Goal: Transaction & Acquisition: Purchase product/service

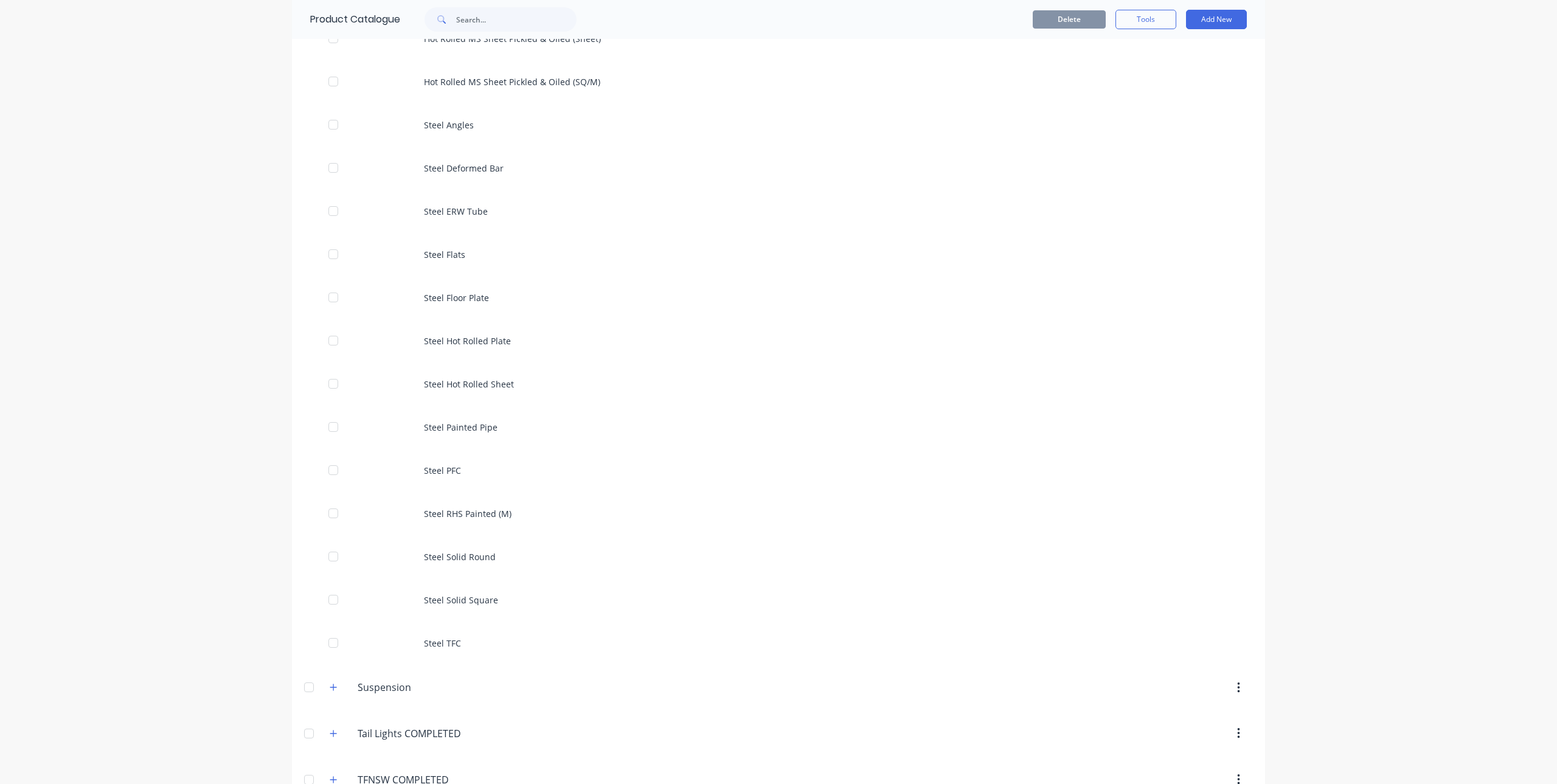
scroll to position [1399, 0]
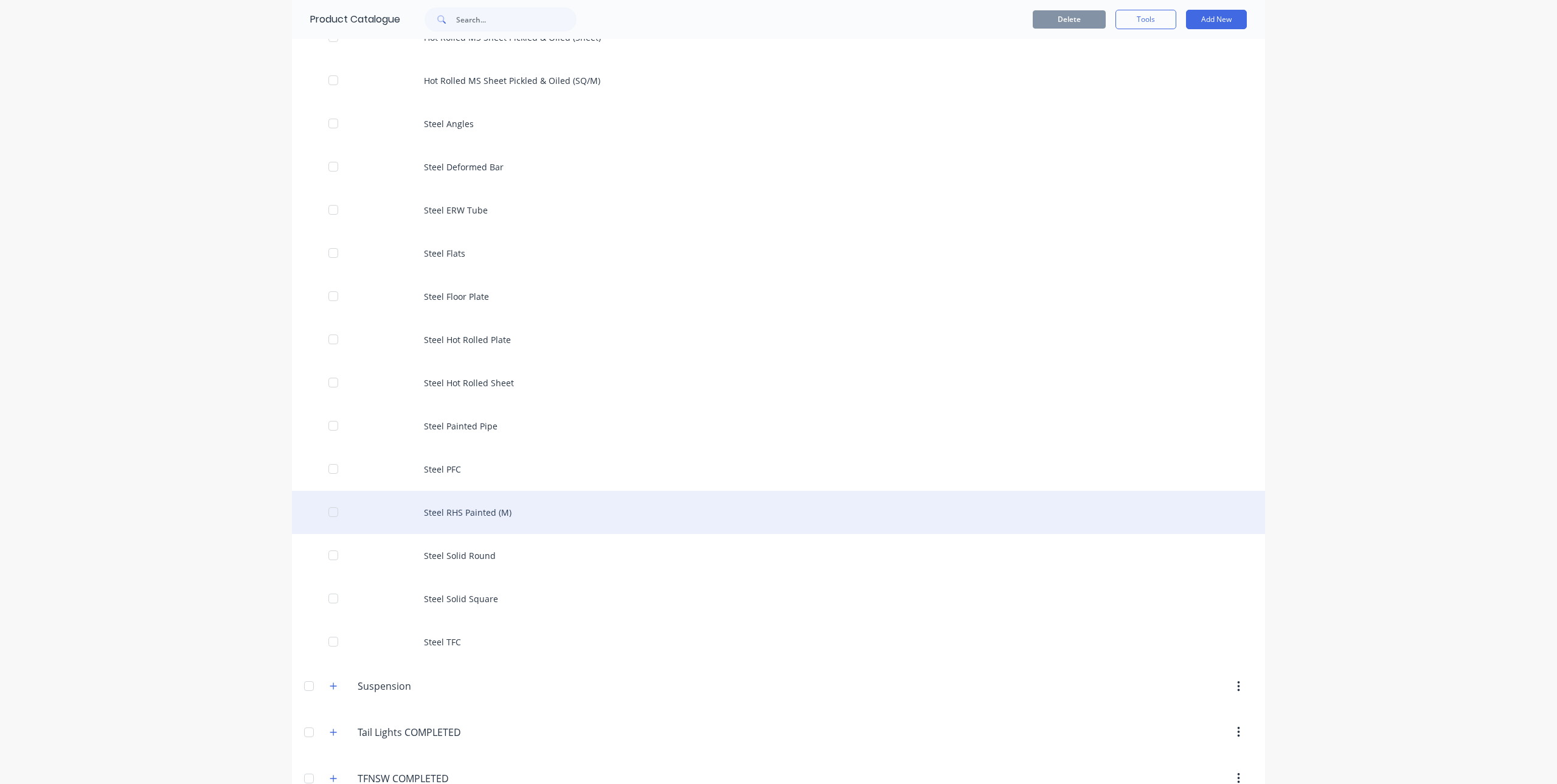
click at [483, 507] on div "Steel RHS Painted (M)" at bounding box center [778, 512] width 974 height 43
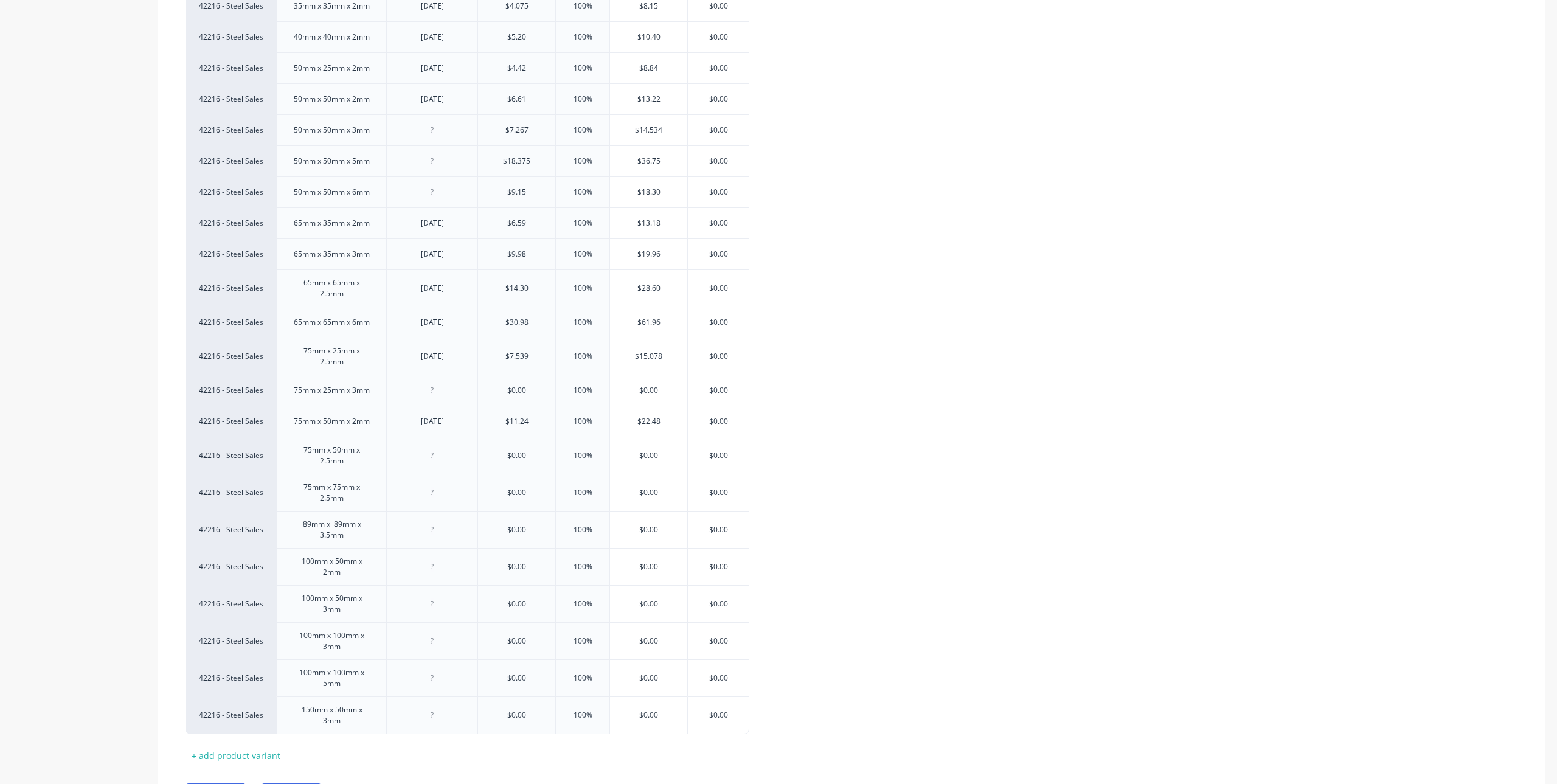
scroll to position [547, 0]
click at [171, 388] on icon at bounding box center [174, 388] width 9 height 12
type textarea "x"
click at [432, 426] on div at bounding box center [432, 422] width 60 height 16
click at [426, 426] on div at bounding box center [432, 422] width 60 height 16
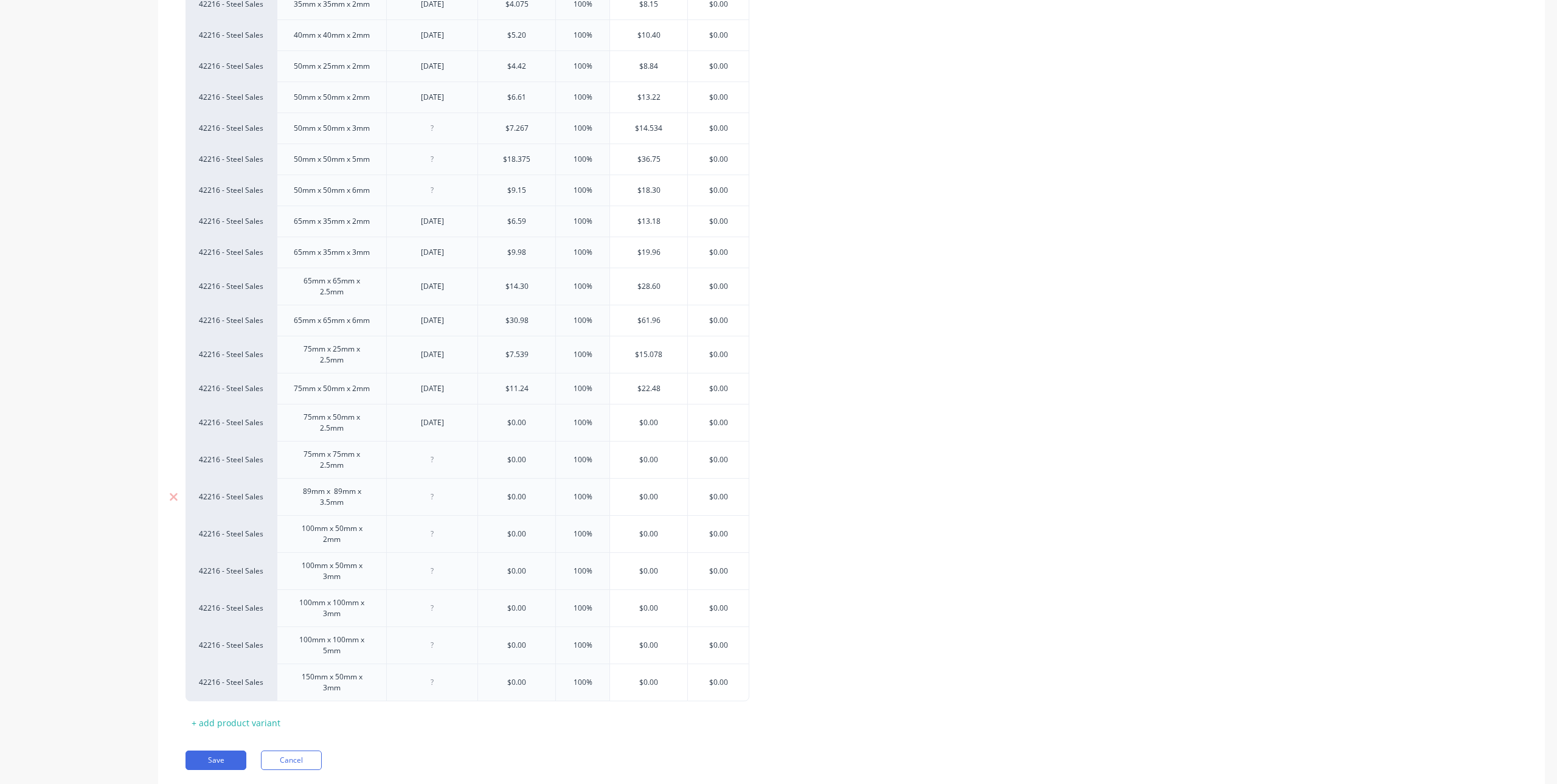
click at [450, 486] on div at bounding box center [432, 496] width 91 height 37
click at [526, 430] on div "$0.00" at bounding box center [516, 423] width 78 height 31
type textarea "x"
type input "$0.00"
drag, startPoint x: 536, startPoint y: 421, endPoint x: 503, endPoint y: 418, distance: 33.1
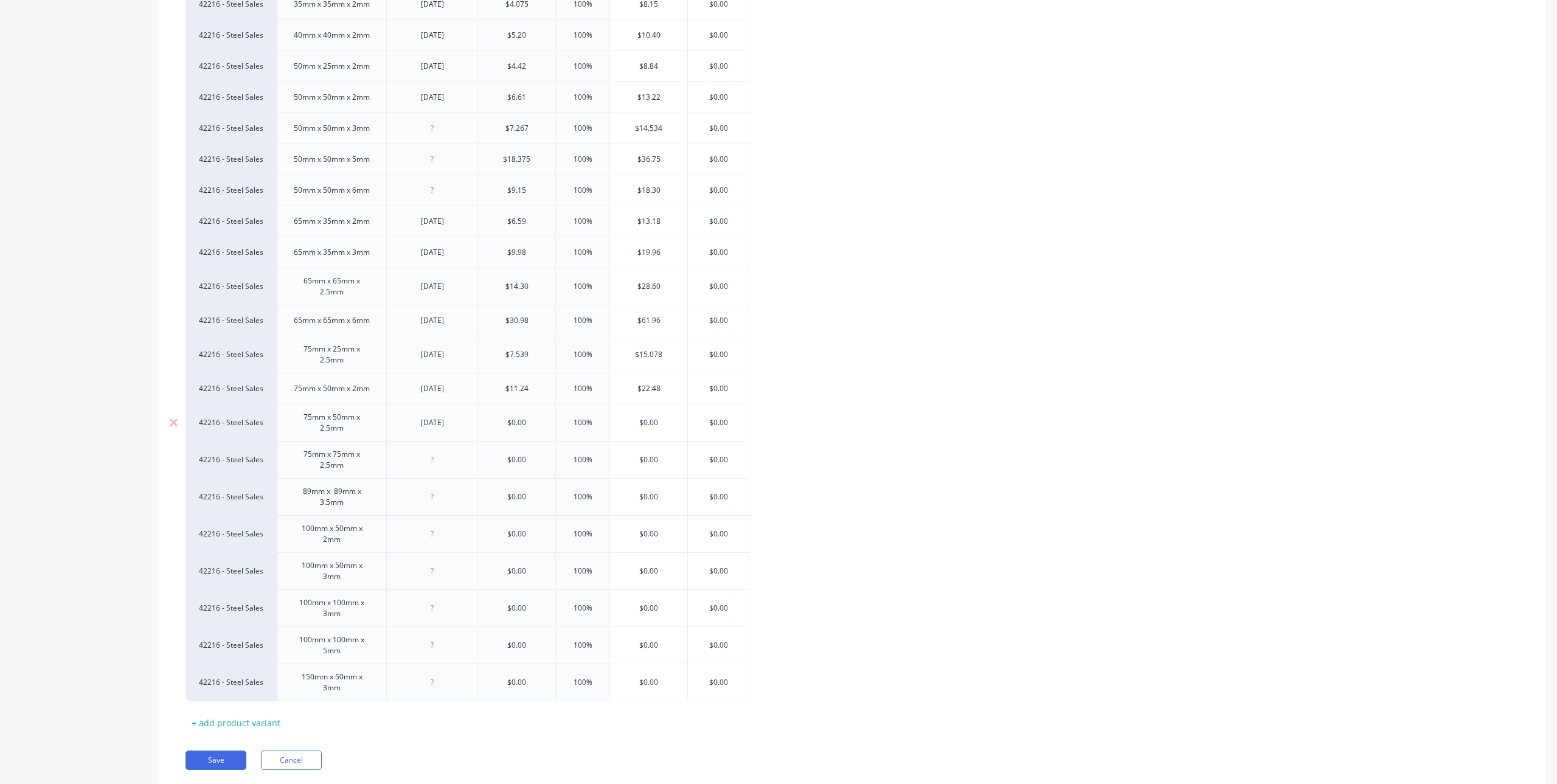
click at [503, 418] on input "$0.00" at bounding box center [516, 422] width 78 height 11
type textarea "x"
type input "9."
type textarea "x"
click at [494, 467] on div "$0.00" at bounding box center [516, 460] width 78 height 31
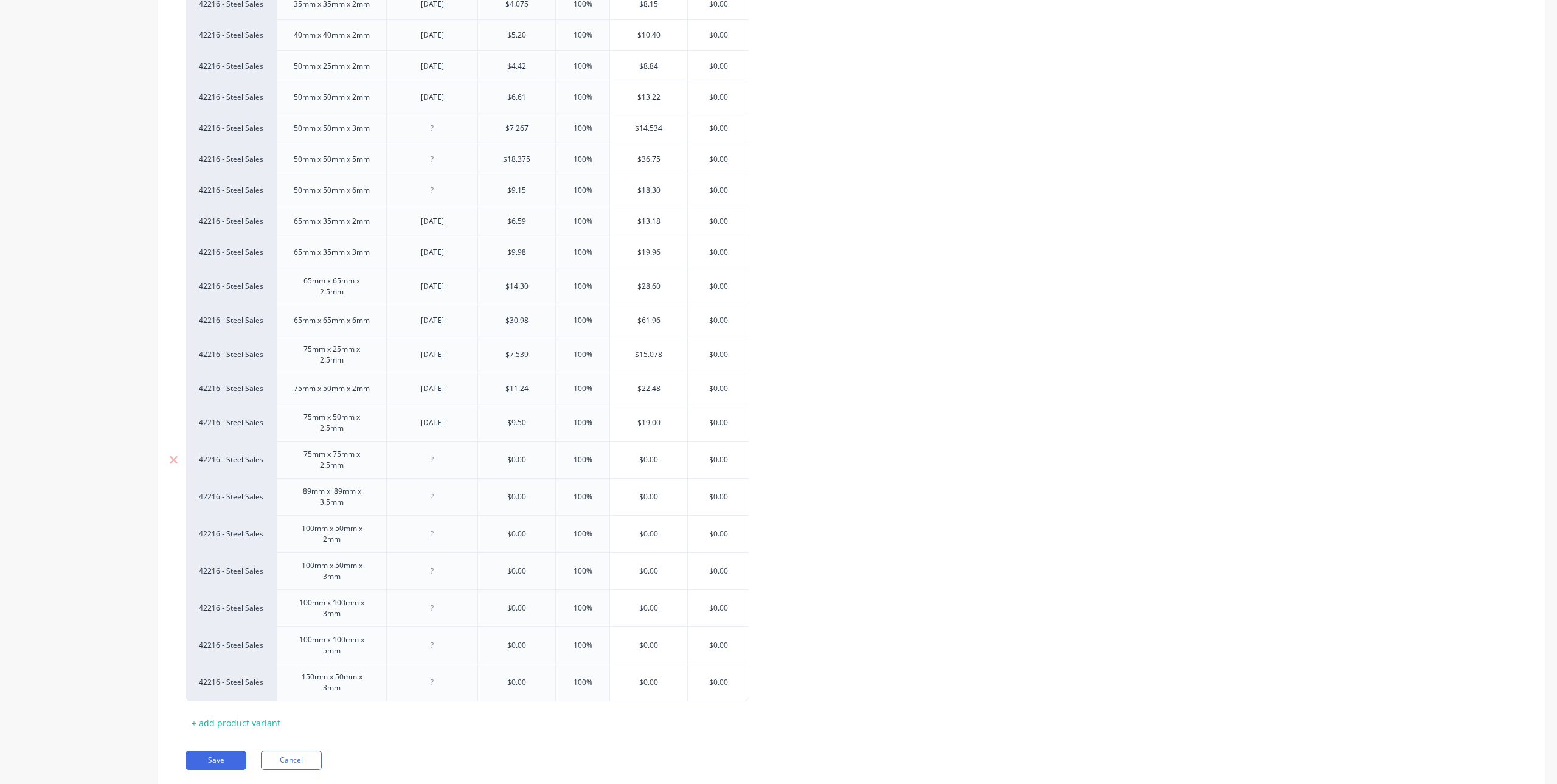
type input "9.5"
type input "$0.00"
click at [538, 411] on div "$9.50" at bounding box center [516, 423] width 78 height 31
type input "$9.5"
type textarea "x"
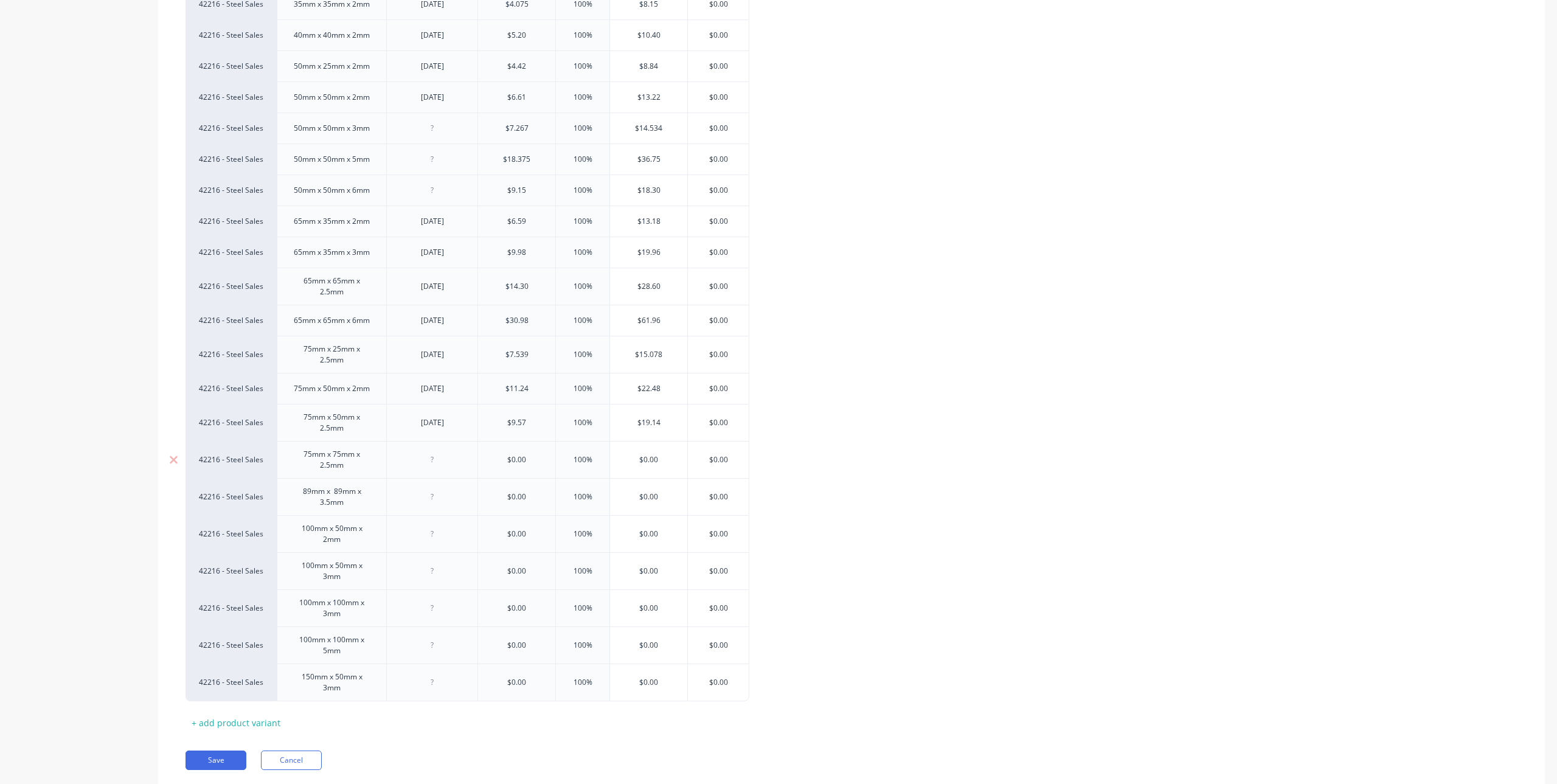
type input "$9.57"
click at [421, 459] on div at bounding box center [432, 460] width 60 height 16
click at [449, 461] on div at bounding box center [432, 460] width 60 height 16
click at [540, 461] on input "$0.00" at bounding box center [516, 460] width 78 height 11
drag, startPoint x: 542, startPoint y: 459, endPoint x: 508, endPoint y: 461, distance: 34.1
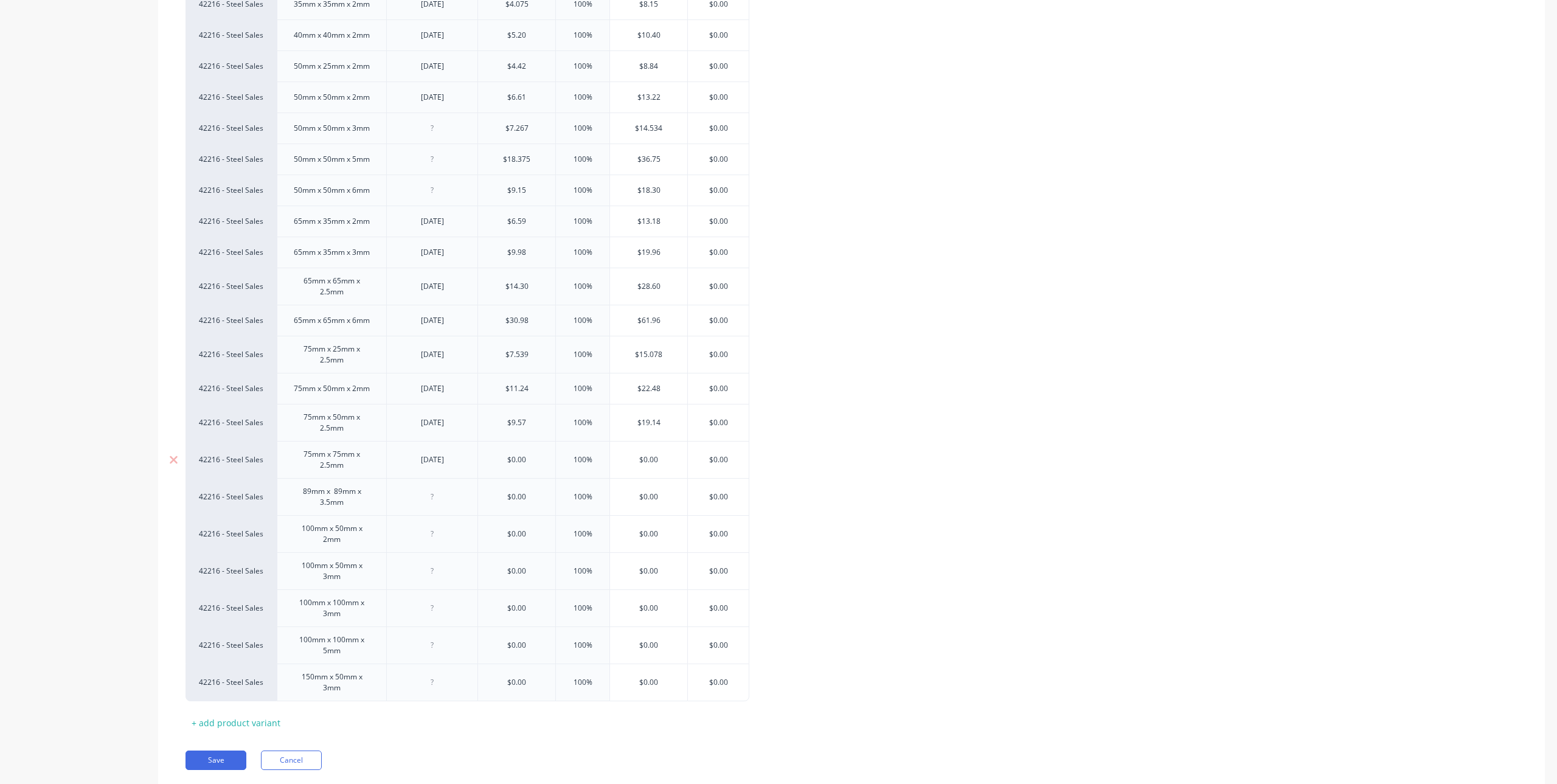
click at [508, 461] on input "$0.00" at bounding box center [516, 460] width 78 height 11
type textarea "x"
type input "17\"
type textarea "x"
type input "17\.0"
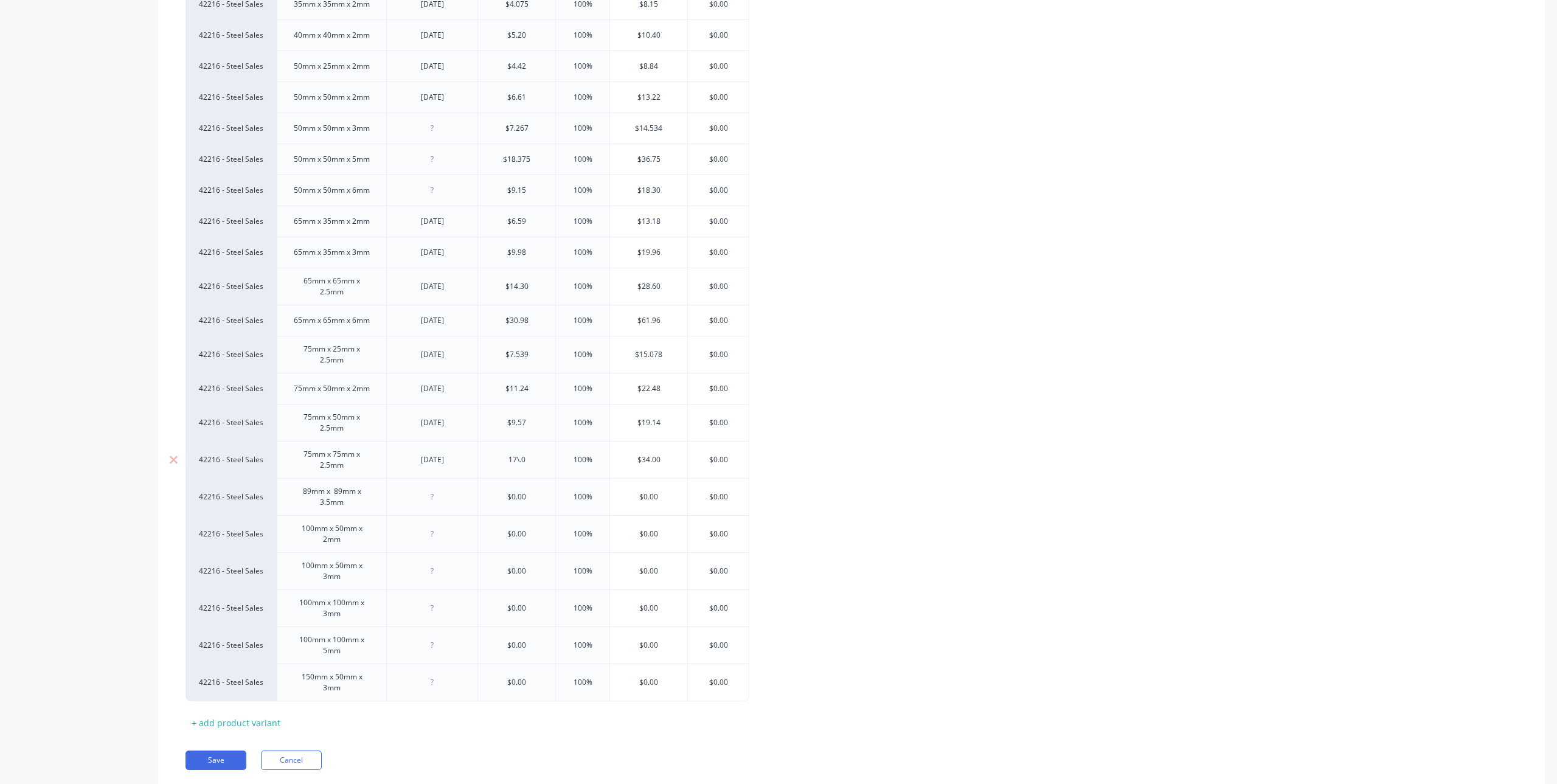
type textarea "x"
click at [519, 460] on input "17\.05" at bounding box center [516, 460] width 78 height 11
type input "$17.05"
click at [448, 430] on div "[DATE]" at bounding box center [432, 422] width 60 height 16
click at [409, 501] on div at bounding box center [432, 496] width 60 height 16
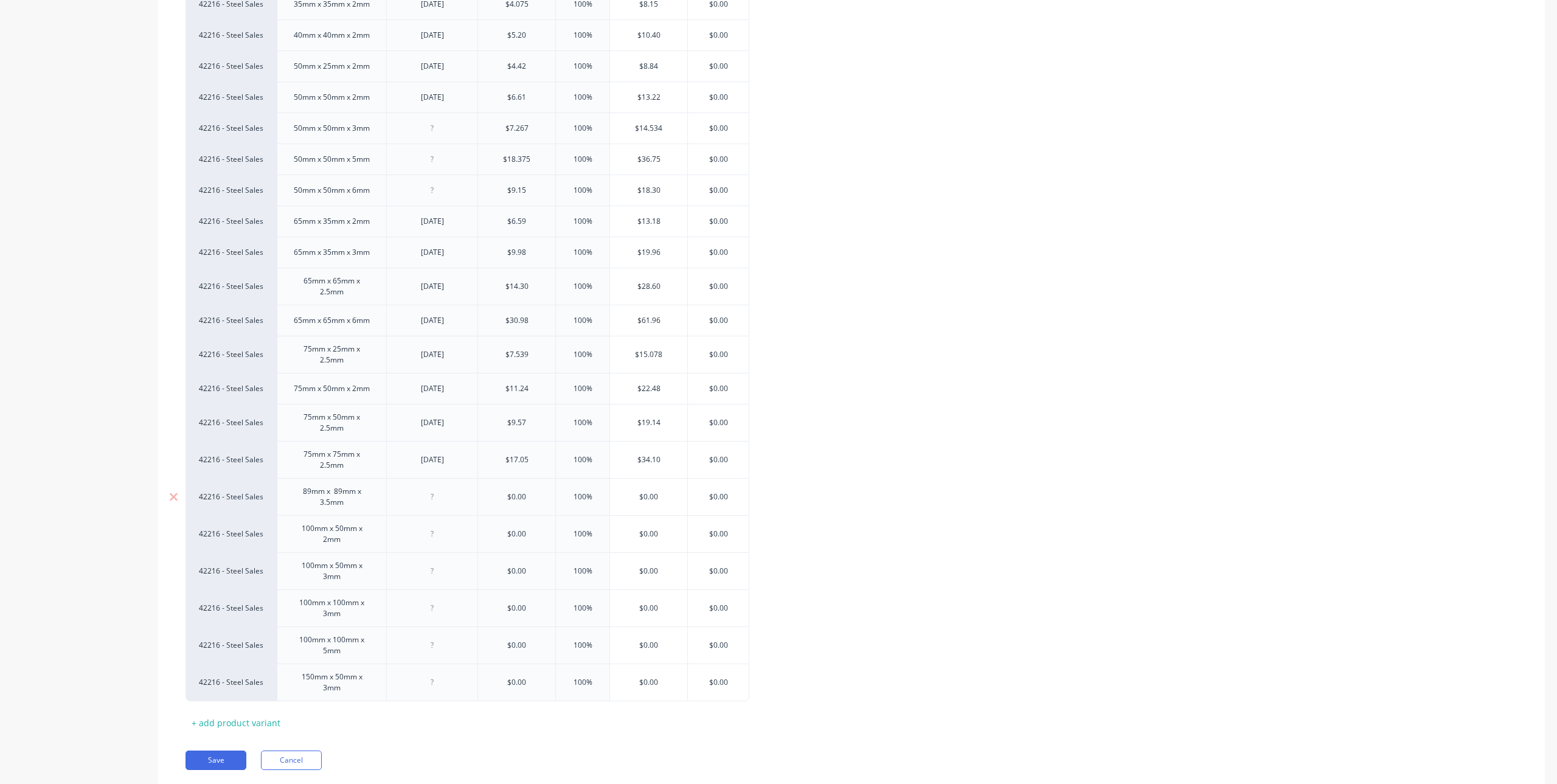
type textarea "x"
click at [451, 586] on div at bounding box center [432, 571] width 91 height 37
click at [458, 490] on div "13.594" at bounding box center [432, 496] width 60 height 16
drag, startPoint x: 461, startPoint y: 499, endPoint x: 378, endPoint y: 509, distance: 83.6
click at [378, 509] on div "42216 - Steel Sales 89mm x 89mm x 3.5mm 13.594 $0.00 100% $0.00 $0.00" at bounding box center [468, 496] width 564 height 37
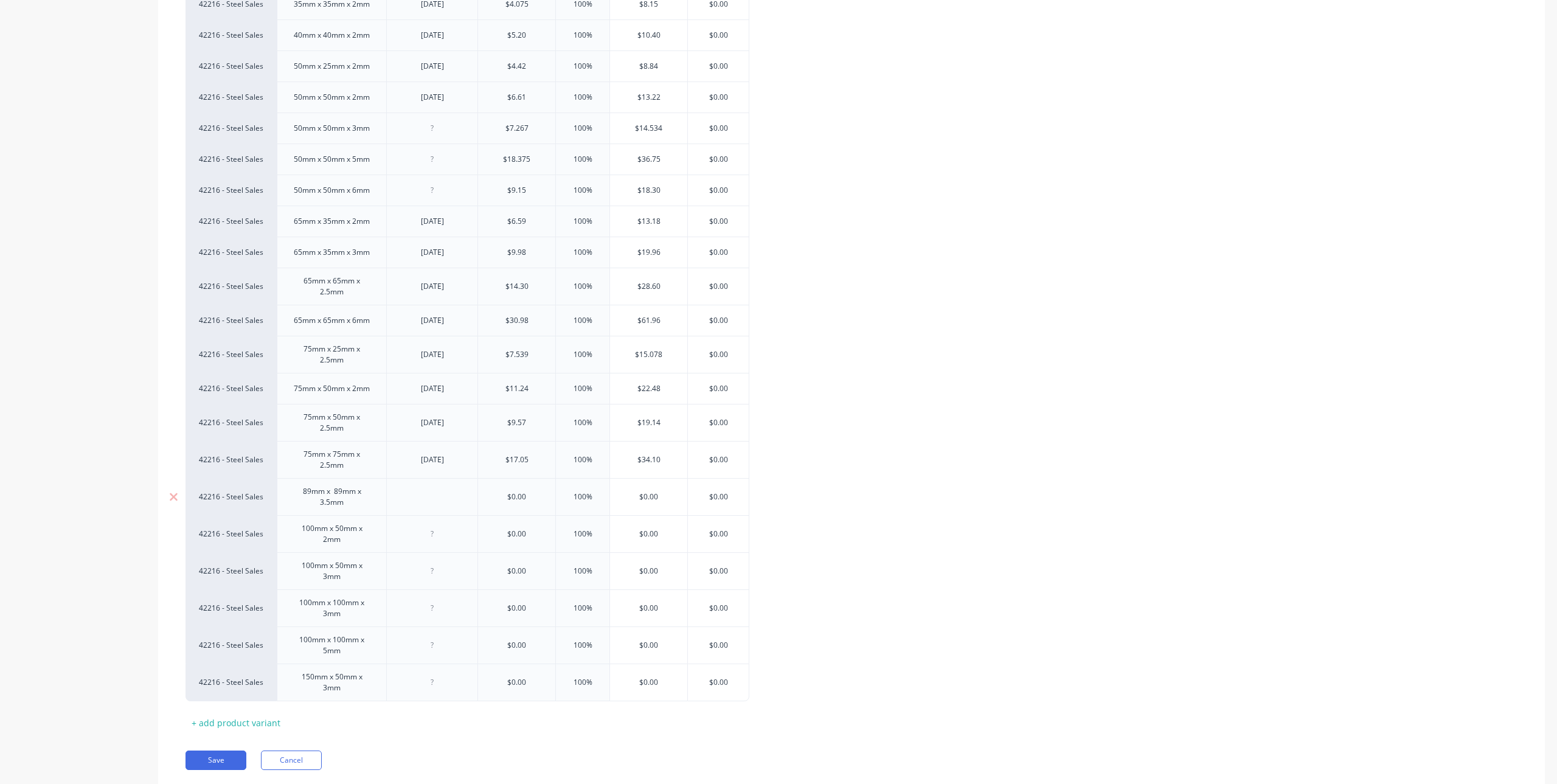
click at [537, 495] on input "text" at bounding box center [516, 496] width 78 height 11
type textarea "x"
type input "$0.00"
drag, startPoint x: 537, startPoint y: 495, endPoint x: 478, endPoint y: 497, distance: 59.0
click at [478, 497] on input "$0.00" at bounding box center [516, 496] width 78 height 11
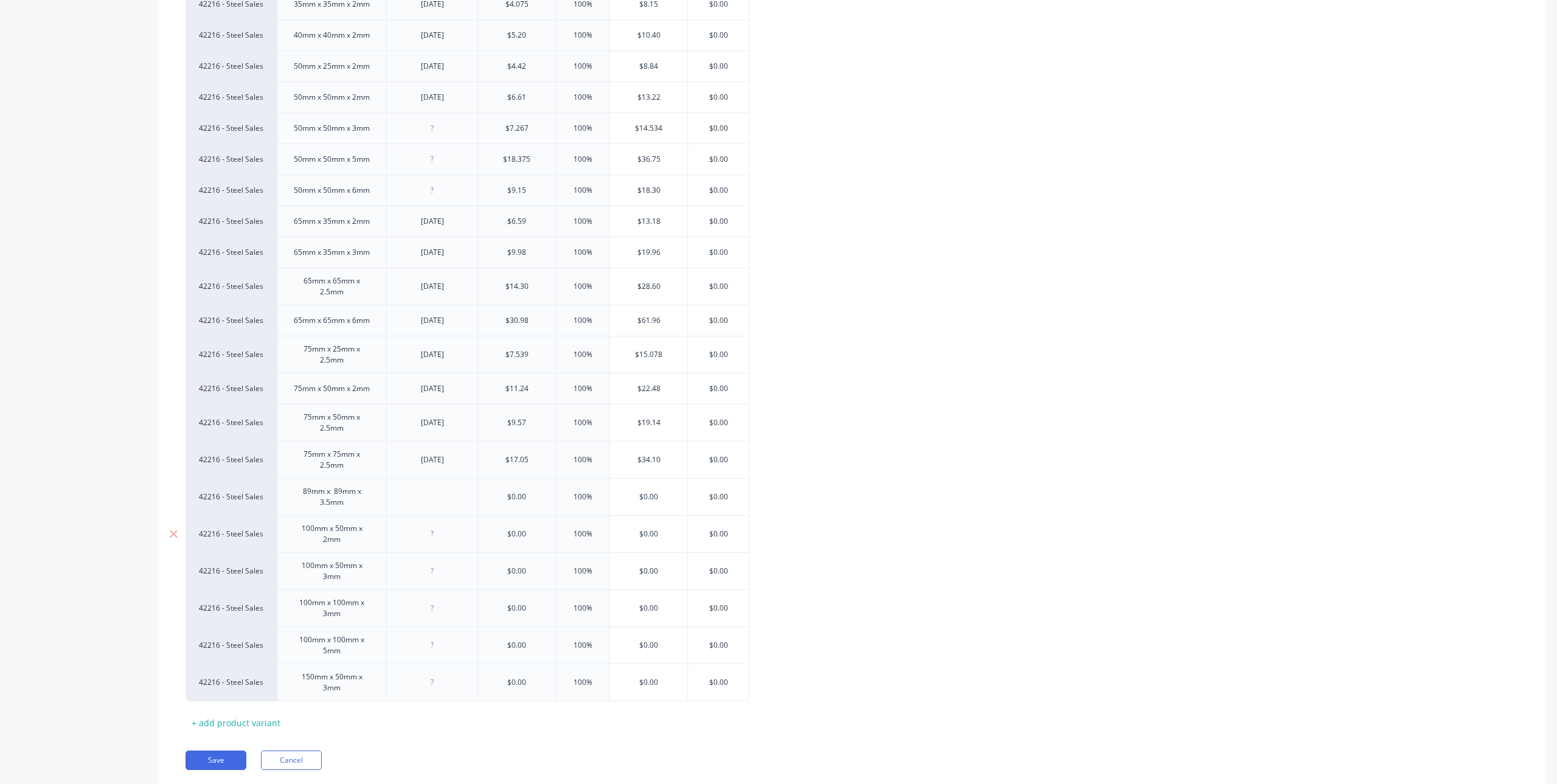
paste input "13.594"
type textarea "x"
type input "13.594"
click at [440, 536] on div at bounding box center [432, 534] width 60 height 16
type textarea "x"
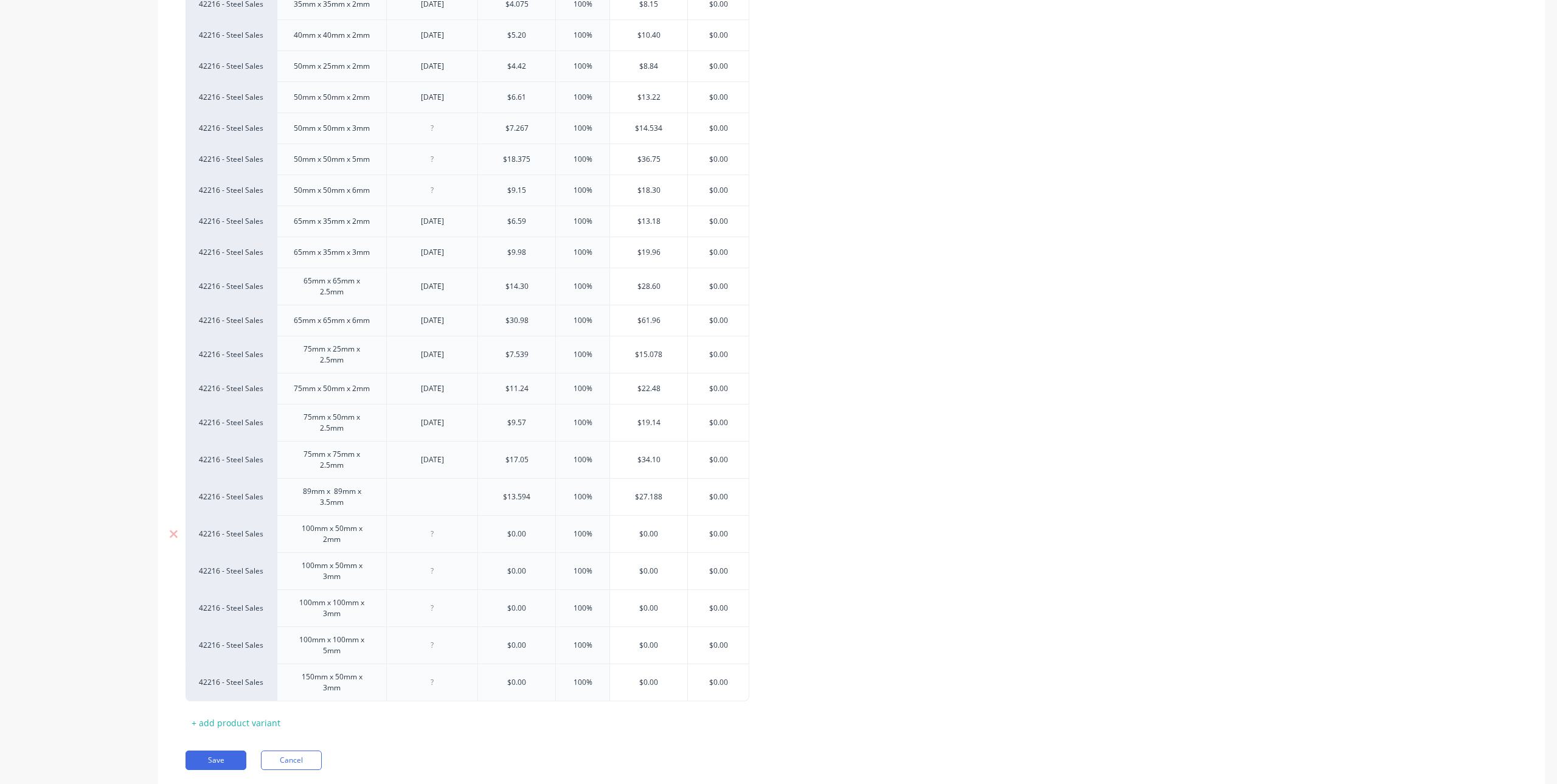
click at [435, 536] on div at bounding box center [432, 534] width 60 height 16
click at [451, 592] on div at bounding box center [432, 608] width 91 height 37
click at [451, 569] on div at bounding box center [432, 570] width 60 height 16
drag, startPoint x: 459, startPoint y: 531, endPoint x: 391, endPoint y: 533, distance: 68.0
click at [391, 533] on div "7.756" at bounding box center [432, 534] width 91 height 37
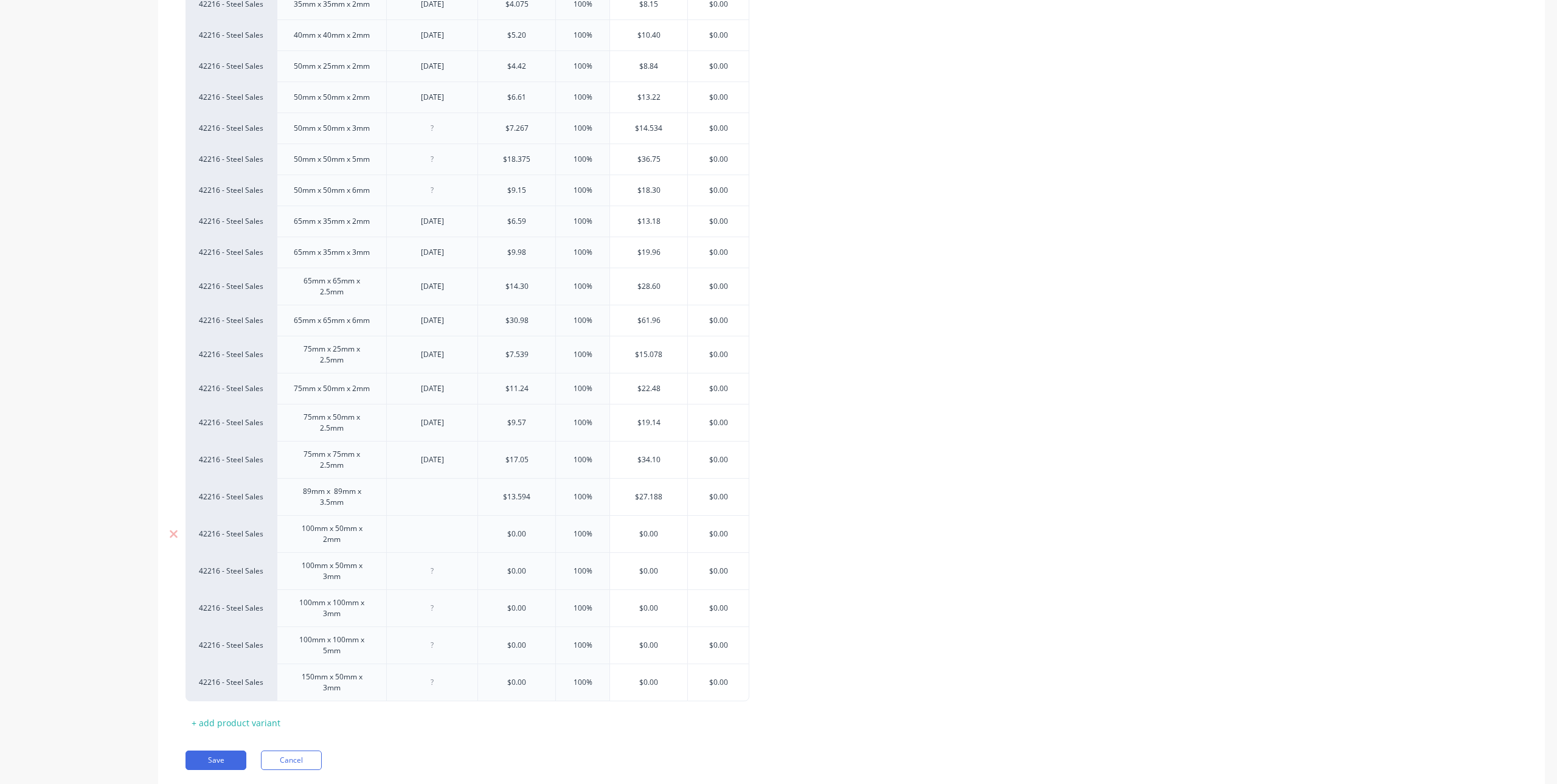
click at [526, 529] on input "text" at bounding box center [516, 534] width 78 height 11
type textarea "x"
type input "$0.00"
drag, startPoint x: 538, startPoint y: 529, endPoint x: 510, endPoint y: 527, distance: 28.1
click at [510, 527] on div "$0.00 $0.00" at bounding box center [516, 534] width 78 height 31
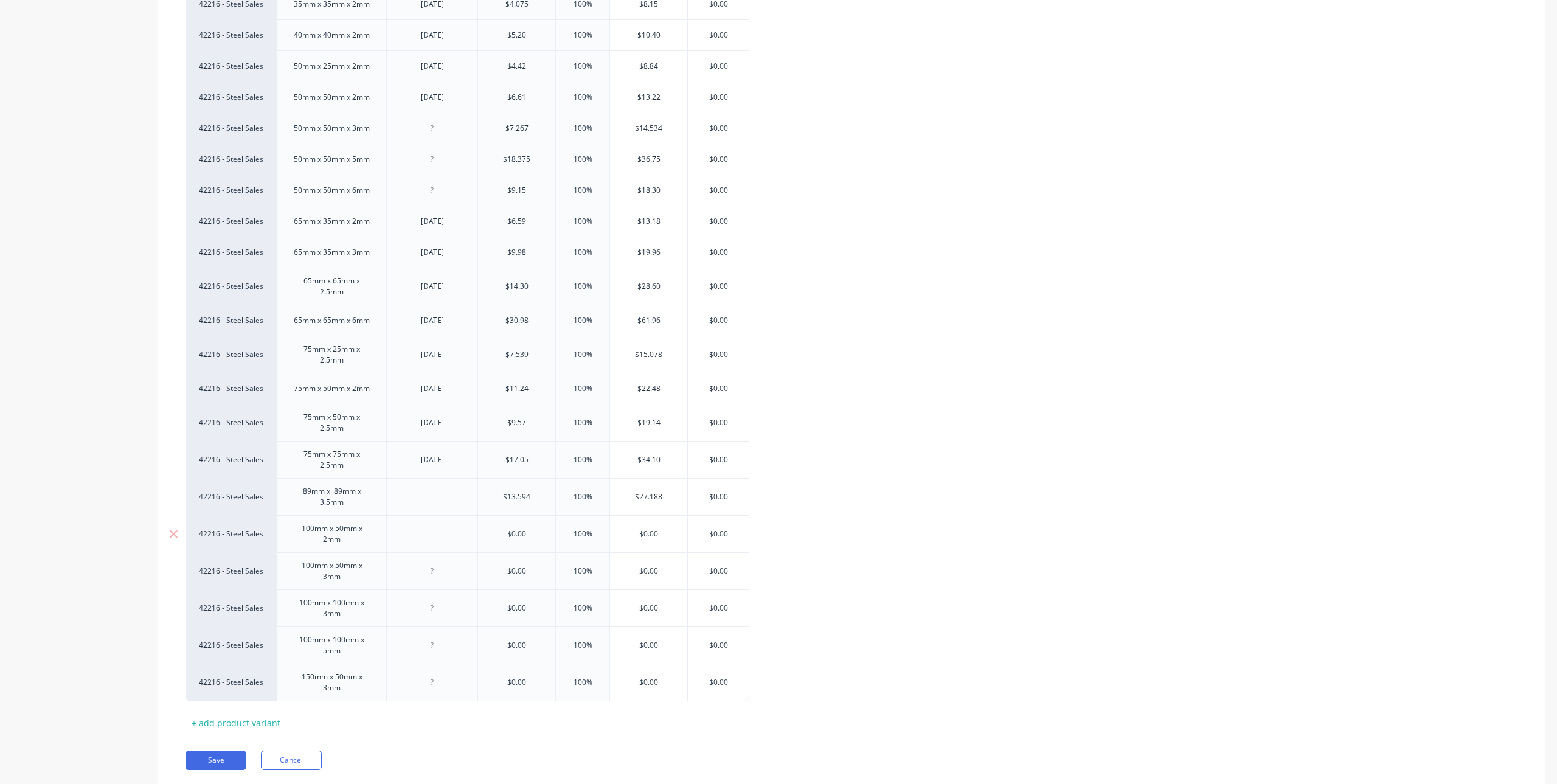
paste input "7.756"
type textarea "x"
type input "7.756"
click at [416, 572] on div at bounding box center [432, 570] width 60 height 16
click at [499, 569] on input "text" at bounding box center [516, 570] width 78 height 11
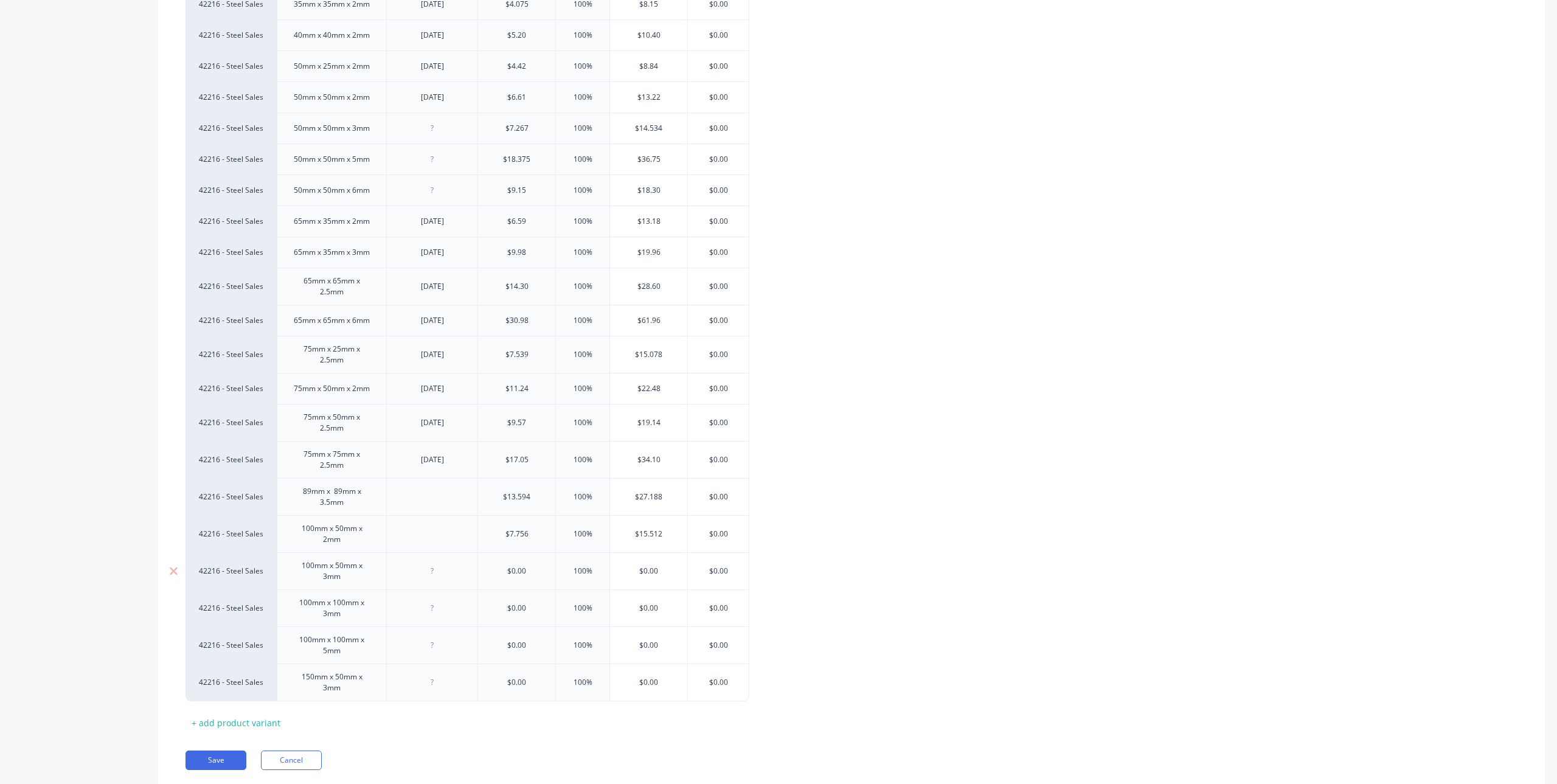
type textarea "x"
type input "$0.00"
drag, startPoint x: 504, startPoint y: 569, endPoint x: 577, endPoint y: 571, distance: 73.0
click at [577, 571] on div "42216 - Steel Sales 100mm x 50mm x 3mm $0.00 $0.00 100% $0.00 $0.00" at bounding box center [468, 571] width 564 height 37
type textarea "x"
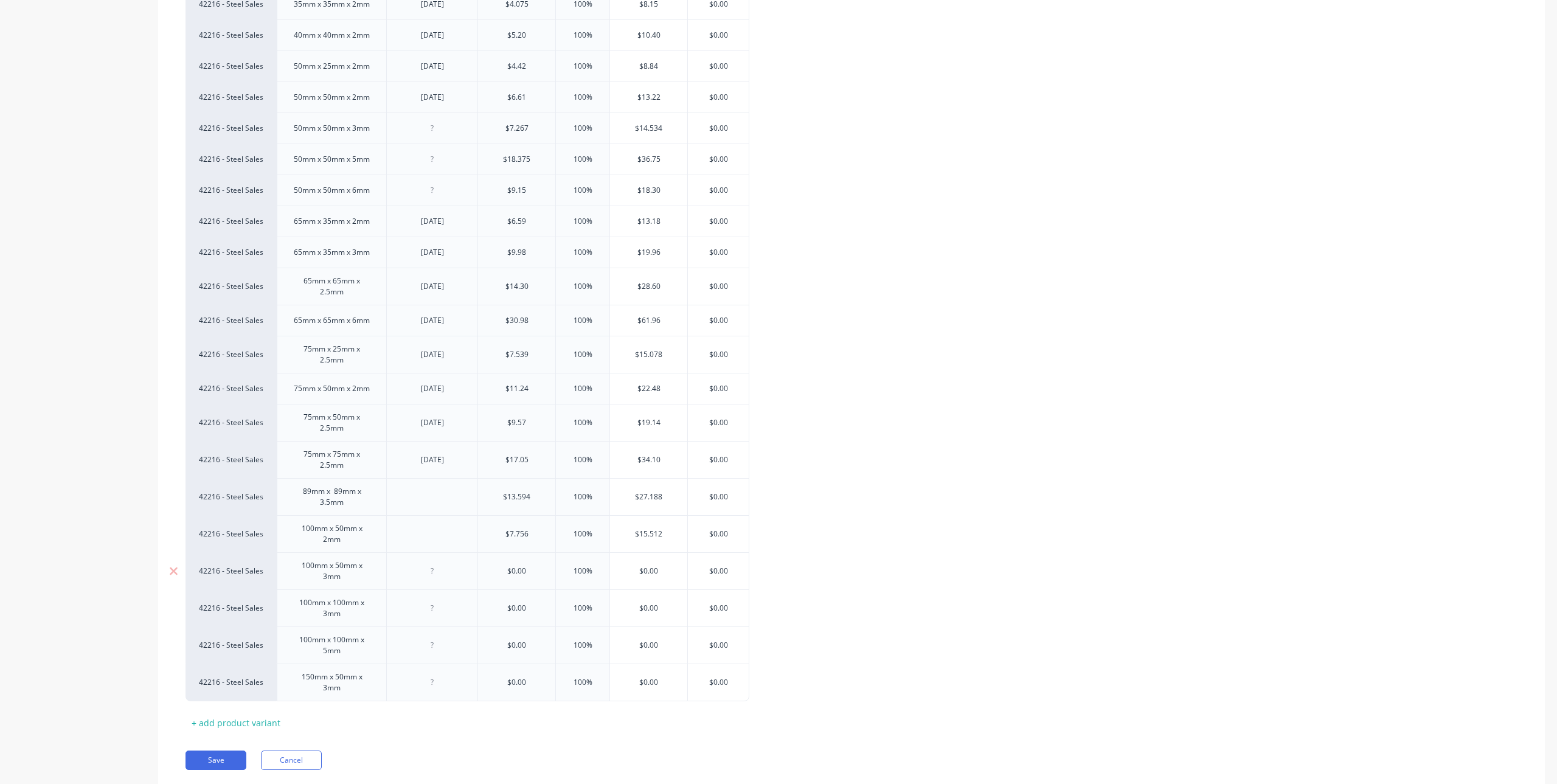
type input "1"
type textarea "x"
type input "11."
type textarea "x"
type input "11.19"
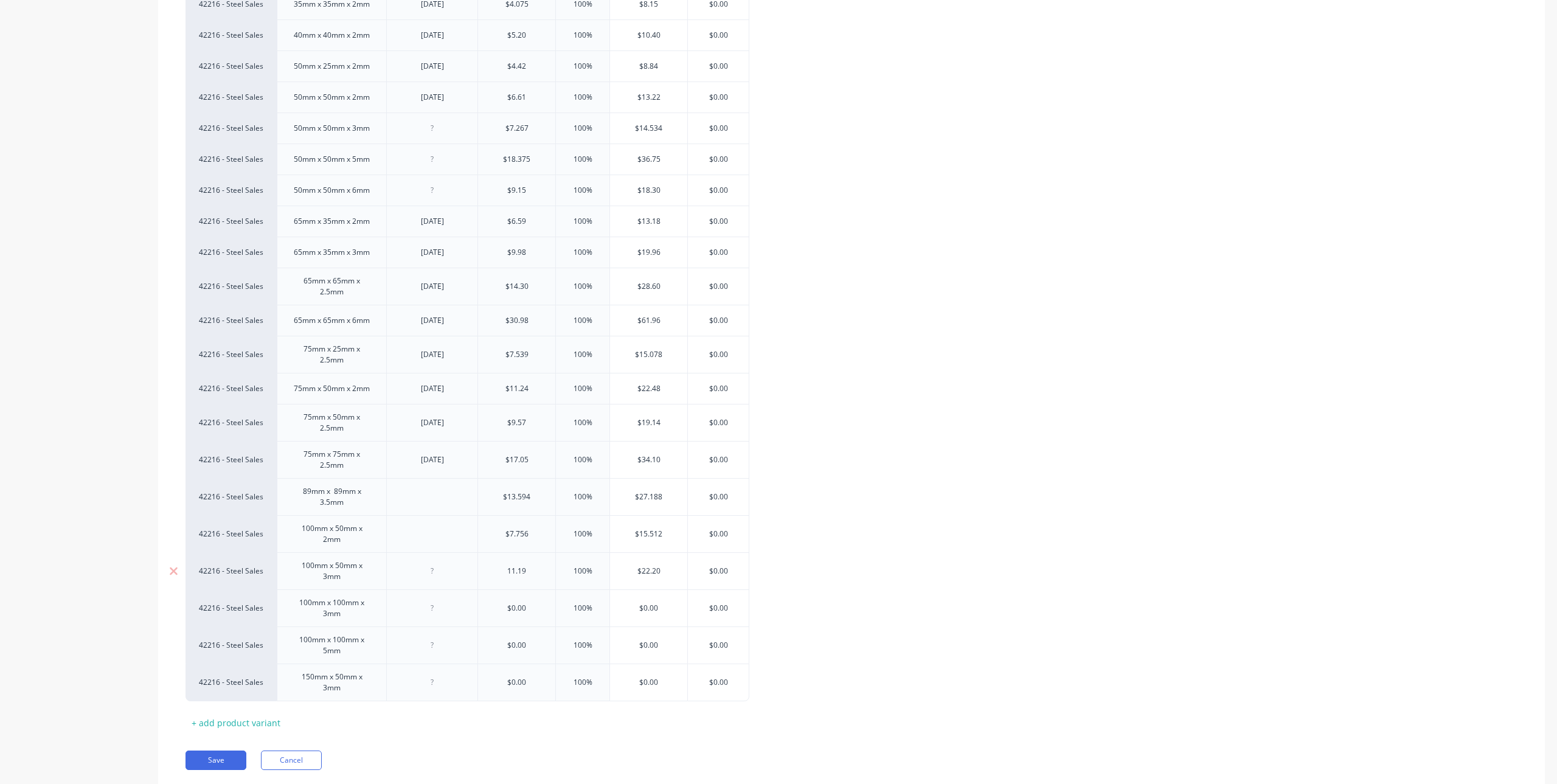
type textarea "x"
click at [570, 621] on div "100%" at bounding box center [583, 608] width 60 height 31
type input "11.19"
type input "100%"
click at [441, 609] on div at bounding box center [432, 608] width 60 height 16
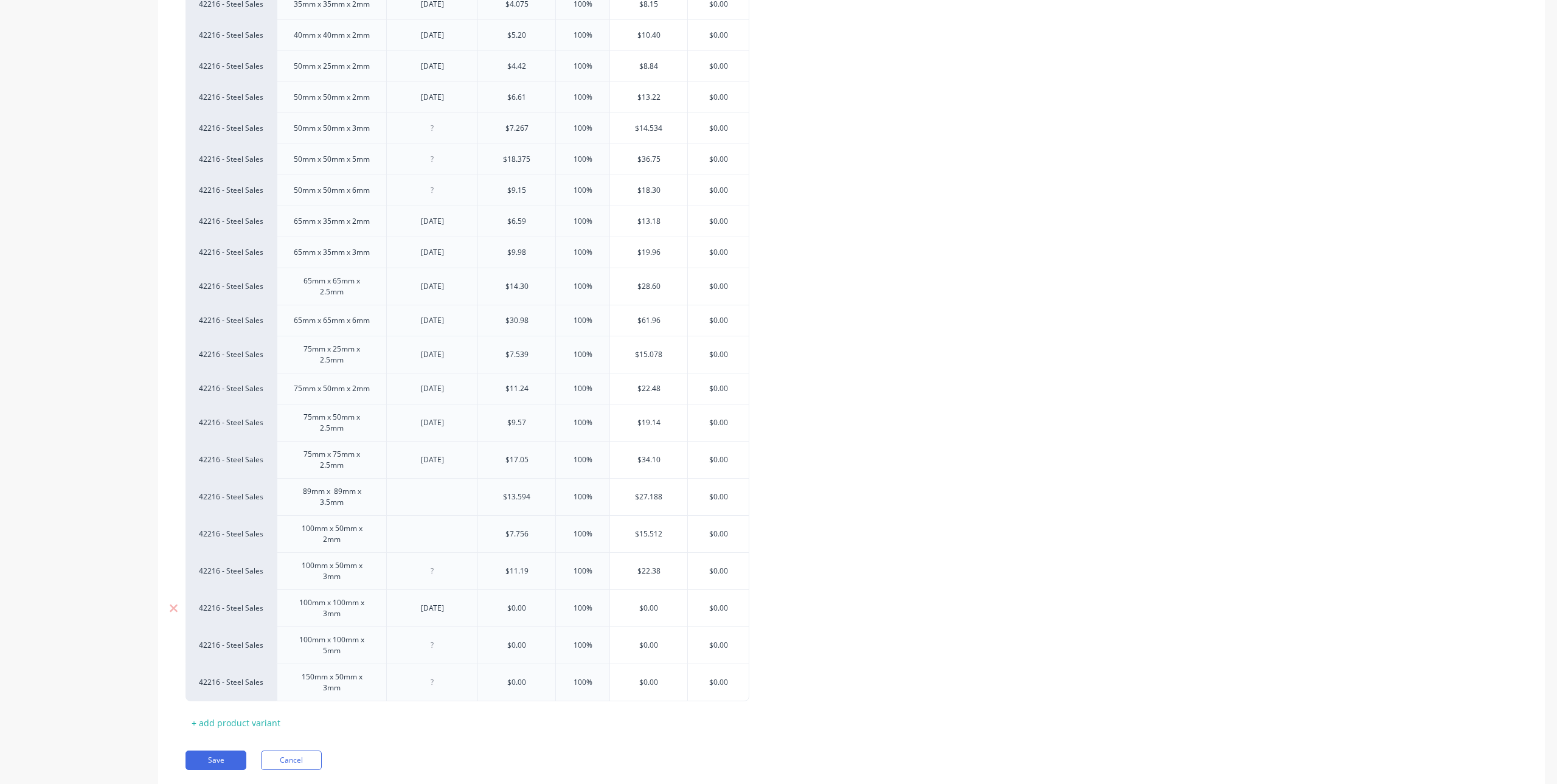
click at [510, 609] on input "text" at bounding box center [516, 608] width 78 height 11
type textarea "x"
type input "$0.00"
drag, startPoint x: 537, startPoint y: 609, endPoint x: 489, endPoint y: 609, distance: 48.0
click at [489, 609] on input "$0.00" at bounding box center [516, 608] width 78 height 11
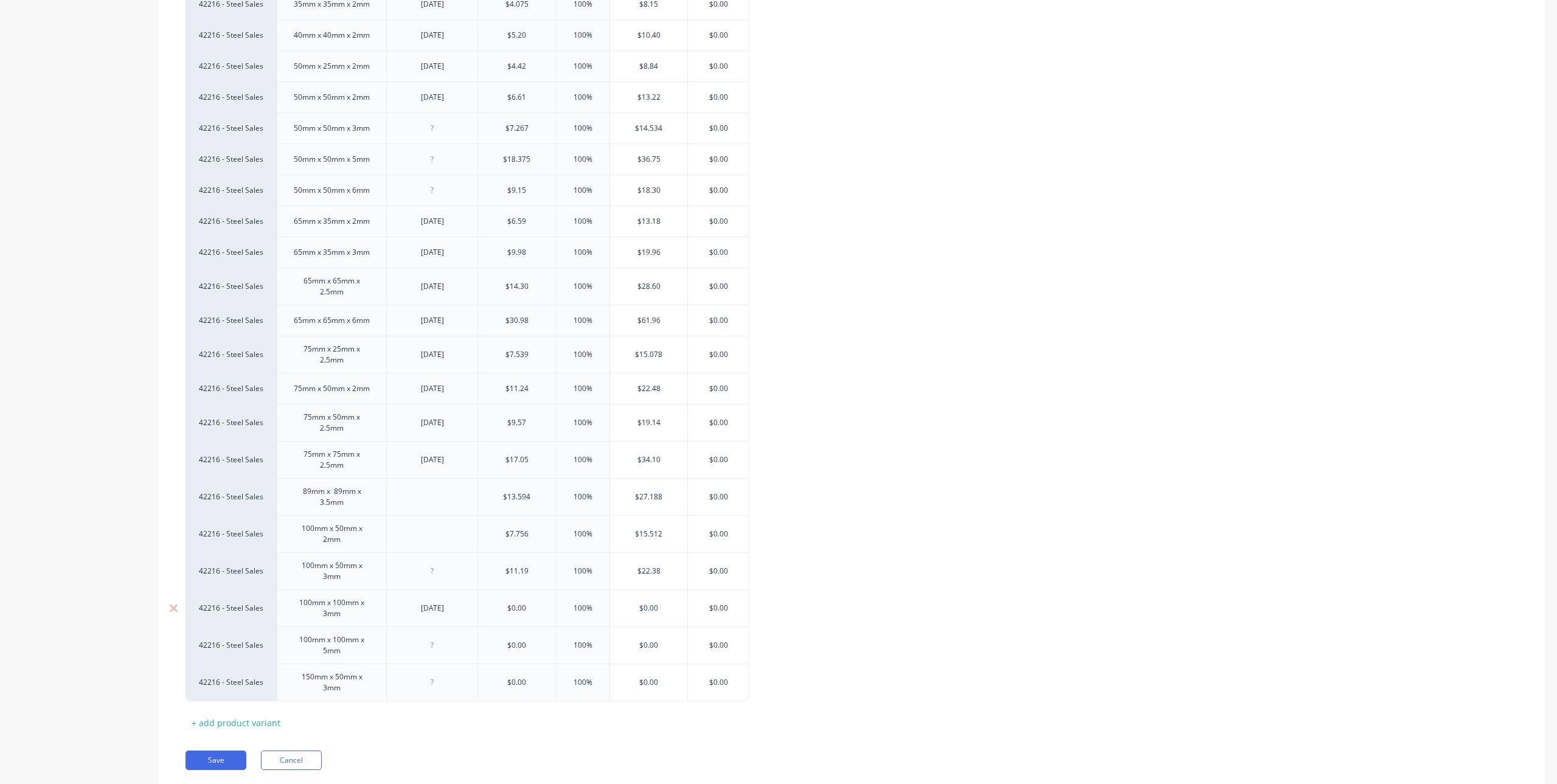
type textarea "x"
type input "2"
type textarea "x"
type input "23.07"
type textarea "x"
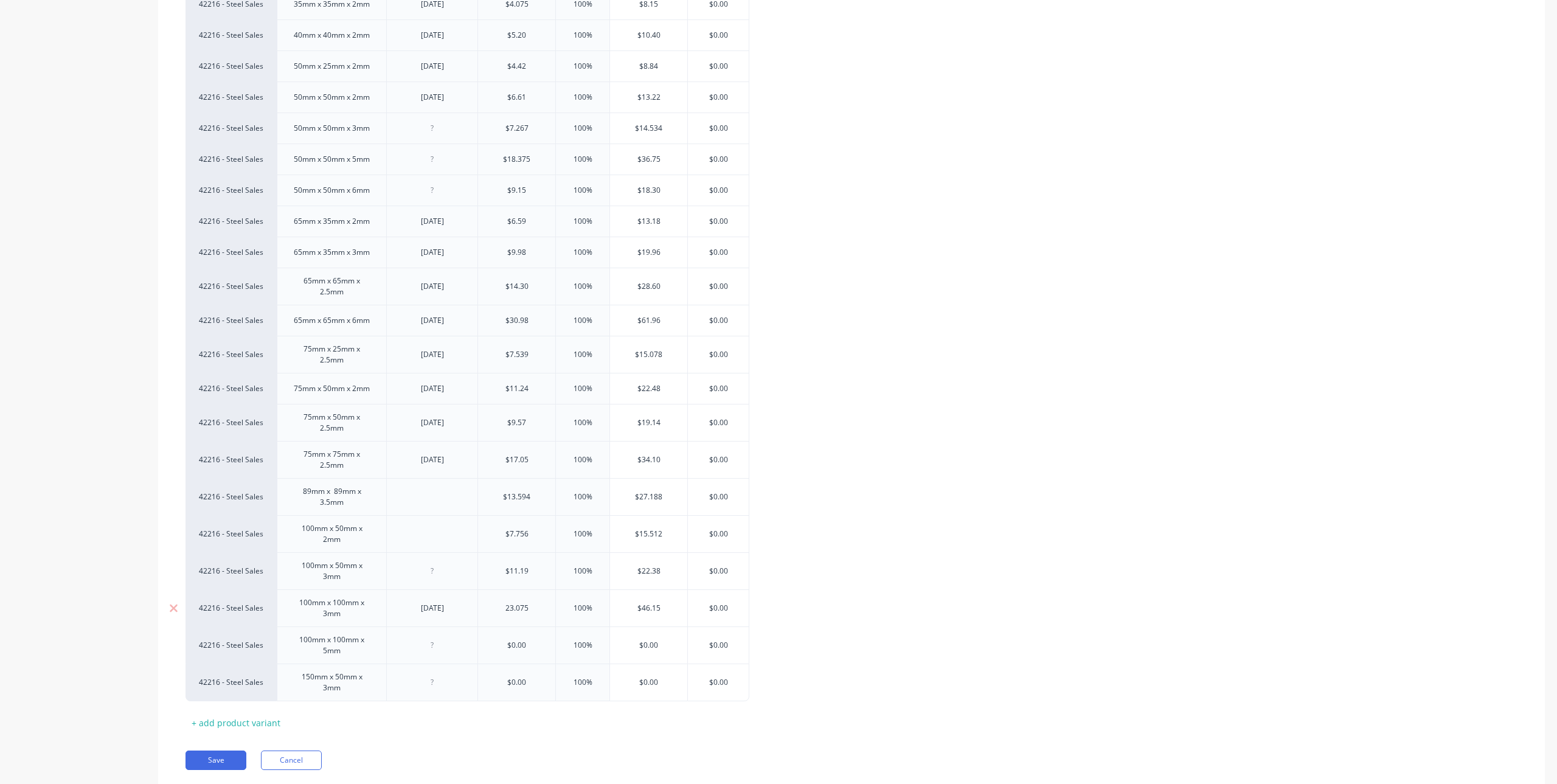
type input "23.075"
click at [452, 647] on div at bounding box center [432, 644] width 60 height 16
click at [543, 644] on input "text" at bounding box center [516, 644] width 78 height 11
type textarea "x"
type input "$0.00"
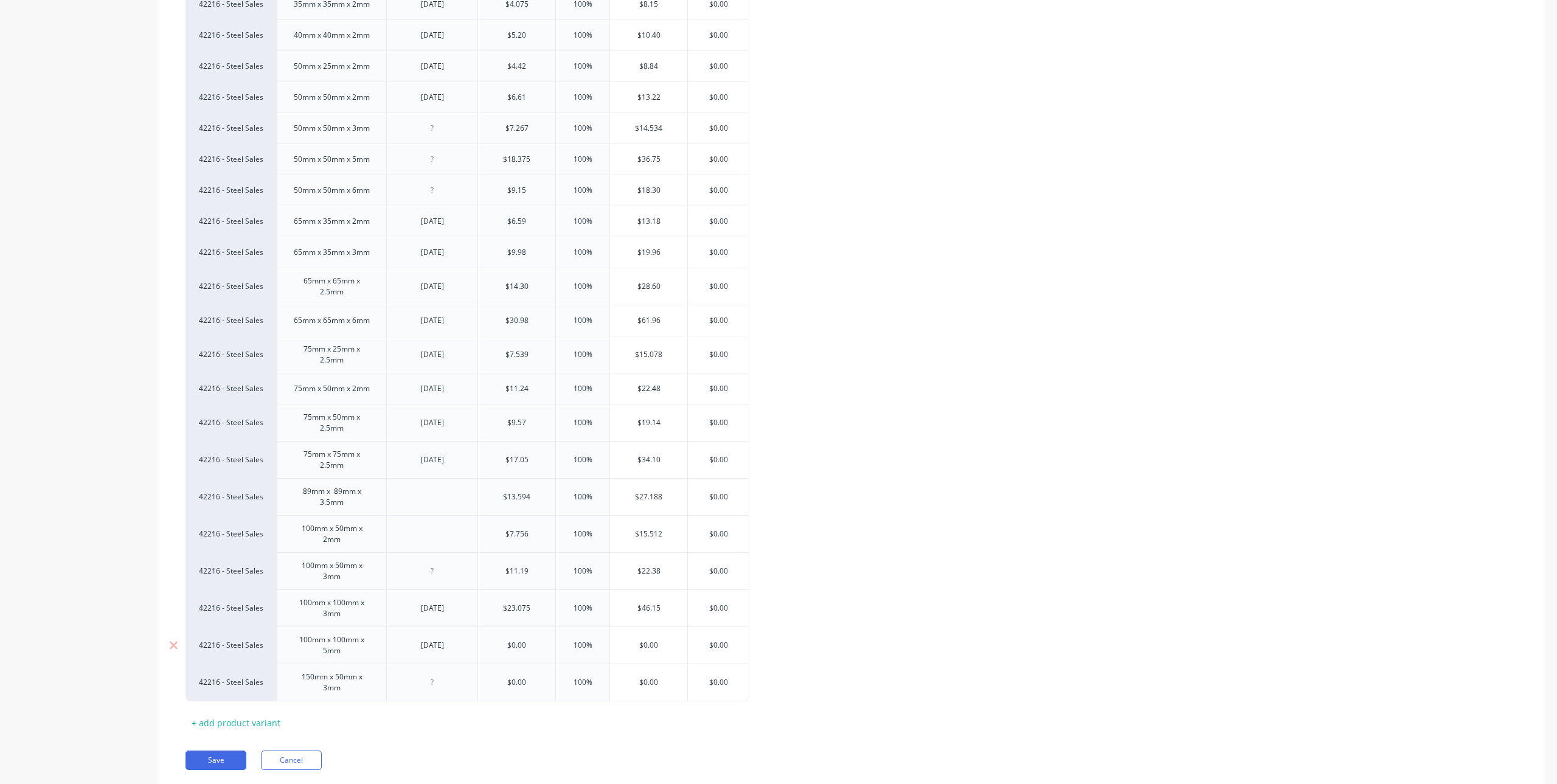
drag, startPoint x: 543, startPoint y: 644, endPoint x: 497, endPoint y: 645, distance: 46.0
click at [497, 645] on input "$0.00" at bounding box center [516, 644] width 78 height 11
type textarea "x"
type input "4"
type textarea "x"
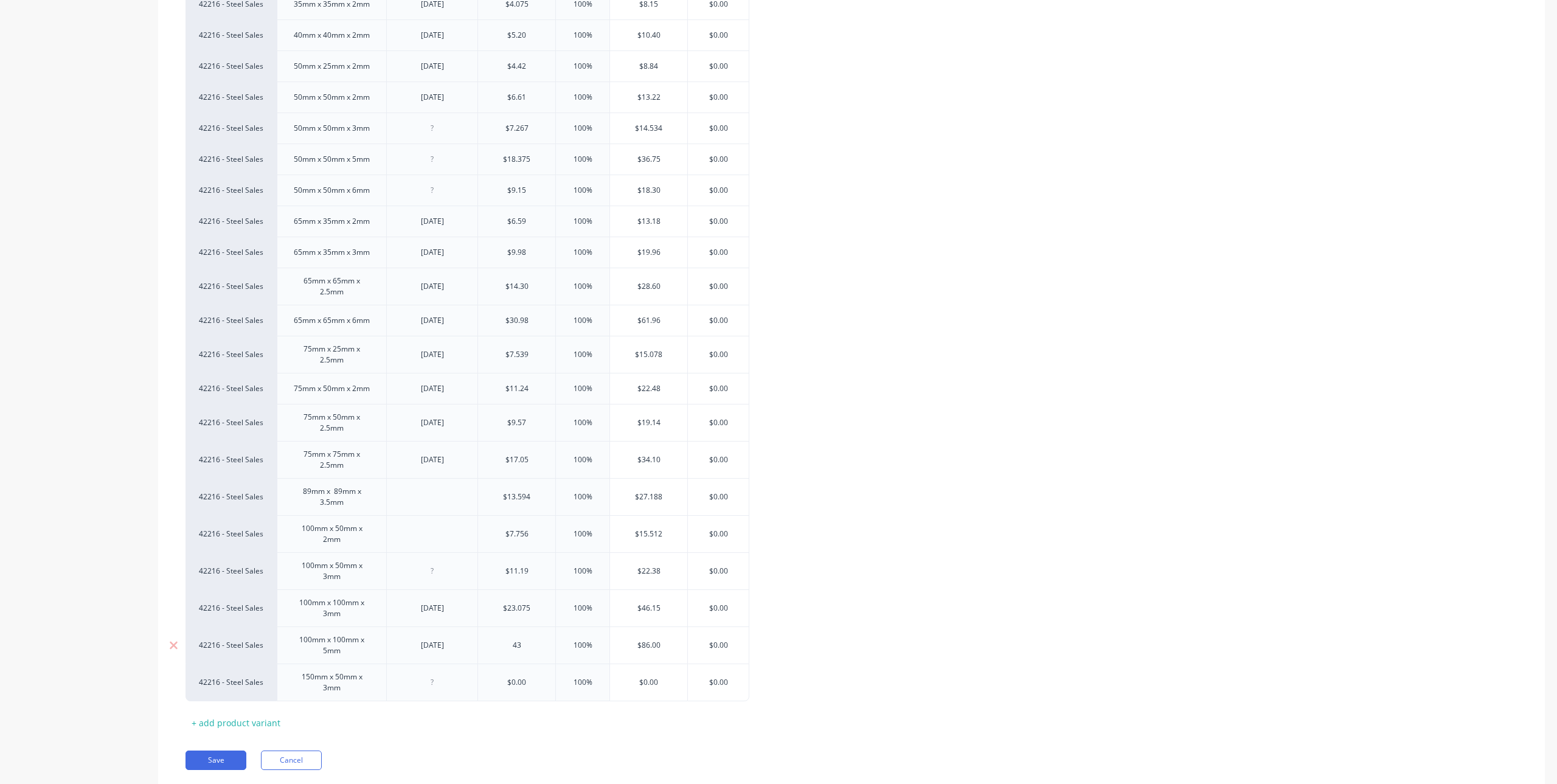
type input "43."
type textarea "x"
type input "$43.60"
click at [530, 691] on div "$0.00" at bounding box center [516, 682] width 78 height 31
type input "$0.00"
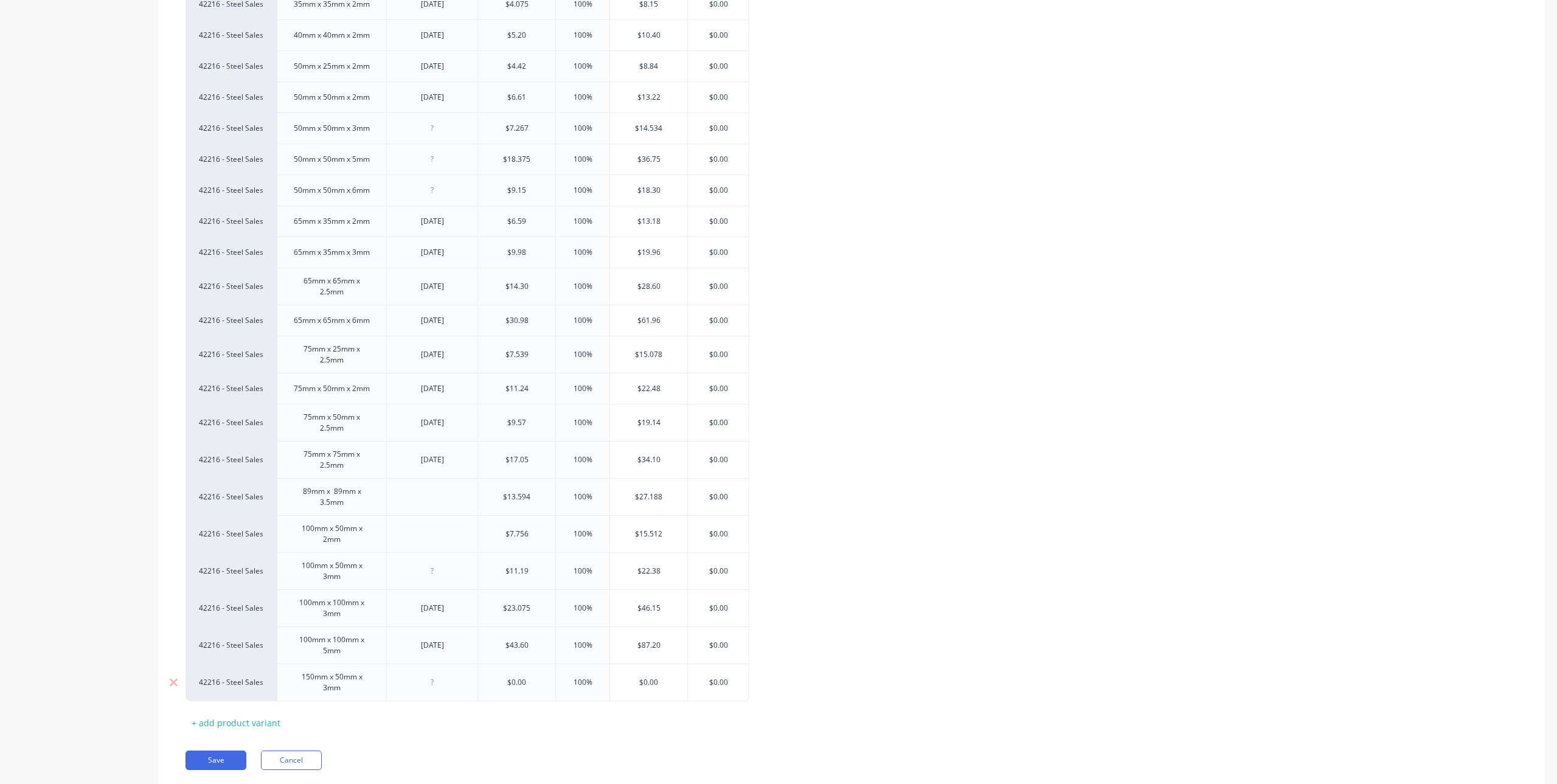
drag, startPoint x: 537, startPoint y: 679, endPoint x: 512, endPoint y: 690, distance: 27.3
click at [512, 690] on div "$0.00 $0.00" at bounding box center [516, 682] width 78 height 31
type textarea "x"
type input "1"
type textarea "x"
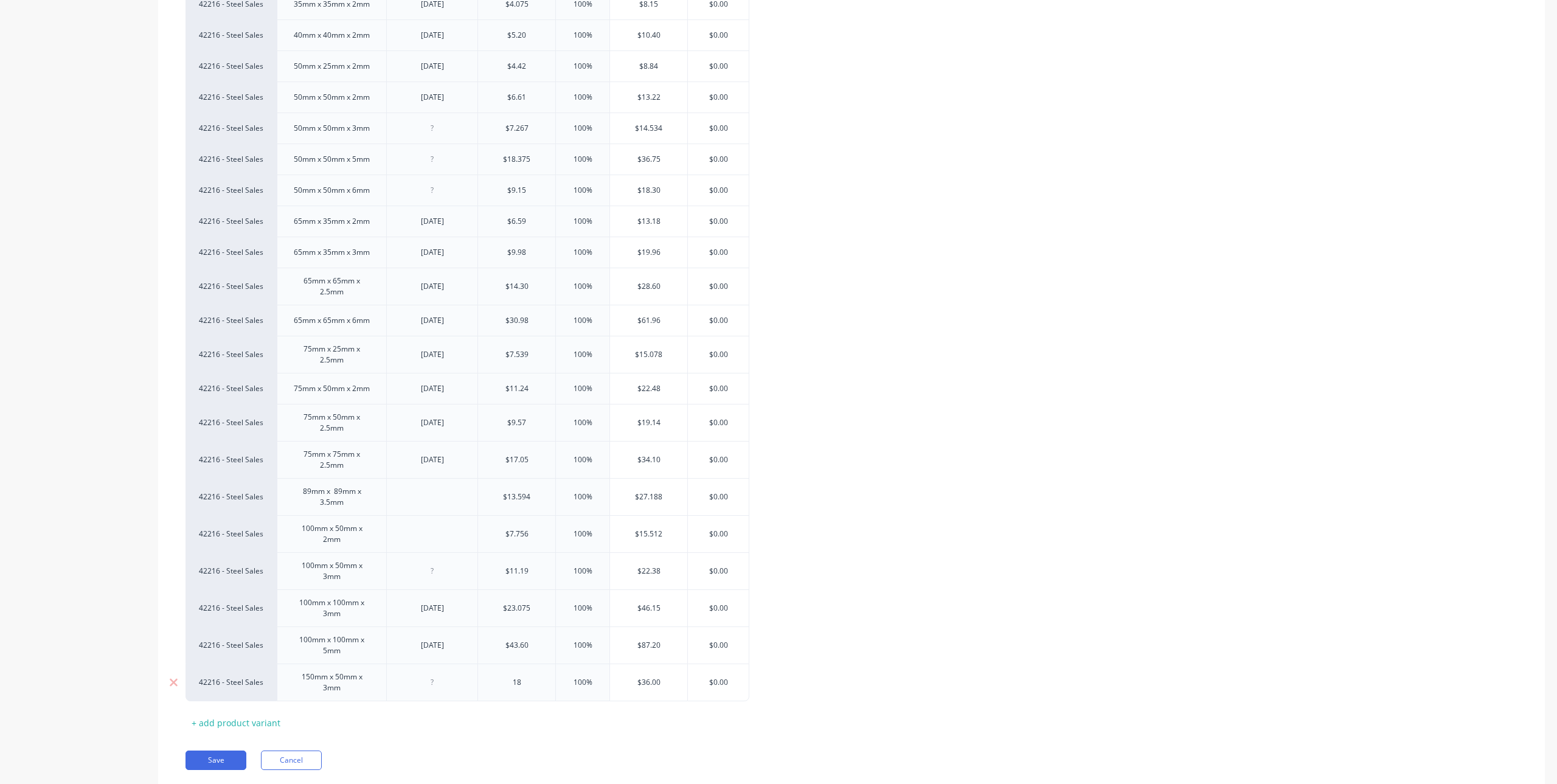
type input "18."
type textarea "x"
type input "18.6"
type textarea "x"
type input "18.63"
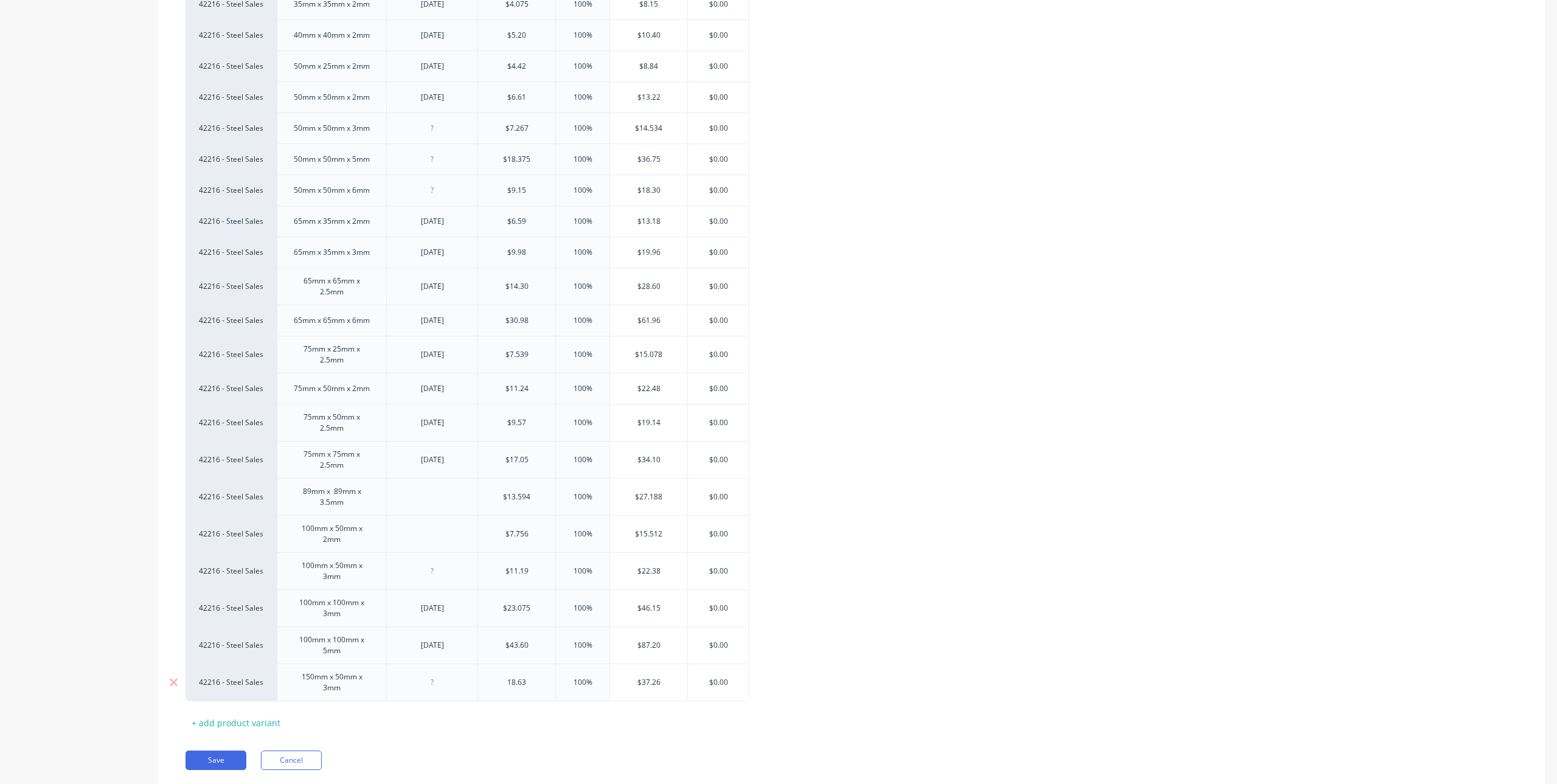
click at [449, 687] on div at bounding box center [432, 682] width 60 height 16
click at [457, 727] on div "Xero Item # Size Price Date Cost Markup Price Standard 42216 - Steel Sales 13mm…" at bounding box center [852, 241] width 1332 height 981
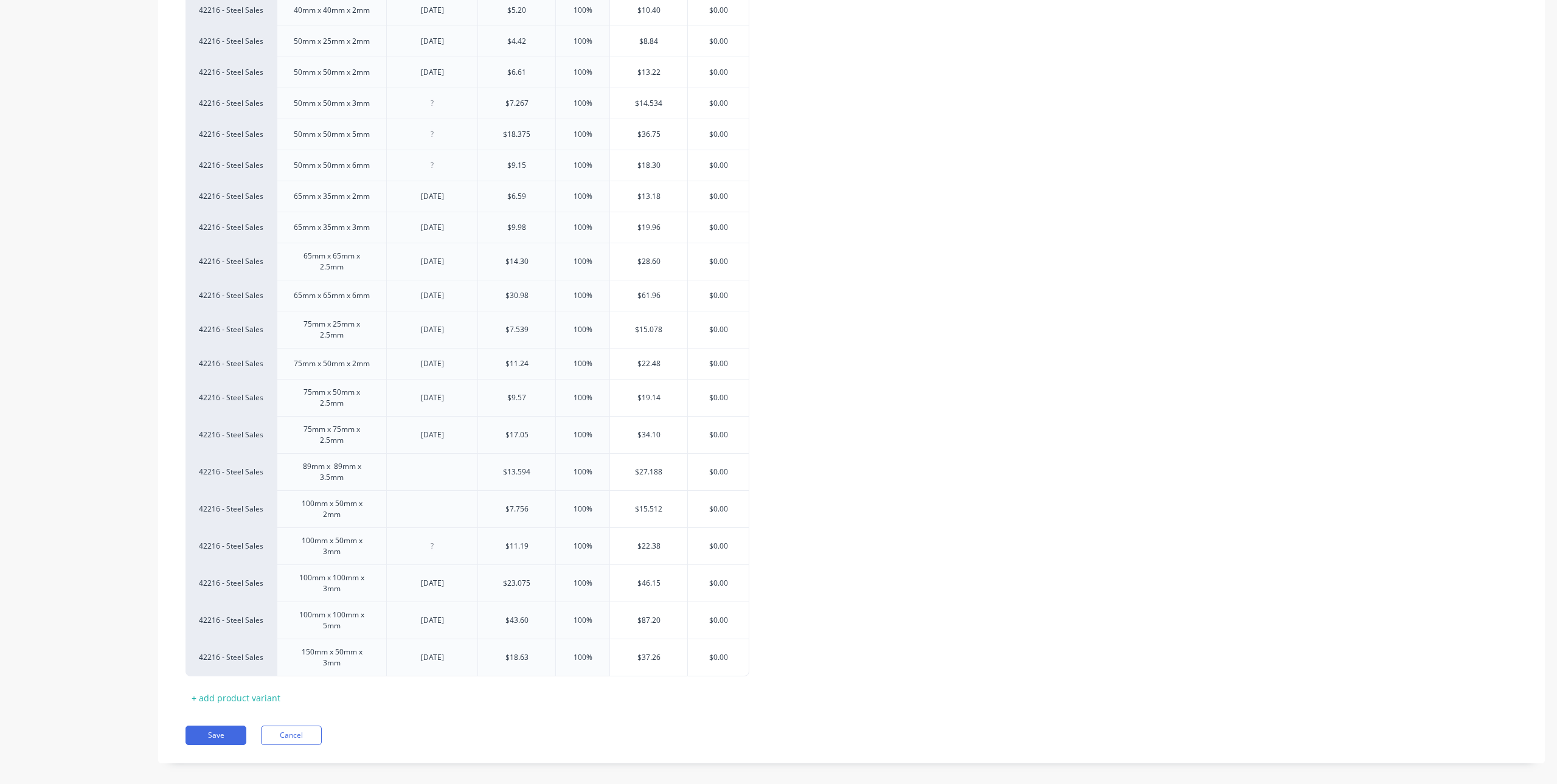
scroll to position [585, 0]
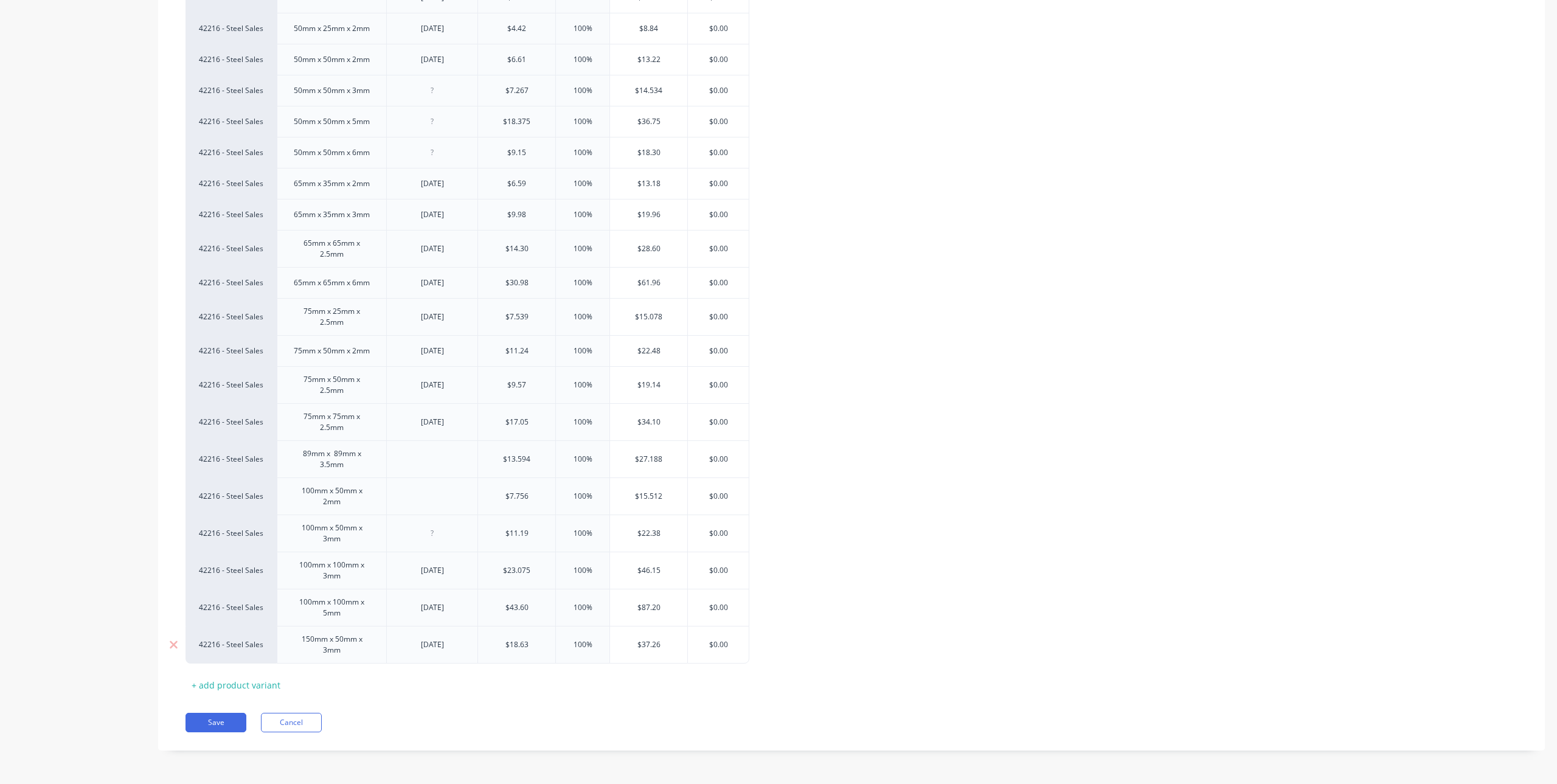
drag, startPoint x: 240, startPoint y: 682, endPoint x: 293, endPoint y: 632, distance: 72.9
click at [240, 682] on div "+ add product variant" at bounding box center [236, 684] width 101 height 19
type textarea "x"
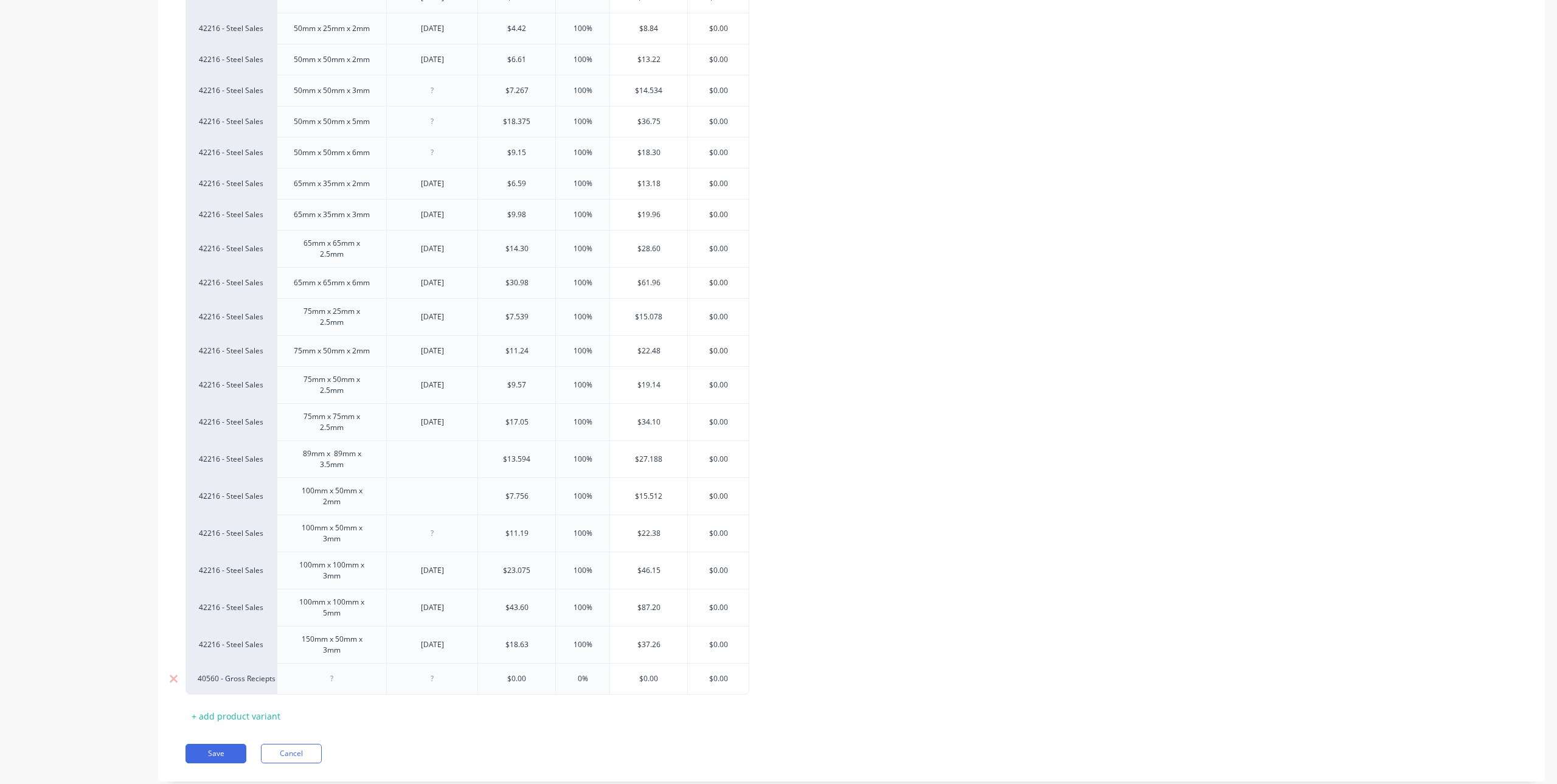
click at [229, 685] on div "40560 - Gross Reciepts" at bounding box center [231, 678] width 91 height 31
click at [227, 680] on div "40560 - Gross Reciepts" at bounding box center [231, 678] width 67 height 11
click at [227, 680] on input at bounding box center [231, 679] width 67 height 12
type input "s"
type input "4221"
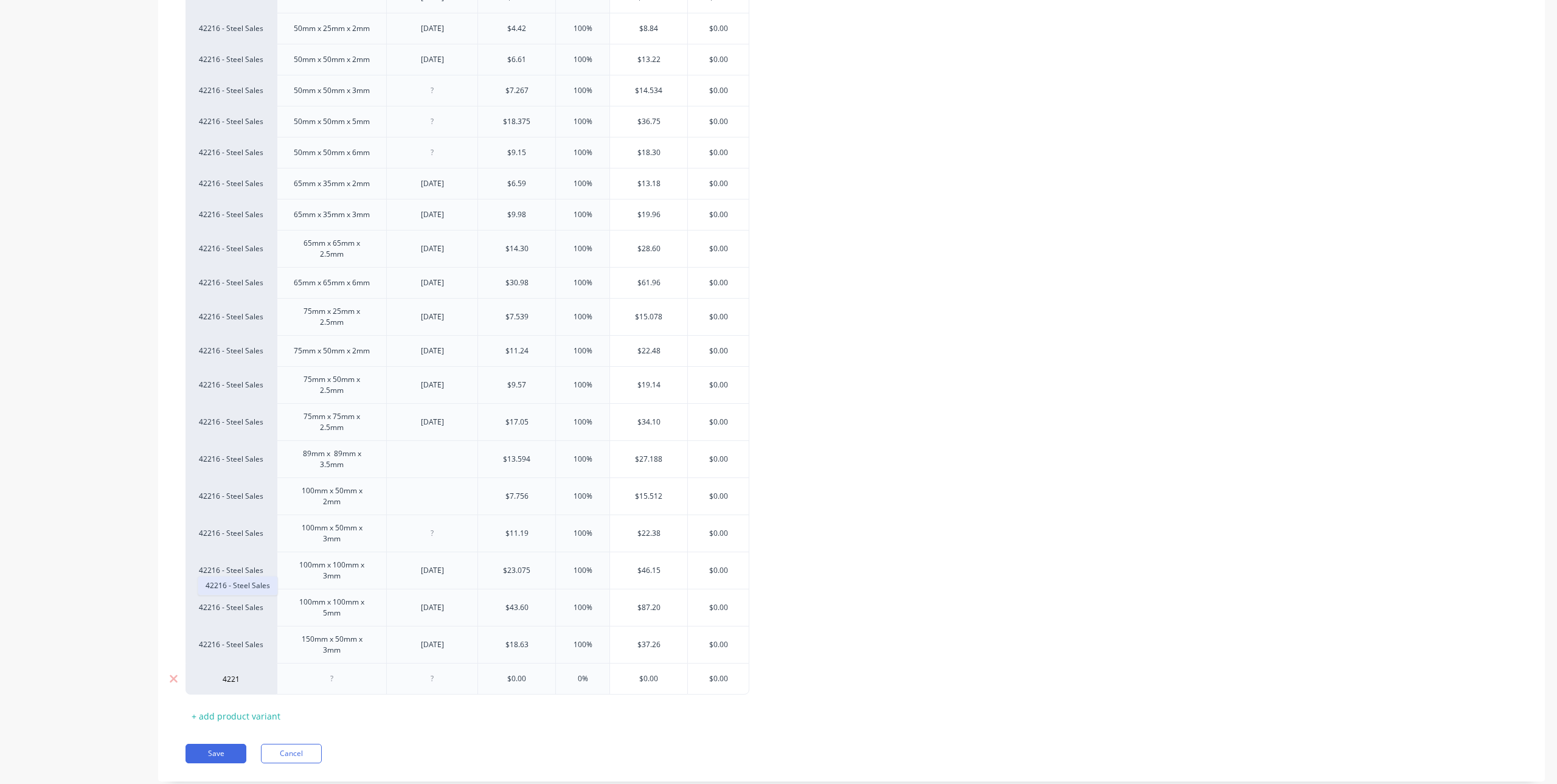
click at [229, 591] on button "42216 - Steel Sales" at bounding box center [238, 585] width 79 height 18
click at [331, 676] on div at bounding box center [331, 678] width 60 height 16
drag, startPoint x: 289, startPoint y: 289, endPoint x: 374, endPoint y: 289, distance: 85.0
click at [374, 289] on div "65mm x 65mm x 6mm" at bounding box center [332, 283] width 95 height 16
copy div "65mm x 65mm x 6mm"
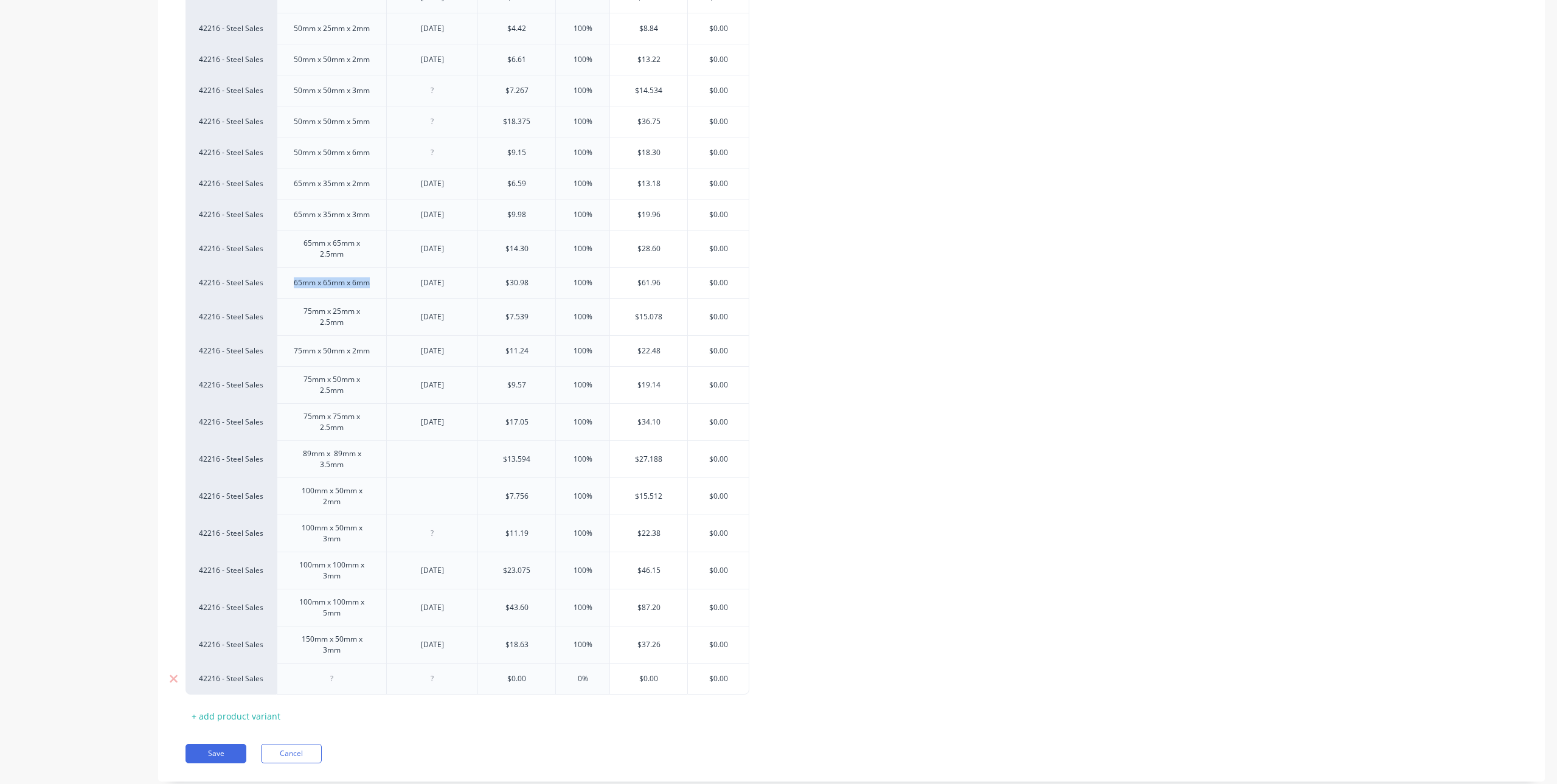
click at [338, 690] on div at bounding box center [331, 678] width 110 height 31
click at [342, 684] on div at bounding box center [331, 678] width 60 height 16
type textarea "x"
paste div
click at [440, 677] on div at bounding box center [432, 678] width 60 height 16
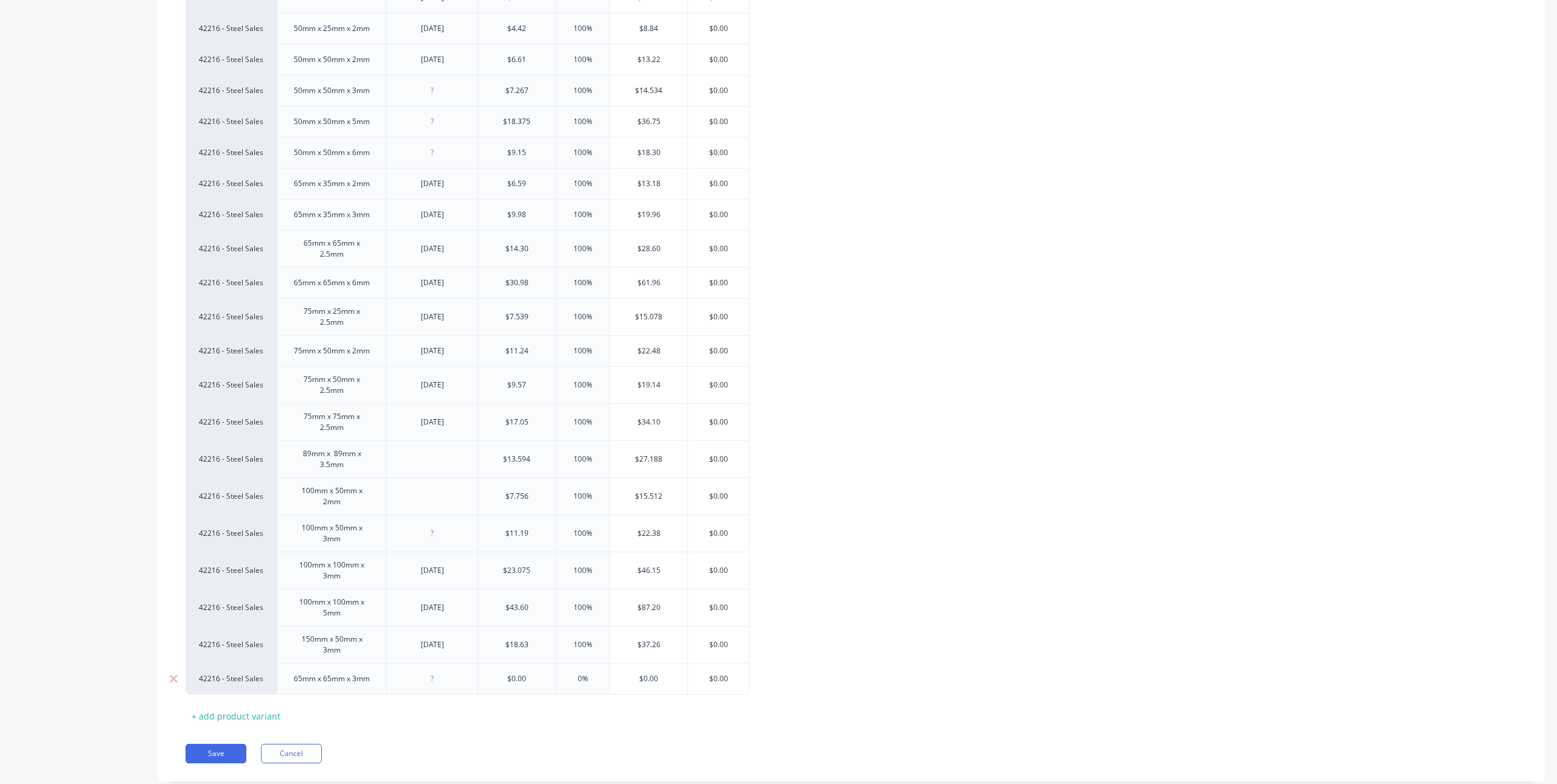
type textarea "x"
click at [503, 673] on input "$0.00" at bounding box center [516, 678] width 78 height 11
drag, startPoint x: 503, startPoint y: 685, endPoint x: 546, endPoint y: 685, distance: 43.0
click at [546, 685] on div "42216 - Steel Sales 13mm x 13mm x 1.8mm $1.64 100% $3.28 $0.00 42216 - Steel Sa…" at bounding box center [852, 217] width 1332 height 954
click at [526, 681] on input "$0.00" at bounding box center [516, 678] width 78 height 11
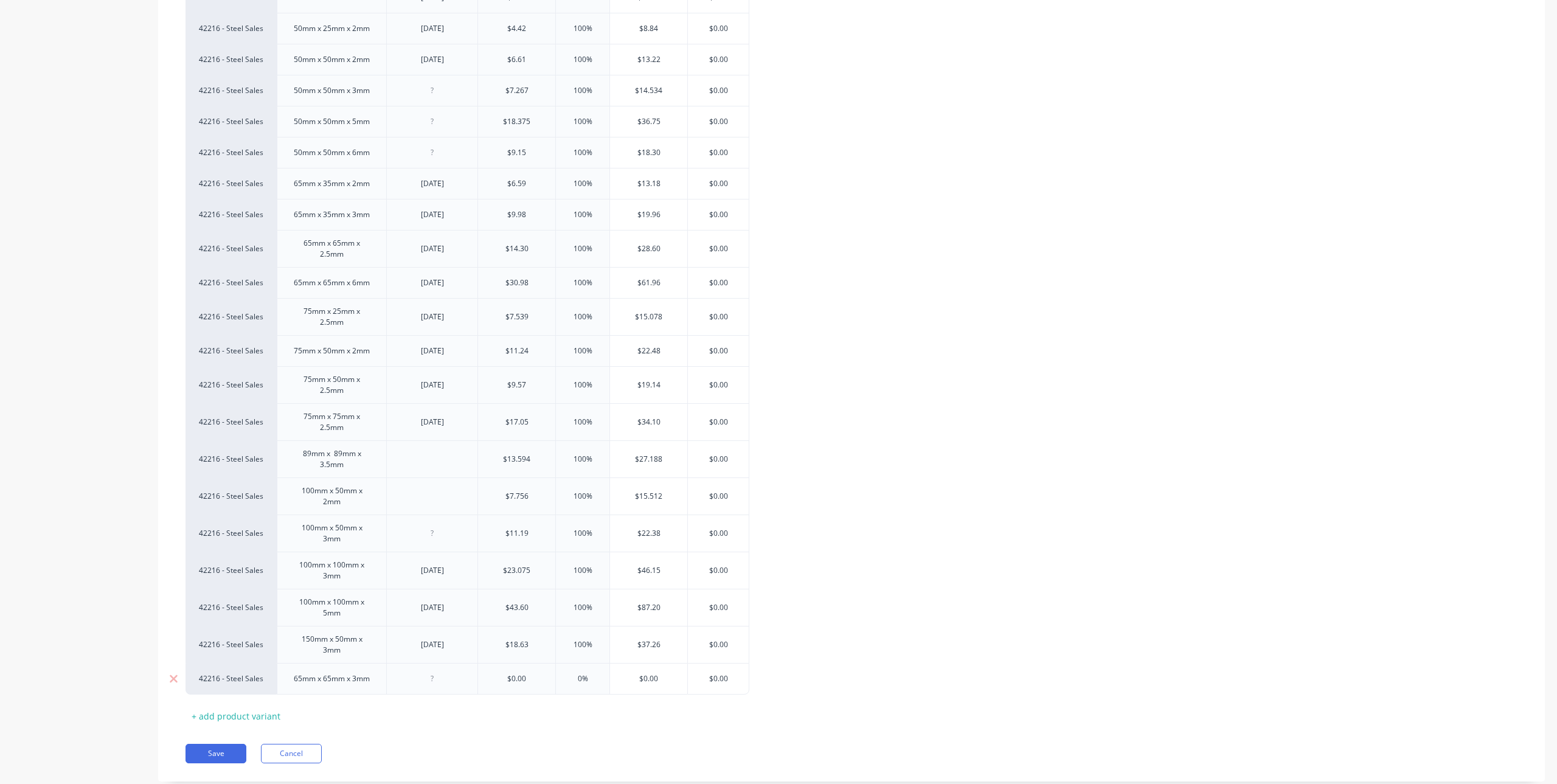
drag, startPoint x: 512, startPoint y: 678, endPoint x: 499, endPoint y: 678, distance: 13.0
click at [499, 678] on input "$0.00" at bounding box center [516, 678] width 78 height 11
click at [520, 678] on input "$0.00" at bounding box center [516, 678] width 78 height 11
click at [529, 677] on input "$0.00" at bounding box center [516, 678] width 78 height 11
click at [522, 678] on input "$0.00" at bounding box center [516, 678] width 78 height 11
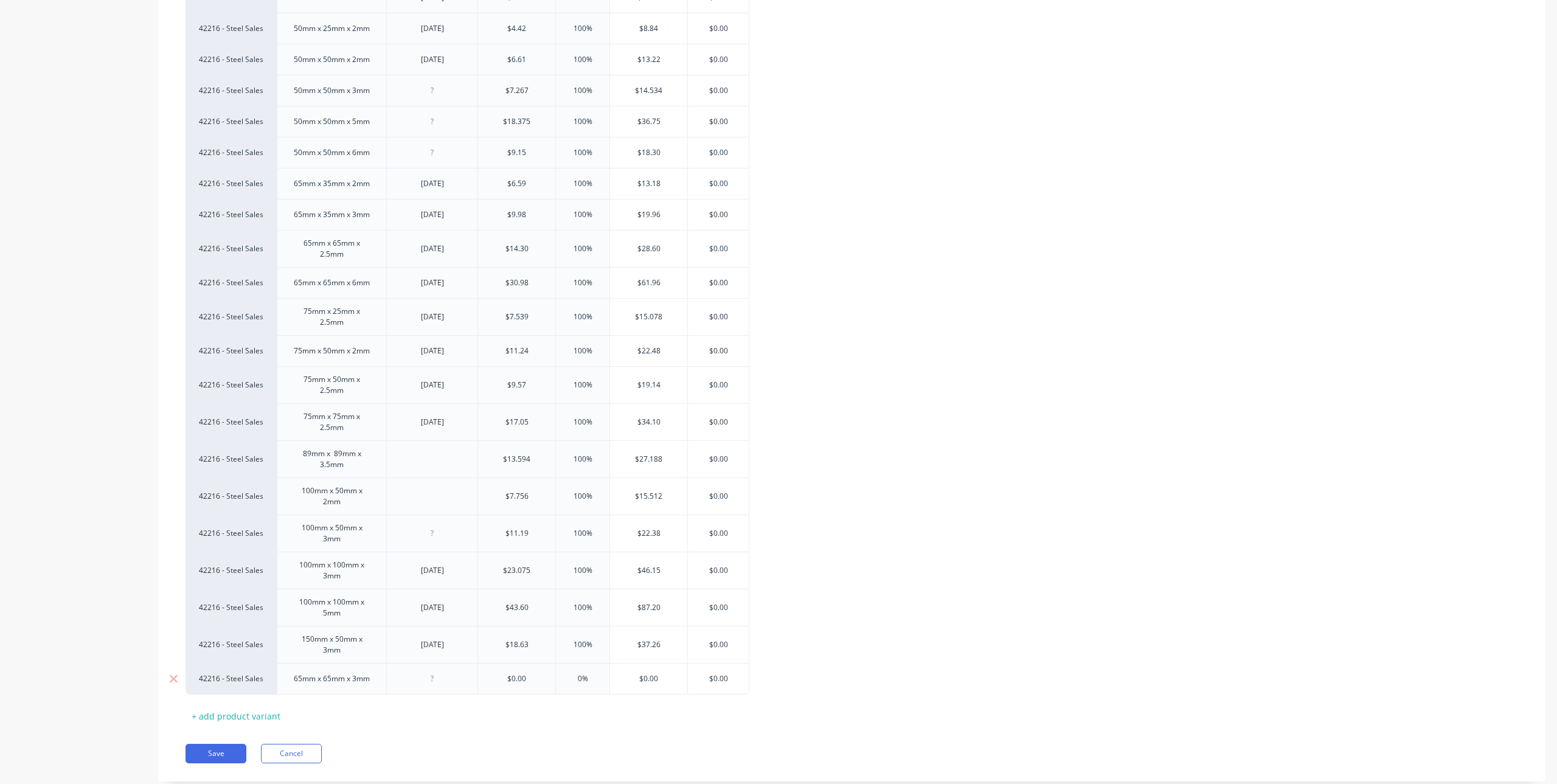
drag, startPoint x: 525, startPoint y: 678, endPoint x: 502, endPoint y: 678, distance: 23.0
click at [502, 678] on input "$0.00" at bounding box center [516, 678] width 78 height 11
drag, startPoint x: 508, startPoint y: 680, endPoint x: 523, endPoint y: 679, distance: 15.0
click at [519, 680] on input "$0.00" at bounding box center [516, 678] width 78 height 11
click at [523, 679] on input "$0.00" at bounding box center [516, 678] width 78 height 11
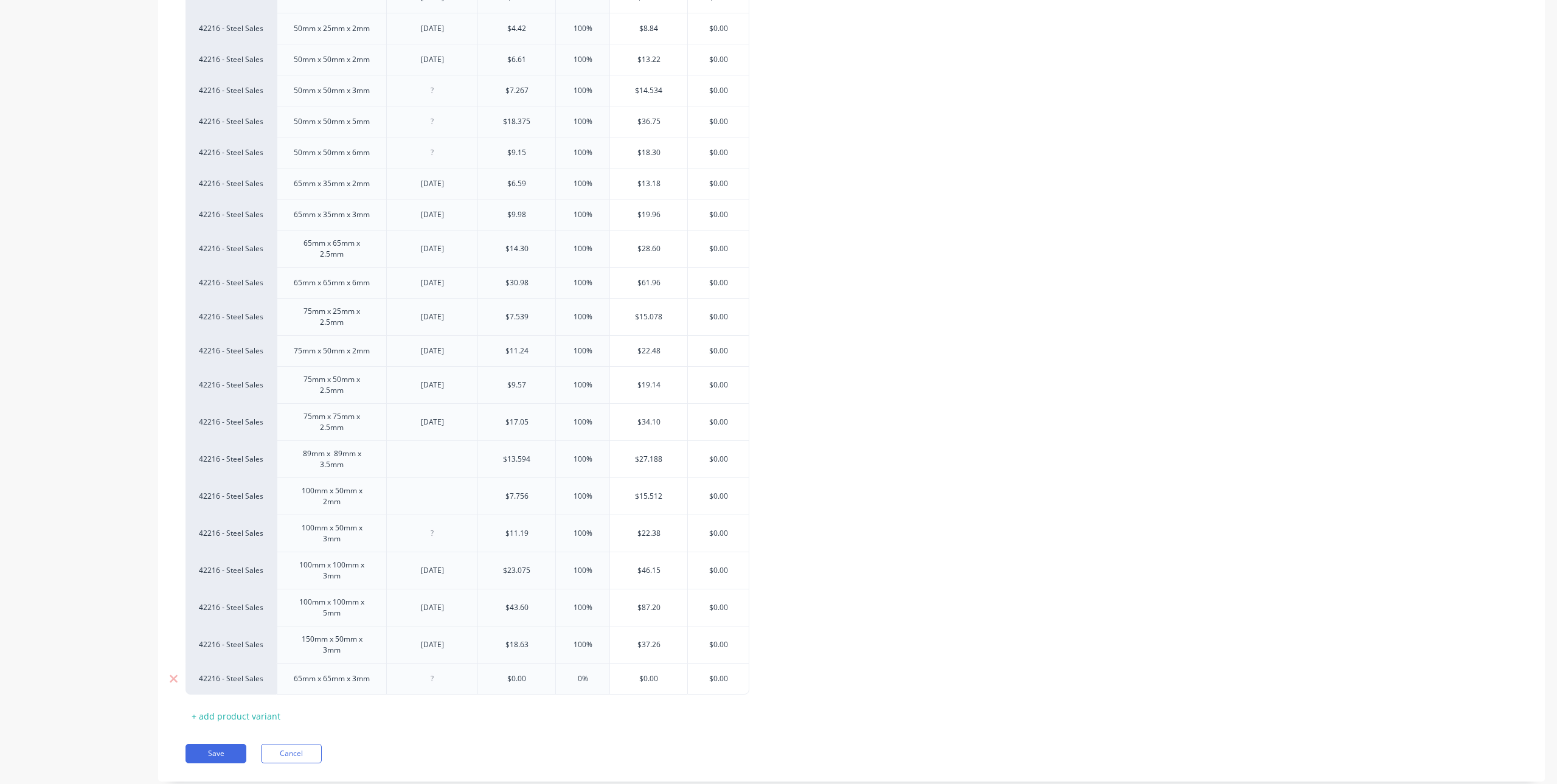
drag, startPoint x: 525, startPoint y: 673, endPoint x: 502, endPoint y: 675, distance: 23.1
click at [502, 675] on input "$0.00" at bounding box center [516, 678] width 78 height 11
click at [515, 679] on input "$0.00" at bounding box center [516, 678] width 78 height 11
click at [529, 677] on input "$000" at bounding box center [516, 678] width 78 height 11
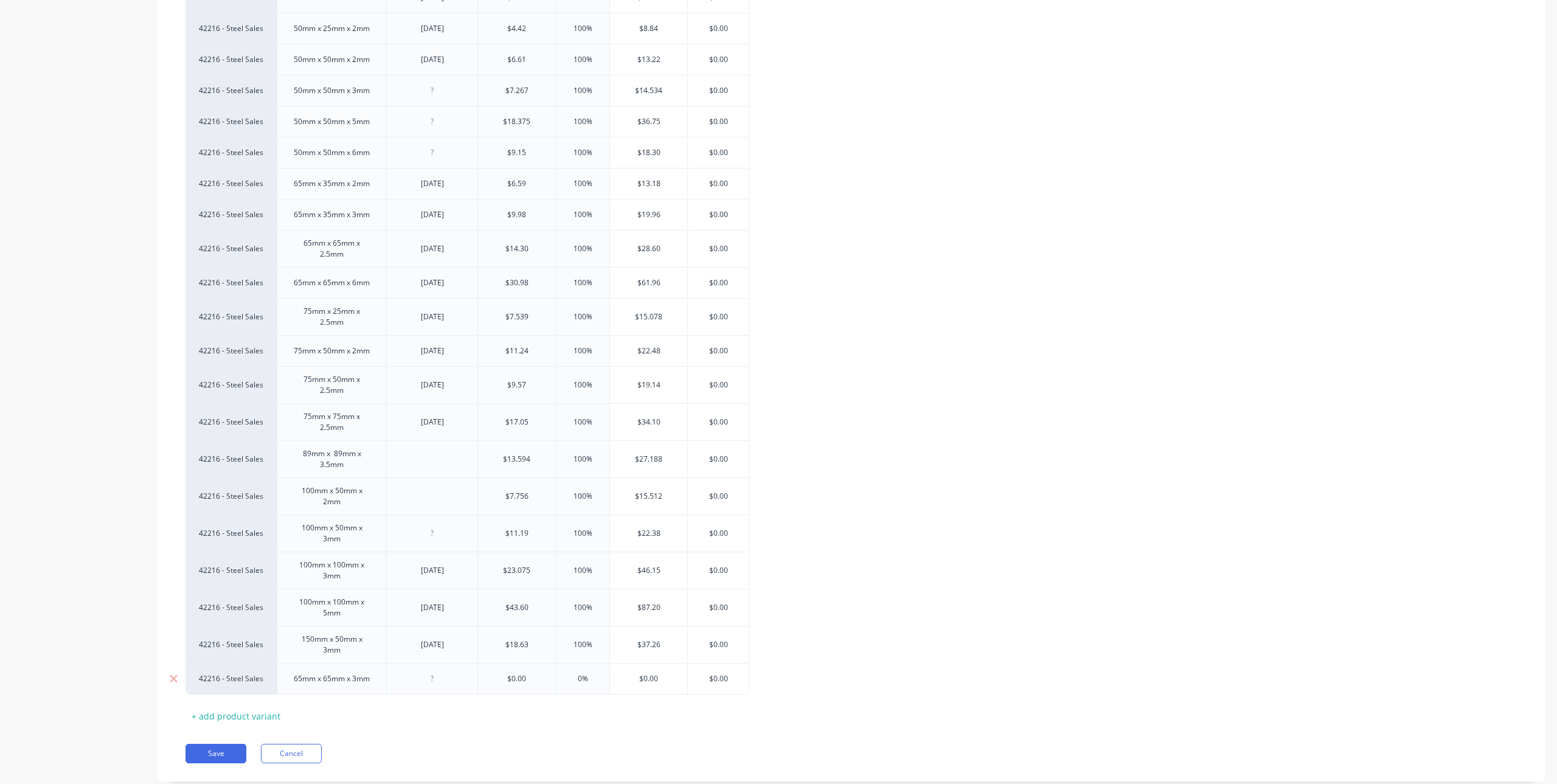
click at [505, 673] on input "$000" at bounding box center [516, 678] width 78 height 11
click at [509, 579] on div "$23.075" at bounding box center [516, 570] width 78 height 31
type input "$000"
type input "$23.075"
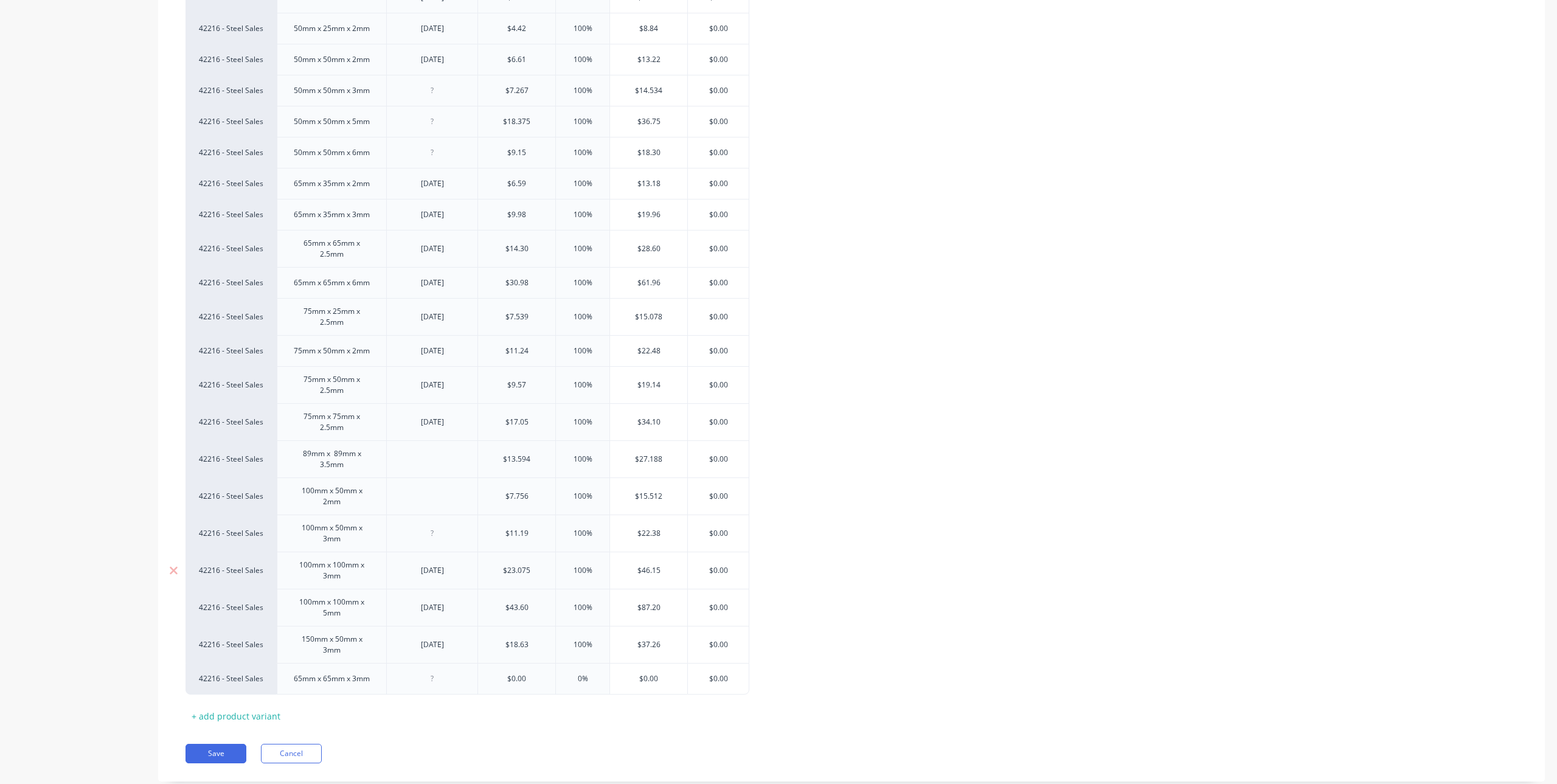
click at [529, 560] on div "$23.075" at bounding box center [516, 570] width 78 height 31
click at [537, 680] on input "$0.00" at bounding box center [516, 678] width 78 height 11
type input "$"
type textarea "x"
type input "1"
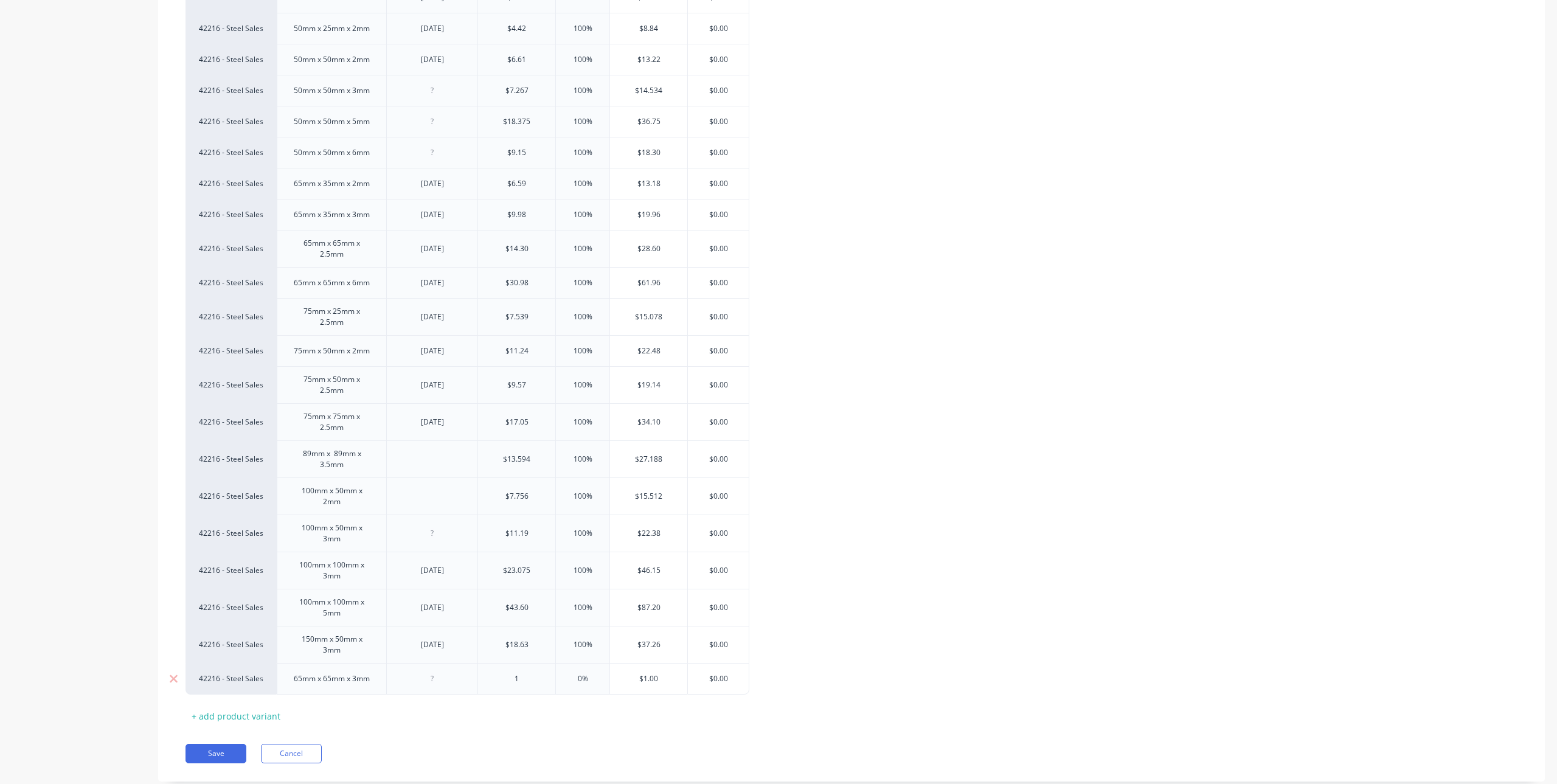
type textarea "x"
type input "12.6"
type textarea "x"
type input "12.65"
click at [472, 691] on div at bounding box center [432, 678] width 91 height 31
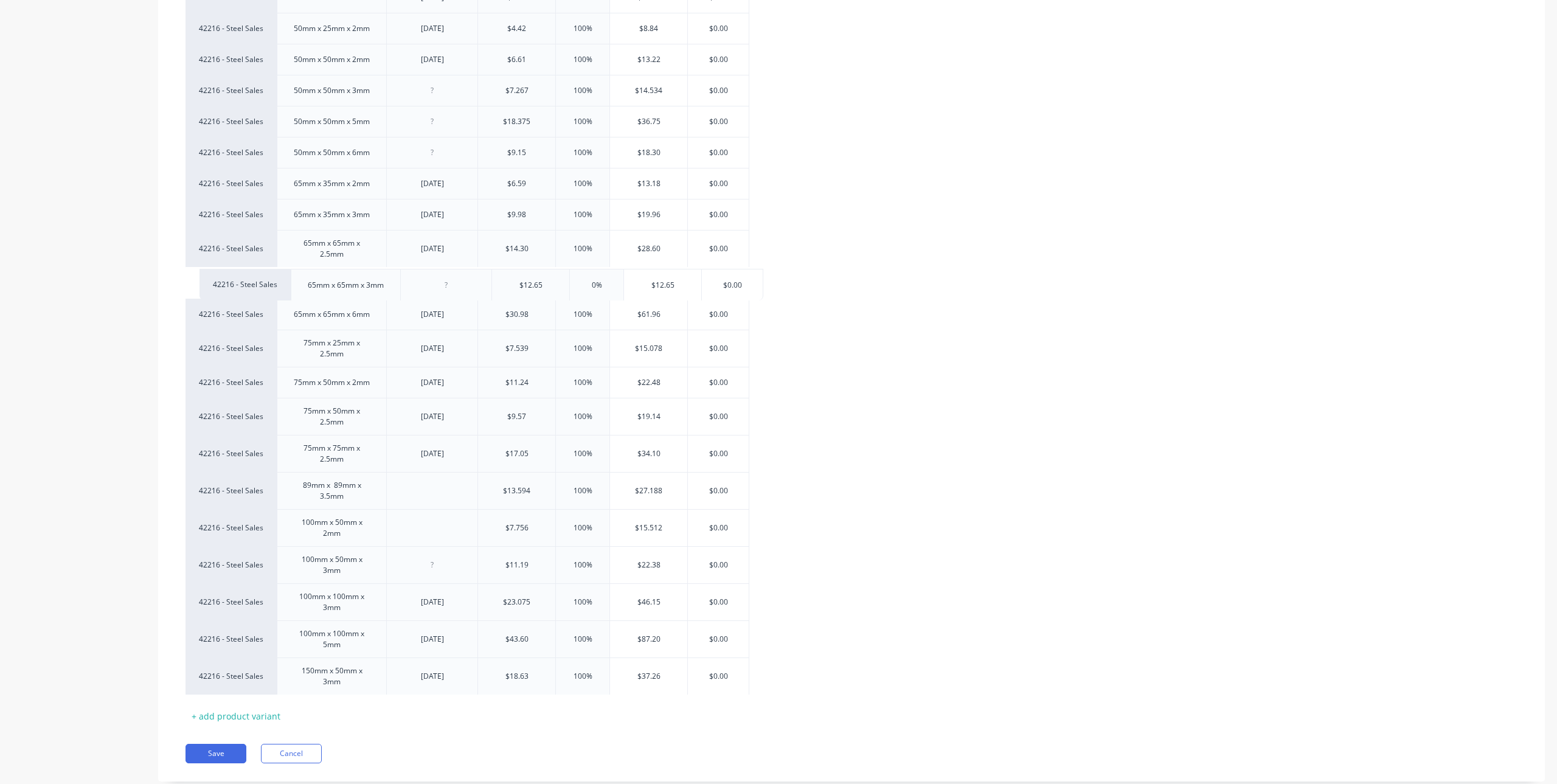
drag, startPoint x: 271, startPoint y: 676, endPoint x: 284, endPoint y: 276, distance: 400.2
click at [284, 276] on div "42216 - Steel Sales 13mm x 13mm x 1.8mm $1.64 100% $3.28 $0.00 42216 - Steel Sa…" at bounding box center [852, 217] width 1332 height 954
type textarea "x"
type input "$18.63"
click at [244, 750] on button "Save" at bounding box center [215, 753] width 60 height 20
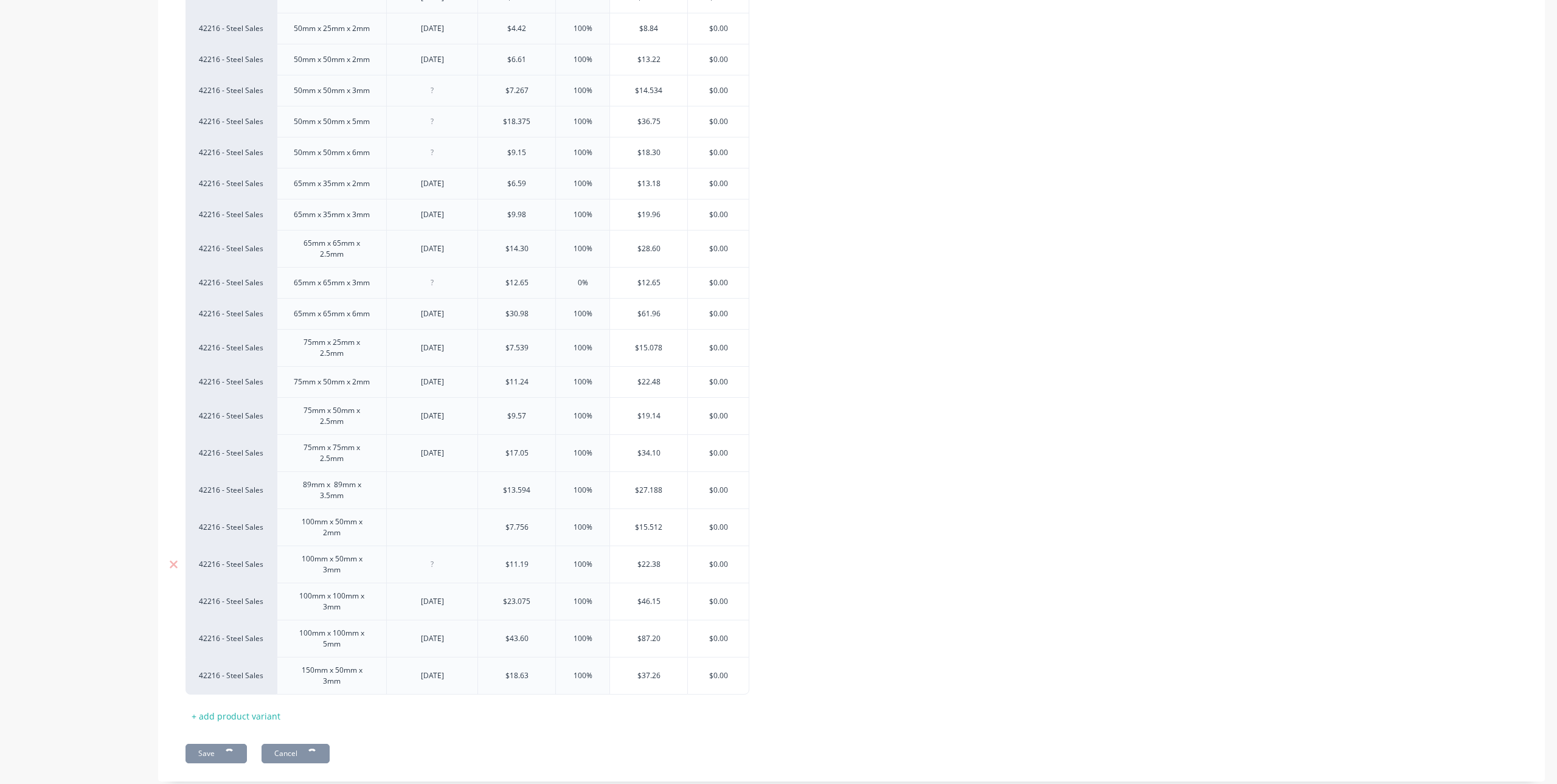
type textarea "x"
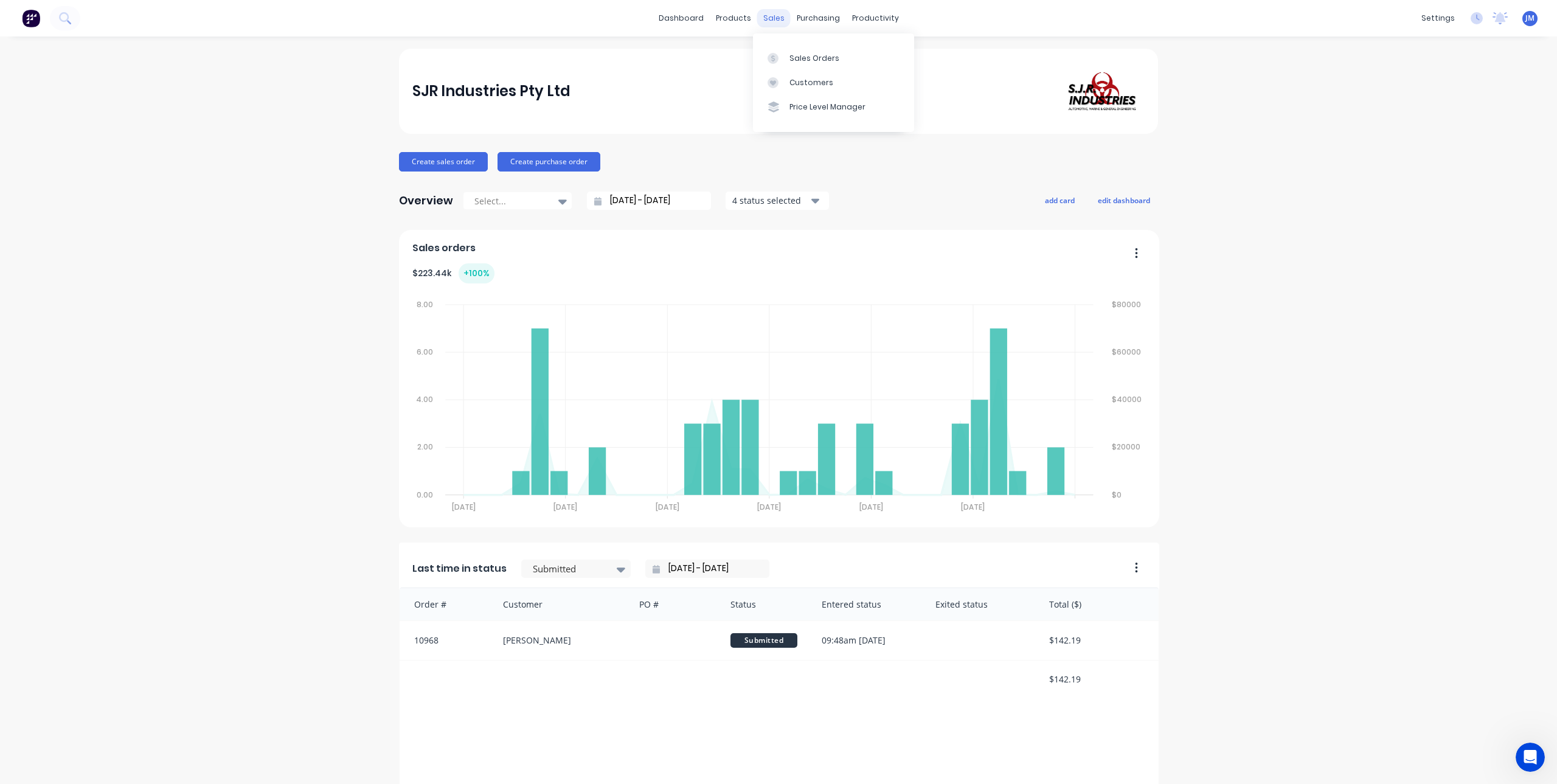
click at [773, 16] on div "sales" at bounding box center [773, 18] width 33 height 18
click at [784, 63] on div at bounding box center [776, 58] width 18 height 11
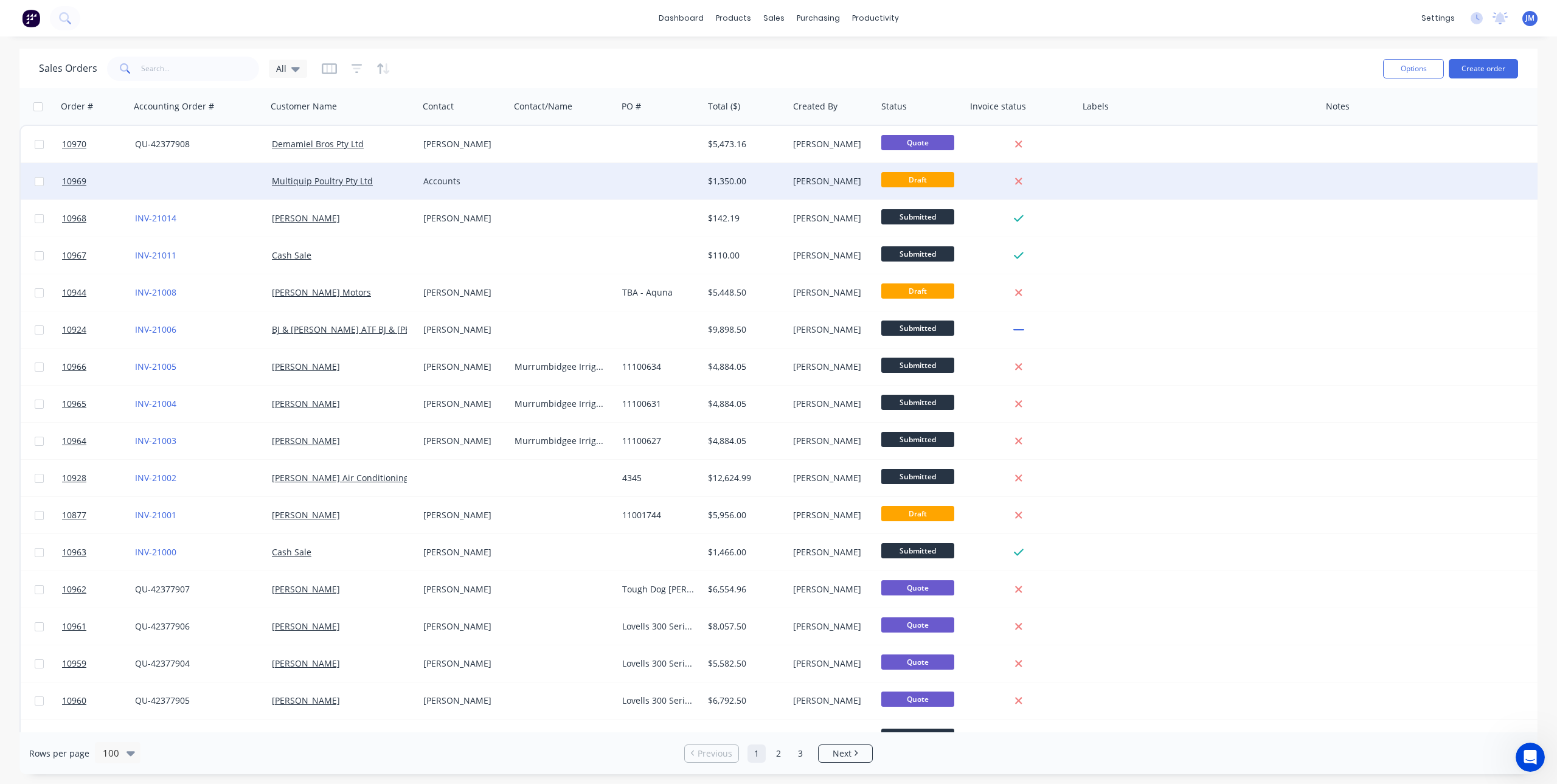
click at [309, 174] on div "Multiquip Poultry Pty Ltd" at bounding box center [343, 180] width 152 height 37
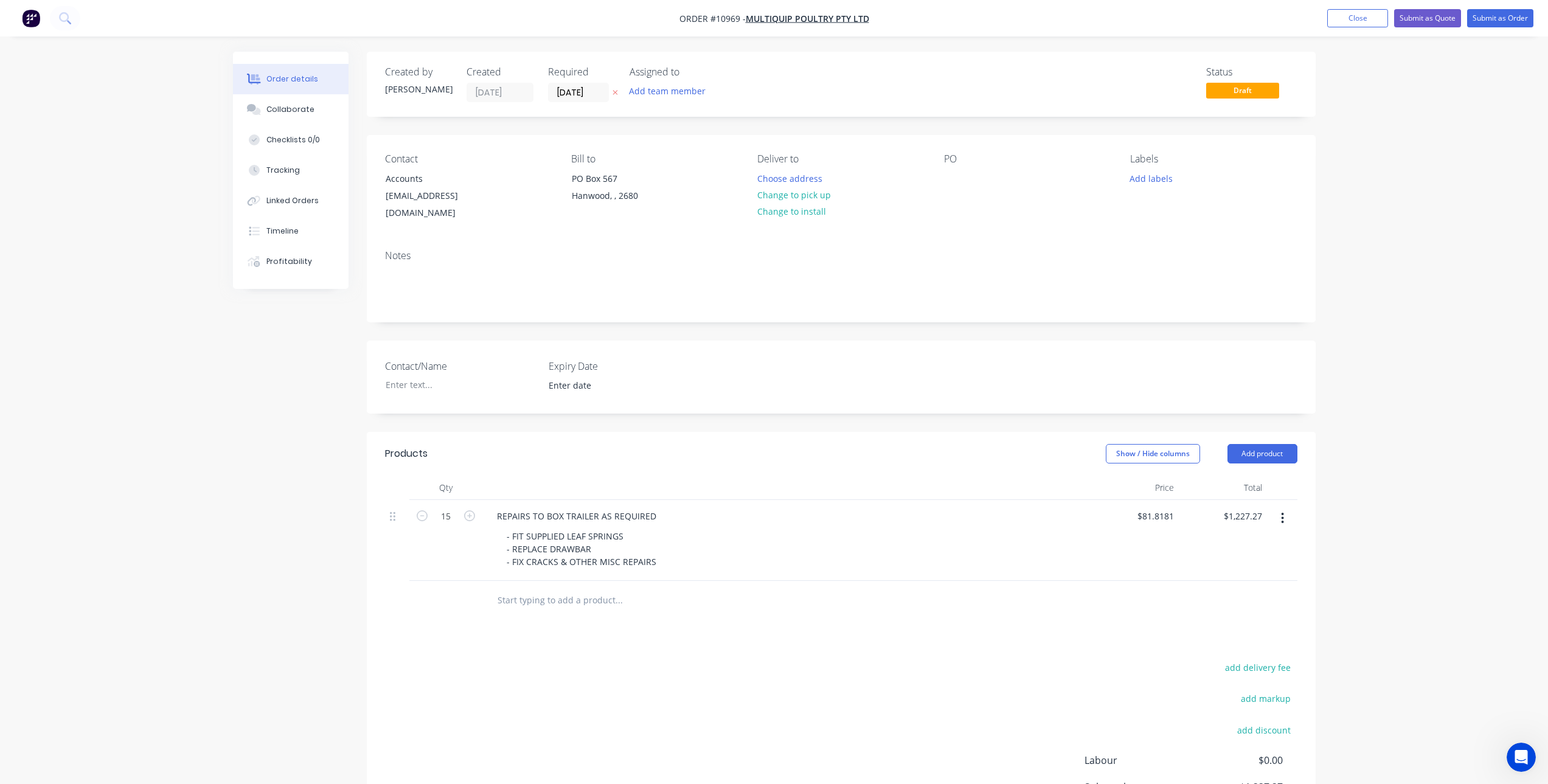
click at [549, 590] on input "text" at bounding box center [619, 600] width 244 height 25
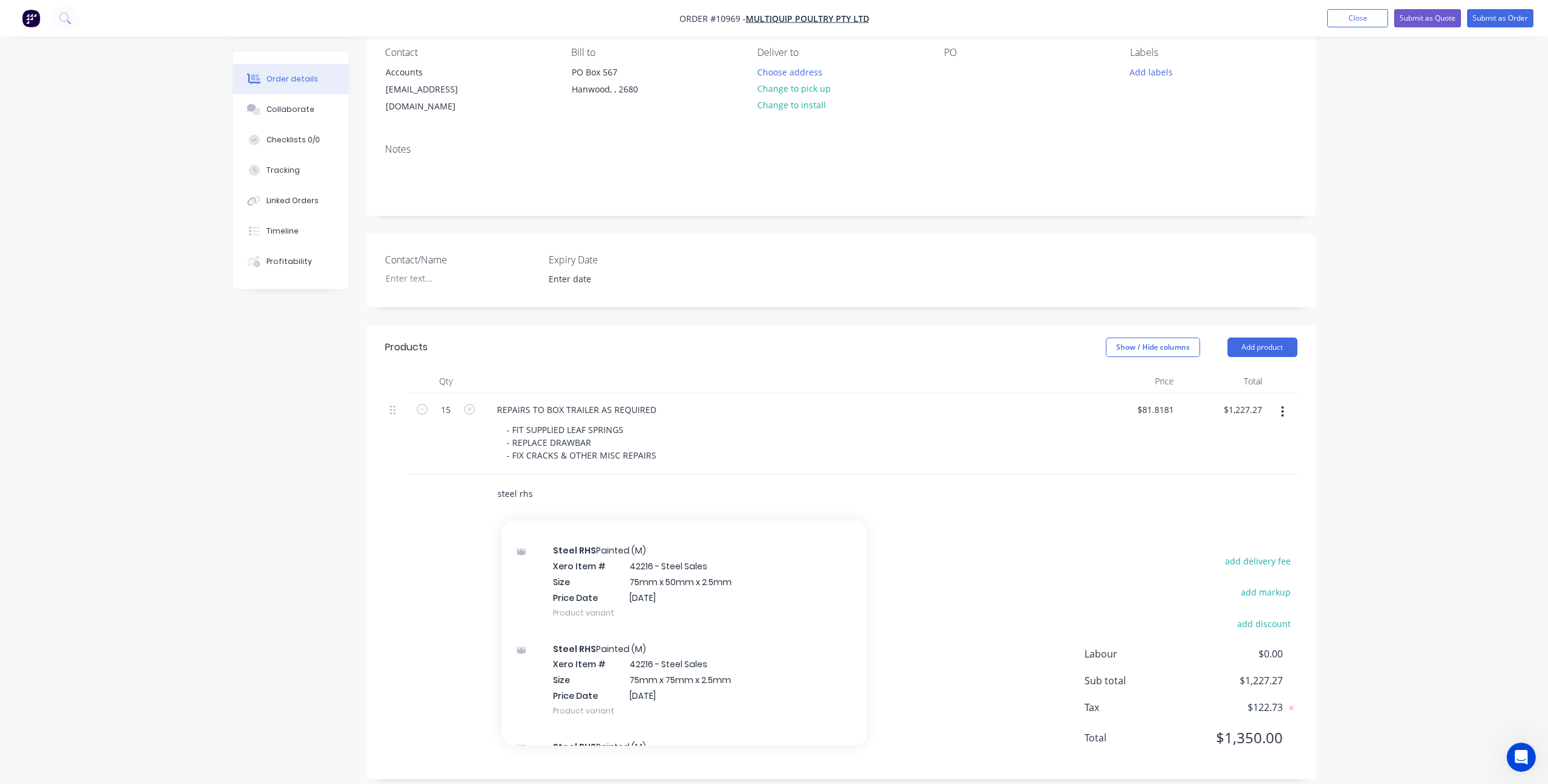
scroll to position [2805, 0]
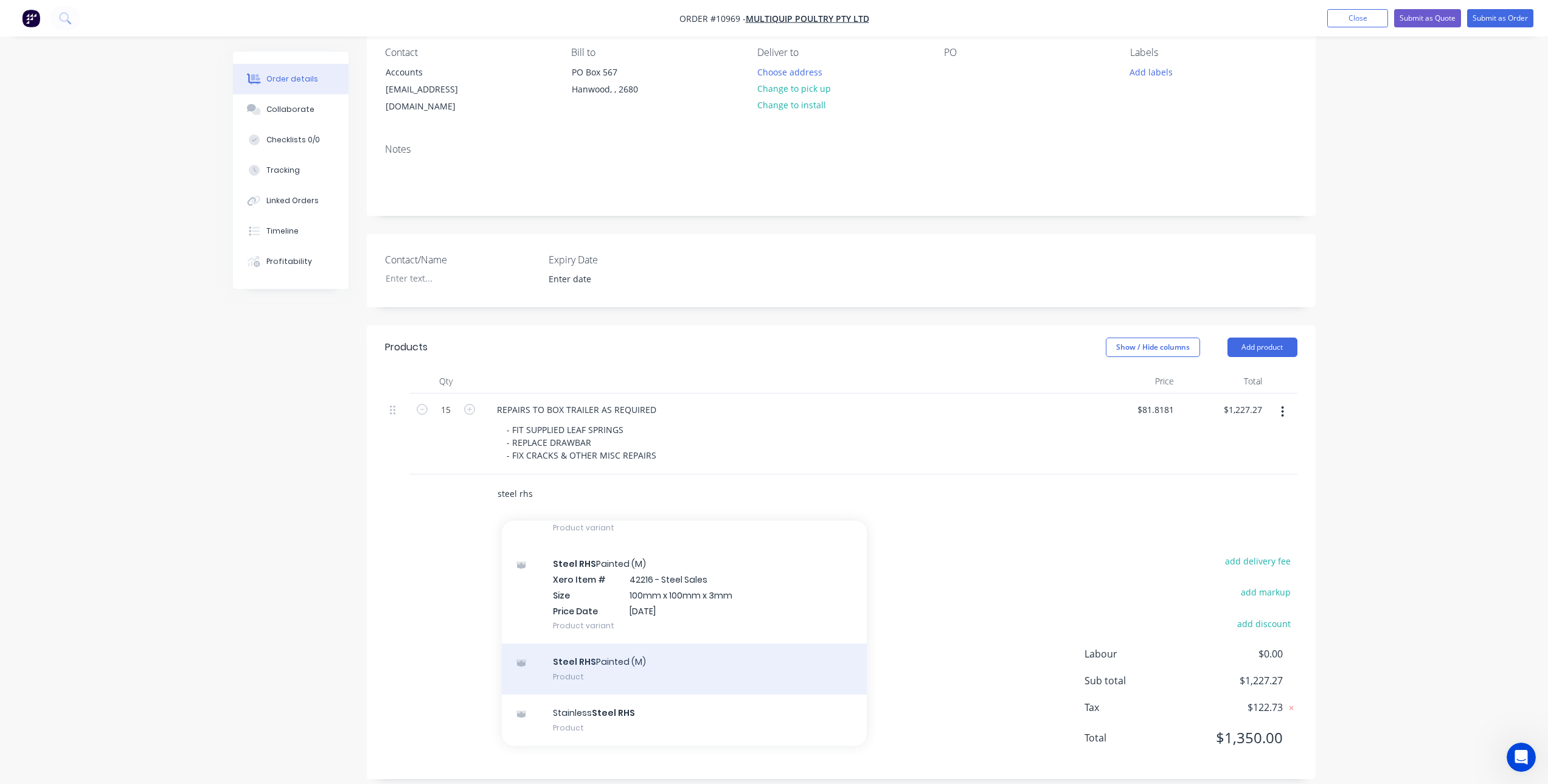
type input "steel rhs"
click at [602, 650] on div "Steel RHS Painted (M) Product" at bounding box center [684, 669] width 365 height 51
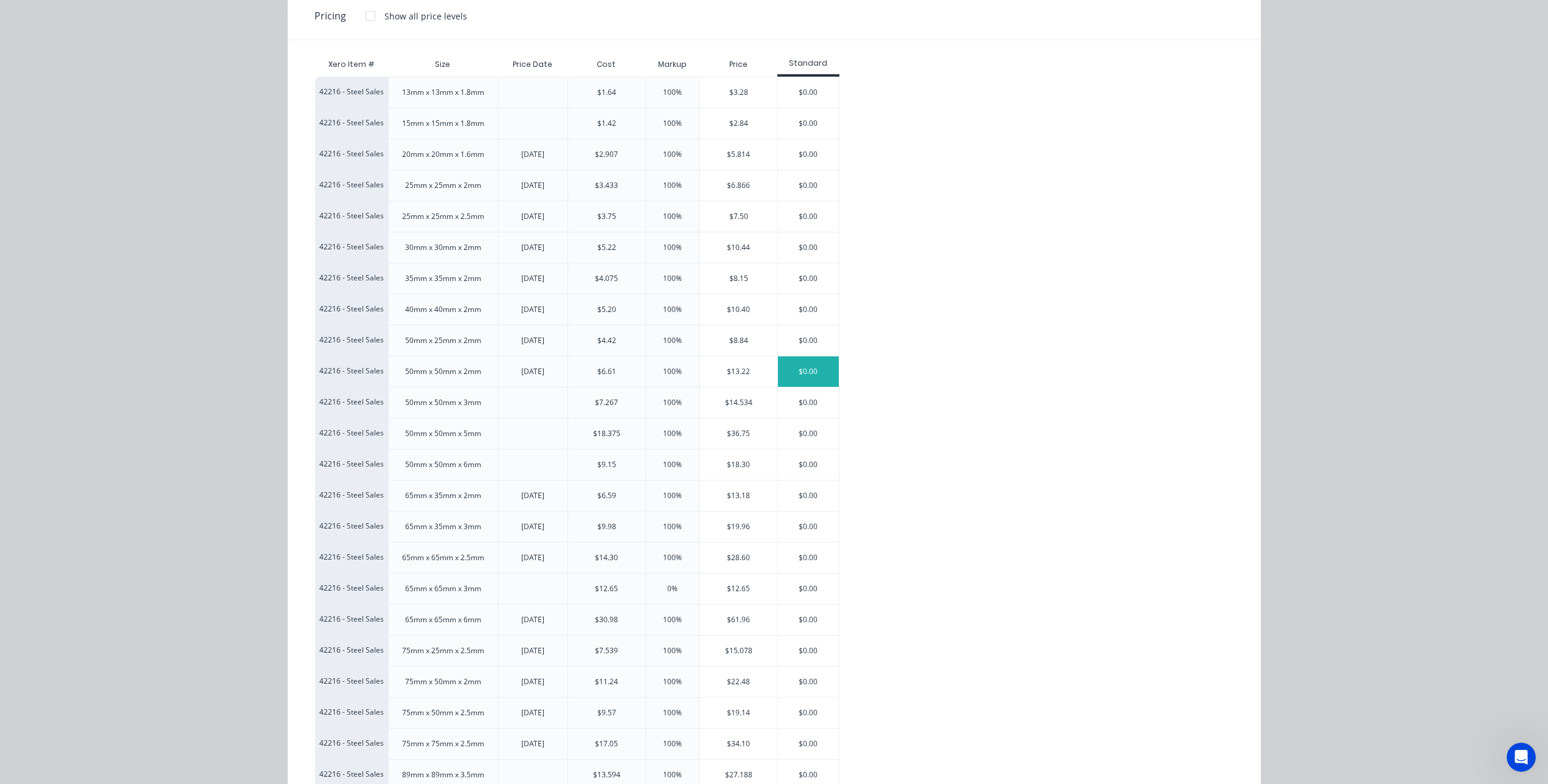
scroll to position [243, 0]
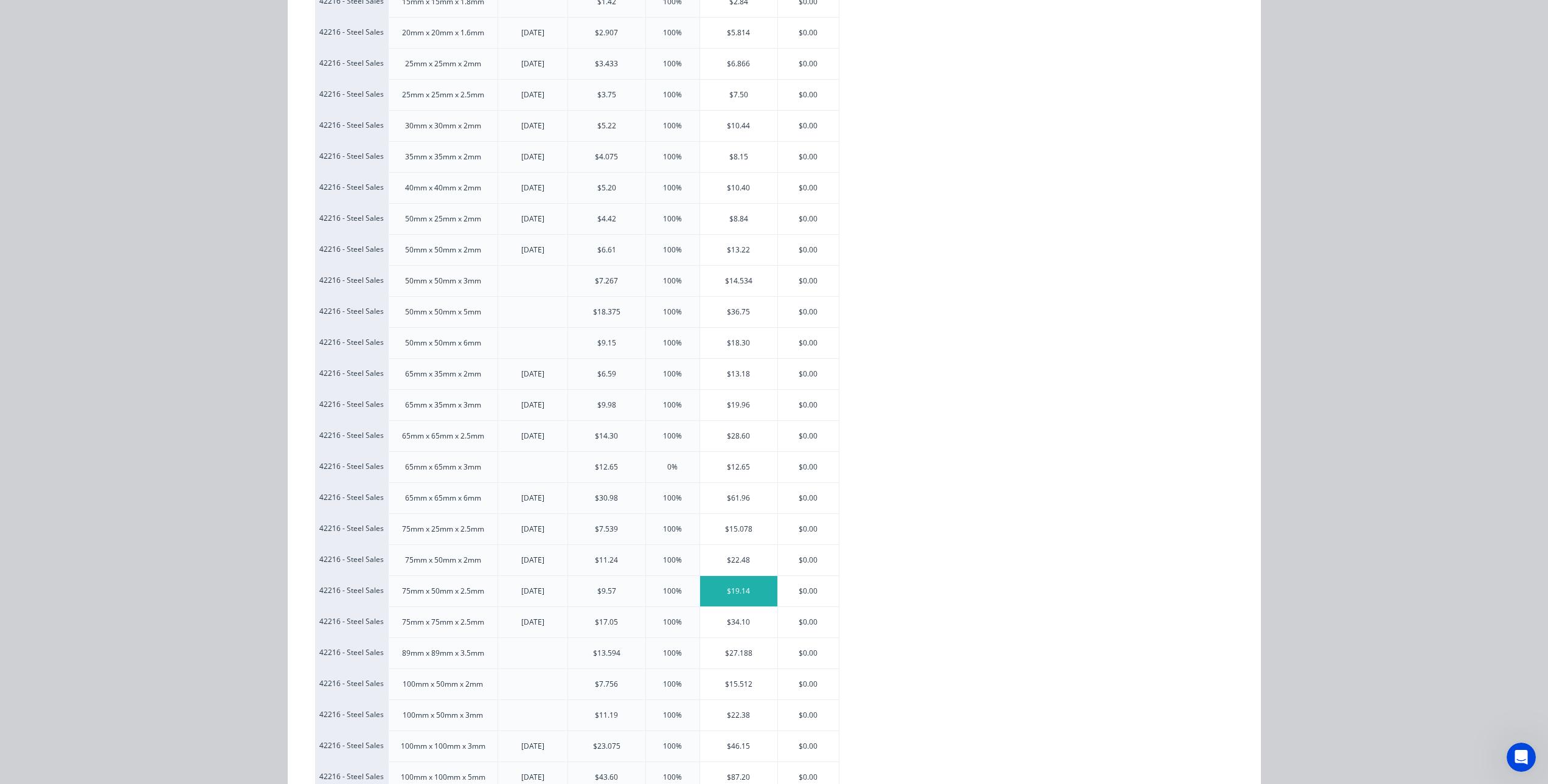
click at [720, 590] on div "$19.14" at bounding box center [738, 591] width 77 height 31
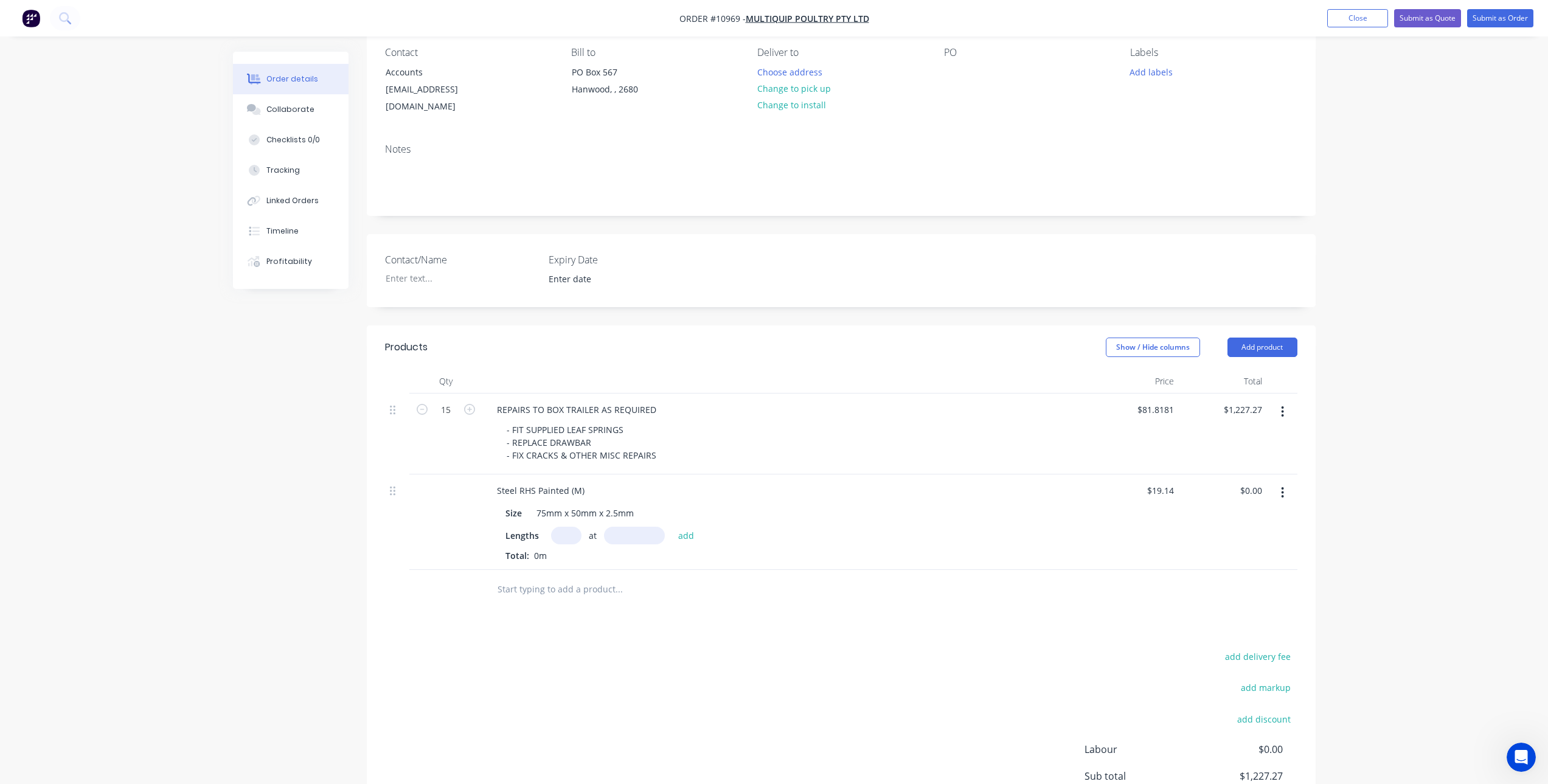
click at [571, 527] on input "text" at bounding box center [566, 535] width 31 height 18
type input "2"
click at [622, 511] on div "Size 75mm x 50mm x 2.5mm Lengths 2 at add Total: 0m" at bounding box center [786, 531] width 599 height 60
click at [629, 527] on input "text" at bounding box center [634, 535] width 60 height 18
type input "2.2mm"
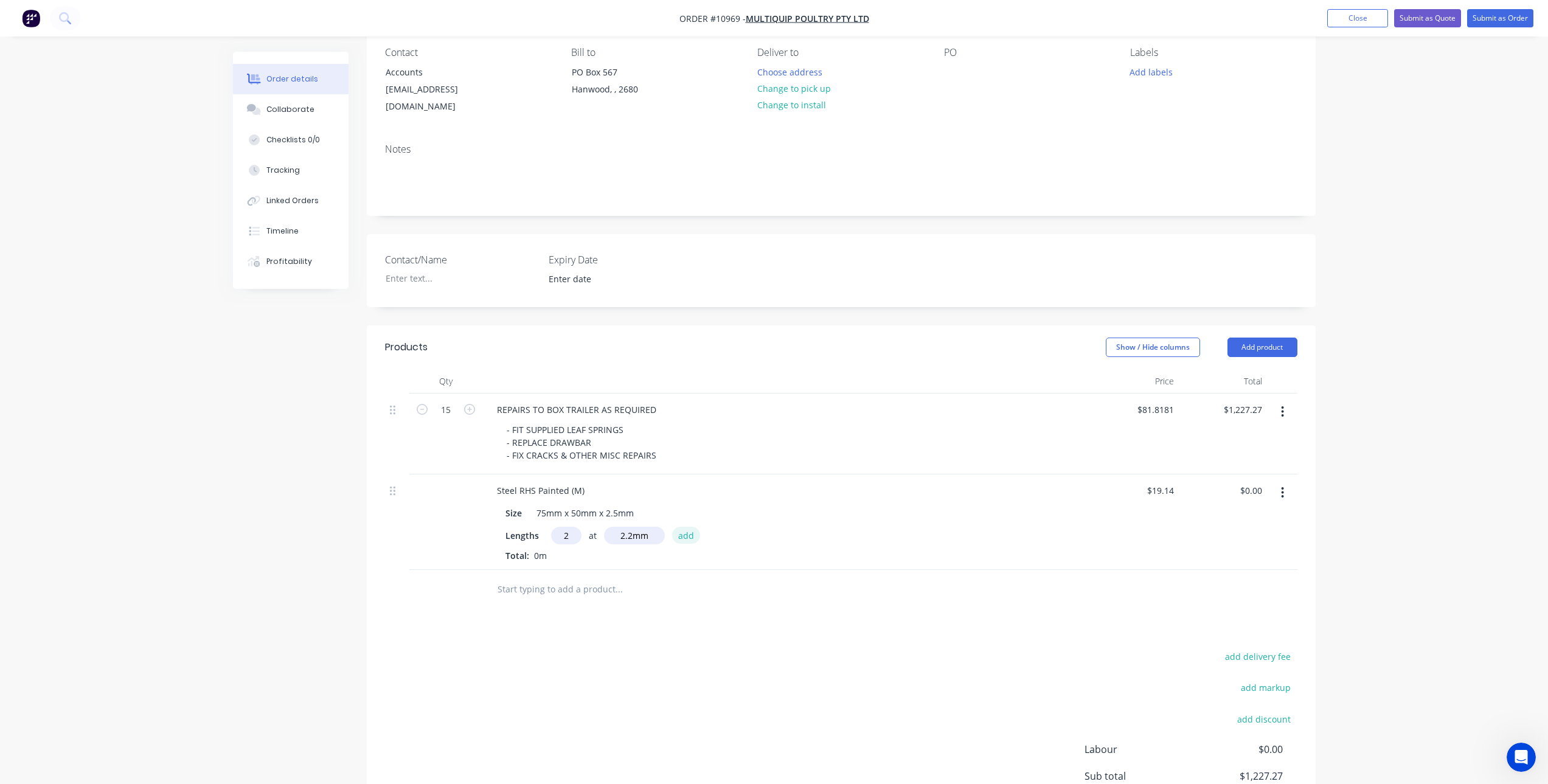
click at [682, 527] on button "add" at bounding box center [686, 535] width 29 height 16
click at [668, 720] on div "add delivery fee add markup add discount Labour $0.00 Sub total $1,227.35 Tax $…" at bounding box center [840, 772] width 912 height 208
click at [570, 551] on icon "button" at bounding box center [567, 556] width 8 height 11
type input "$0.00"
click at [566, 527] on input "text" at bounding box center [566, 535] width 31 height 18
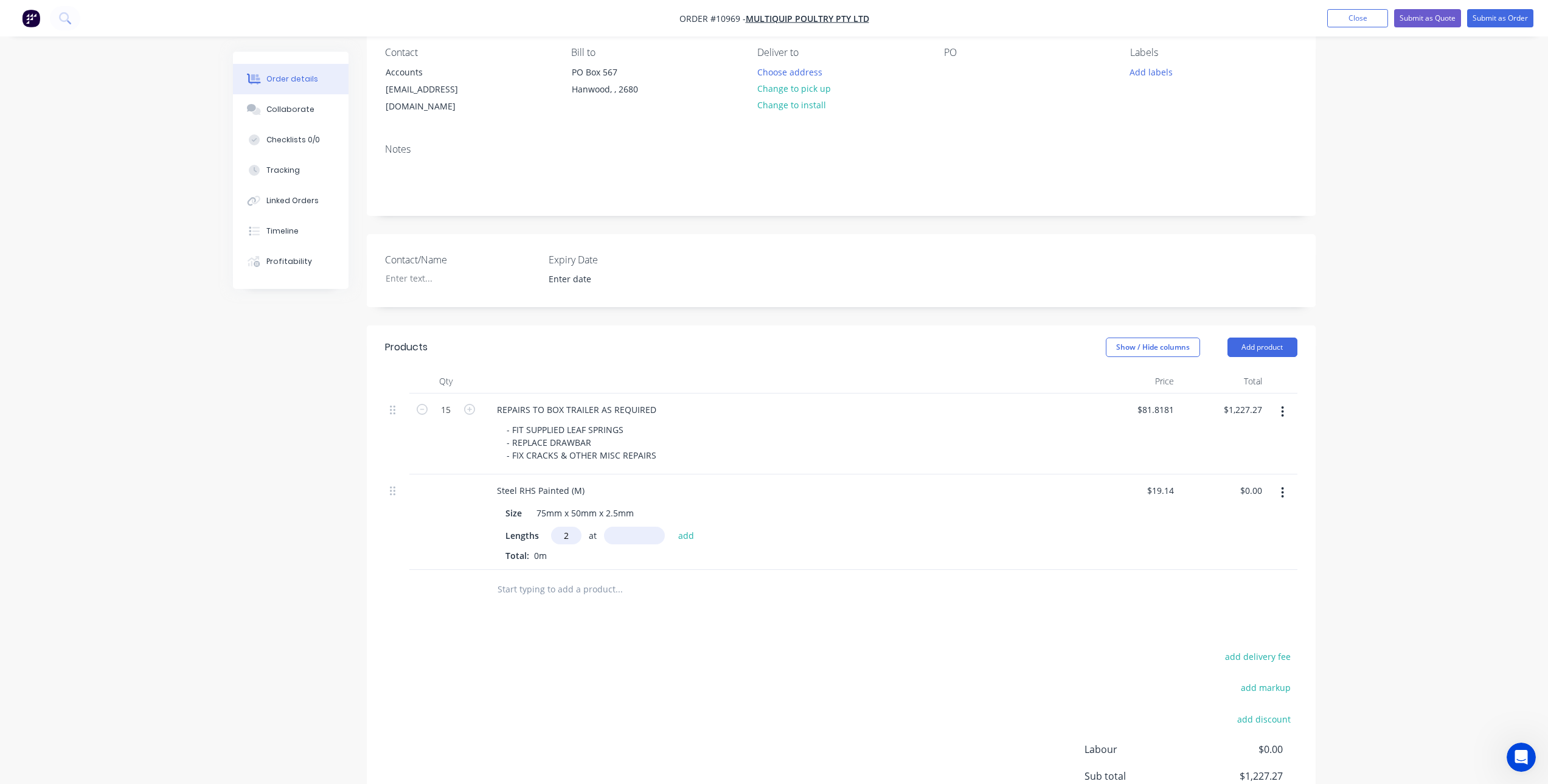
type input "2"
click at [634, 527] on input "text" at bounding box center [634, 535] width 60 height 18
type input "2200mm"
click at [611, 619] on div "Products Show / Hide columns Add product Qty Price Total 15 REPAIRS TO BOX TRAI…" at bounding box center [841, 599] width 949 height 549
click at [685, 527] on button "add" at bounding box center [686, 535] width 29 height 16
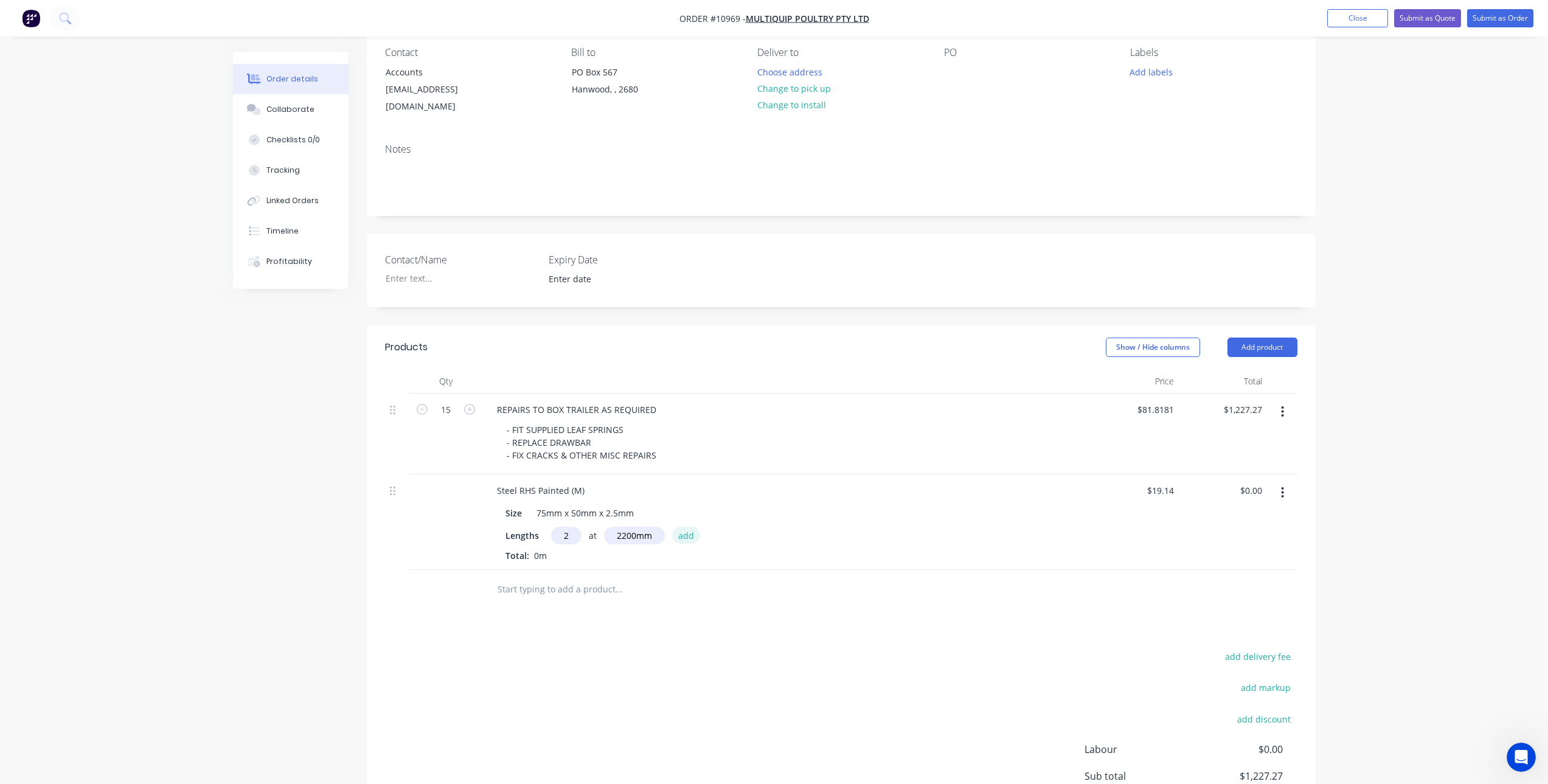
type input "$84.22"
click at [759, 678] on div "add delivery fee add markup add discount Labour $0.00 Sub total $1,311.49 Tax $…" at bounding box center [840, 772] width 912 height 208
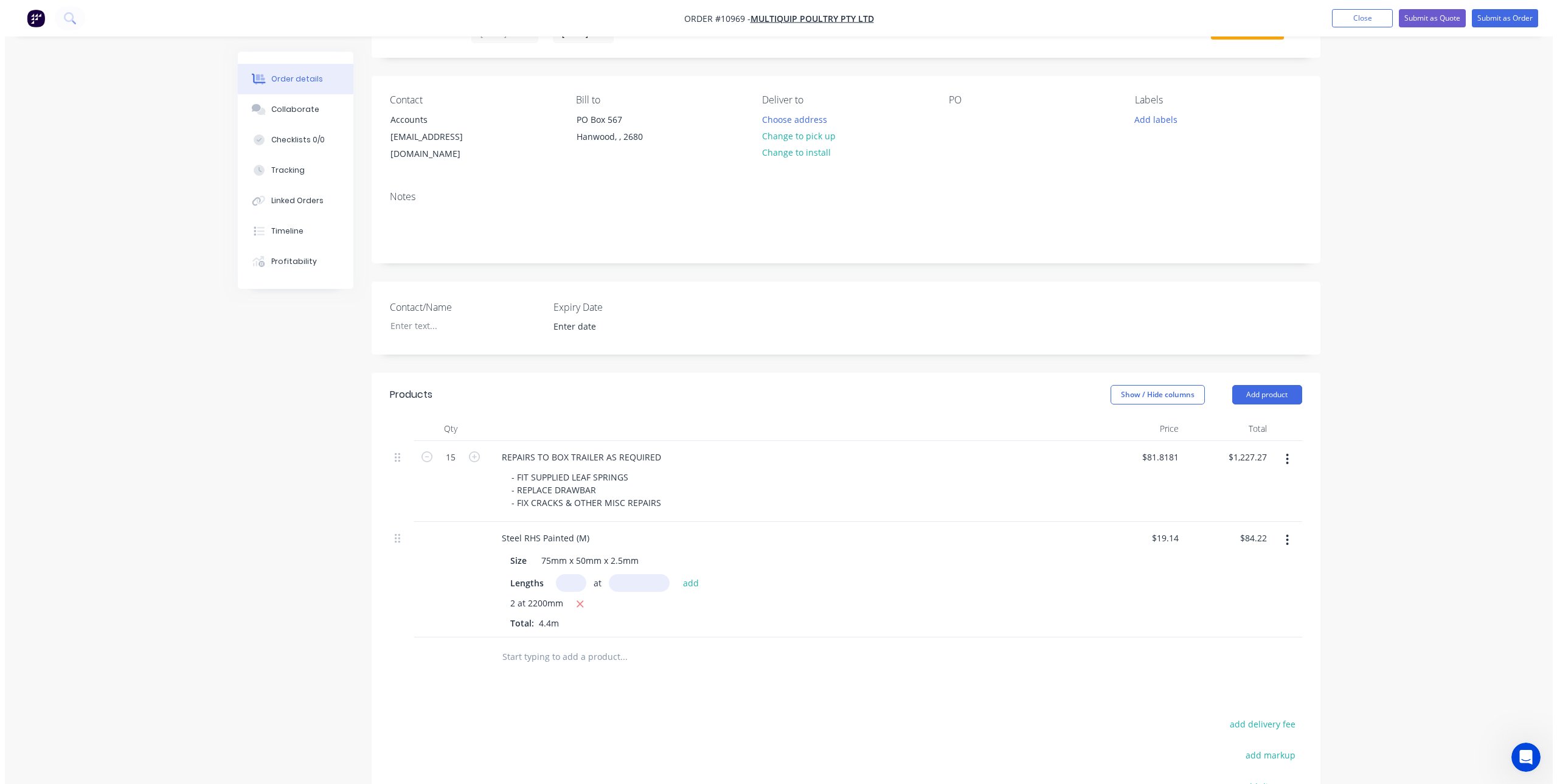
scroll to position [0, 0]
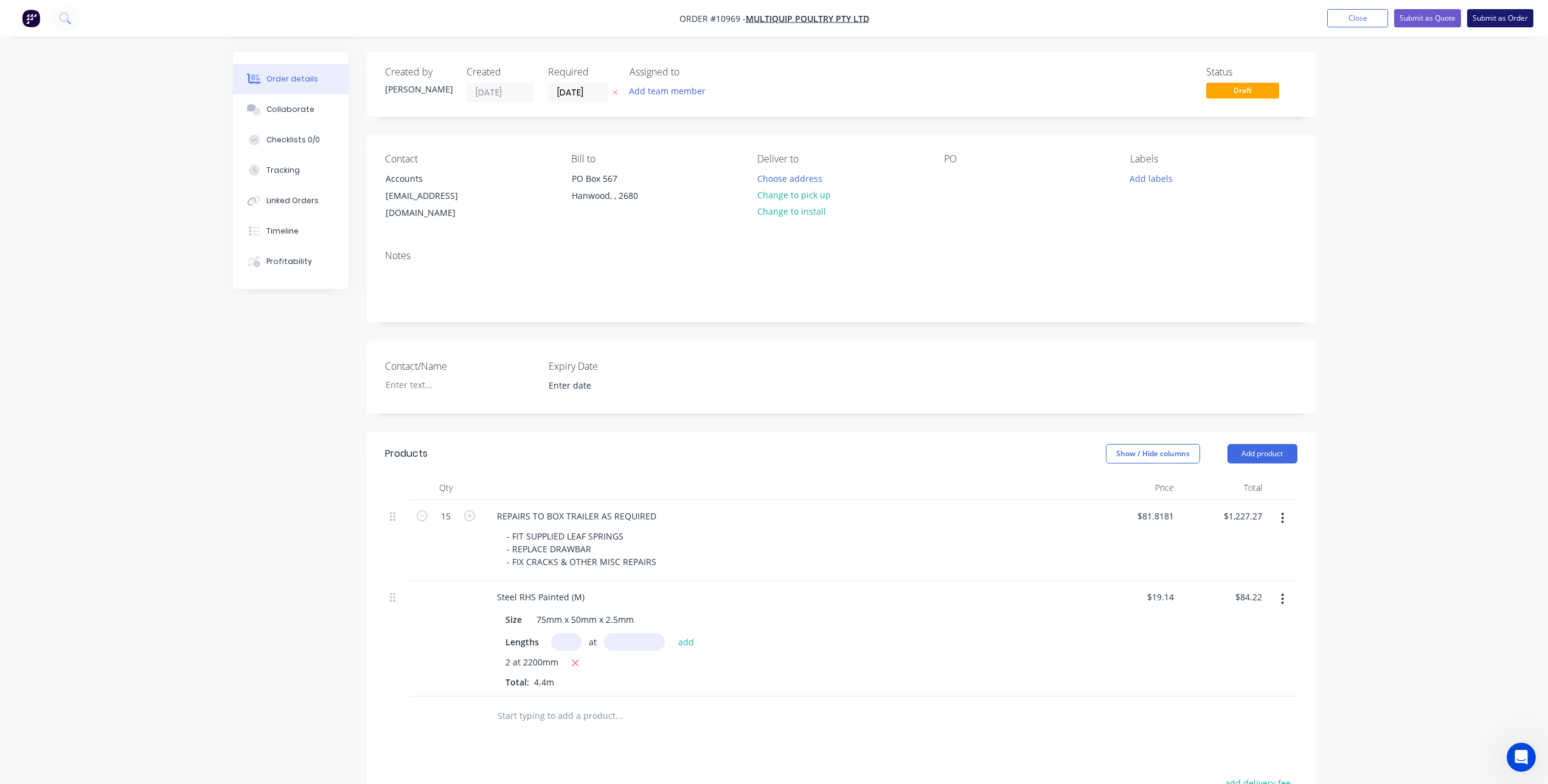
click at [1489, 18] on button "Submit as Order" at bounding box center [1500, 18] width 66 height 18
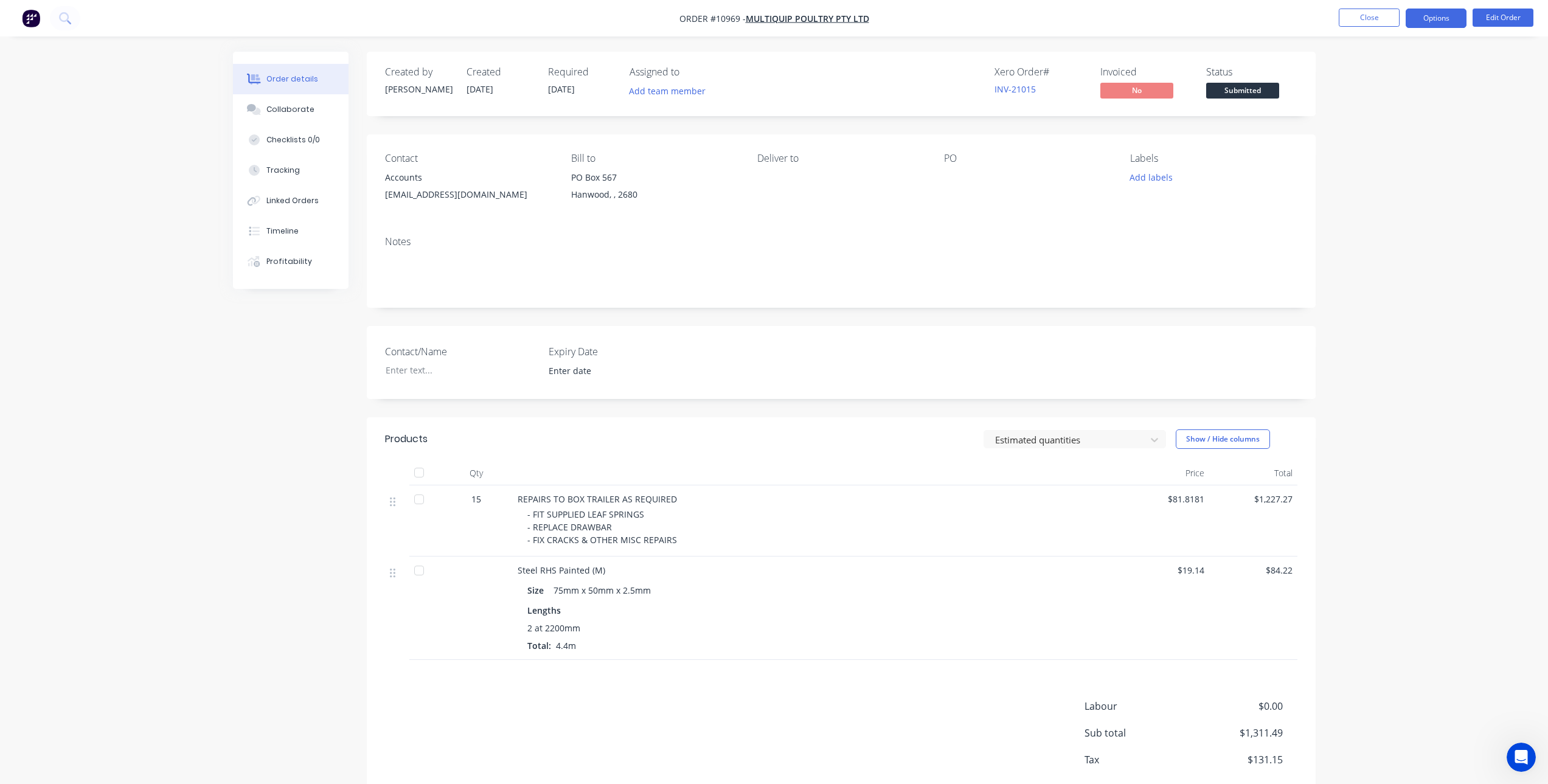
click at [1447, 14] on button "Options" at bounding box center [1436, 18] width 60 height 20
click at [1367, 68] on div "Invoice" at bounding box center [1399, 73] width 112 height 18
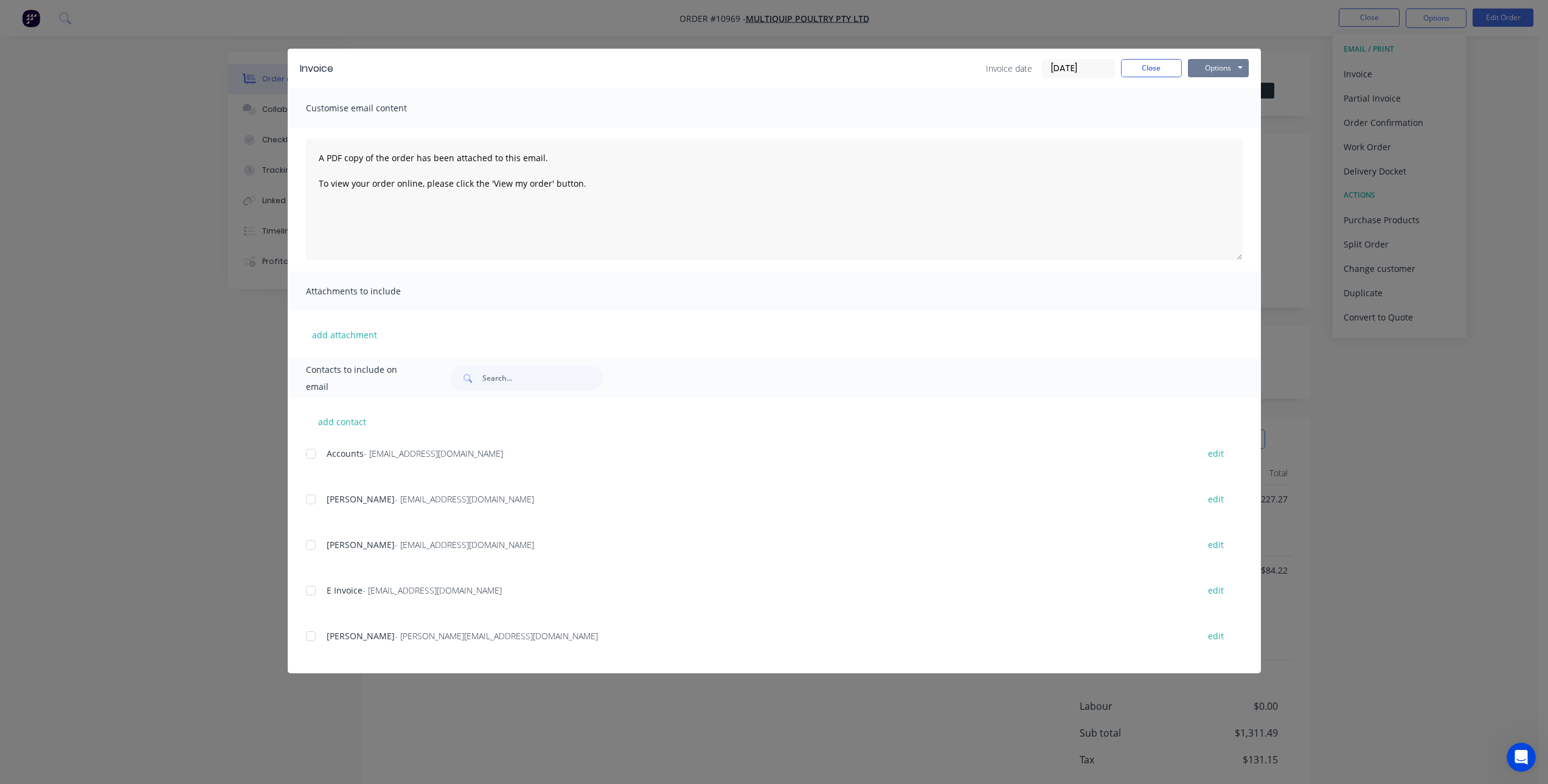
click at [1235, 63] on button "Options" at bounding box center [1218, 67] width 60 height 18
click at [1233, 91] on button "Preview" at bounding box center [1226, 90] width 77 height 20
click at [1154, 73] on button "Close" at bounding box center [1150, 67] width 60 height 18
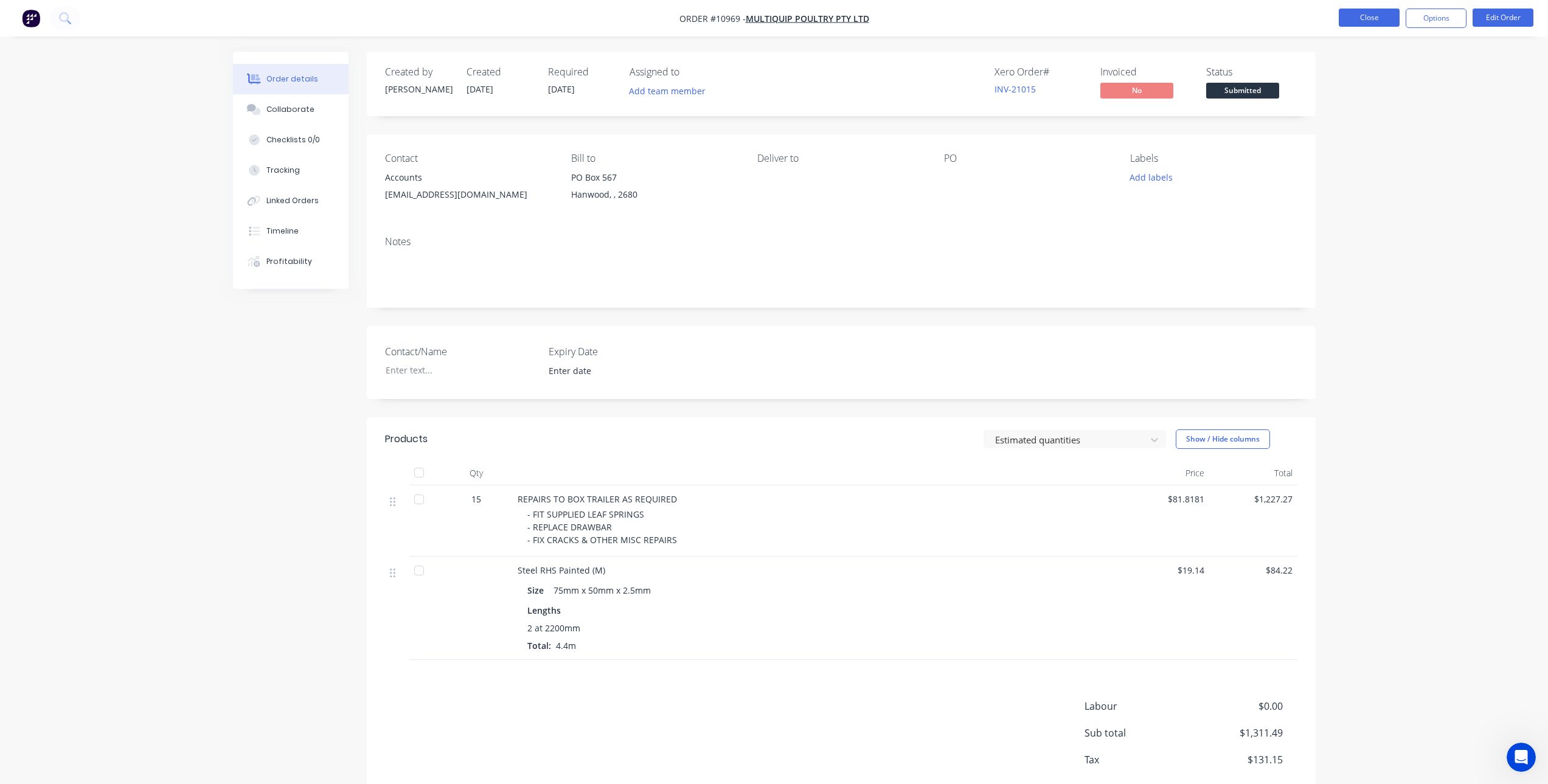
click at [1362, 10] on button "Close" at bounding box center [1368, 17] width 60 height 18
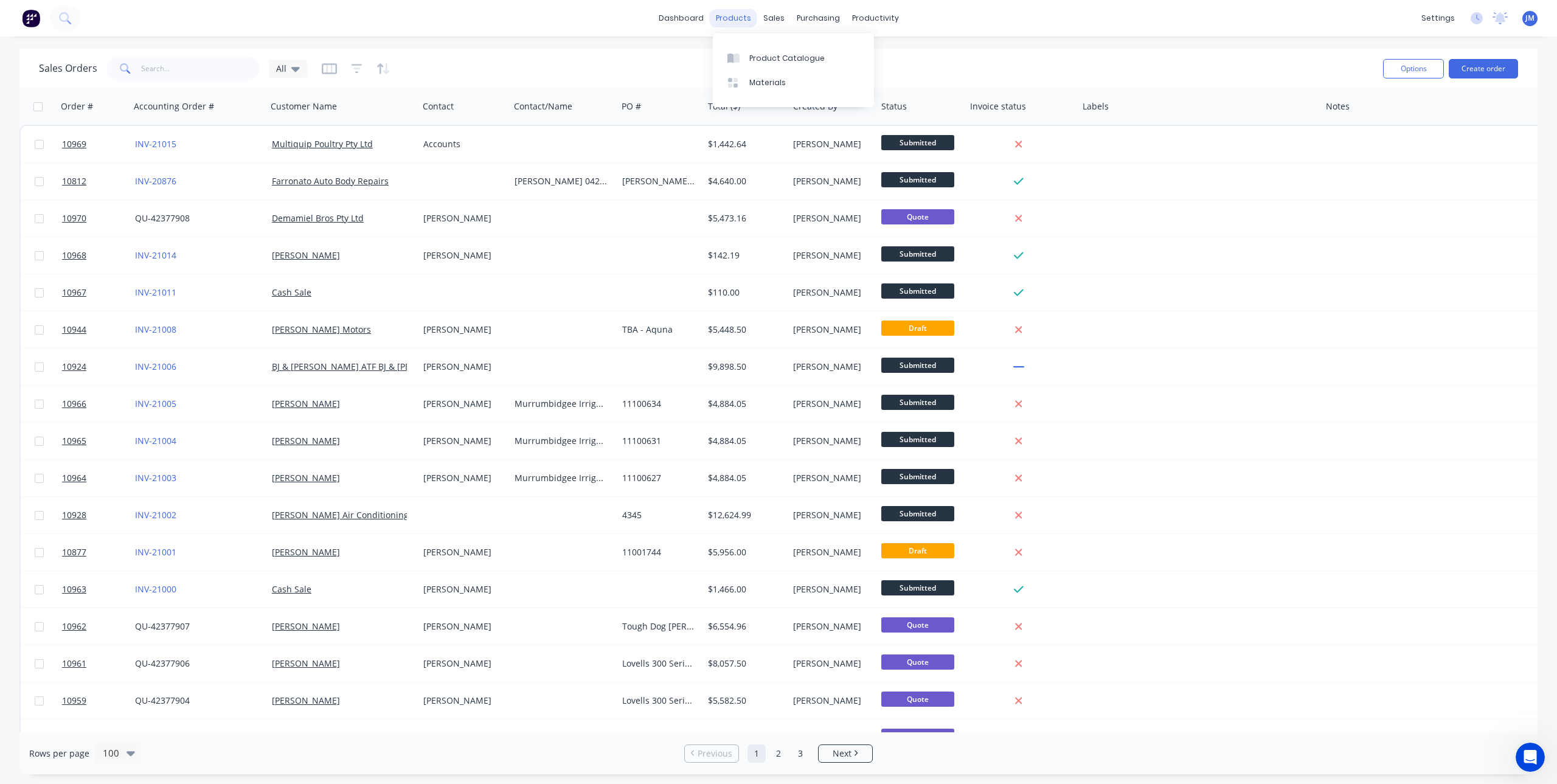
click at [744, 14] on div "products" at bounding box center [733, 18] width 48 height 18
click at [739, 59] on icon at bounding box center [736, 58] width 6 height 9
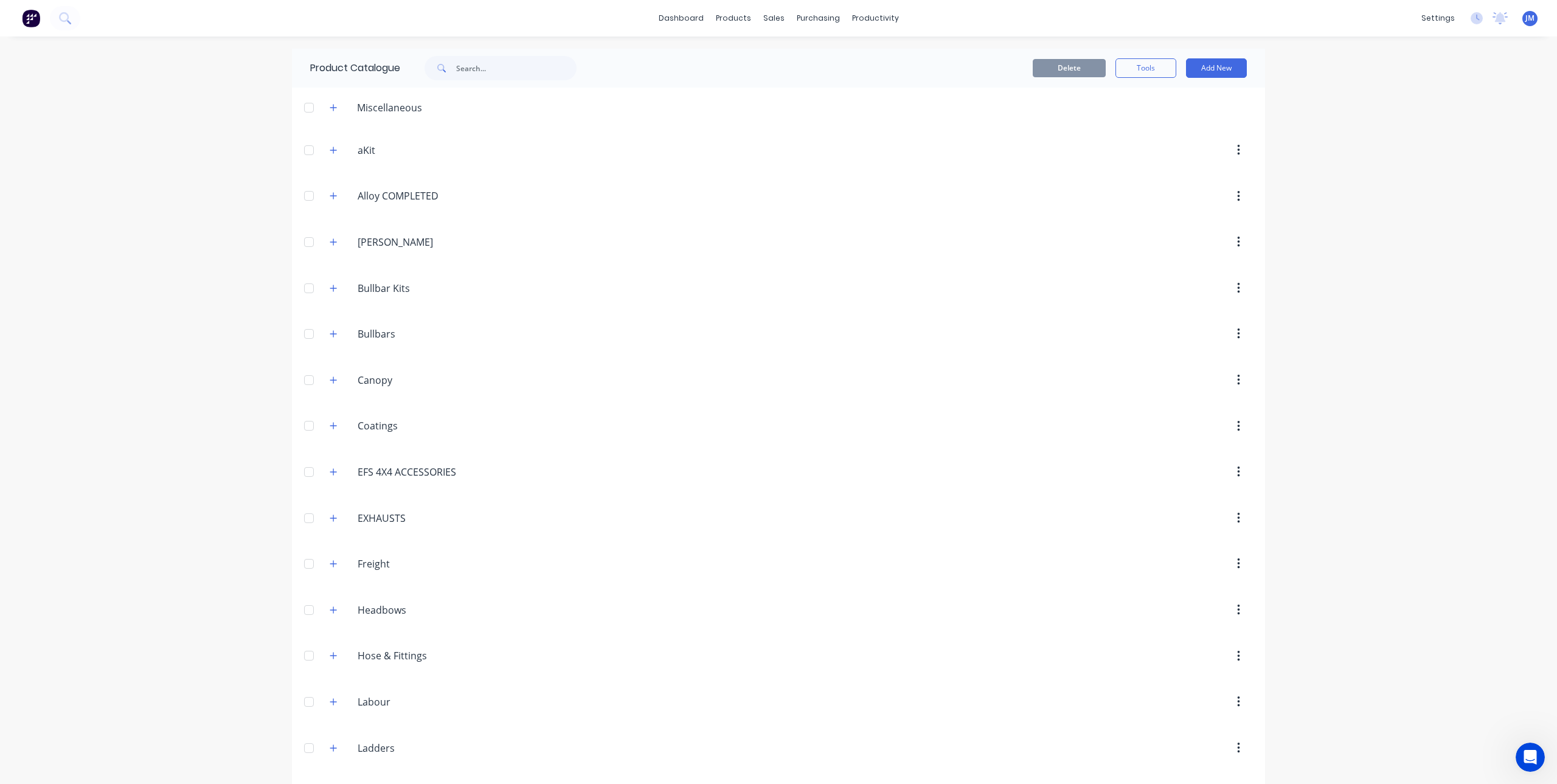
click at [438, 76] on span at bounding box center [440, 68] width 32 height 25
click at [457, 60] on input "text" at bounding box center [516, 68] width 120 height 25
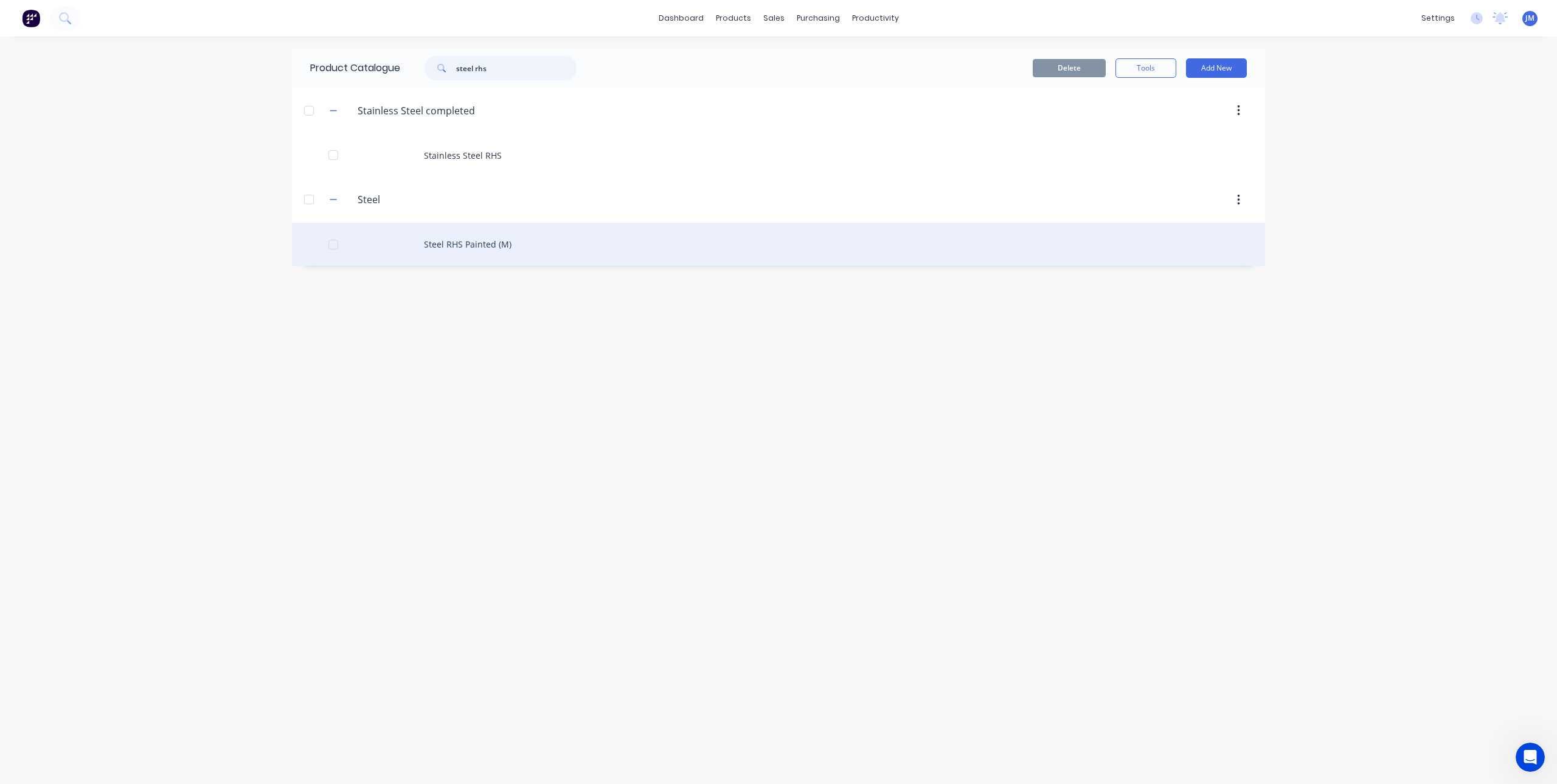
type input "steel rhs"
click at [477, 246] on div "Steel RHS Painted (M)" at bounding box center [778, 243] width 974 height 43
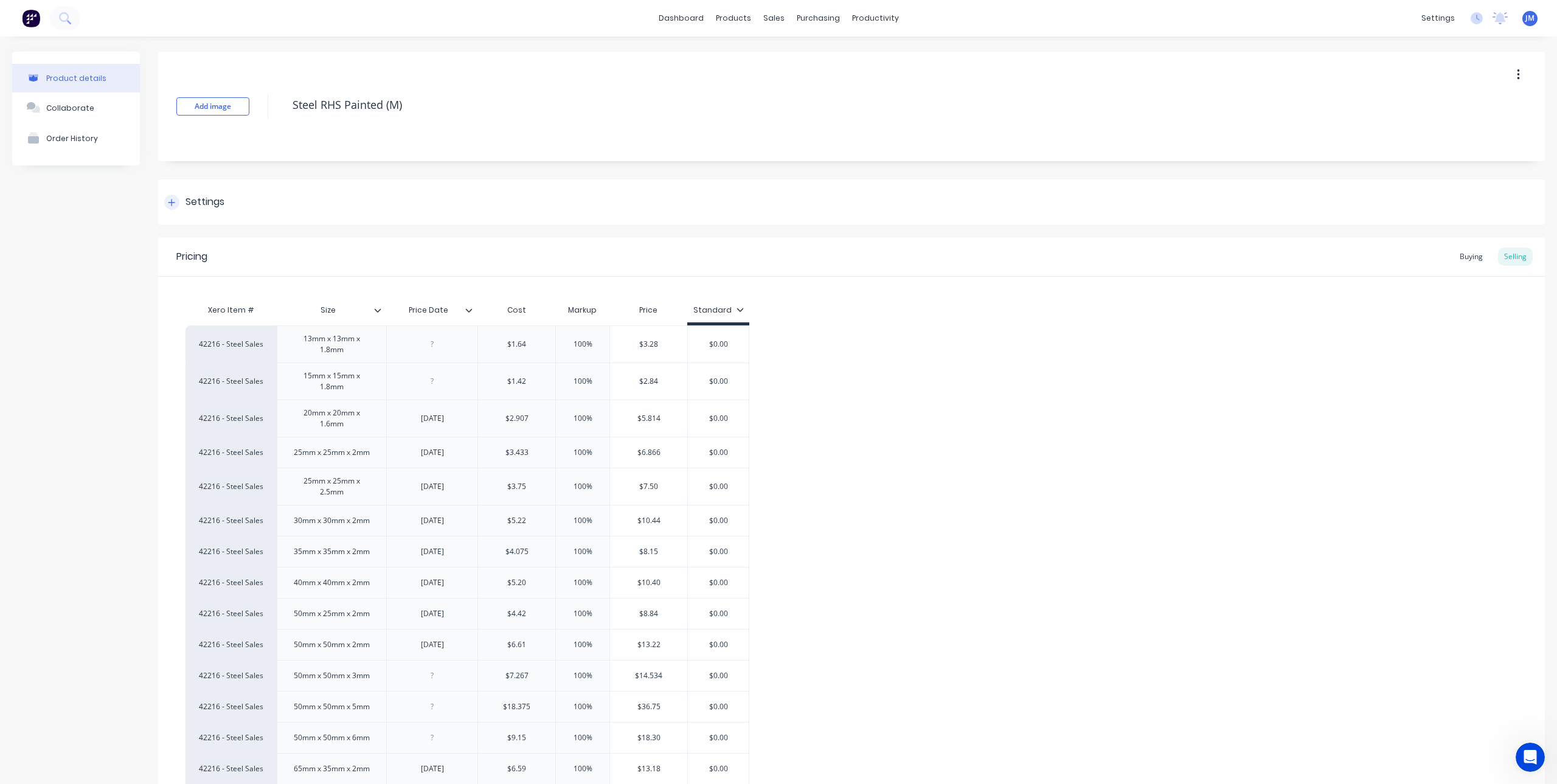
click at [174, 201] on icon at bounding box center [171, 203] width 8 height 9
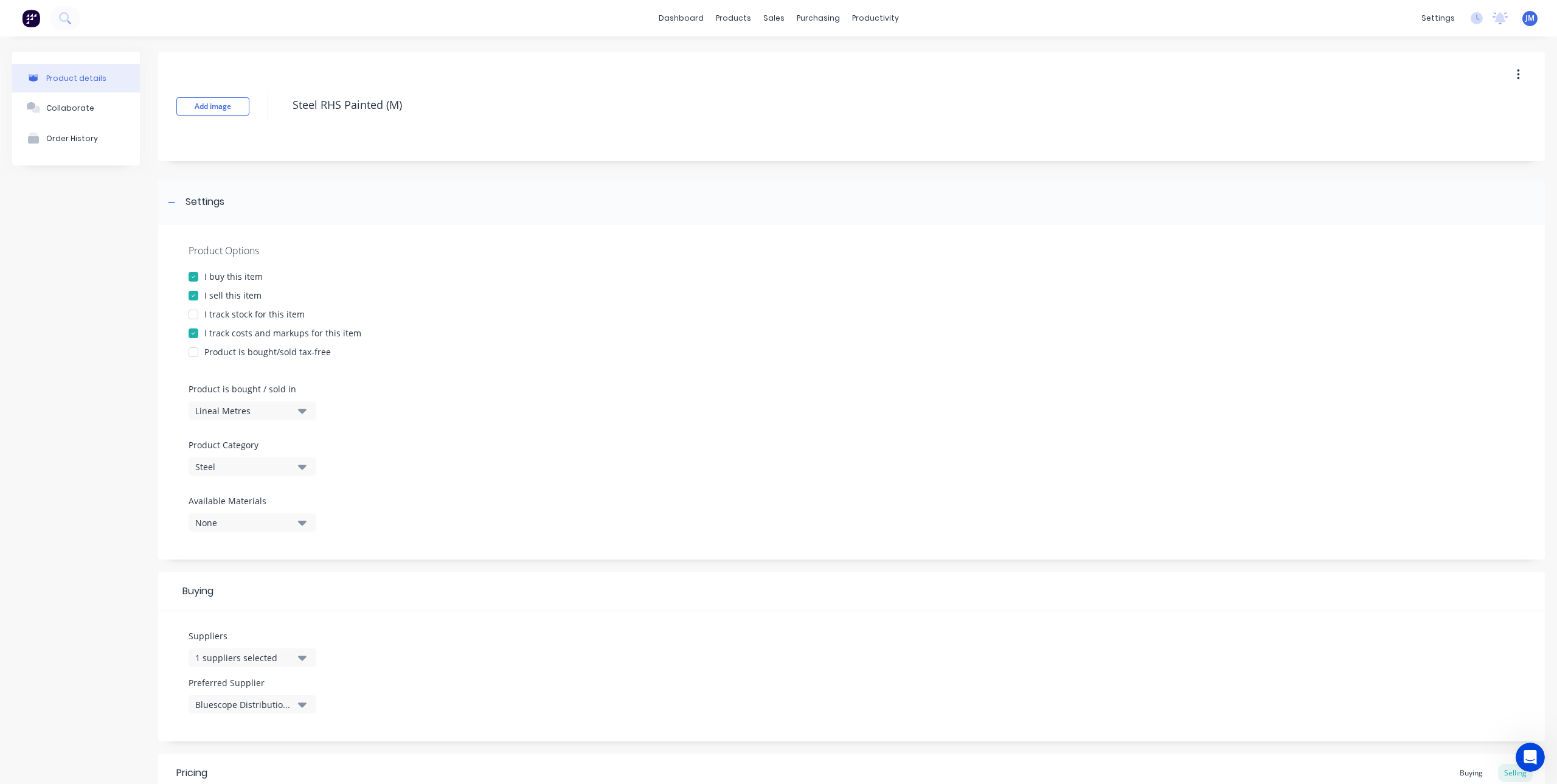
click at [252, 401] on button "Lineal Metres" at bounding box center [252, 409] width 128 height 18
click at [252, 449] on div "Basic Quantities" at bounding box center [279, 441] width 182 height 25
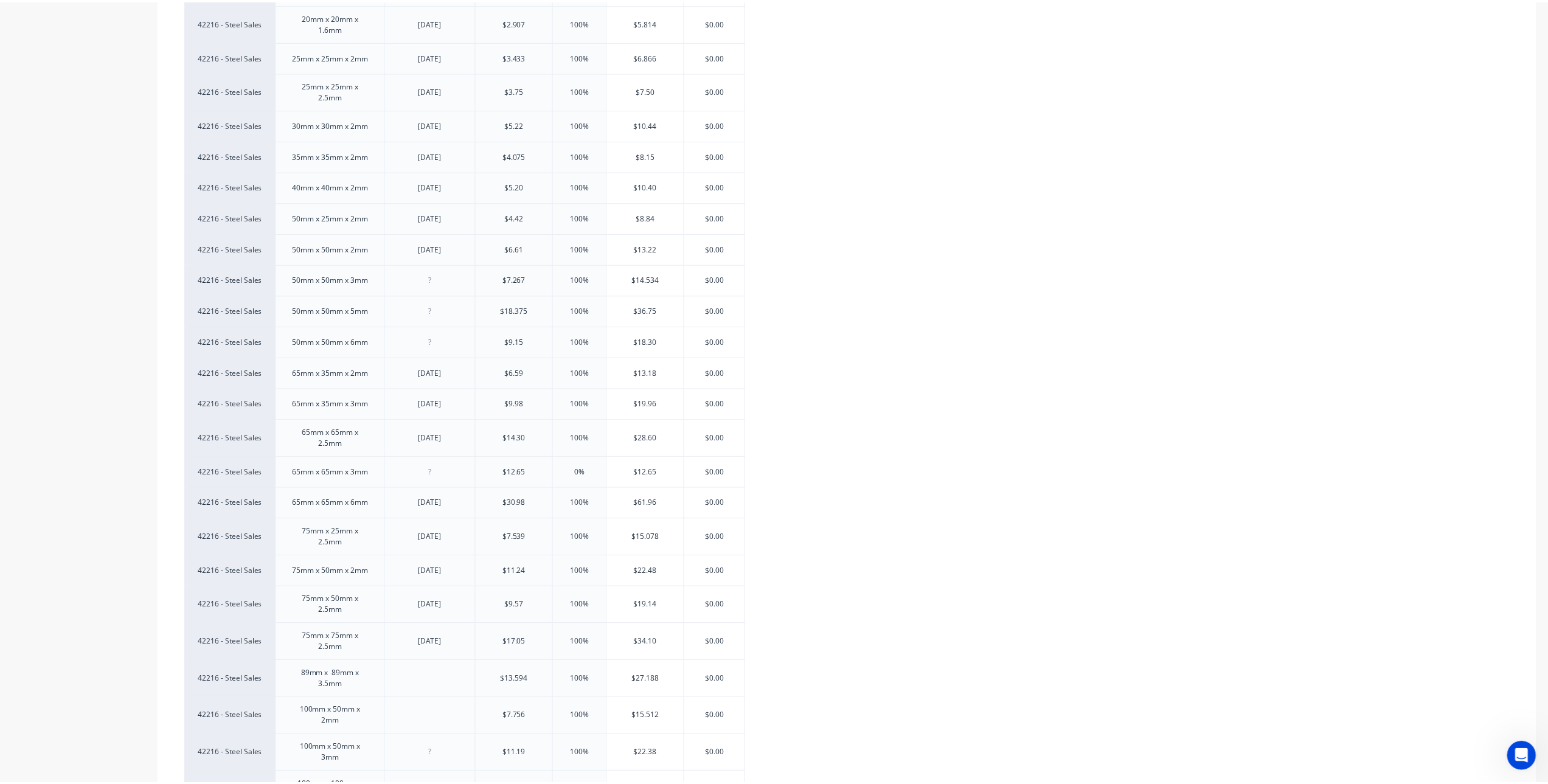
scroll to position [1132, 0]
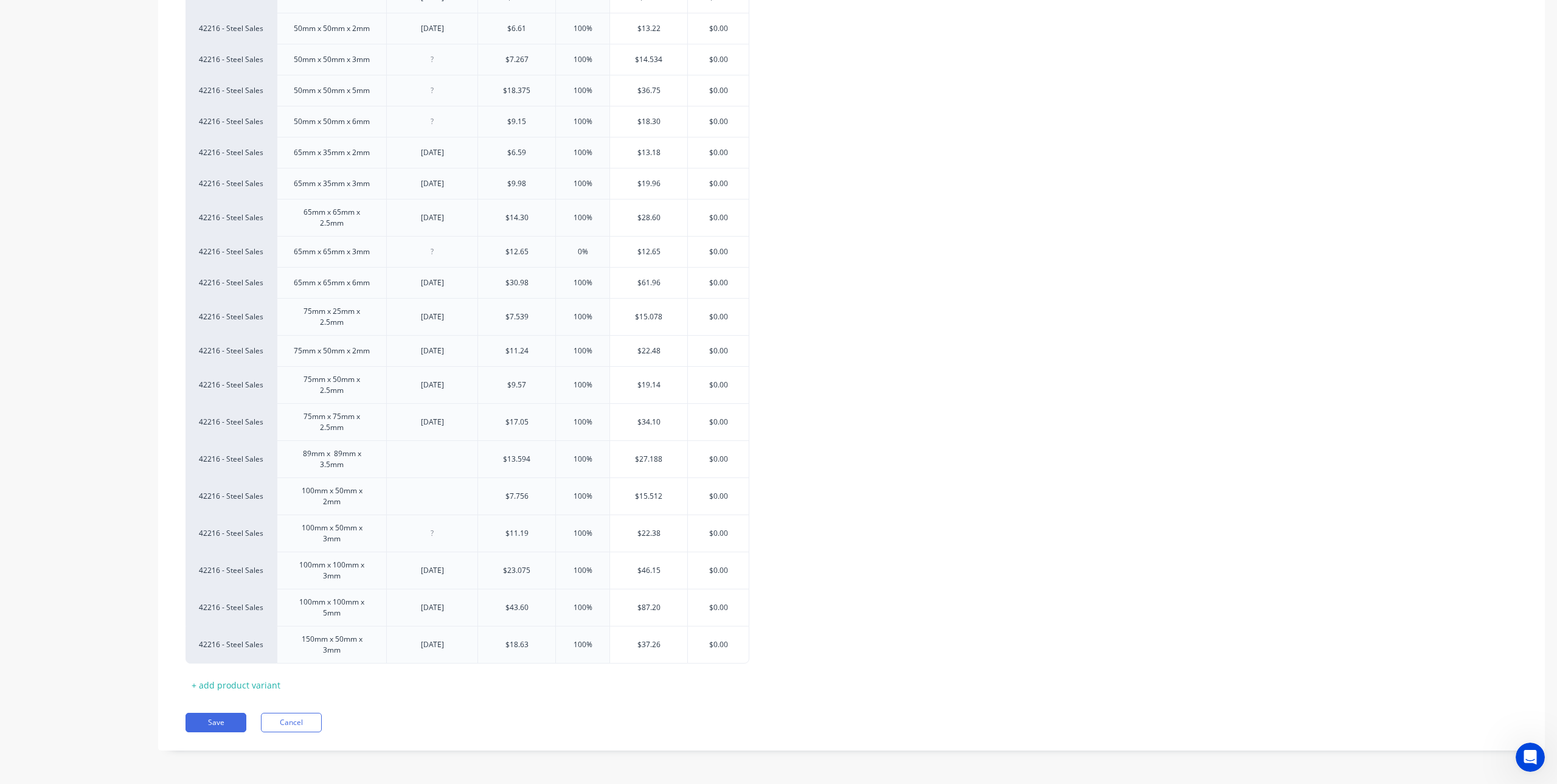
click at [222, 732] on div "Pricing Buying Selling Xero Item # Size Price Date Cost Markup Price Standard 4…" at bounding box center [852, 186] width 1387 height 1129
click at [222, 724] on button "Save" at bounding box center [215, 722] width 60 height 20
type textarea "x"
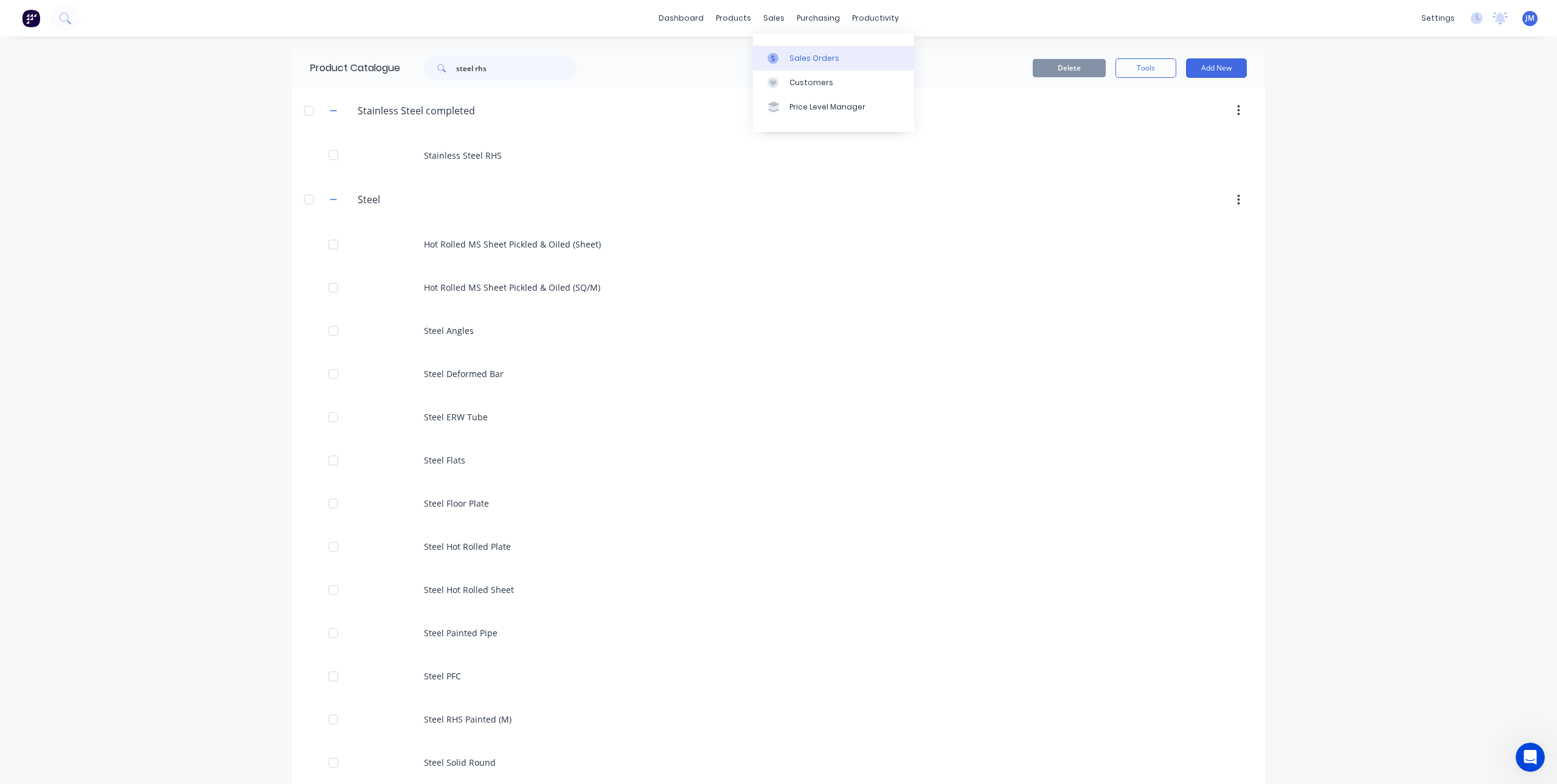
click at [778, 59] on div at bounding box center [776, 58] width 18 height 11
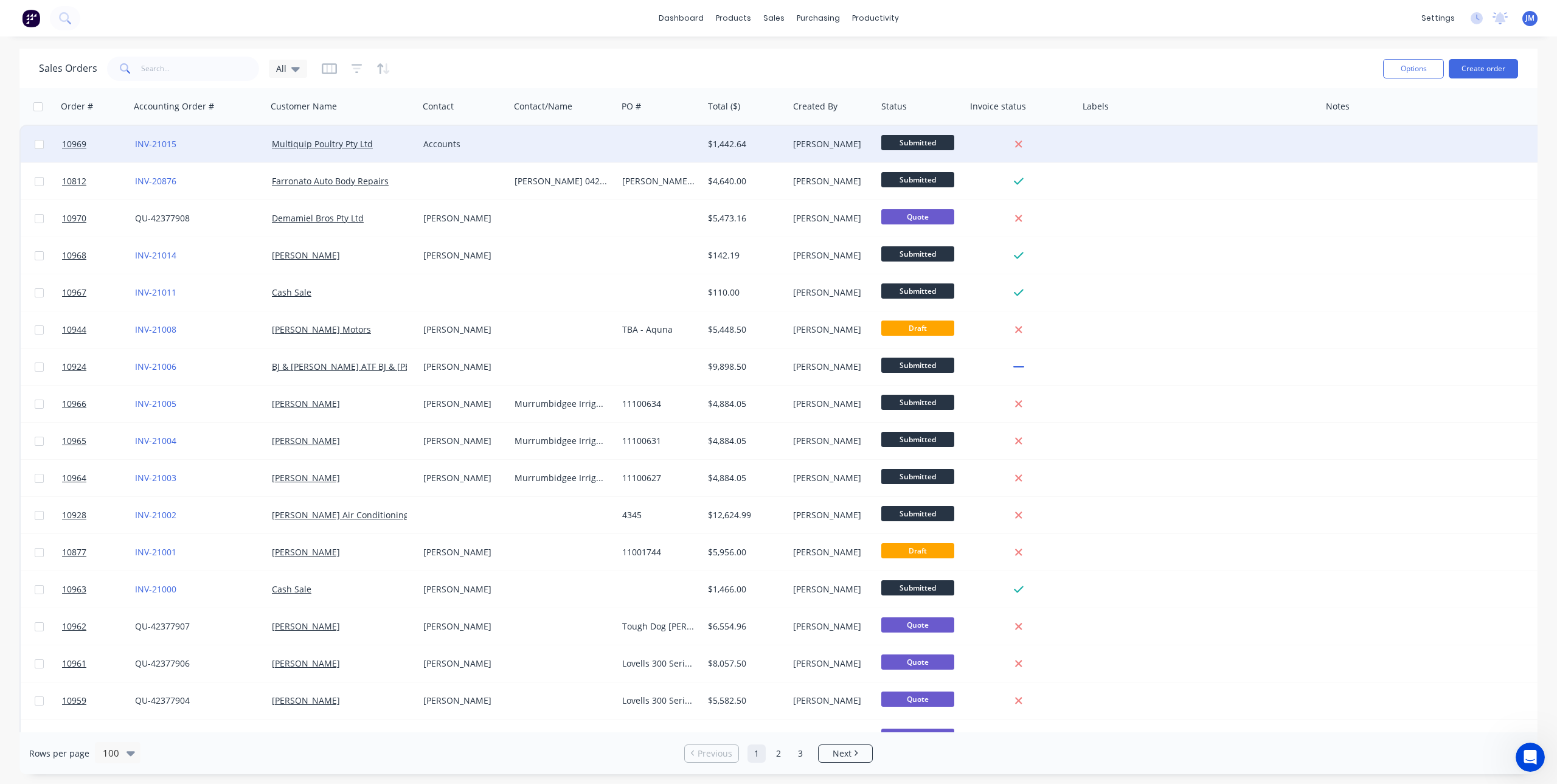
click at [404, 144] on div "Multiquip Poultry Pty Ltd" at bounding box center [339, 144] width 135 height 12
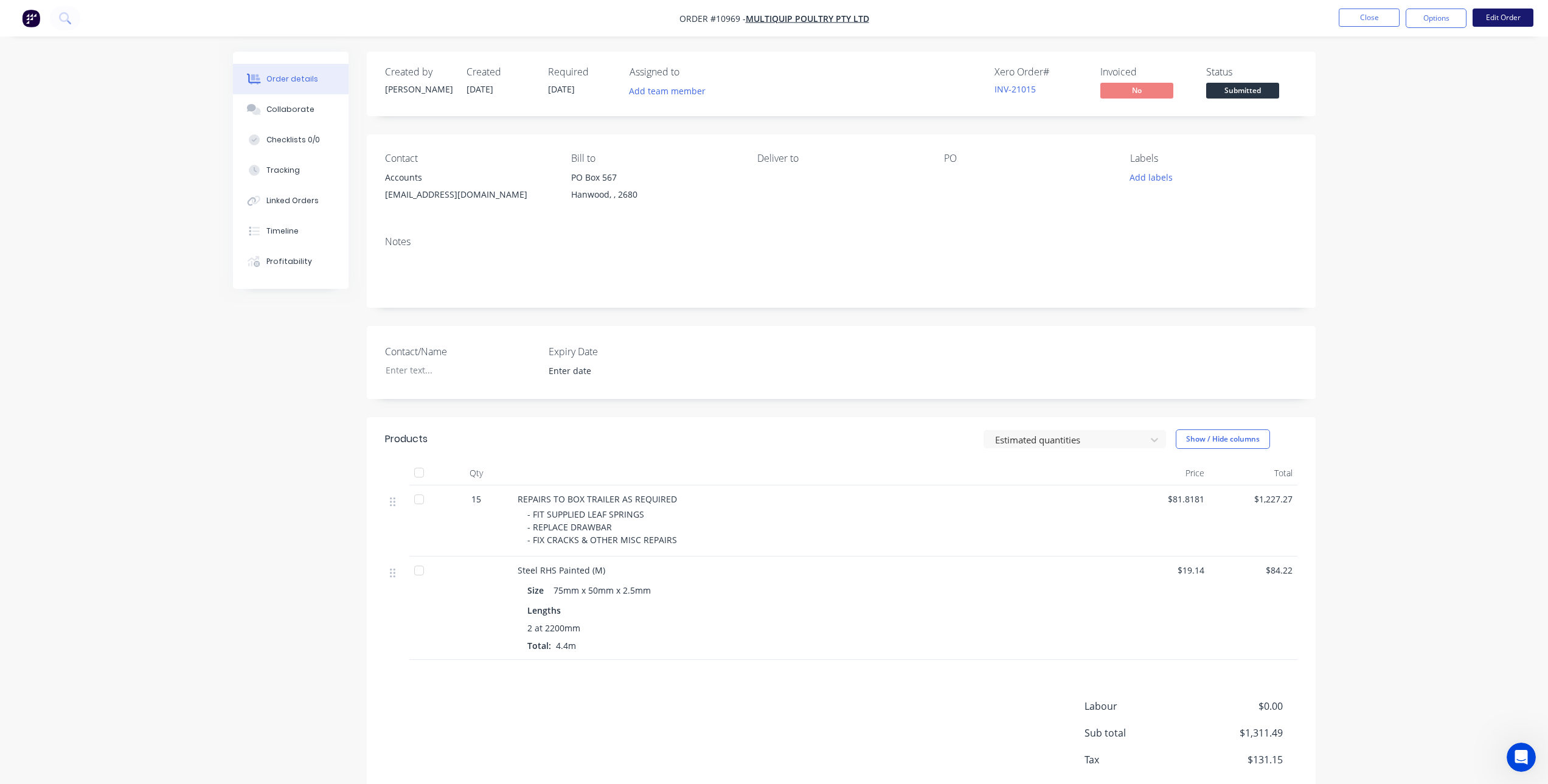
click at [1496, 23] on button "Edit Order" at bounding box center [1502, 17] width 60 height 18
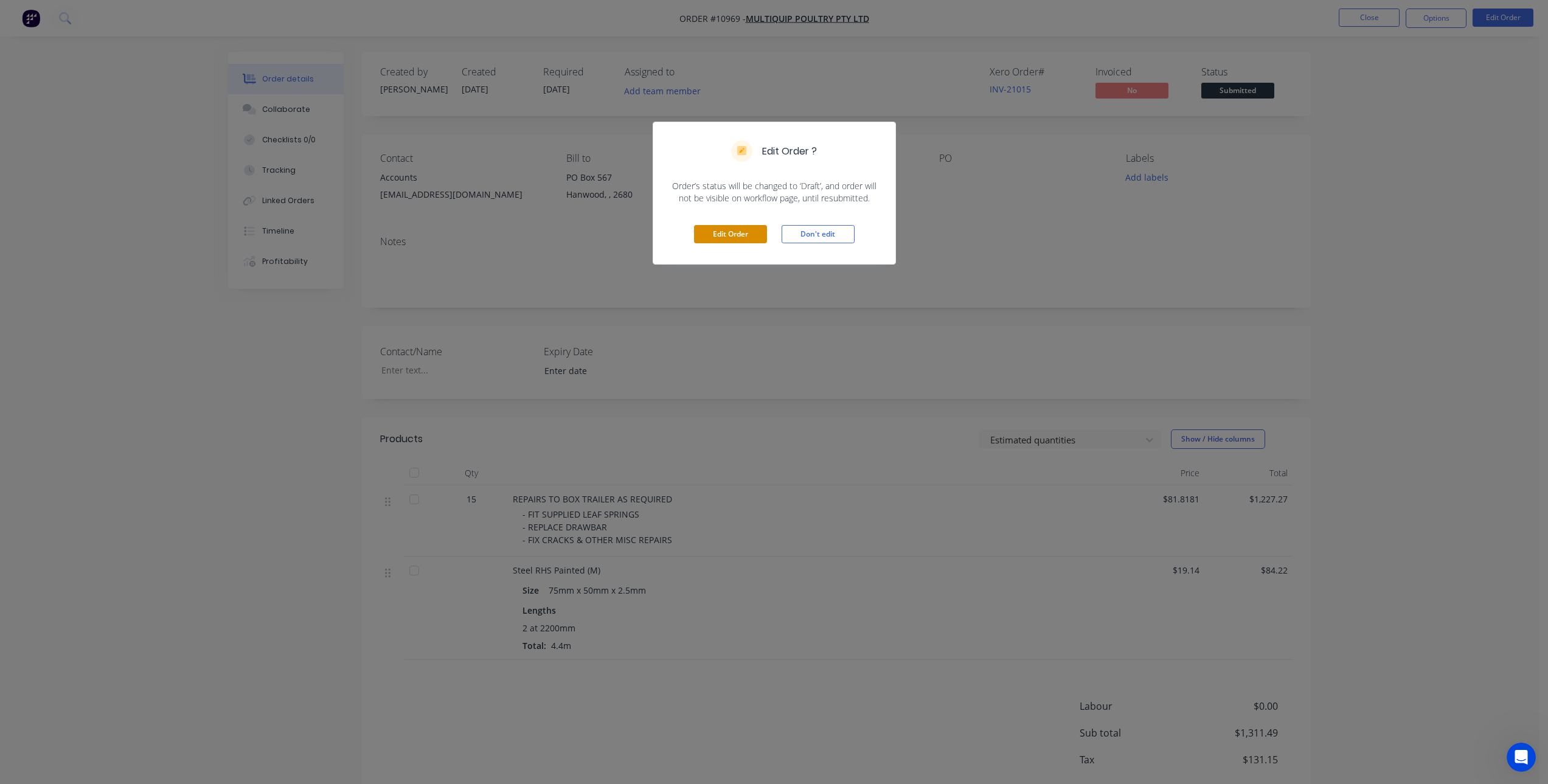
click at [709, 236] on button "Edit Order" at bounding box center [731, 233] width 73 height 18
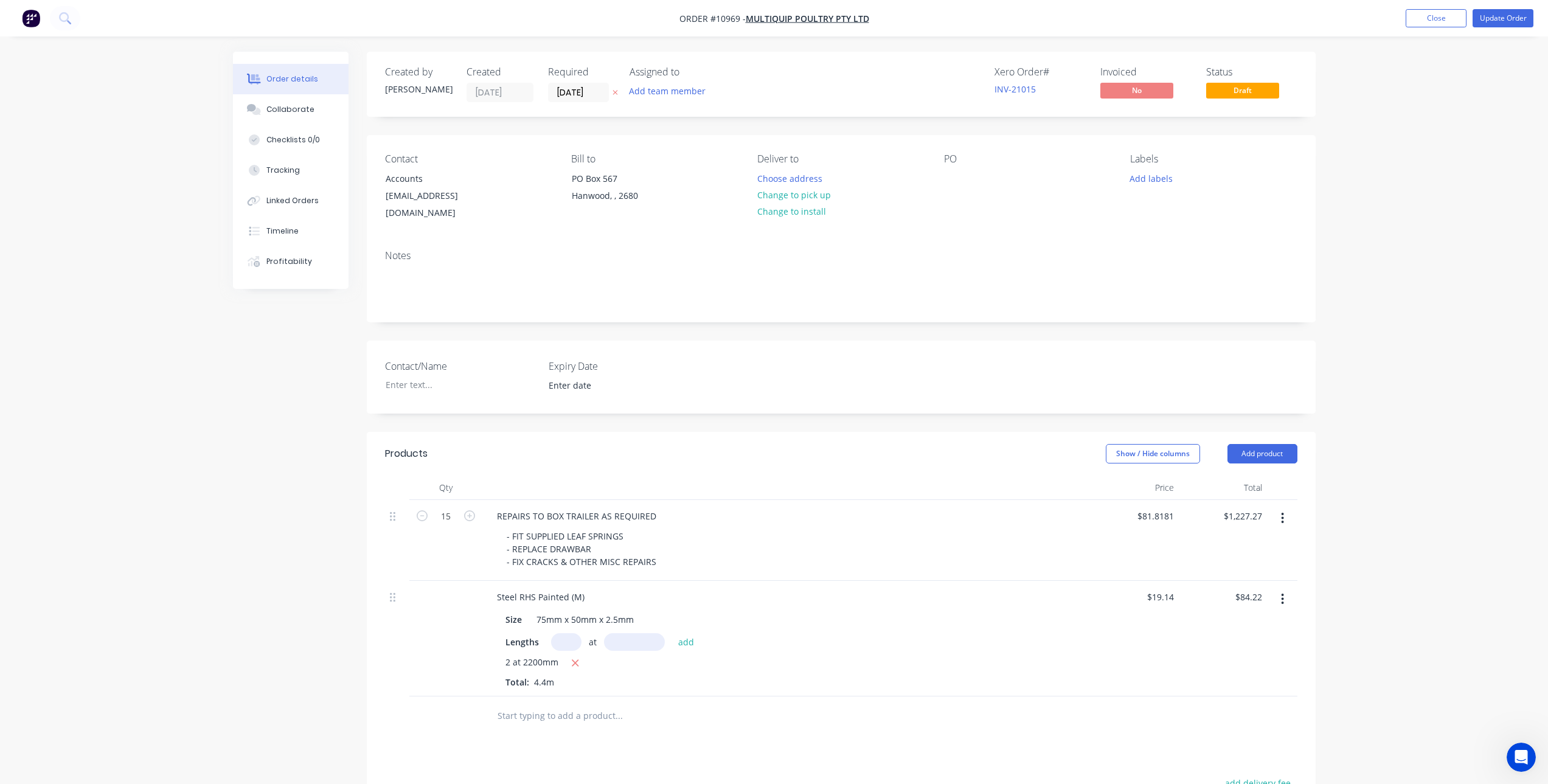
click at [1283, 592] on icon "button" at bounding box center [1282, 599] width 3 height 14
click at [1221, 695] on div "Delete" at bounding box center [1240, 703] width 94 height 18
click at [598, 592] on input "text" at bounding box center [619, 600] width 244 height 25
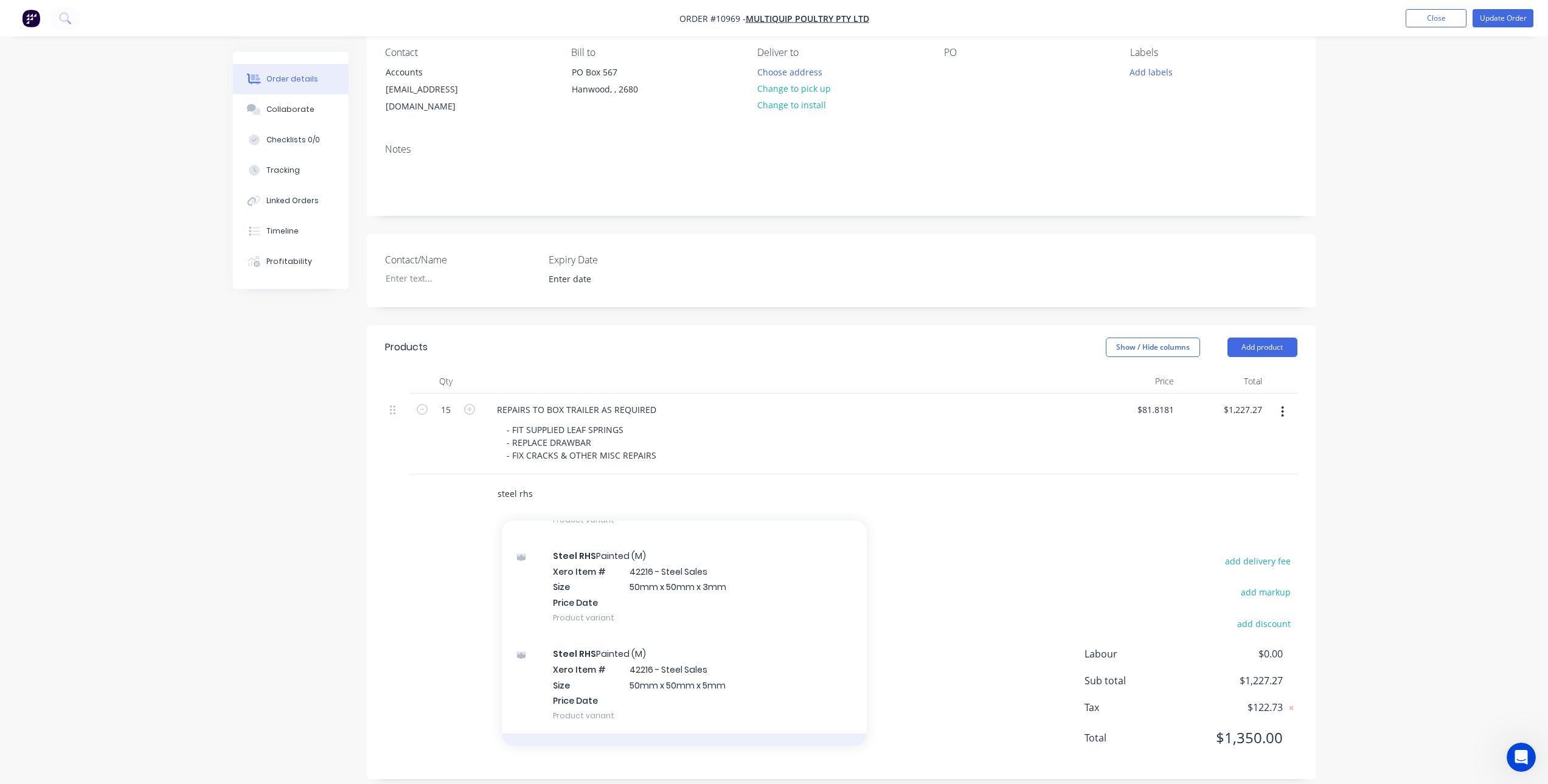
scroll to position [2805, 0]
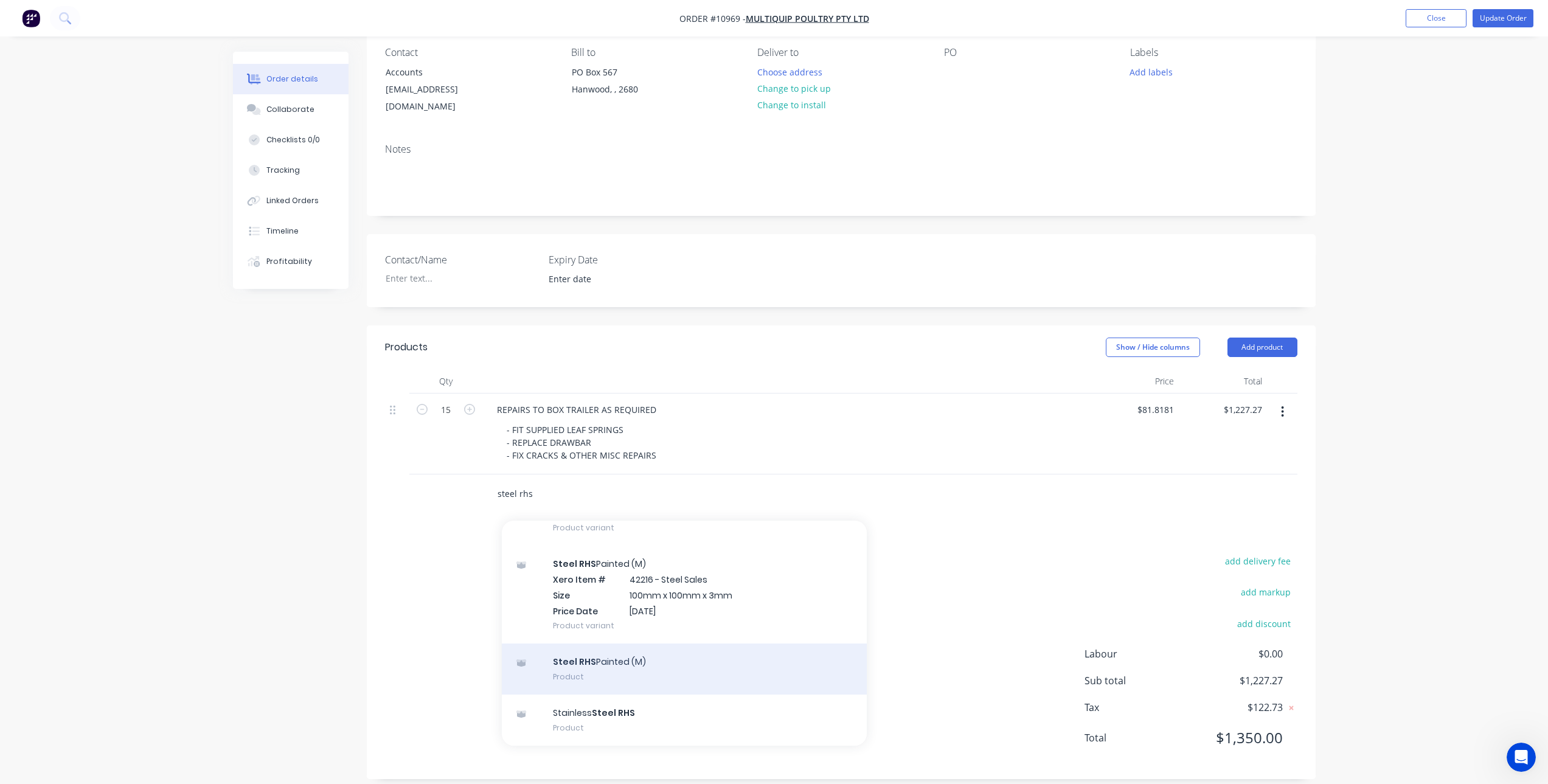
type input "steel rhs"
click at [659, 660] on div "Steel RHS Painted (M) Product" at bounding box center [684, 669] width 365 height 51
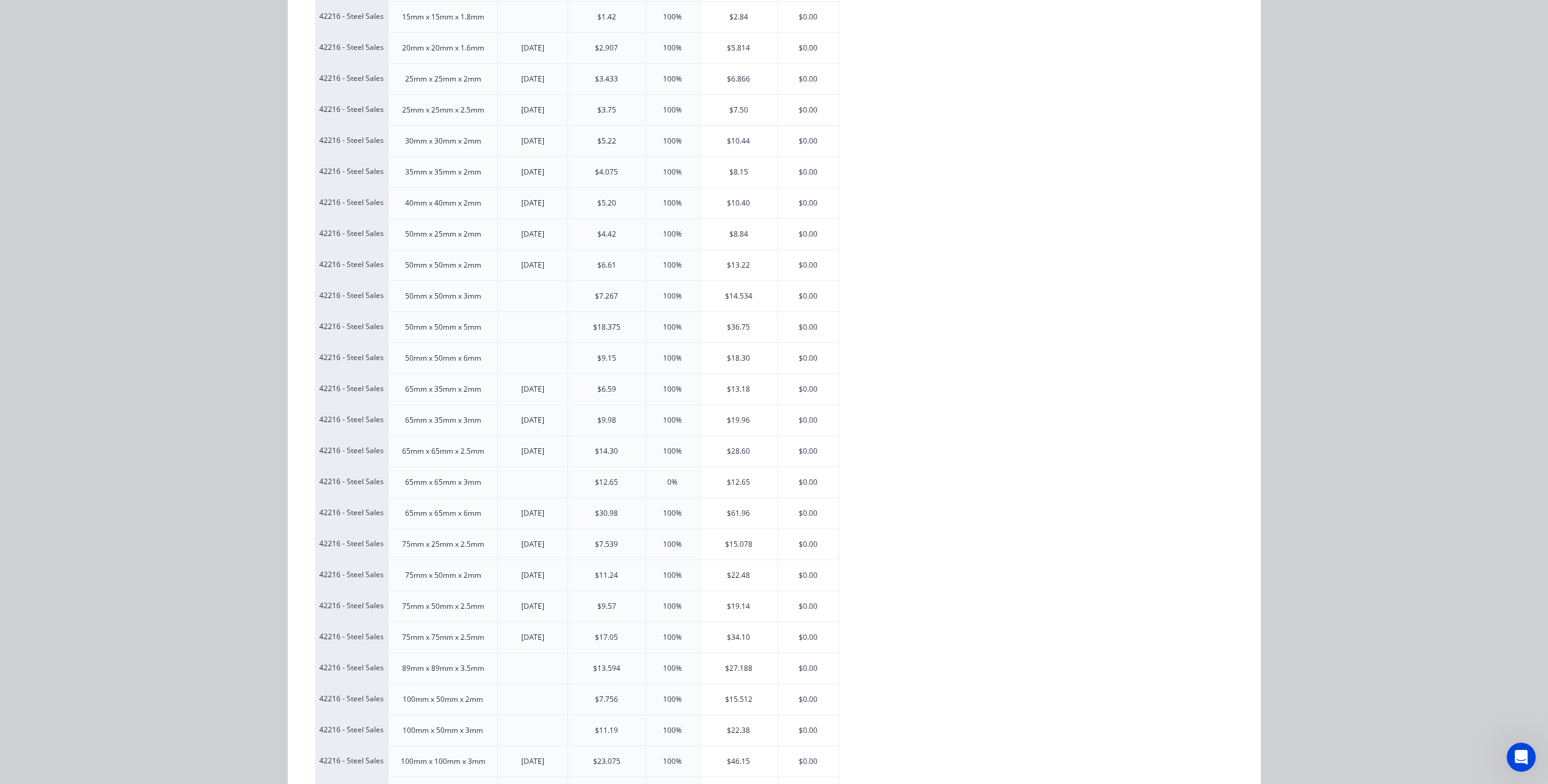
scroll to position [243, 0]
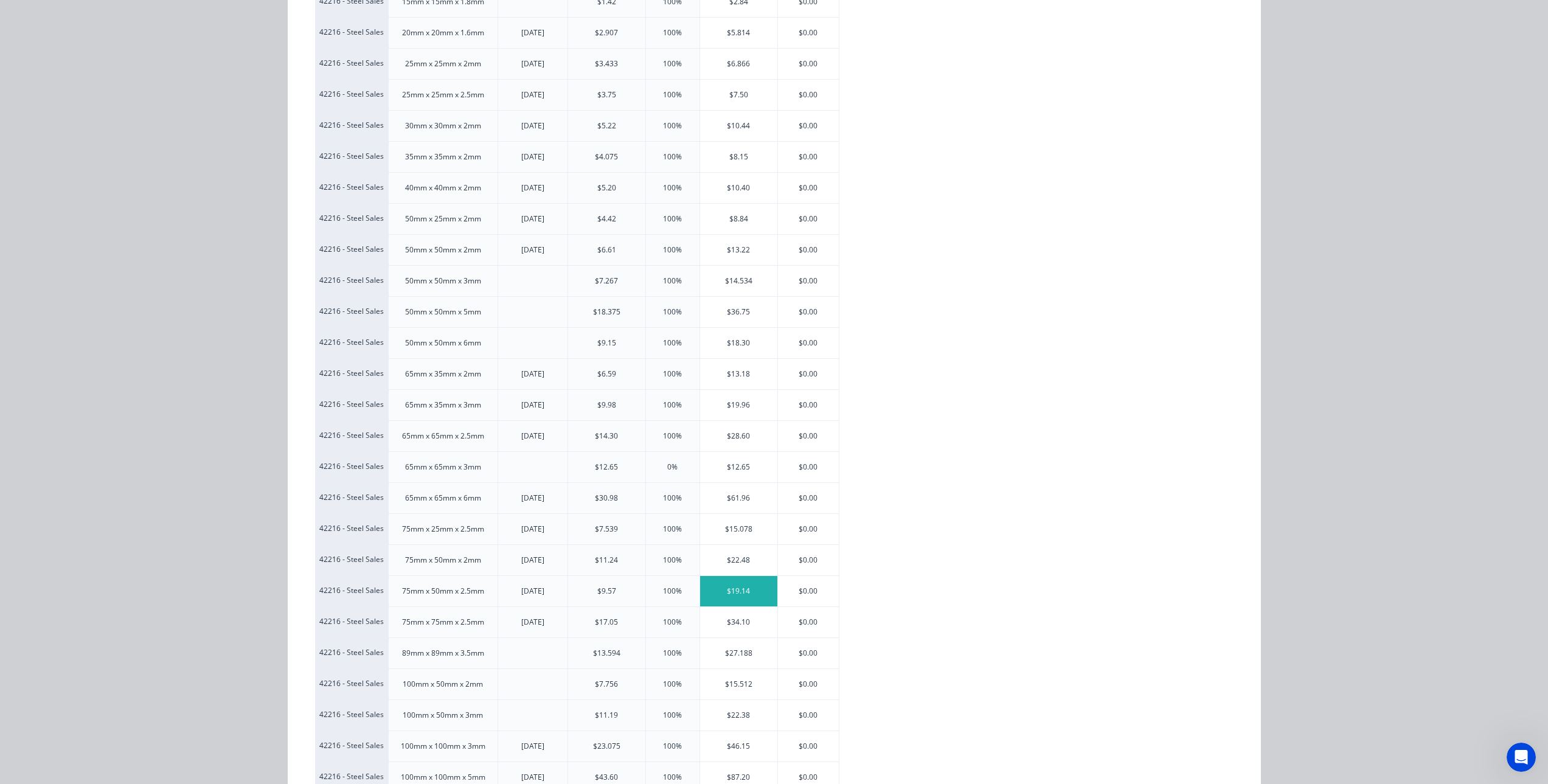
click at [742, 593] on div "$19.14" at bounding box center [738, 591] width 77 height 31
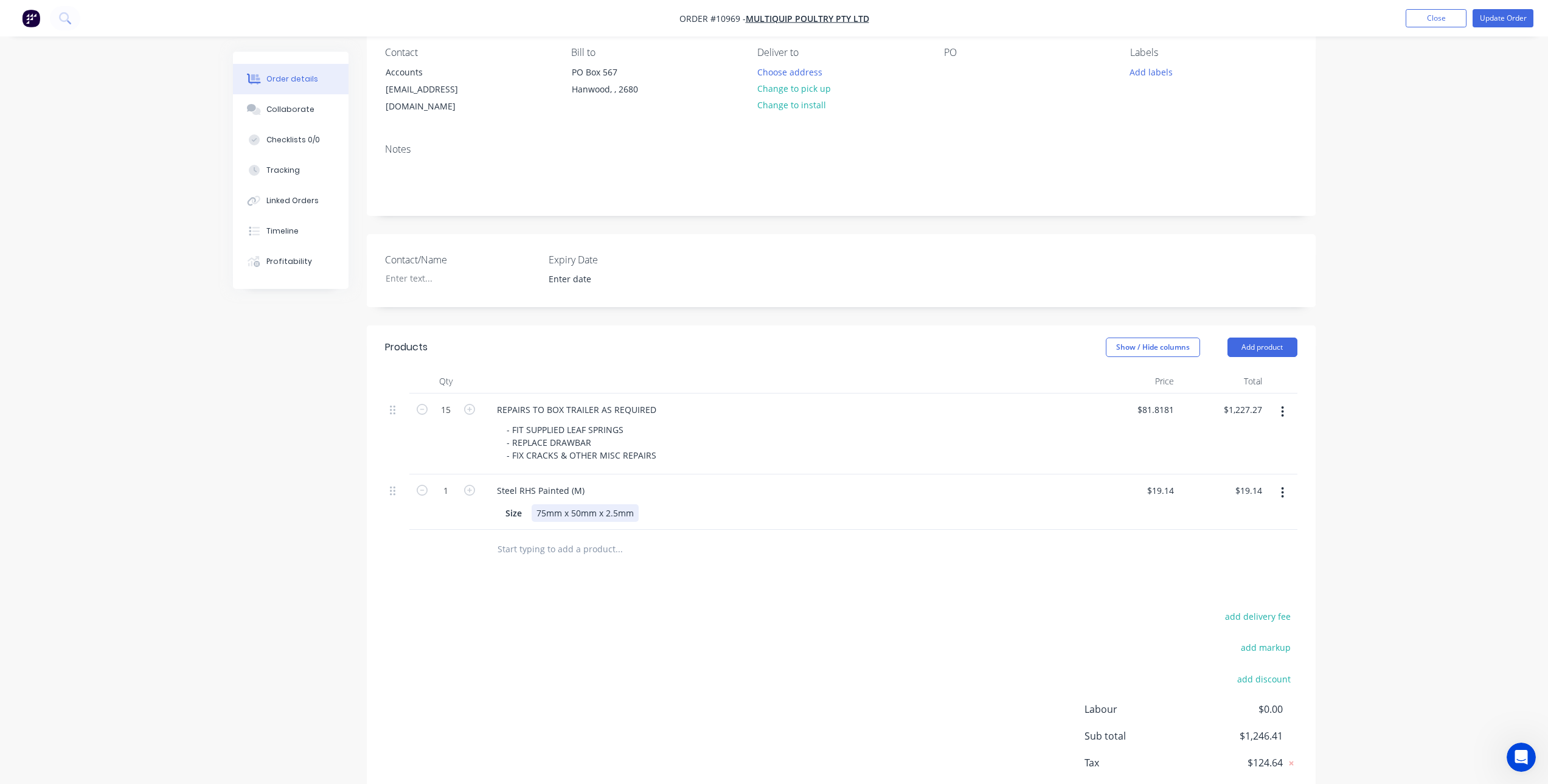
click at [597, 504] on div "75mm x 50mm x 2.5mm" at bounding box center [585, 512] width 107 height 18
drag, startPoint x: 605, startPoint y: 501, endPoint x: 616, endPoint y: 501, distance: 11.0
click at [616, 504] on div "75mm x 50mm x 2.5mm" at bounding box center [585, 512] width 107 height 18
drag, startPoint x: 824, startPoint y: 760, endPoint x: 786, endPoint y: 734, distance: 46.0
click at [790, 739] on div "add delivery fee add markup add discount Labour $0.00 Sub total $1,246.41 Tax $…" at bounding box center [840, 724] width 912 height 208
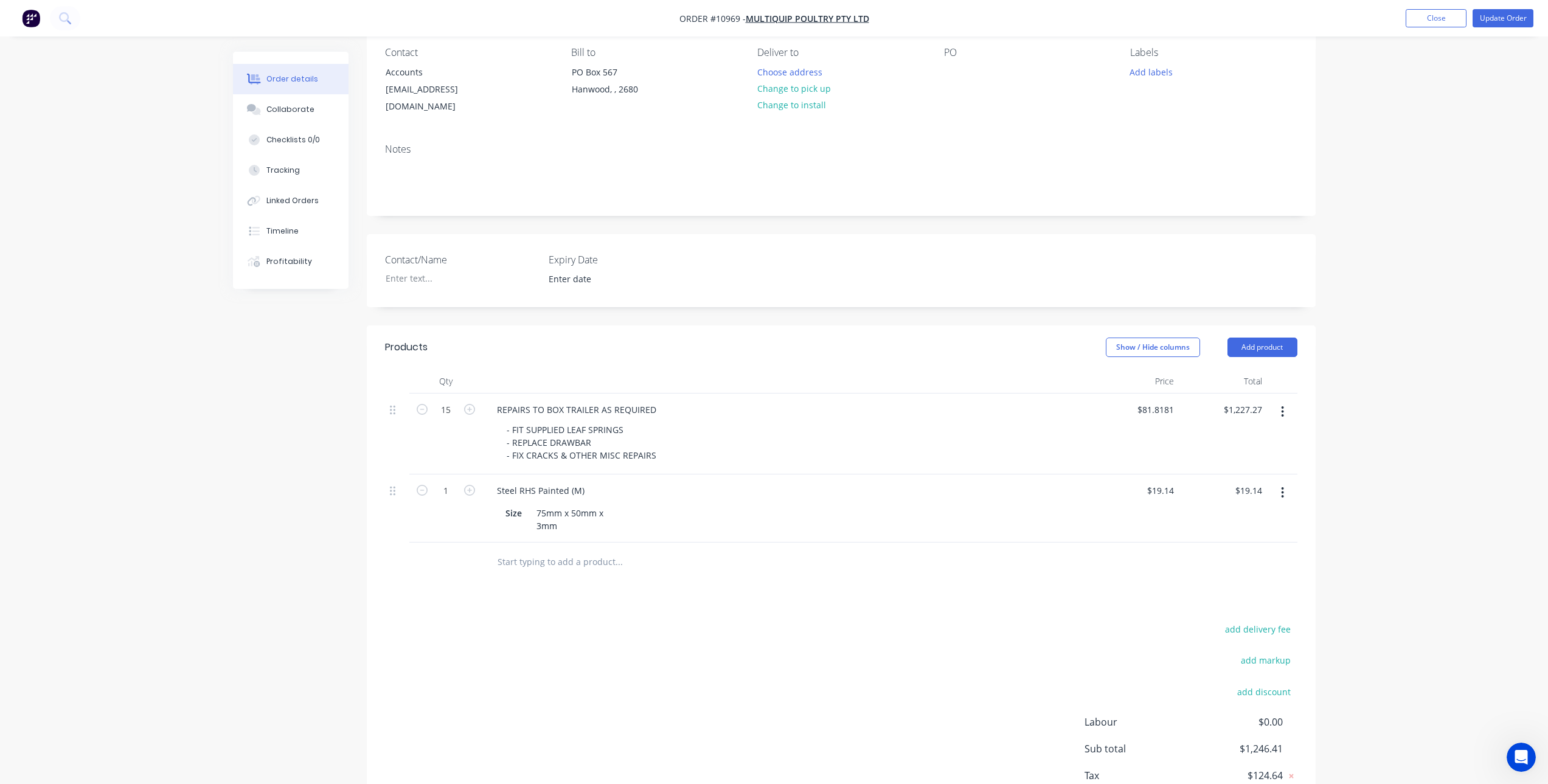
click at [643, 584] on div "Products Show / Hide columns Add product Qty Price Total 15 REPAIRS TO BOX TRAI…" at bounding box center [841, 586] width 949 height 522
click at [448, 482] on input "1" at bounding box center [445, 490] width 32 height 18
type input "4.4"
type input "$84.22"
click at [620, 580] on div "Products Show / Hide columns Add product Qty Price Total 15 REPAIRS TO BOX TRAI…" at bounding box center [841, 586] width 949 height 522
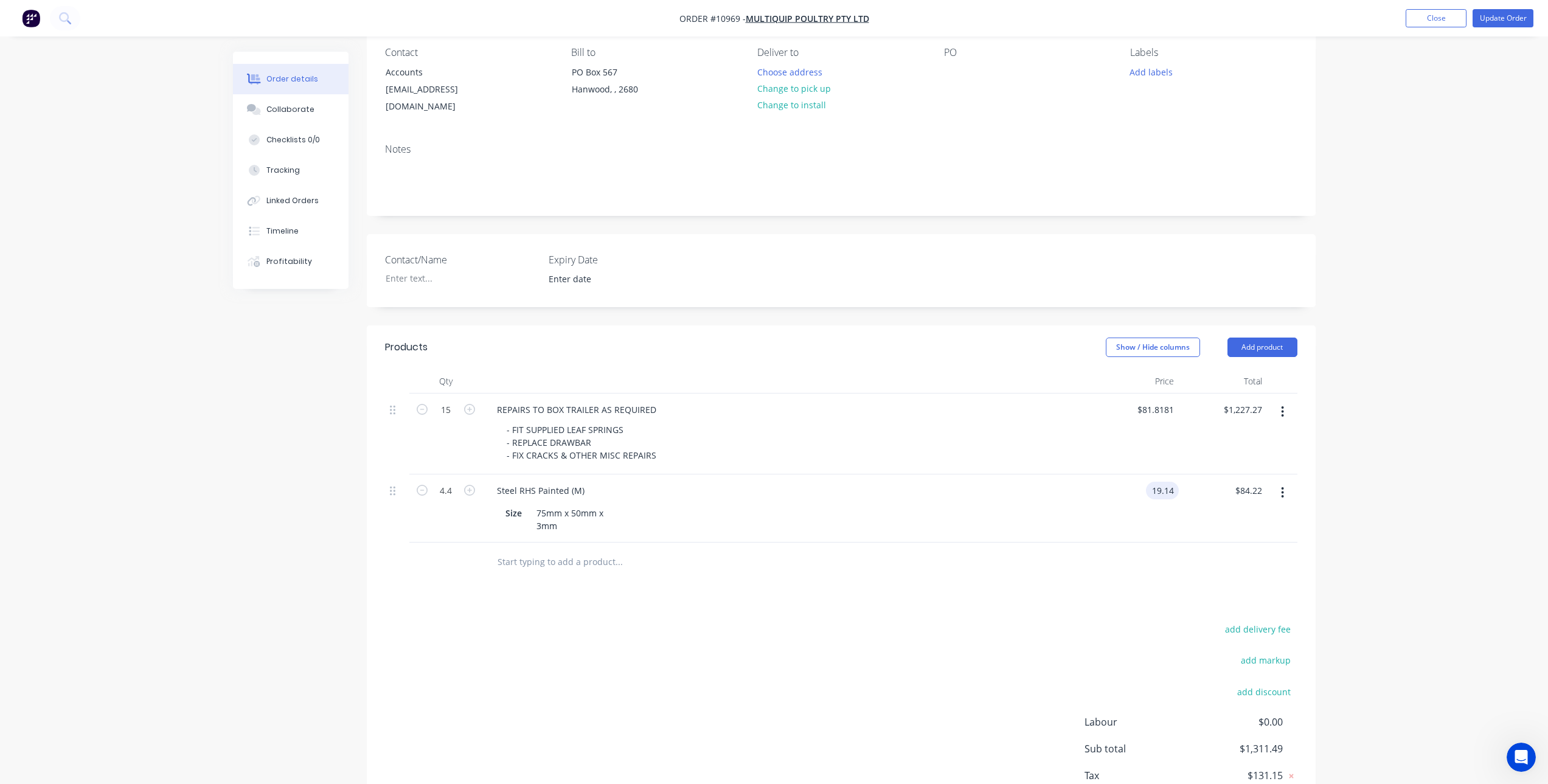
click at [1152, 482] on input "19.14" at bounding box center [1164, 490] width 28 height 18
type input "$26.18"
type input "$115.19"
click at [1063, 542] on div at bounding box center [840, 562] width 912 height 39
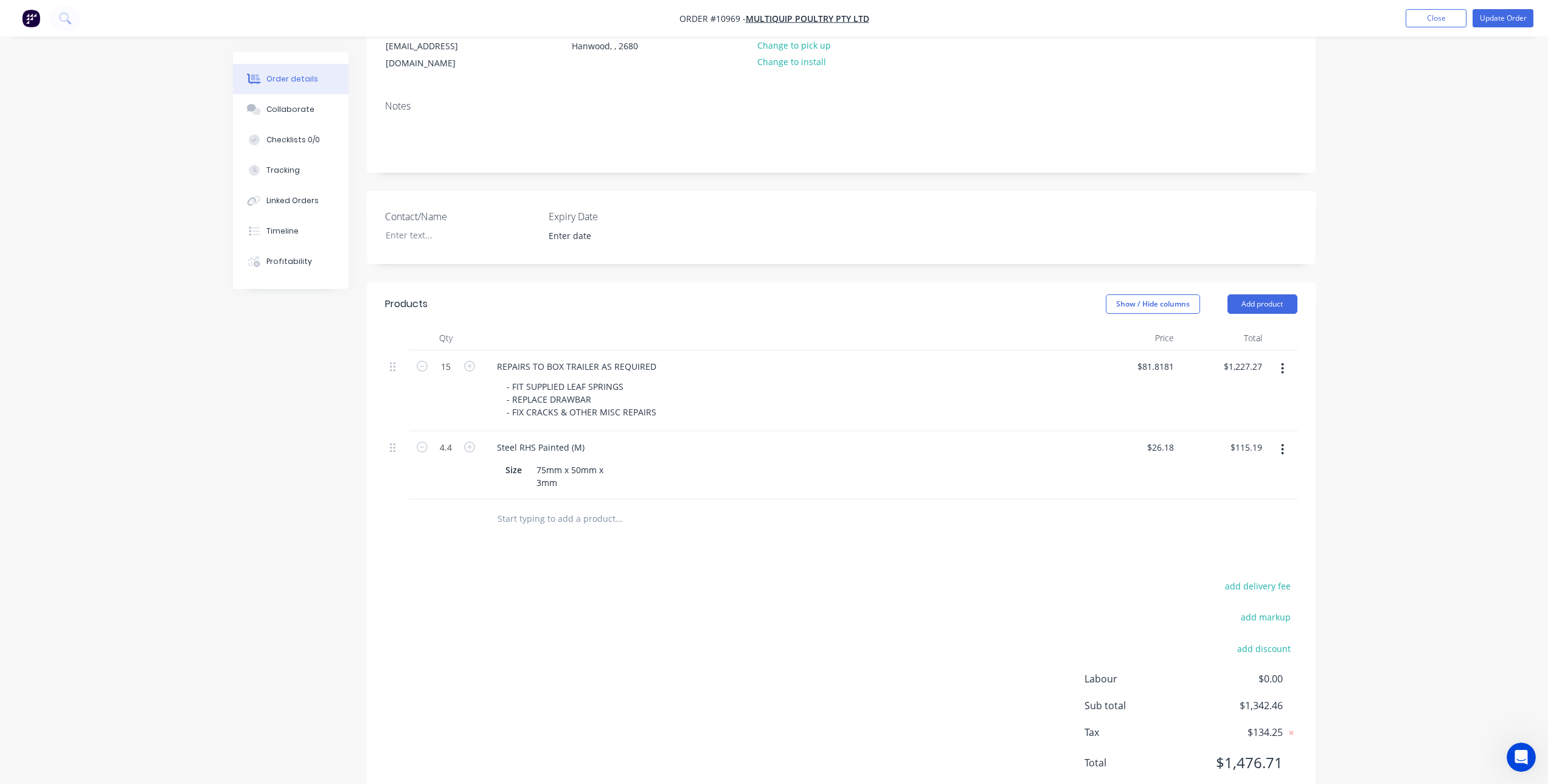
scroll to position [167, 0]
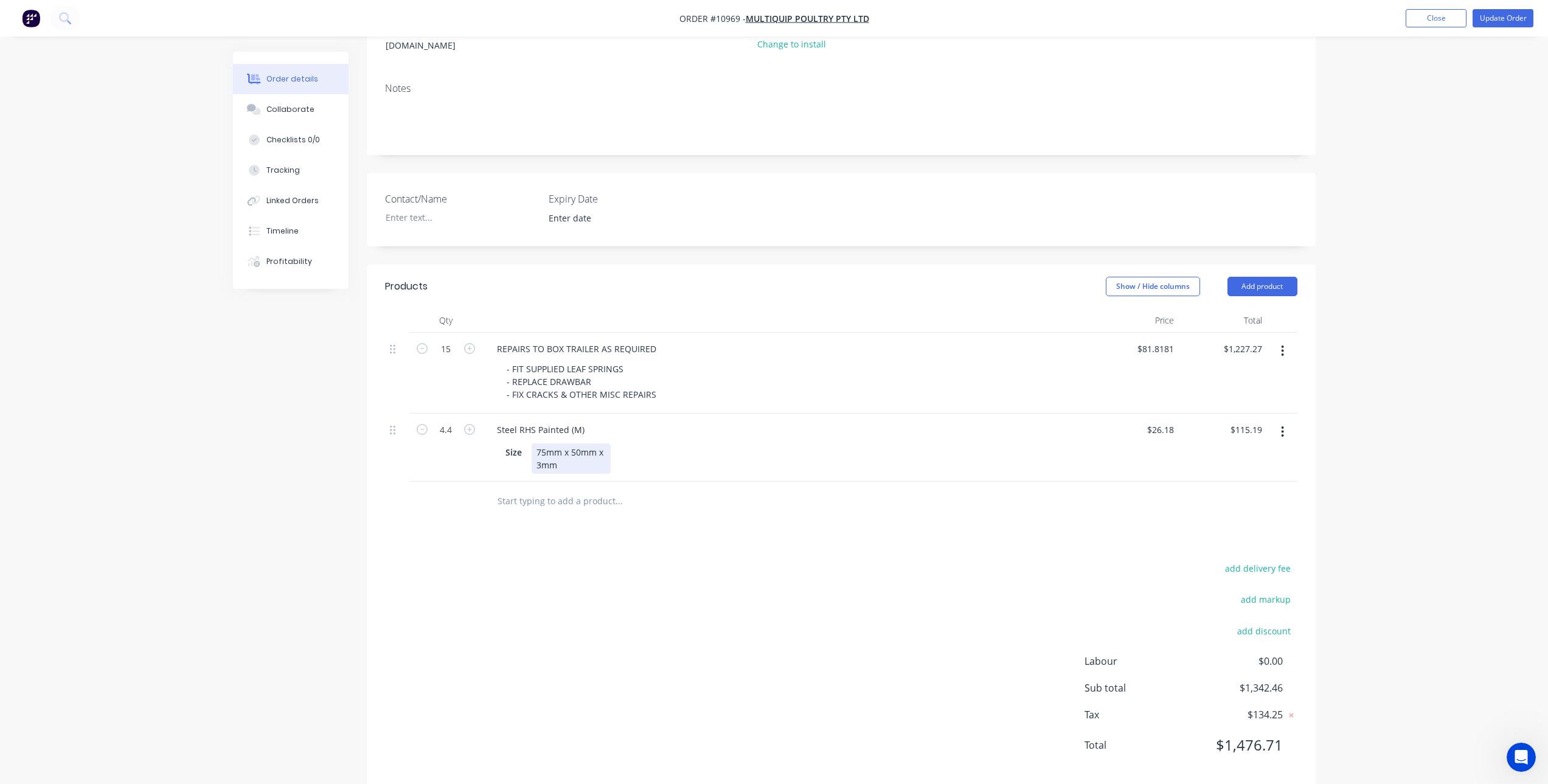
click at [533, 453] on div "75mm x 50mm x 3mm" at bounding box center [570, 459] width 79 height 31
click at [554, 602] on div "add delivery fee add markup add discount Labour $0.00 Sub total $1,342.46 Tax $…" at bounding box center [840, 656] width 912 height 208
click at [516, 482] on input "text" at bounding box center [619, 494] width 244 height 25
click at [535, 482] on input "text" at bounding box center [619, 494] width 244 height 25
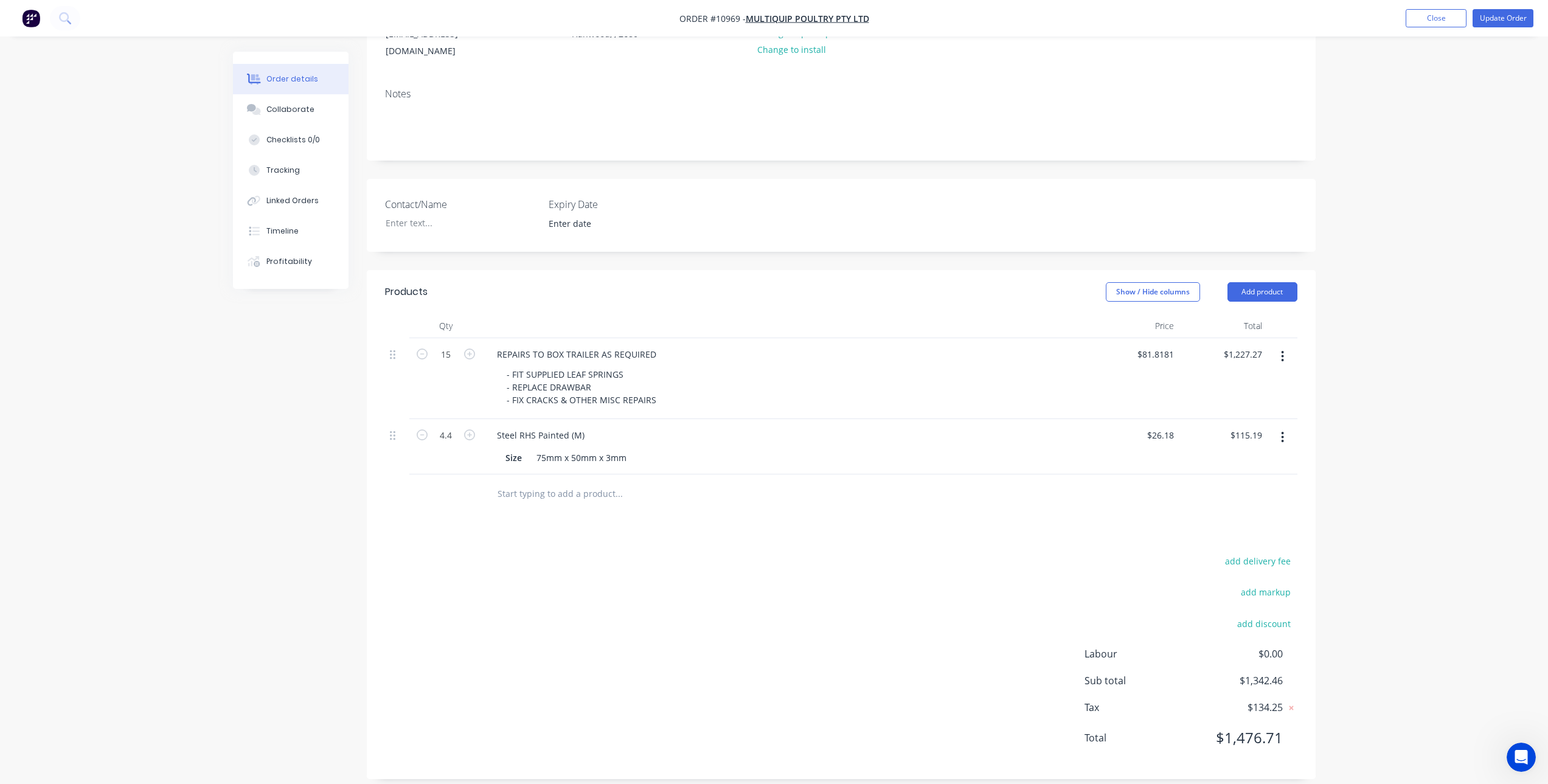
click at [524, 482] on input "text" at bounding box center [619, 494] width 244 height 25
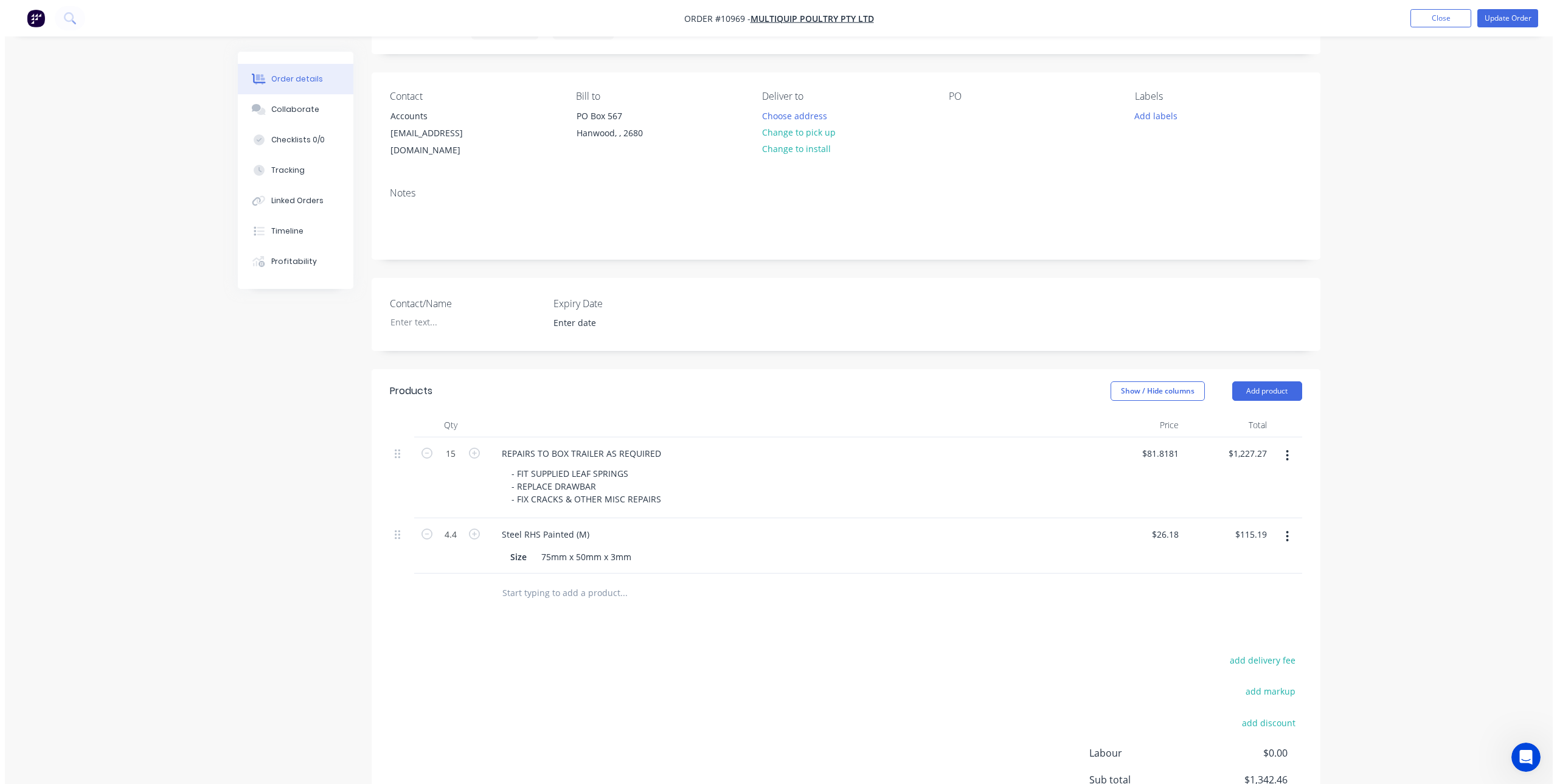
scroll to position [0, 0]
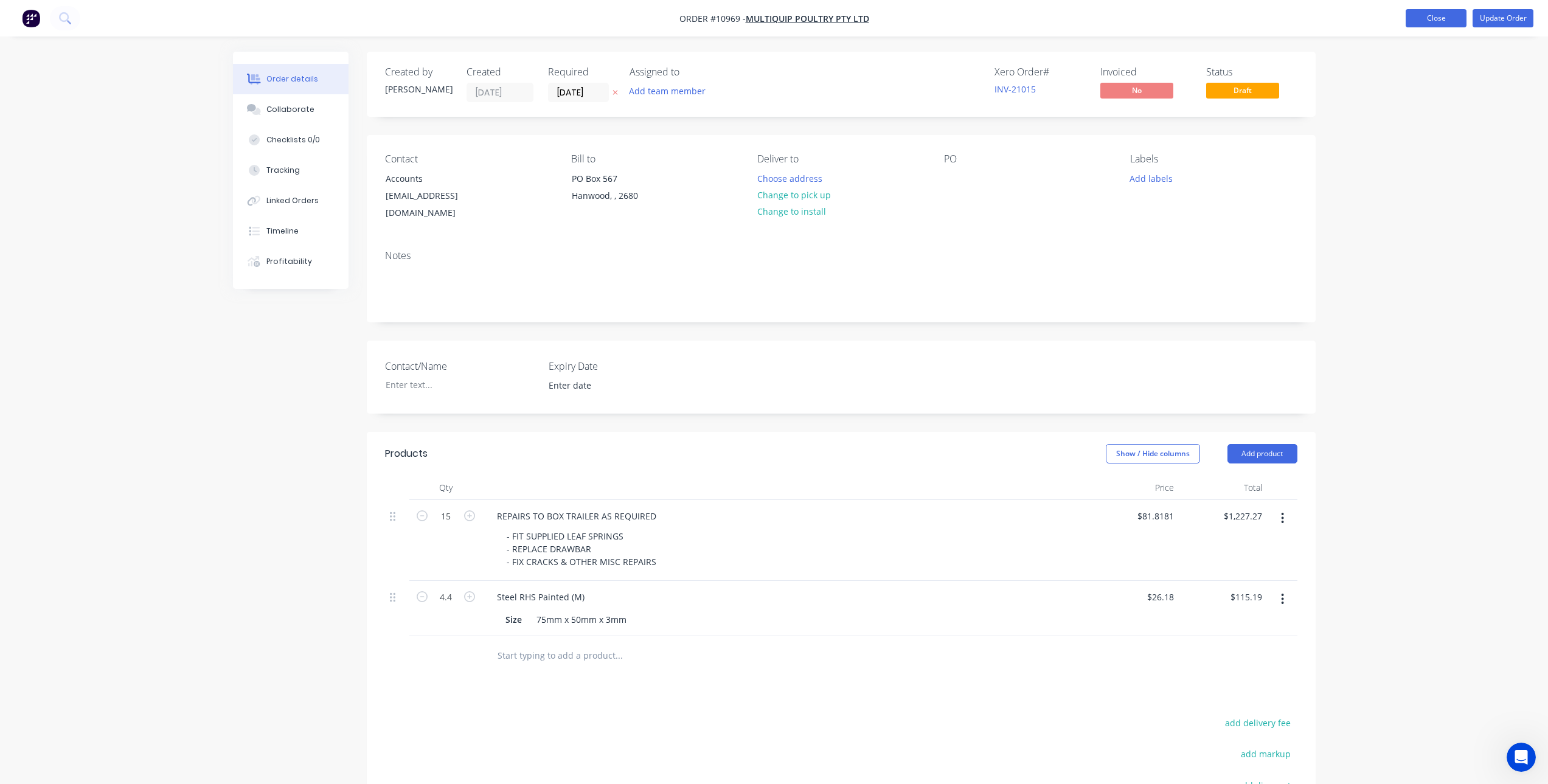
click at [1452, 15] on button "Close" at bounding box center [1436, 18] width 60 height 18
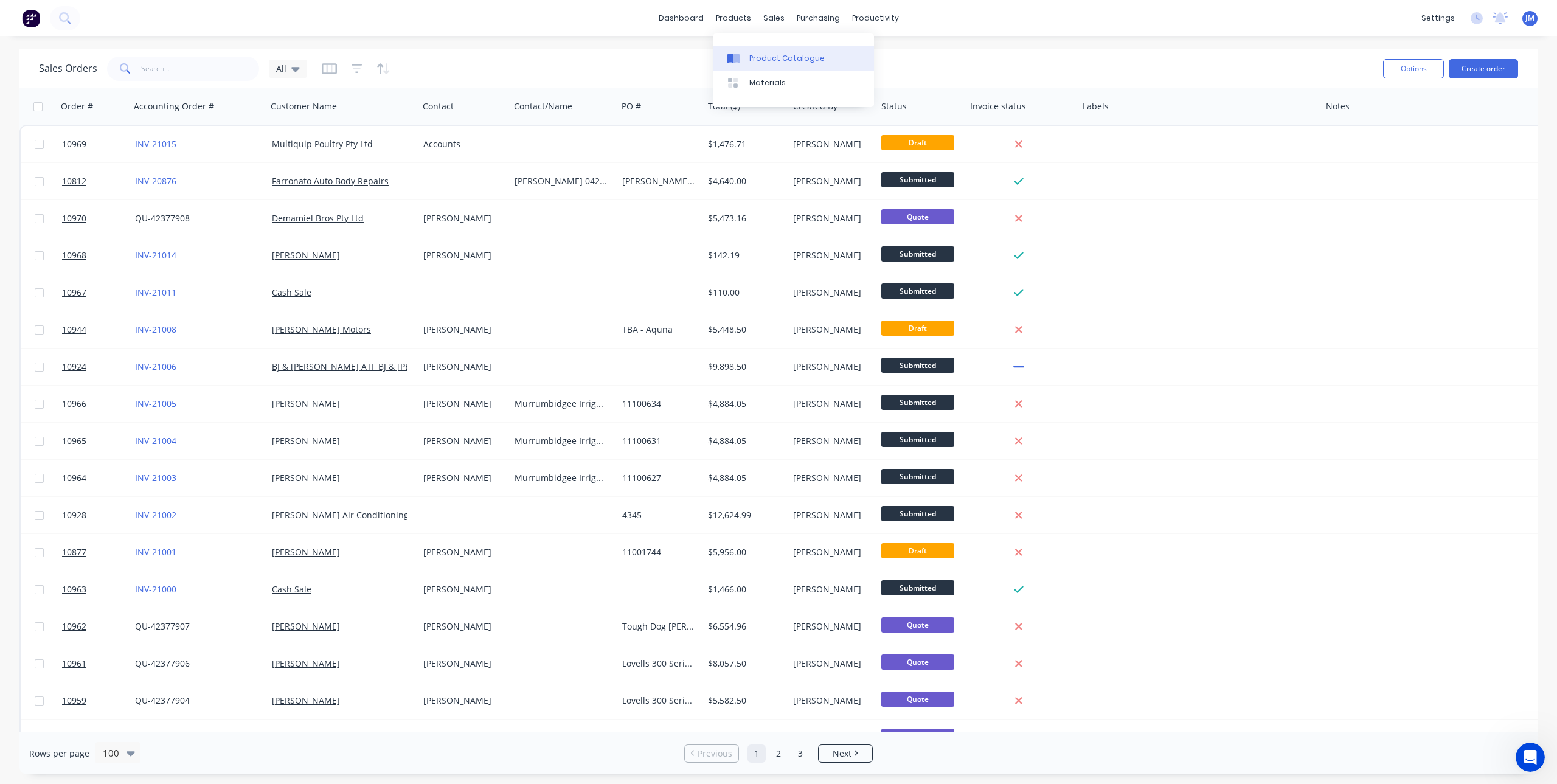
click at [754, 60] on div "Product Catalogue" at bounding box center [787, 58] width 76 height 11
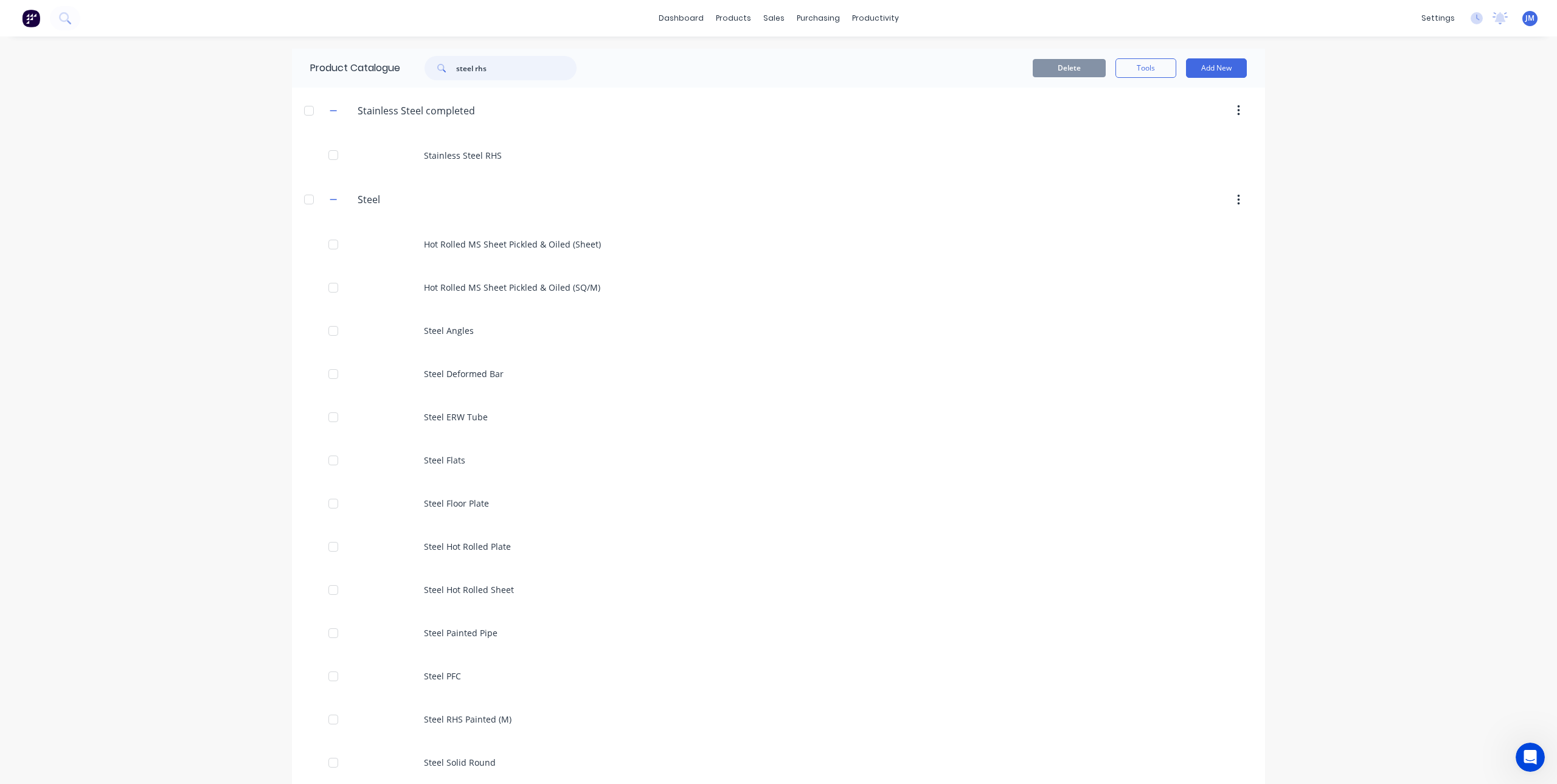
drag, startPoint x: 514, startPoint y: 68, endPoint x: 361, endPoint y: 77, distance: 153.3
click at [362, 78] on div "Product Catalogue steel rhs" at bounding box center [450, 68] width 315 height 39
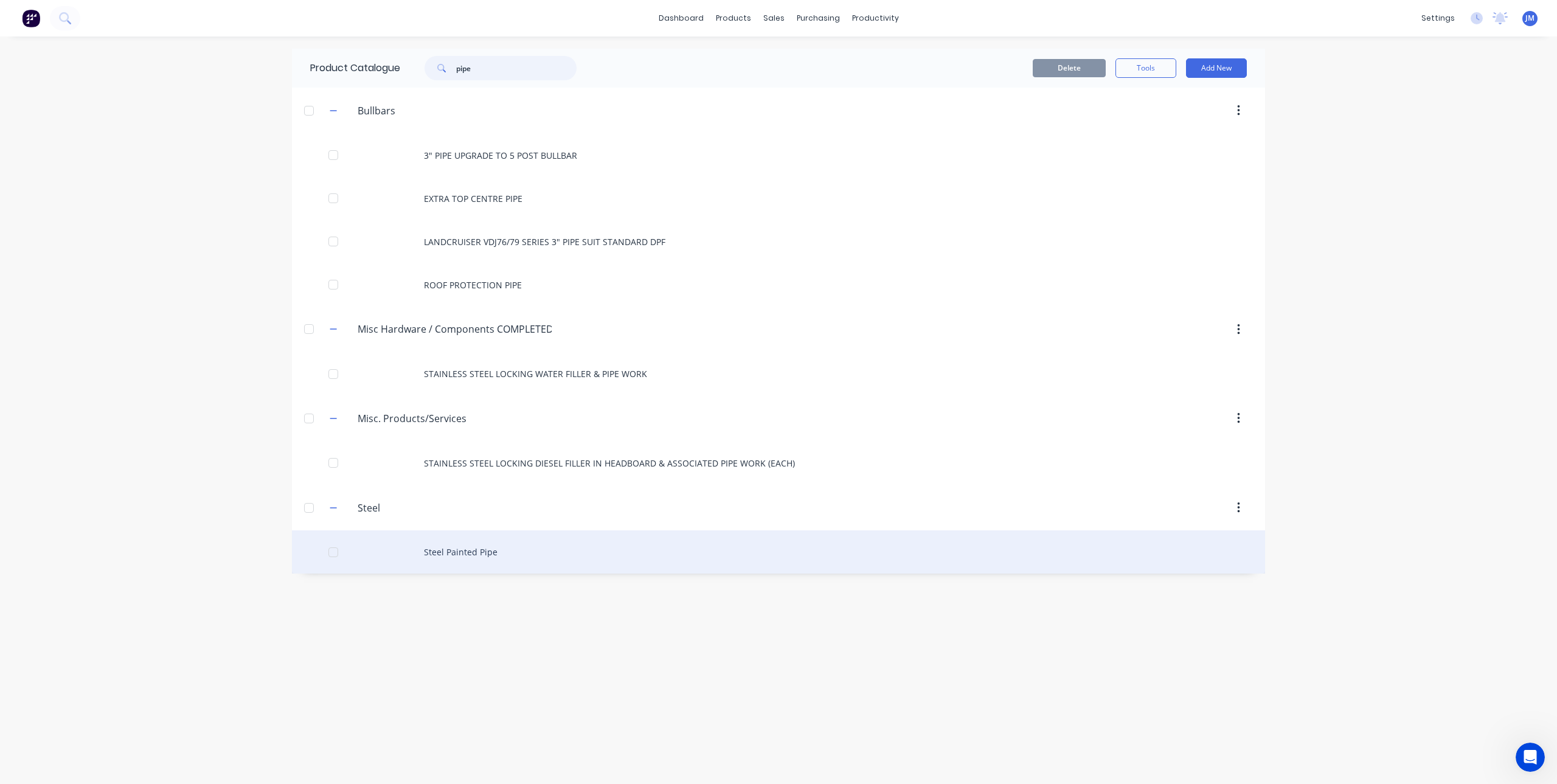
type input "pipe"
click at [455, 553] on div "Steel Painted Pipe" at bounding box center [778, 552] width 974 height 43
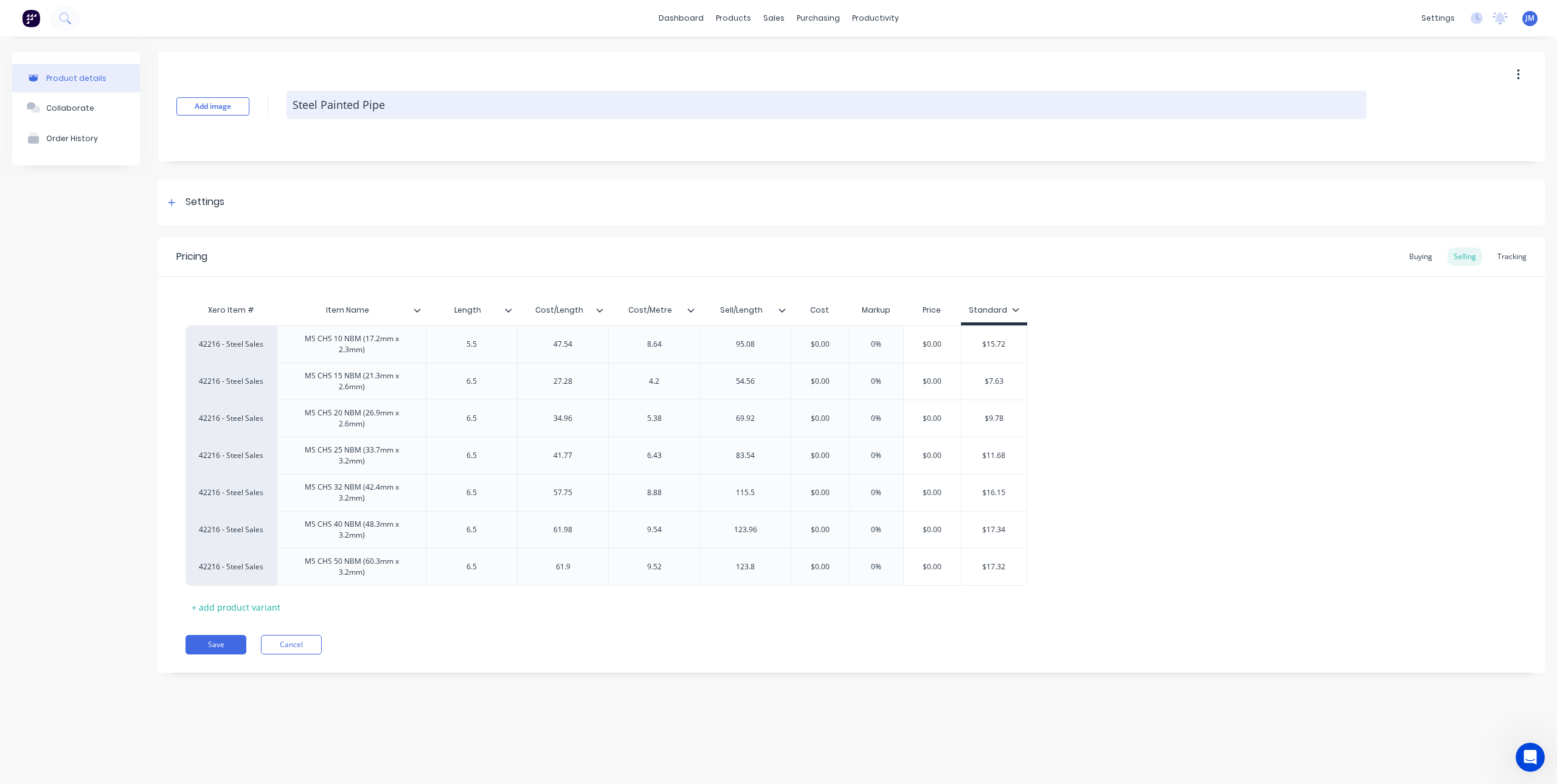
click at [340, 106] on textarea "Steel Painted Pipe" at bounding box center [826, 105] width 1080 height 29
drag, startPoint x: 405, startPoint y: 99, endPoint x: 289, endPoint y: 112, distance: 116.7
click at [289, 112] on textarea "Steel Painted Pipe" at bounding box center [826, 105] width 1080 height 29
type textarea "x"
type textarea "S"
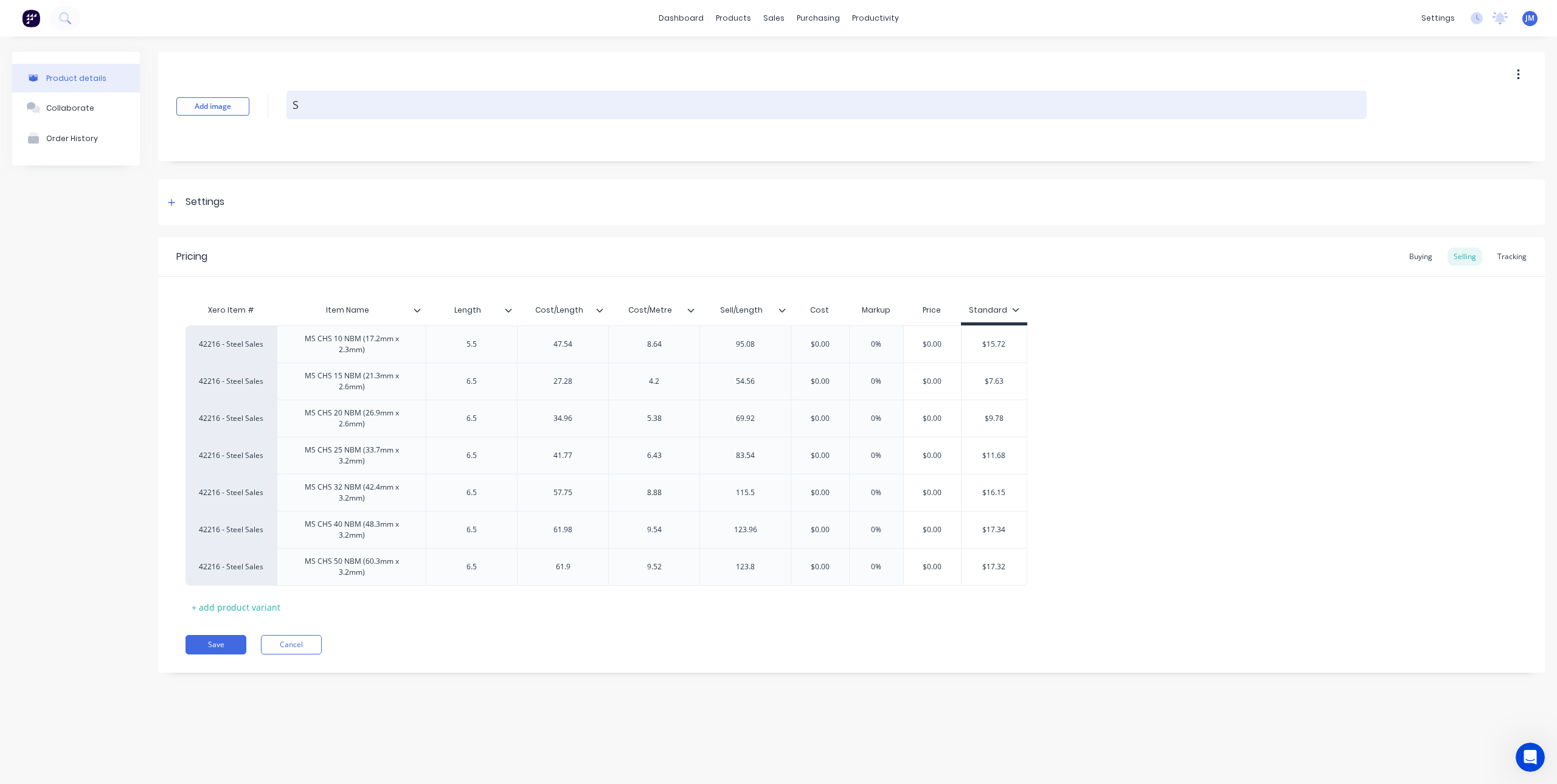
type textarea "x"
type textarea "ST"
type textarea "x"
type textarea "STe"
type textarea "x"
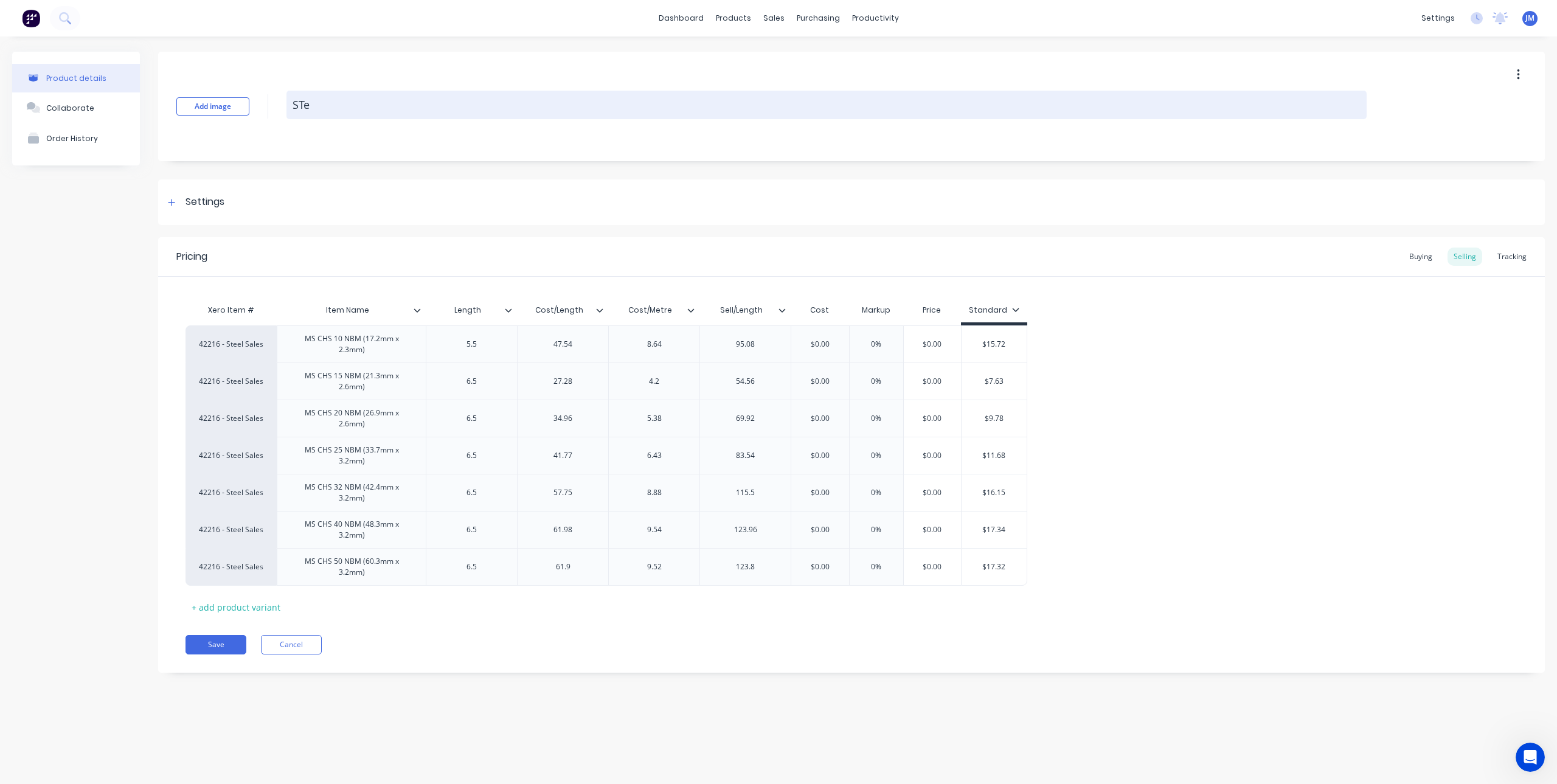
type textarea "ST"
type textarea "x"
type textarea "S"
type textarea "x"
type textarea "St"
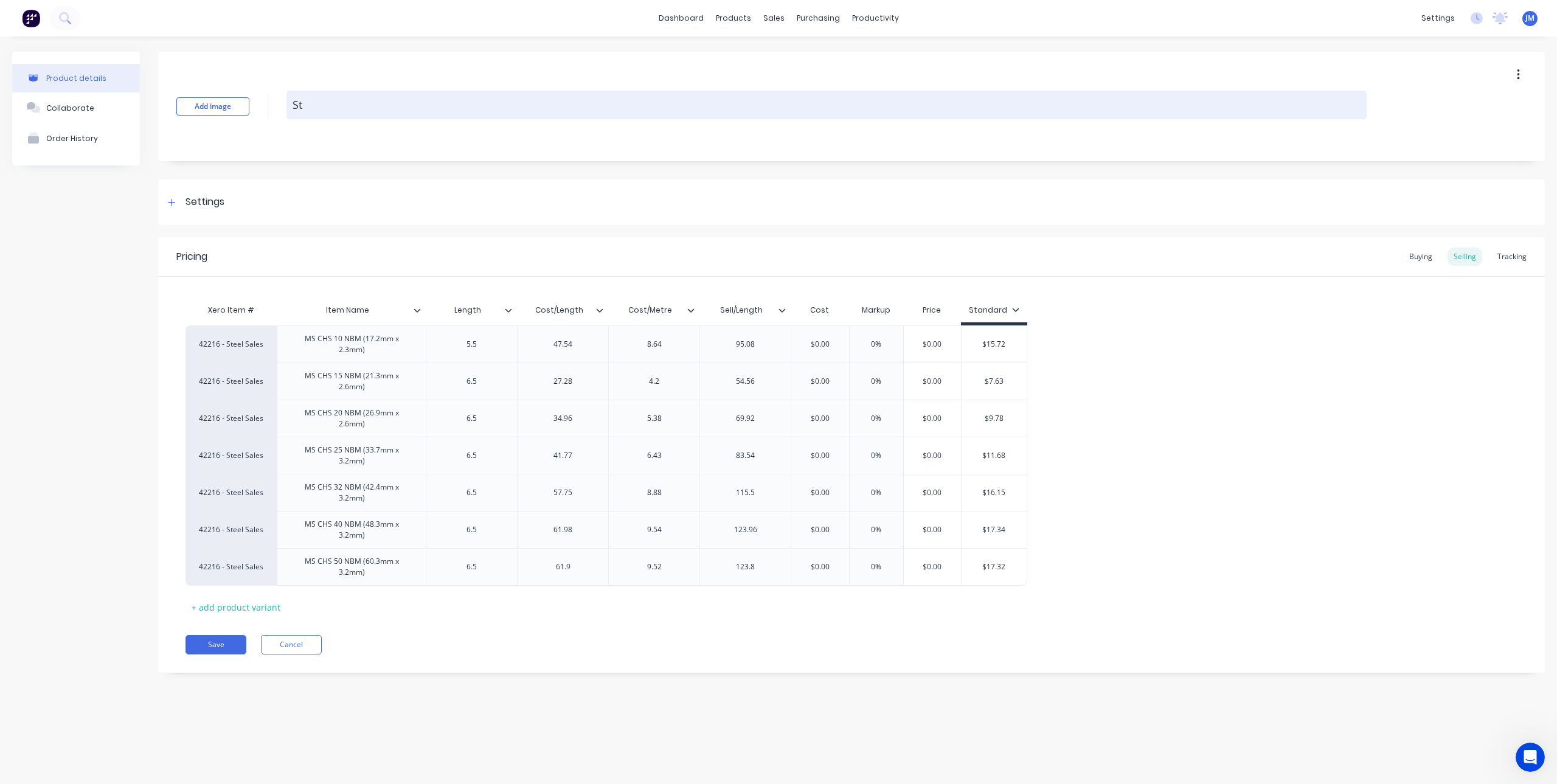
type textarea "x"
type textarea "Ste"
type textarea "x"
type textarea "Stee"
type textarea "x"
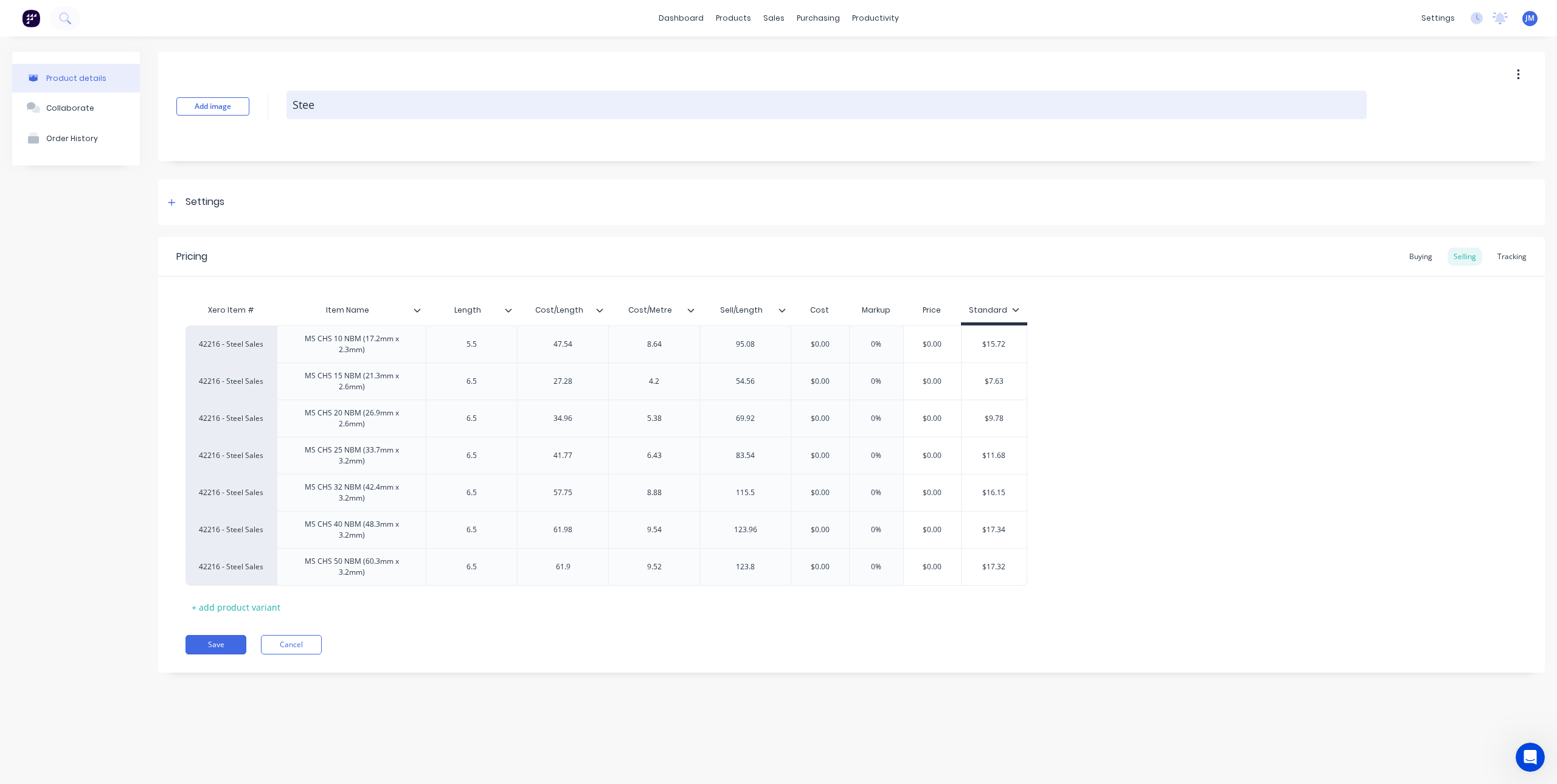
type textarea "Steel"
type textarea "x"
type textarea "Steel"
type textarea "x"
type textarea "Steel N"
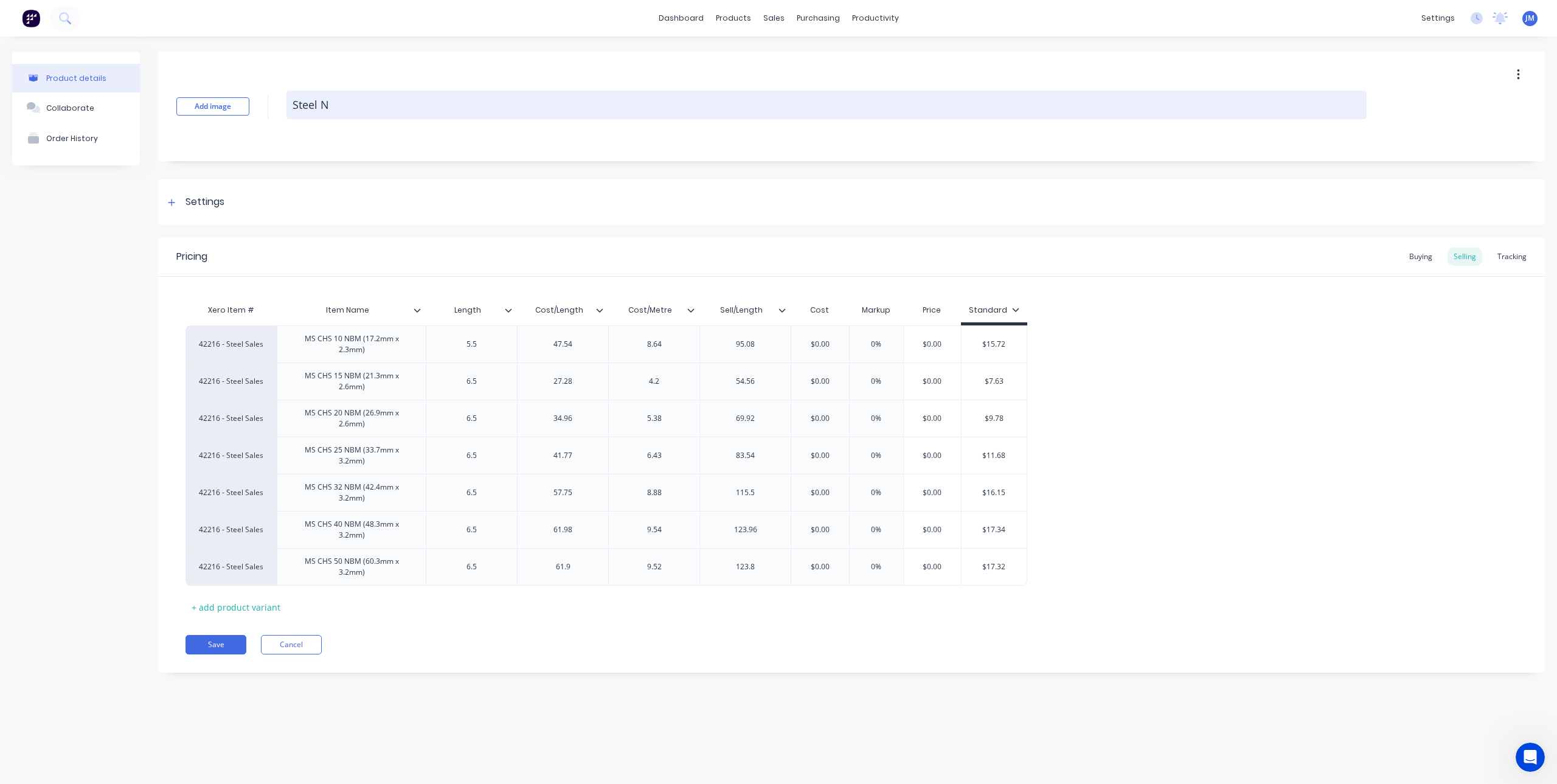
type textarea "x"
type textarea "Steel NB"
type textarea "x"
type textarea "Steel NB"
type textarea "x"
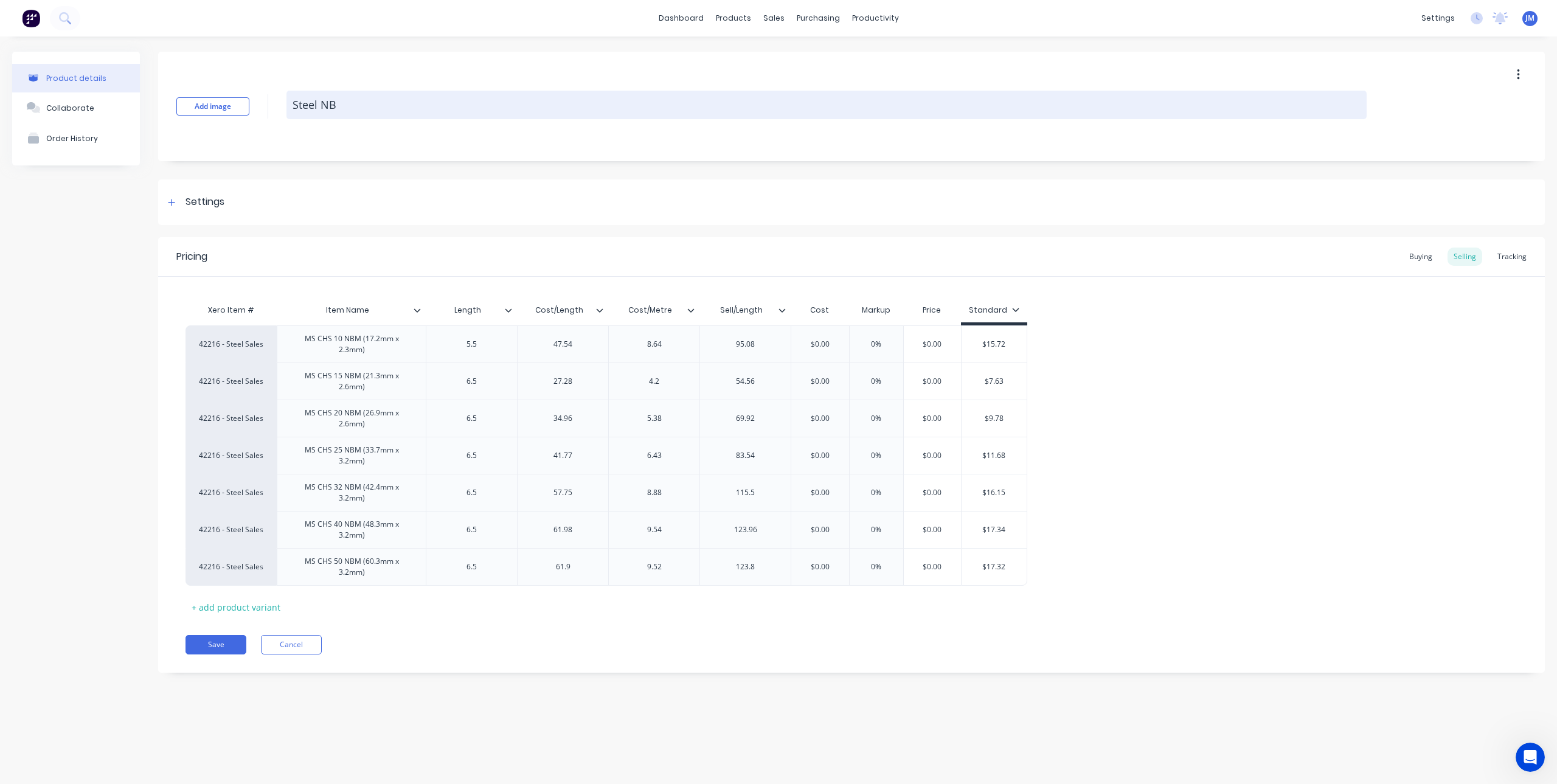
type textarea "Steel NB P"
type textarea "x"
type textarea "Steel NB PI"
type textarea "x"
type textarea "Steel NB PIp"
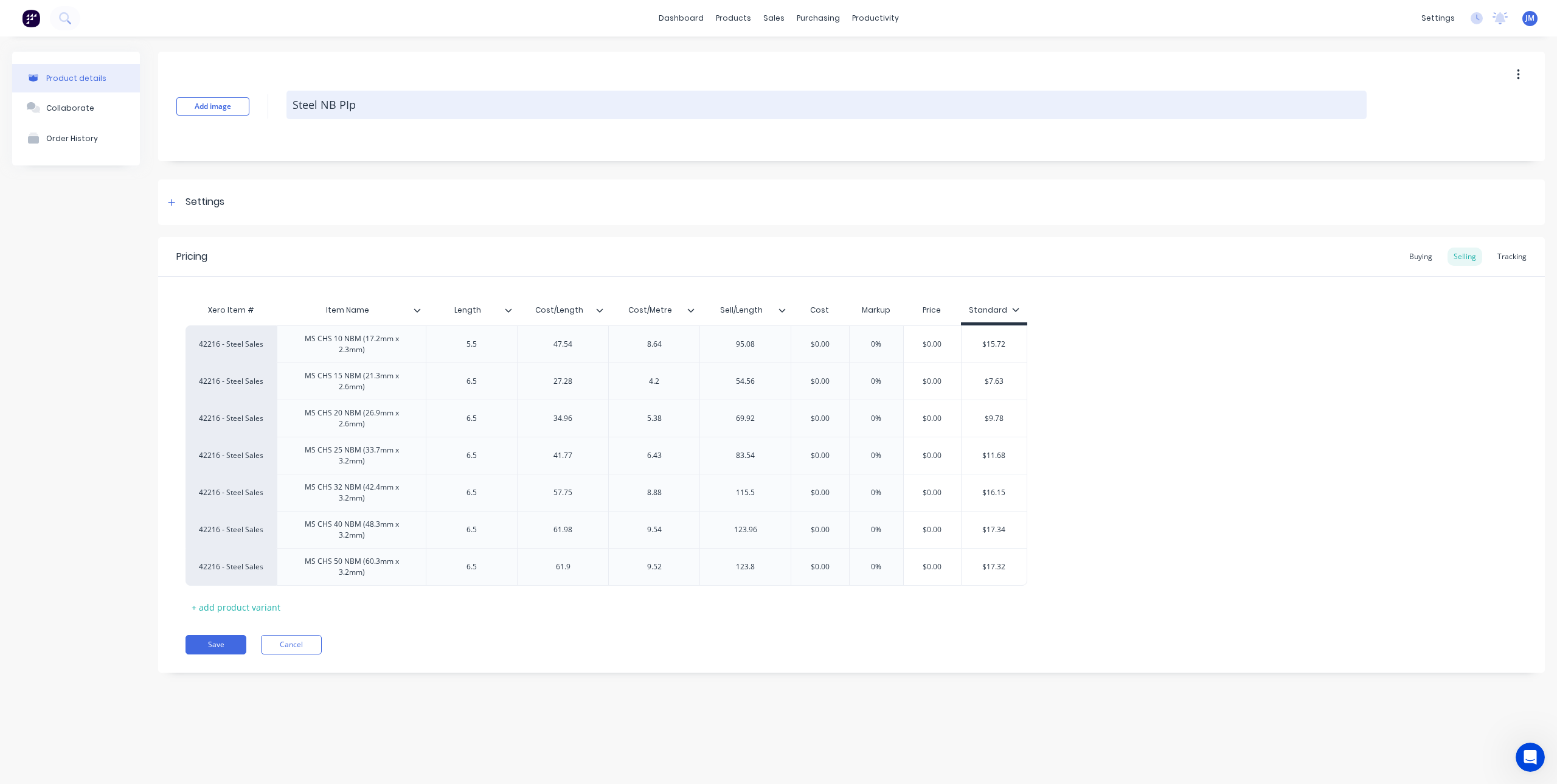
type textarea "x"
type textarea "Steel NB PIpe"
click at [348, 107] on textarea "Steel NB PIpe" at bounding box center [826, 105] width 1080 height 29
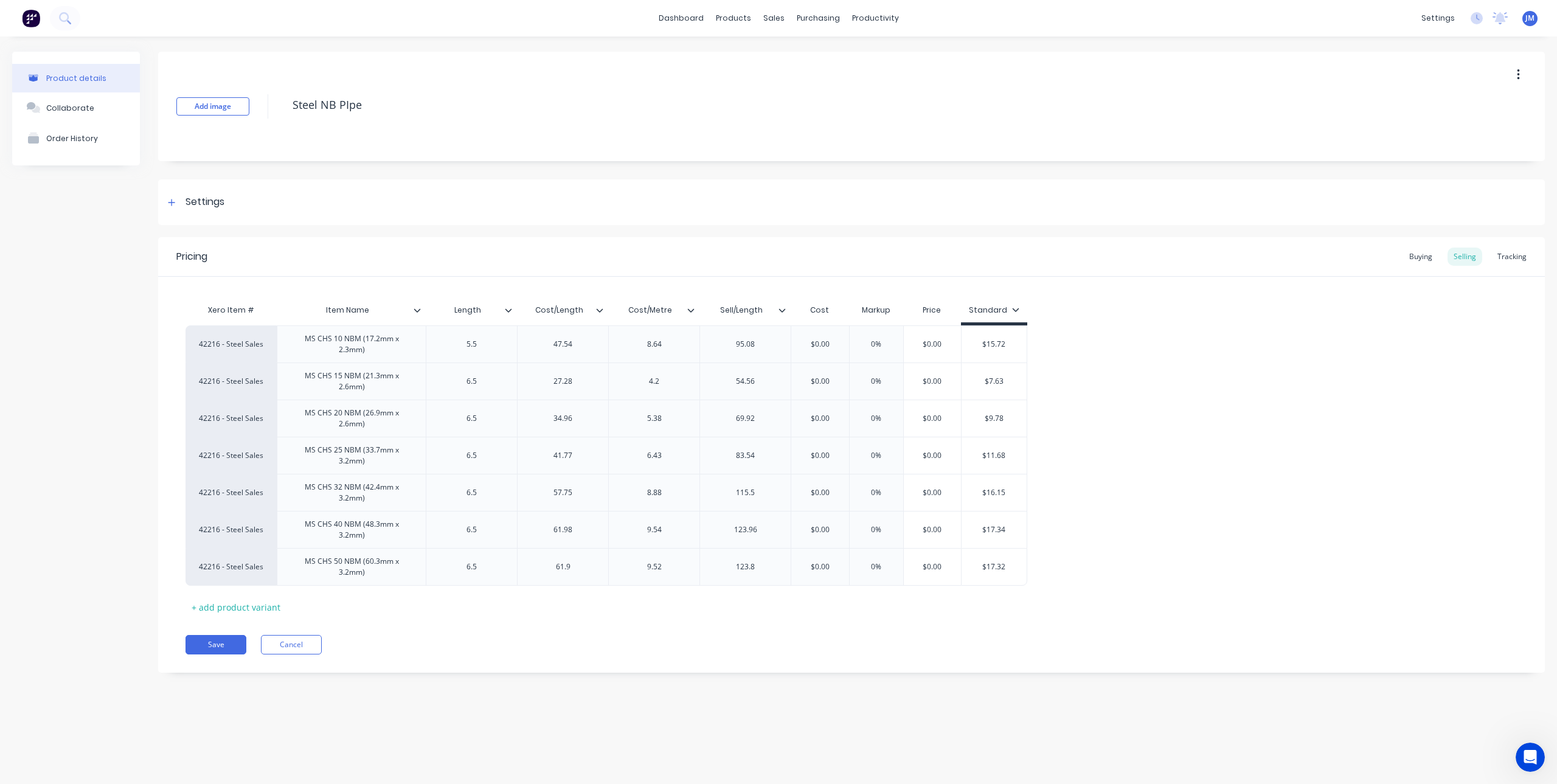
type textarea "x"
type textarea "Steel NB Ppe"
type textarea "x"
type textarea "Steel NB Pipe"
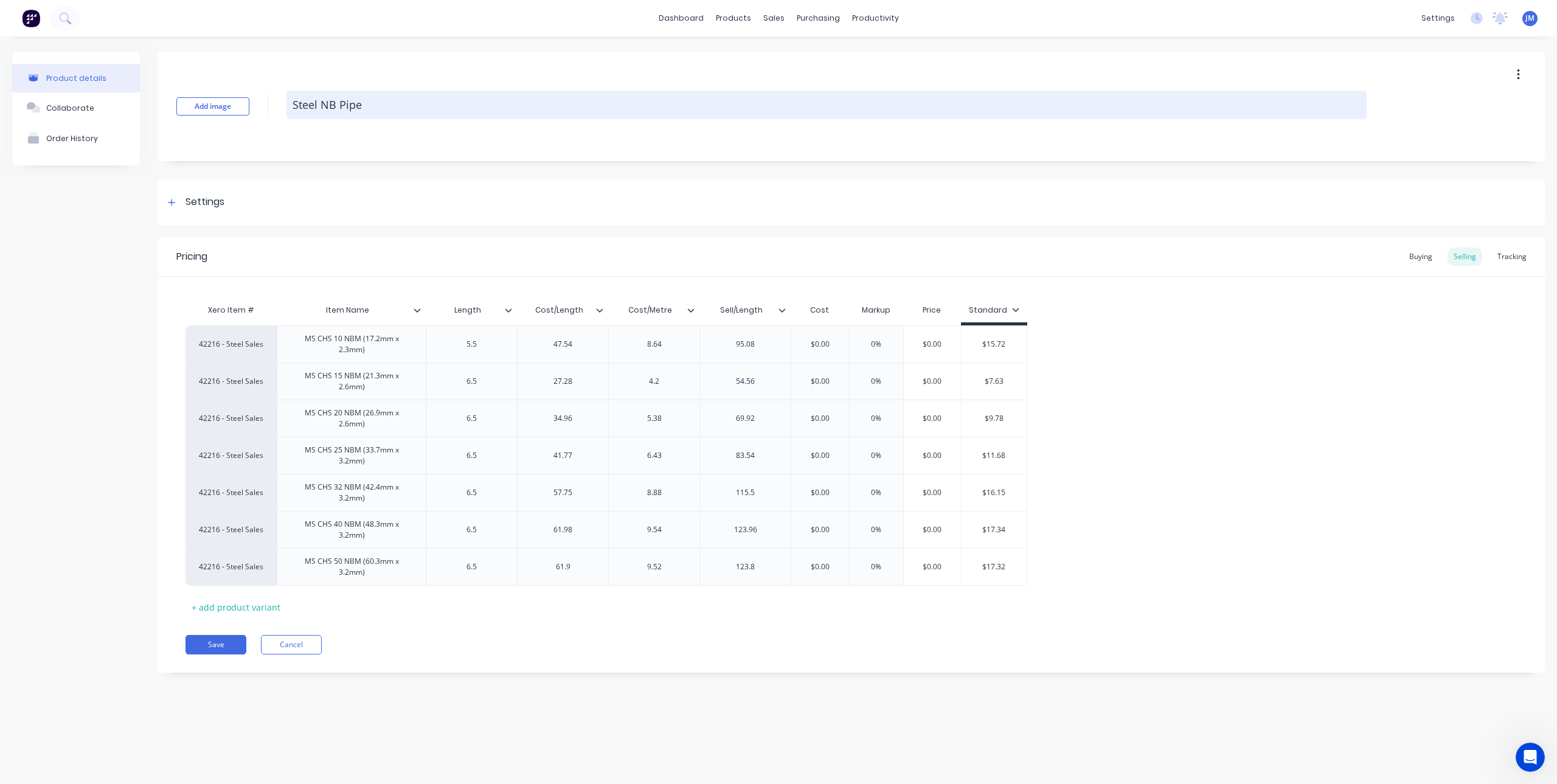
click at [377, 103] on textarea "Steel NB Pipe" at bounding box center [826, 105] width 1080 height 29
type textarea "x"
type textarea "Steel NB Pipe"
type textarea "x"
type textarea "Steel NB Pipe ("
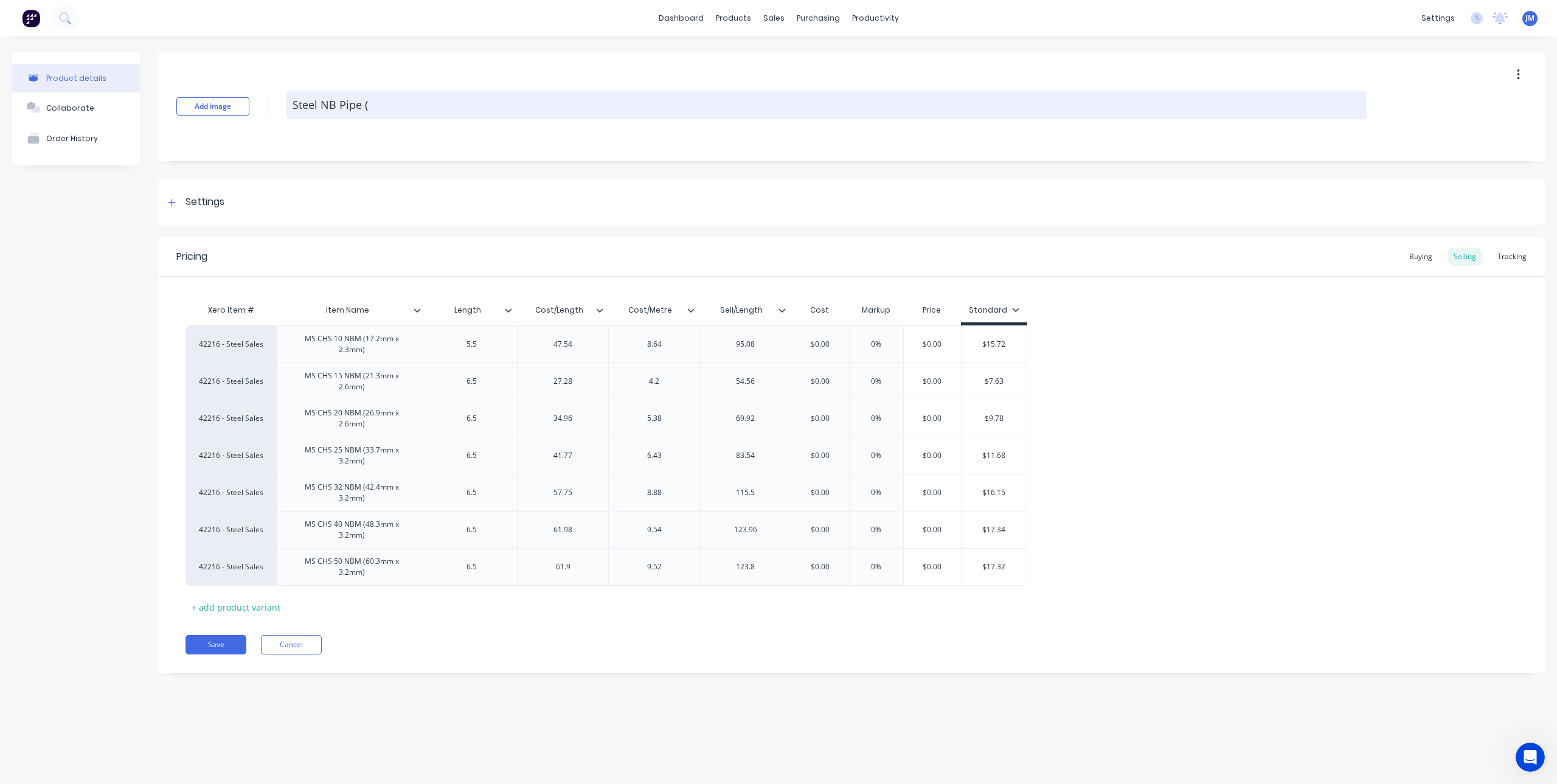
type textarea "x"
type textarea "Steel NB Pipe (m"
type textarea "x"
type textarea "Steel NB Pipe (m)"
click at [377, 103] on textarea "Steel NB Pipe (m)" at bounding box center [826, 105] width 1080 height 29
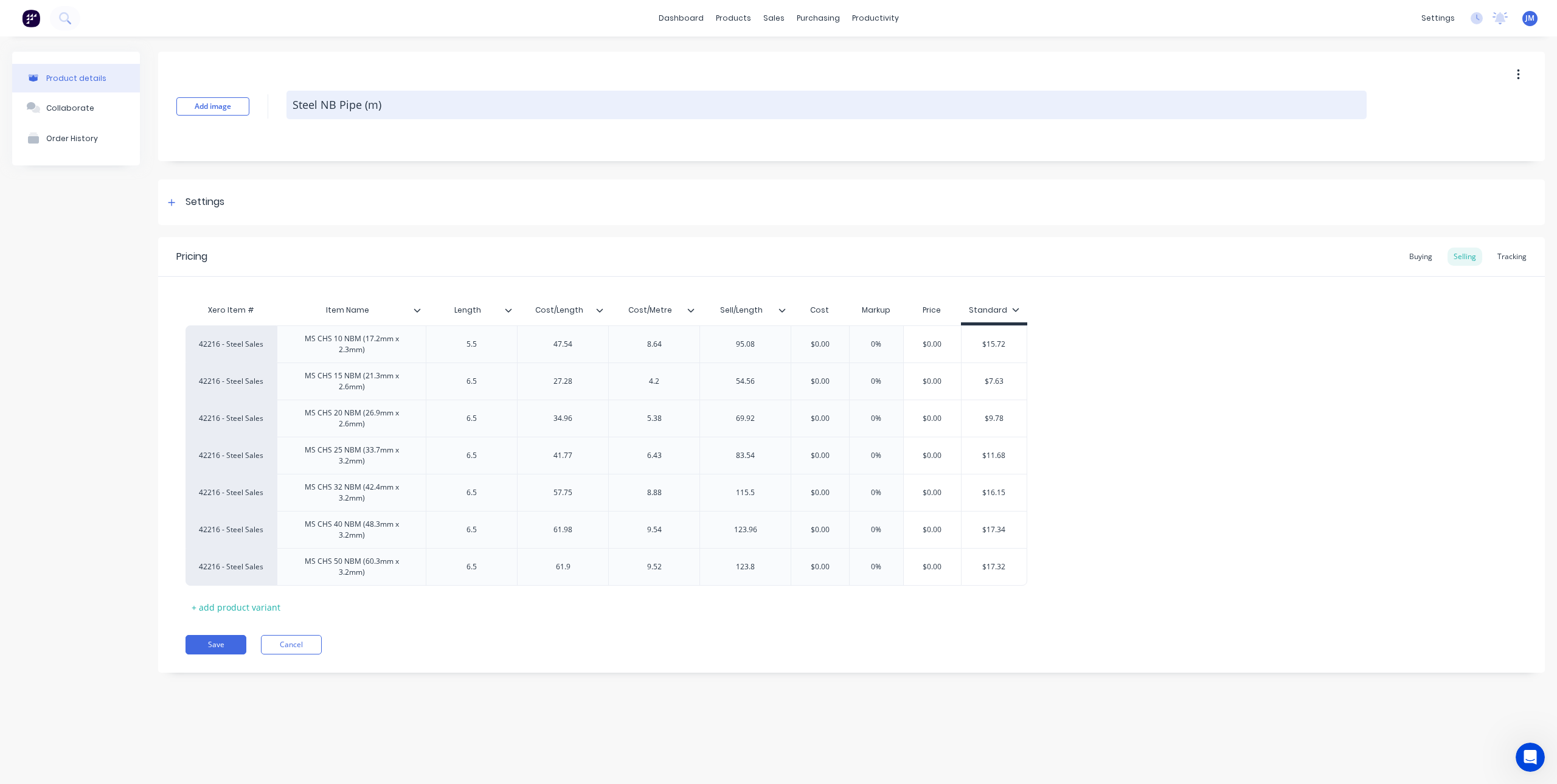
type textarea "x"
type textarea "Steel NB Pipe ()"
type textarea "x"
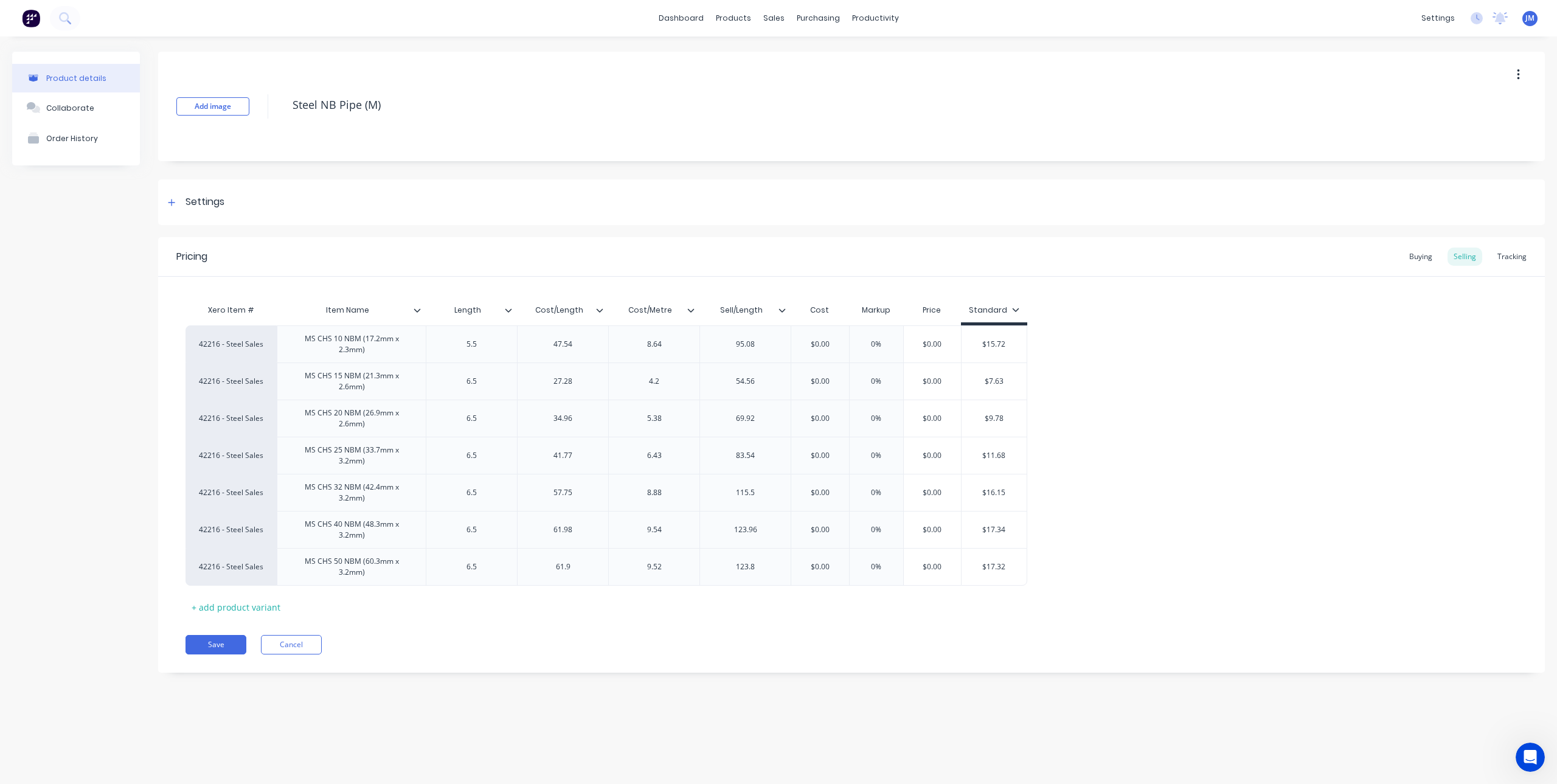
type textarea "Steel NB Pipe (M)"
type textarea "x"
type textarea "Steel NB Pipe (M)"
click at [494, 119] on div "Steel NB Pipe (M)" at bounding box center [826, 106] width 1080 height 31
type input "$15.72"
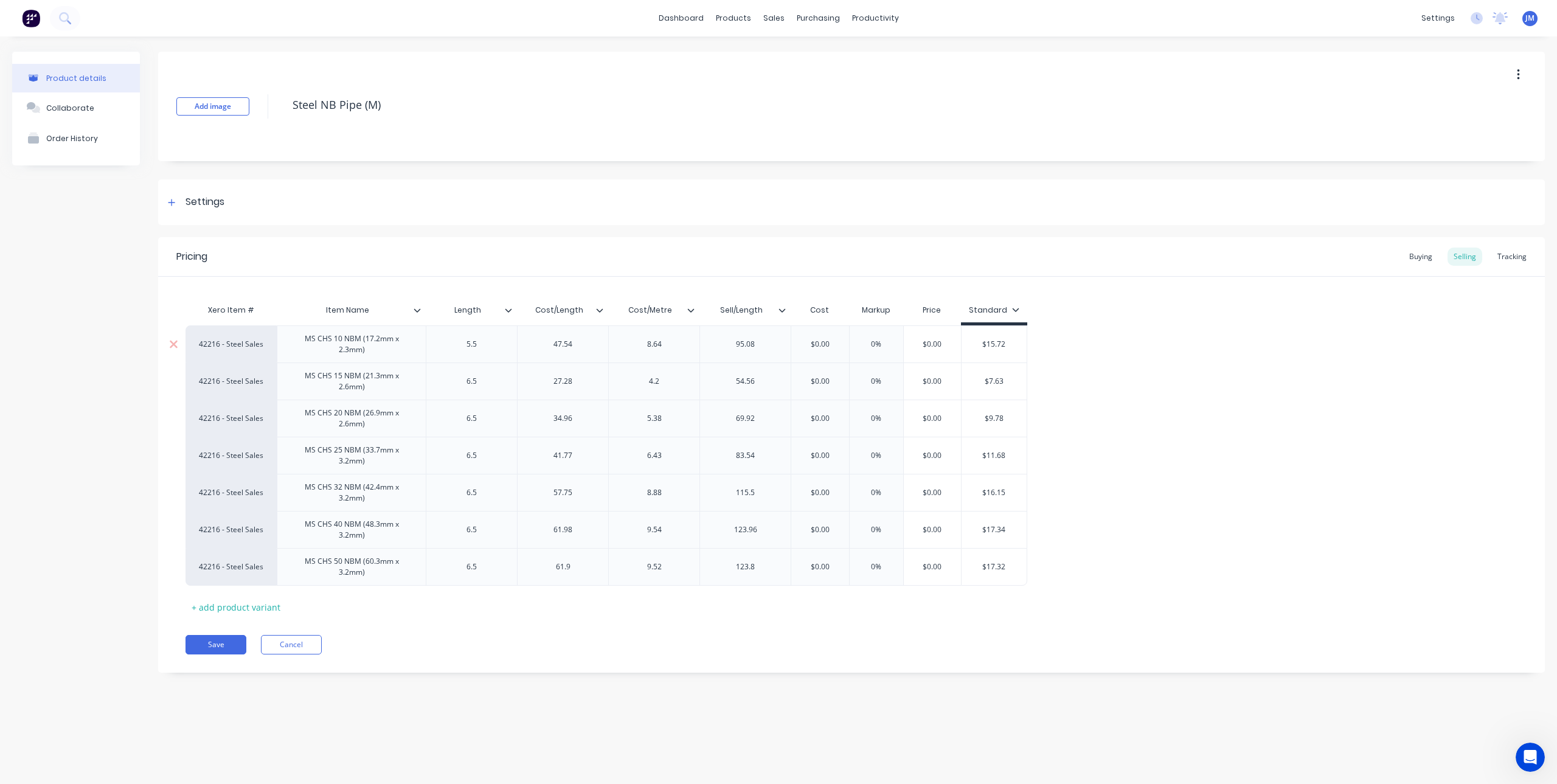
click at [996, 341] on input "$15.72" at bounding box center [994, 344] width 65 height 11
click at [359, 317] on div "Item Name" at bounding box center [348, 310] width 141 height 31
type input "Item Name"
click at [376, 317] on div "Item Name" at bounding box center [348, 310] width 141 height 31
drag, startPoint x: 373, startPoint y: 312, endPoint x: 333, endPoint y: 316, distance: 40.2
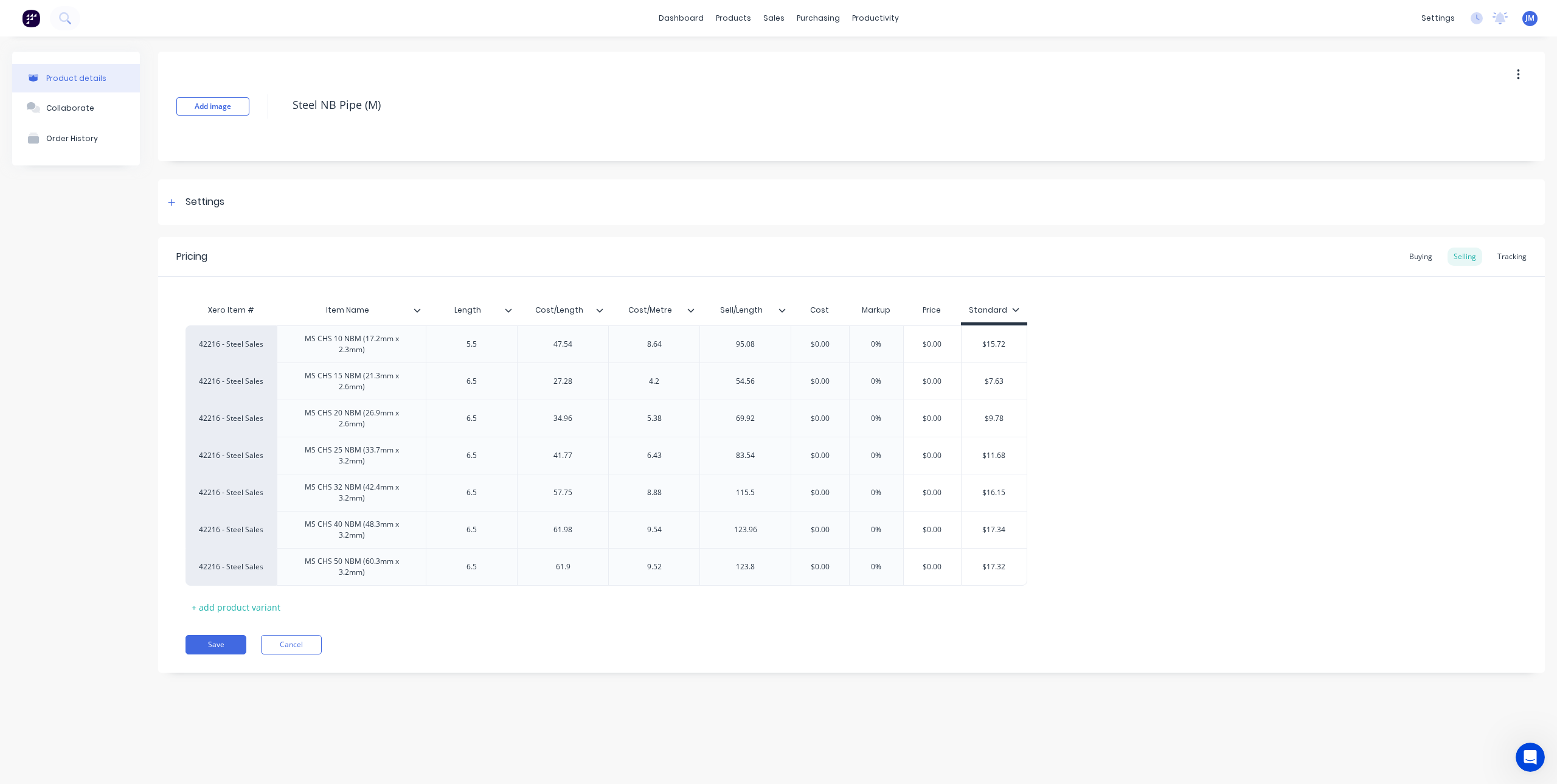
click at [316, 318] on div "Item Name Item Name" at bounding box center [348, 310] width 141 height 31
click at [352, 313] on input "Item Name" at bounding box center [348, 310] width 141 height 11
drag, startPoint x: 372, startPoint y: 311, endPoint x: 350, endPoint y: 306, distance: 22.6
click at [327, 306] on input "Item Name" at bounding box center [348, 310] width 141 height 11
click at [362, 306] on input "Item Name" at bounding box center [348, 310] width 141 height 11
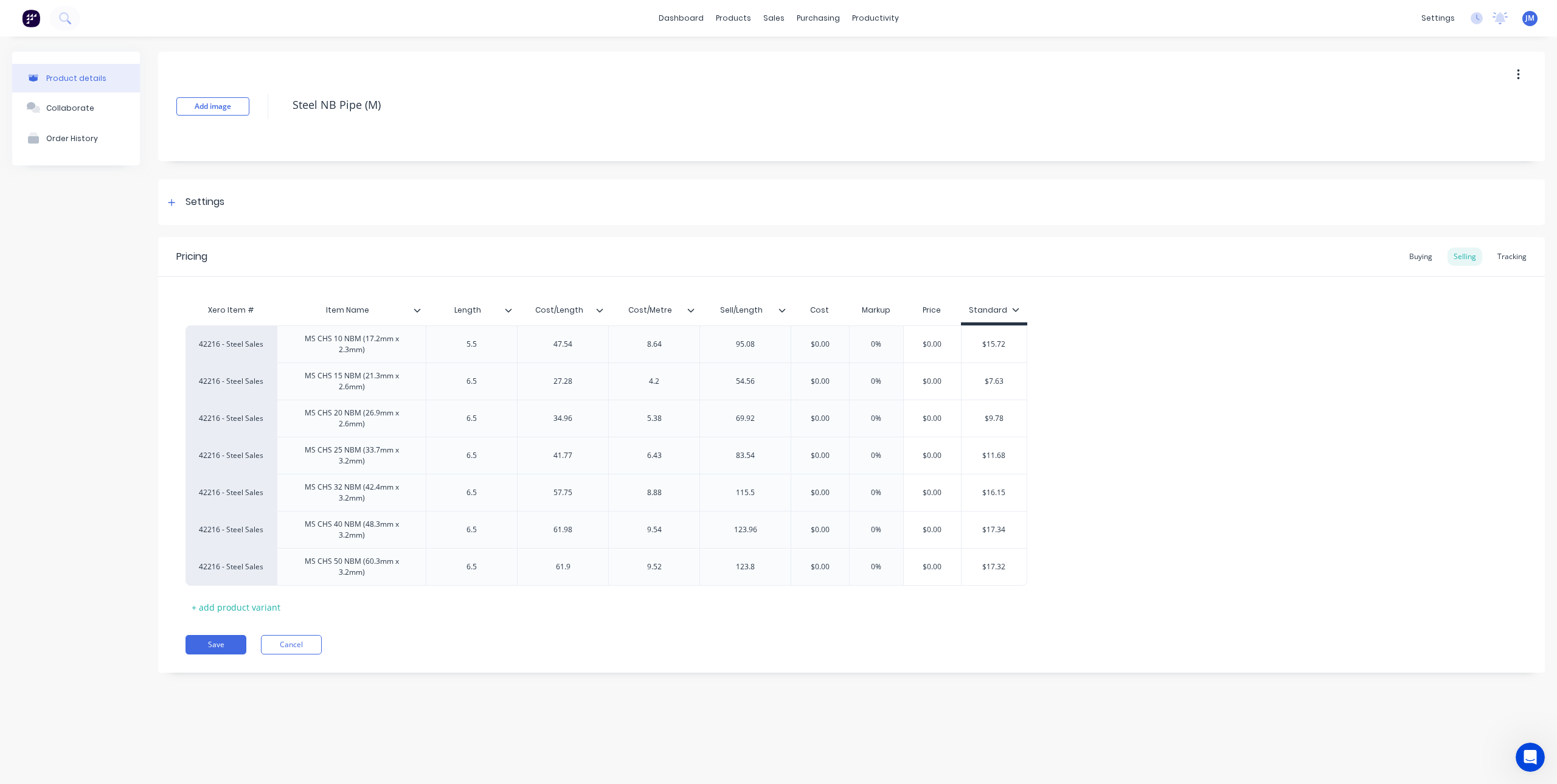
drag, startPoint x: 378, startPoint y: 308, endPoint x: 324, endPoint y: 308, distance: 54.0
click at [324, 308] on input "Item Name" at bounding box center [348, 310] width 141 height 11
click at [352, 310] on input "Item Name" at bounding box center [348, 310] width 141 height 11
click at [377, 309] on input "Item Name" at bounding box center [348, 310] width 141 height 11
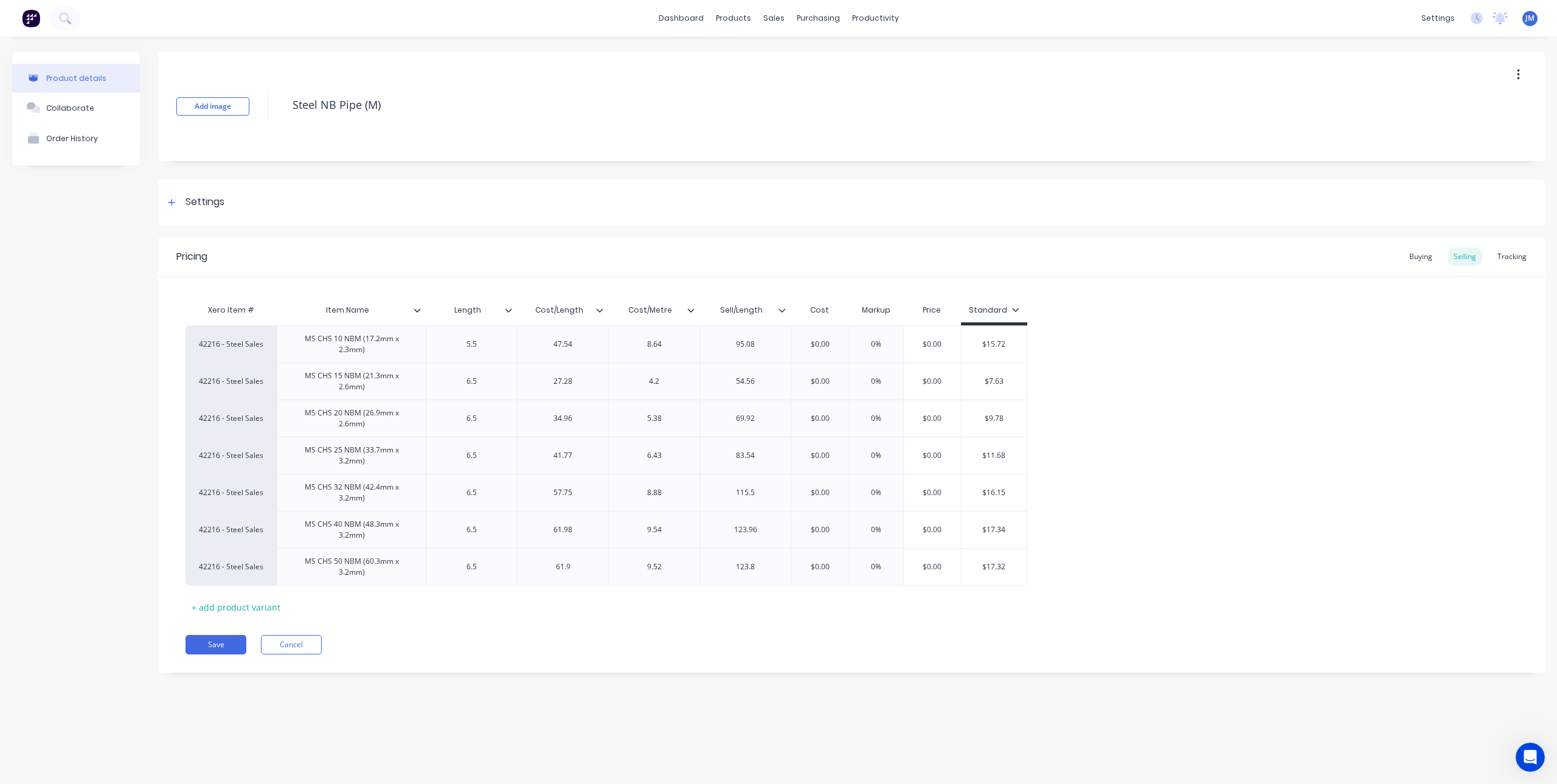
click at [366, 308] on input "Item Name" at bounding box center [348, 310] width 141 height 11
click at [171, 201] on icon at bounding box center [172, 203] width 7 height 7
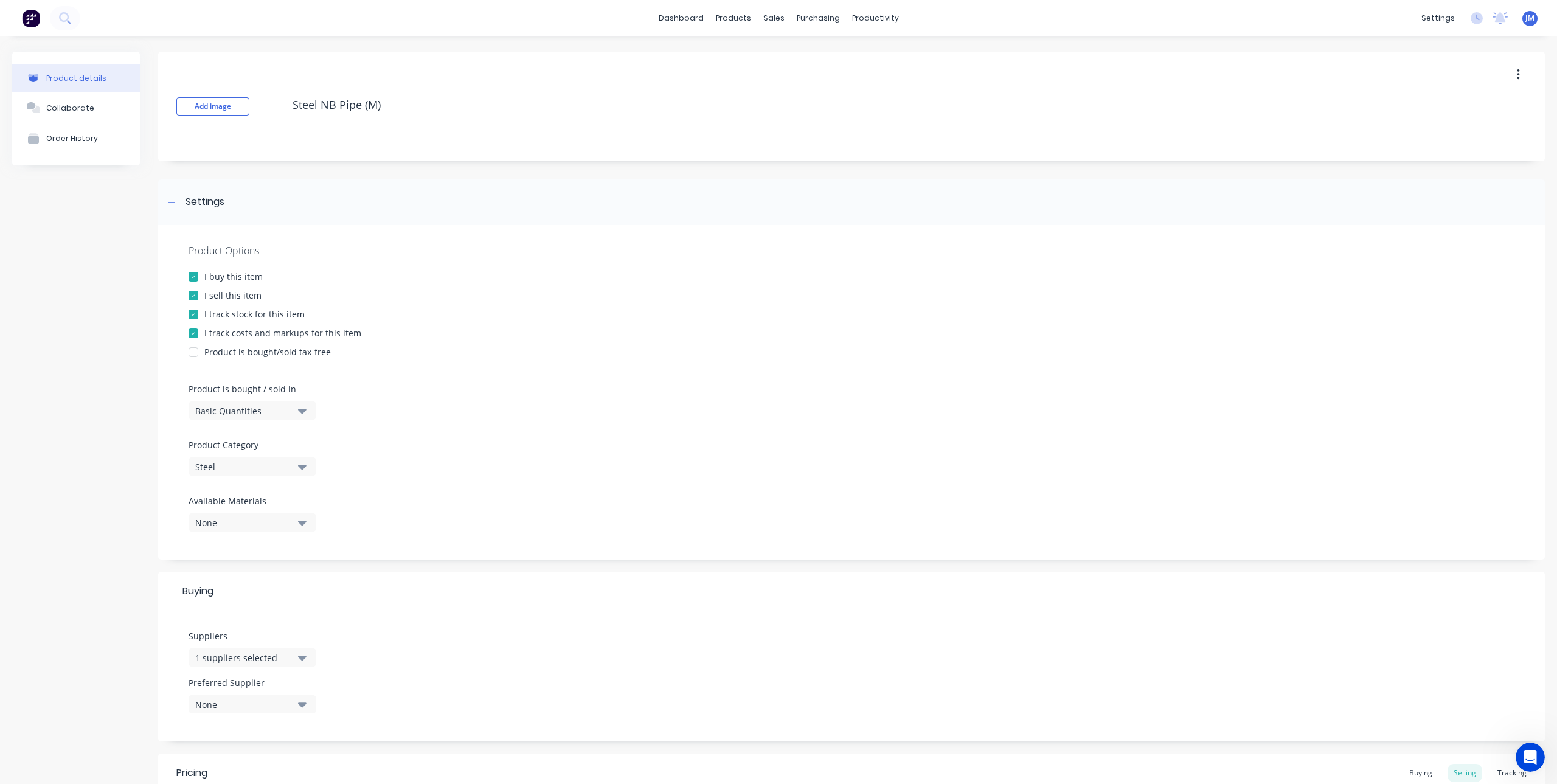
click at [191, 319] on div at bounding box center [193, 314] width 25 height 25
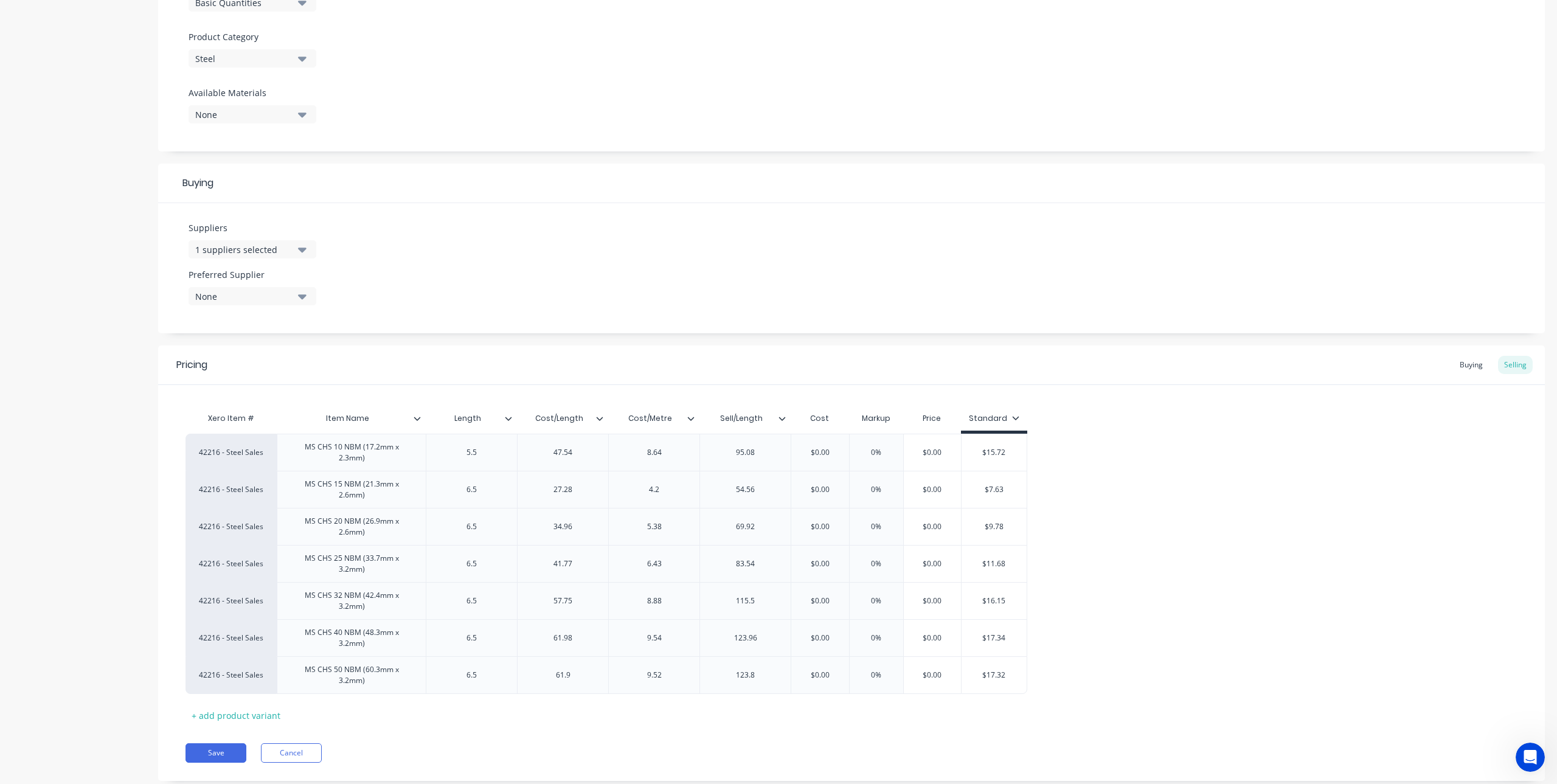
scroll to position [426, 0]
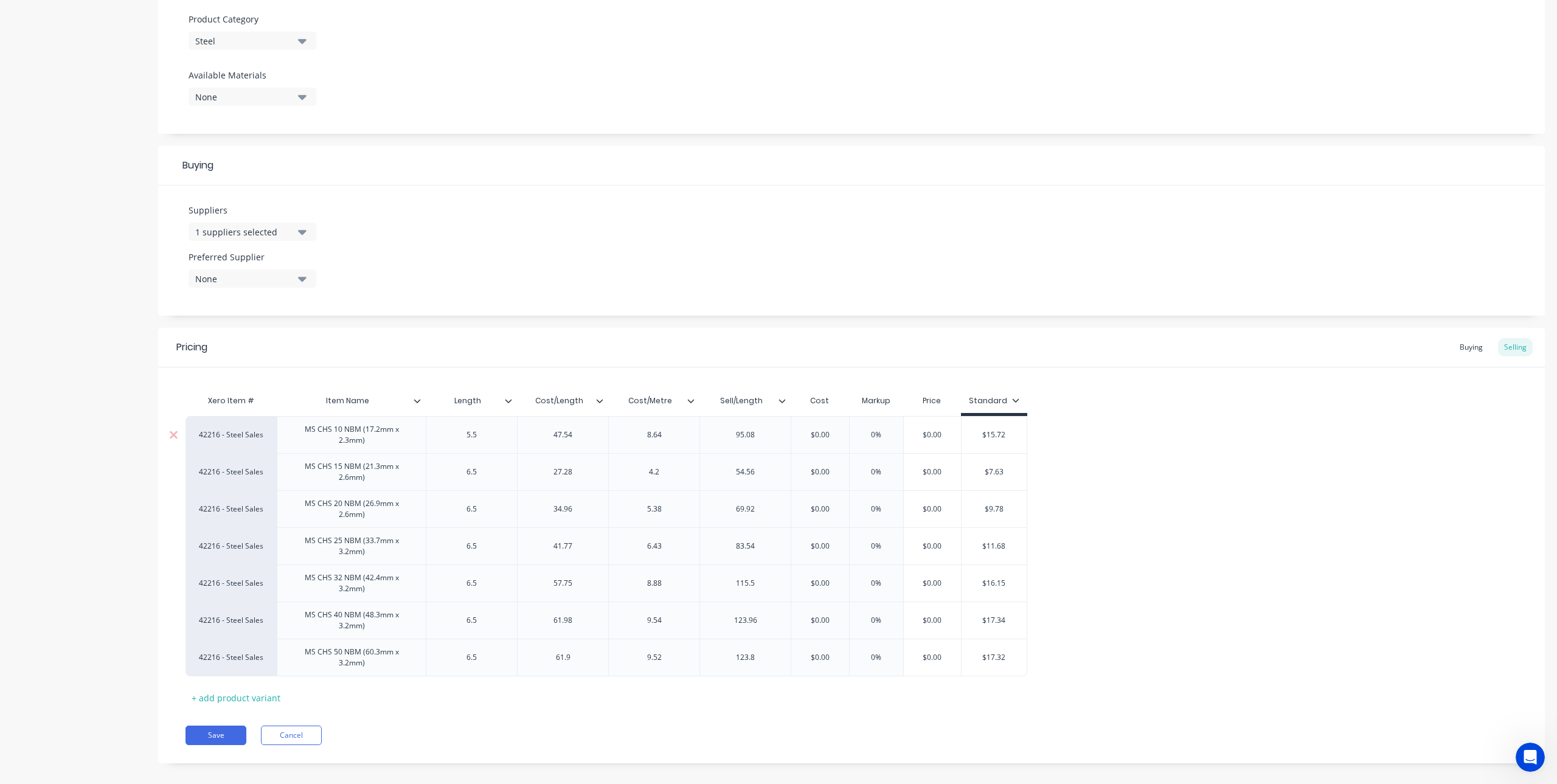
click at [360, 422] on div "MS CHS 10 NBM (17.2mm x 2.3mm)" at bounding box center [351, 434] width 139 height 26
click at [508, 403] on icon at bounding box center [508, 400] width 8 height 8
click at [452, 463] on div "Delete attribute column" at bounding box center [450, 458] width 97 height 13
click at [509, 402] on icon at bounding box center [509, 401] width 7 height 3
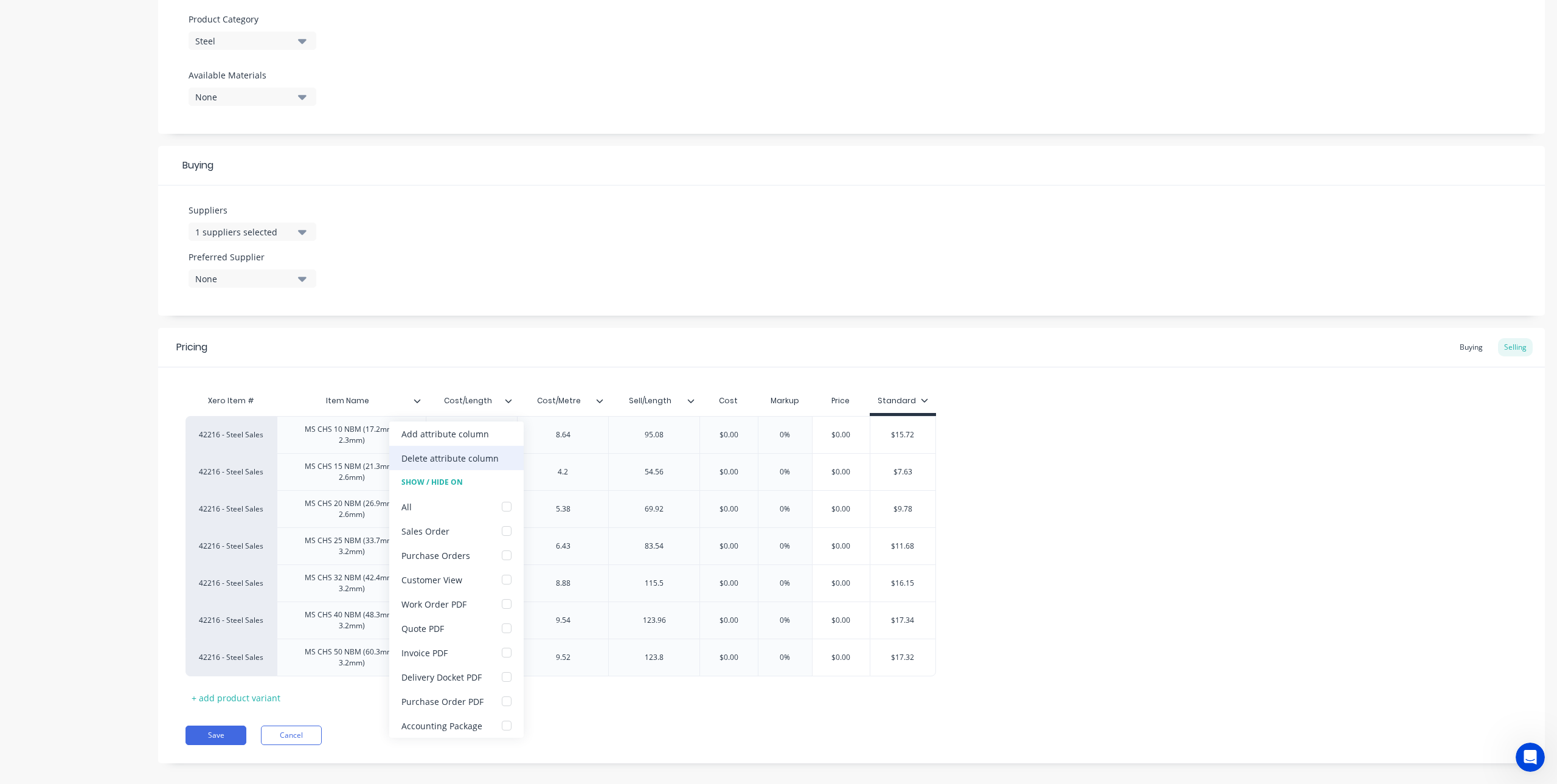
click at [467, 456] on div "Delete attribute column" at bounding box center [450, 458] width 97 height 13
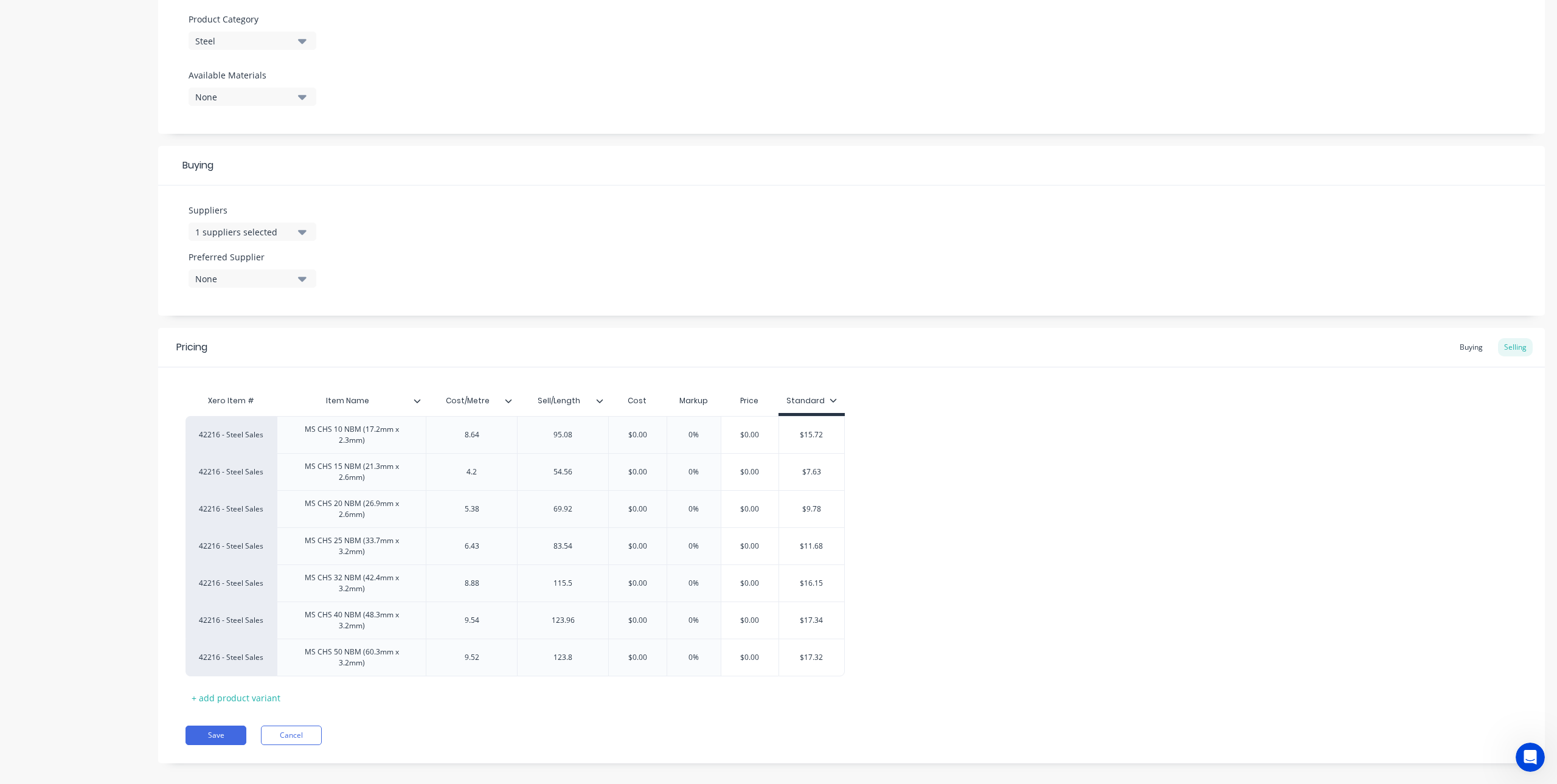
click at [508, 403] on icon at bounding box center [508, 400] width 8 height 8
click at [473, 452] on div "Delete attribute column" at bounding box center [450, 458] width 97 height 13
type textarea "x"
type input "Sell/Length"
click at [497, 404] on input "Sell/Length" at bounding box center [468, 400] width 84 height 11
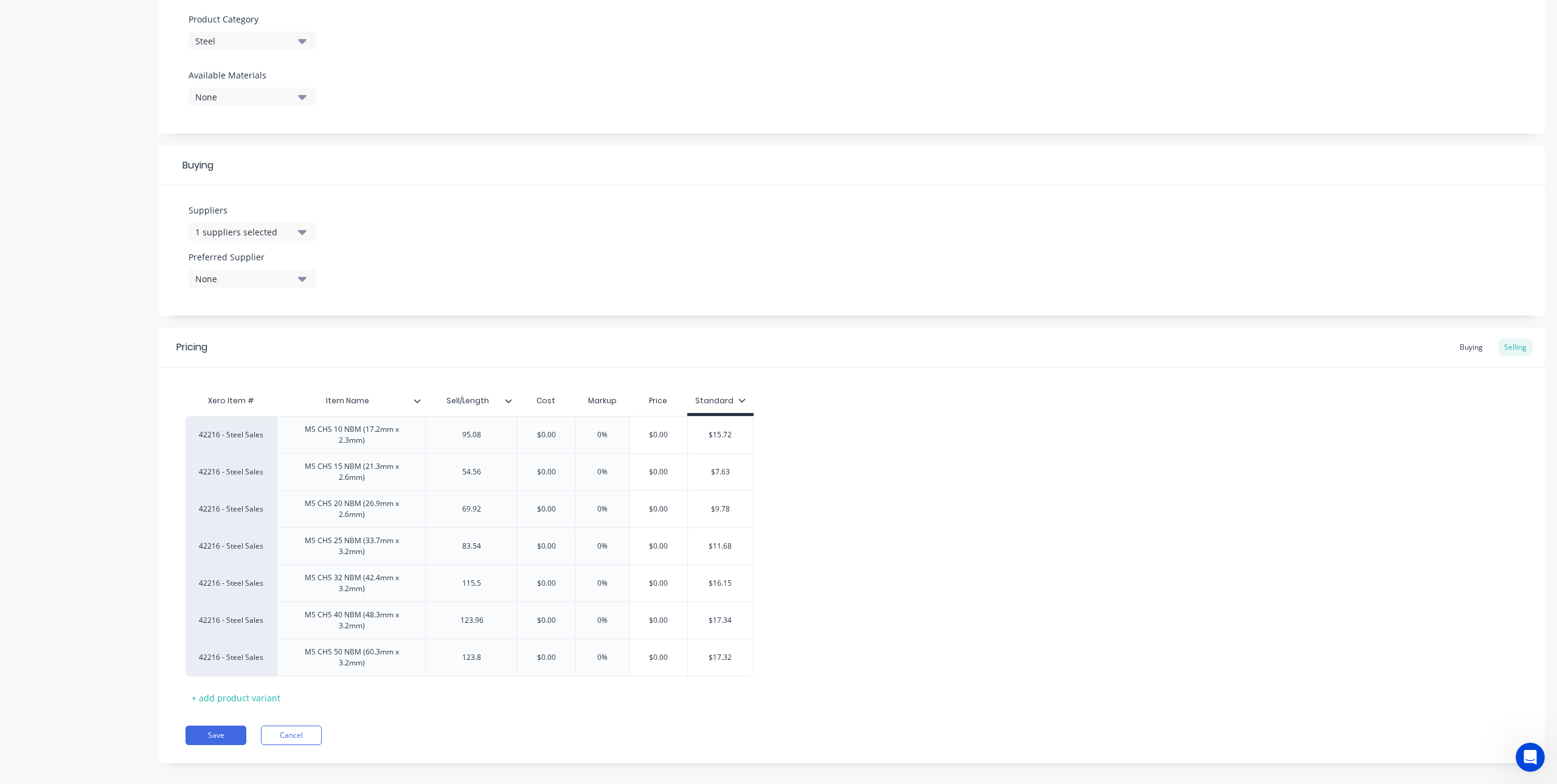
click at [510, 399] on icon at bounding box center [508, 400] width 8 height 8
click at [463, 461] on div "Delete attribute column" at bounding box center [450, 458] width 97 height 13
type textarea "x"
click at [353, 434] on div "MS CHS 10 NBM (17.2mm x 2.3mm)" at bounding box center [351, 434] width 139 height 26
click at [329, 440] on div "MS CHS 10 NBM (17.2mm x 2.3mm)" at bounding box center [351, 434] width 139 height 26
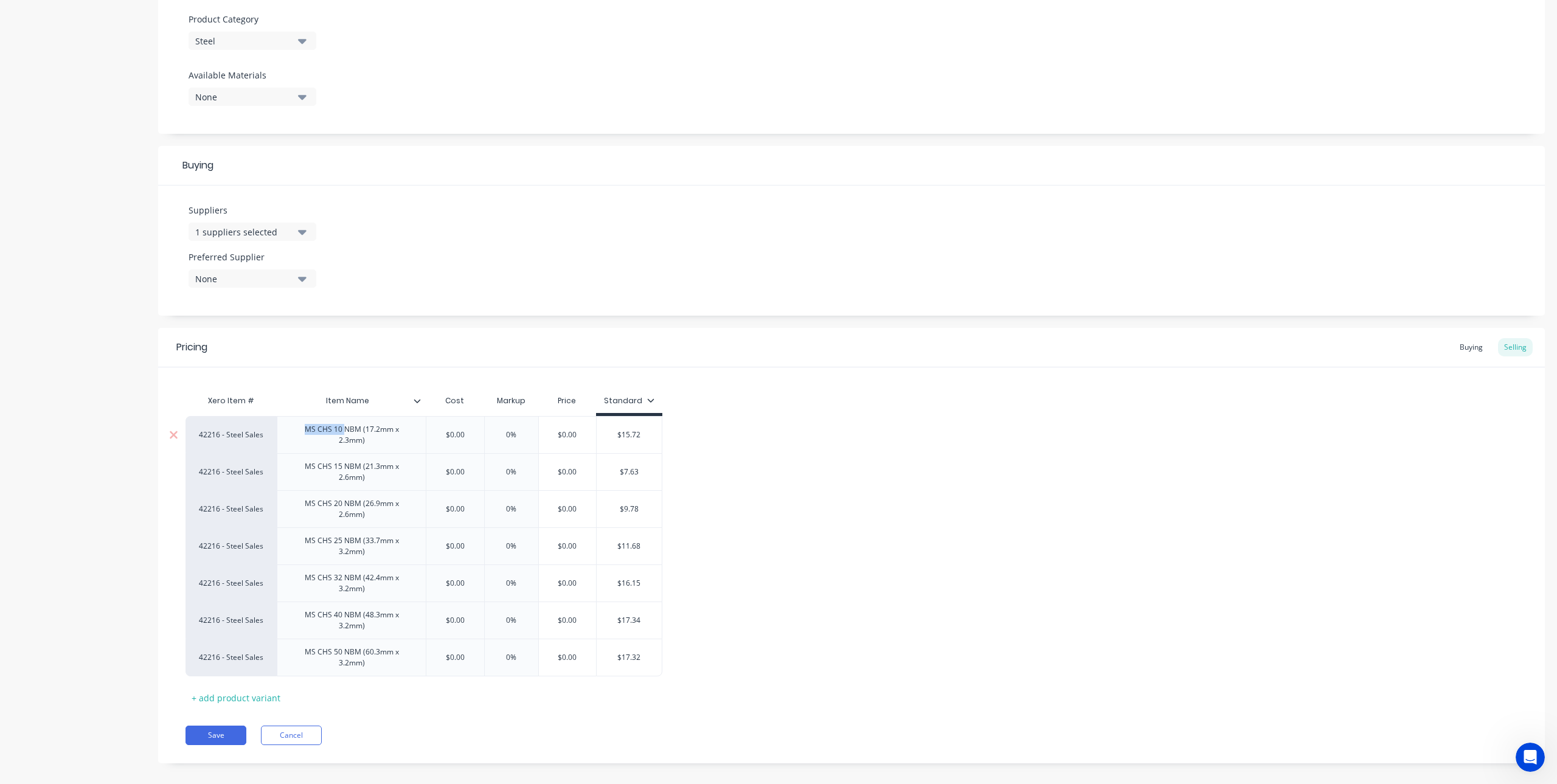
drag, startPoint x: 346, startPoint y: 434, endPoint x: 290, endPoint y: 429, distance: 56.2
click at [290, 429] on div "MS CHS 10 NBM (17.2mm x 2.3mm)" at bounding box center [351, 434] width 139 height 26
click at [312, 431] on div "MS CHS 10 NBM (17.2mm x 2.3mm)" at bounding box center [351, 434] width 139 height 26
drag, startPoint x: 336, startPoint y: 431, endPoint x: 293, endPoint y: 441, distance: 44.1
click at [293, 441] on div "MS CHS 10 NBM (17.2mm x 2.3mm)" at bounding box center [351, 434] width 139 height 26
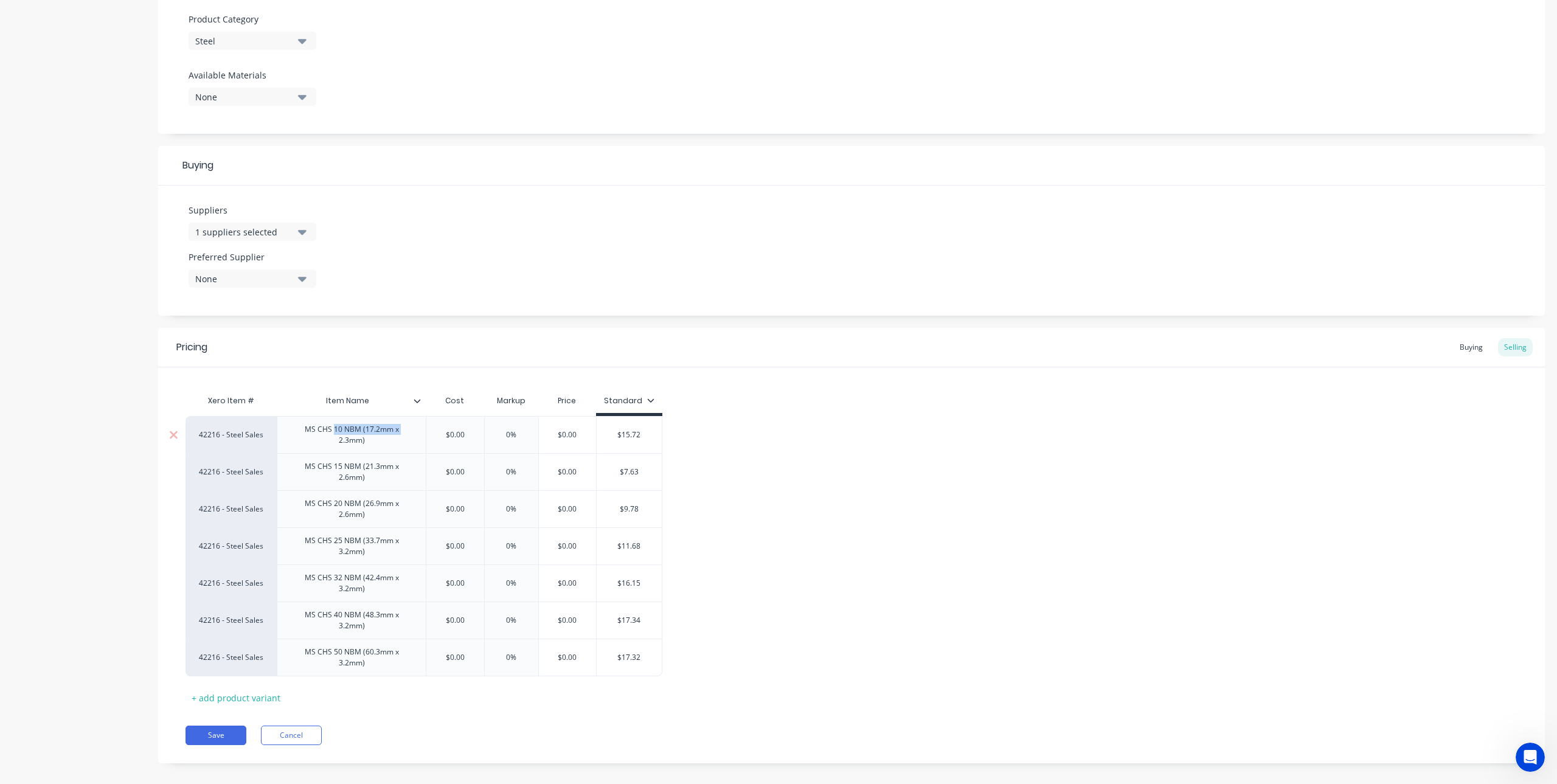
click at [314, 439] on div "MS CHS 10 NBM (17.2mm x 2.3mm)" at bounding box center [351, 434] width 139 height 26
drag, startPoint x: 336, startPoint y: 431, endPoint x: 272, endPoint y: 431, distance: 64.0
click at [272, 431] on div "42216 - Steel Sales MS CHS 10 NBM (17.2mm x 2.3mm) $0.00 0% $0.00 $15.72 $15.72" at bounding box center [424, 435] width 477 height 37
click at [378, 486] on div "MS CHS 20 NBM (26.9mm x 2.6mm)" at bounding box center [351, 503] width 149 height 37
type textarea "x"
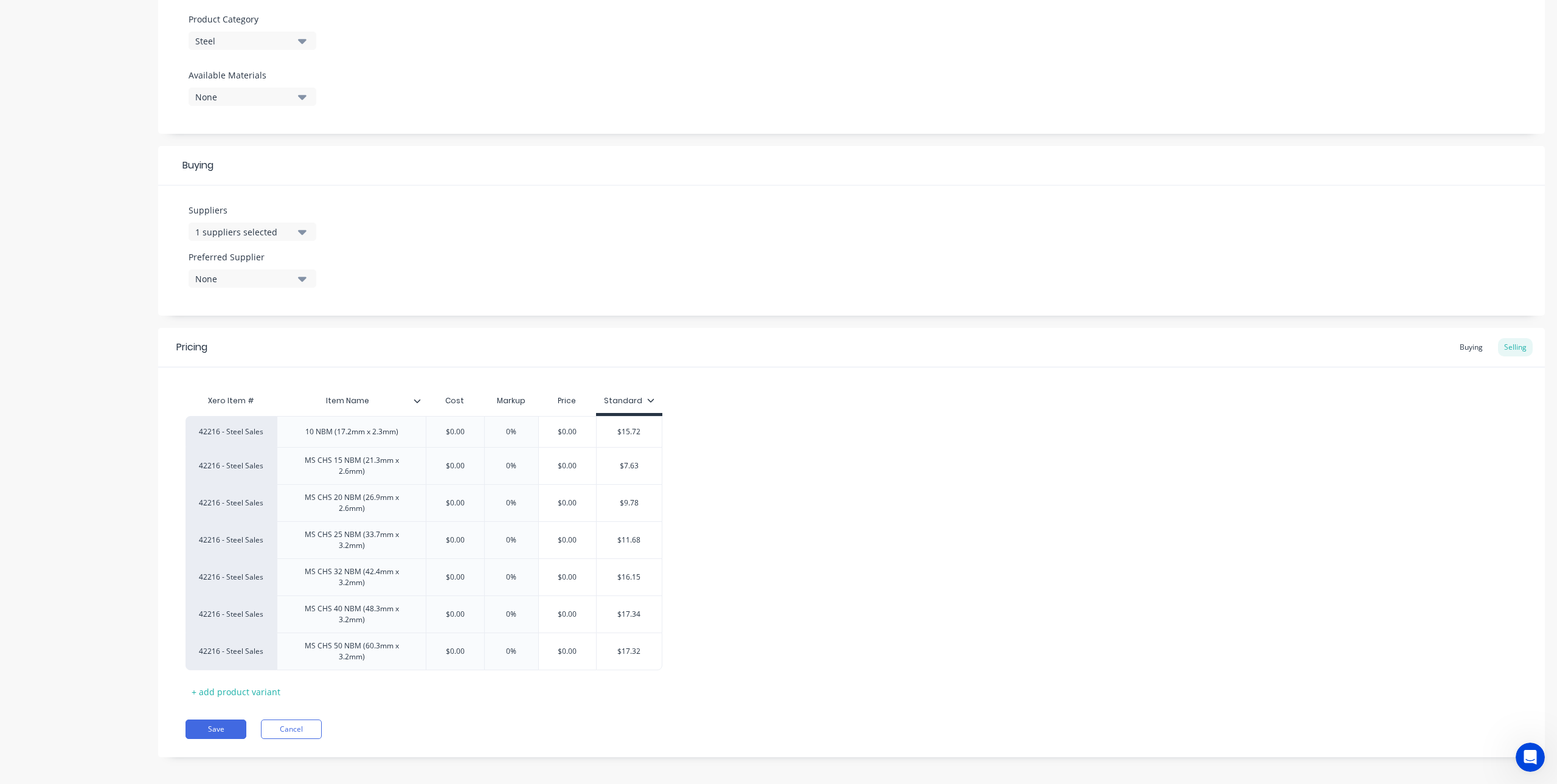
drag, startPoint x: 366, startPoint y: 399, endPoint x: 303, endPoint y: 397, distance: 63.0
click at [303, 397] on input "Item Name" at bounding box center [348, 400] width 141 height 11
type input "Size"
type textarea "x"
click at [329, 463] on div "MS CHS 15 NBM (21.3mm x 2.6mm)" at bounding box center [351, 465] width 139 height 26
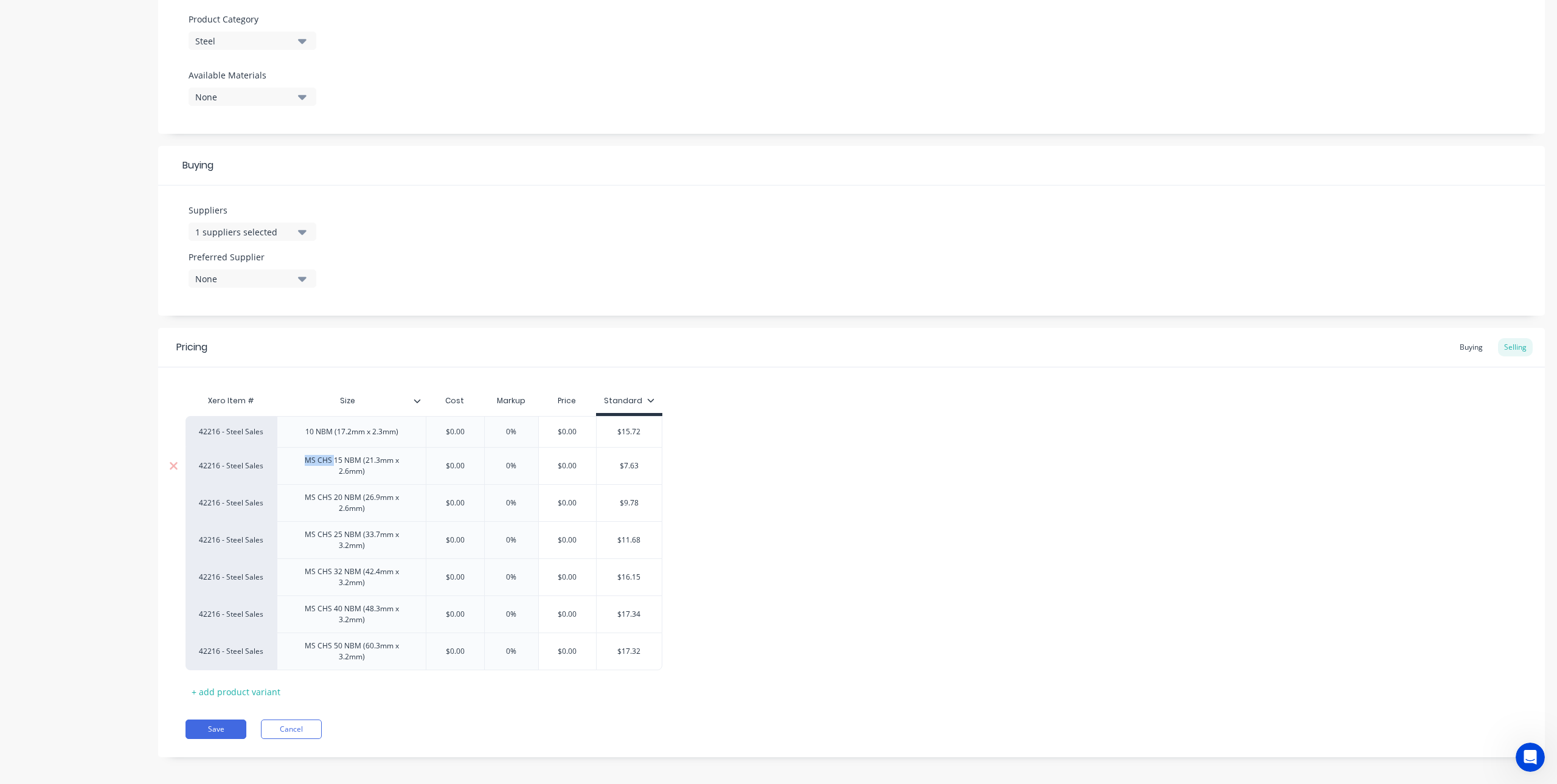
drag, startPoint x: 336, startPoint y: 461, endPoint x: 292, endPoint y: 461, distance: 44.0
click at [292, 461] on div "MS CHS 15 NBM (21.3mm x 2.6mm)" at bounding box center [351, 465] width 139 height 26
type textarea "x"
click at [338, 435] on div "10 NBM (17.2mm x 2.3mm)" at bounding box center [352, 432] width 112 height 16
click at [336, 466] on div "15 NBM (21.3mm x 2.6mm)" at bounding box center [352, 462] width 112 height 16
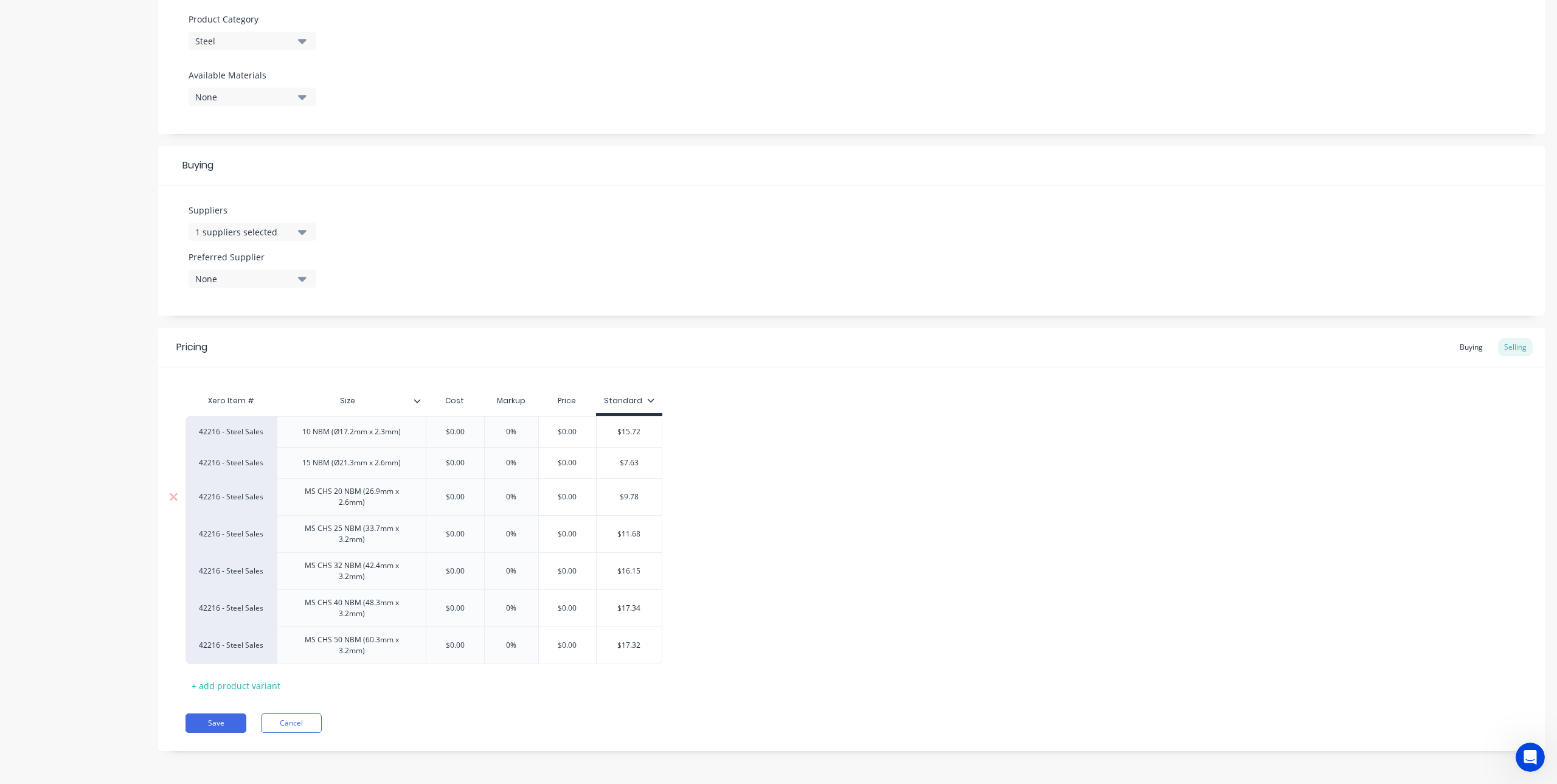
type textarea "x"
click at [334, 493] on div "MS CHS 20 NBM (26.9mm x 2.6mm)" at bounding box center [351, 496] width 139 height 26
drag, startPoint x: 333, startPoint y: 495, endPoint x: 290, endPoint y: 493, distance: 43.0
click at [290, 493] on div "MS CHS 20 NBM (26.9mm x 2.6mm)" at bounding box center [351, 496] width 139 height 26
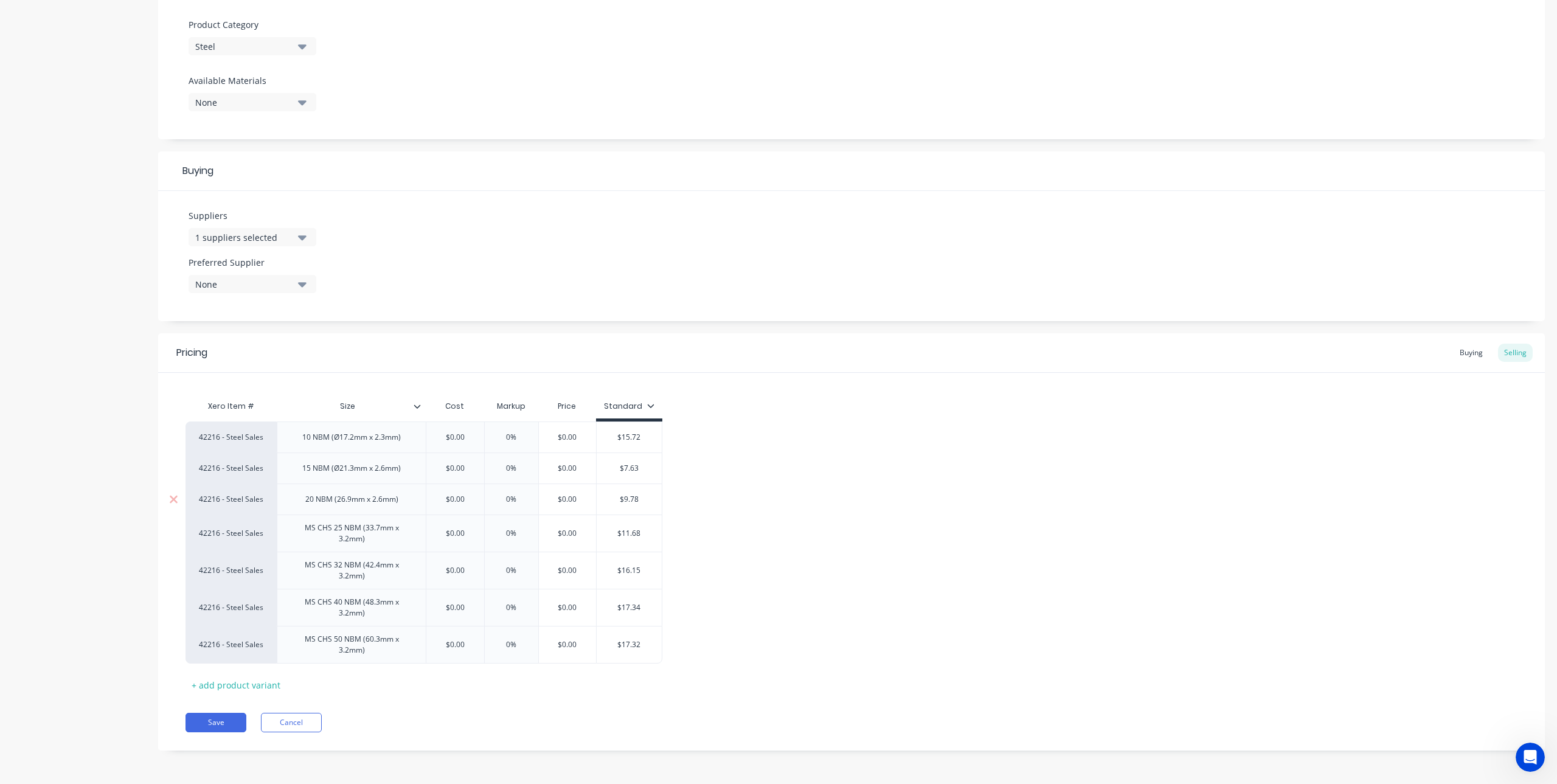
click at [334, 502] on div "20 NBM (26.9mm x 2.6mm)" at bounding box center [352, 499] width 112 height 16
click at [338, 506] on div "20 NBM (26.9mm x 2.6mm)" at bounding box center [352, 499] width 112 height 16
type textarea "x"
click at [336, 524] on div "MS CHS 25 NBM (33.7mm x 3.2mm)" at bounding box center [351, 533] width 139 height 26
drag, startPoint x: 337, startPoint y: 531, endPoint x: 296, endPoint y: 527, distance: 41.2
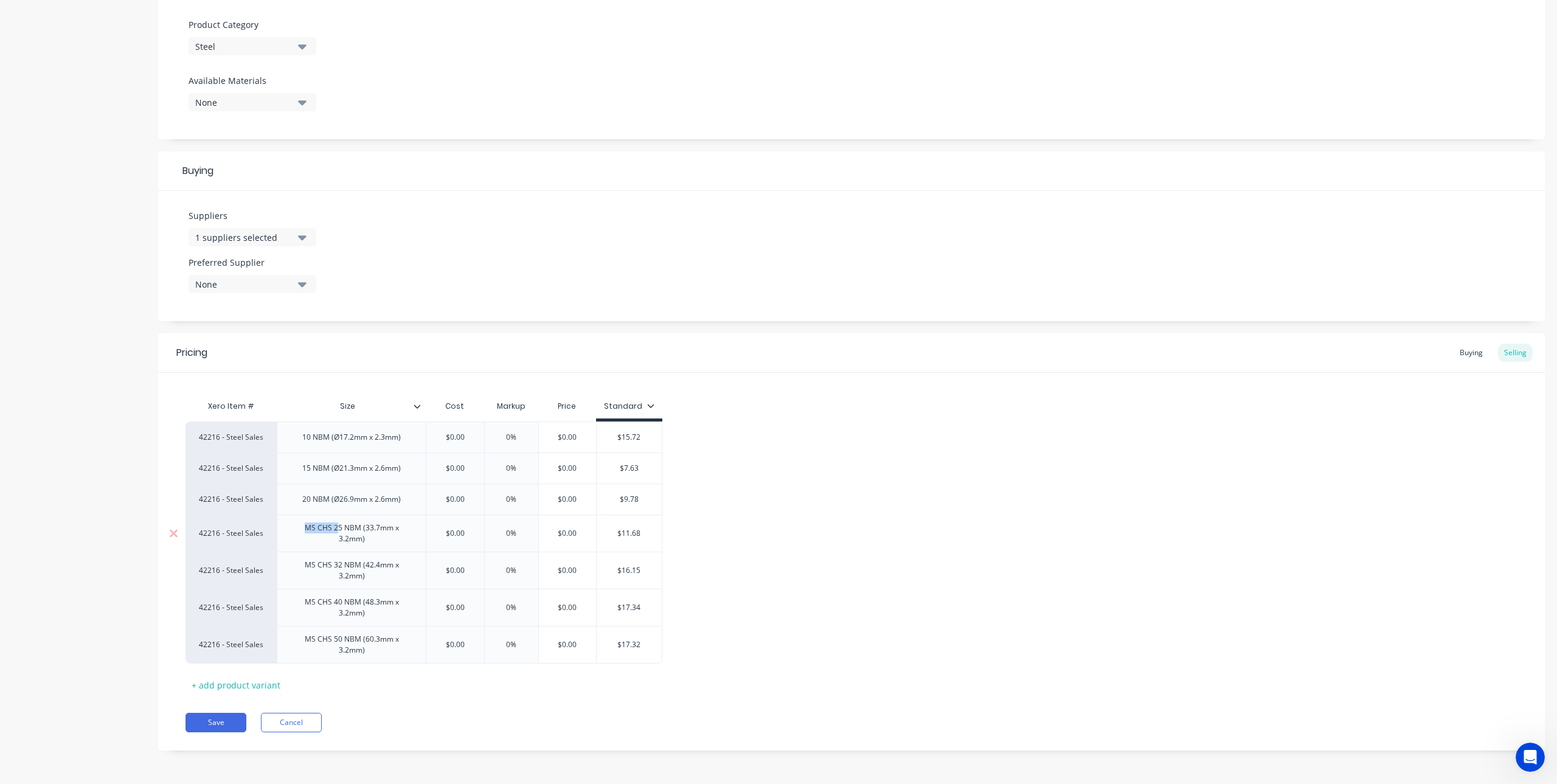
click at [296, 527] on div "MS CHS 25 NBM (33.7mm x 3.2mm)" at bounding box center [351, 533] width 139 height 26
click at [339, 541] on div "25 NBM (33.7mm x 3.2mm)" at bounding box center [352, 536] width 112 height 16
click at [337, 541] on div "25 NBM (33.7mm x 3.2mm)" at bounding box center [352, 536] width 112 height 16
type textarea "x"
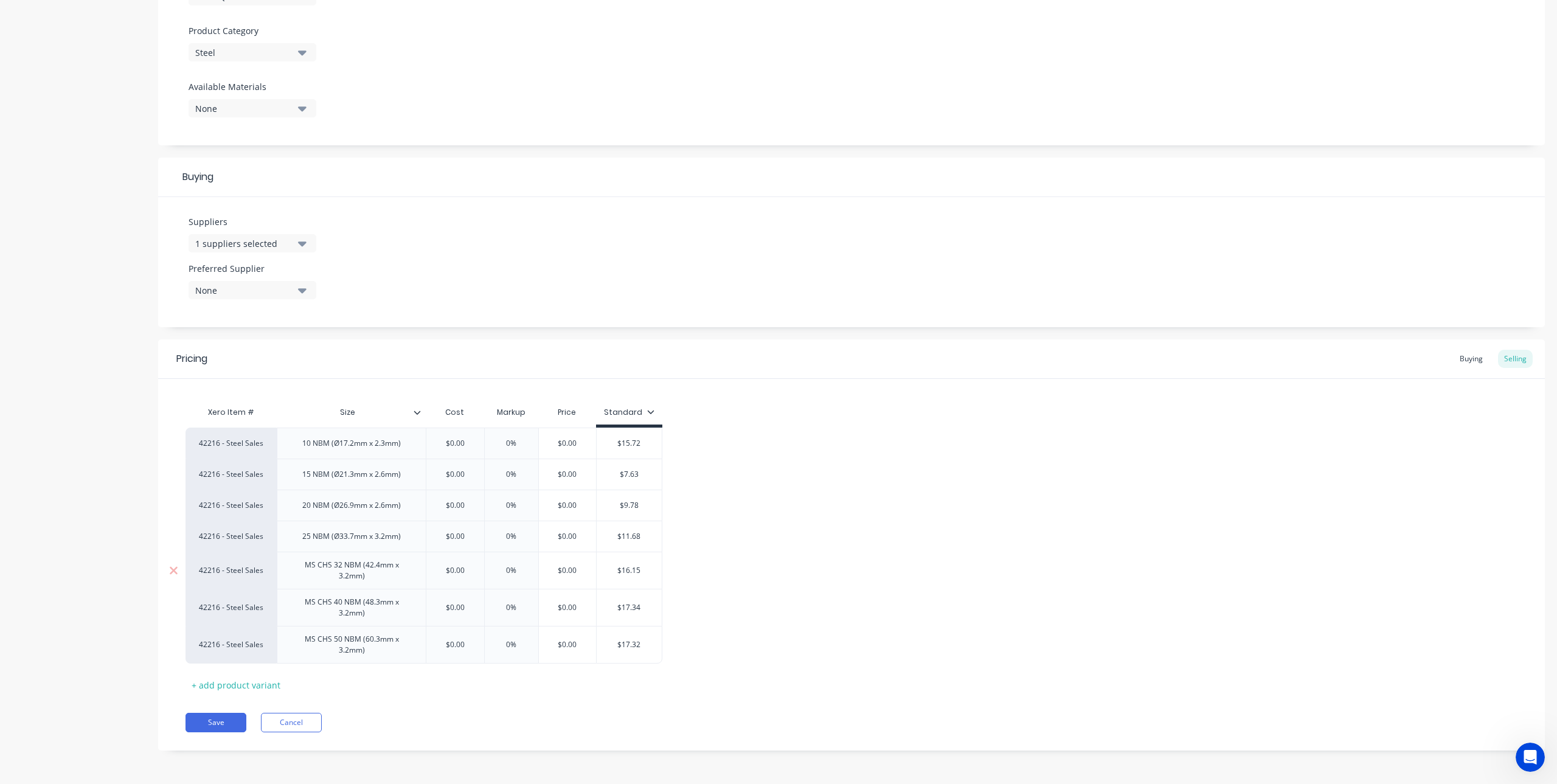
click at [323, 565] on div "MS CHS 32 NBM (42.4mm x 3.2mm)" at bounding box center [351, 569] width 139 height 26
drag, startPoint x: 336, startPoint y: 569, endPoint x: 299, endPoint y: 567, distance: 37.1
click at [299, 567] on div "MS CHS 32 NBM (42.4mm x 3.2mm)" at bounding box center [351, 569] width 139 height 26
click at [337, 578] on div "32 NBM (42.4mm x 3.2mm)" at bounding box center [352, 573] width 112 height 16
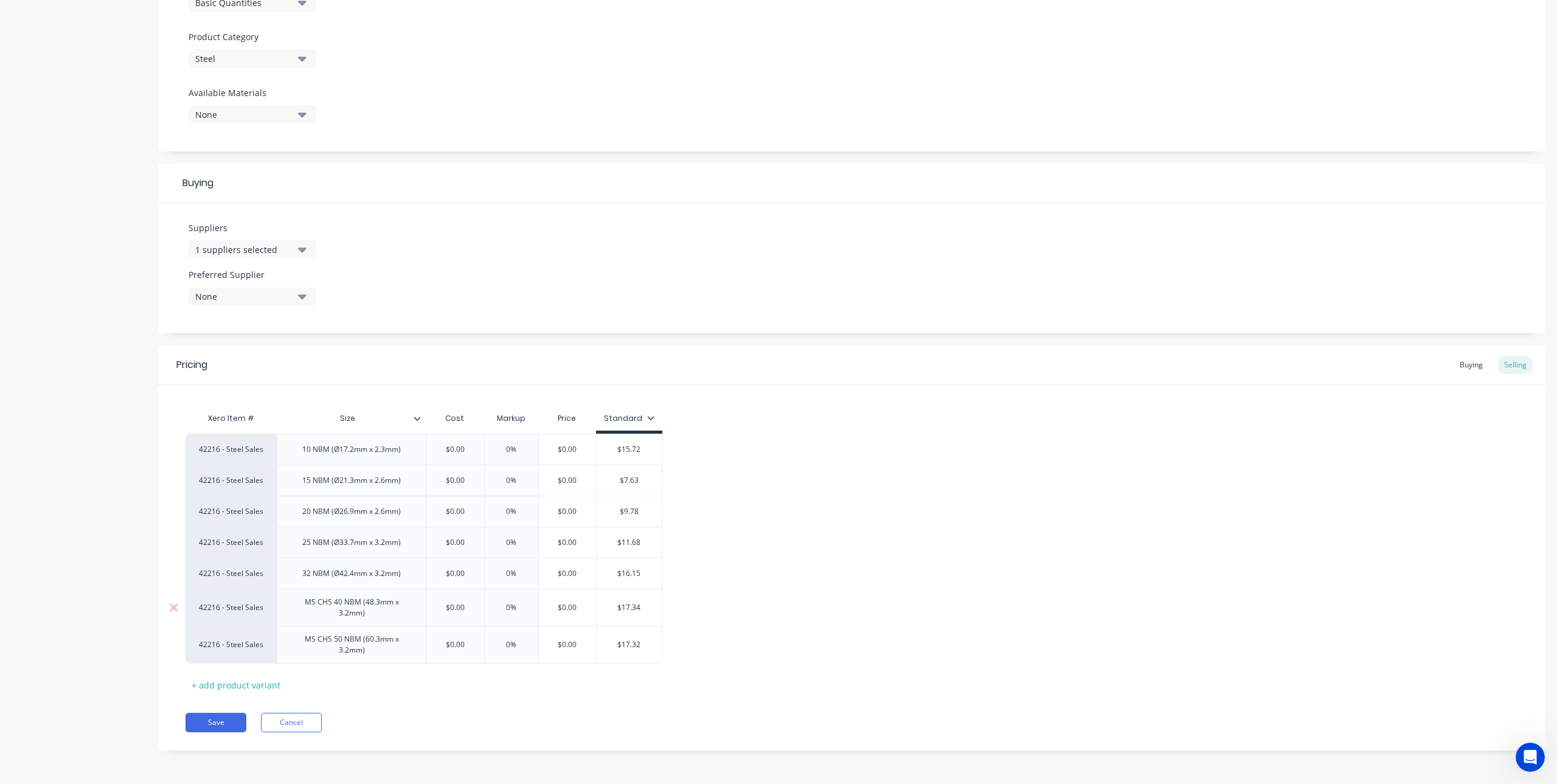
type textarea "x"
click at [337, 597] on div "MS CHS 40 NBM (48.3mm x 3.2mm)" at bounding box center [351, 607] width 139 height 26
drag, startPoint x: 335, startPoint y: 607, endPoint x: 315, endPoint y: 607, distance: 20.0
click at [312, 604] on div "MS CHS 40 NBM (48.3mm x 3.2mm)" at bounding box center [351, 607] width 139 height 26
click at [323, 609] on div "MS CHS 40 NBM (48.3mm x 3.2mm)" at bounding box center [351, 607] width 139 height 26
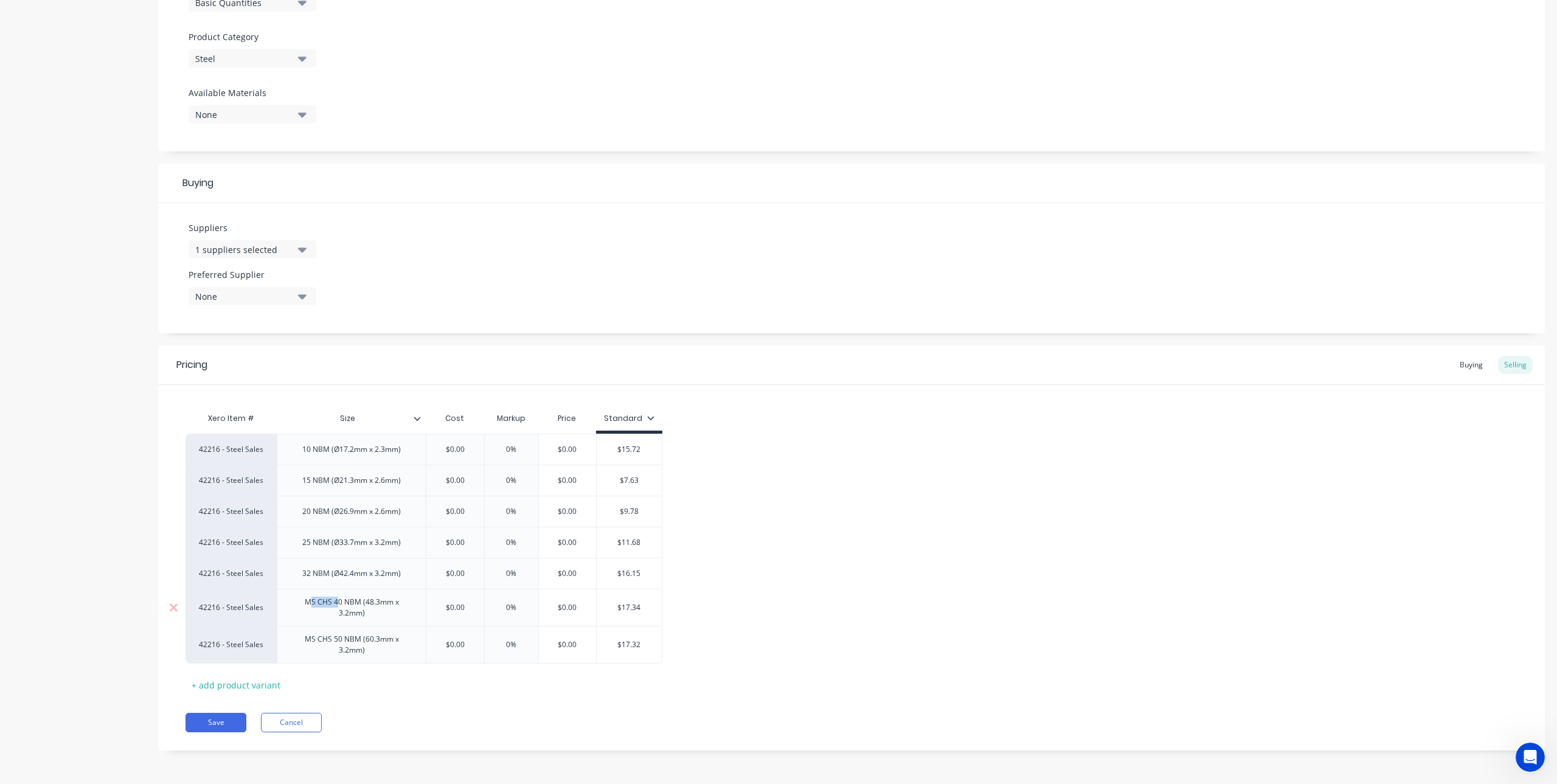
drag, startPoint x: 336, startPoint y: 605, endPoint x: 319, endPoint y: 607, distance: 17.1
click at [311, 603] on div "MS CHS 40 NBM (48.3mm x 3.2mm)" at bounding box center [351, 607] width 139 height 26
click at [333, 609] on div "MS CHS 40 NBM (48.3mm x 3.2mm)" at bounding box center [351, 607] width 139 height 26
drag, startPoint x: 334, startPoint y: 608, endPoint x: 318, endPoint y: 605, distance: 16.3
click at [316, 605] on div "MS CHS 40 NBM (48.3mm x 3.2mm)" at bounding box center [351, 607] width 139 height 26
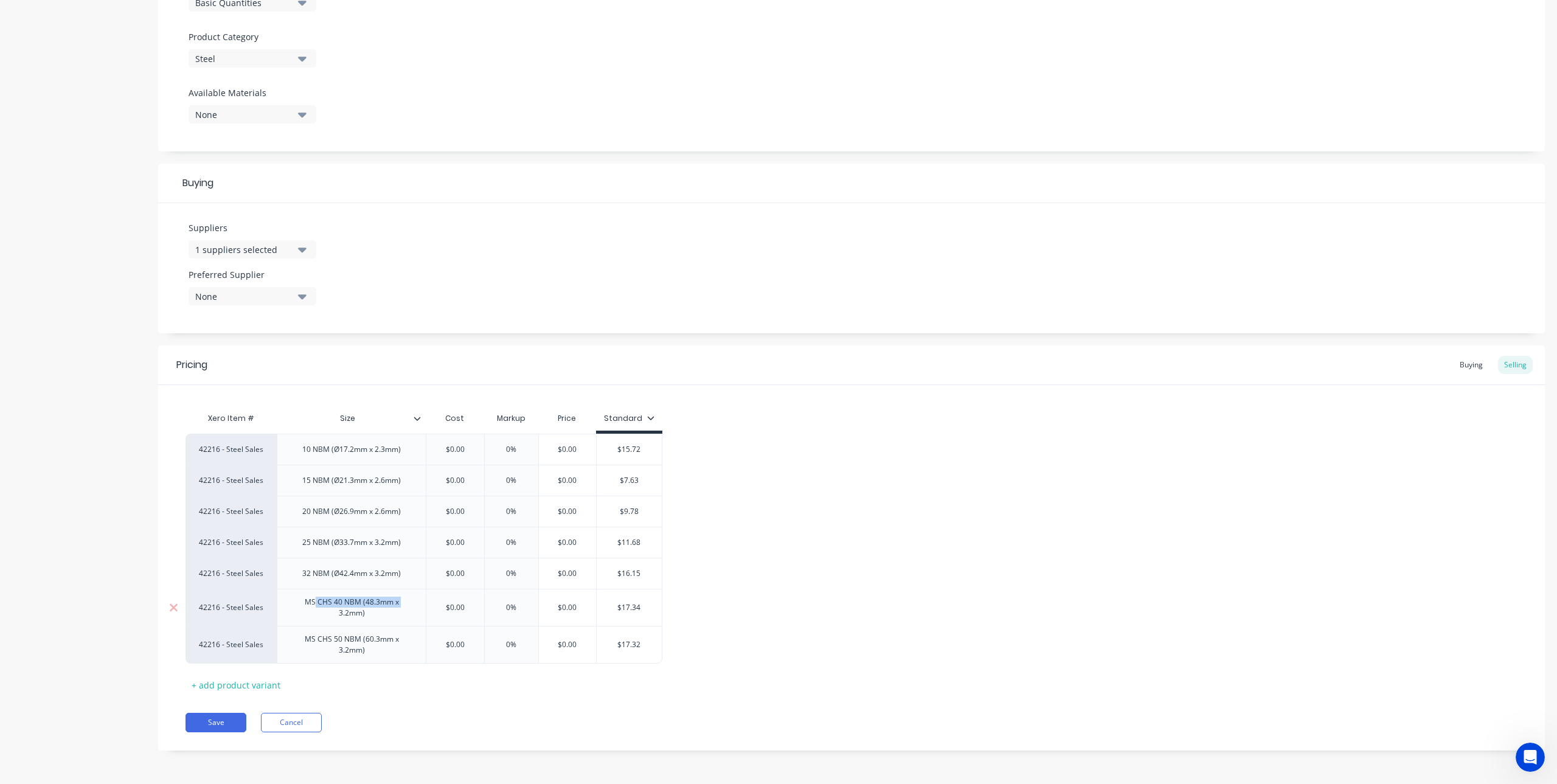
click at [328, 607] on div "MS CHS 40 NBM (48.3mm x 3.2mm)" at bounding box center [351, 607] width 139 height 26
click at [337, 606] on div "MS CHS 40 NBM (48.3mm x 3.2mm)" at bounding box center [351, 607] width 139 height 26
click at [336, 606] on div "MS CHS 40 NBM (48.3mm x 3.2mm)" at bounding box center [351, 607] width 139 height 26
click at [339, 614] on div "40 NBM (48.3mm x 3.2mm)" at bounding box center [352, 610] width 112 height 16
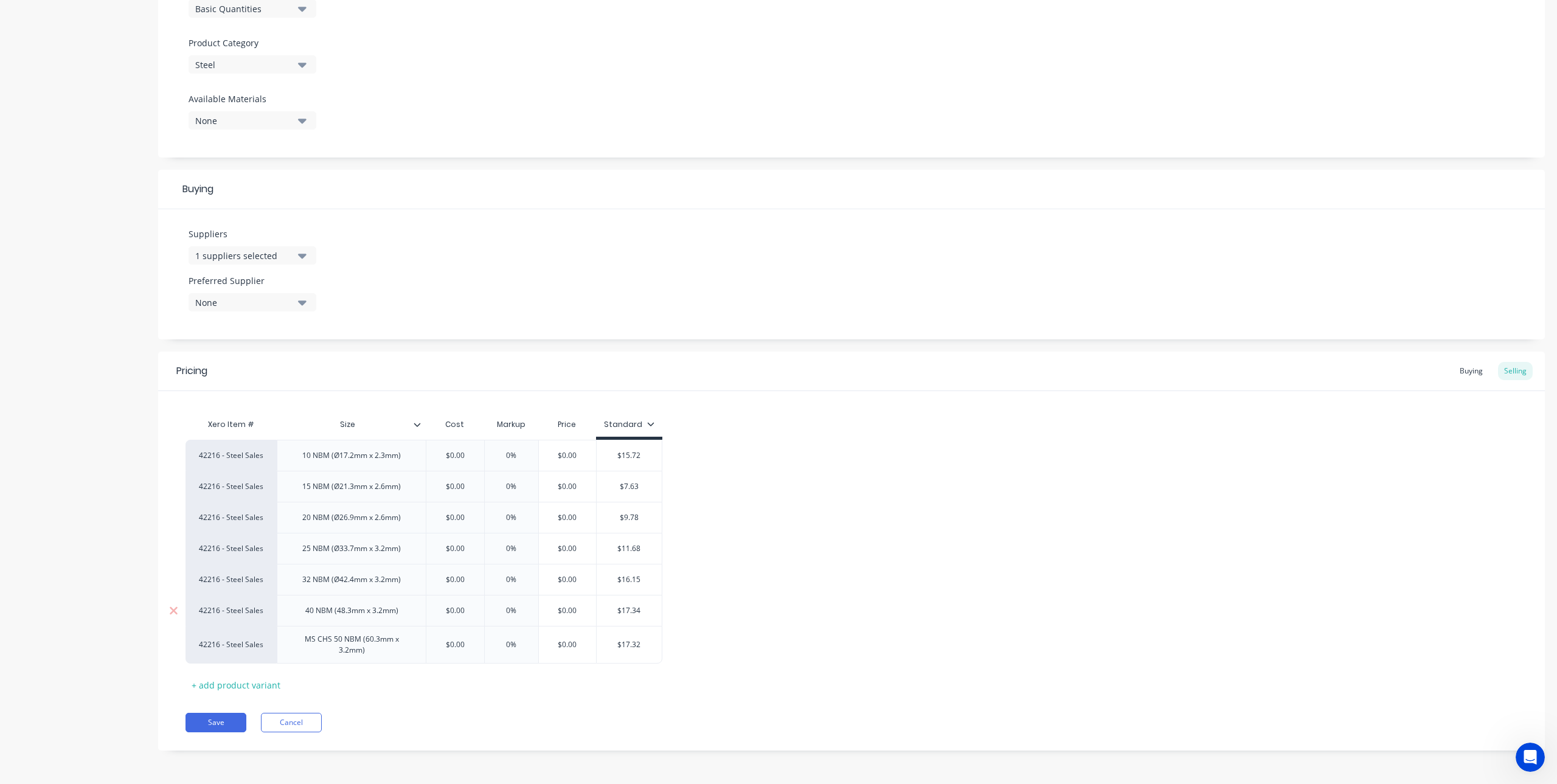
click at [337, 614] on div "40 NBM (48.3mm x 3.2mm)" at bounding box center [352, 610] width 112 height 16
type textarea "x"
click at [319, 645] on div "MS CHS 50 NBM (60.3mm x 3.2mm)" at bounding box center [351, 644] width 139 height 26
drag, startPoint x: 336, startPoint y: 644, endPoint x: 307, endPoint y: 642, distance: 29.1
click at [307, 642] on div "MS CHS 50 NBM (60.3mm x 3.2mm)" at bounding box center [351, 644] width 139 height 26
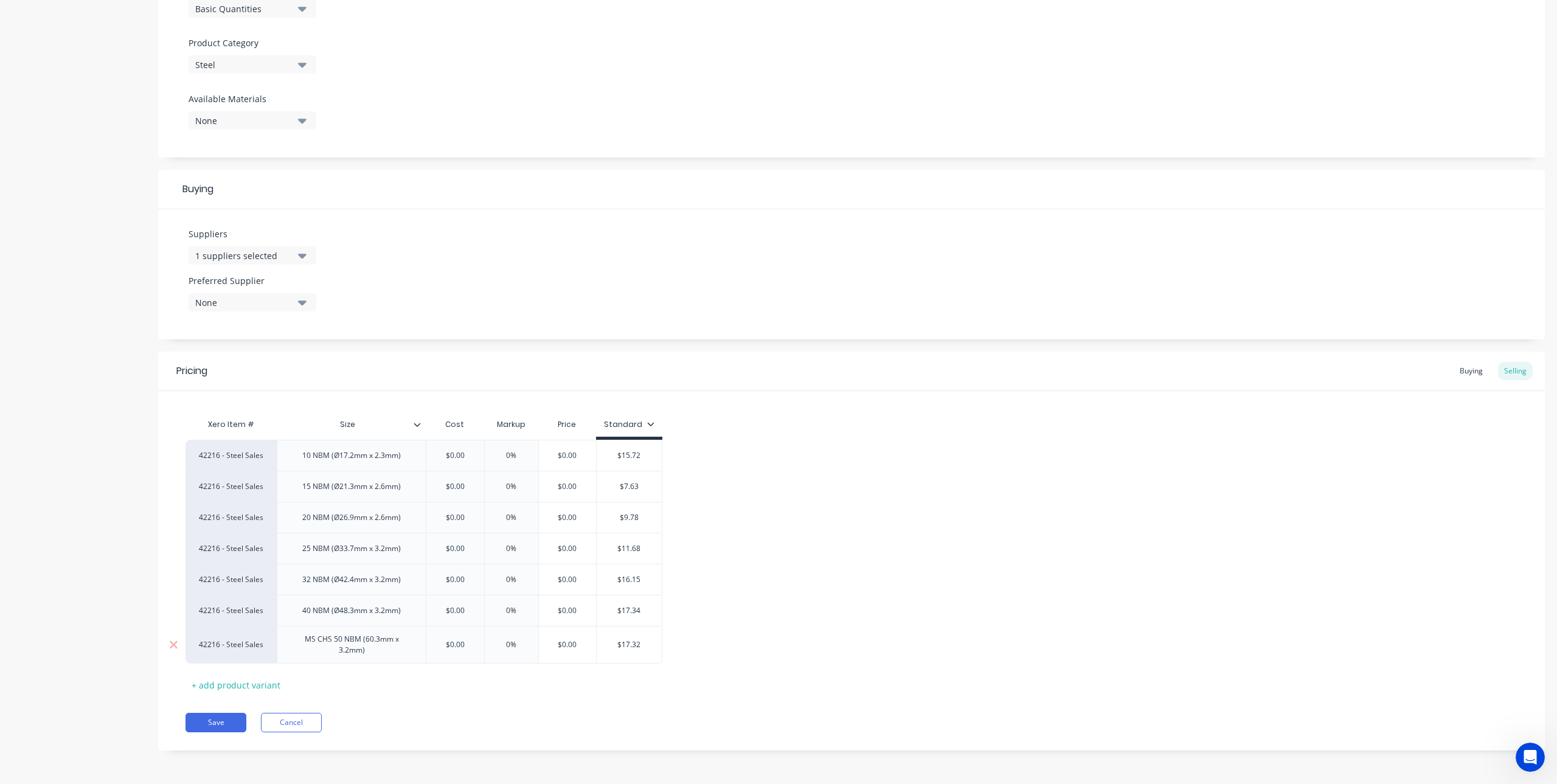
scroll to position [396, 0]
click at [337, 650] on div "50 NBM (60.3mm x 3.2mm)" at bounding box center [352, 647] width 112 height 16
click at [418, 669] on div "Xero Item # Size Cost Markup Price Standard 42216 - Steel Sales 10 NBM (Ø17.2mm…" at bounding box center [852, 556] width 1332 height 276
type textarea "x"
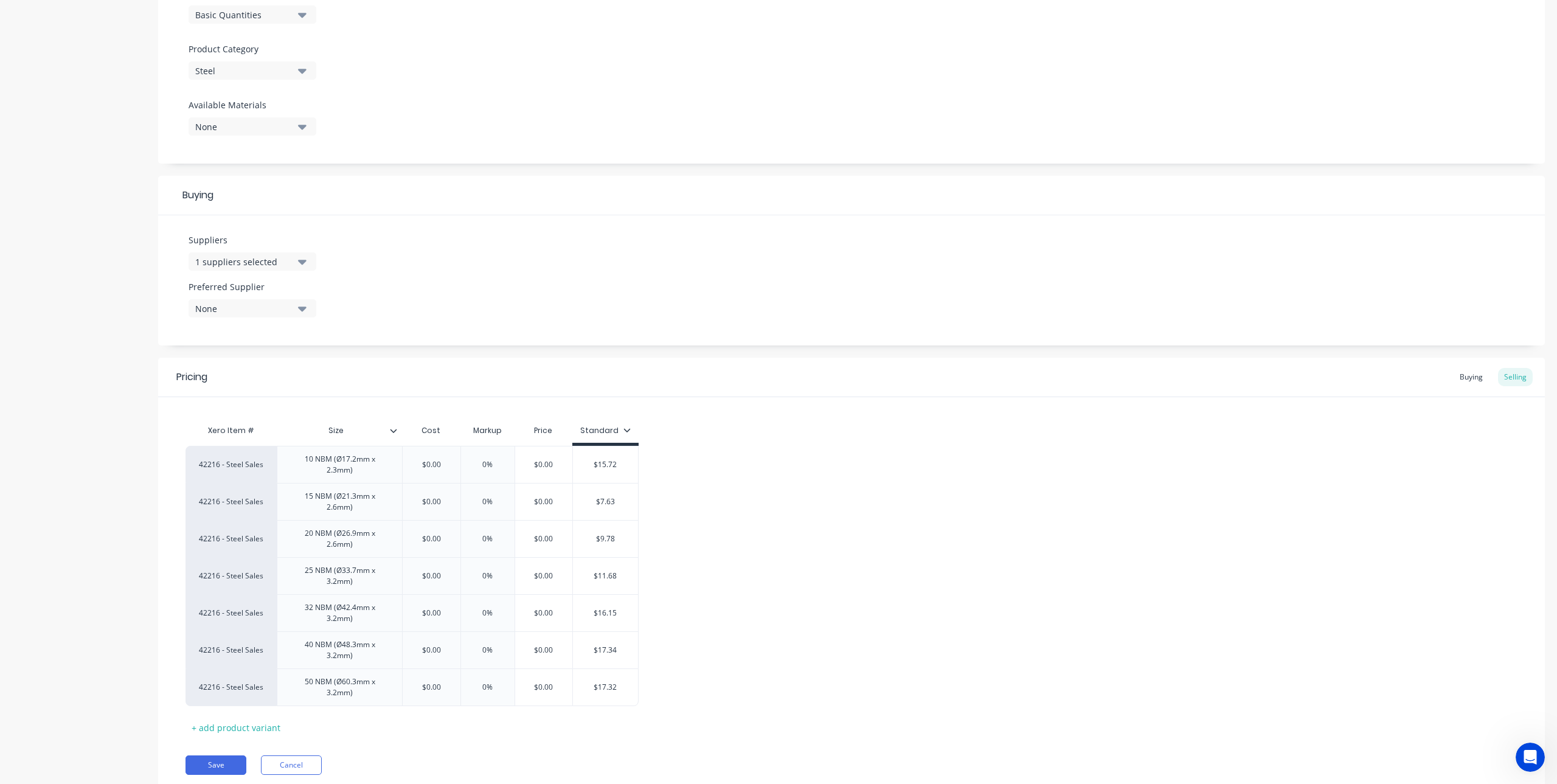
scroll to position [402, 0]
type input "0%"
click at [489, 456] on input "0%" at bounding box center [487, 458] width 60 height 11
type textarea "x"
type input "01%"
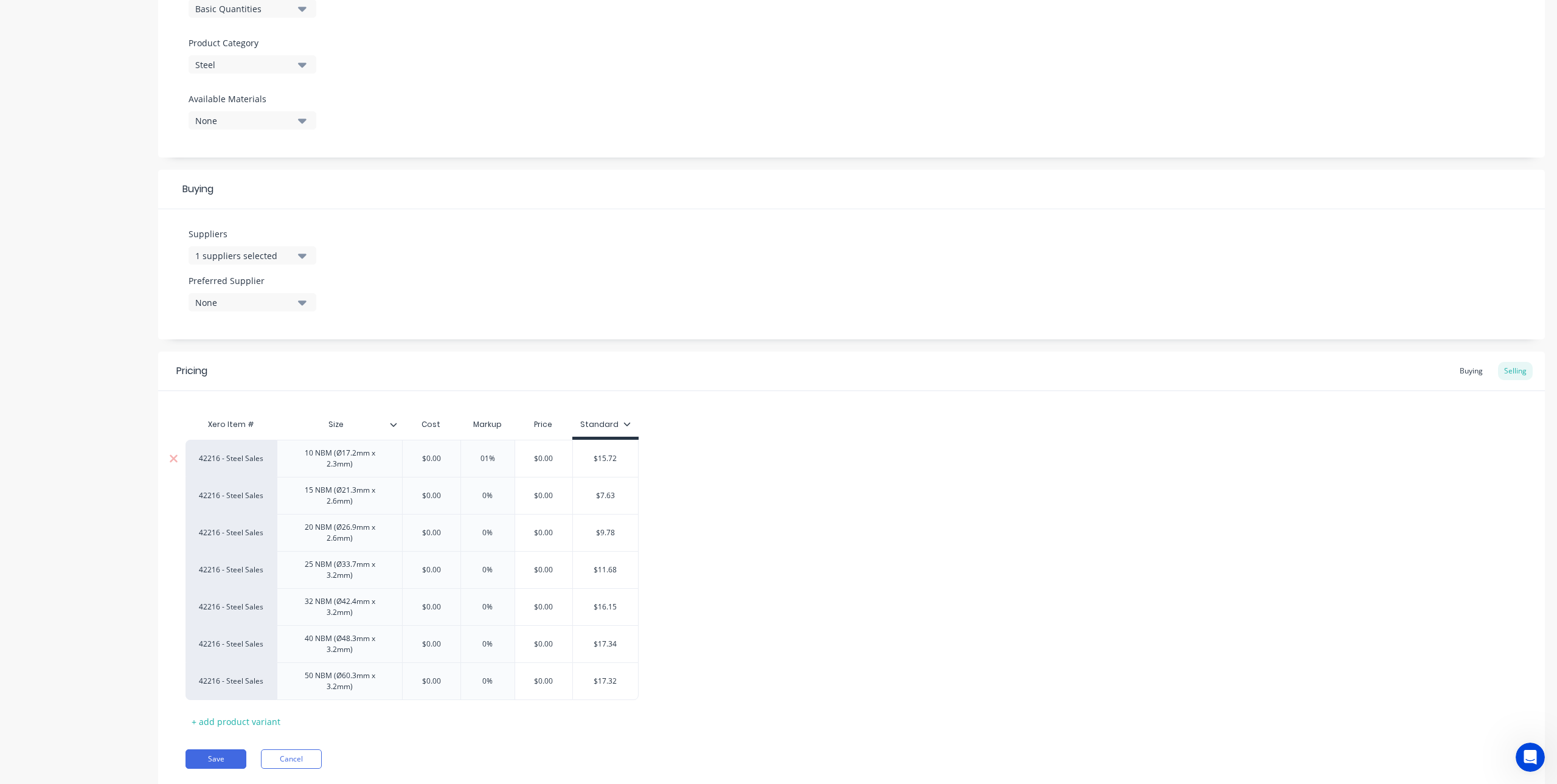
type textarea "x"
type input "%"
type textarea "x"
type input "1"
type textarea "x"
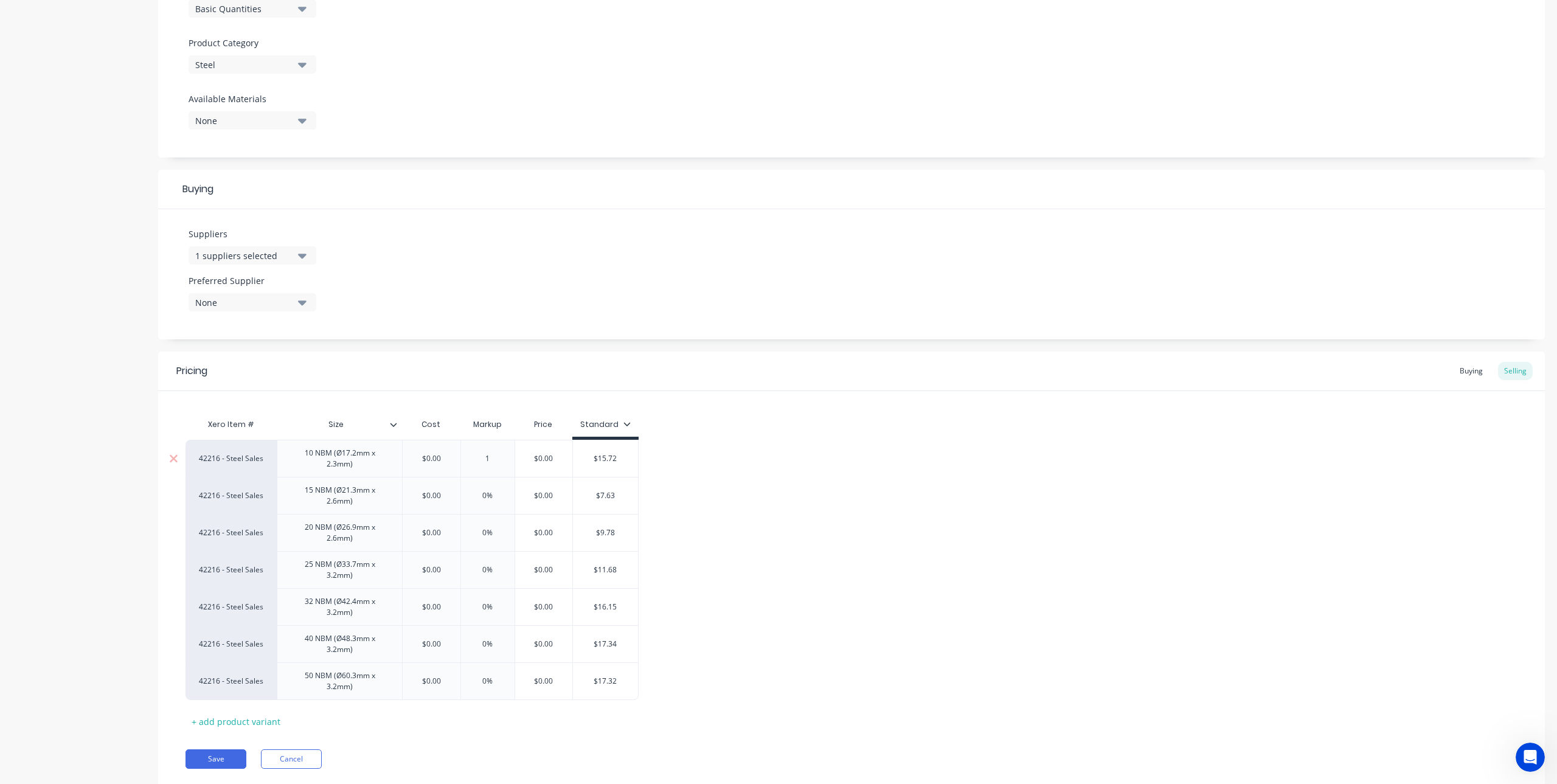
type input "10"
type textarea "x"
type input "100"
type input "0%"
click at [489, 496] on input "0%" at bounding box center [487, 495] width 60 height 11
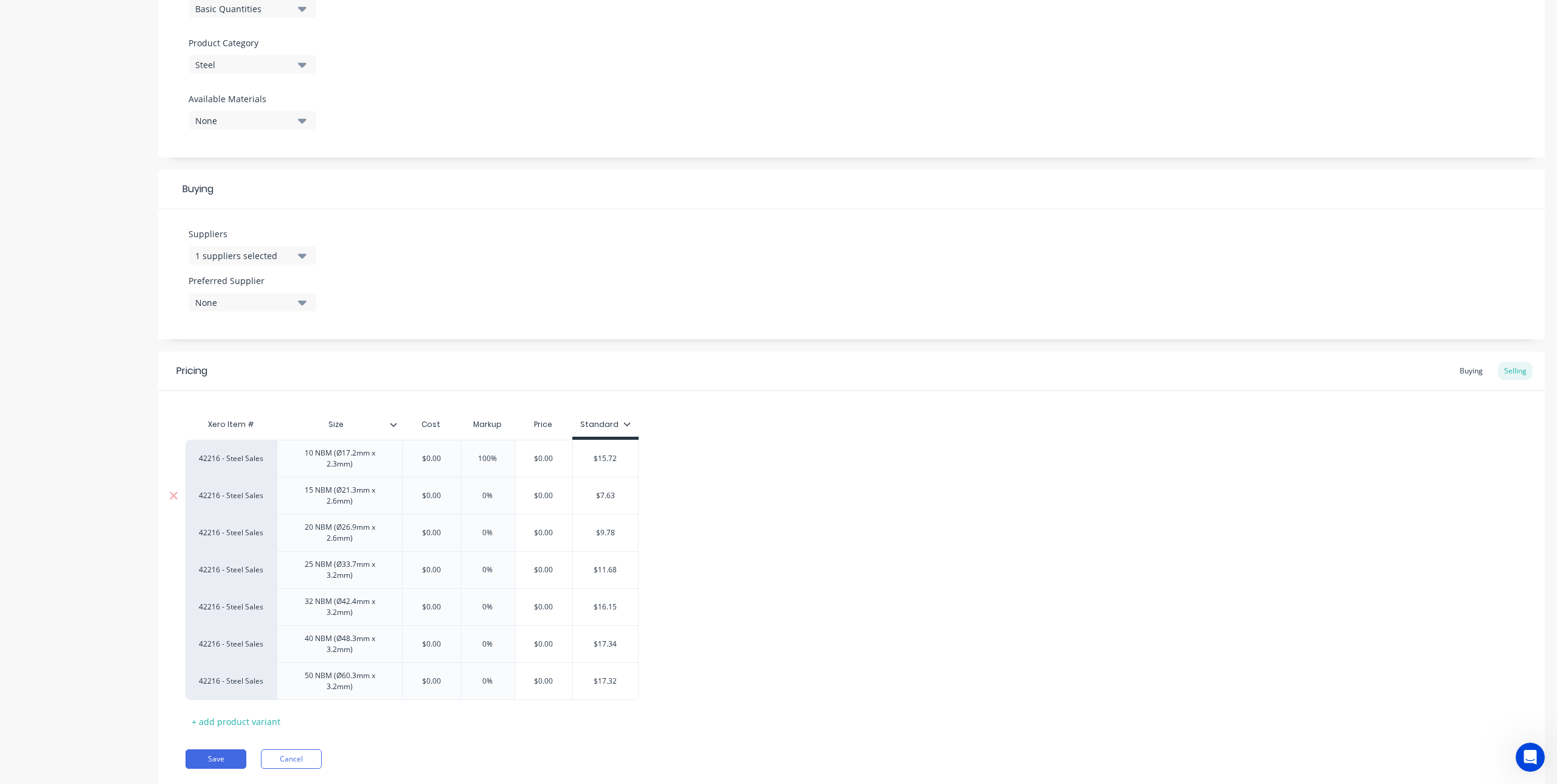
drag, startPoint x: 497, startPoint y: 495, endPoint x: 474, endPoint y: 495, distance: 23.0
click at [474, 495] on input "0%" at bounding box center [487, 495] width 60 height 11
type textarea "x"
type input "1"
type textarea "x"
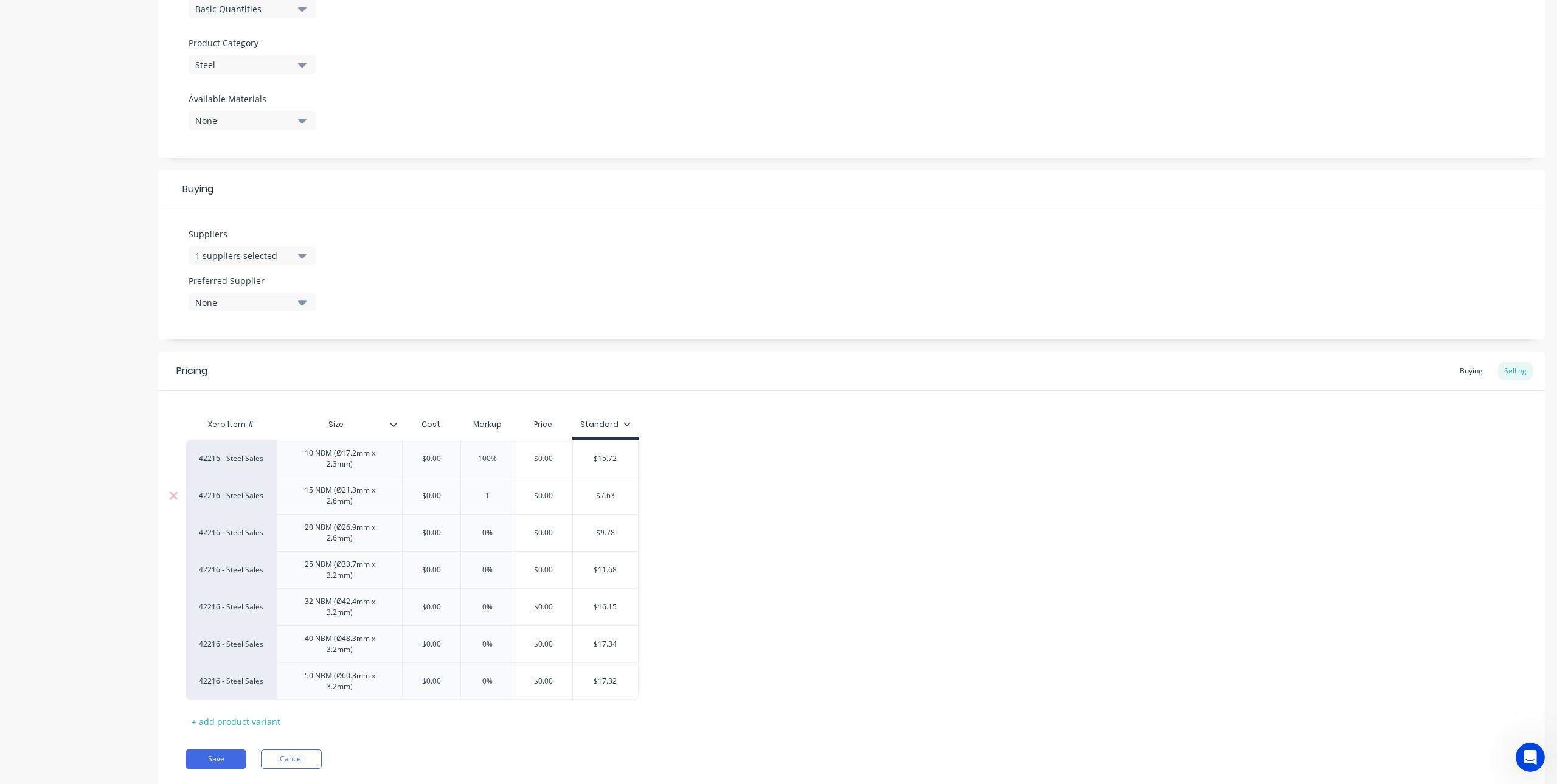
type input "10"
type textarea "x"
click at [493, 520] on div "0%" at bounding box center [487, 533] width 60 height 31
type input "100"
type input "0%"
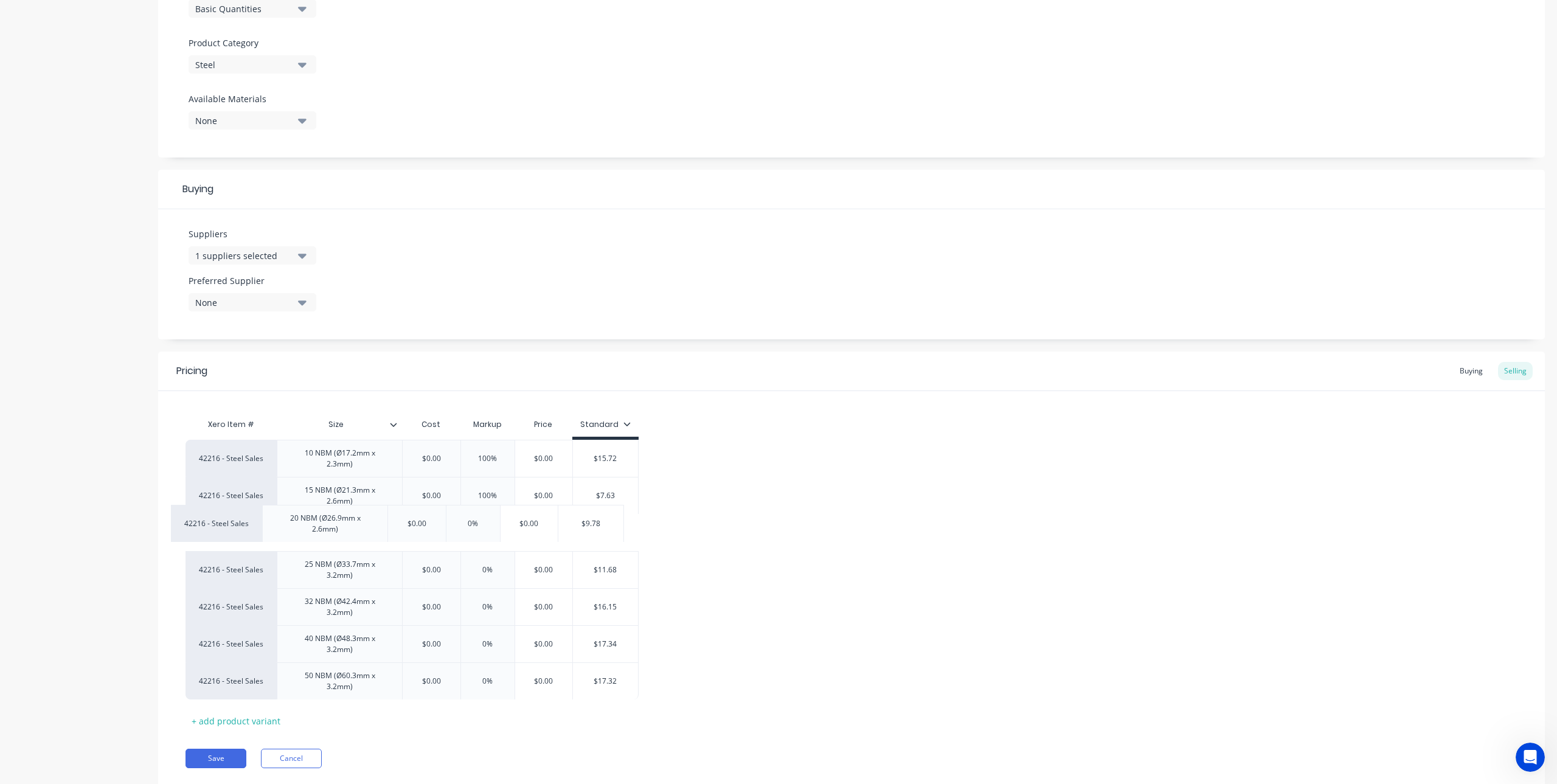
drag, startPoint x: 489, startPoint y: 534, endPoint x: 480, endPoint y: 529, distance: 10.3
click at [480, 529] on div "42216 - Steel Sales 10 NBM (Ø17.2mm x 2.3mm) $0.00 100% 100 $0.00 $15.72 $15.72…" at bounding box center [852, 569] width 1332 height 260
click at [494, 534] on input "0%" at bounding box center [487, 532] width 60 height 11
drag, startPoint x: 493, startPoint y: 534, endPoint x: 483, endPoint y: 530, distance: 10.8
click at [483, 530] on input "0%" at bounding box center [487, 532] width 60 height 11
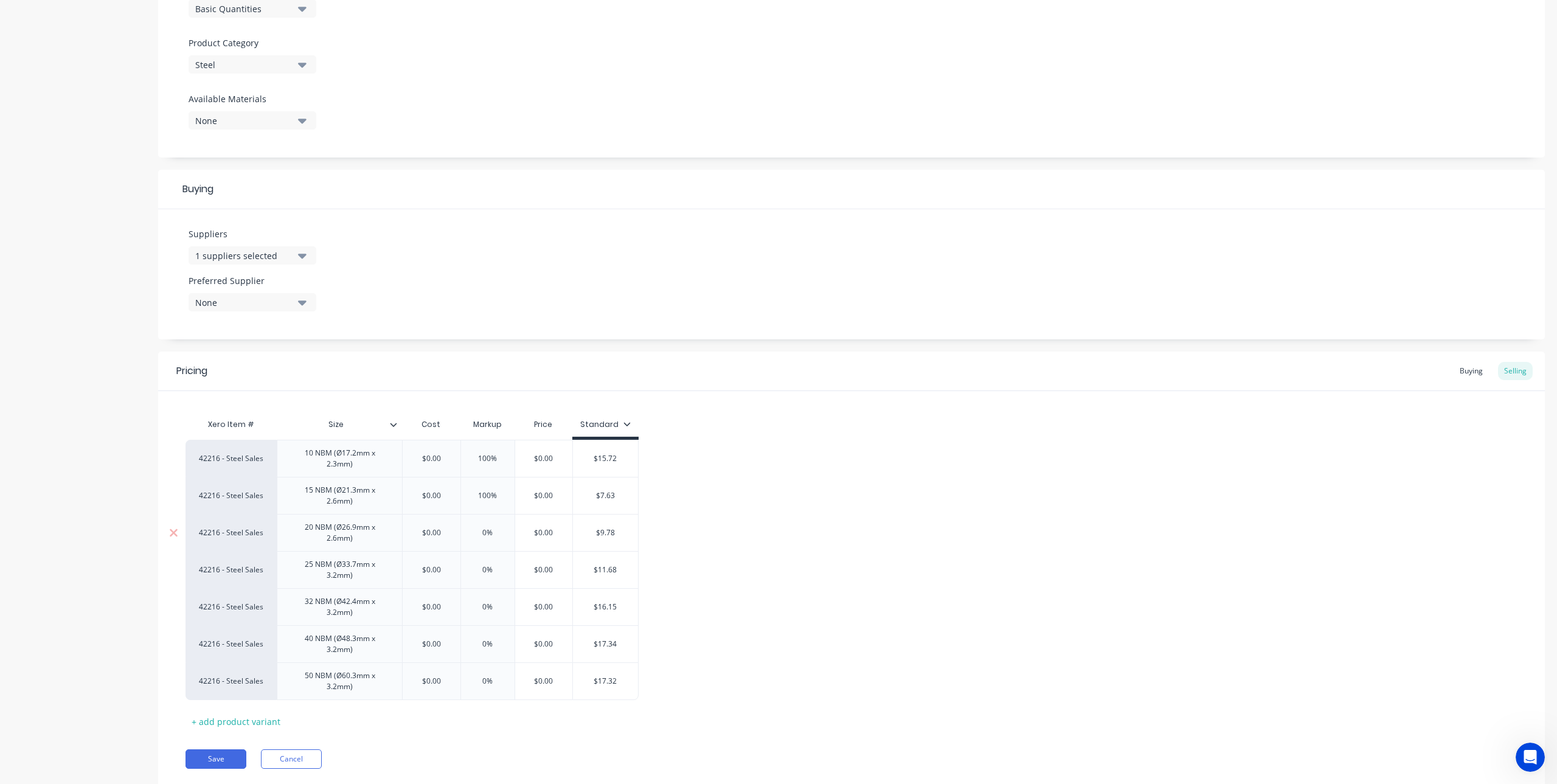
click at [487, 534] on input "0%" at bounding box center [487, 532] width 60 height 11
drag, startPoint x: 478, startPoint y: 534, endPoint x: 501, endPoint y: 536, distance: 23.1
click at [501, 536] on input "0%" at bounding box center [487, 532] width 60 height 11
click at [494, 535] on input "0%" at bounding box center [487, 532] width 60 height 11
click at [488, 533] on input "0%" at bounding box center [487, 532] width 60 height 11
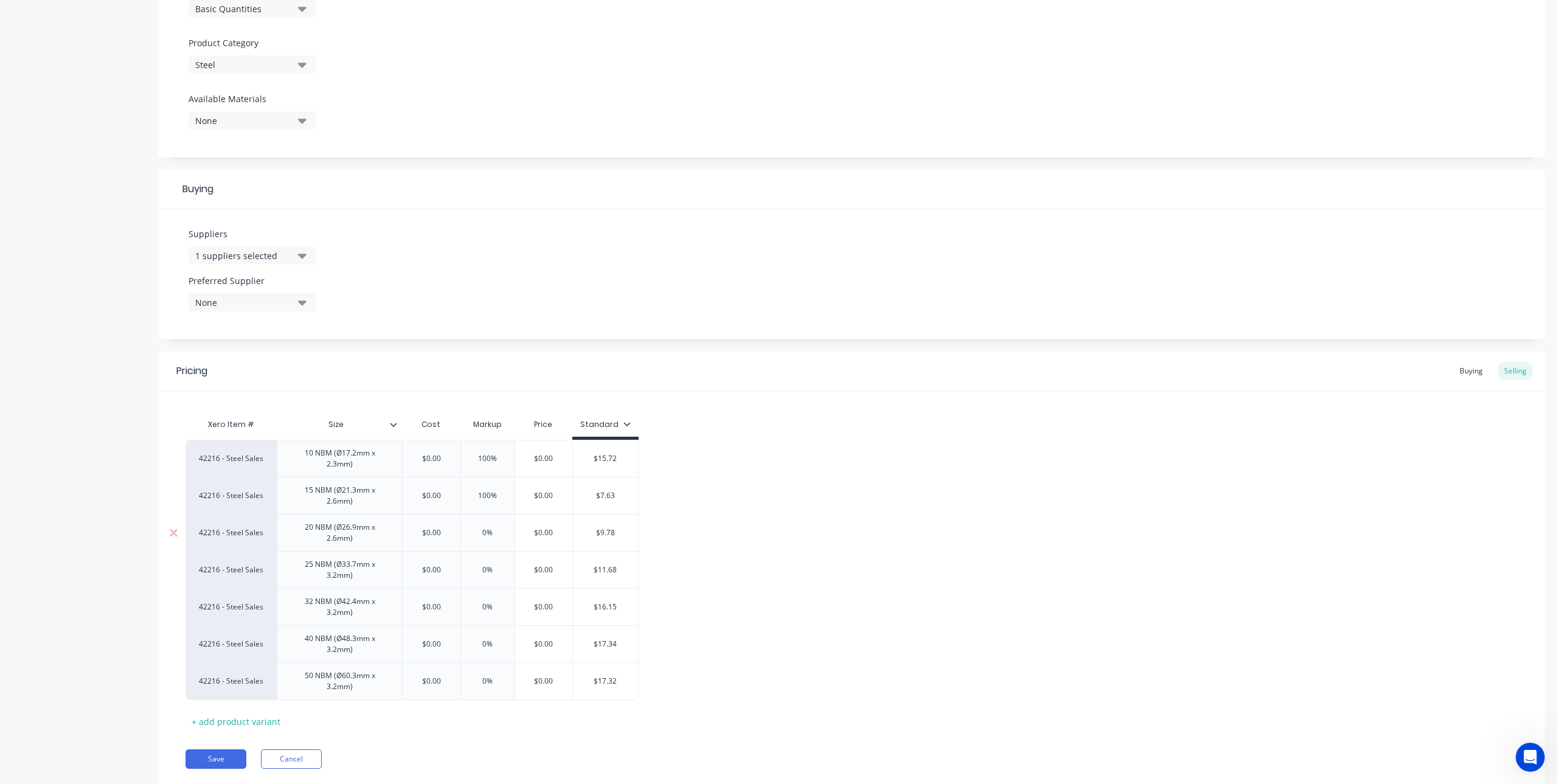
drag, startPoint x: 481, startPoint y: 532, endPoint x: 500, endPoint y: 534, distance: 19.1
click at [500, 534] on input "0%" at bounding box center [487, 532] width 60 height 11
click at [490, 535] on input "0%" at bounding box center [487, 532] width 60 height 11
click at [488, 533] on input "0%" at bounding box center [487, 532] width 60 height 11
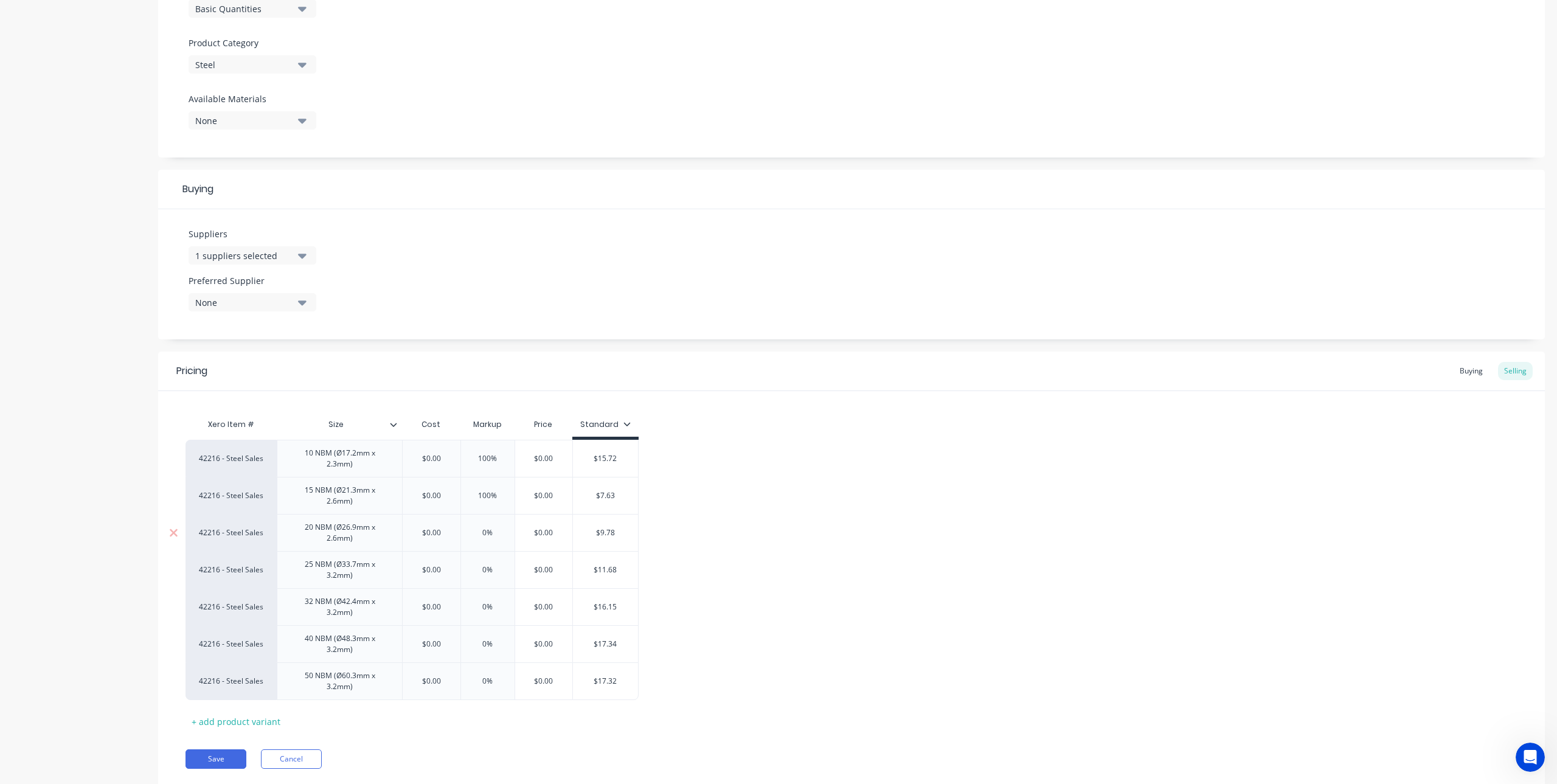
click at [488, 533] on input "0%" at bounding box center [487, 532] width 60 height 11
type input "0%"
click at [494, 572] on input "0%" at bounding box center [487, 569] width 60 height 11
click at [494, 535] on input "0%" at bounding box center [487, 532] width 60 height 11
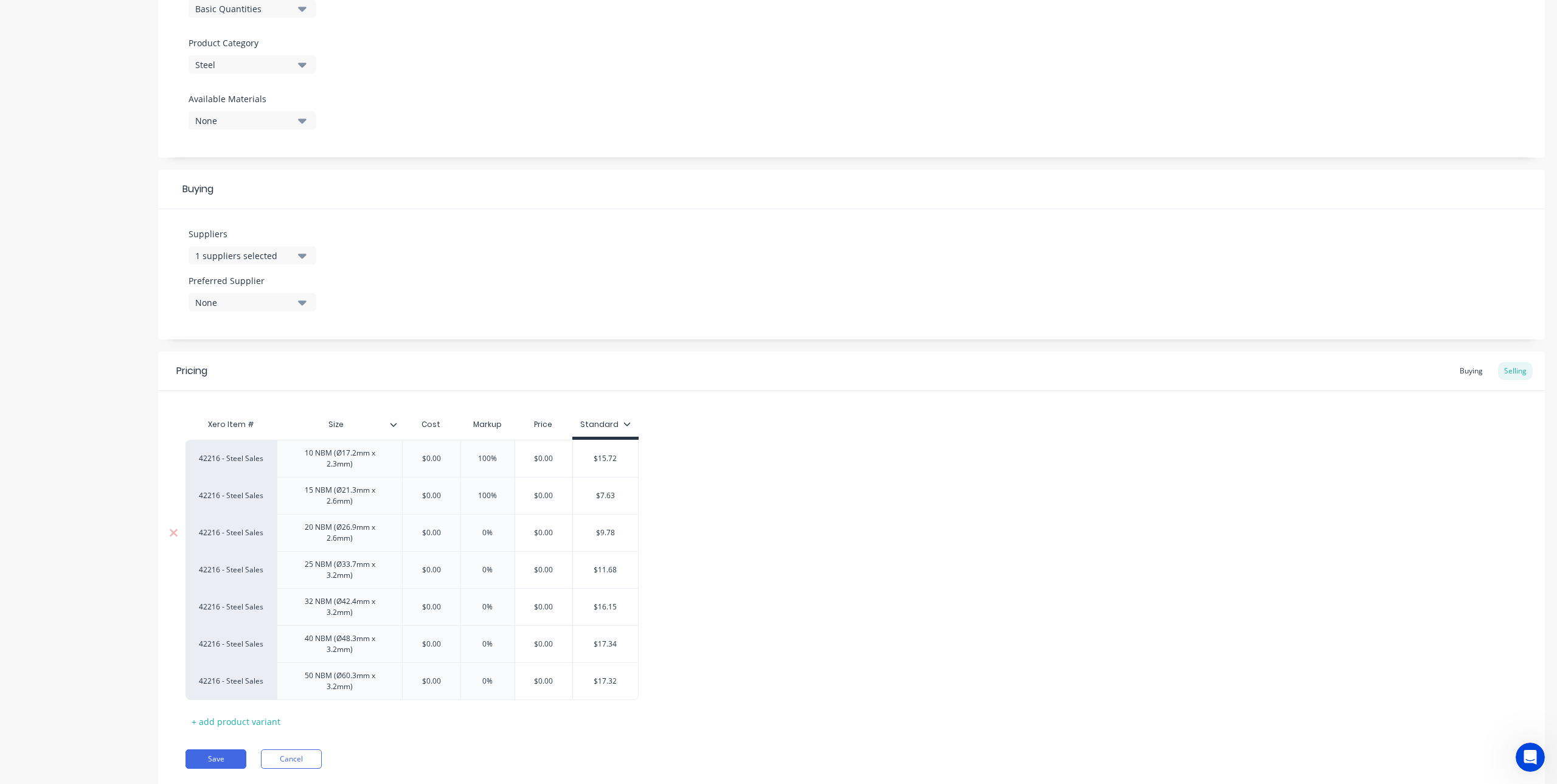
drag, startPoint x: 493, startPoint y: 535, endPoint x: 478, endPoint y: 531, distance: 15.5
click at [478, 531] on input "0%" at bounding box center [487, 532] width 60 height 11
type textarea "x"
type input "1"
type textarea "x"
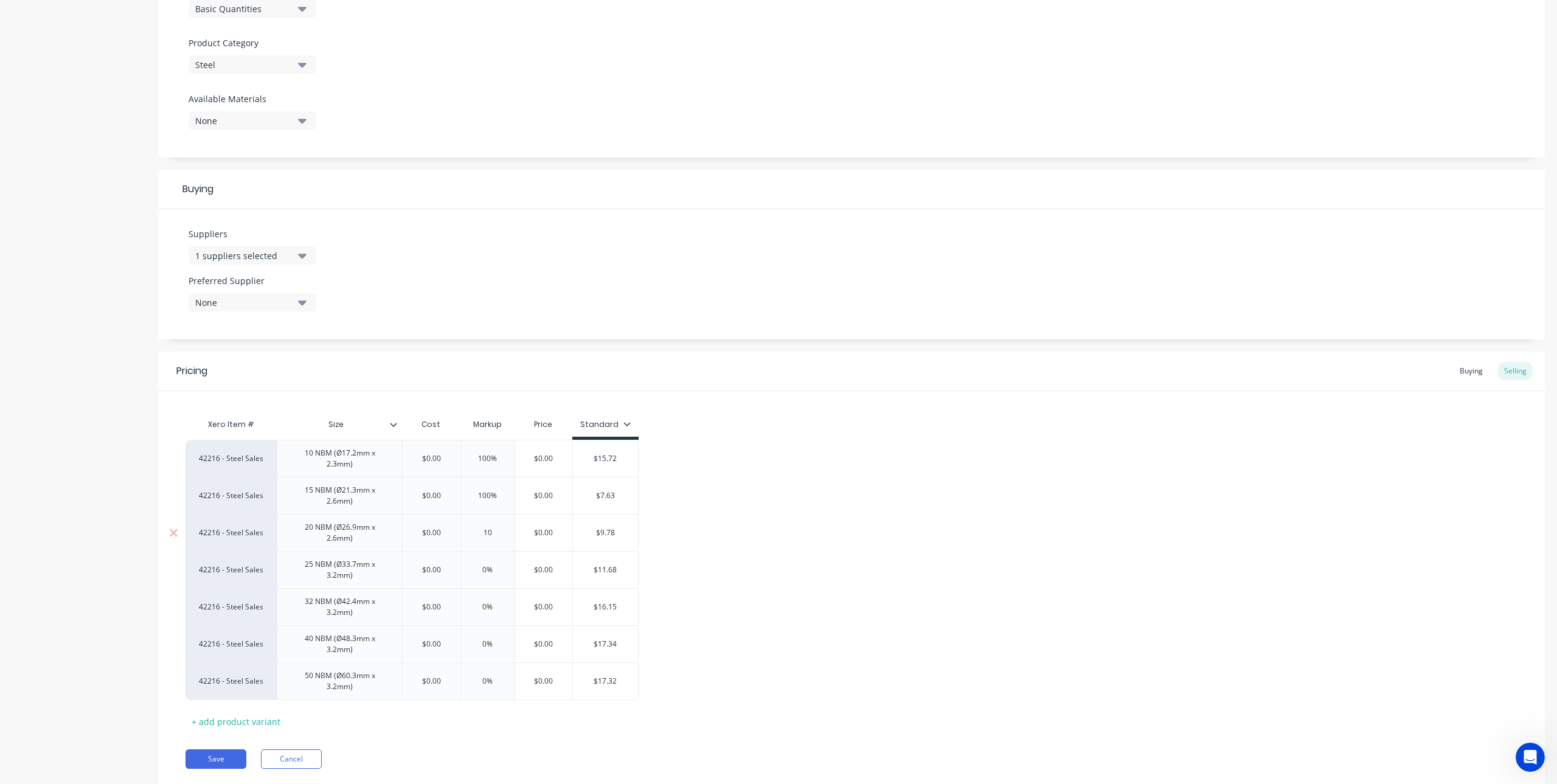
type input "100"
type textarea "x"
type input "100"
click at [491, 569] on input "0%" at bounding box center [487, 569] width 60 height 11
drag, startPoint x: 491, startPoint y: 569, endPoint x: 474, endPoint y: 568, distance: 17.0
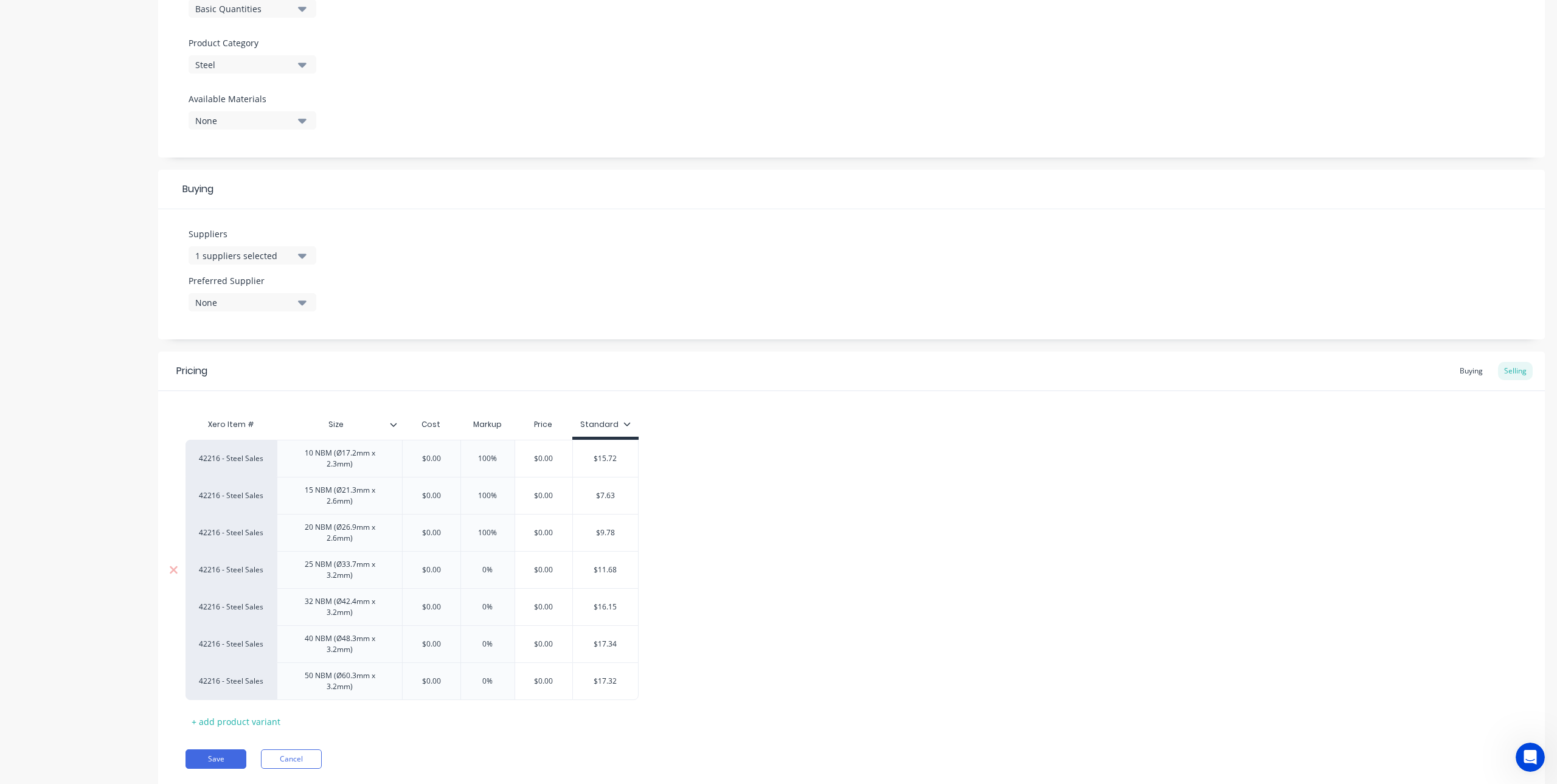
click at [474, 568] on input "0%" at bounding box center [487, 569] width 60 height 11
type textarea "x"
type input "1"
type textarea "x"
type input "10"
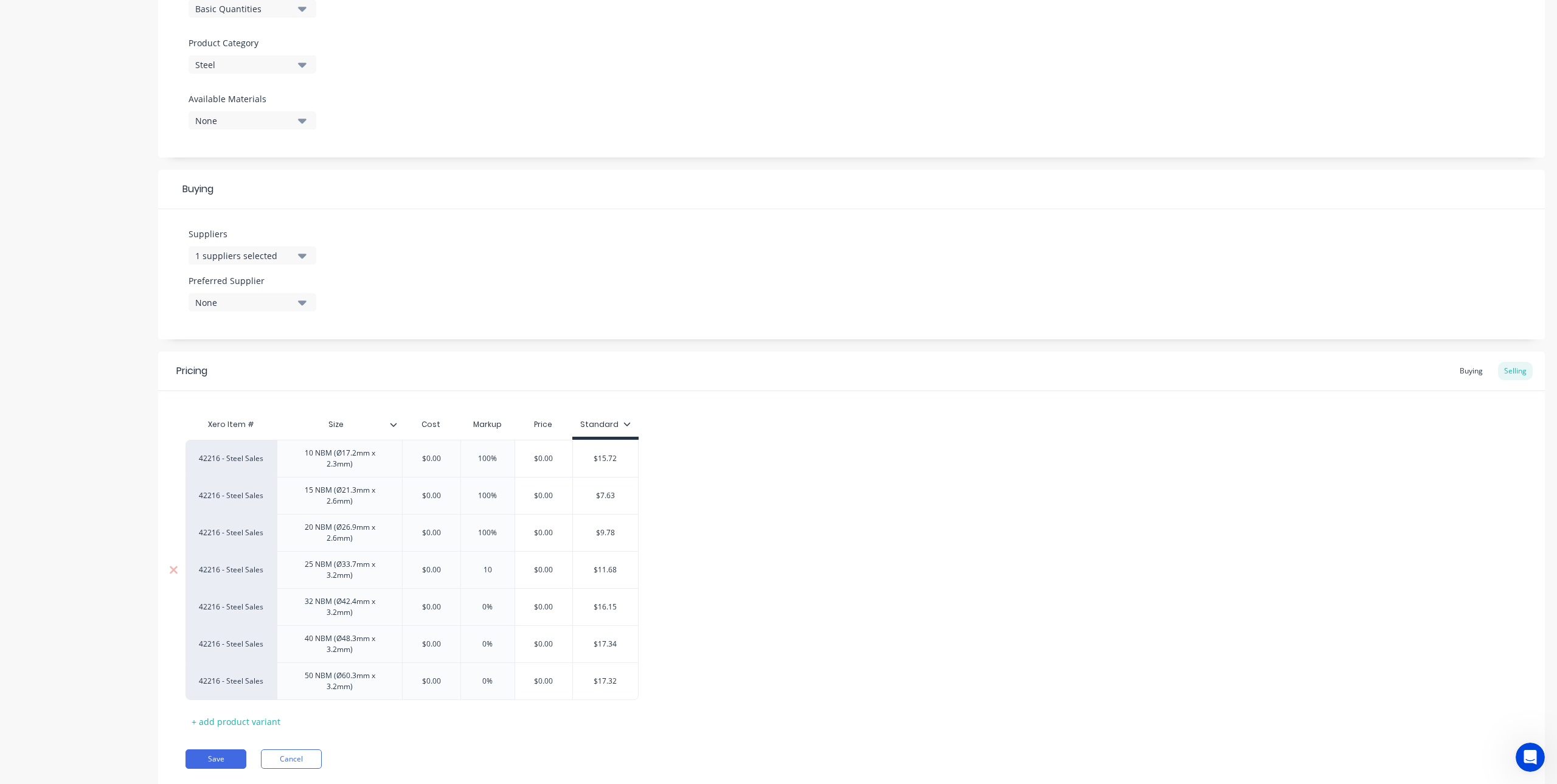
type textarea "x"
type input "100"
type input "0%"
click at [490, 607] on input "0%" at bounding box center [487, 606] width 60 height 11
click at [480, 601] on div "0% 0%" at bounding box center [487, 607] width 60 height 31
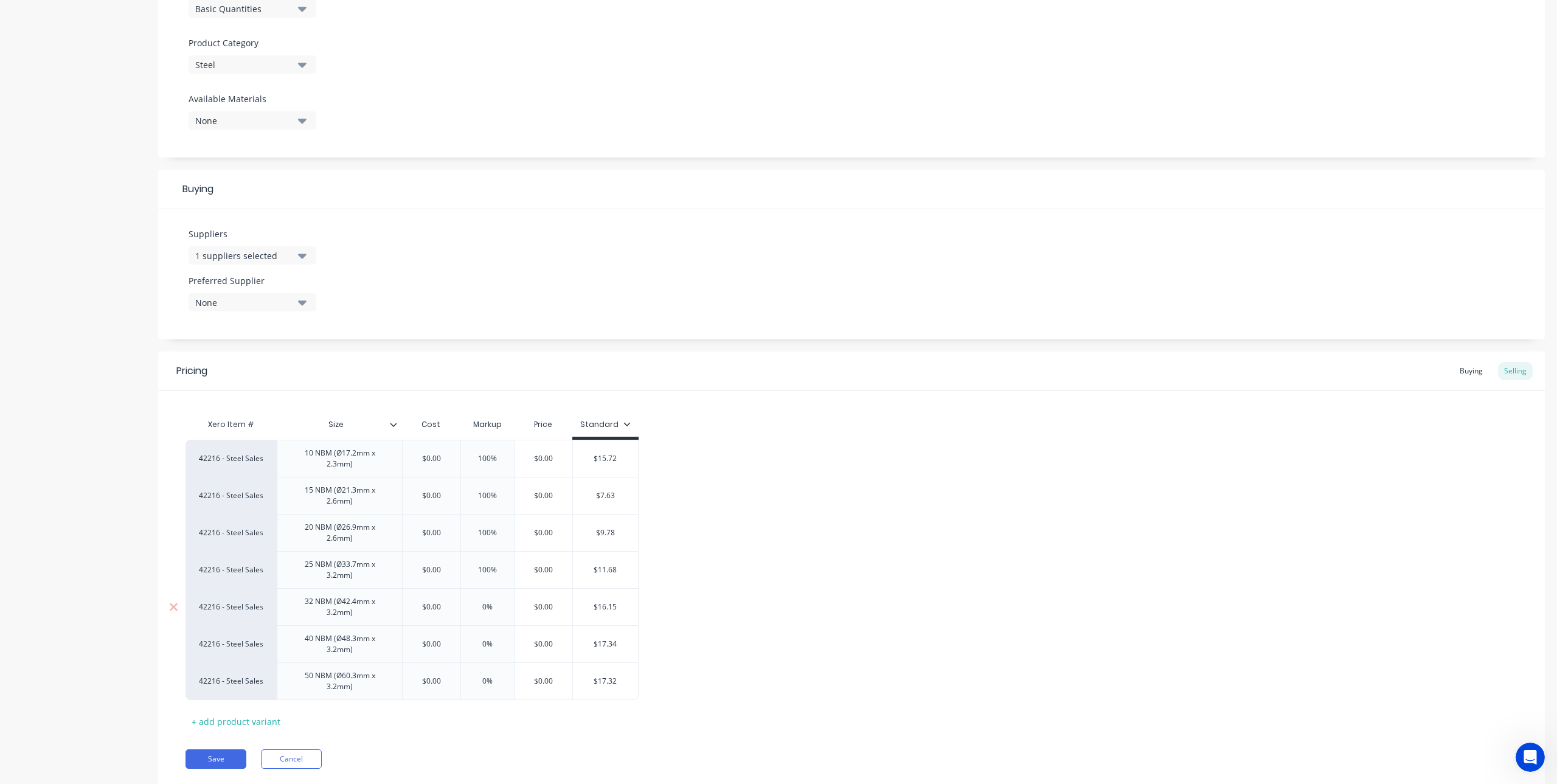
type textarea "x"
type input "1"
type textarea "x"
type input "100"
type textarea "x"
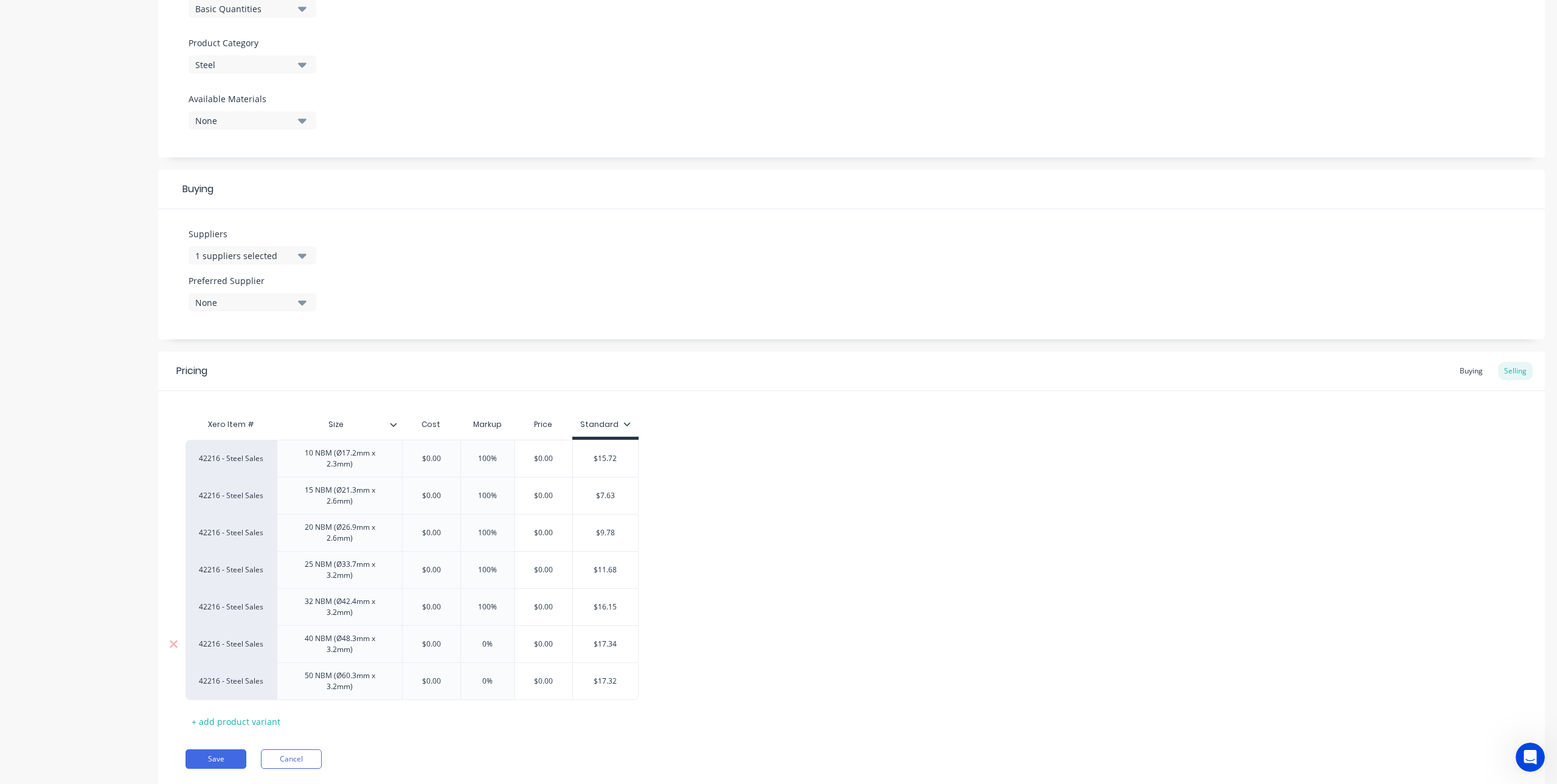
type input "100%"
type input "0%"
click at [498, 646] on input "0%" at bounding box center [487, 644] width 60 height 11
click at [474, 644] on input "0%" at bounding box center [487, 644] width 60 height 11
type textarea "x"
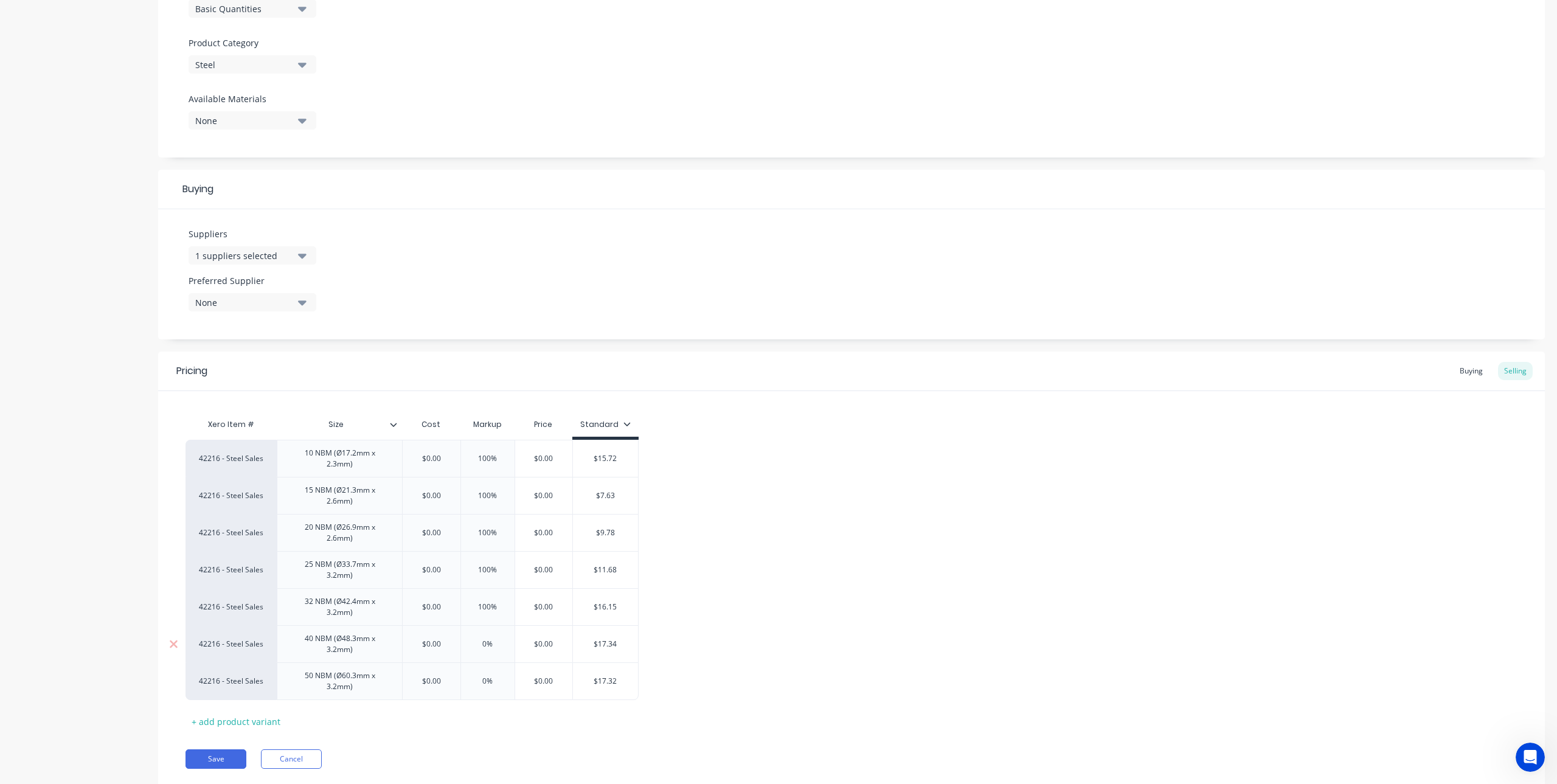
type input "1"
type textarea "x"
type input "100"
type textarea "x"
type input "100"
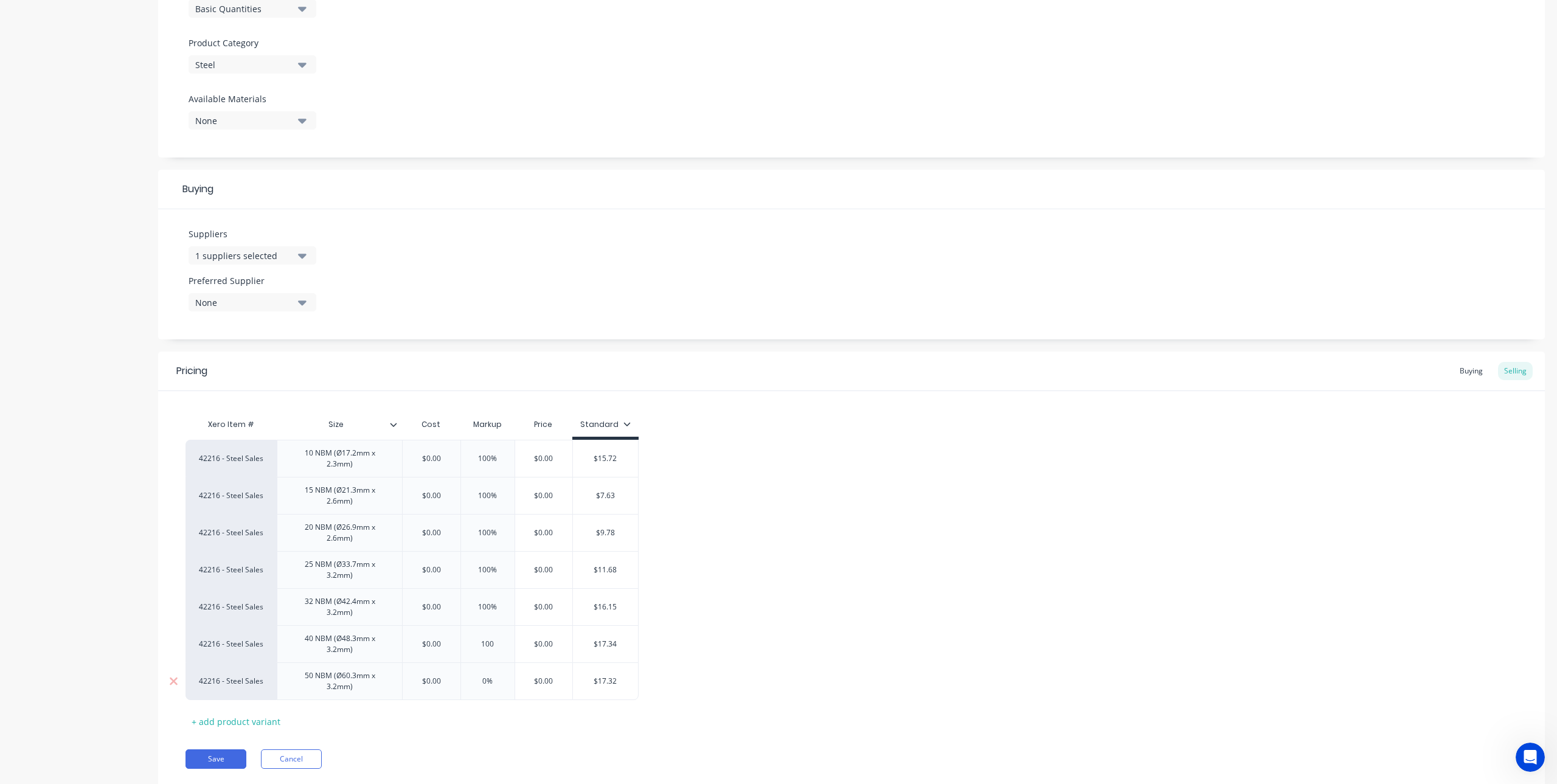
type input "0%"
click at [486, 679] on input "0%" at bounding box center [487, 680] width 60 height 11
drag, startPoint x: 496, startPoint y: 679, endPoint x: 476, endPoint y: 679, distance: 20.0
click at [476, 679] on input "0%" at bounding box center [487, 680] width 60 height 11
type textarea "x"
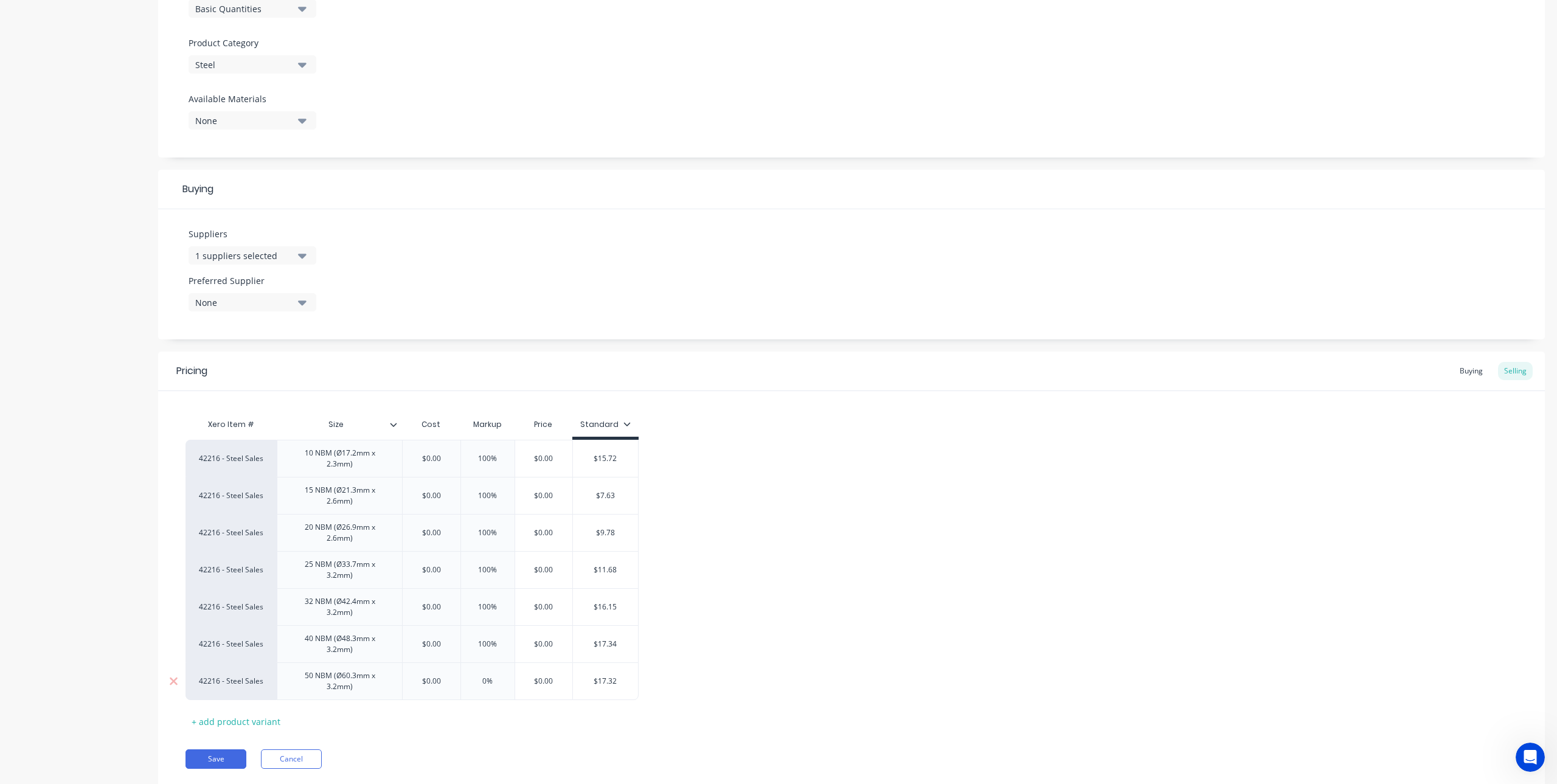
type input "1"
type textarea "x"
type input "10"
type textarea "x"
type input "100"
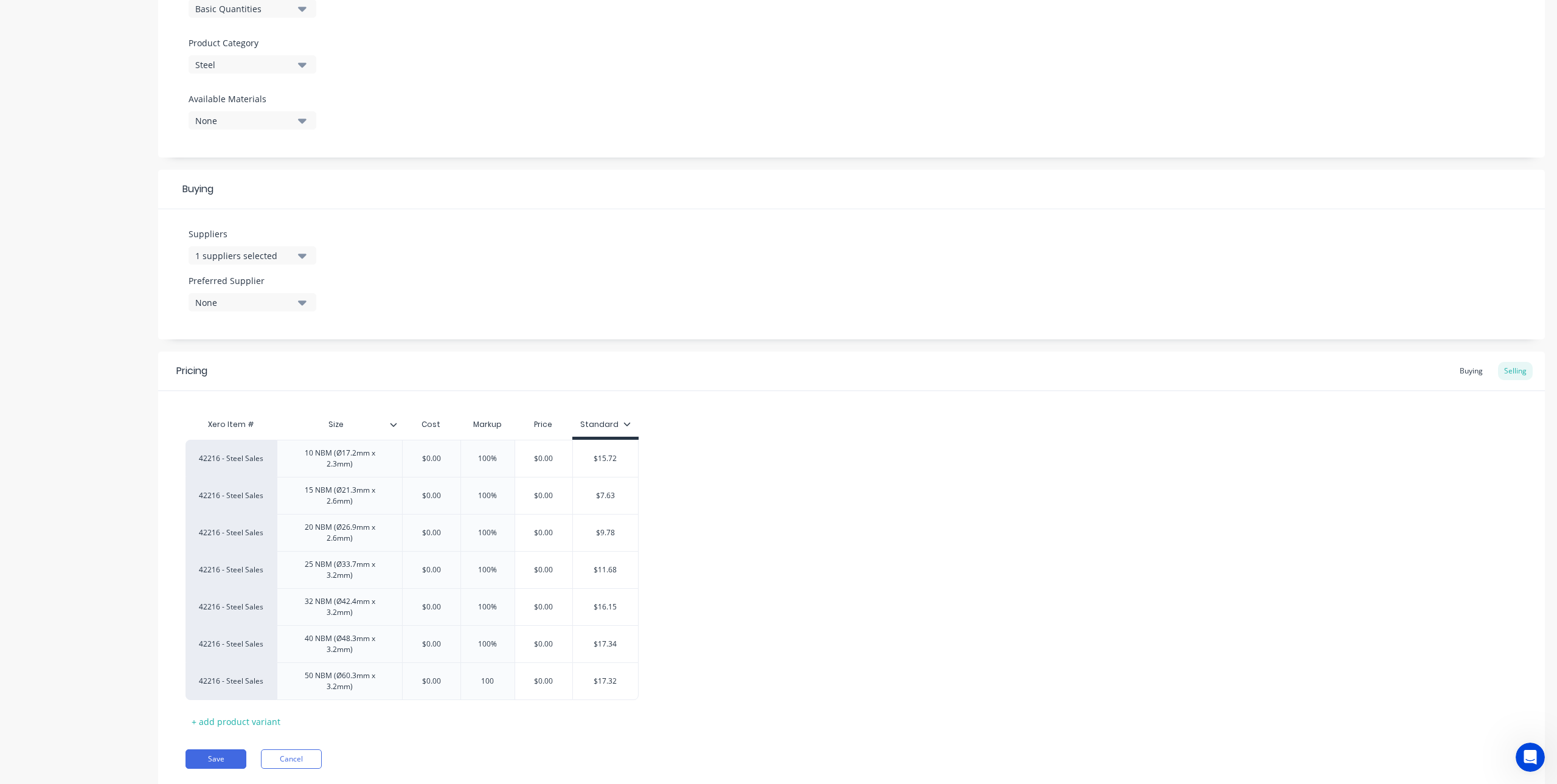
click at [514, 728] on div "Xero Item # Size Cost Markup Price Standard 42216 - Steel Sales 10 NBM (Ø17.2mm…" at bounding box center [852, 571] width 1332 height 318
drag, startPoint x: 635, startPoint y: 459, endPoint x: 582, endPoint y: 465, distance: 53.3
click at [582, 465] on div "$15.72 $15.72" at bounding box center [606, 459] width 65 height 31
type textarea "x"
type input "$7.63"
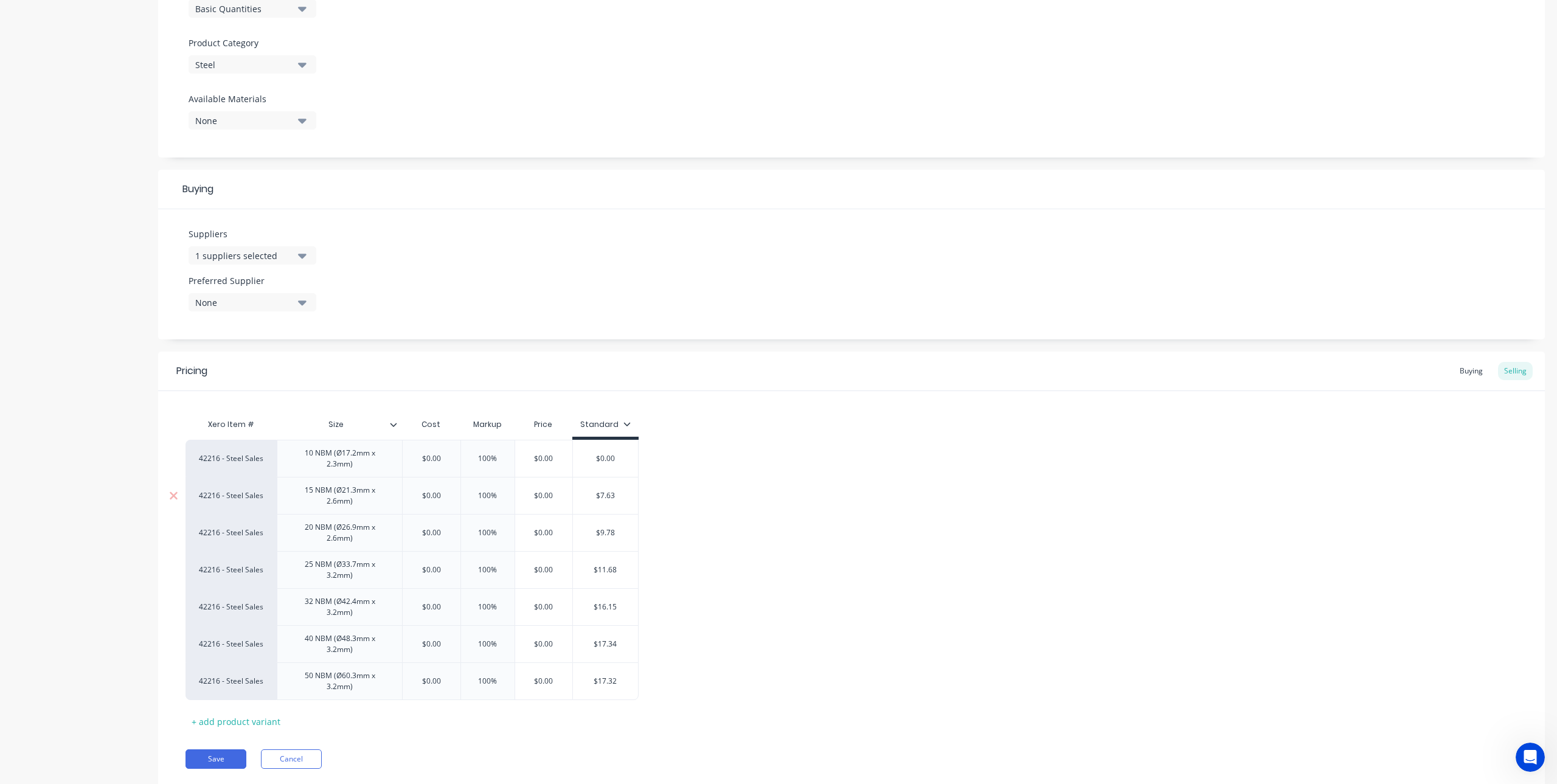
click at [582, 499] on input "$7.63" at bounding box center [606, 495] width 65 height 11
type textarea "x"
drag, startPoint x: 601, startPoint y: 533, endPoint x: 595, endPoint y: 533, distance: 6.0
click at [595, 533] on div "42216 - Steel Sales 10 NBM (Ø17.2mm x 2.3mm) $0.00 100% 100 $0.00 $0.00 42216 -…" at bounding box center [852, 569] width 1332 height 260
type input "$9.78"
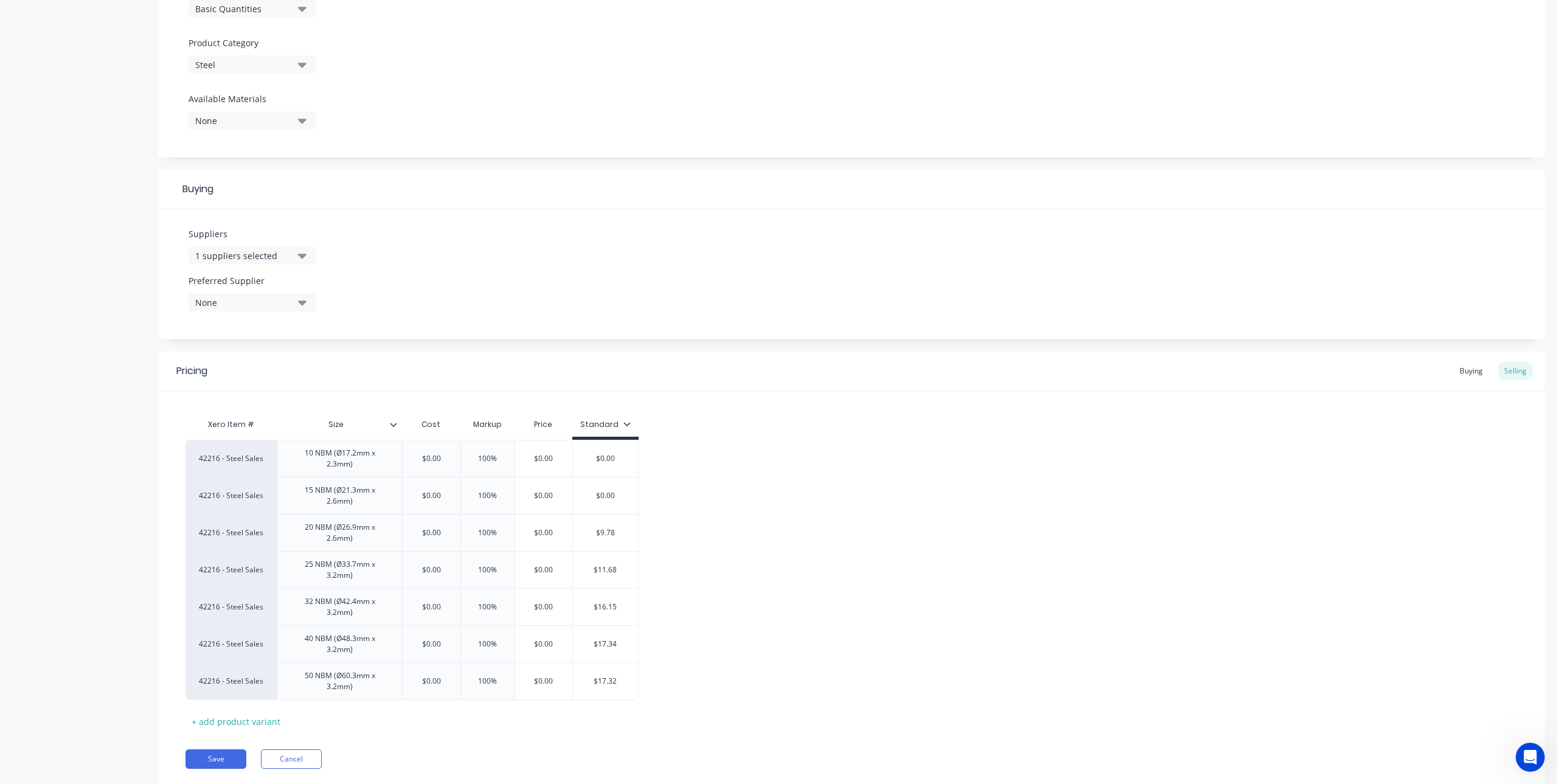
click at [616, 537] on input "$9.78" at bounding box center [606, 532] width 65 height 11
drag, startPoint x: 616, startPoint y: 537, endPoint x: 595, endPoint y: 535, distance: 21.1
click at [595, 535] on input "$9.78" at bounding box center [606, 532] width 65 height 11
type textarea "x"
type input "$0.00"
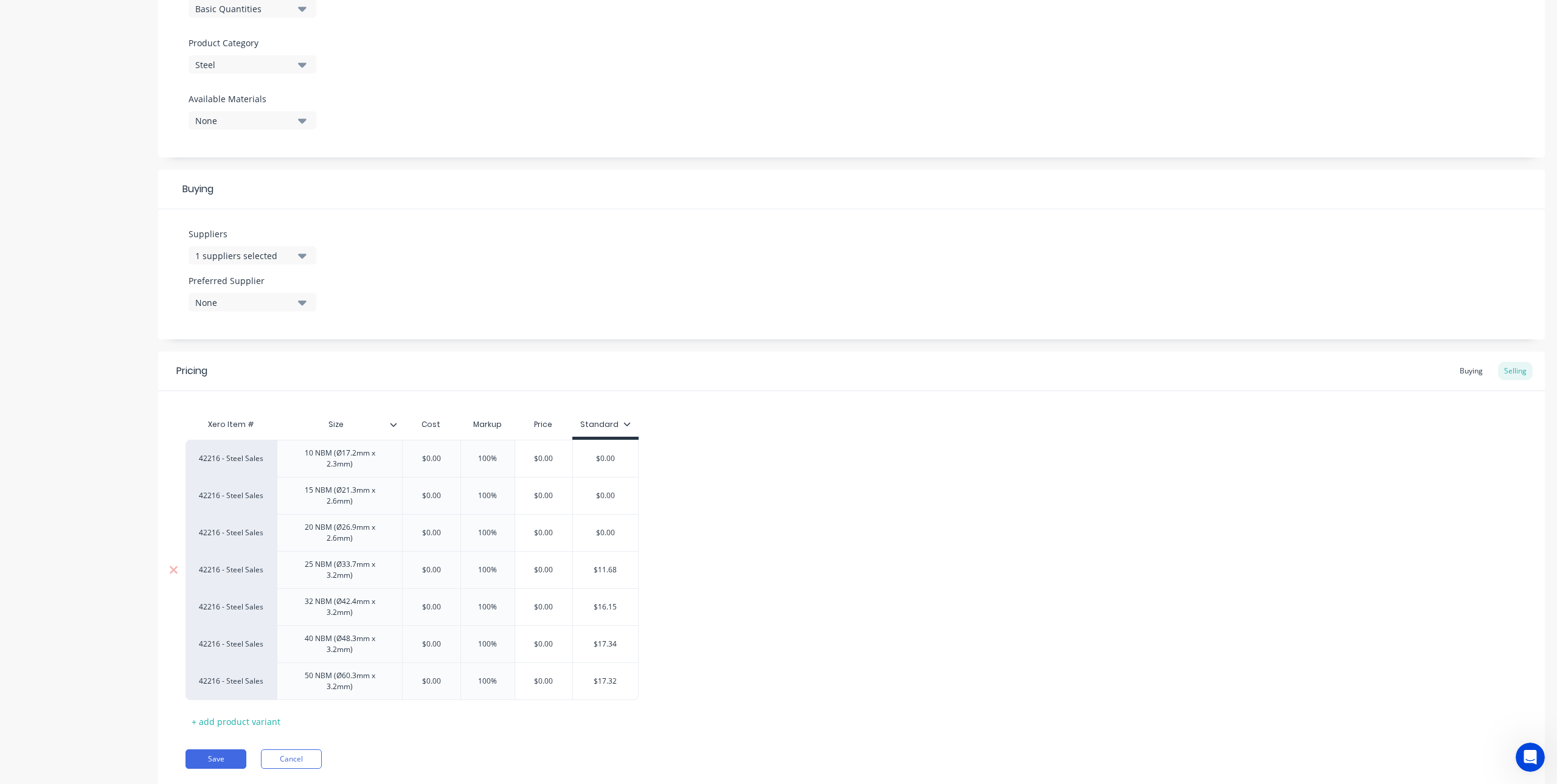
type input "$11.68"
drag, startPoint x: 620, startPoint y: 569, endPoint x: 587, endPoint y: 572, distance: 33.1
click at [587, 572] on input "$11.68" at bounding box center [606, 569] width 65 height 11
type textarea "x"
type input "$0.00"
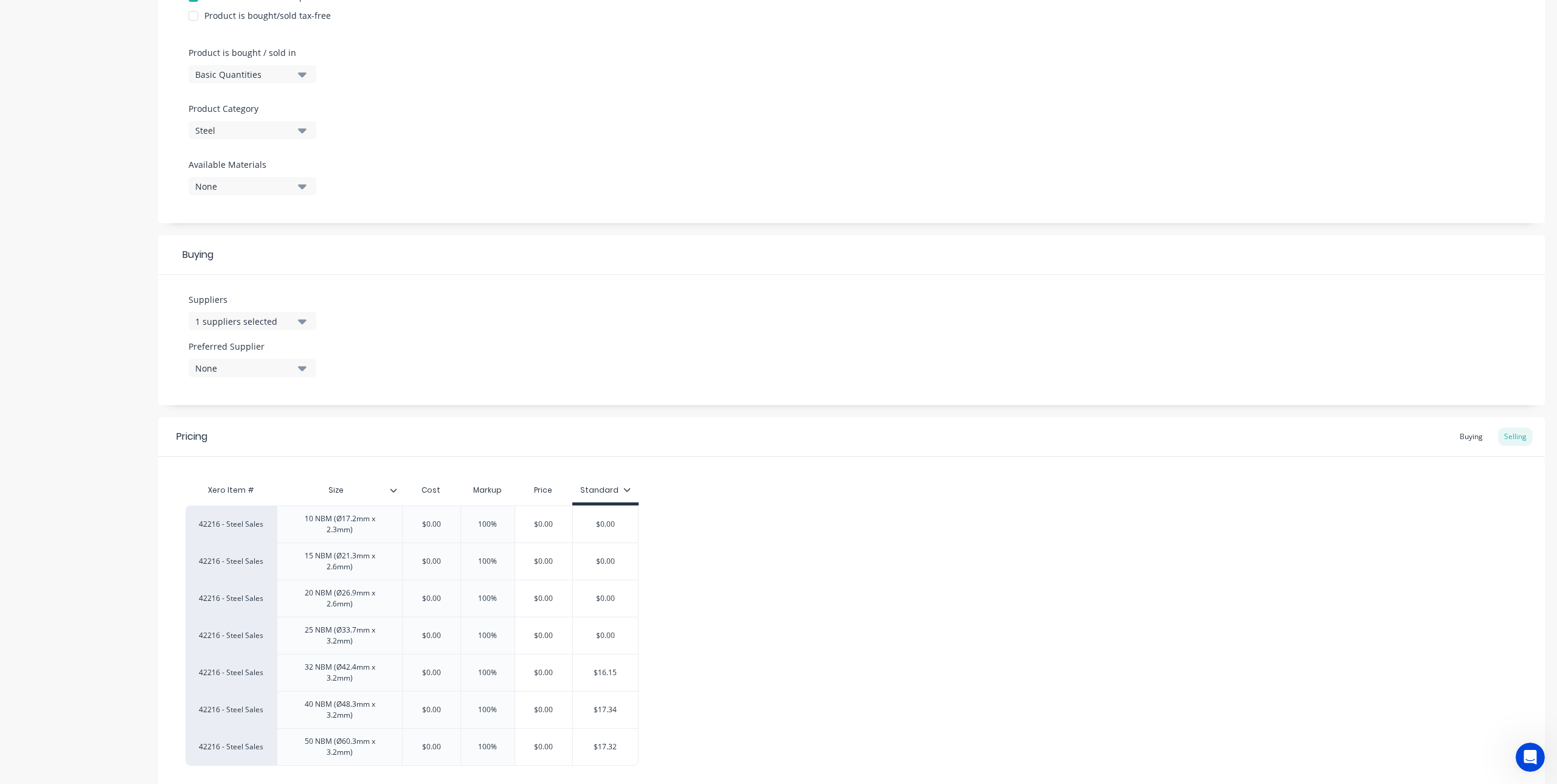
scroll to position [438, 0]
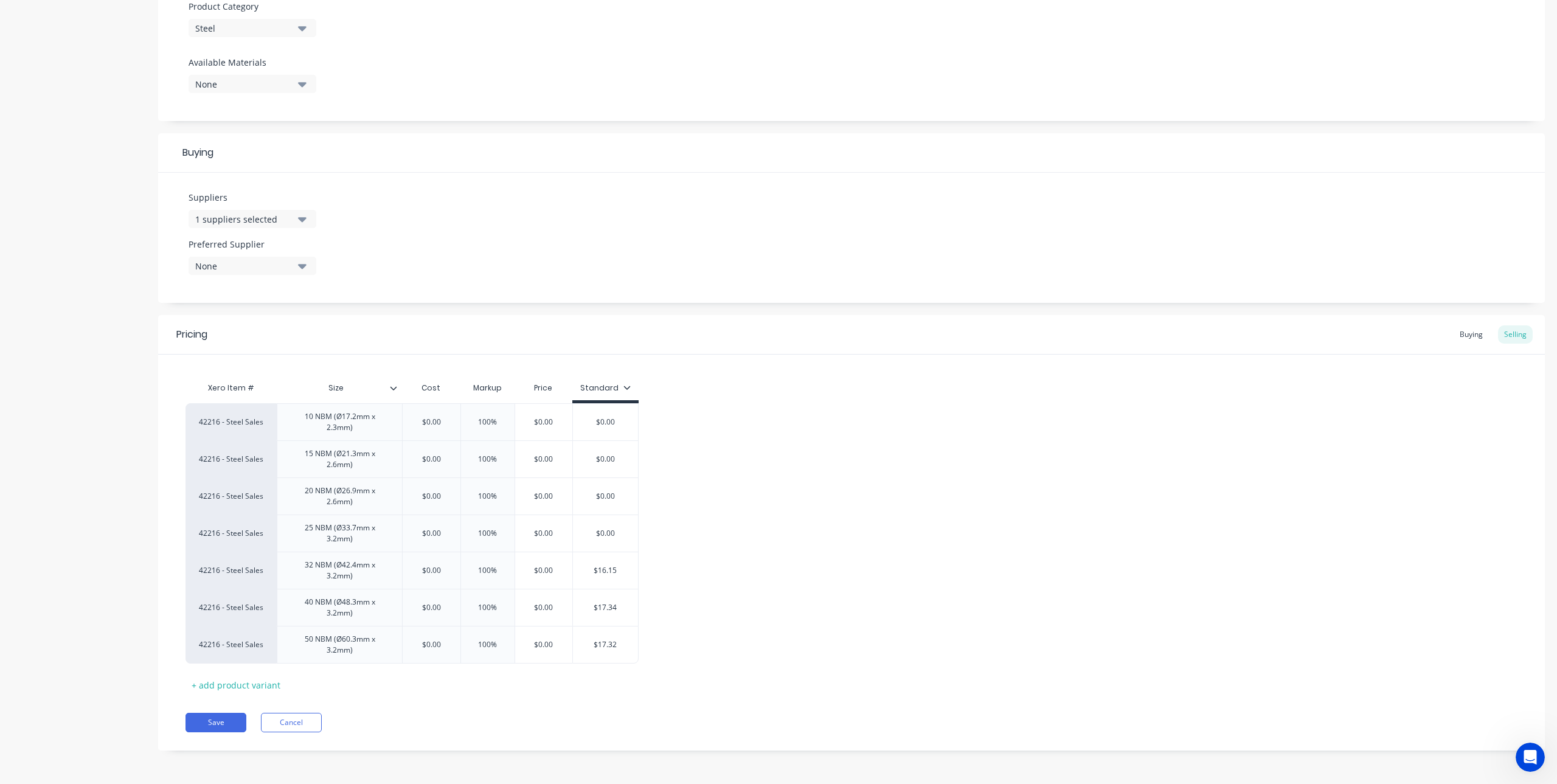
click at [392, 386] on icon at bounding box center [394, 387] width 8 height 8
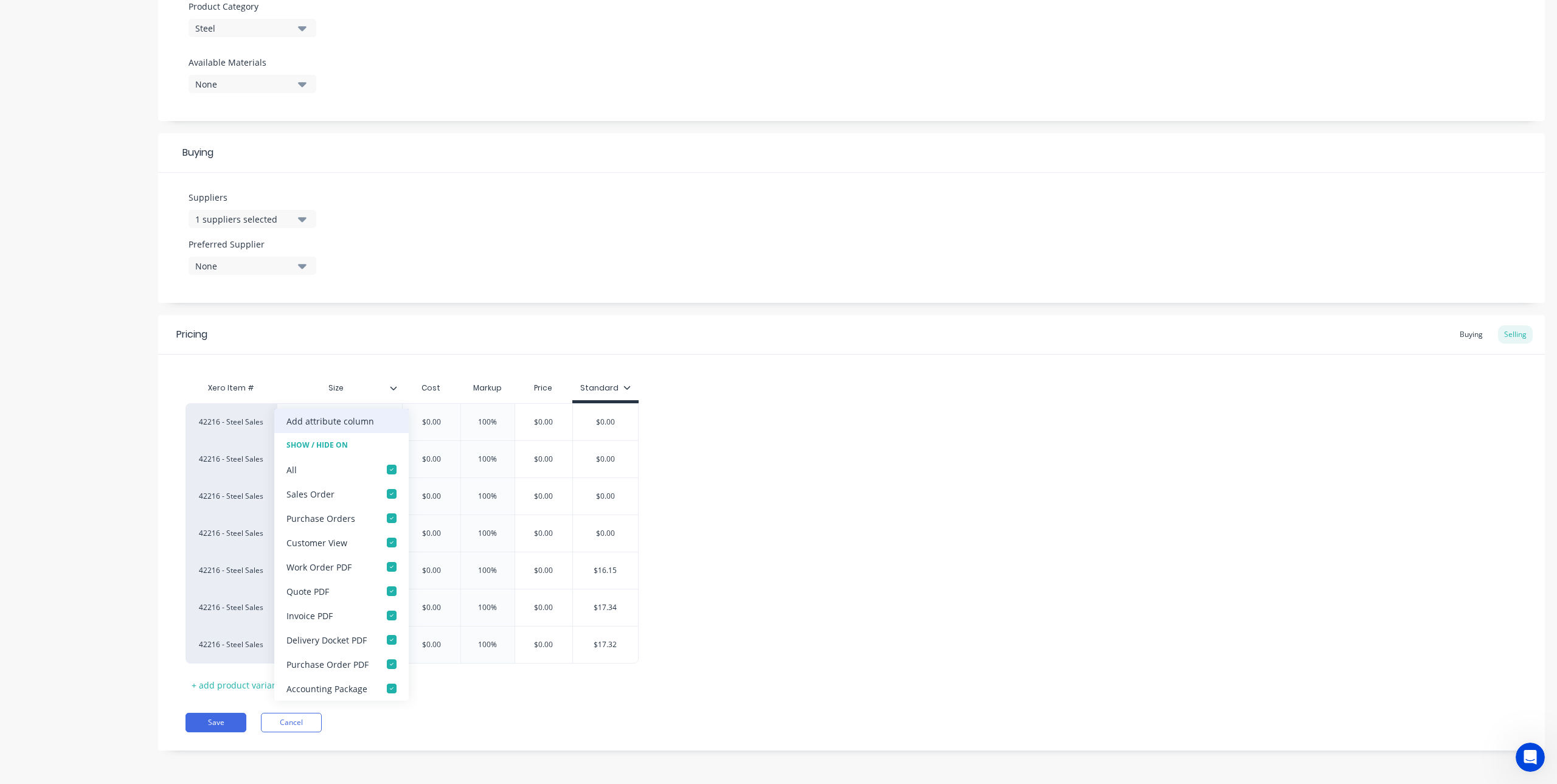
click at [361, 419] on div "Add attribute column" at bounding box center [330, 421] width 88 height 13
type textarea "x"
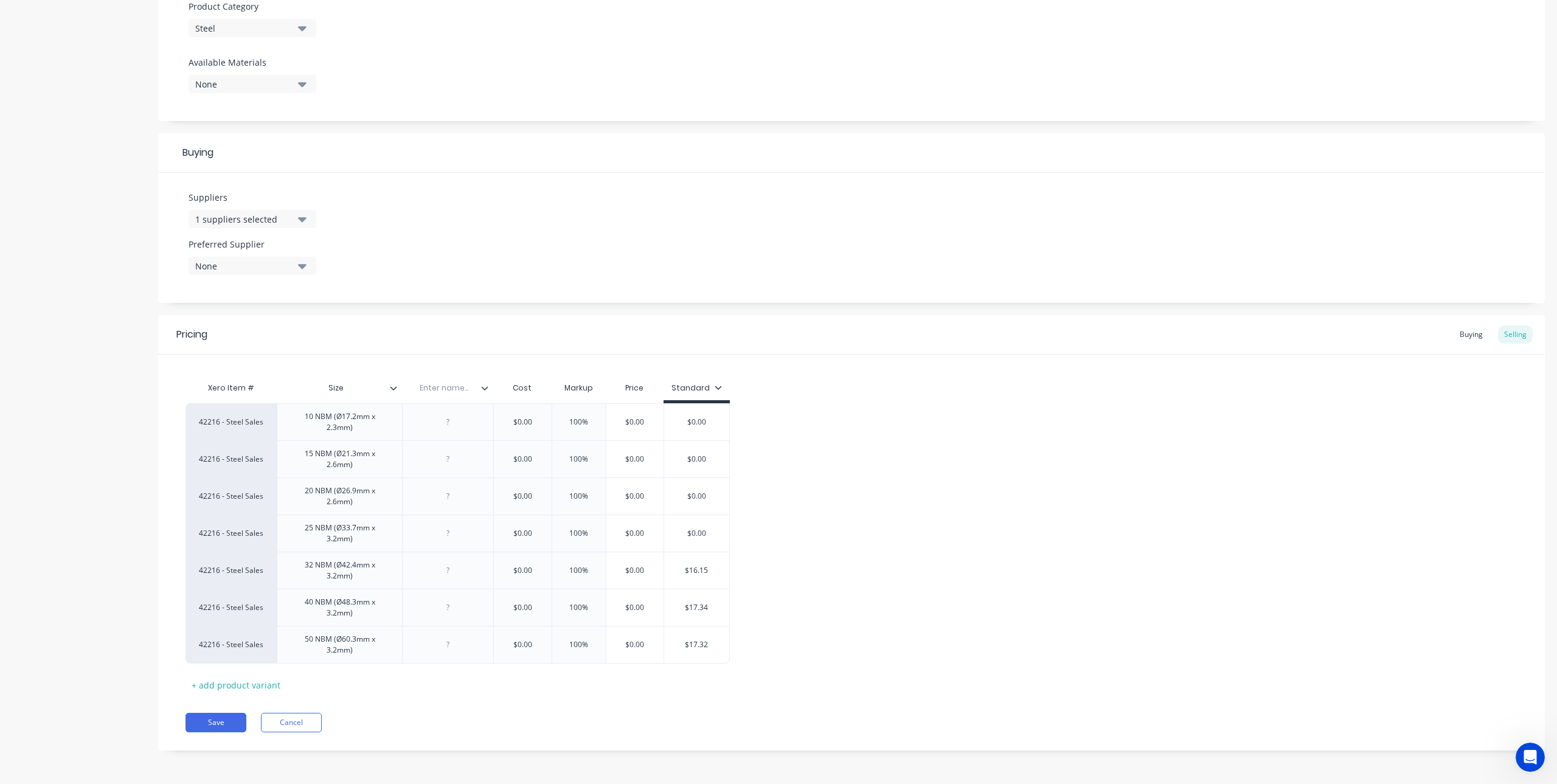
click at [444, 388] on input "text" at bounding box center [444, 387] width 84 height 11
type input "p"
type input "Price Date"
click at [529, 426] on input "text" at bounding box center [522, 421] width 60 height 11
type textarea "x"
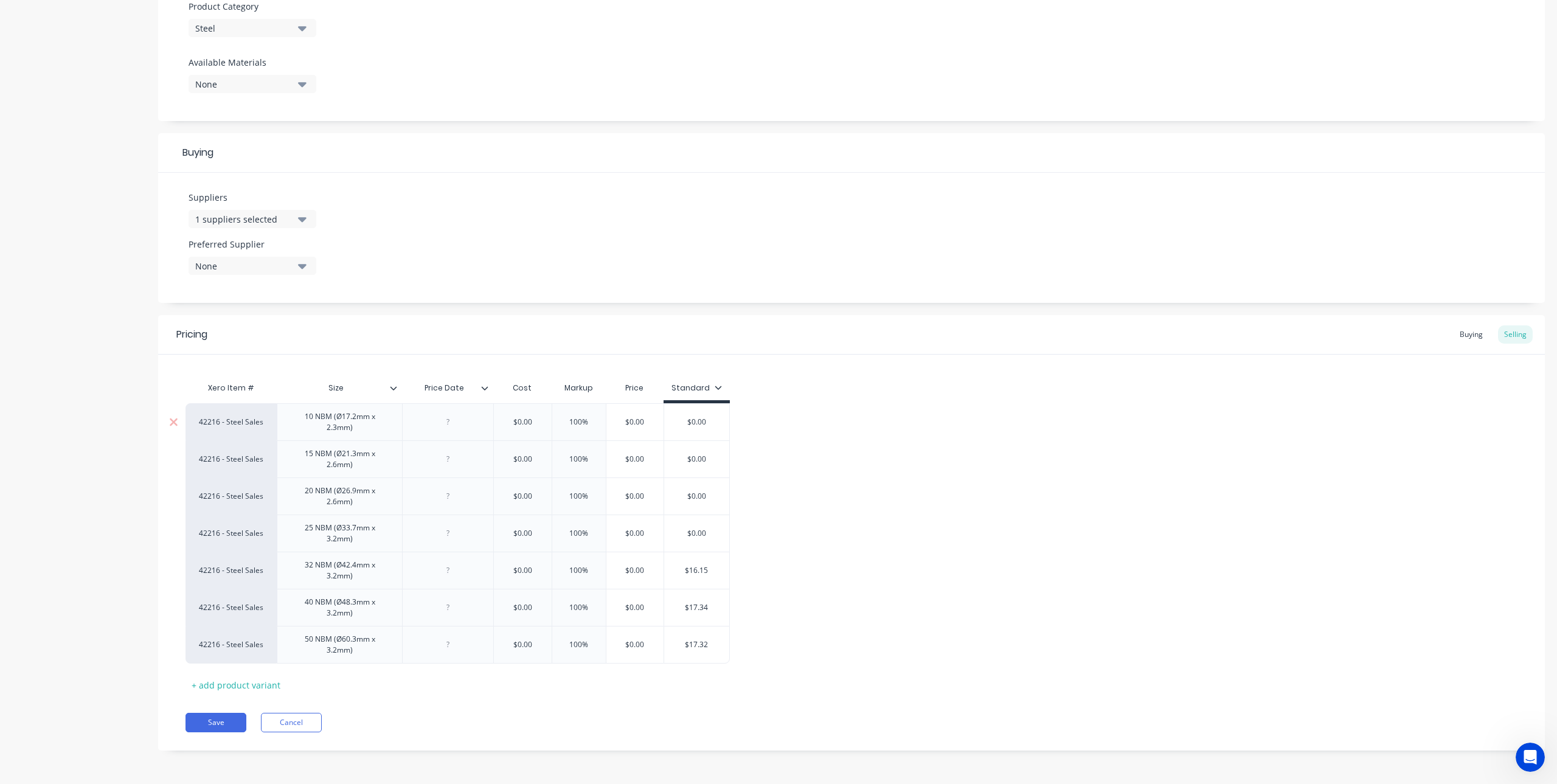
type input "$0.00"
drag, startPoint x: 537, startPoint y: 425, endPoint x: 508, endPoint y: 418, distance: 29.8
click at [508, 418] on input "$0.00" at bounding box center [522, 421] width 60 height 11
click at [510, 422] on input "$0.00" at bounding box center [522, 421] width 60 height 11
drag, startPoint x: 508, startPoint y: 424, endPoint x: 551, endPoint y: 420, distance: 43.2
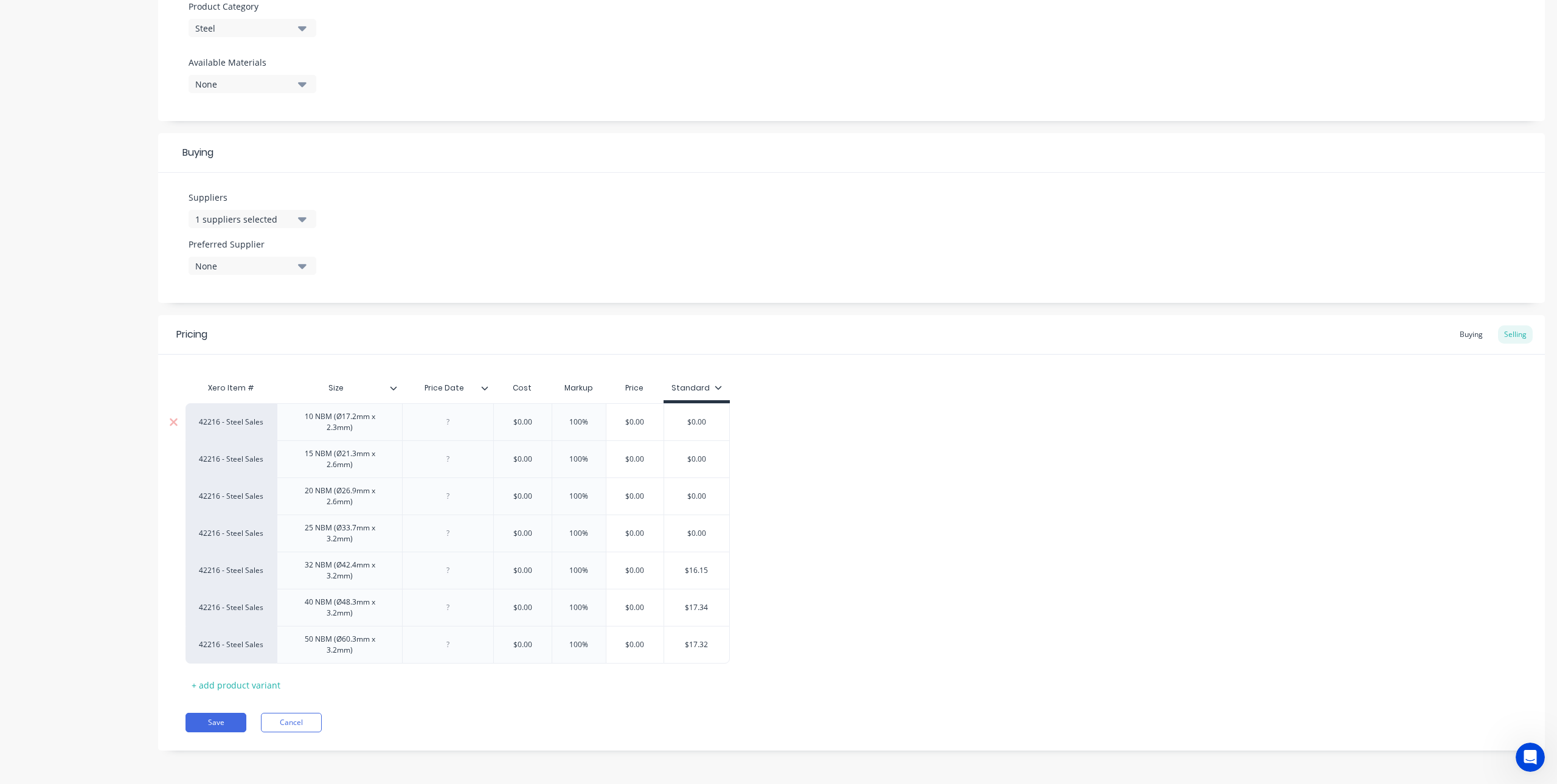
click at [551, 420] on div "42216 - Steel Sales 10 NBM (Ø17.2mm x 2.3mm) $0.00 $0.00 100% 100 $0.00 $0.00" at bounding box center [457, 422] width 544 height 37
type textarea "x"
type input "7."
type textarea "x"
type input "7.8"
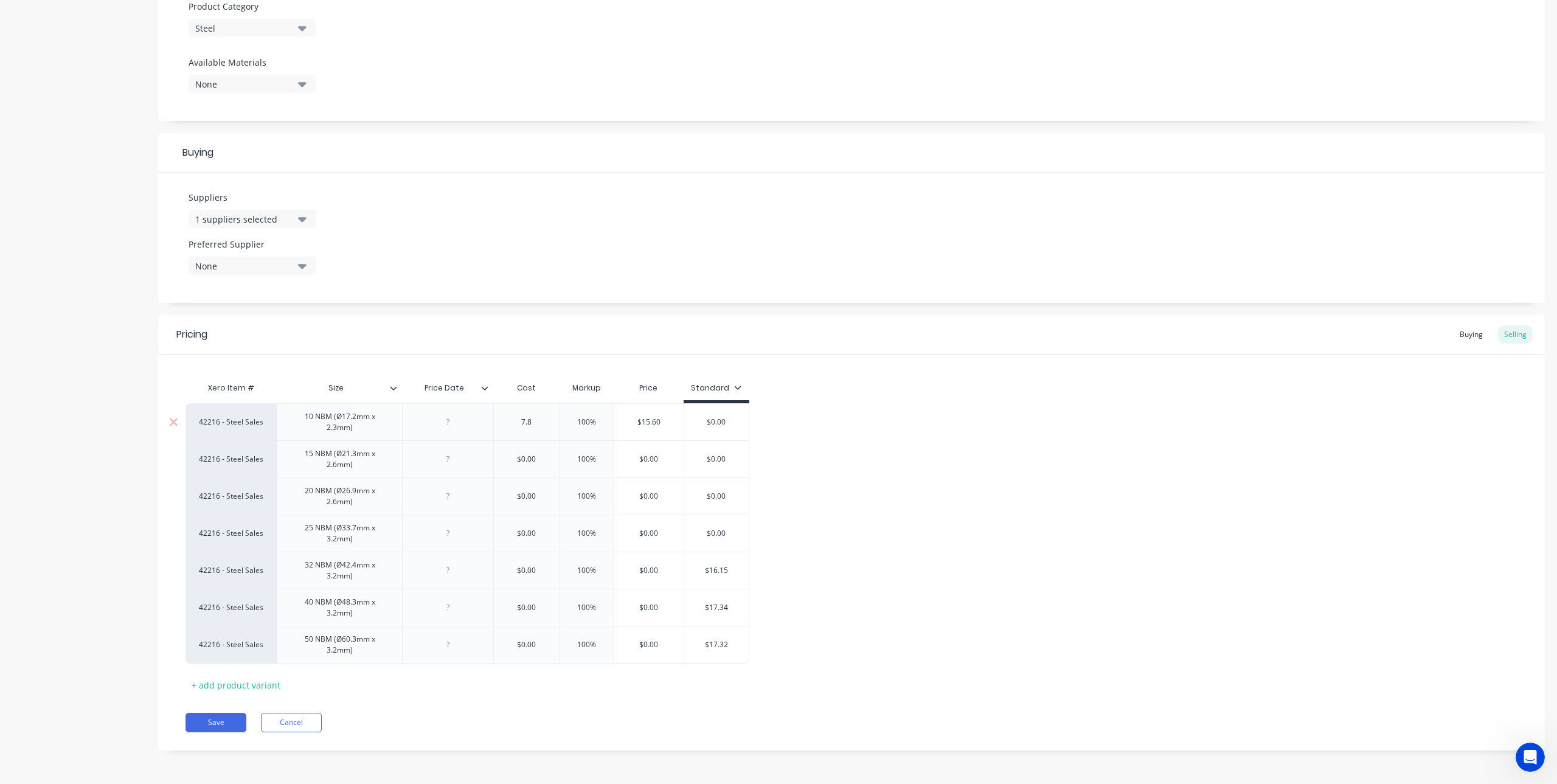
type textarea "x"
type input "7.85"
type input "$0.00"
click at [546, 456] on input "$0.00" at bounding box center [528, 459] width 69 height 11
drag, startPoint x: 552, startPoint y: 457, endPoint x: 519, endPoint y: 464, distance: 33.7
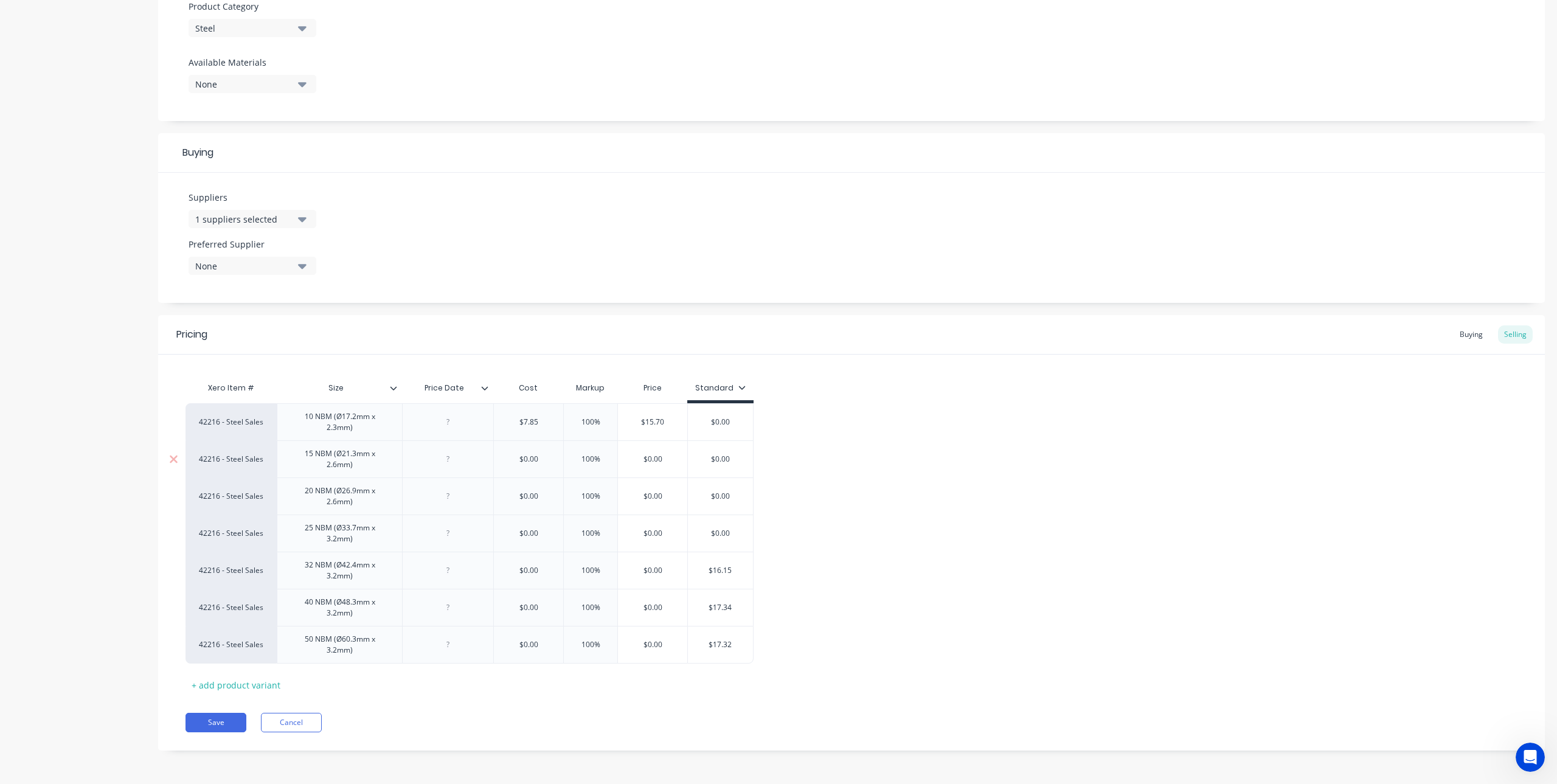
click at [519, 464] on input "$0.00" at bounding box center [528, 459] width 69 height 11
type textarea "x"
type input "3."
type textarea "x"
type input "3.8"
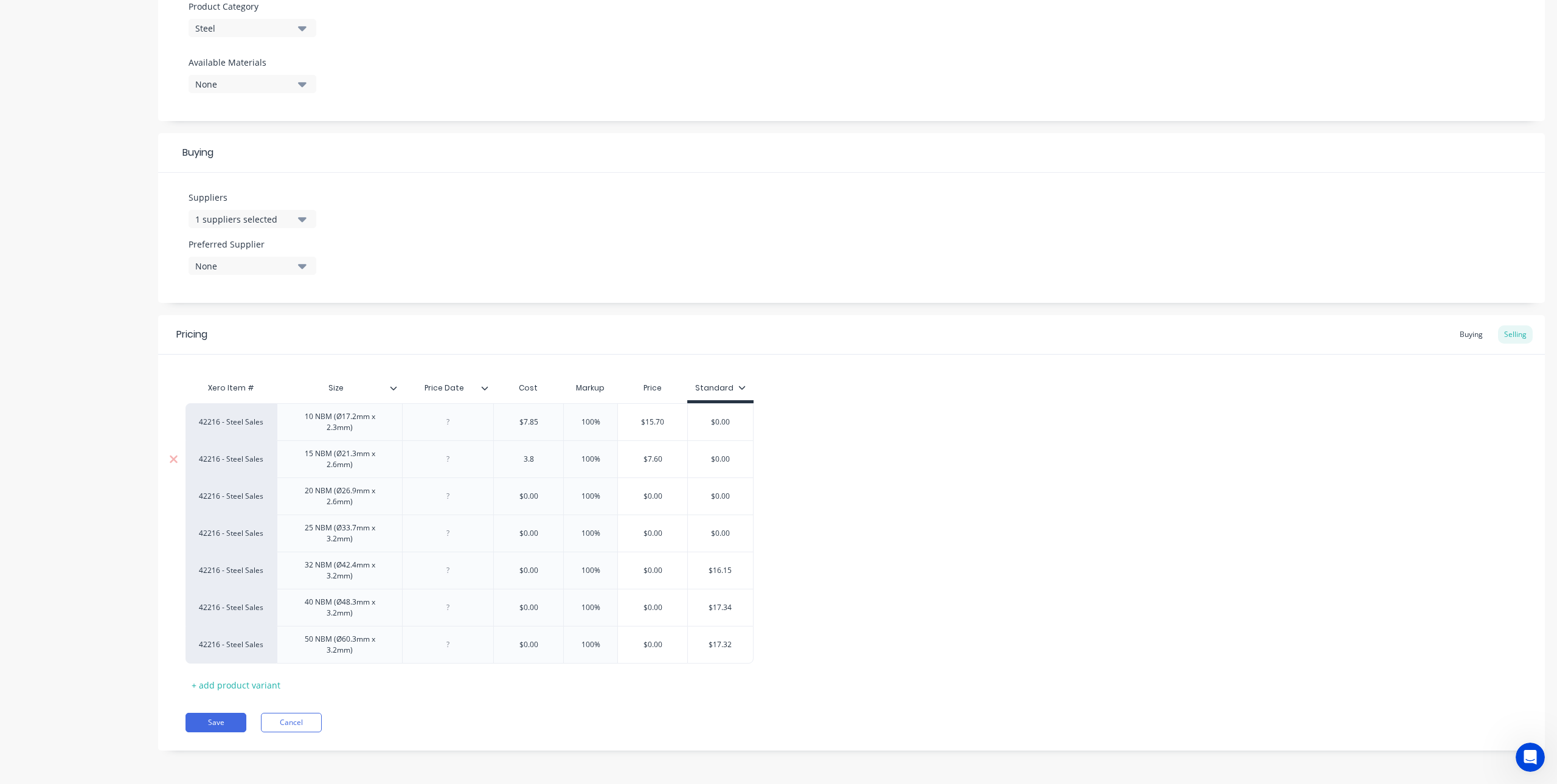
type textarea "x"
type input "3.81"
type textarea "x"
type input "3.815"
type input "$0.00"
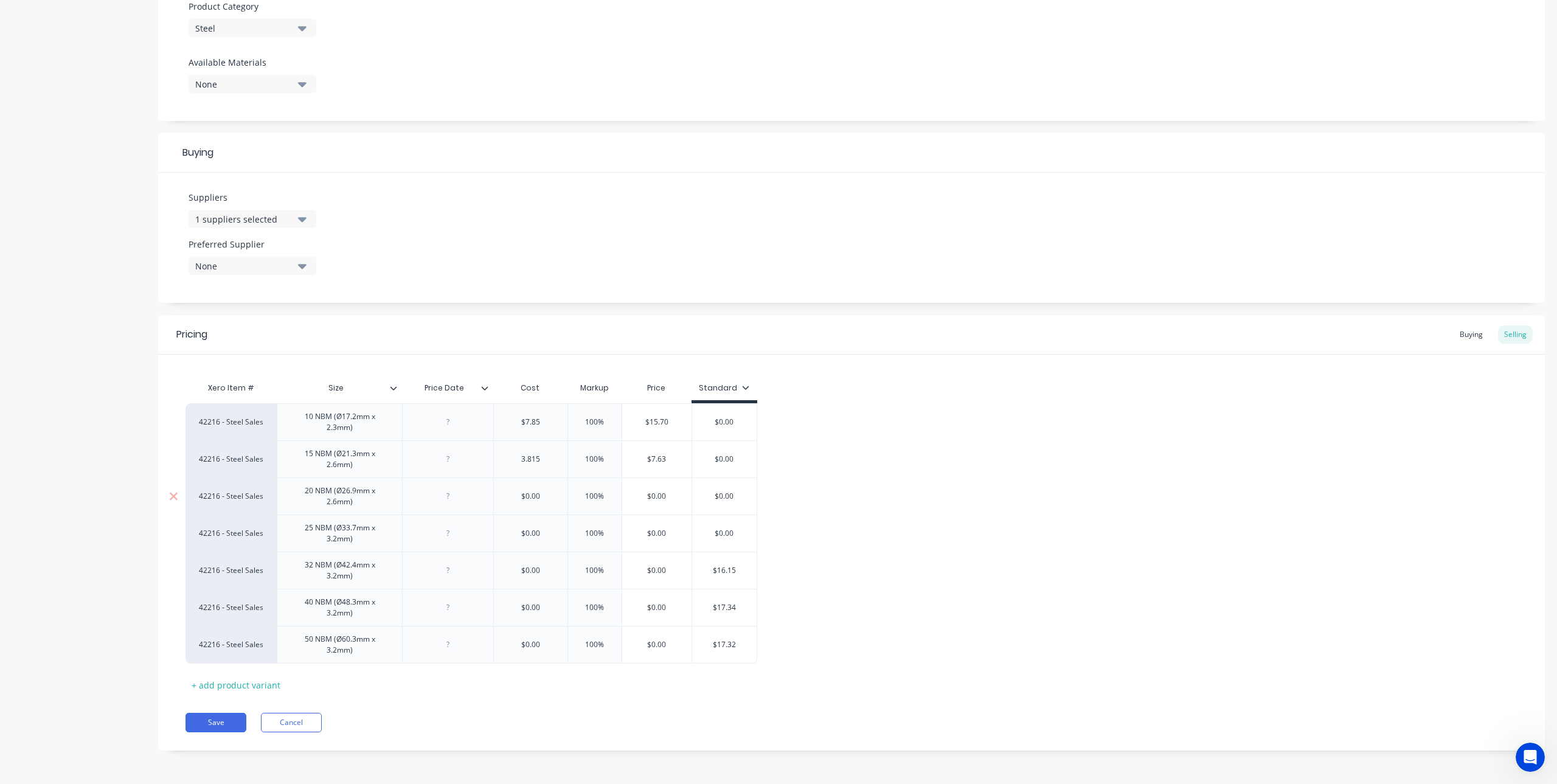
click at [537, 495] on input "$0.00" at bounding box center [531, 495] width 73 height 11
drag, startPoint x: 544, startPoint y: 497, endPoint x: 519, endPoint y: 498, distance: 25.0
click at [519, 498] on input "$0.00" at bounding box center [531, 495] width 73 height 11
type textarea "x"
type input "4."
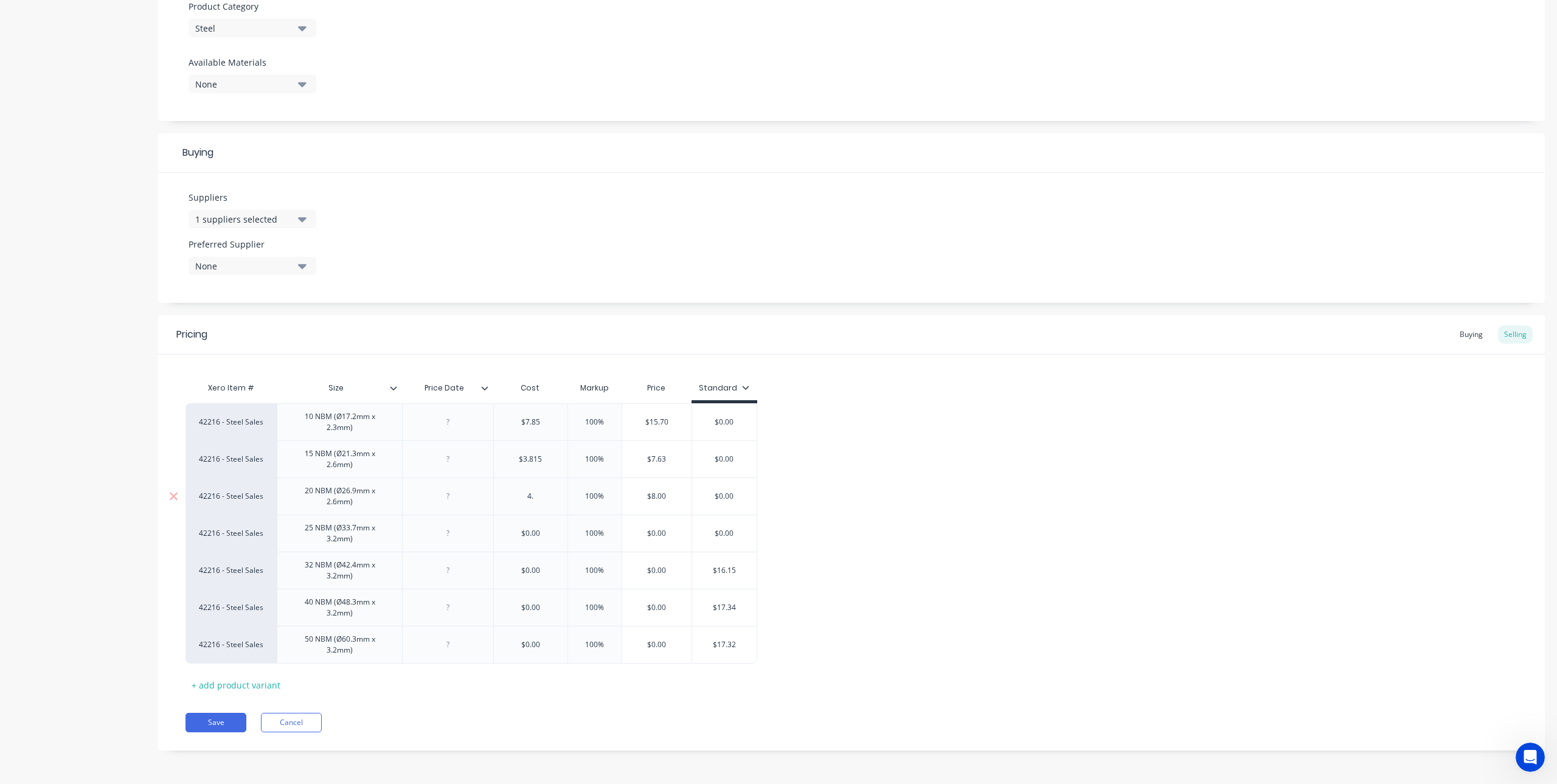
type textarea "x"
type input "4.8"
type textarea "x"
type input "4.88"
type textarea "x"
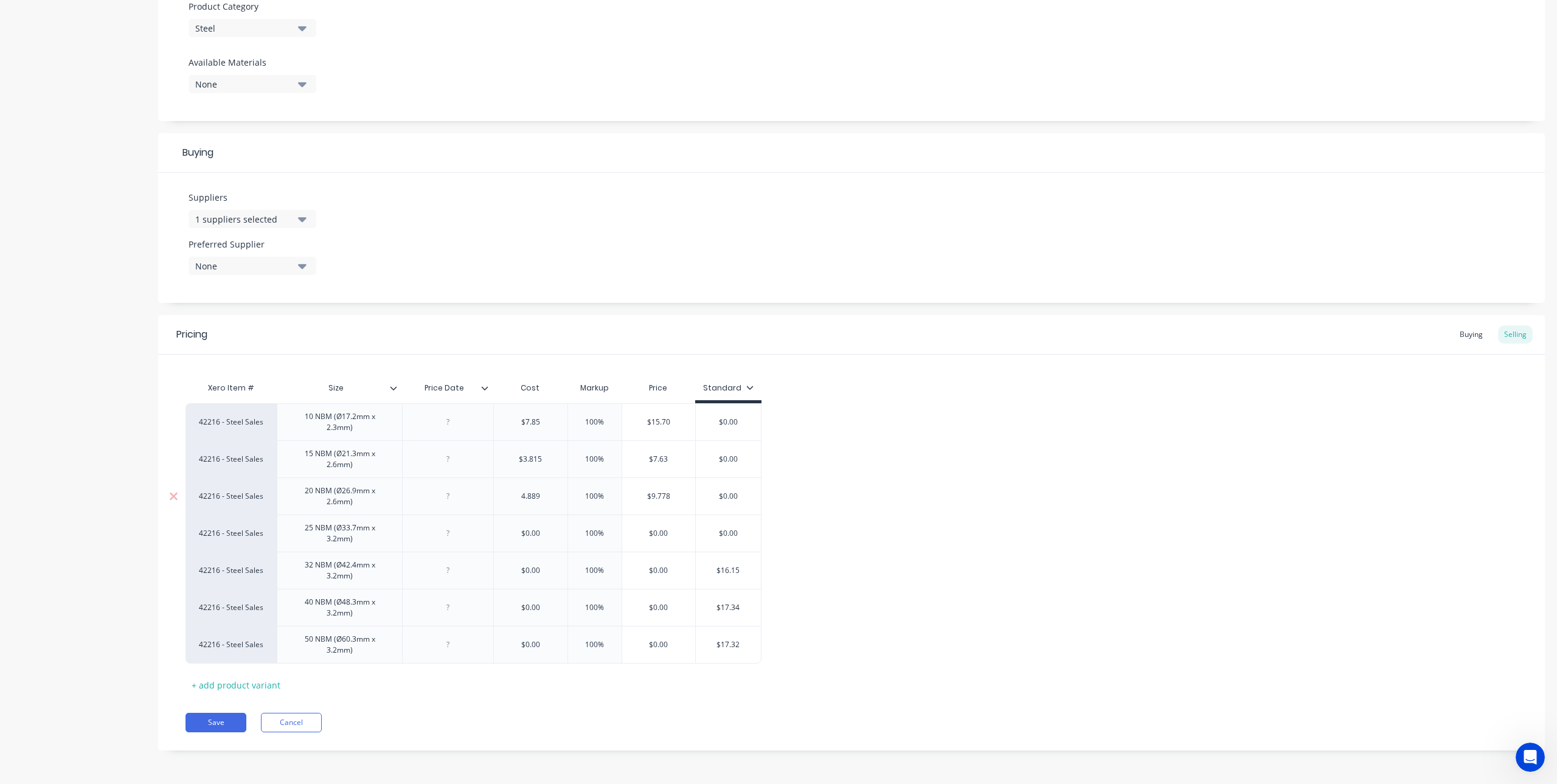
click at [485, 493] on div at bounding box center [447, 496] width 91 height 37
type input "4.889"
click at [458, 500] on div at bounding box center [448, 496] width 60 height 16
type textarea "x"
click at [465, 537] on div at bounding box center [448, 533] width 60 height 16
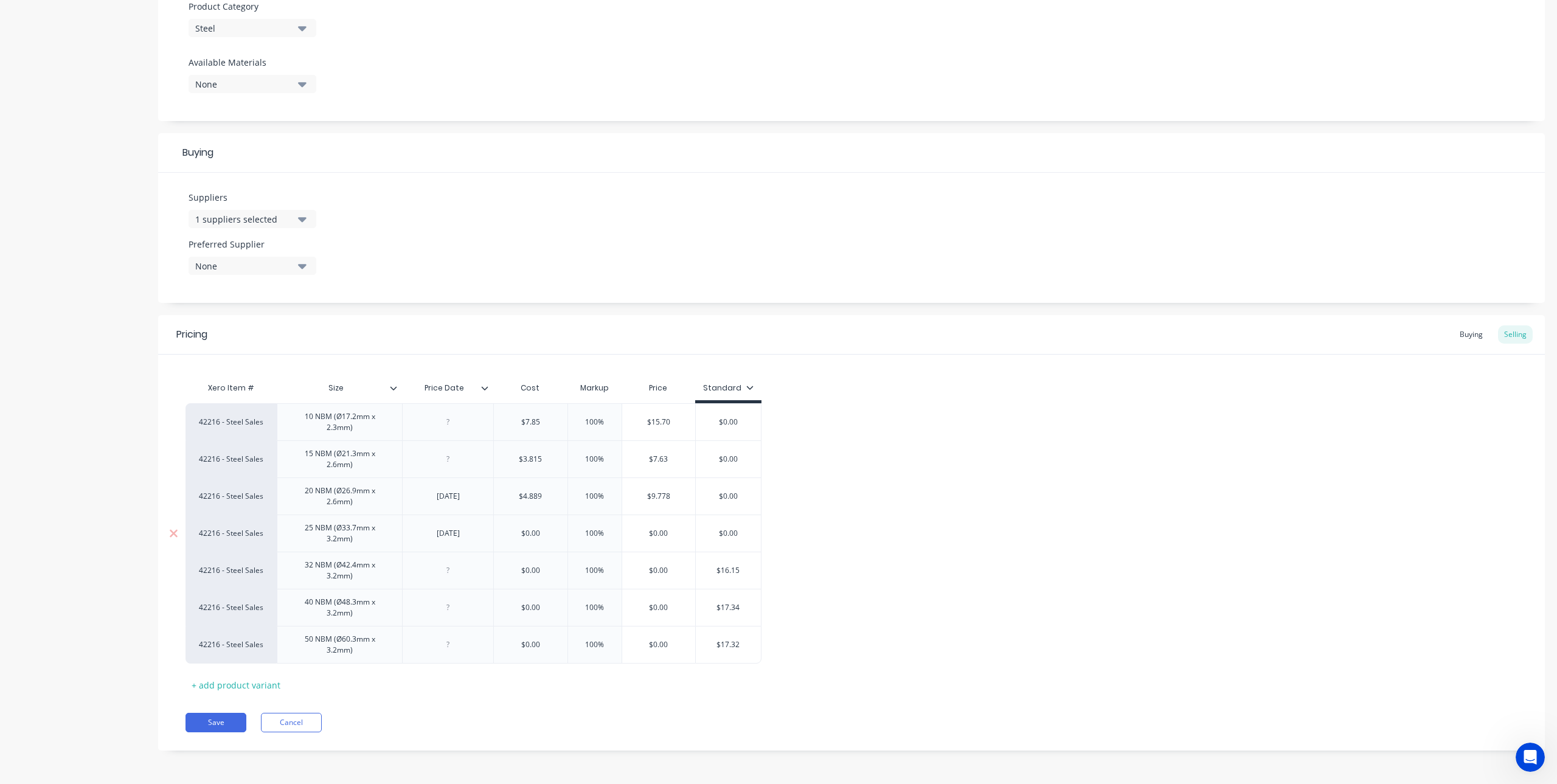
click at [534, 539] on div "$0.00" at bounding box center [531, 534] width 73 height 31
type textarea "x"
type input "$0.00"
drag, startPoint x: 542, startPoint y: 538, endPoint x: 523, endPoint y: 529, distance: 21.0
click at [523, 529] on input "$0.00" at bounding box center [531, 533] width 73 height 11
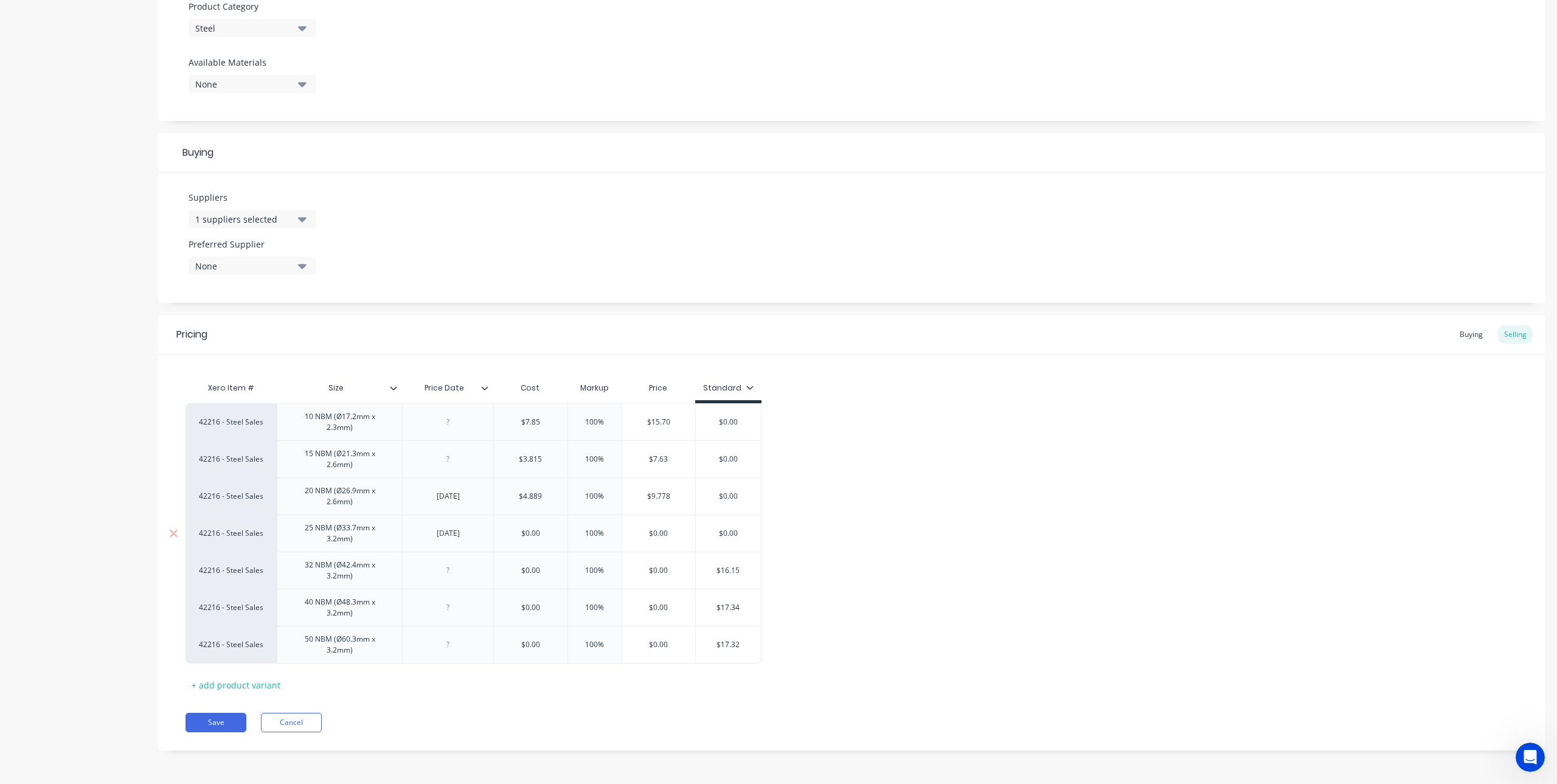
type textarea "x"
type input "5."
type textarea "x"
type input "5.8"
click at [468, 571] on div at bounding box center [448, 570] width 60 height 16
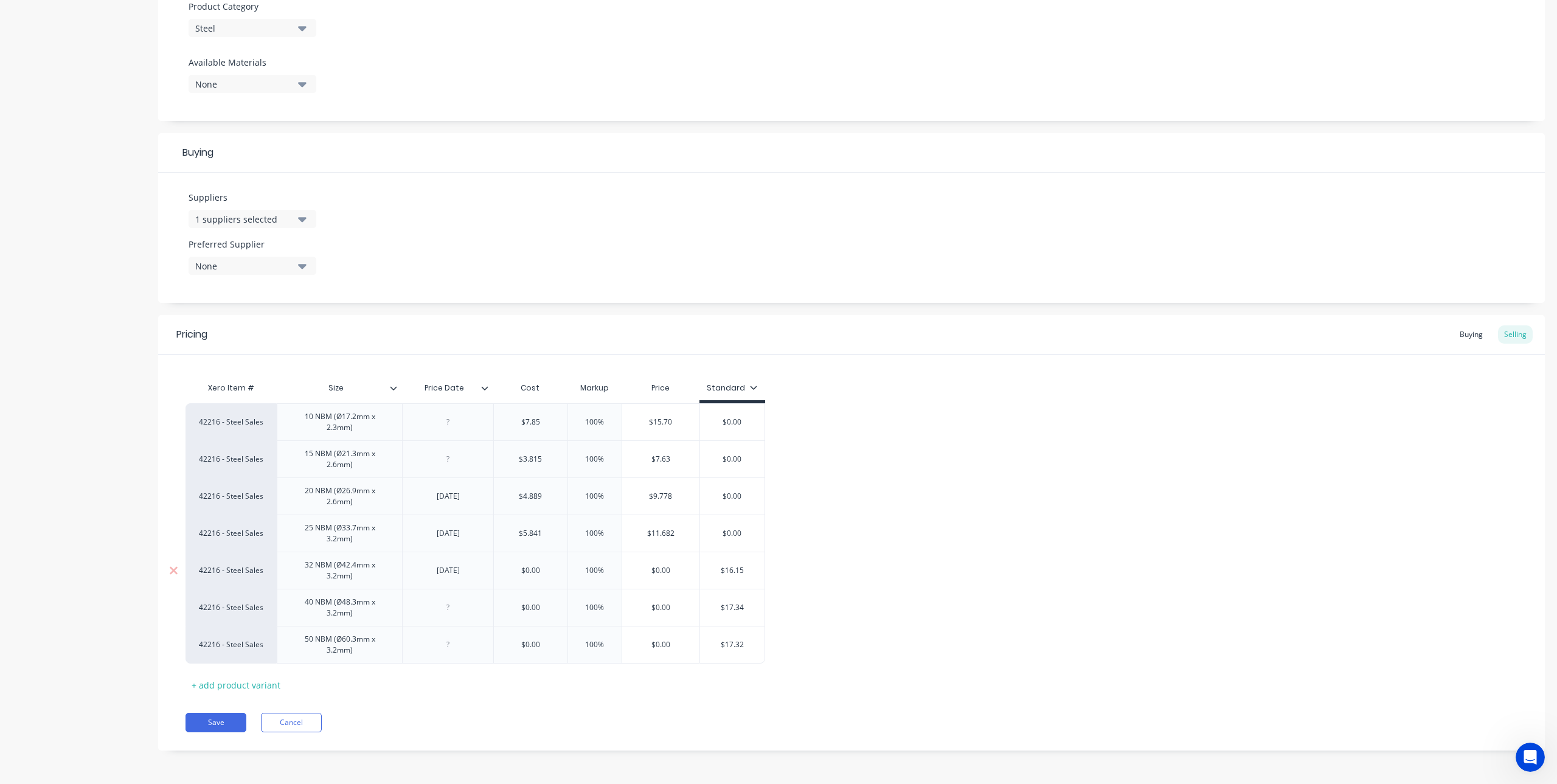
click at [550, 564] on div "$0.00" at bounding box center [531, 570] width 73 height 31
drag, startPoint x: 554, startPoint y: 565, endPoint x: 506, endPoint y: 576, distance: 49.2
click at [506, 576] on div "$0.00 $0.00" at bounding box center [531, 570] width 73 height 31
click at [474, 611] on div at bounding box center [448, 607] width 60 height 16
drag, startPoint x: 468, startPoint y: 615, endPoint x: 411, endPoint y: 611, distance: 57.1
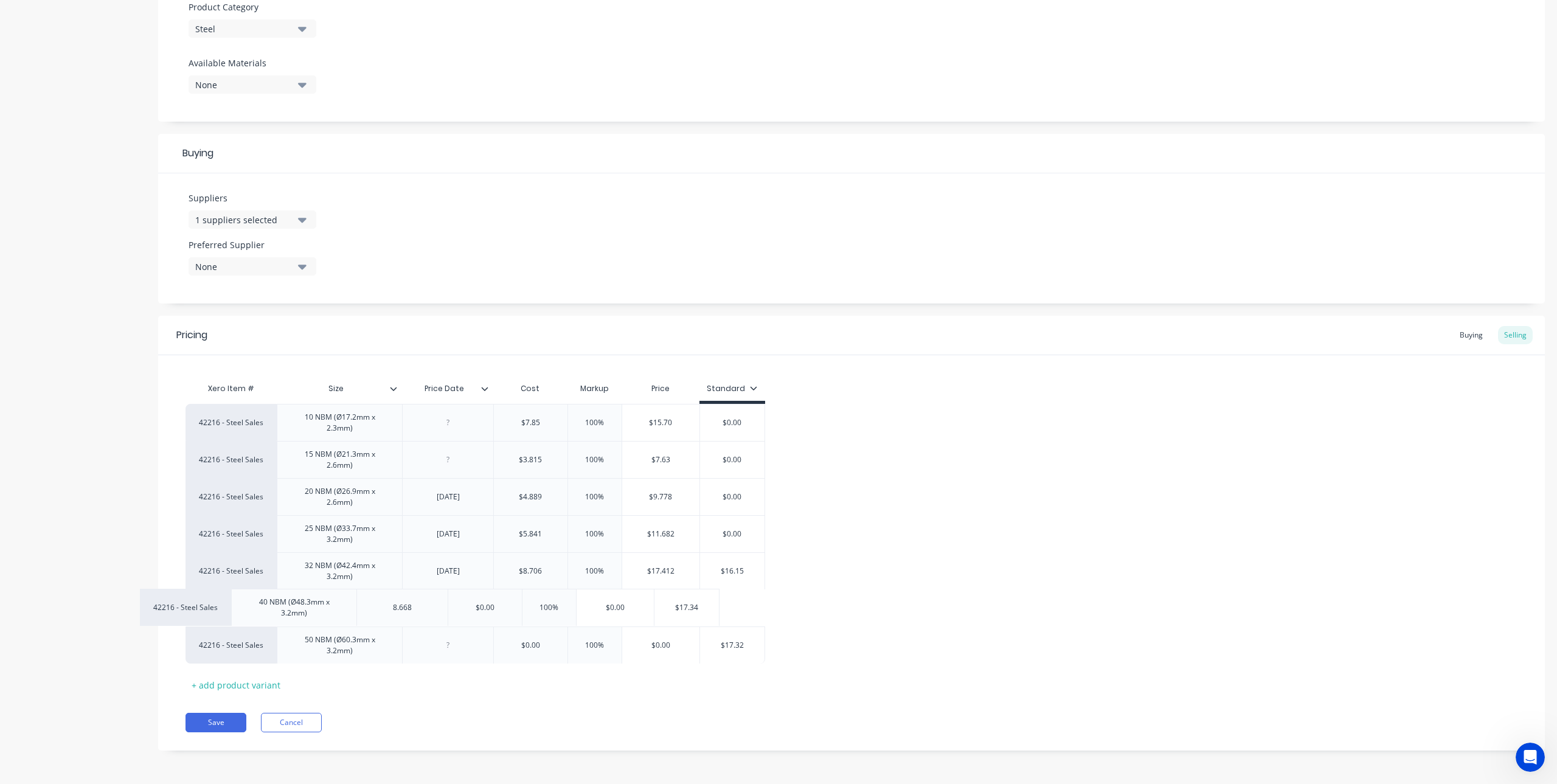
click at [411, 611] on div "42216 - Steel Sales 10 NBM (Ø17.2mm x 2.3mm) $7.85 7.85 100% 100 $15.70 $0.00 4…" at bounding box center [852, 533] width 1332 height 260
click at [474, 604] on div "8.668" at bounding box center [448, 607] width 60 height 16
drag, startPoint x: 466, startPoint y: 608, endPoint x: 435, endPoint y: 608, distance: 31.0
click at [435, 608] on div "8.668" at bounding box center [448, 607] width 60 height 16
click at [546, 611] on input "$0.00" at bounding box center [531, 607] width 73 height 11
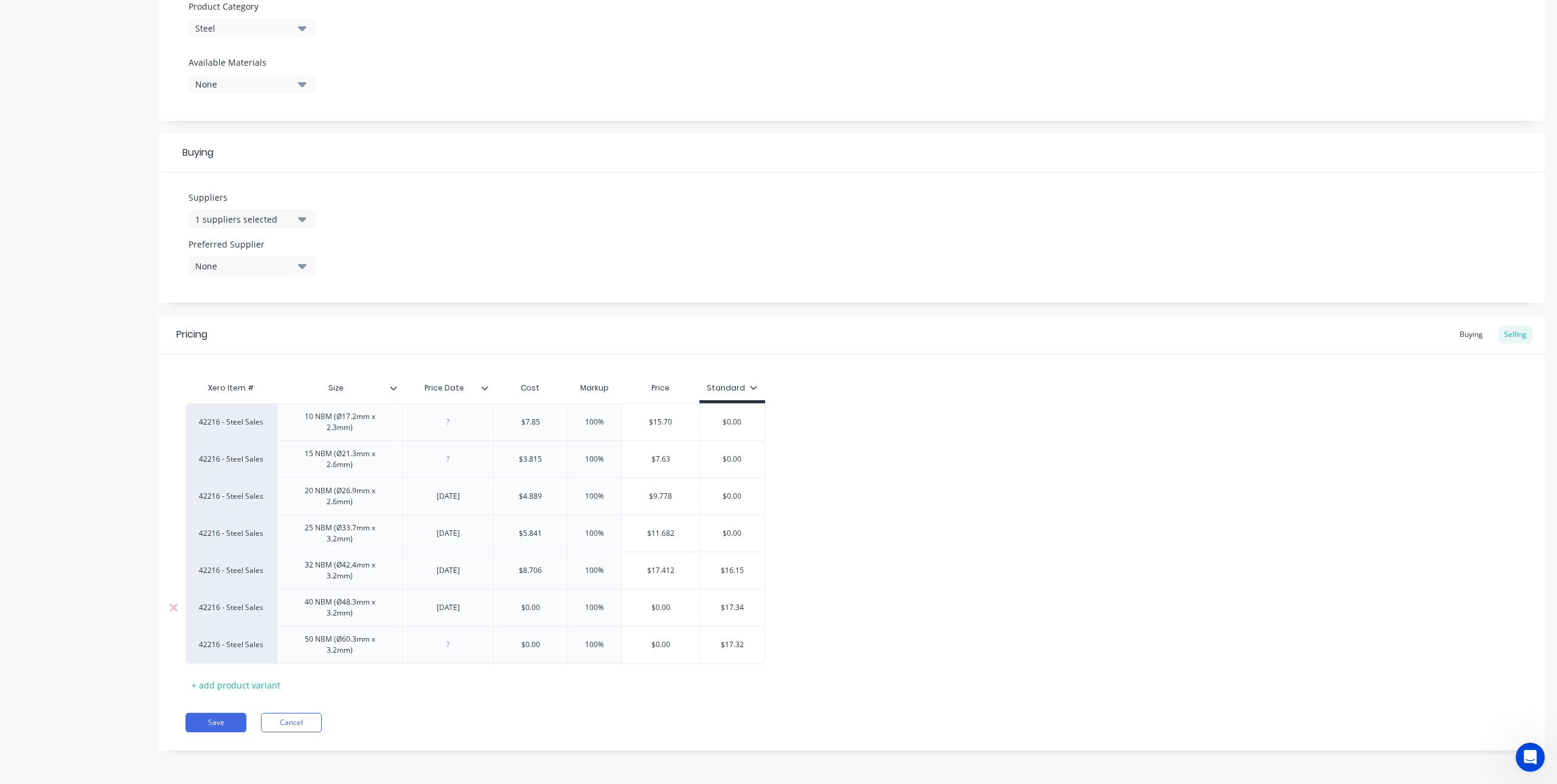
drag, startPoint x: 527, startPoint y: 606, endPoint x: 512, endPoint y: 606, distance: 15.0
click at [512, 606] on input "$0.00" at bounding box center [531, 607] width 73 height 11
paste input "8.668"
click at [462, 645] on div at bounding box center [448, 644] width 60 height 16
drag, startPoint x: 462, startPoint y: 645, endPoint x: 382, endPoint y: 647, distance: 80.0
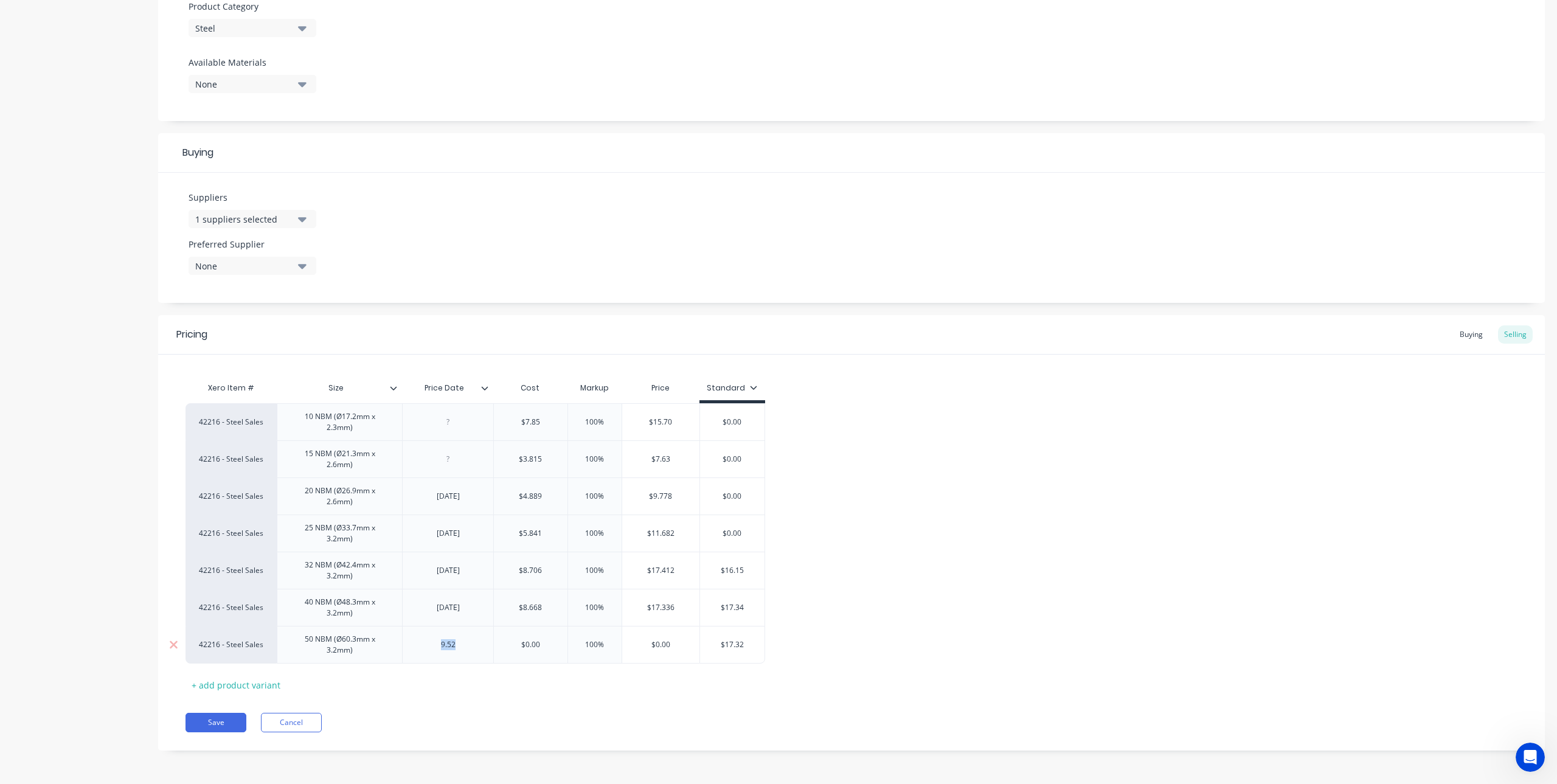
click at [382, 647] on div "42216 - Steel Sales 50 NBM (Ø60.3mm x 3.2mm) 9.52 $0.00 100% 100 $0.00 $17.32" at bounding box center [475, 644] width 580 height 37
click at [549, 637] on div "$0.00" at bounding box center [531, 644] width 73 height 31
click at [512, 641] on input "$0.00" at bounding box center [531, 644] width 73 height 11
click at [545, 695] on div "Pricing Buying Selling Xero Item # Size Price Date Cost Markup Price Standard 4…" at bounding box center [852, 532] width 1387 height 435
click at [549, 458] on input "$3.815" at bounding box center [531, 459] width 73 height 11
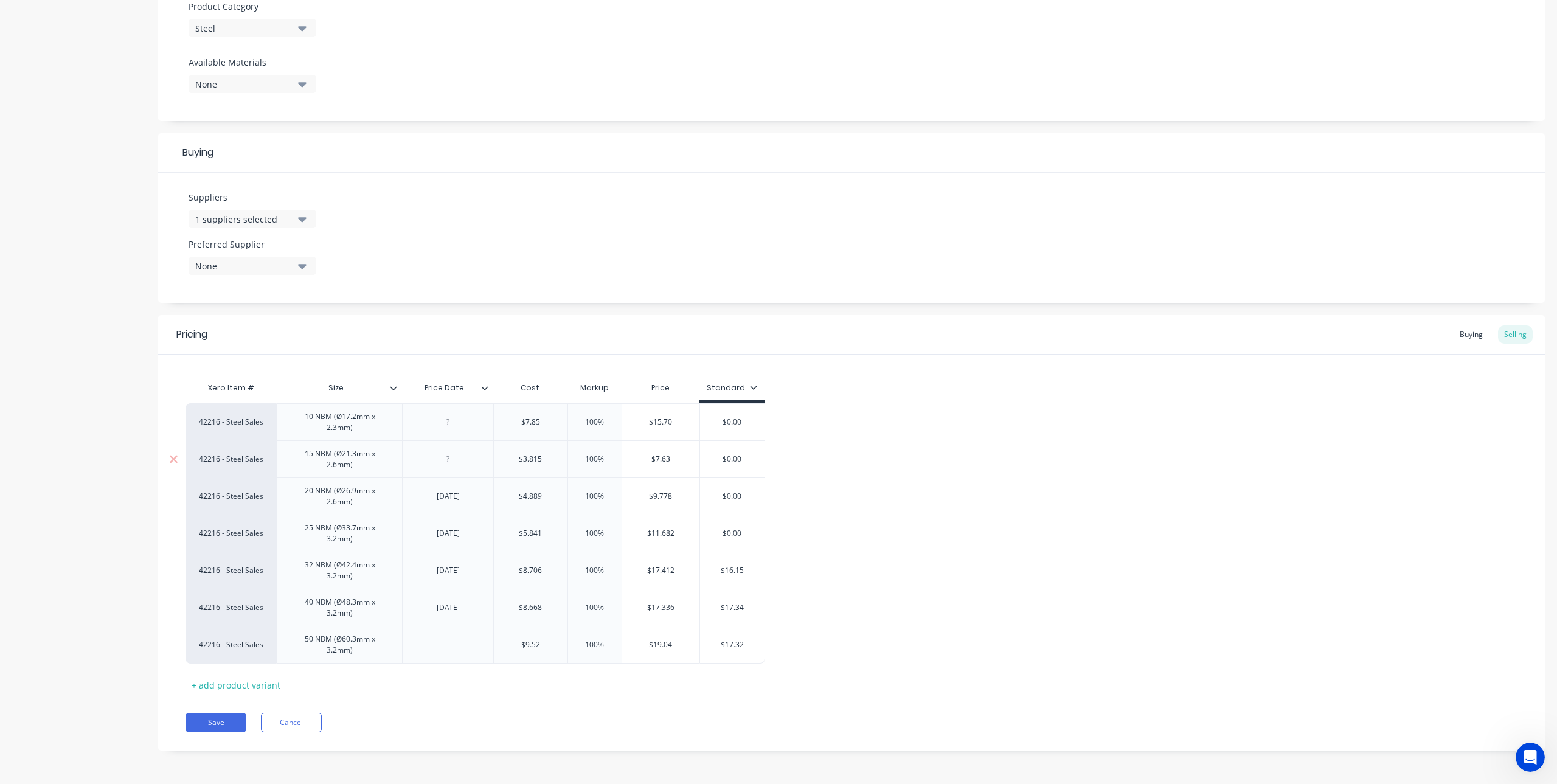
drag, startPoint x: 543, startPoint y: 455, endPoint x: 495, endPoint y: 457, distance: 48.0
click at [495, 457] on input "$3.815" at bounding box center [531, 459] width 73 height 11
click at [449, 454] on div at bounding box center [448, 459] width 60 height 16
click at [472, 500] on div "18/7/24" at bounding box center [448, 496] width 60 height 16
click at [529, 493] on input "$4.889" at bounding box center [532, 495] width 78 height 11
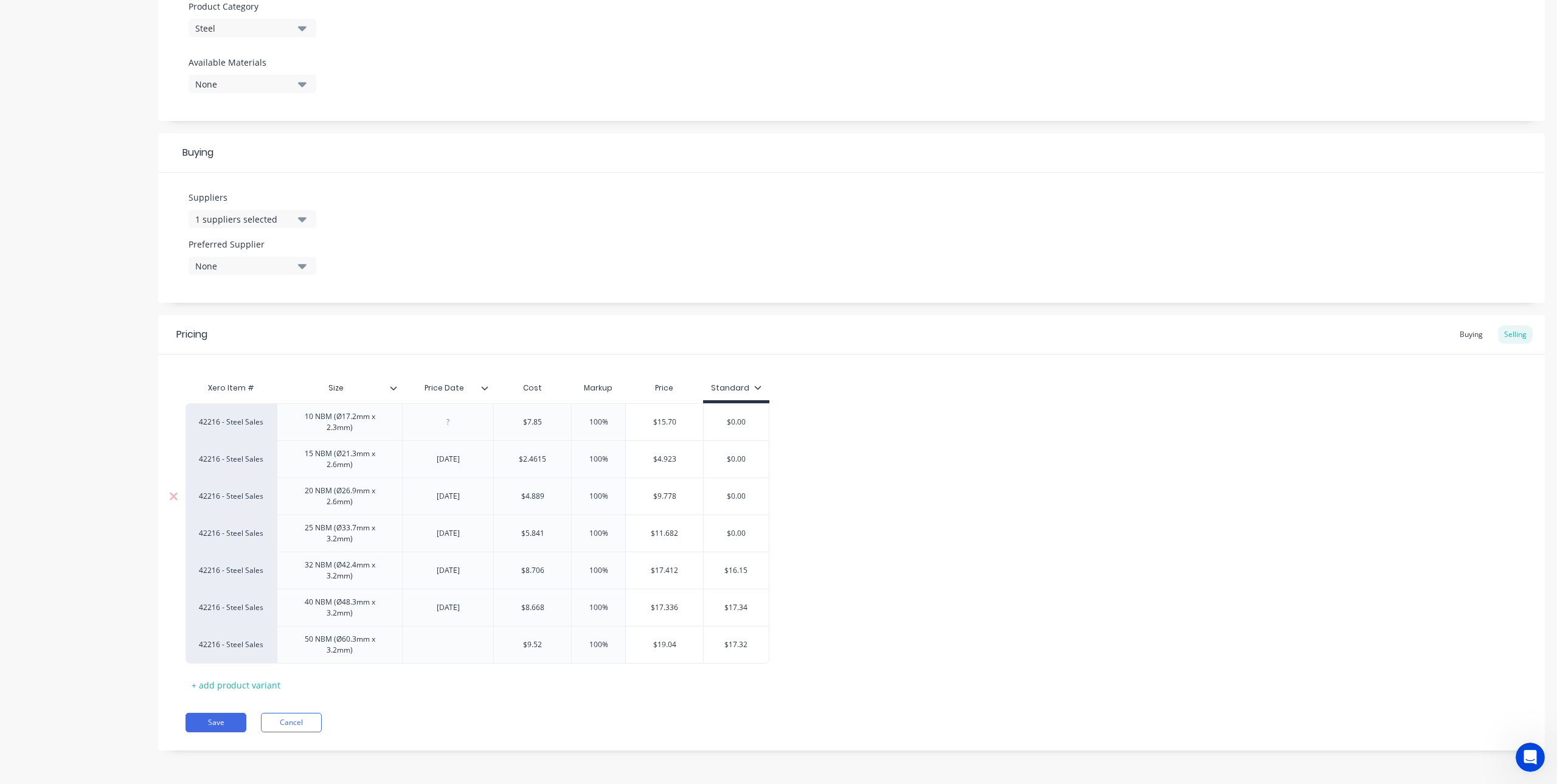
drag, startPoint x: 517, startPoint y: 494, endPoint x: 554, endPoint y: 499, distance: 37.3
click at [554, 499] on input "$4.889" at bounding box center [532, 495] width 78 height 11
click at [546, 532] on input "$5.841" at bounding box center [532, 533] width 78 height 11
click at [490, 531] on div "3/8/23" at bounding box center [447, 533] width 91 height 37
click at [459, 462] on div "[DATE]" at bounding box center [448, 459] width 60 height 16
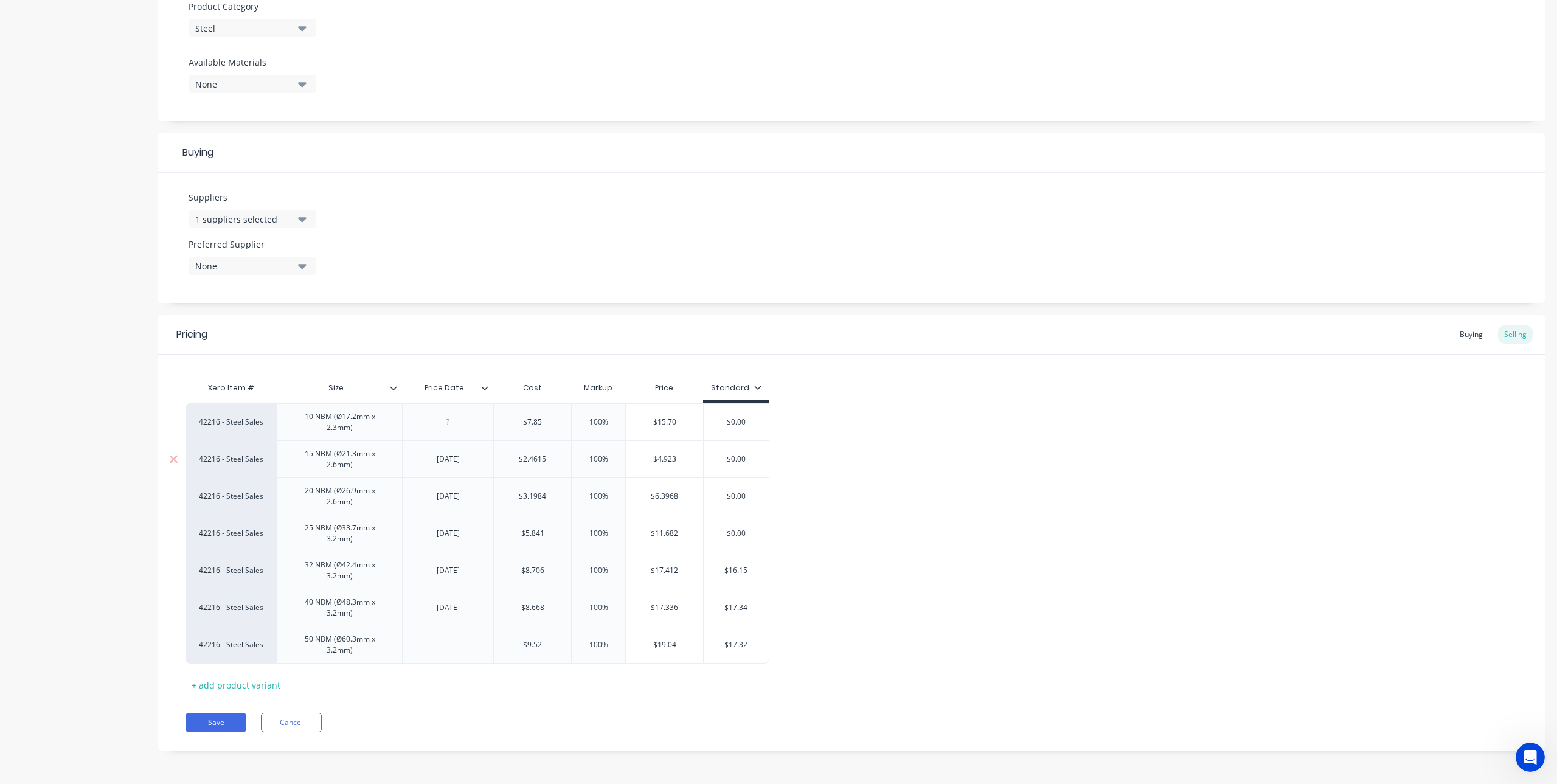
click at [459, 462] on div "[DATE]" at bounding box center [448, 459] width 60 height 16
click at [462, 461] on div "[DATE]" at bounding box center [448, 459] width 60 height 16
drag, startPoint x: 472, startPoint y: 461, endPoint x: 401, endPoint y: 463, distance: 71.0
click at [401, 463] on div "42216 - Steel Sales 15 NBM (Ø21.3mm x 2.6mm) 16/9/25 $2.4615 2.4615 100% 100 $4…" at bounding box center [478, 459] width 584 height 37
click at [442, 459] on div "[DATE]" at bounding box center [448, 459] width 60 height 16
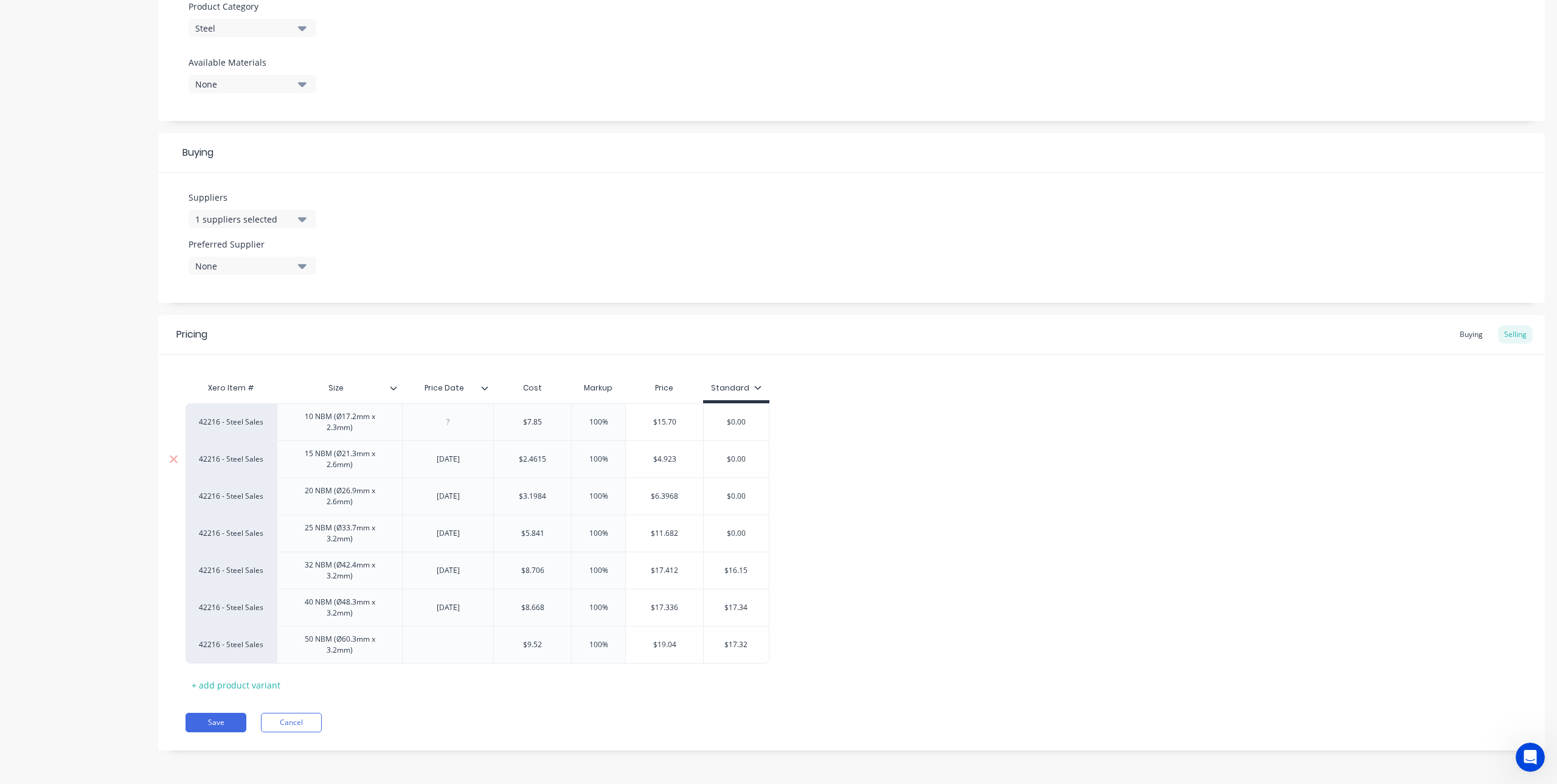
drag, startPoint x: 468, startPoint y: 463, endPoint x: 428, endPoint y: 461, distance: 40.0
click at [428, 461] on div "[DATE]" at bounding box center [448, 459] width 60 height 16
copy div "[DATE]"
click at [455, 501] on div "18/7/24" at bounding box center [448, 496] width 60 height 16
click at [468, 500] on div "18/7/24" at bounding box center [448, 496] width 60 height 16
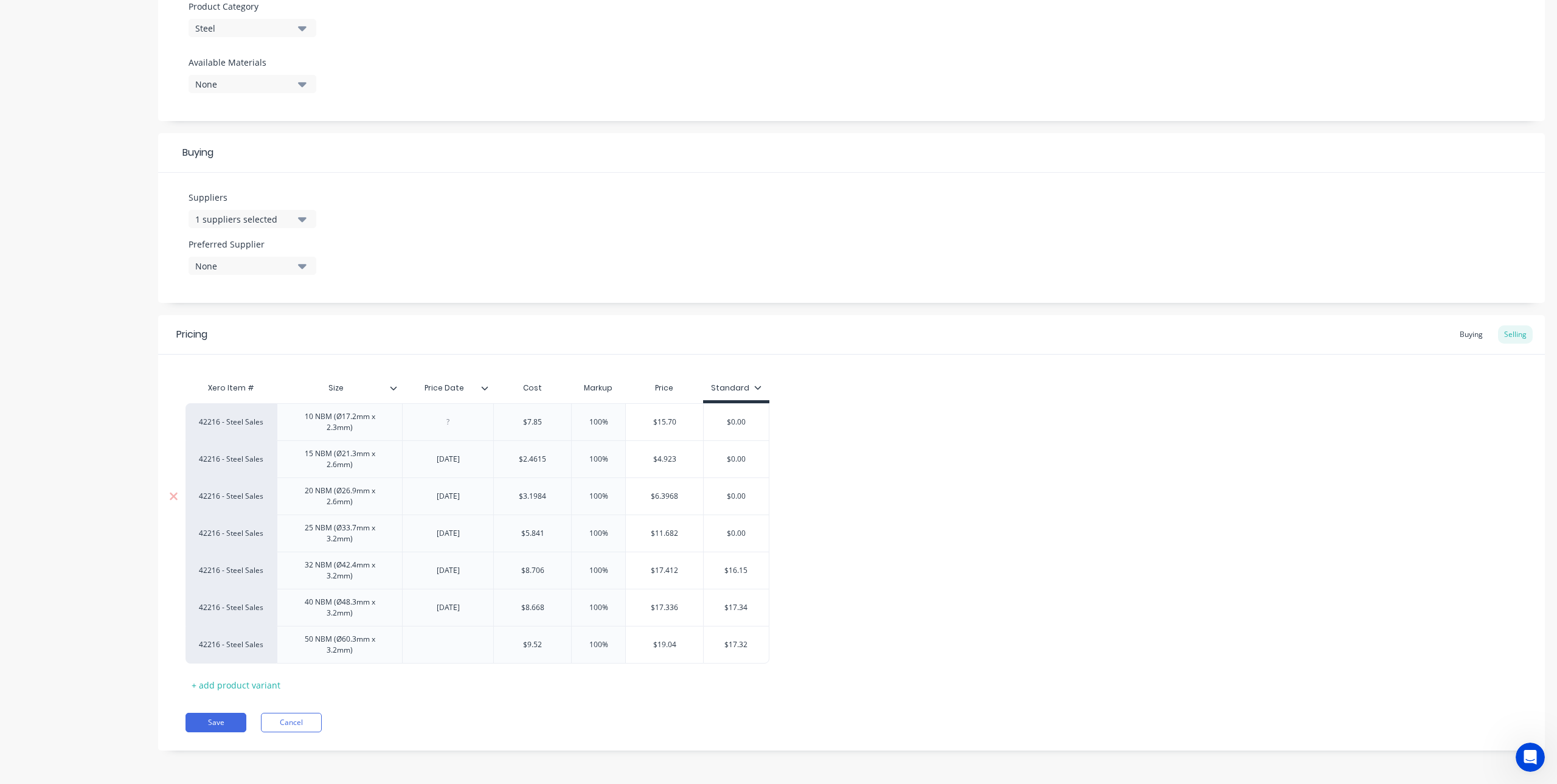
drag, startPoint x: 462, startPoint y: 499, endPoint x: 432, endPoint y: 499, distance: 30.0
click at [432, 499] on div "18/7/24" at bounding box center [448, 496] width 60 height 16
click at [470, 535] on div "3/8/23" at bounding box center [448, 533] width 60 height 16
drag, startPoint x: 535, startPoint y: 535, endPoint x: 549, endPoint y: 534, distance: 14.0
click at [535, 535] on input "$5.841" at bounding box center [532, 533] width 78 height 11
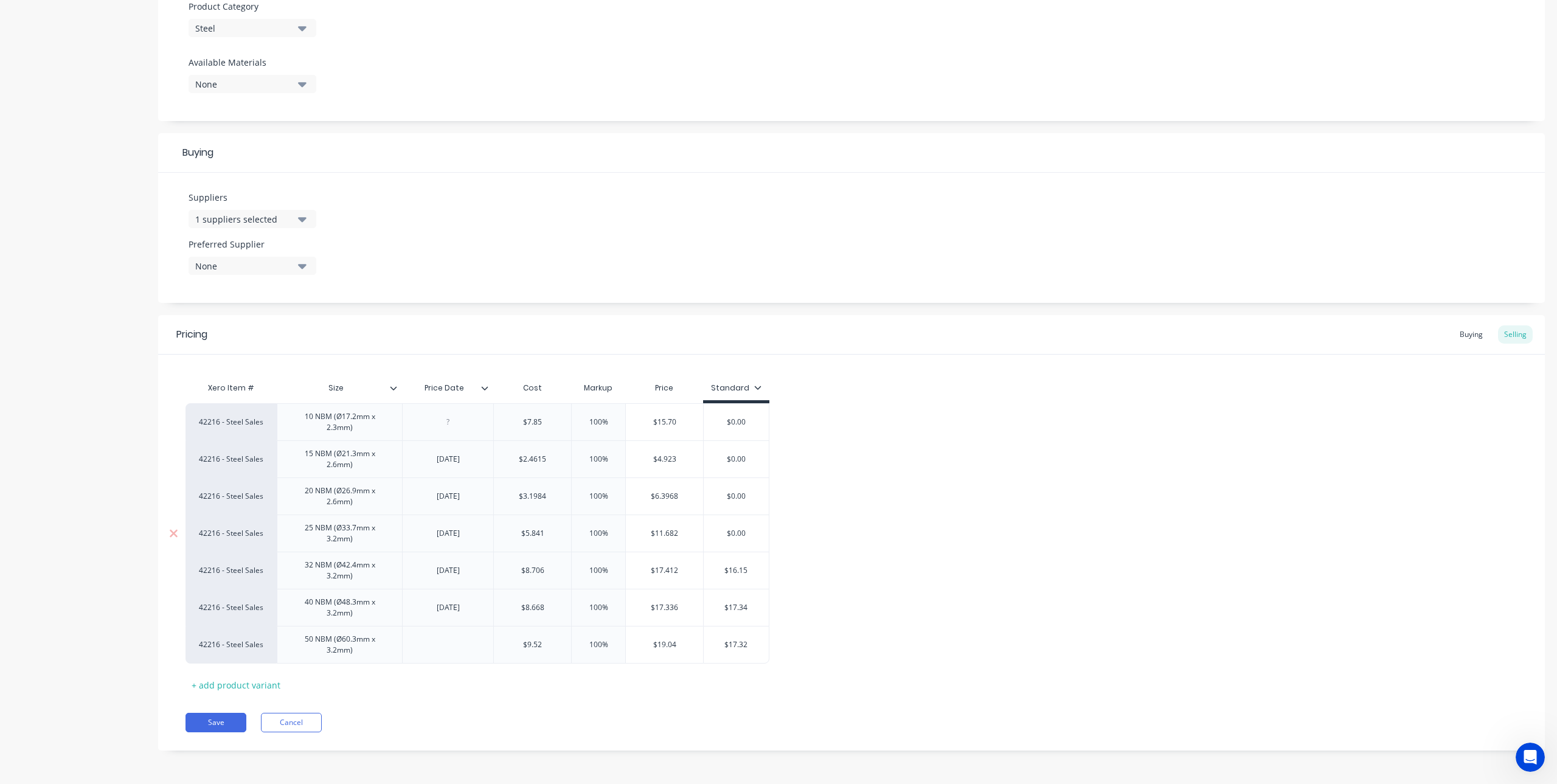
drag, startPoint x: 545, startPoint y: 533, endPoint x: 516, endPoint y: 534, distance: 29.0
click at [516, 534] on input "$5.841" at bounding box center [532, 533] width 78 height 11
click at [468, 533] on div "3/8/23" at bounding box center [448, 533] width 60 height 16
drag, startPoint x: 468, startPoint y: 536, endPoint x: 434, endPoint y: 536, distance: 34.0
click at [434, 536] on div "3/8/23" at bounding box center [448, 533] width 60 height 16
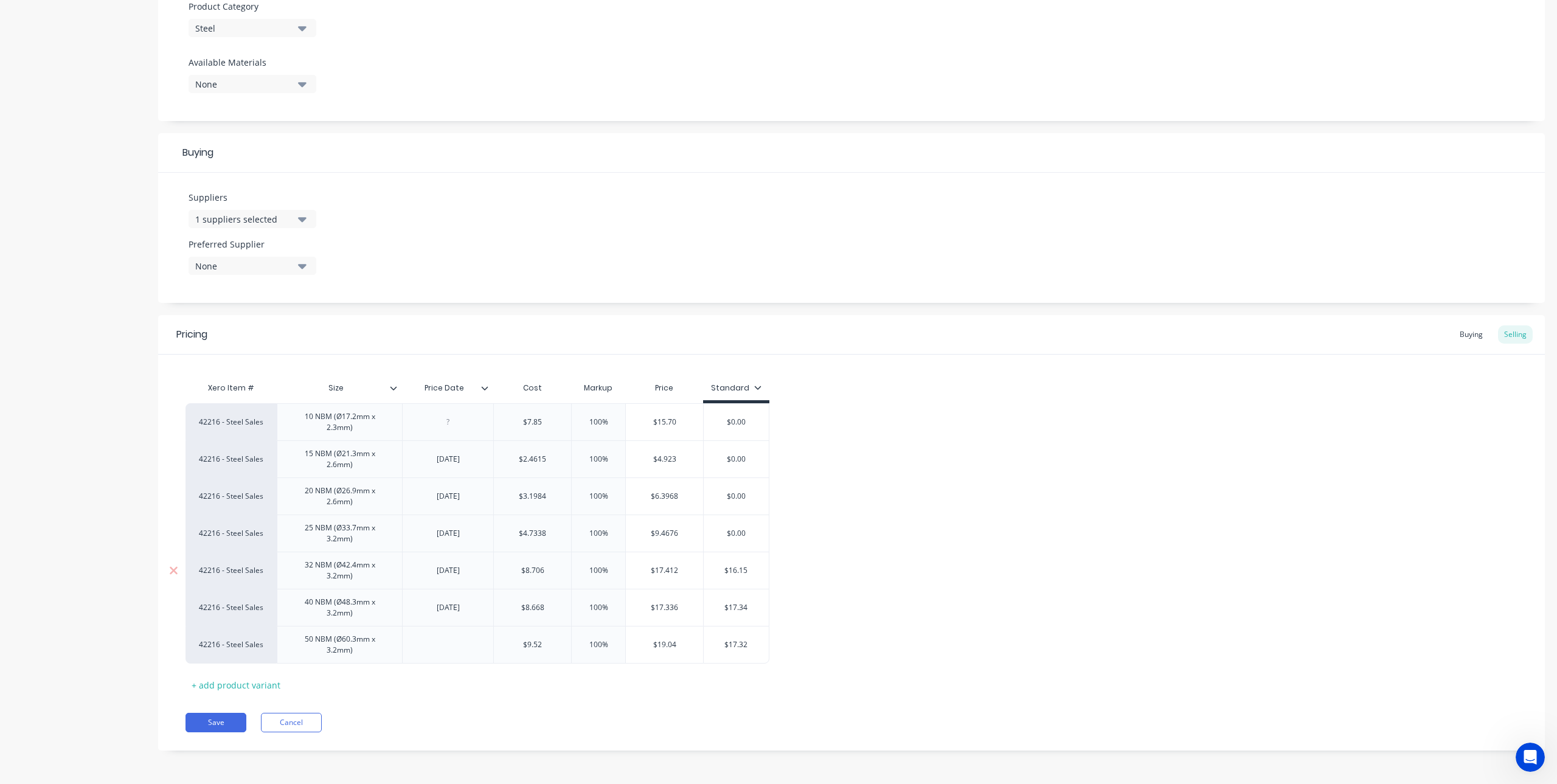
click at [560, 571] on input "$8.706" at bounding box center [532, 569] width 78 height 11
drag, startPoint x: 560, startPoint y: 571, endPoint x: 503, endPoint y: 570, distance: 57.0
click at [503, 570] on input "$8.706" at bounding box center [532, 569] width 78 height 11
click at [475, 563] on div "3/5/23" at bounding box center [448, 570] width 60 height 16
drag, startPoint x: 463, startPoint y: 569, endPoint x: 431, endPoint y: 573, distance: 32.2
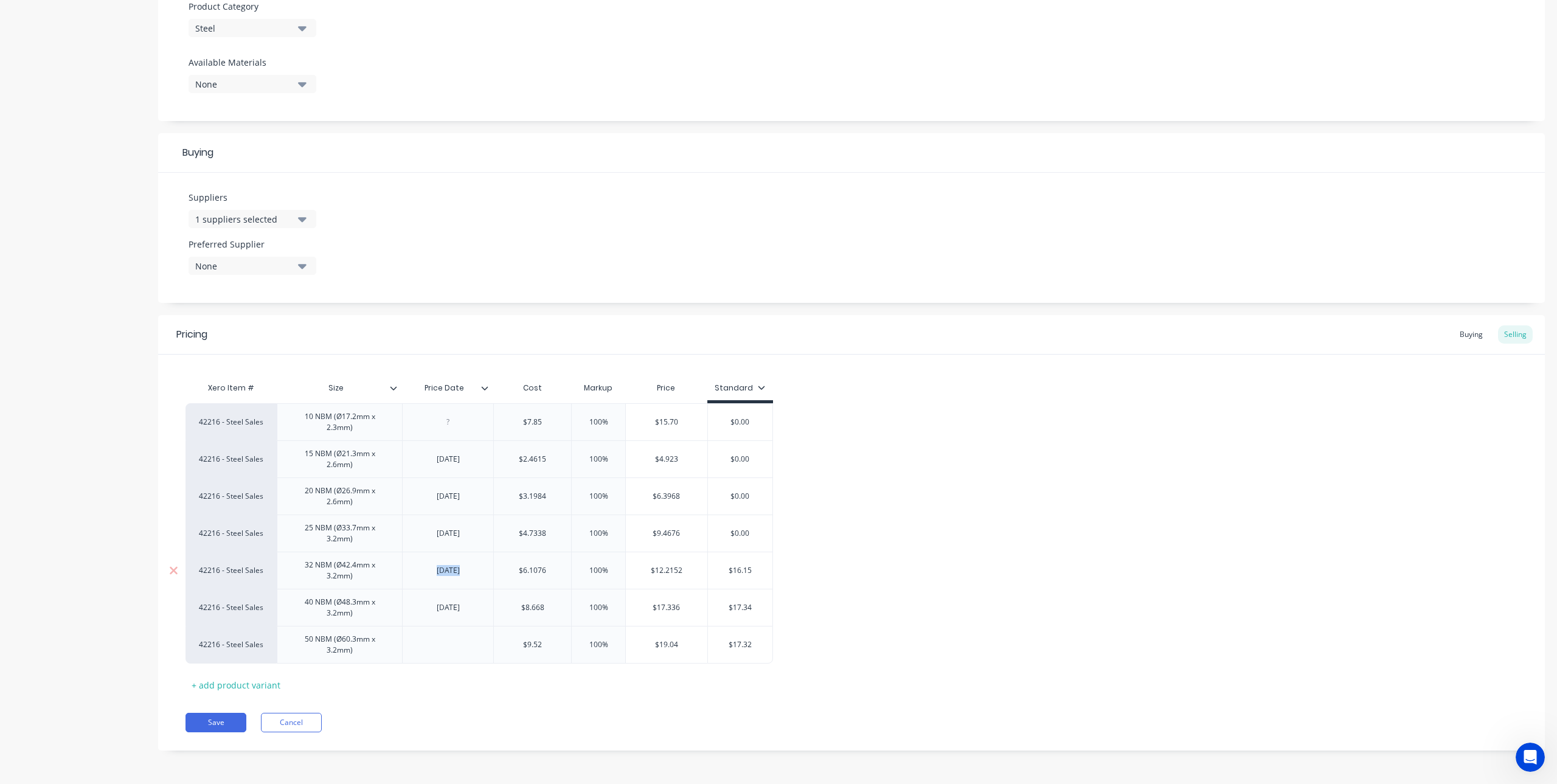
click at [431, 573] on div "3/5/23" at bounding box center [448, 570] width 60 height 16
click at [464, 605] on div "3/8/25" at bounding box center [448, 607] width 60 height 16
click at [537, 567] on input "6.1076" at bounding box center [532, 569] width 78 height 11
click at [539, 609] on input "$8.668" at bounding box center [532, 607] width 78 height 11
drag, startPoint x: 558, startPoint y: 609, endPoint x: 520, endPoint y: 618, distance: 39.1
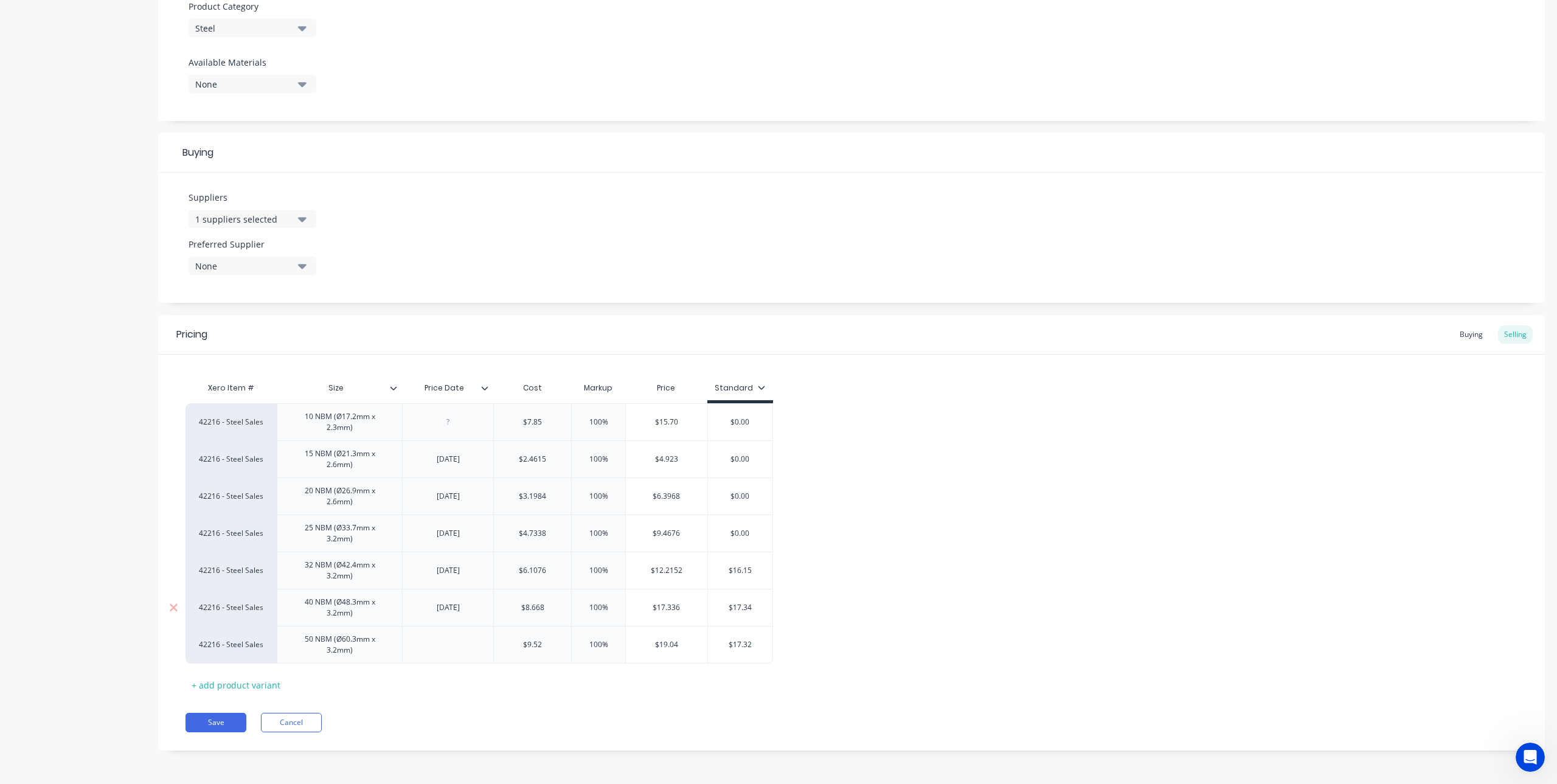
click at [520, 618] on div "$8.668 $8.668" at bounding box center [532, 608] width 78 height 31
click at [601, 692] on div "Xero Item # Size Price Date Cost Markup Price Standard 42216 - Steel Sales 10 N…" at bounding box center [852, 535] width 1332 height 318
click at [472, 609] on div "3/8/25" at bounding box center [448, 607] width 60 height 16
drag, startPoint x: 472, startPoint y: 609, endPoint x: 413, endPoint y: 609, distance: 59.0
click at [413, 609] on div "3/8/25" at bounding box center [447, 607] width 91 height 37
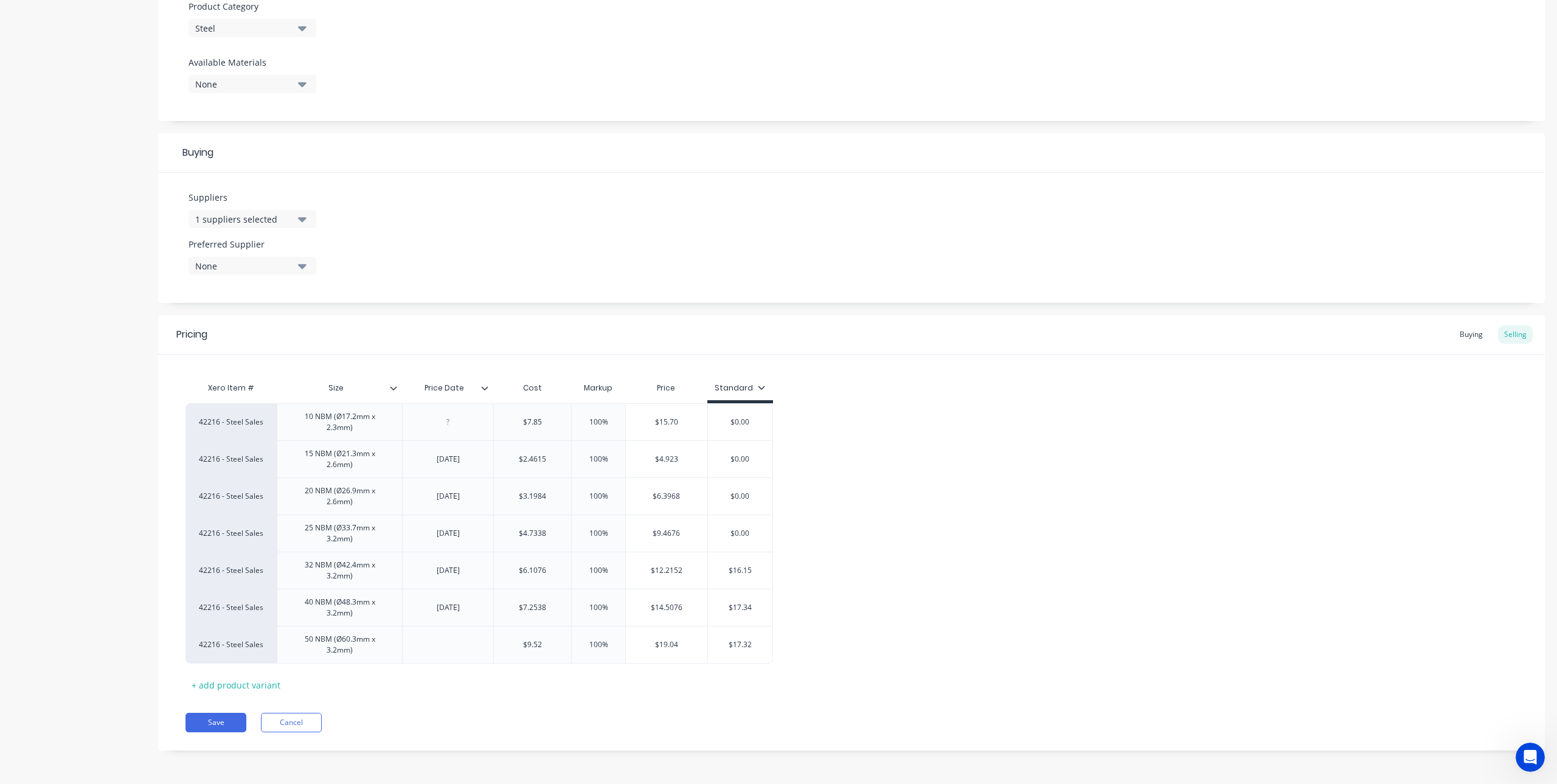
click at [456, 678] on div "Xero Item # Size Price Date Cost Markup Price Standard 42216 - Steel Sales 10 N…" at bounding box center [852, 535] width 1332 height 318
click at [393, 389] on icon at bounding box center [394, 388] width 7 height 3
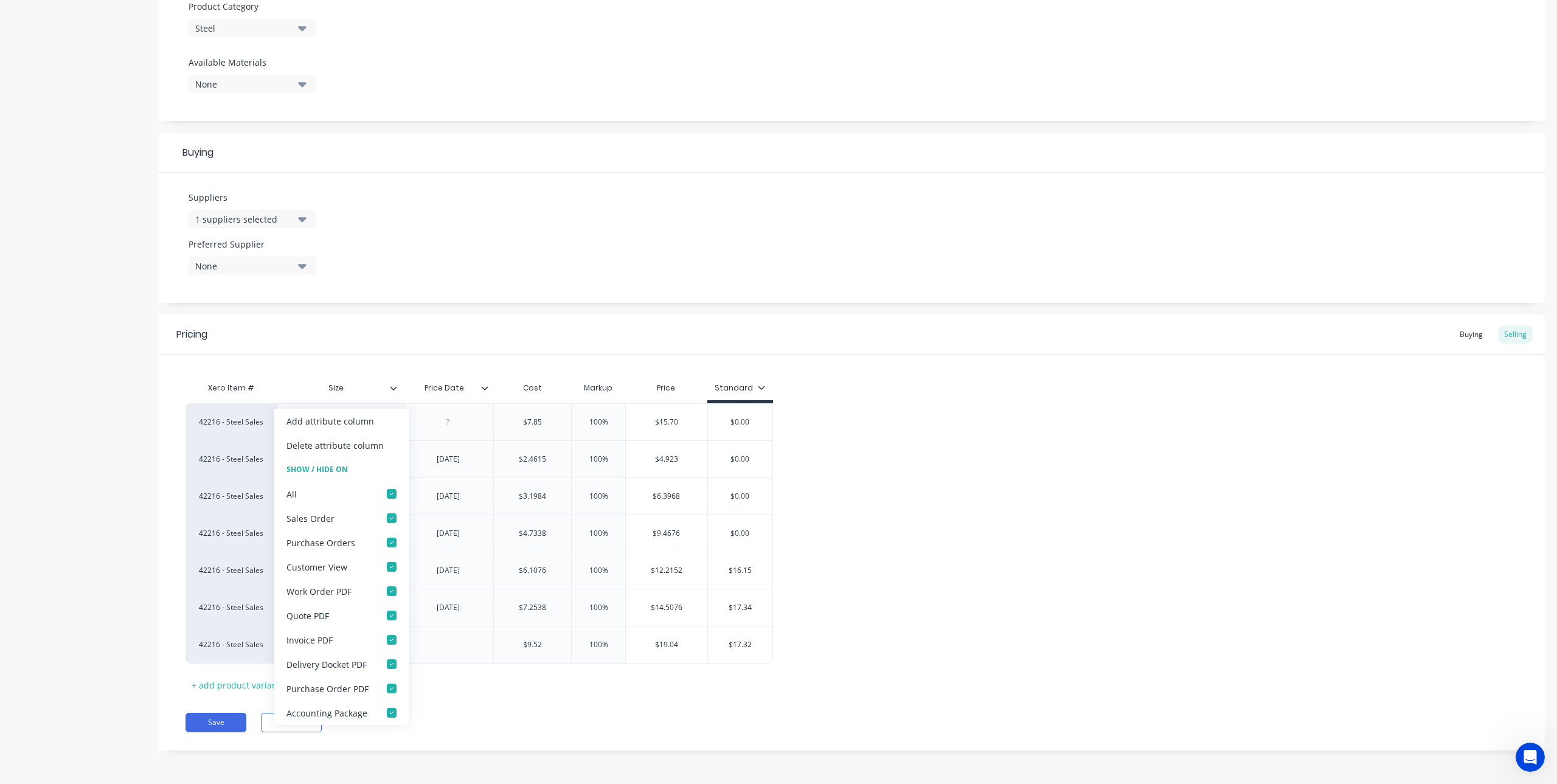
click at [393, 389] on icon at bounding box center [394, 388] width 7 height 3
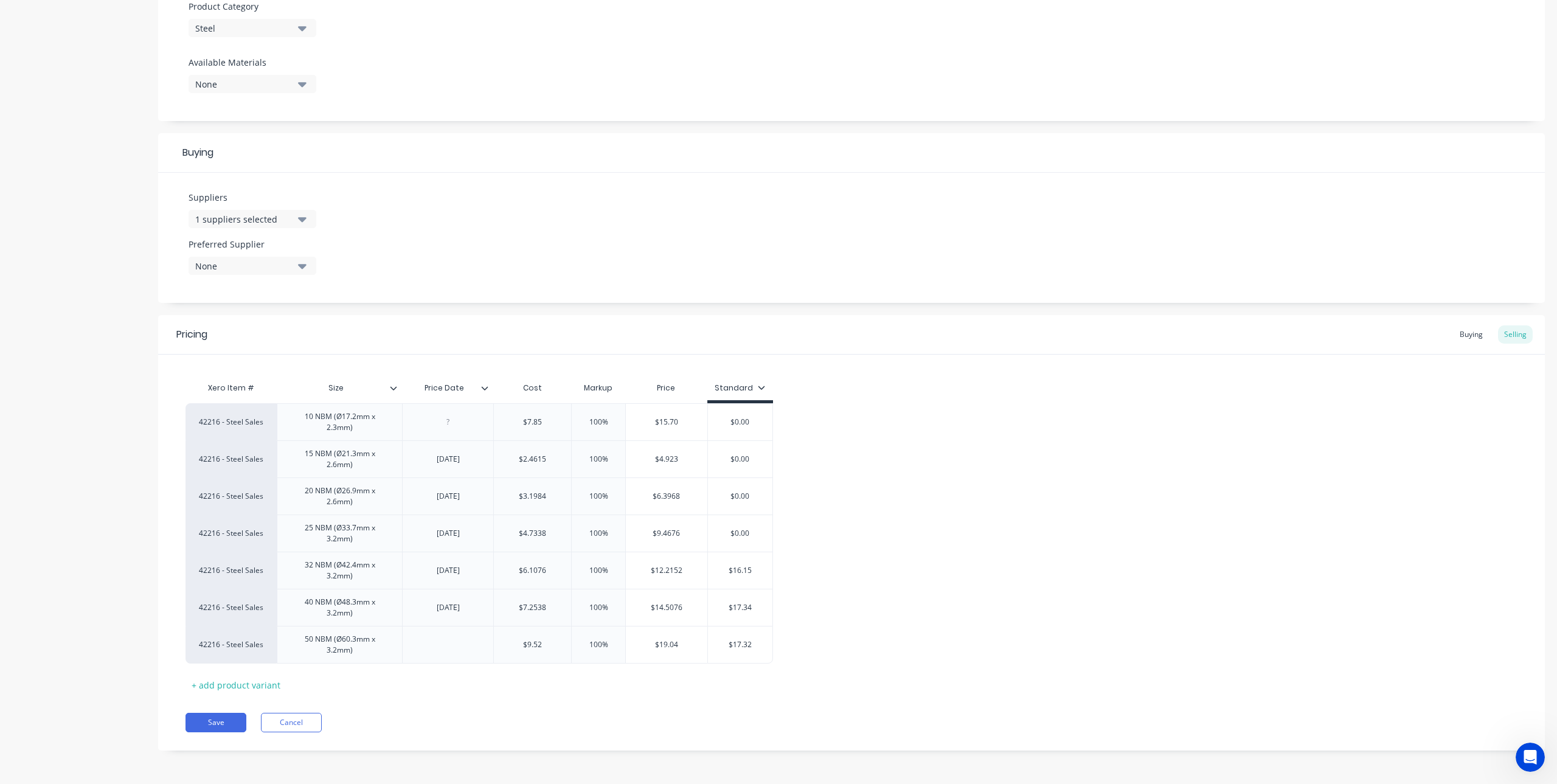
click at [489, 388] on div at bounding box center [490, 387] width 8 height 11
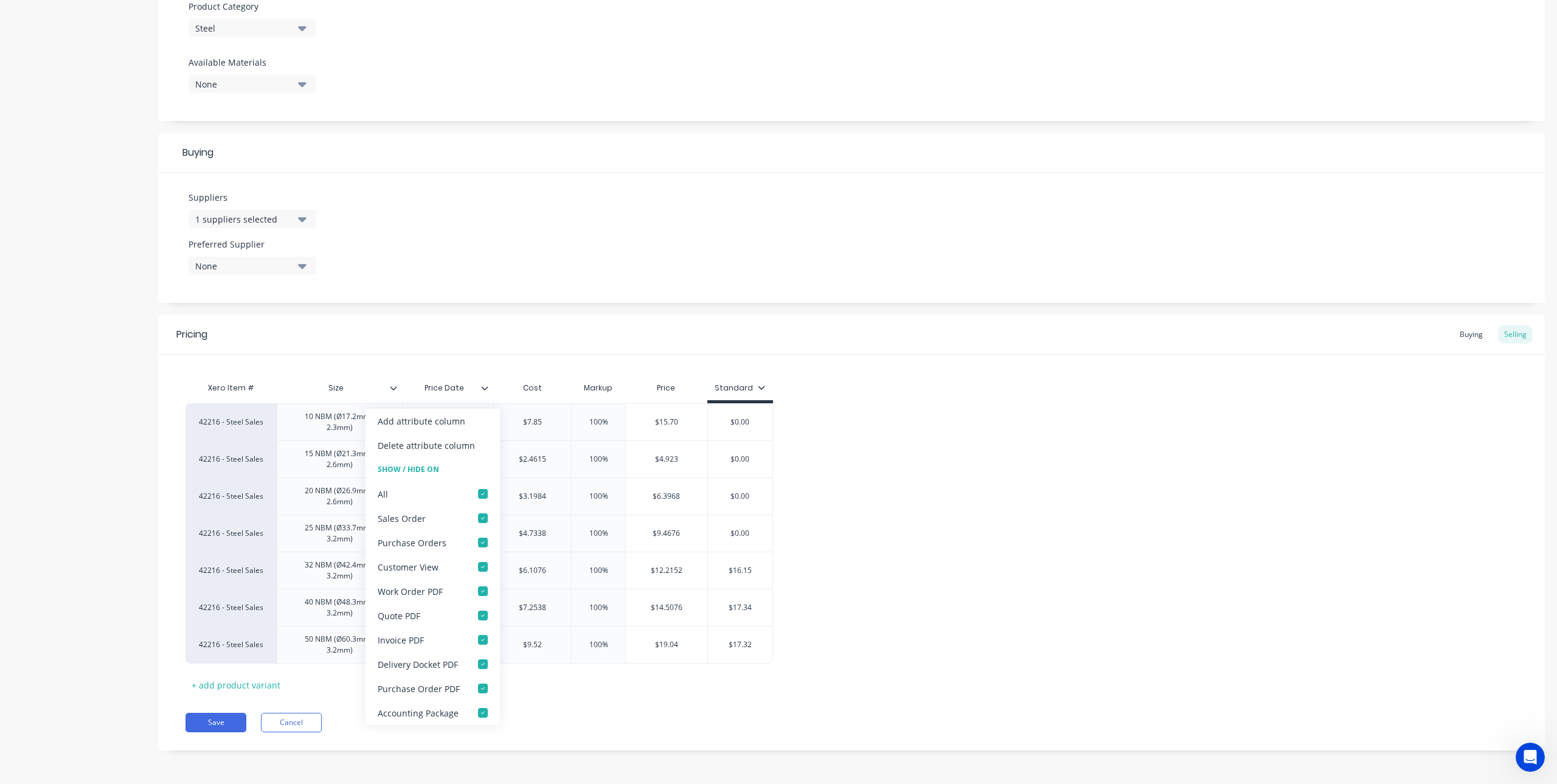
drag, startPoint x: 480, startPoint y: 490, endPoint x: 486, endPoint y: 467, distance: 23.8
click at [480, 490] on div at bounding box center [483, 494] width 25 height 25
click at [569, 308] on div "Add image Steel NB Pipe (M) Settings Product Options I buy this item I sell thi…" at bounding box center [852, 191] width 1387 height 1155
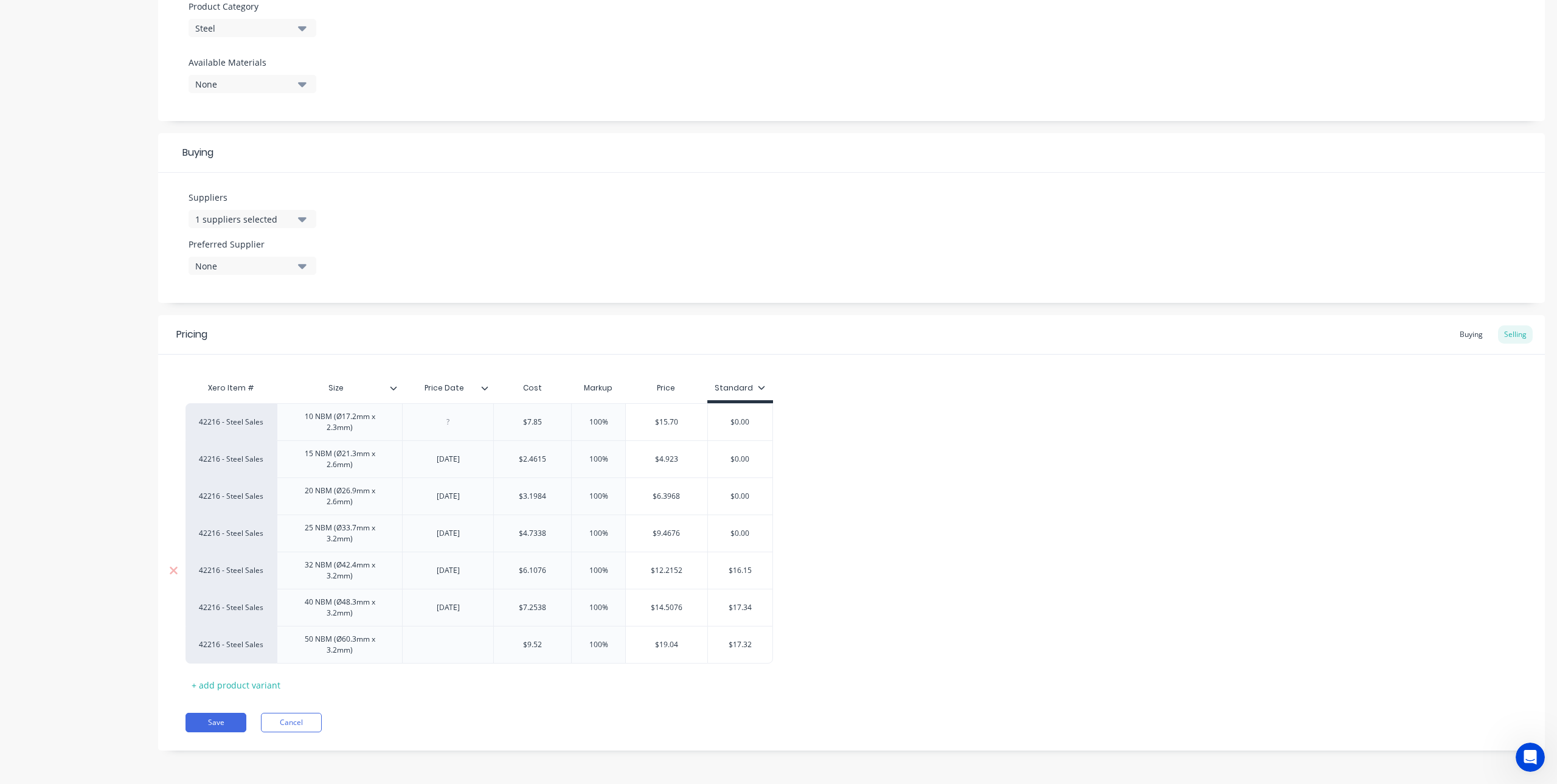
click at [766, 573] on input "$16.15" at bounding box center [740, 569] width 65 height 11
drag, startPoint x: 766, startPoint y: 573, endPoint x: 687, endPoint y: 583, distance: 79.6
click at [687, 583] on div "42216 - Steel Sales 32 NBM (Ø42.4mm x 3.2mm) 7/10/25 $6.1076 $6.1076 100% 100% …" at bounding box center [480, 570] width 588 height 37
click at [756, 609] on input "$17.34" at bounding box center [740, 607] width 65 height 11
drag, startPoint x: 721, startPoint y: 609, endPoint x: 712, endPoint y: 609, distance: 9.0
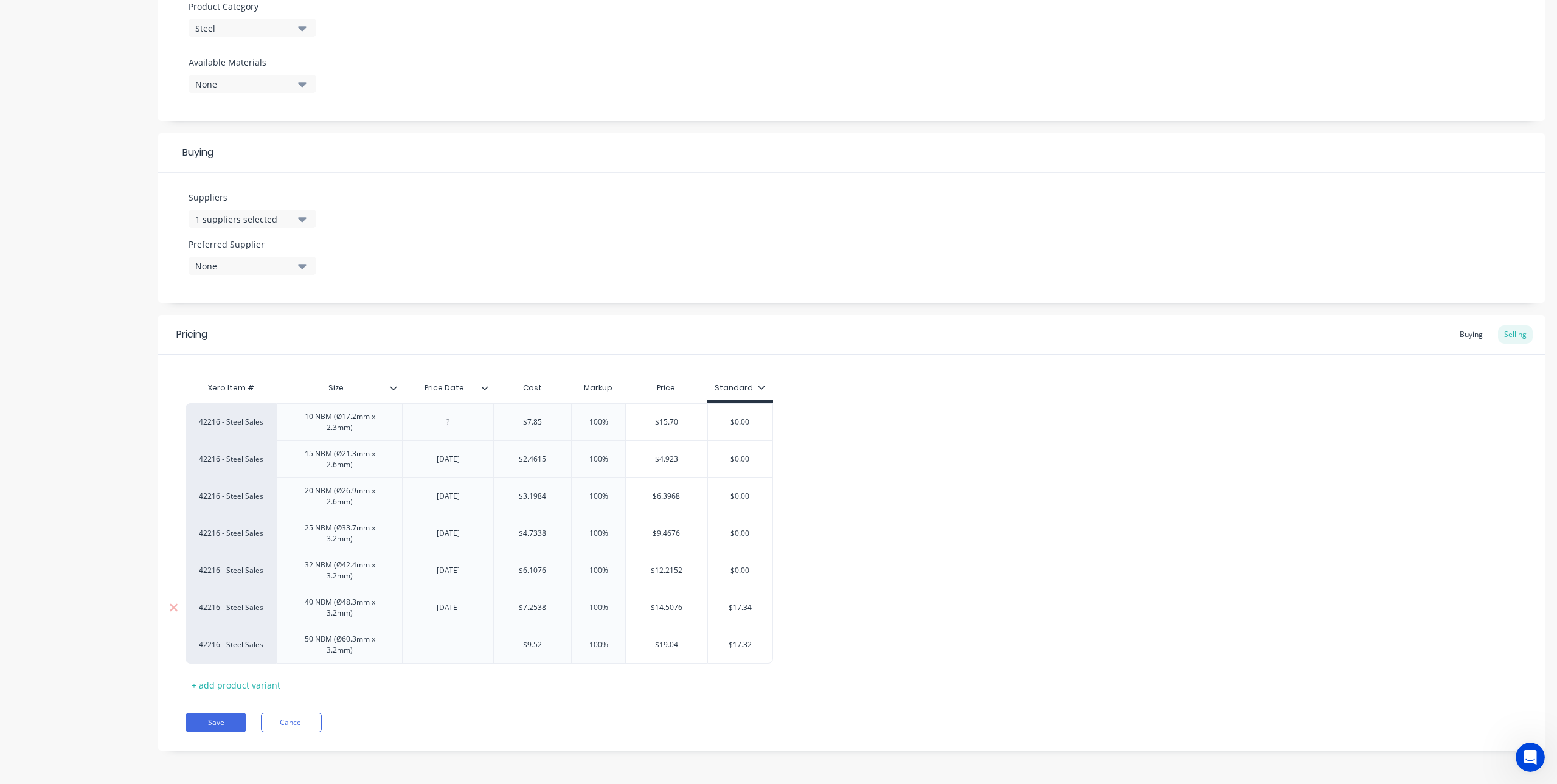
click at [712, 609] on input "$17.34" at bounding box center [740, 607] width 65 height 11
click at [759, 645] on input "$17.32" at bounding box center [740, 644] width 65 height 11
drag, startPoint x: 755, startPoint y: 644, endPoint x: 710, endPoint y: 644, distance: 45.0
click at [710, 644] on input "$17.32" at bounding box center [740, 644] width 65 height 11
click at [763, 698] on div "Pricing Buying Selling Xero Item # Size Price Date Cost Markup Price Standard 4…" at bounding box center [852, 532] width 1387 height 435
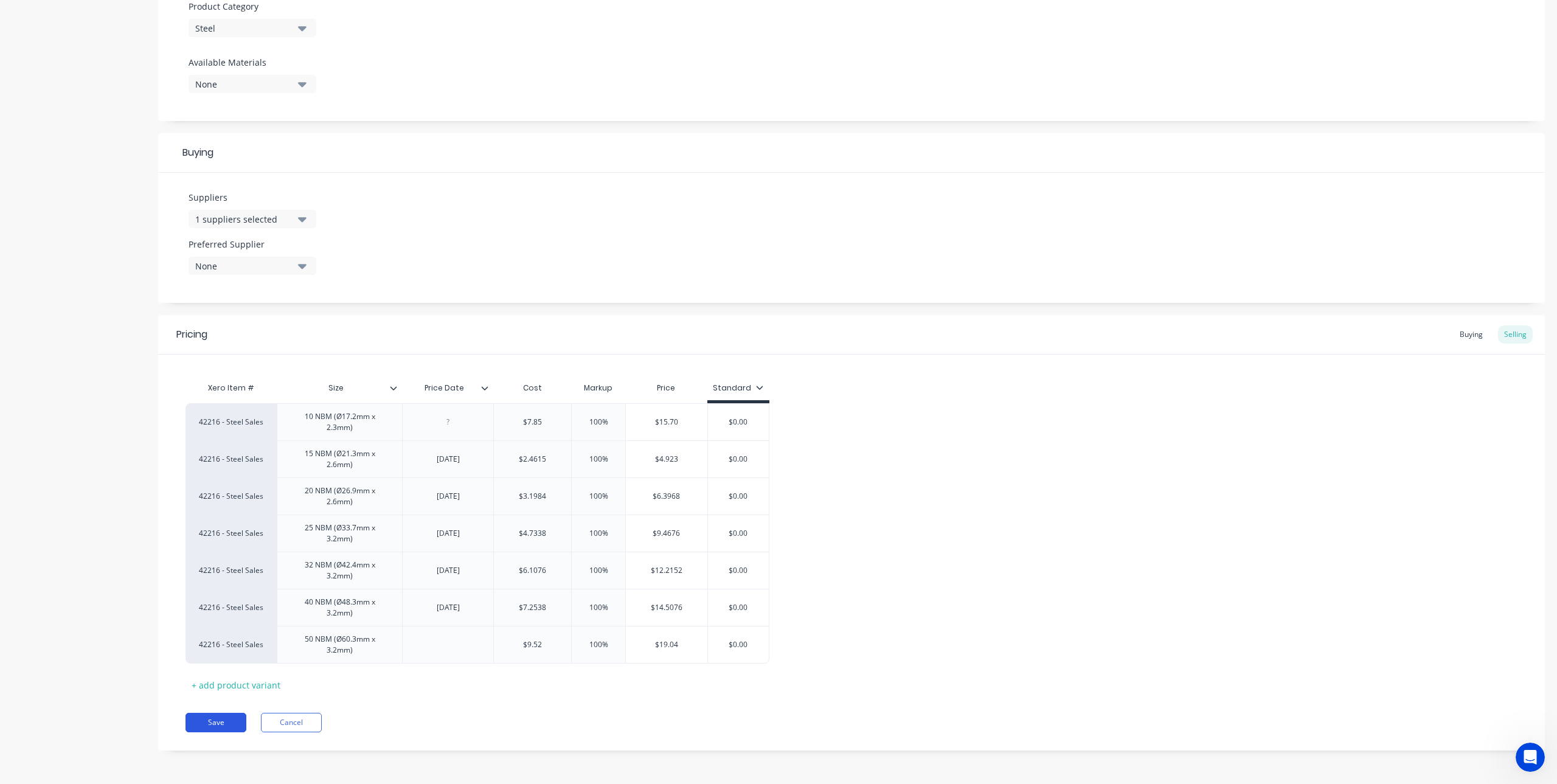
click at [221, 726] on button "Save" at bounding box center [215, 722] width 60 height 20
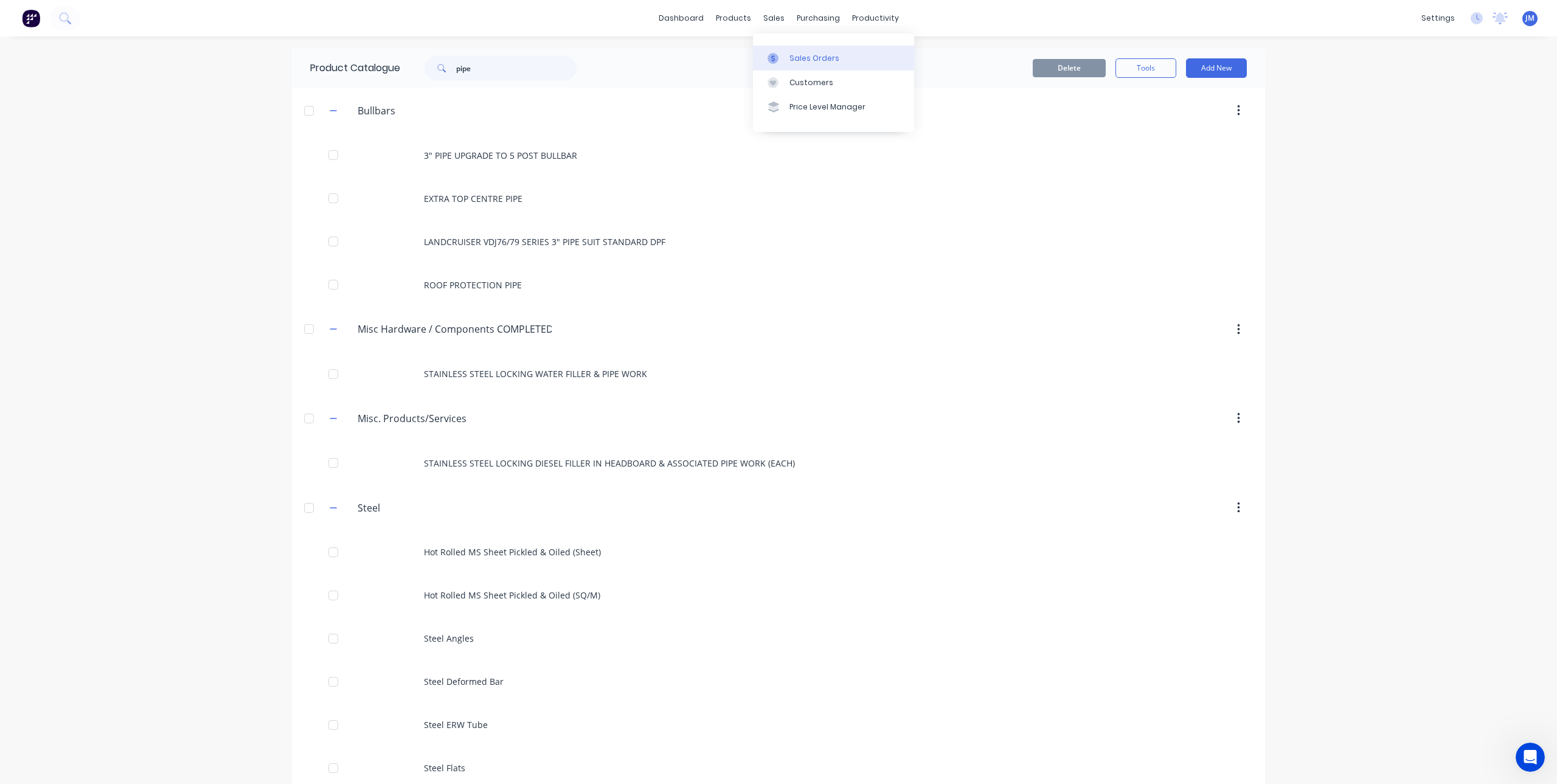
click at [780, 53] on div at bounding box center [776, 58] width 18 height 11
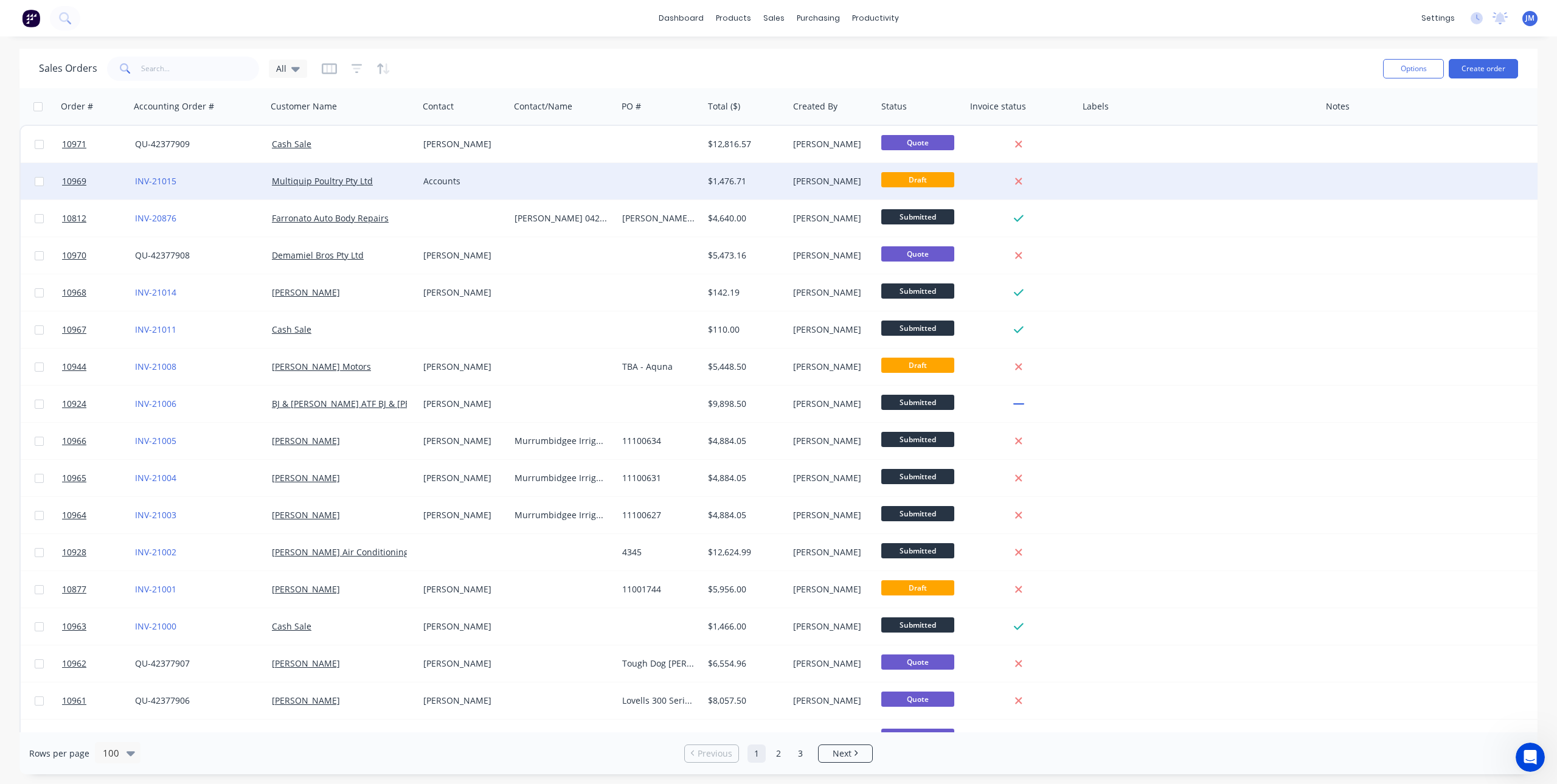
click at [450, 180] on div "Accounts" at bounding box center [462, 181] width 78 height 12
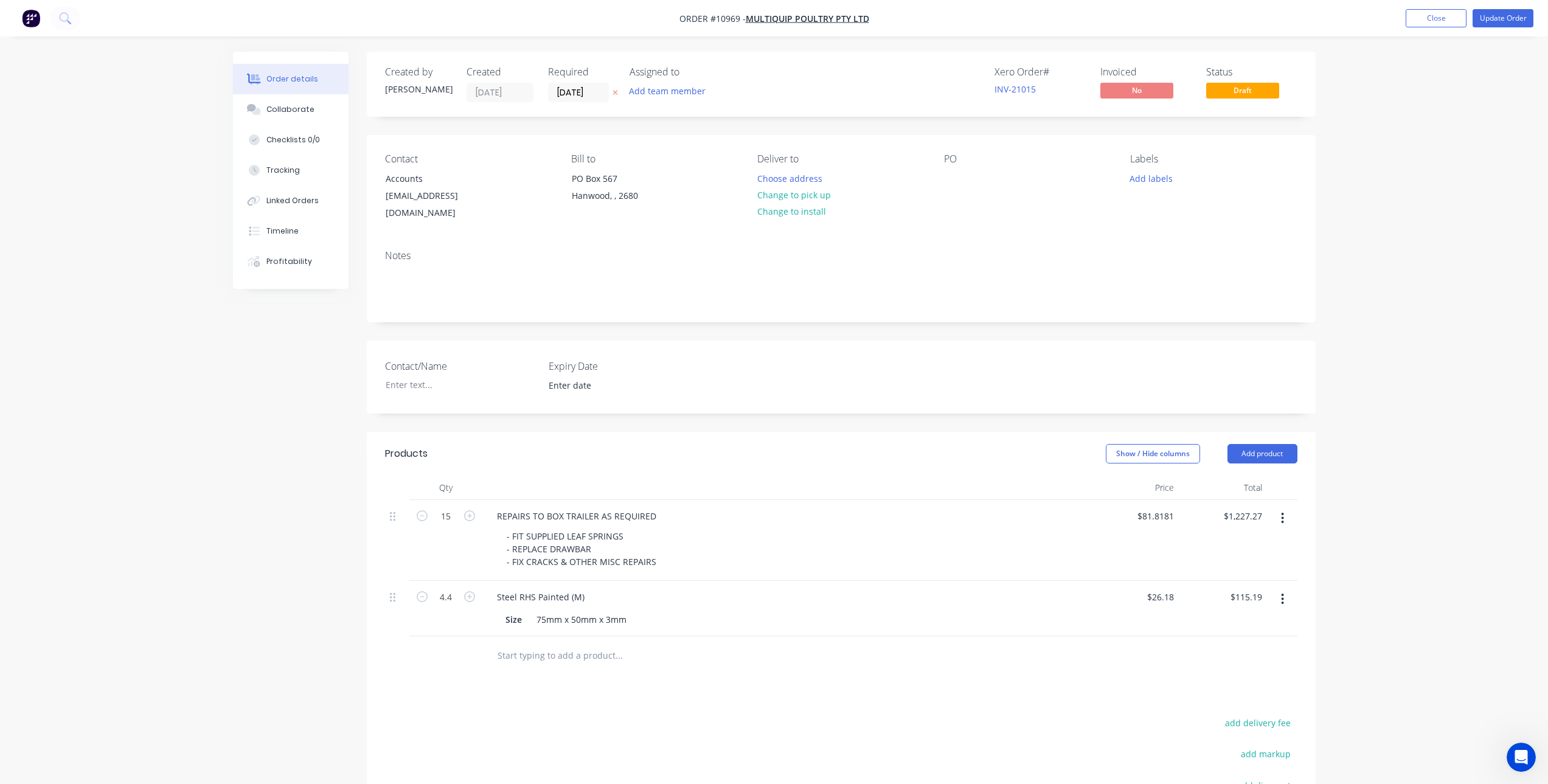
scroll to position [60, 0]
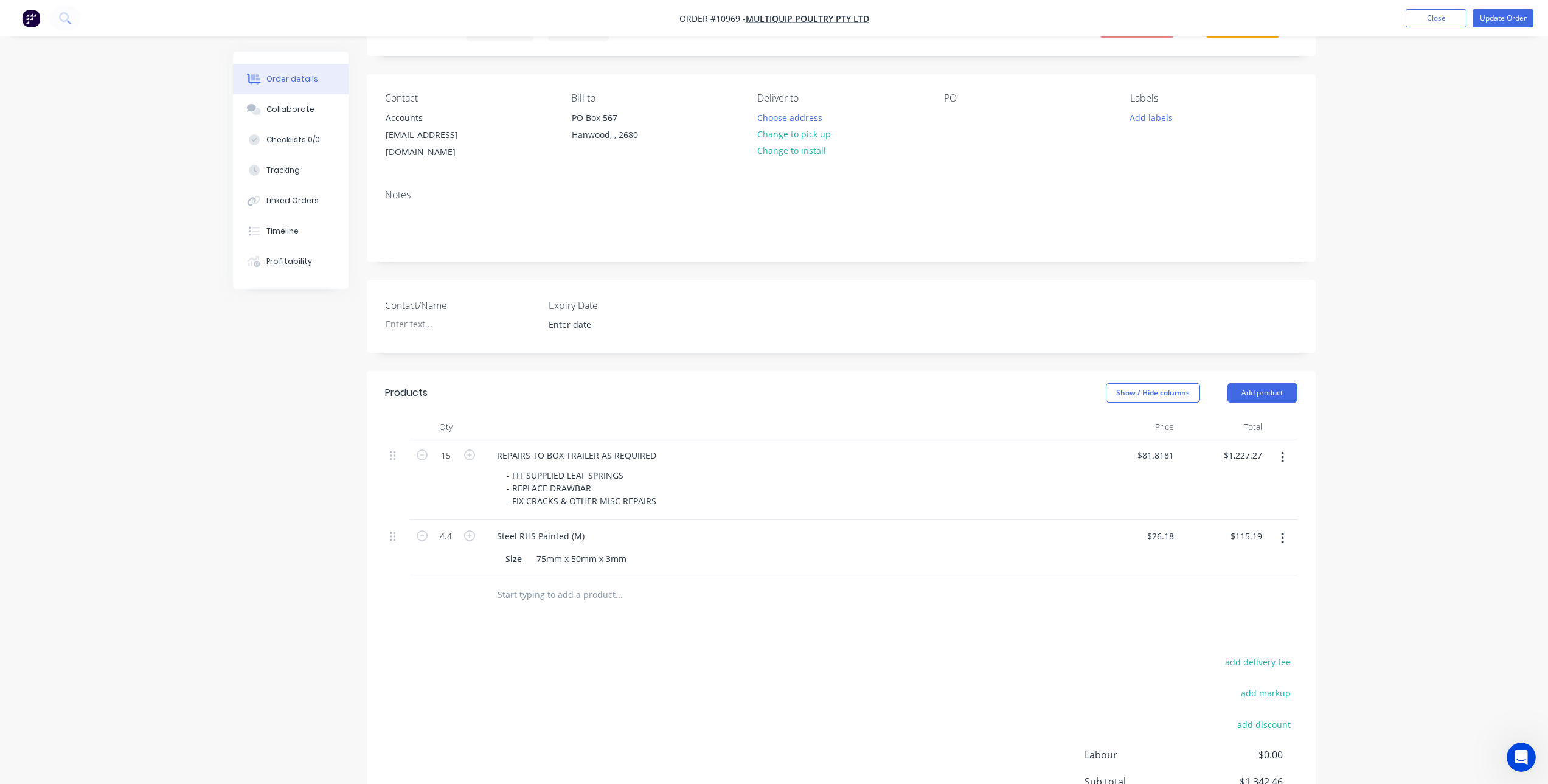
click at [525, 586] on input "text" at bounding box center [619, 594] width 244 height 25
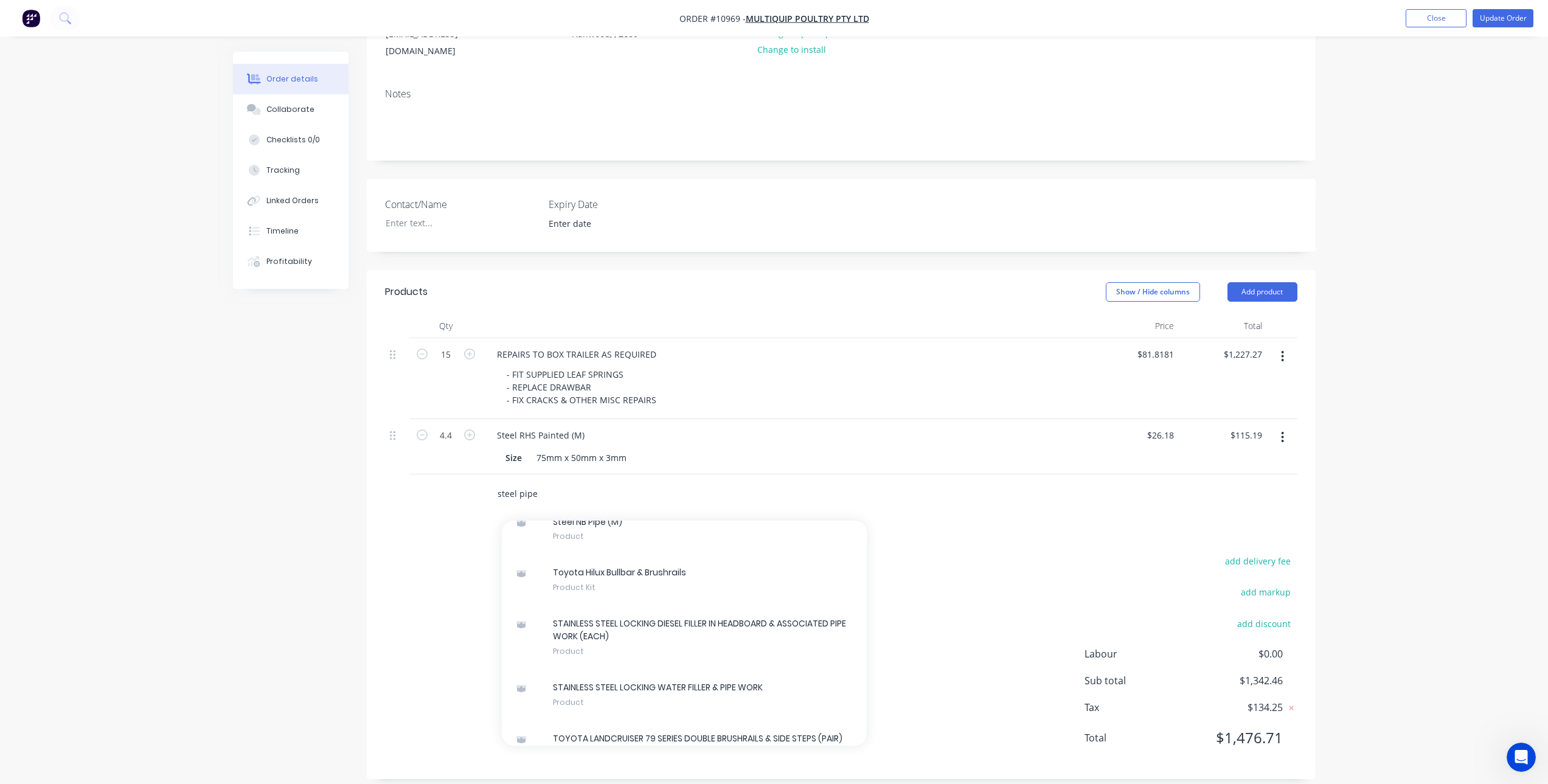
scroll to position [1219, 0]
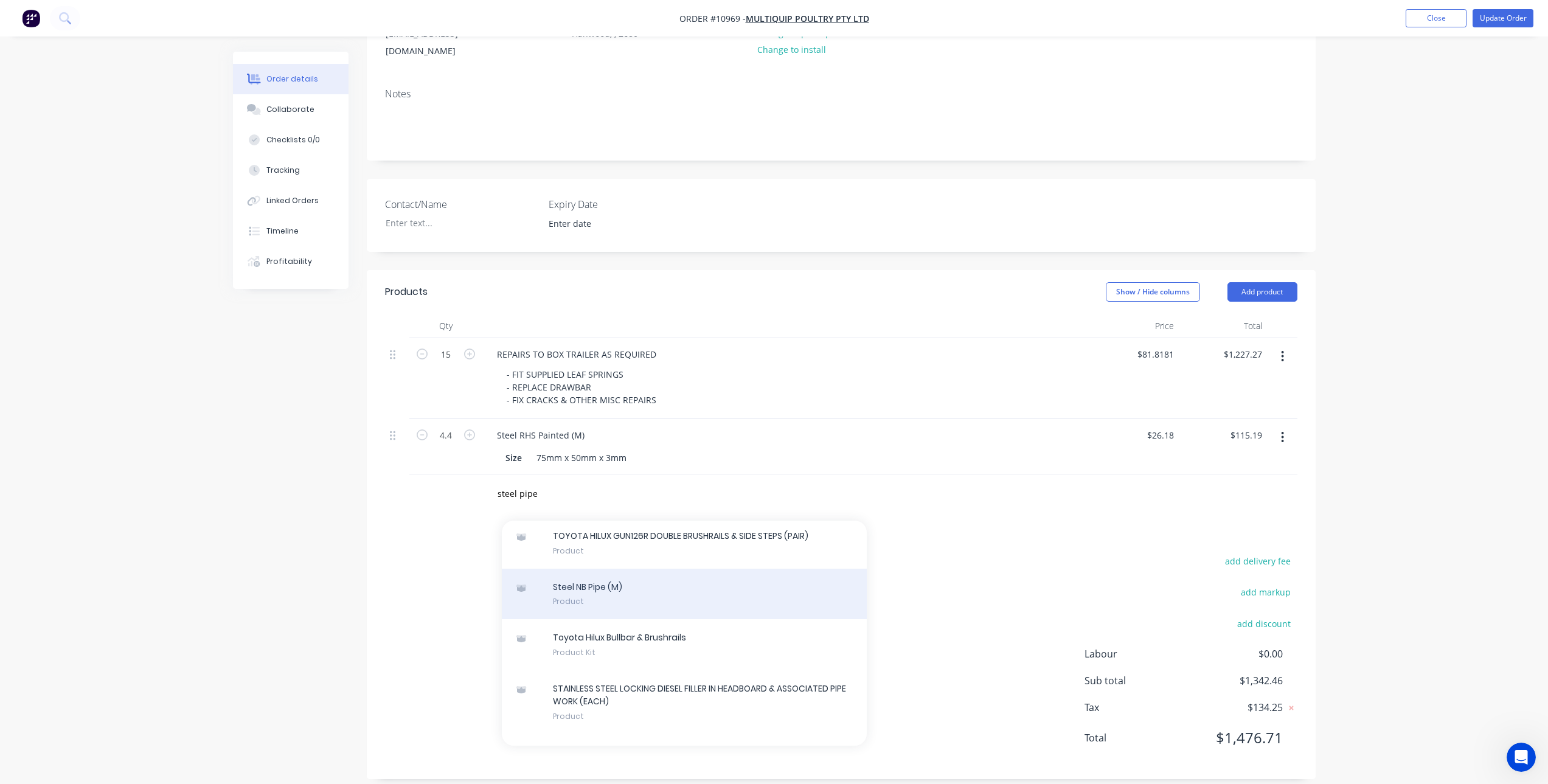
click at [585, 573] on div "Steel NB Pipe (M) Product" at bounding box center [684, 594] width 365 height 51
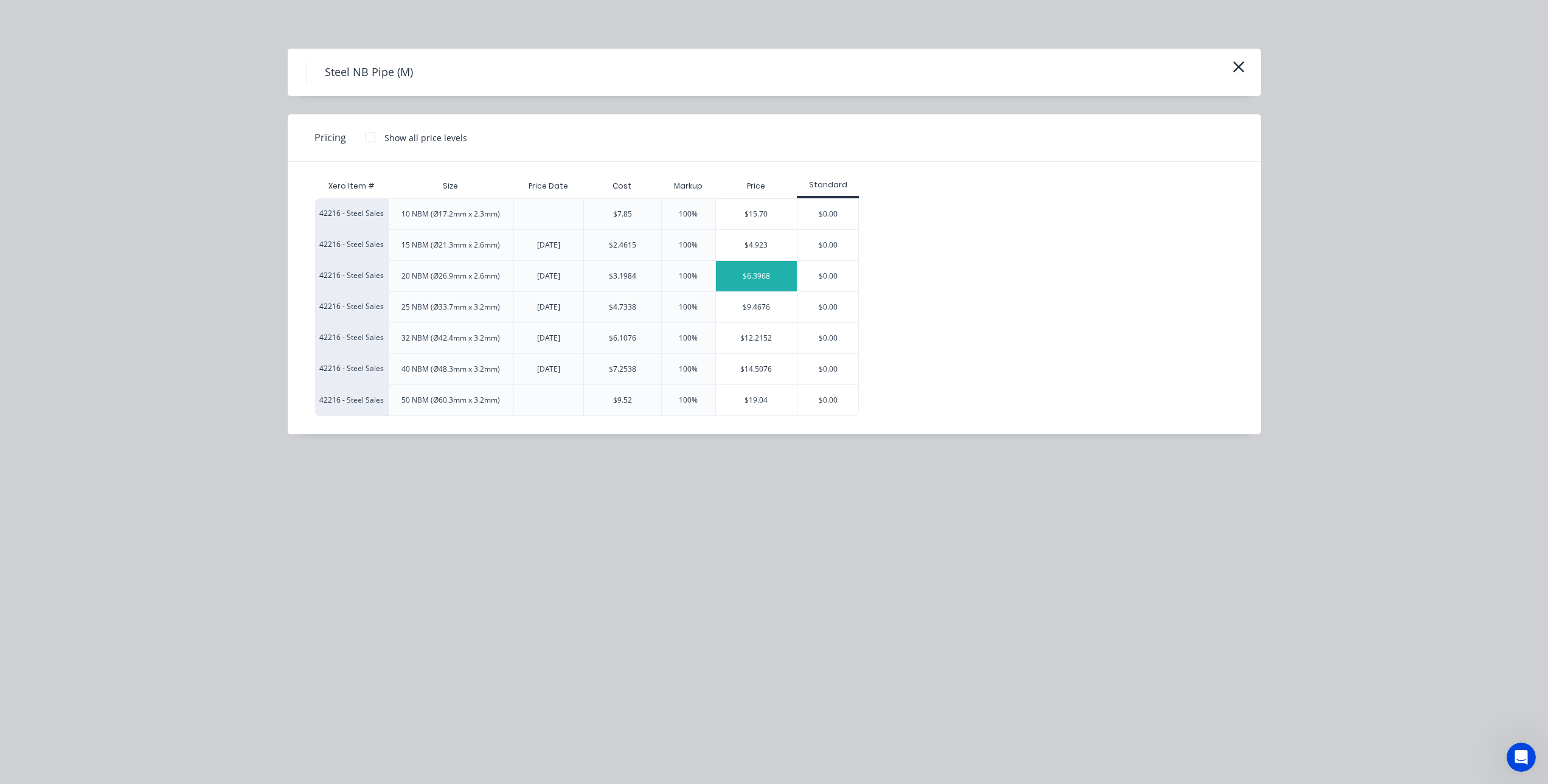
click at [765, 276] on div "$6.3968" at bounding box center [757, 276] width 82 height 31
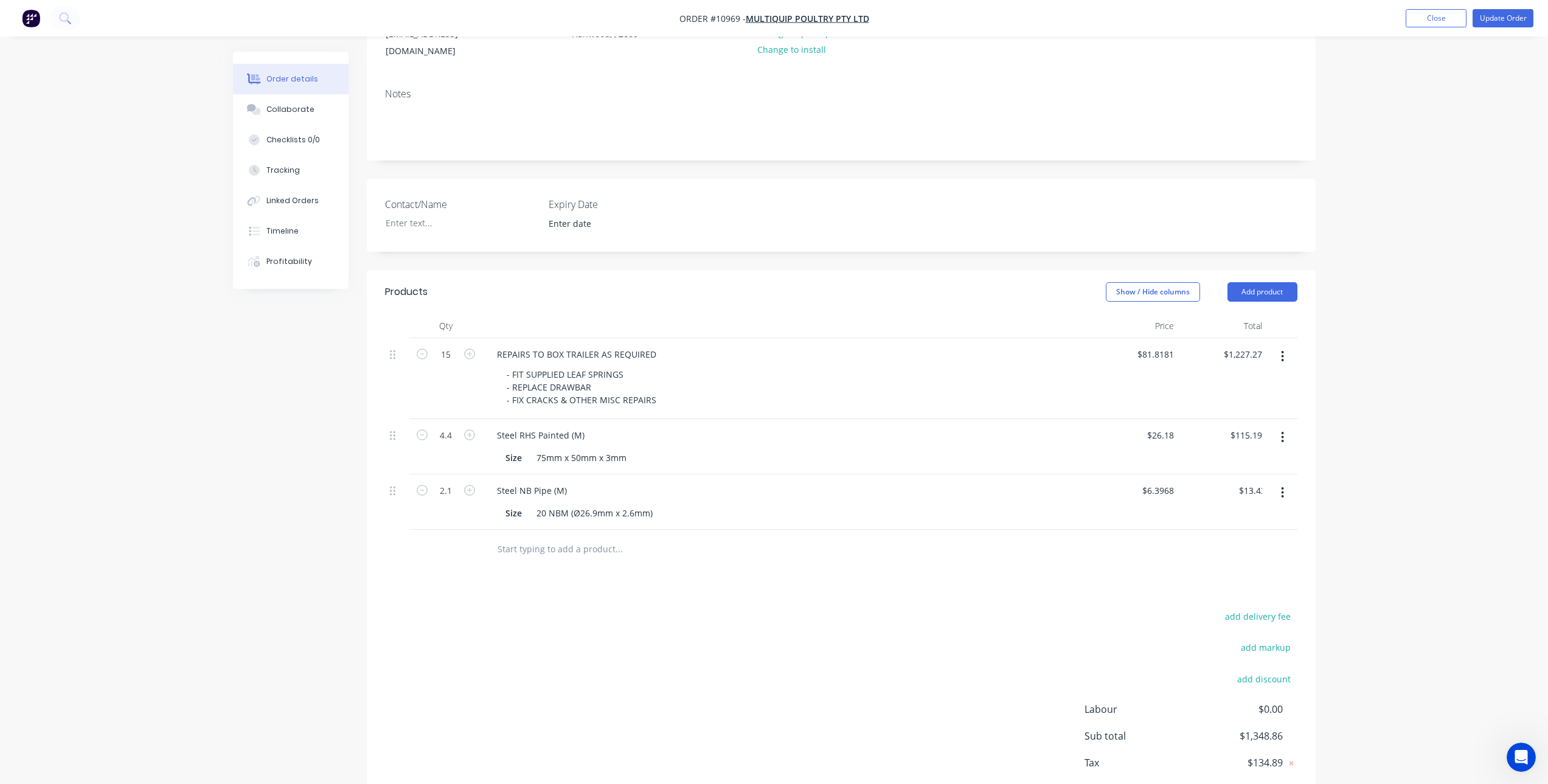
click at [658, 615] on div "add delivery fee add markup add discount Labour $0.00 Sub total $1,348.86 Tax $…" at bounding box center [840, 712] width 912 height 208
click at [525, 537] on input "text" at bounding box center [619, 549] width 244 height 25
drag, startPoint x: 548, startPoint y: 537, endPoint x: 484, endPoint y: 537, distance: 64.0
click at [484, 537] on div "10mm plate Add 10mm plate to order No results found" at bounding box center [701, 549] width 438 height 39
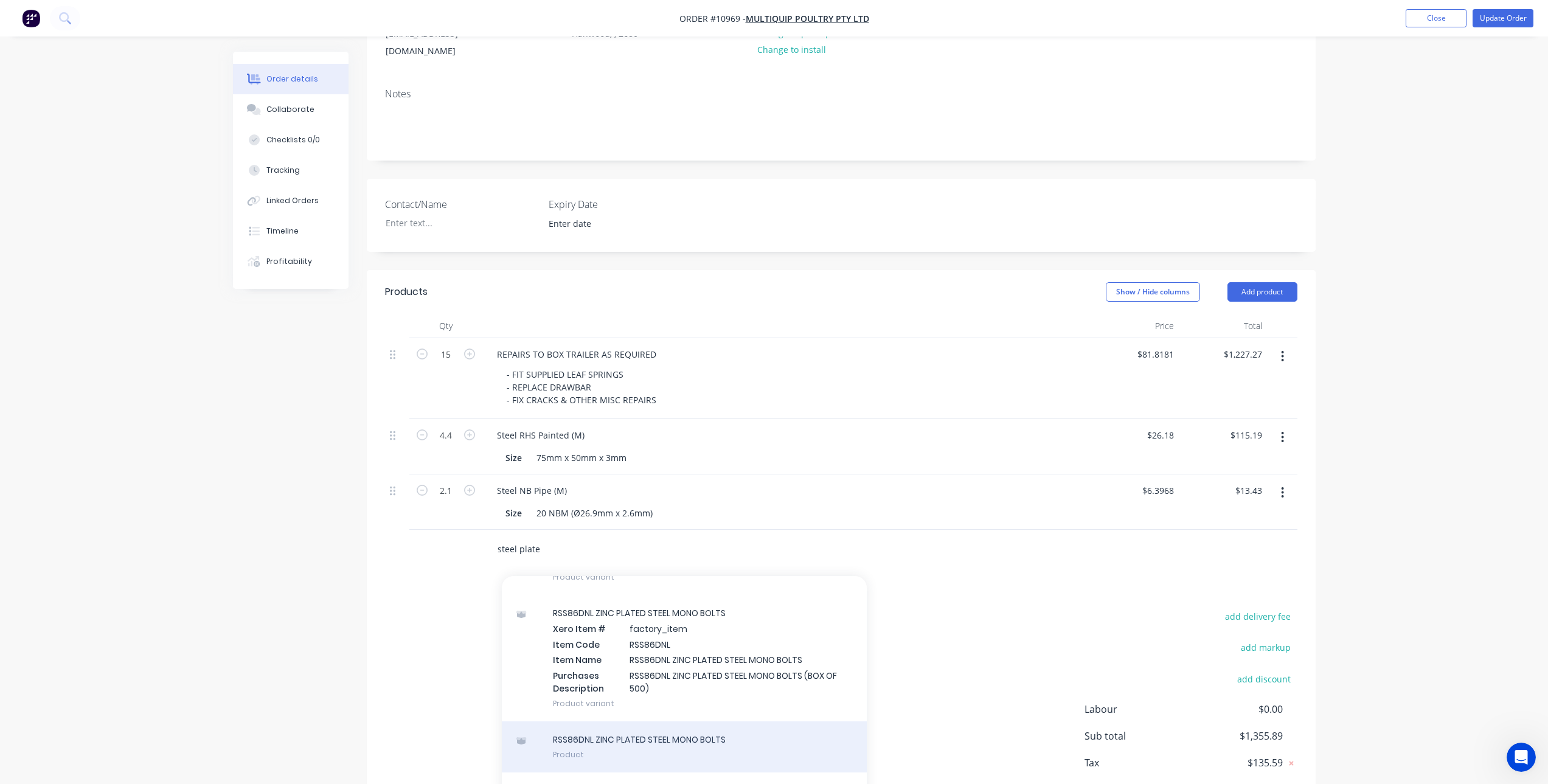
scroll to position [1978, 0]
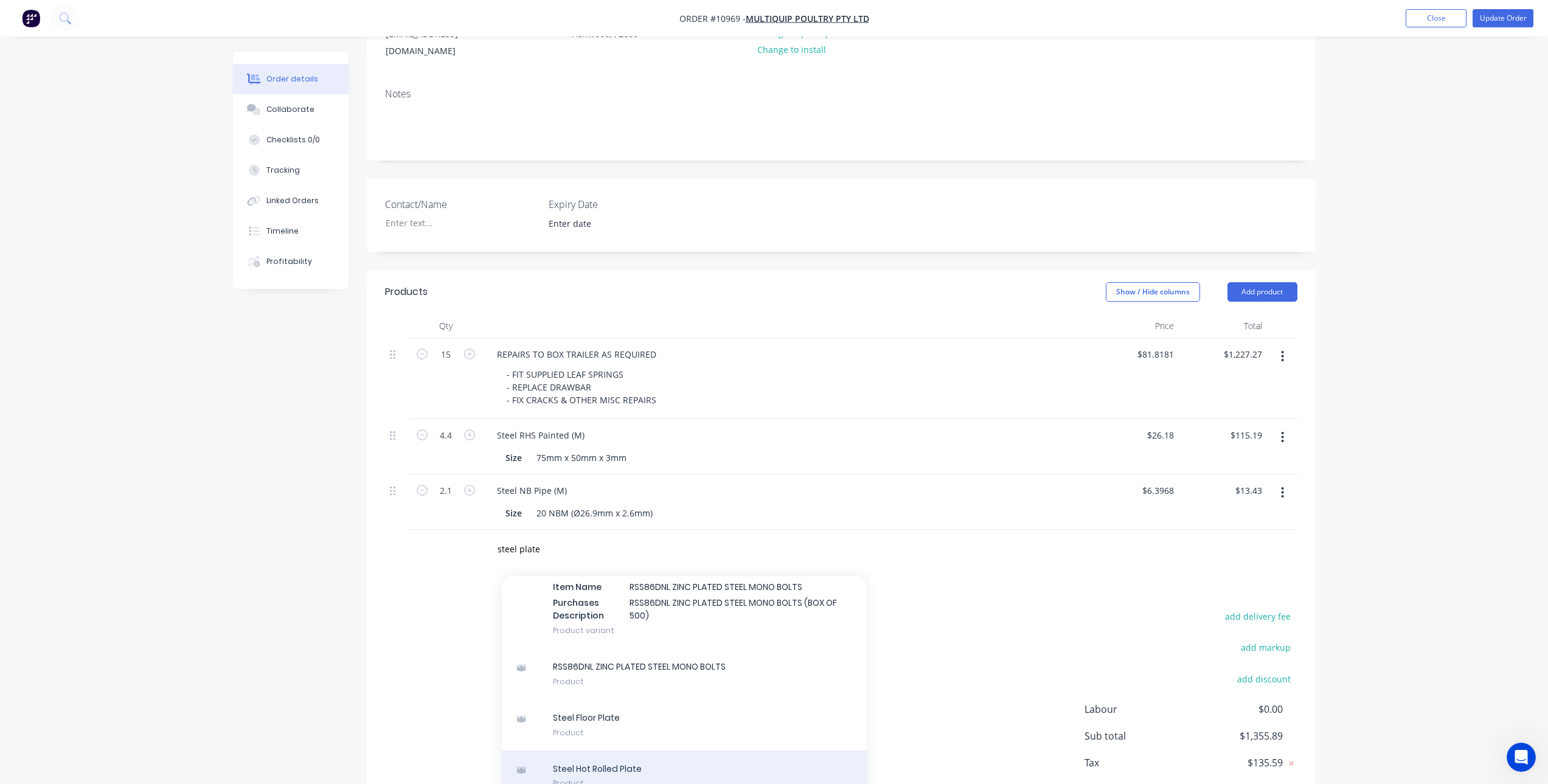
click at [635, 763] on div "Steel Hot Rolled Plate Product" at bounding box center [684, 775] width 365 height 51
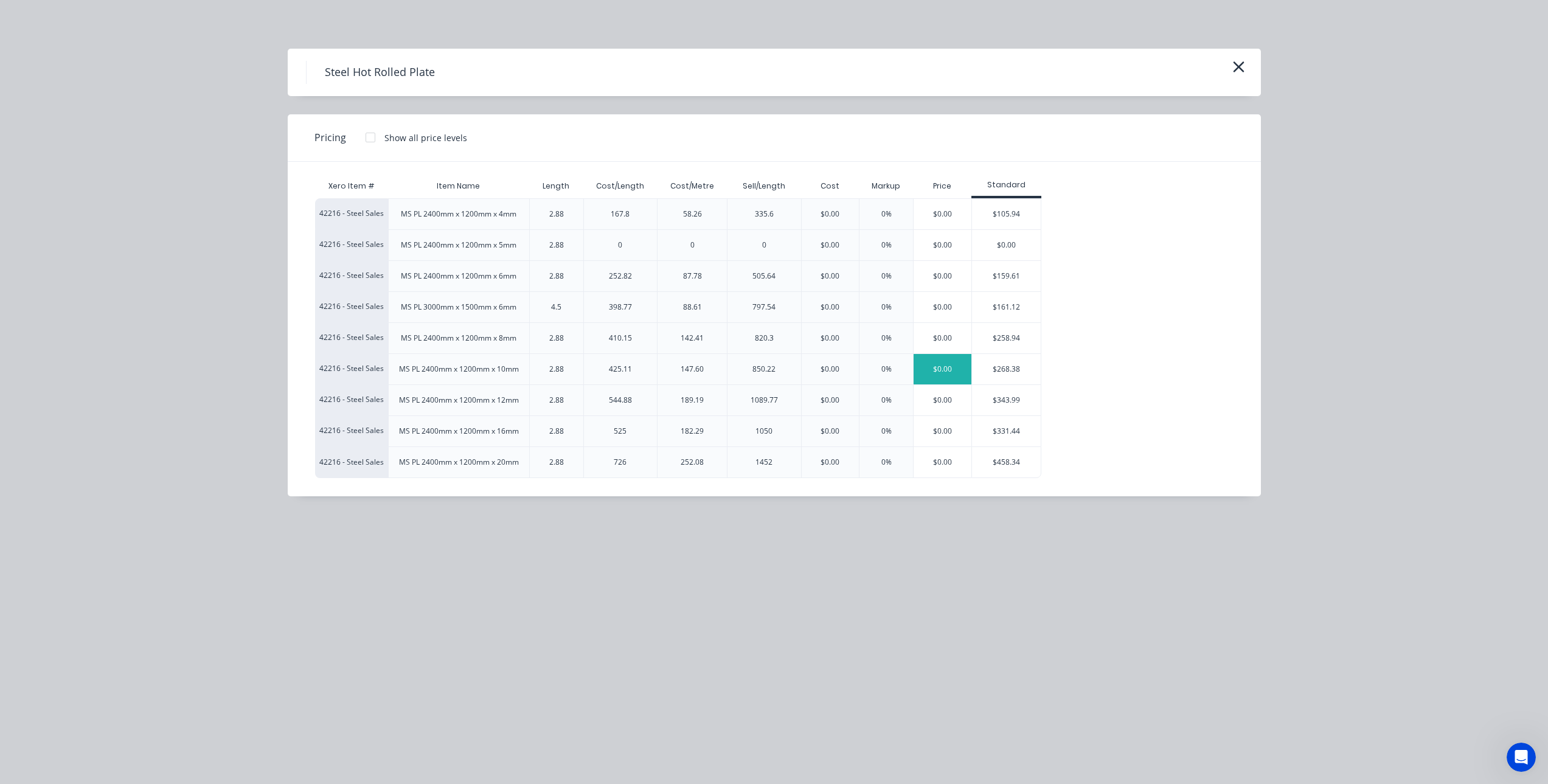
click at [940, 369] on div "$0.00" at bounding box center [943, 369] width 58 height 31
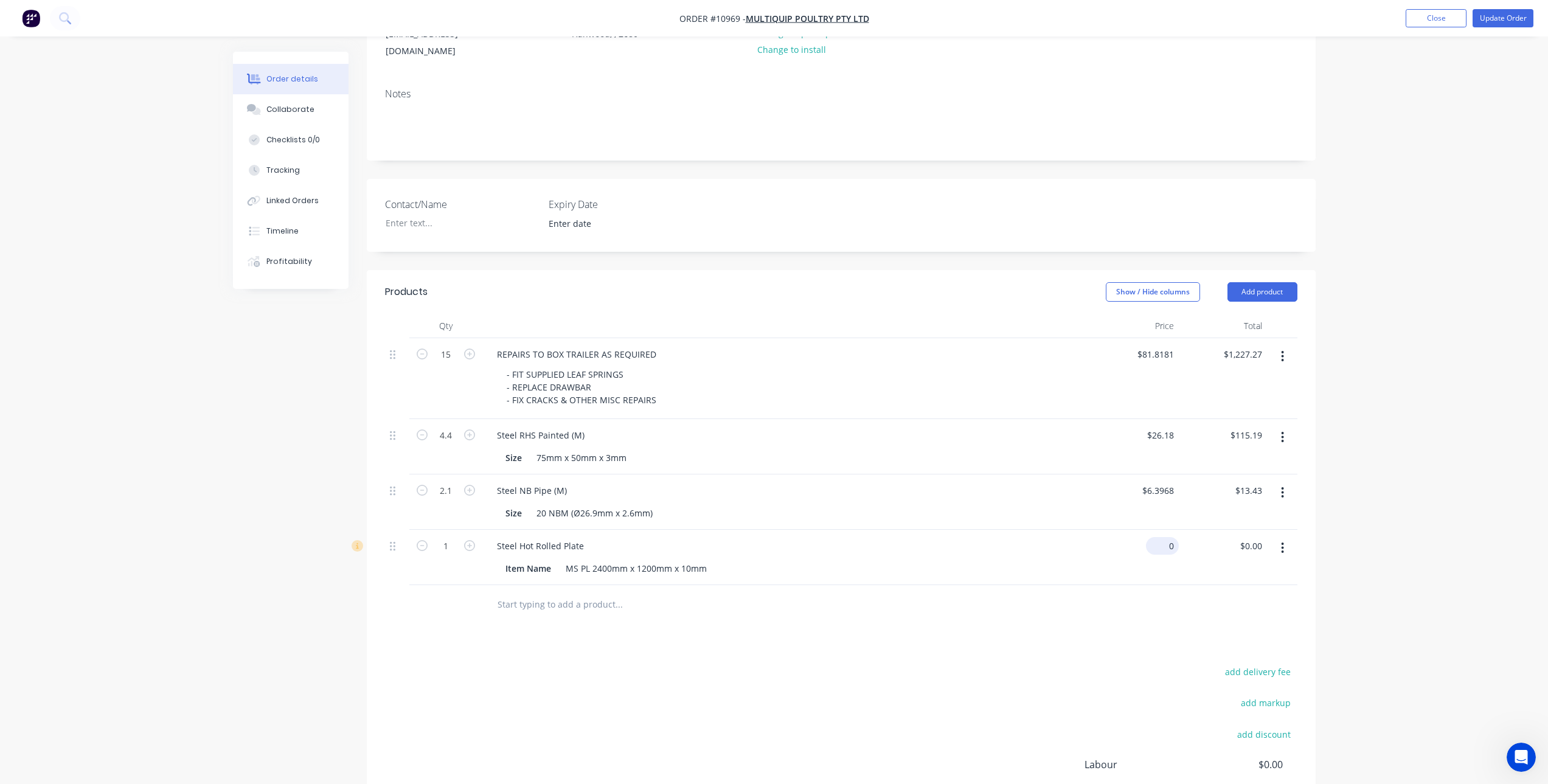
click at [1165, 537] on input "0" at bounding box center [1164, 546] width 28 height 18
click at [1144, 529] on div "$0.00 $0.00" at bounding box center [1135, 557] width 89 height 55
click at [1150, 529] on div at bounding box center [1135, 557] width 89 height 55
click at [1138, 607] on div at bounding box center [840, 604] width 912 height 39
click at [447, 537] on input "1" at bounding box center [445, 546] width 32 height 18
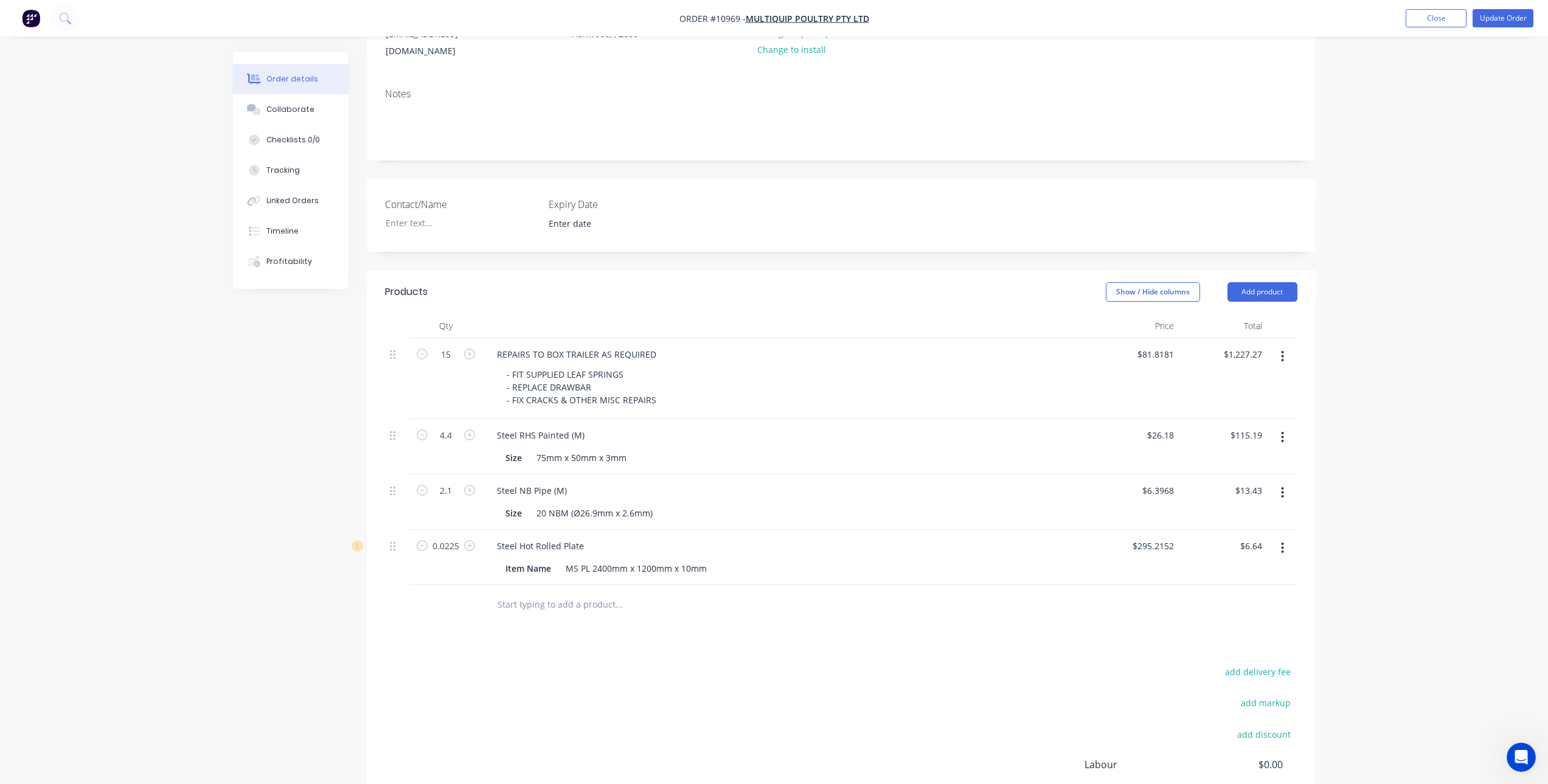
click at [530, 663] on div "add delivery fee add markup add discount Labour $0.00 Sub total $1,362.53 Tax $…" at bounding box center [840, 767] width 912 height 208
click at [567, 537] on div "Steel Hot Rolled Plate" at bounding box center [540, 546] width 106 height 18
click at [547, 559] on div "Item Name" at bounding box center [528, 568] width 55 height 18
drag, startPoint x: 553, startPoint y: 558, endPoint x: 451, endPoint y: 558, distance: 102.0
click at [451, 558] on div "0.0225 Steel Hot Rolled Plate Item Name MS PL 2400mm x 1200mm x 10mm $295.2152 …" at bounding box center [840, 557] width 912 height 55
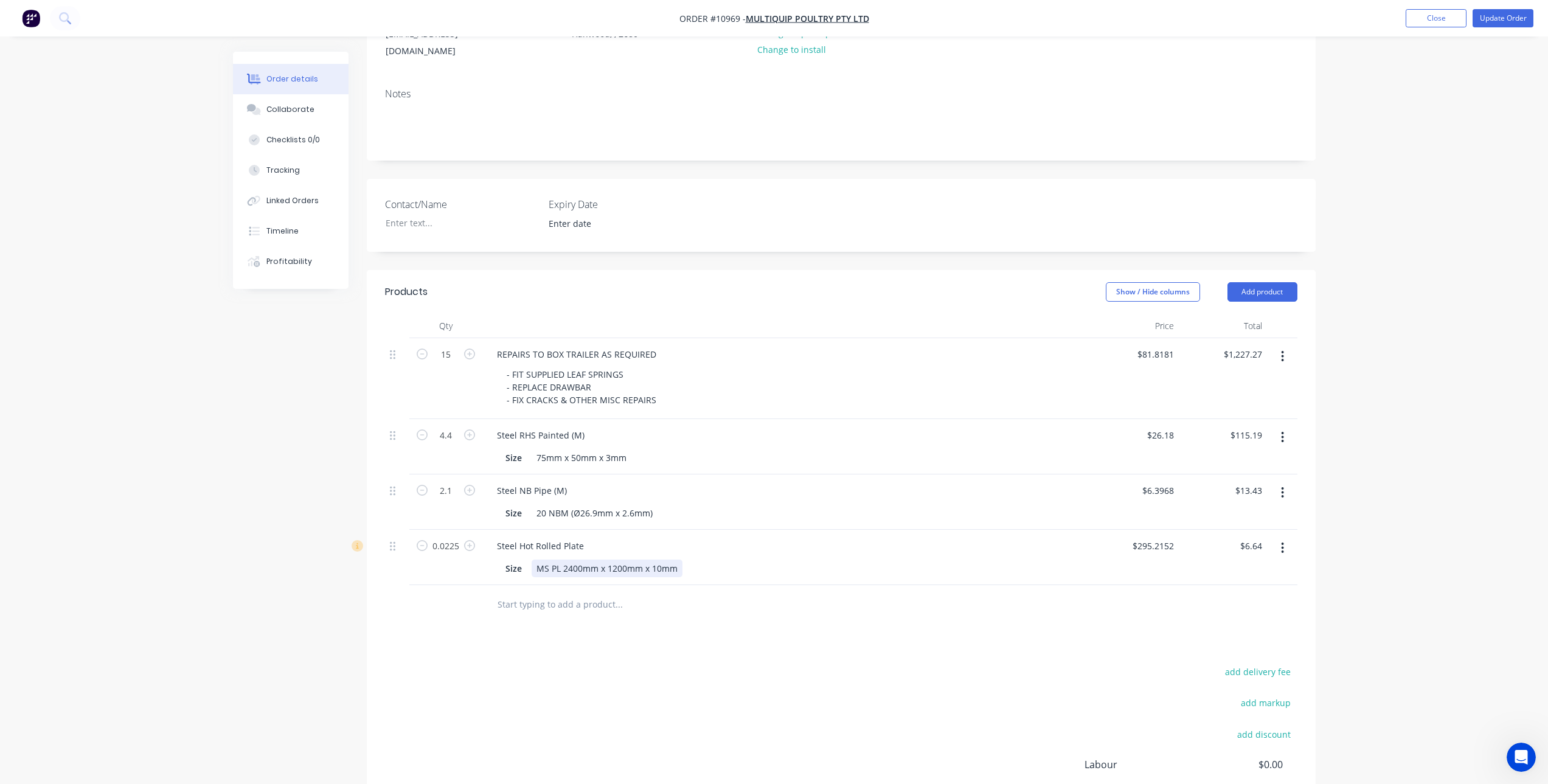
click at [544, 559] on div "MS PL 2400mm x 1200mm x 10mm" at bounding box center [606, 568] width 151 height 18
drag, startPoint x: 536, startPoint y: 555, endPoint x: 729, endPoint y: 558, distance: 193.0
click at [729, 559] on div "Size MS PL 2400mm x 1200mm x 10mm" at bounding box center [784, 568] width 567 height 18
click at [708, 649] on div "Products Show / Hide columns Add product Qty Price Total 15 REPAIRS TO BOX TRAI…" at bounding box center [841, 580] width 949 height 620
click at [679, 619] on div "Products Show / Hide columns Add product Qty Price Total 15 REPAIRS TO BOX TRAI…" at bounding box center [841, 580] width 949 height 620
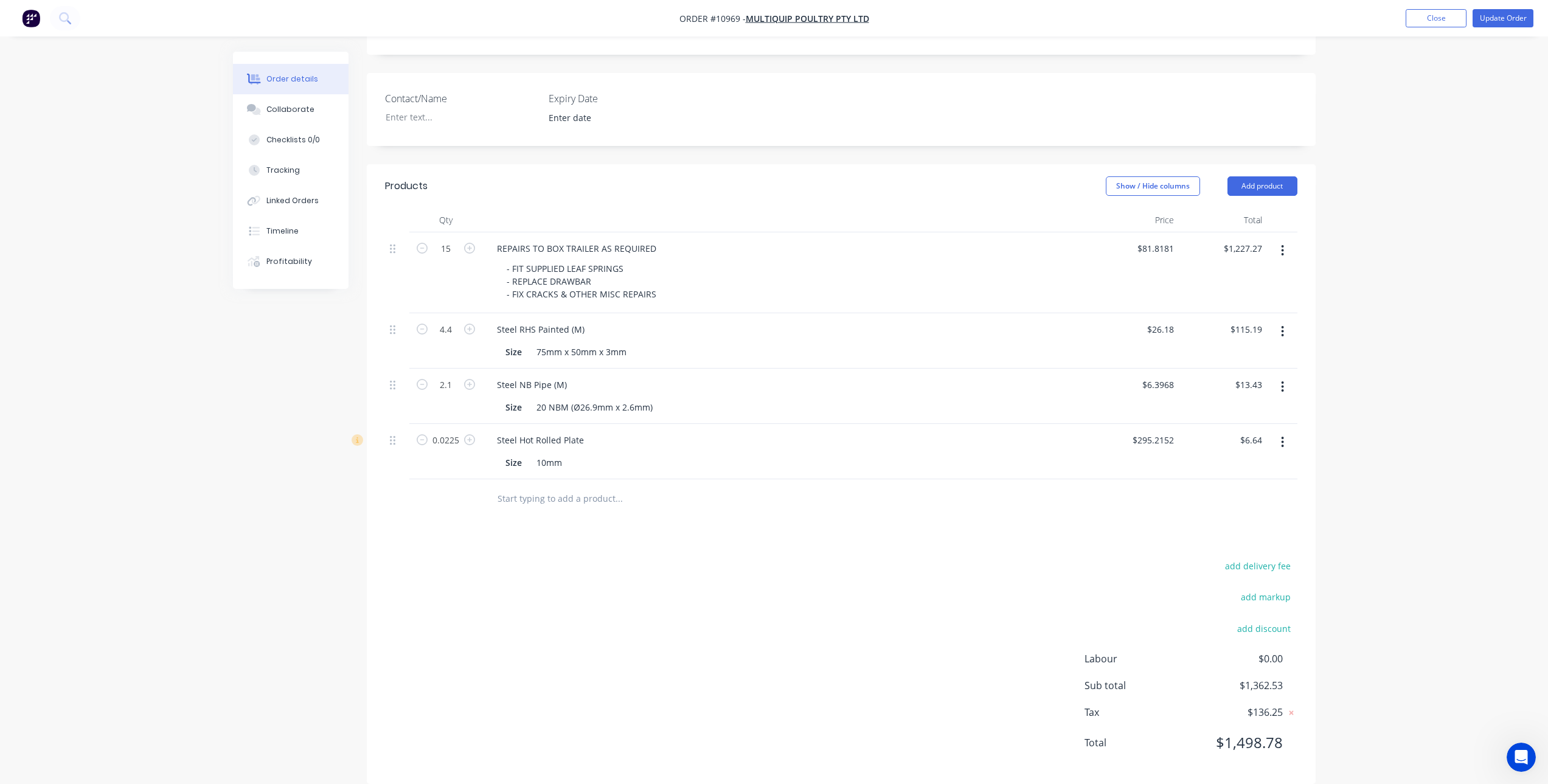
scroll to position [272, 0]
click at [437, 235] on input "15" at bounding box center [445, 243] width 32 height 18
click at [795, 570] on div "add delivery fee add markup add discount Labour $0.00 Sub total $1,362.53 Tax $…" at bounding box center [840, 656] width 912 height 208
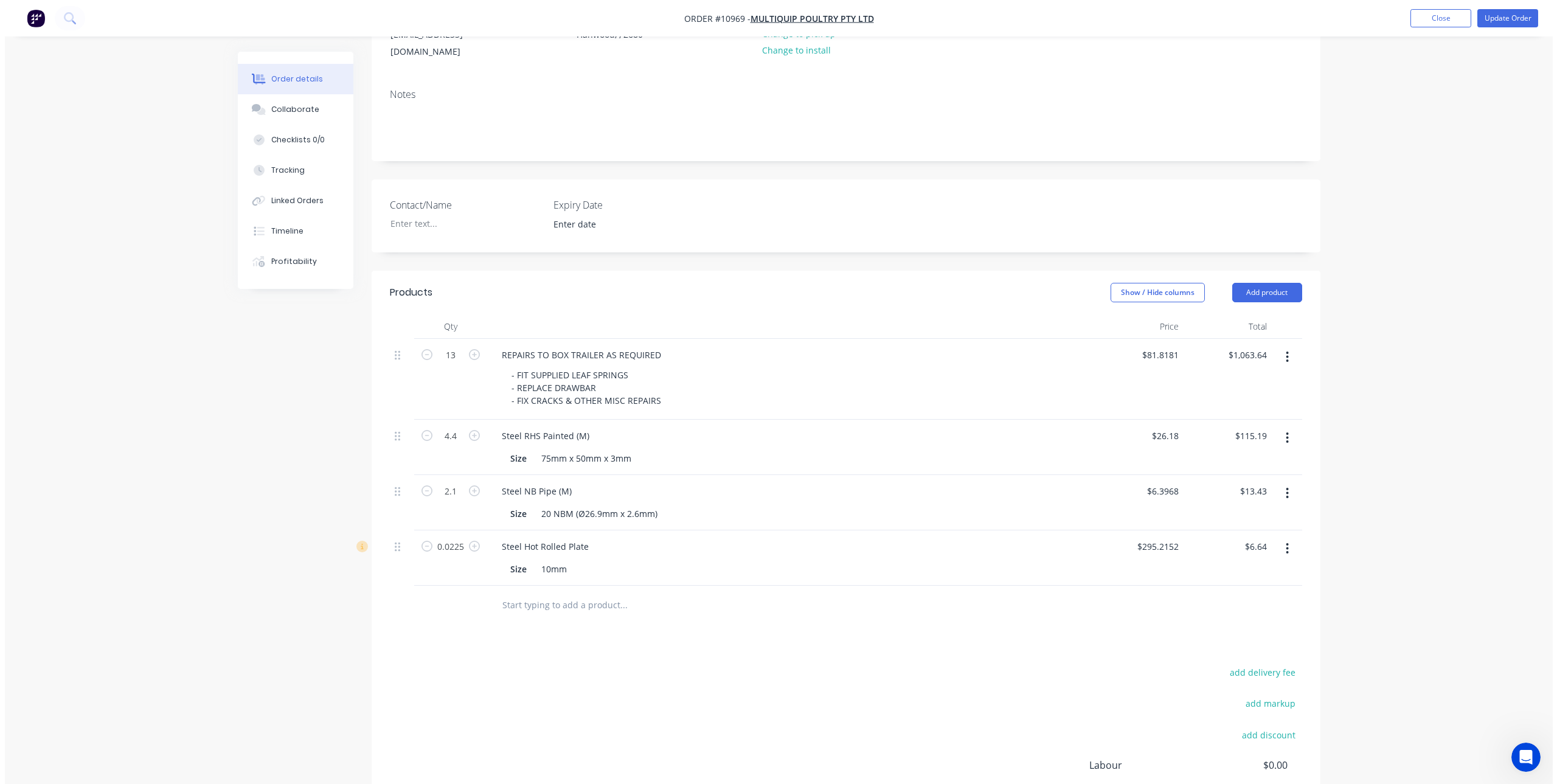
scroll to position [0, 0]
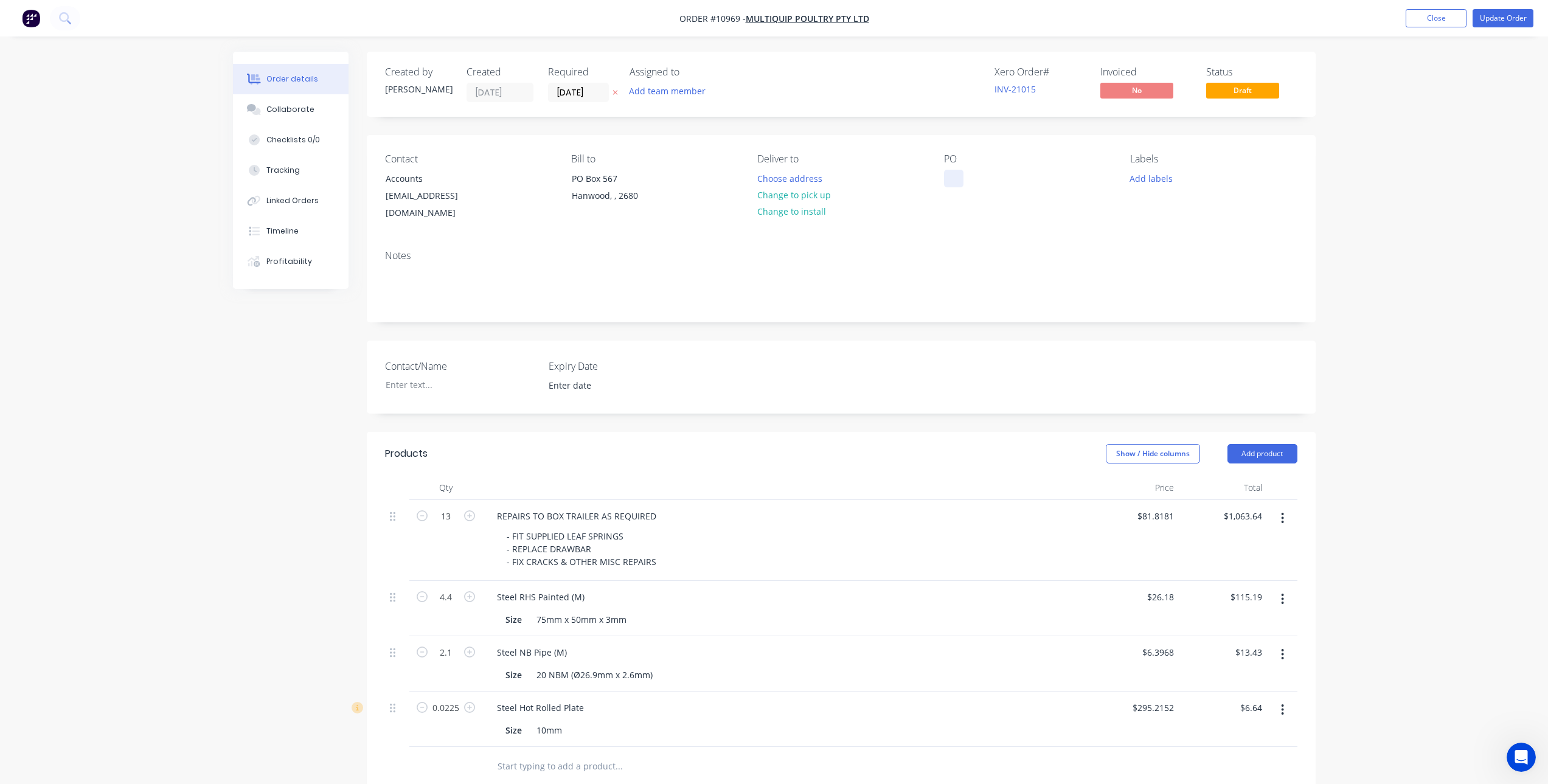
click at [954, 177] on div at bounding box center [953, 178] width 20 height 18
click at [976, 249] on div "Notes" at bounding box center [841, 281] width 949 height 82
click at [1516, 21] on button "Update Order" at bounding box center [1502, 18] width 60 height 18
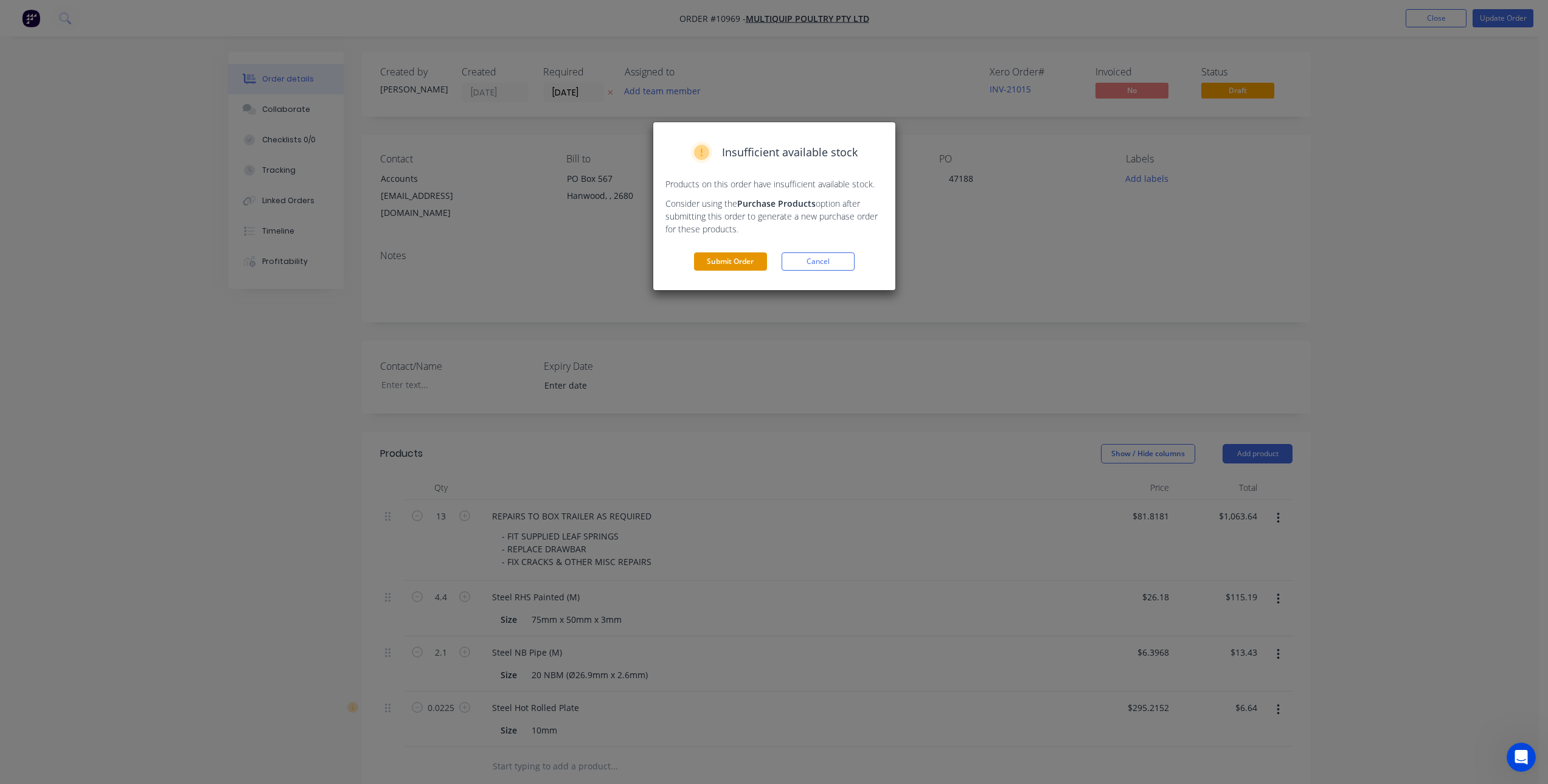
click at [739, 264] on button "Submit Order" at bounding box center [731, 260] width 73 height 18
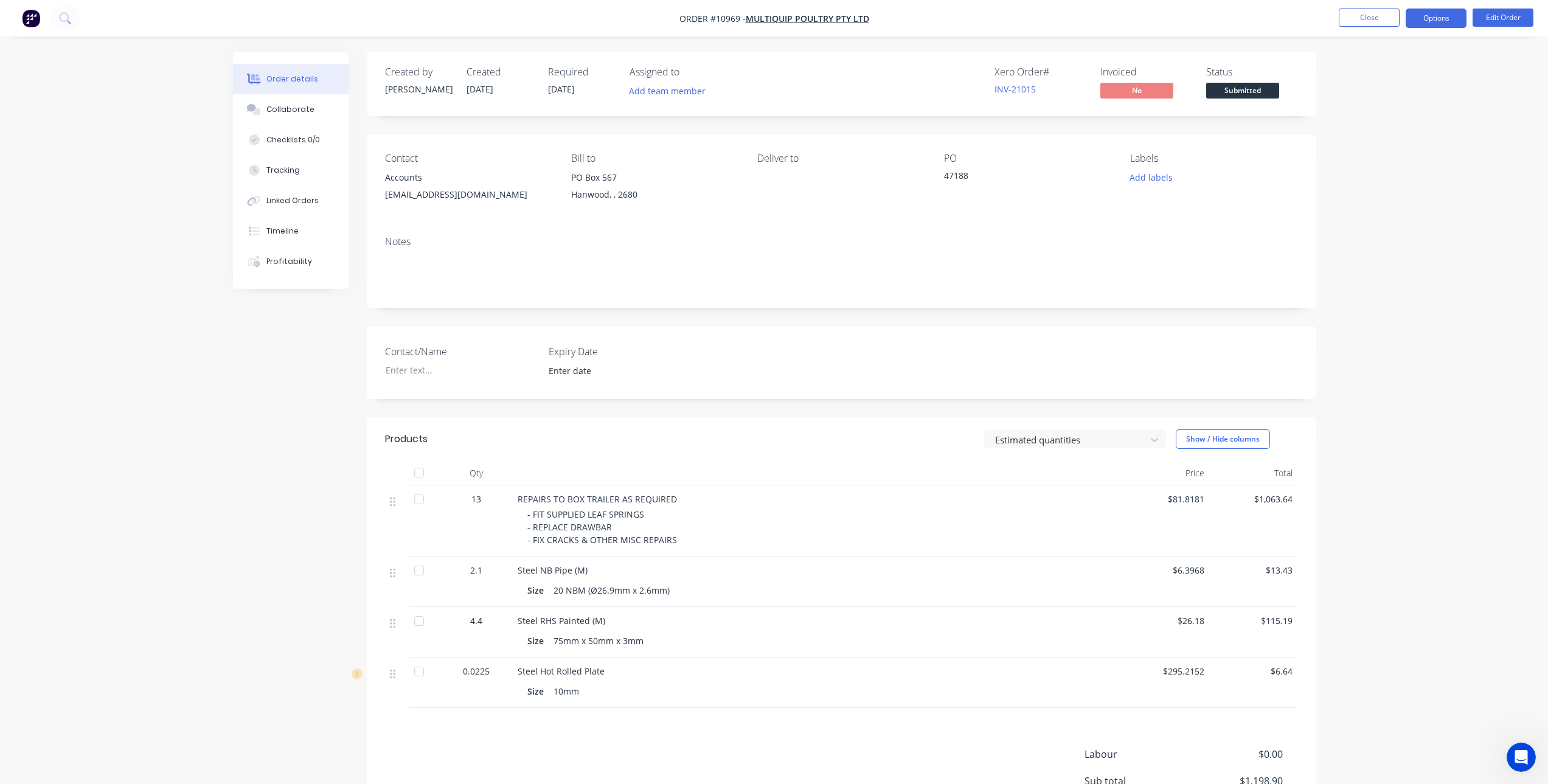
click at [1416, 14] on button "Options" at bounding box center [1436, 18] width 60 height 20
click at [1408, 67] on div "Invoice" at bounding box center [1399, 73] width 112 height 18
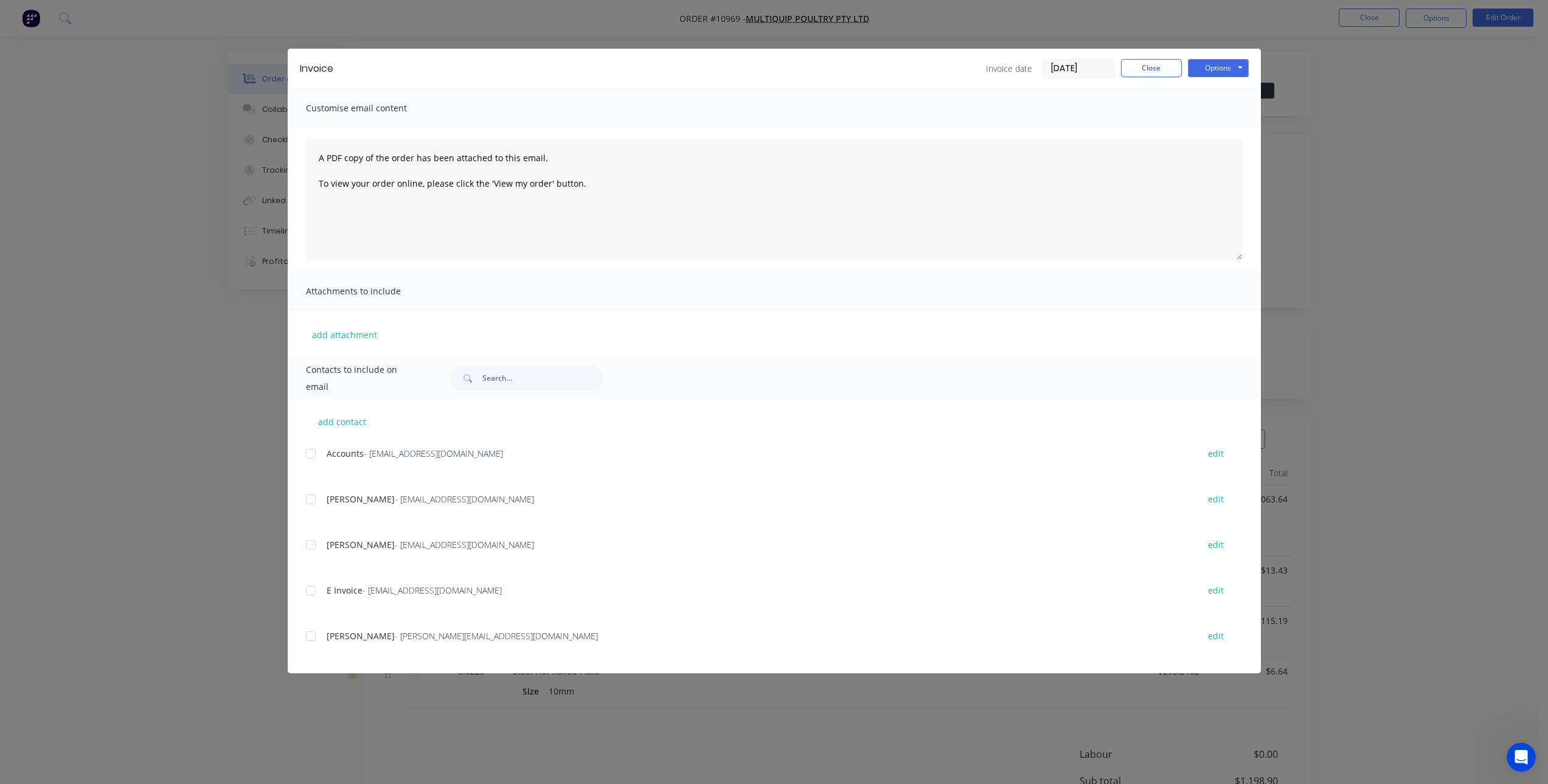
click at [309, 451] on div at bounding box center [311, 454] width 25 height 25
click at [312, 591] on div at bounding box center [311, 590] width 25 height 25
click at [1210, 70] on button "Options" at bounding box center [1218, 67] width 60 height 18
click at [1214, 131] on button "Email" at bounding box center [1226, 130] width 77 height 20
click at [1156, 66] on button "Close" at bounding box center [1150, 67] width 60 height 18
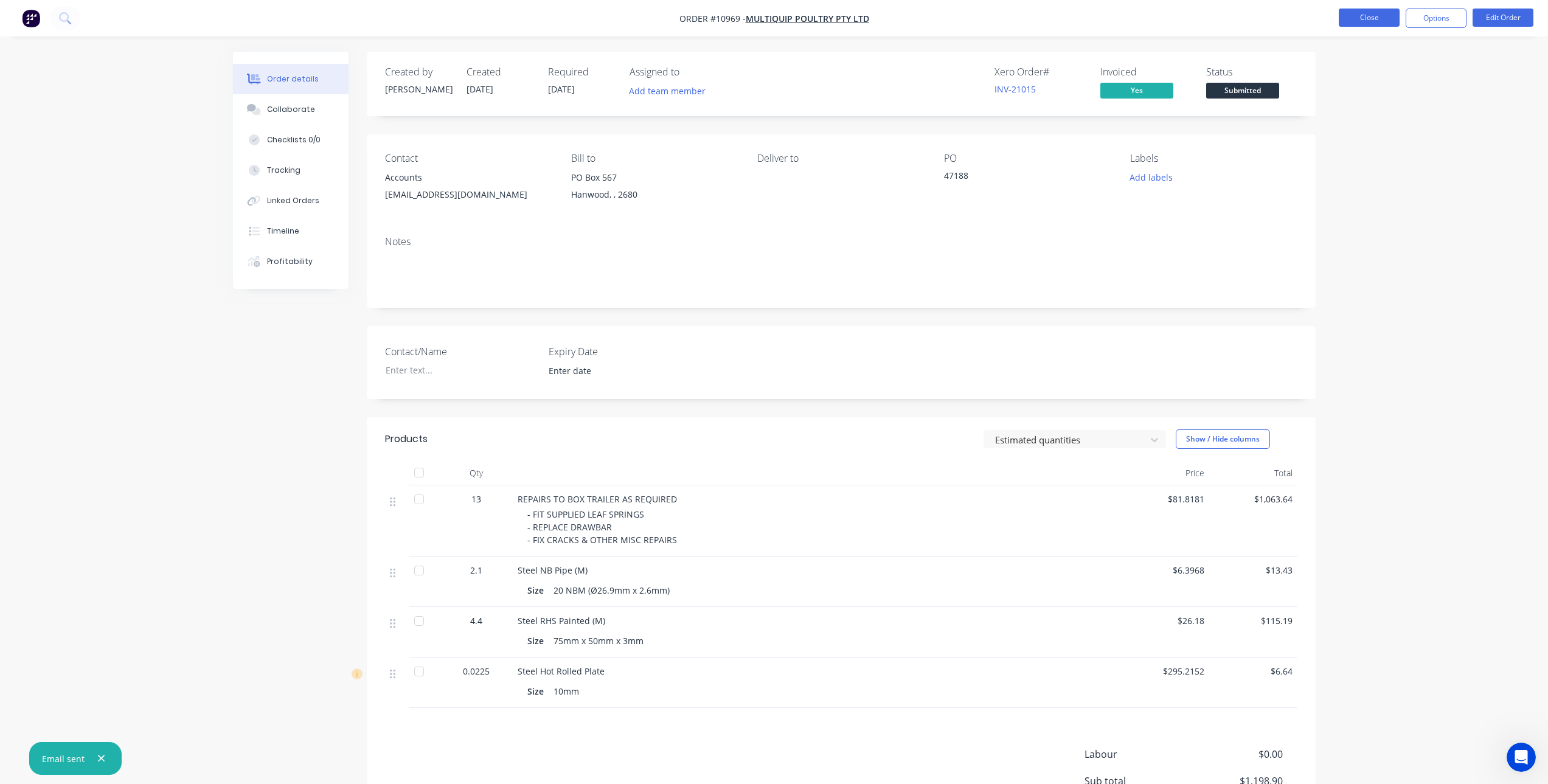
click at [1367, 22] on button "Close" at bounding box center [1368, 17] width 60 height 18
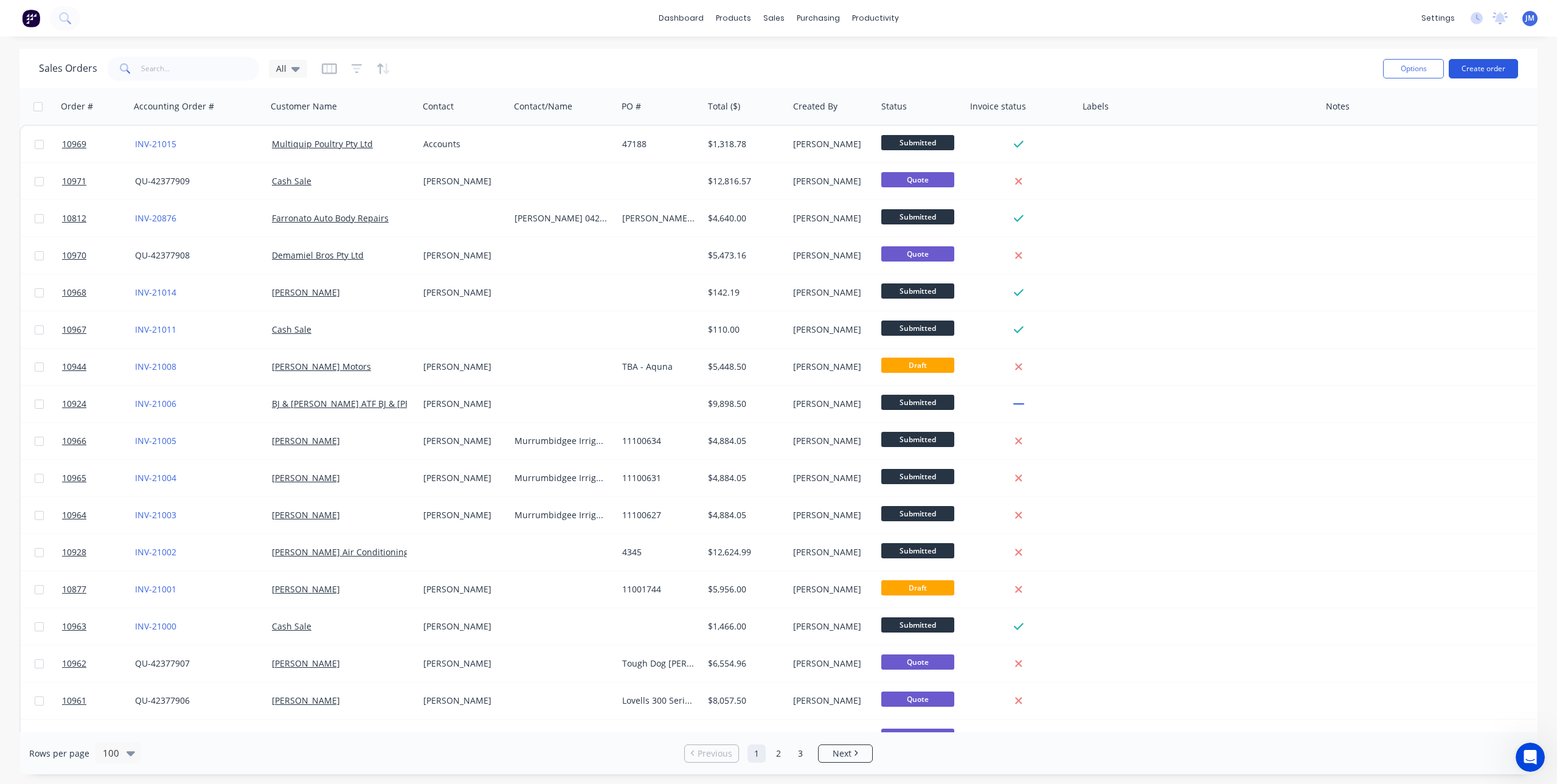
click at [1505, 70] on button "Create order" at bounding box center [1483, 68] width 69 height 20
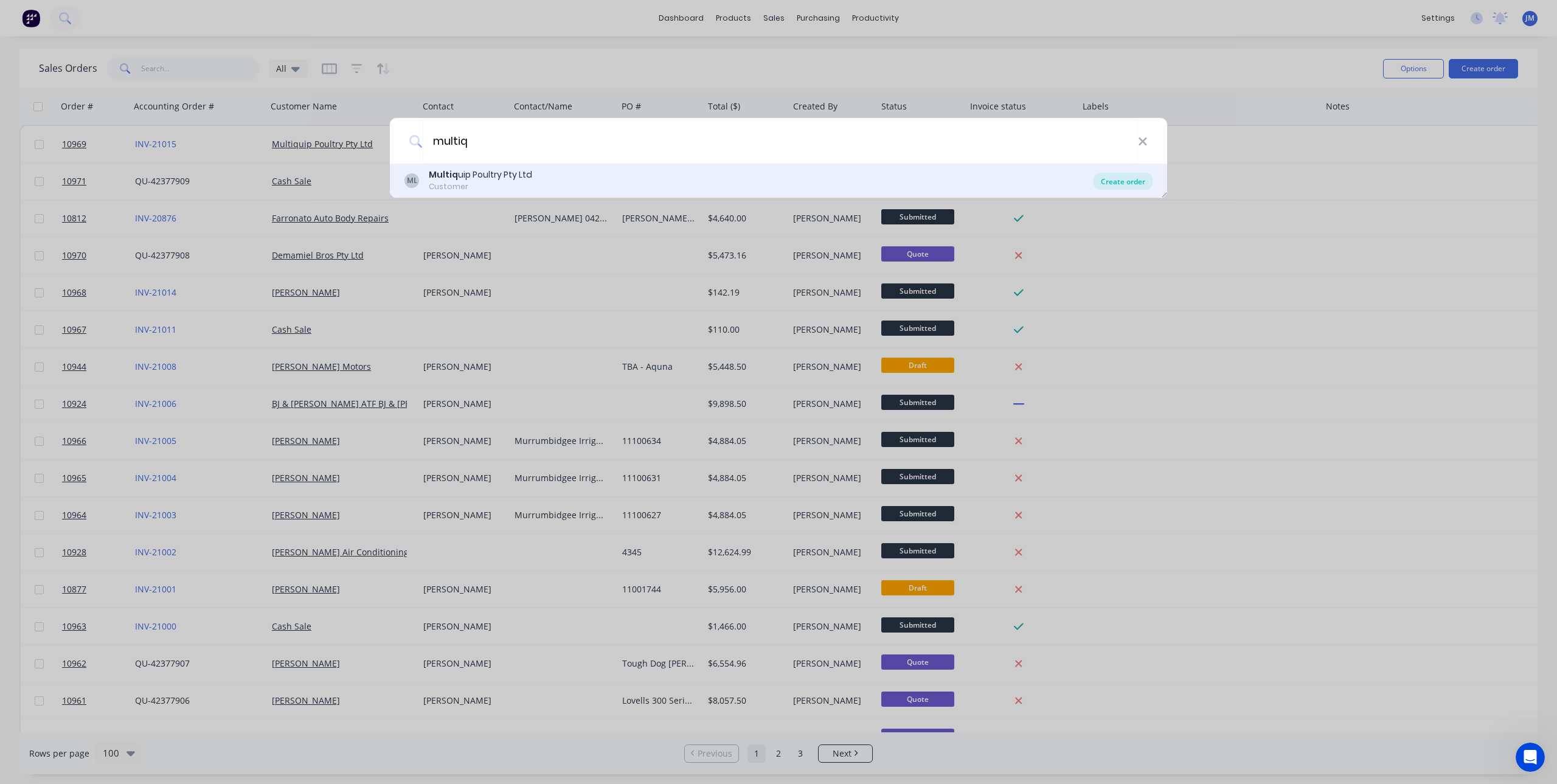
click at [1129, 188] on div "Create order" at bounding box center [1123, 181] width 59 height 17
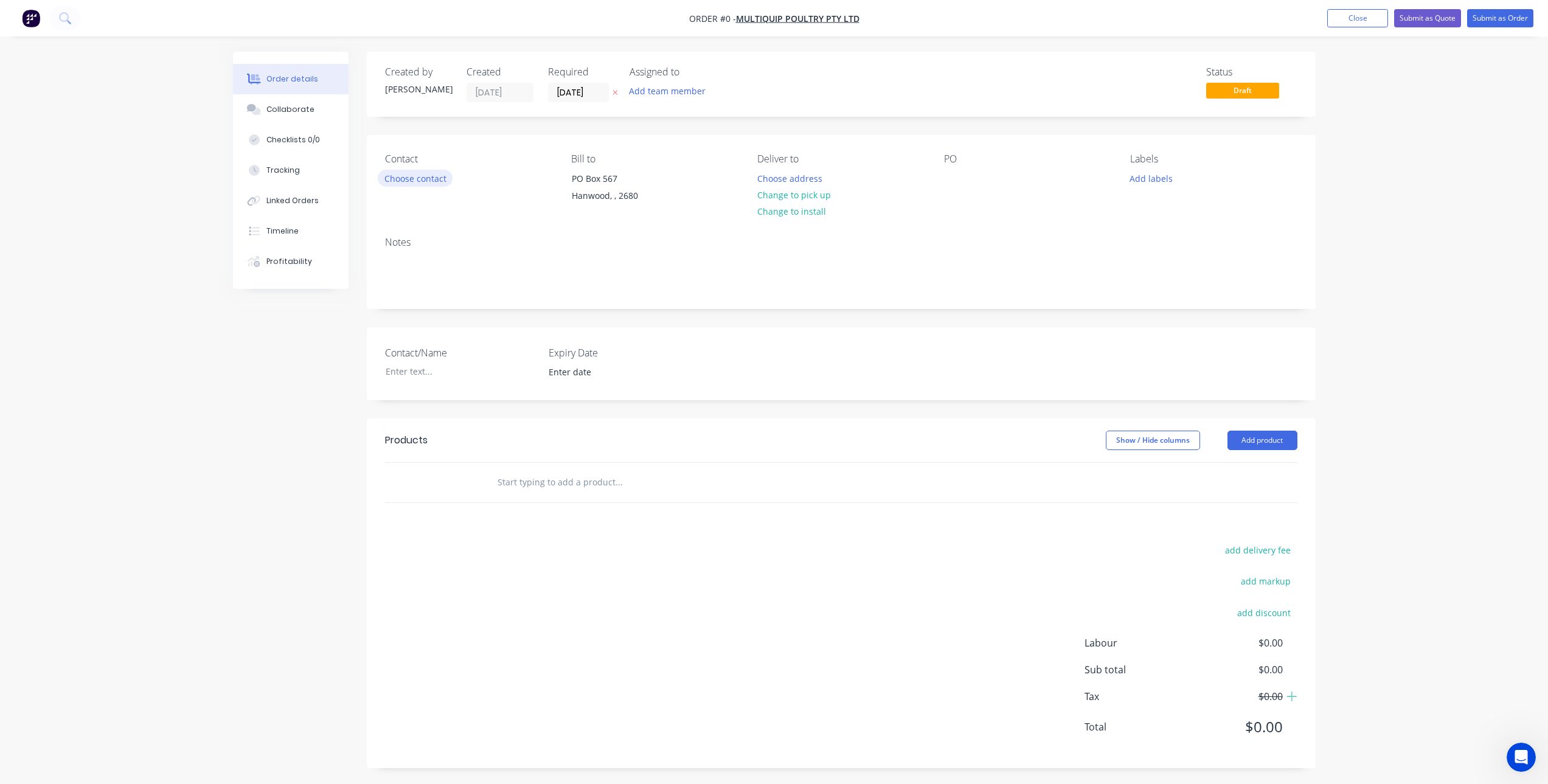
click at [421, 178] on button "Choose contact" at bounding box center [416, 177] width 75 height 16
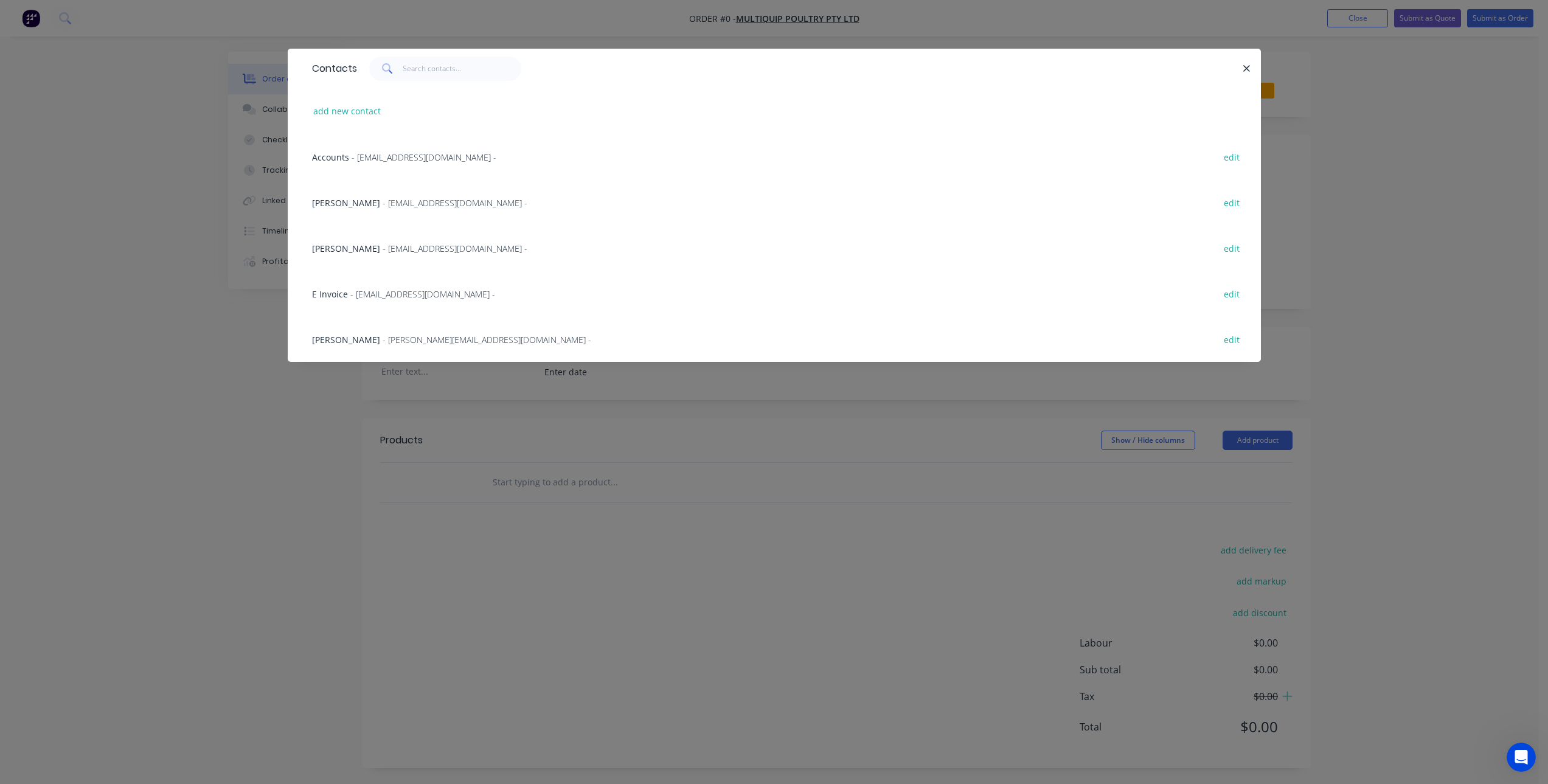
click at [387, 154] on span "- ap@multiquip.com.au -" at bounding box center [424, 157] width 145 height 12
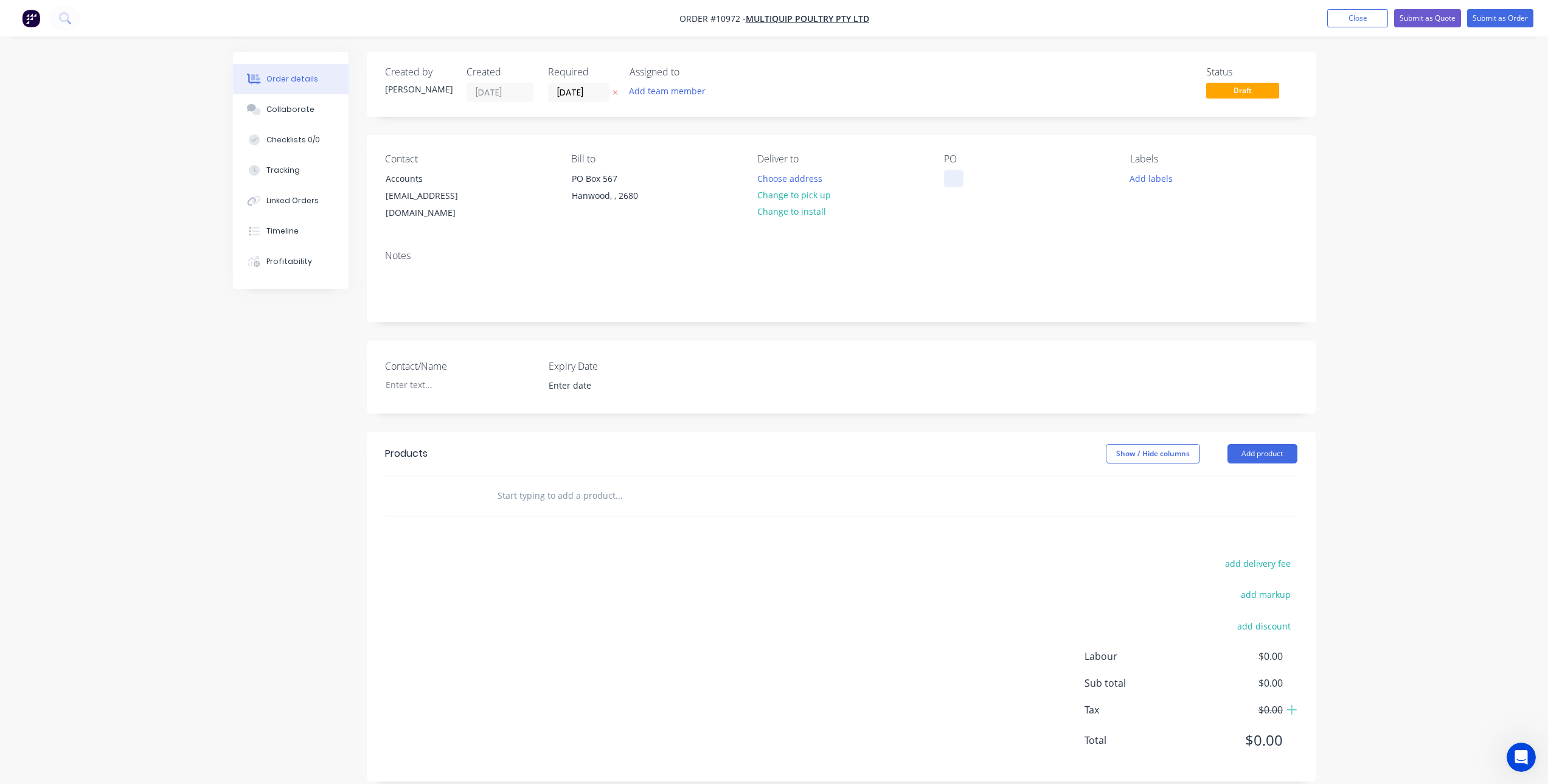
click at [947, 180] on div at bounding box center [953, 178] width 20 height 18
click at [548, 486] on input "text" at bounding box center [619, 495] width 244 height 25
click at [1346, 20] on button "Close" at bounding box center [1356, 18] width 60 height 18
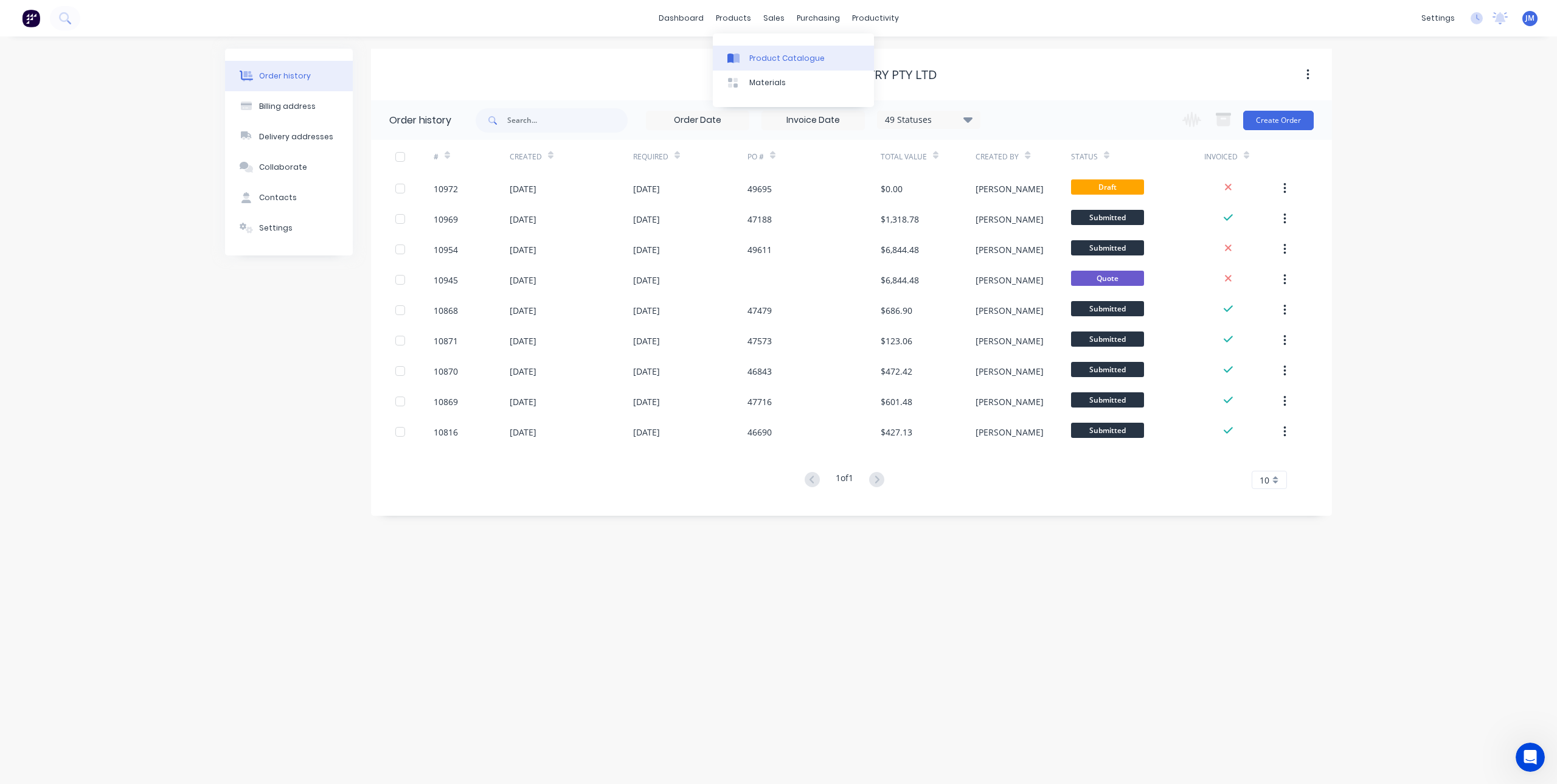
click at [738, 54] on icon at bounding box center [733, 58] width 12 height 11
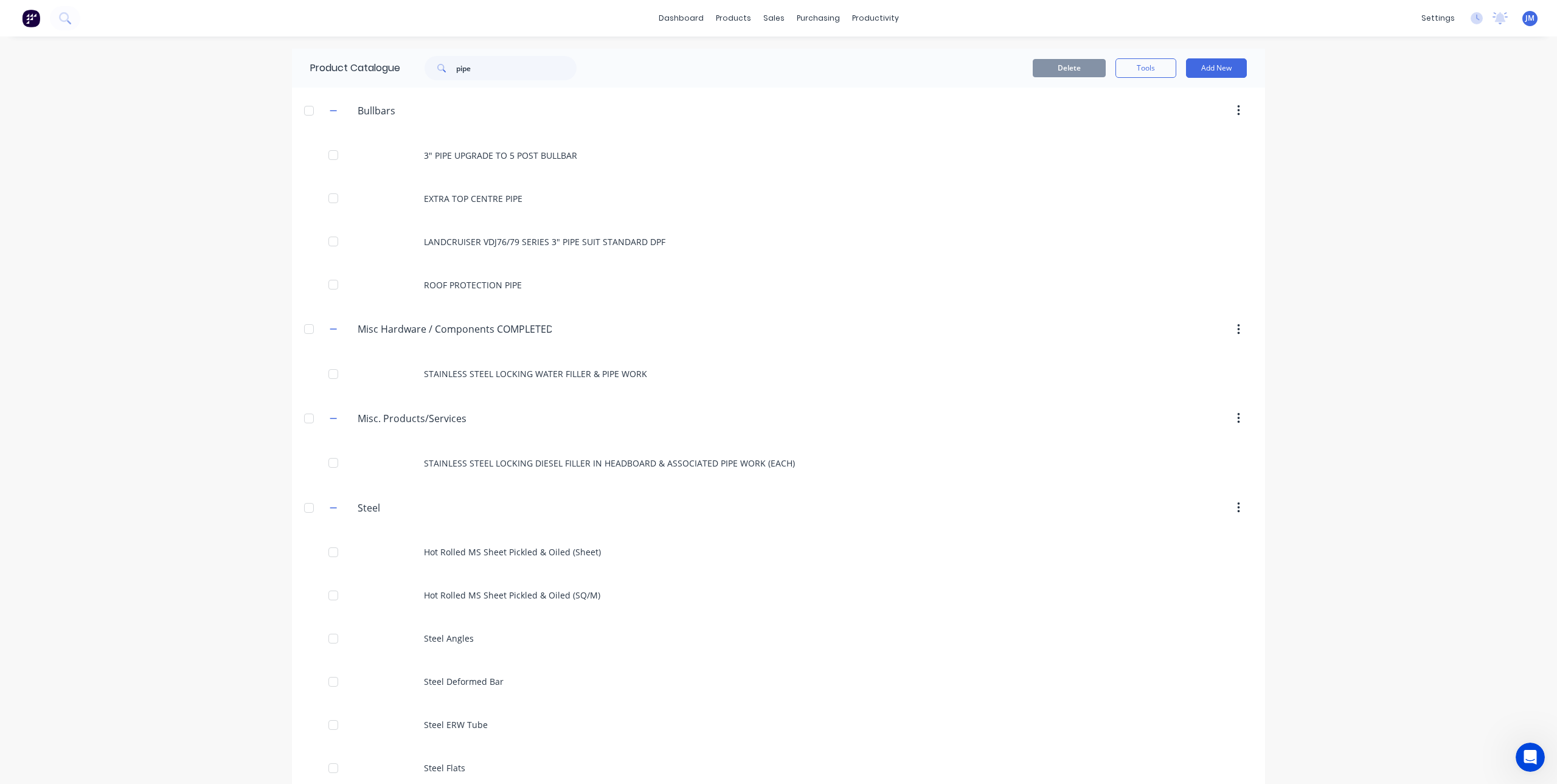
click at [1215, 58] on div "Delete Tools Add New" at bounding box center [936, 68] width 658 height 39
click at [1214, 63] on button "Add New" at bounding box center [1216, 68] width 60 height 20
click at [1174, 118] on div "Product" at bounding box center [1189, 123] width 94 height 18
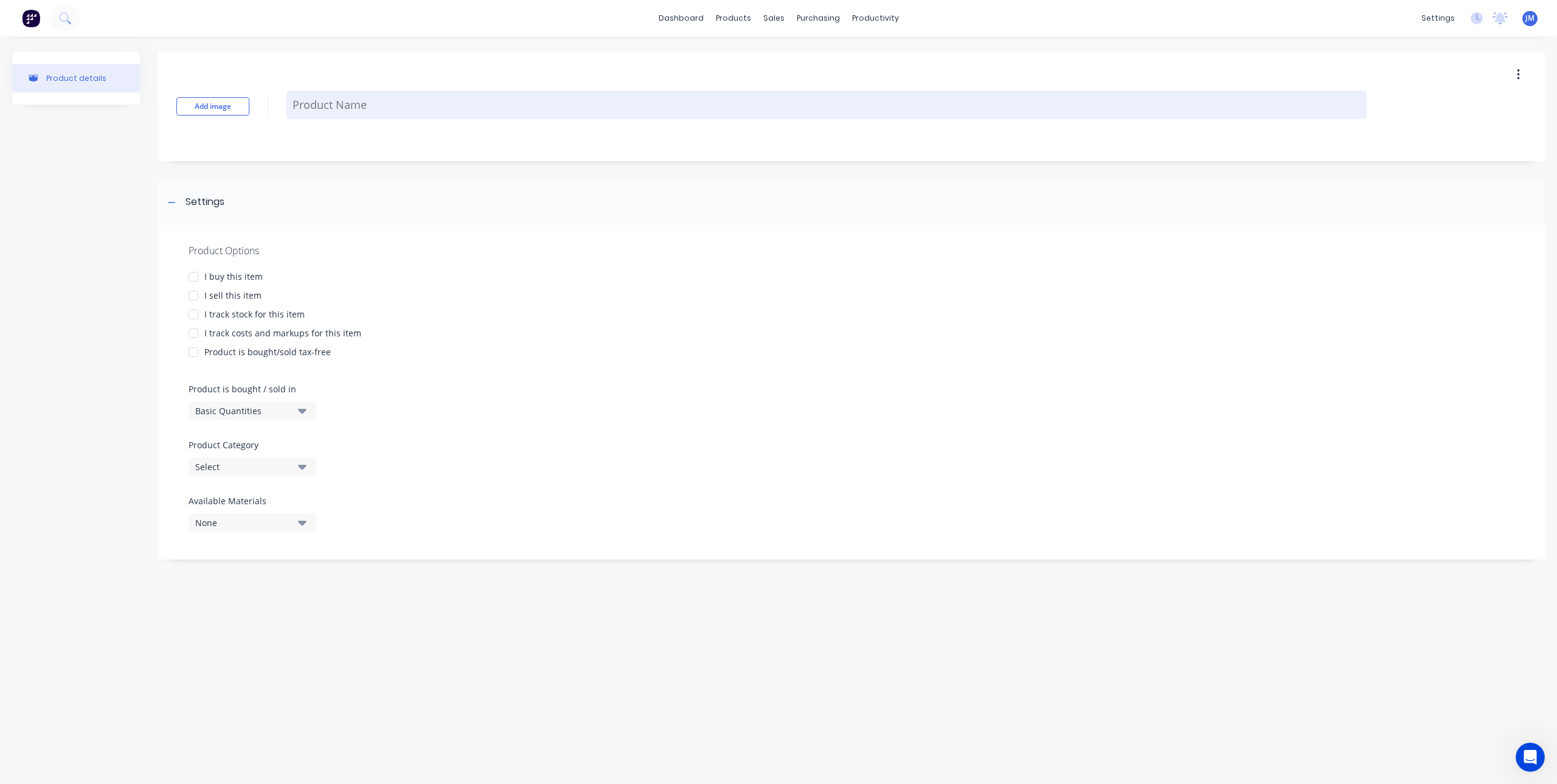
click at [357, 99] on textarea at bounding box center [826, 105] width 1080 height 29
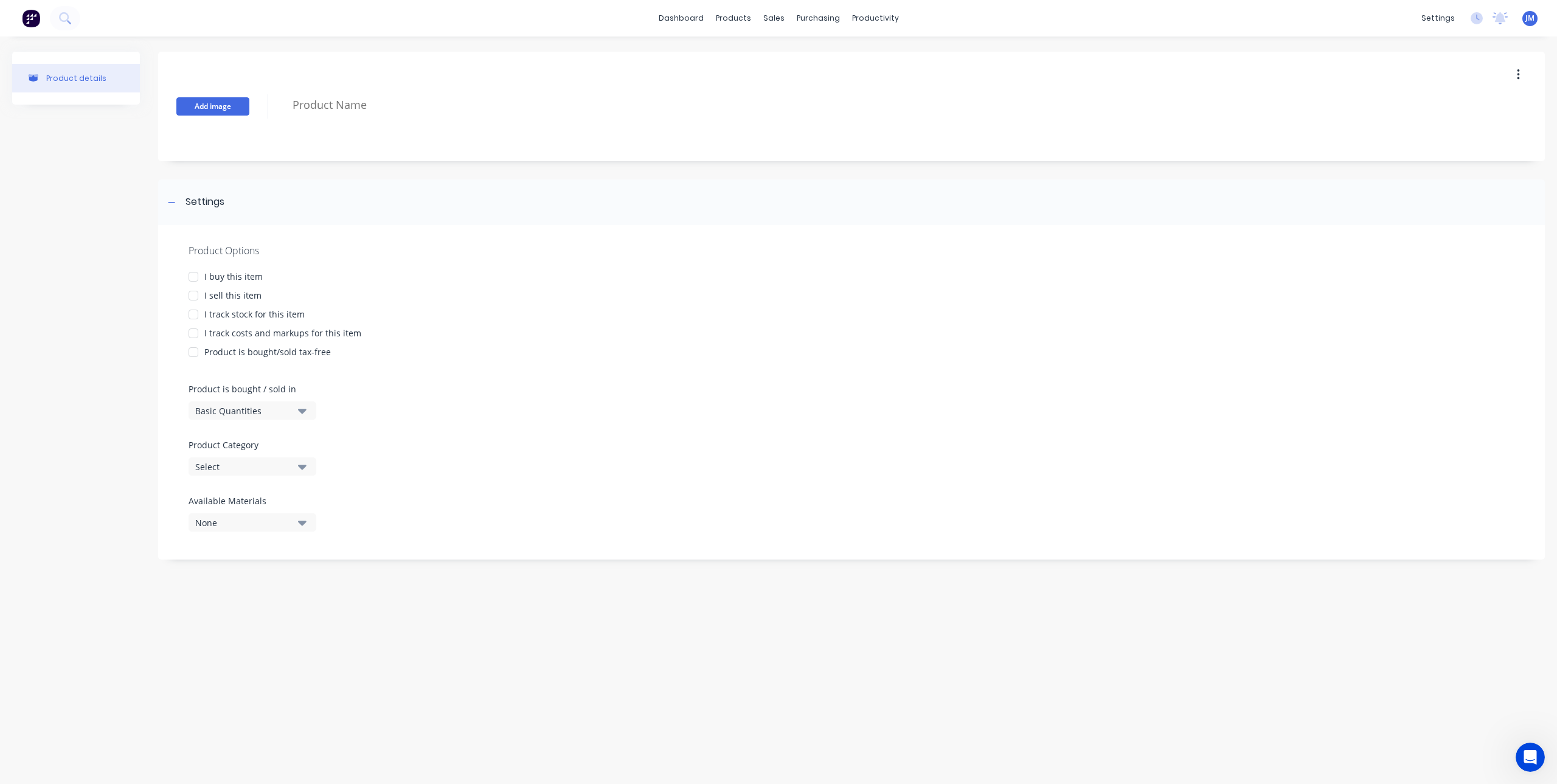
click at [217, 103] on button "Add image" at bounding box center [213, 106] width 73 height 18
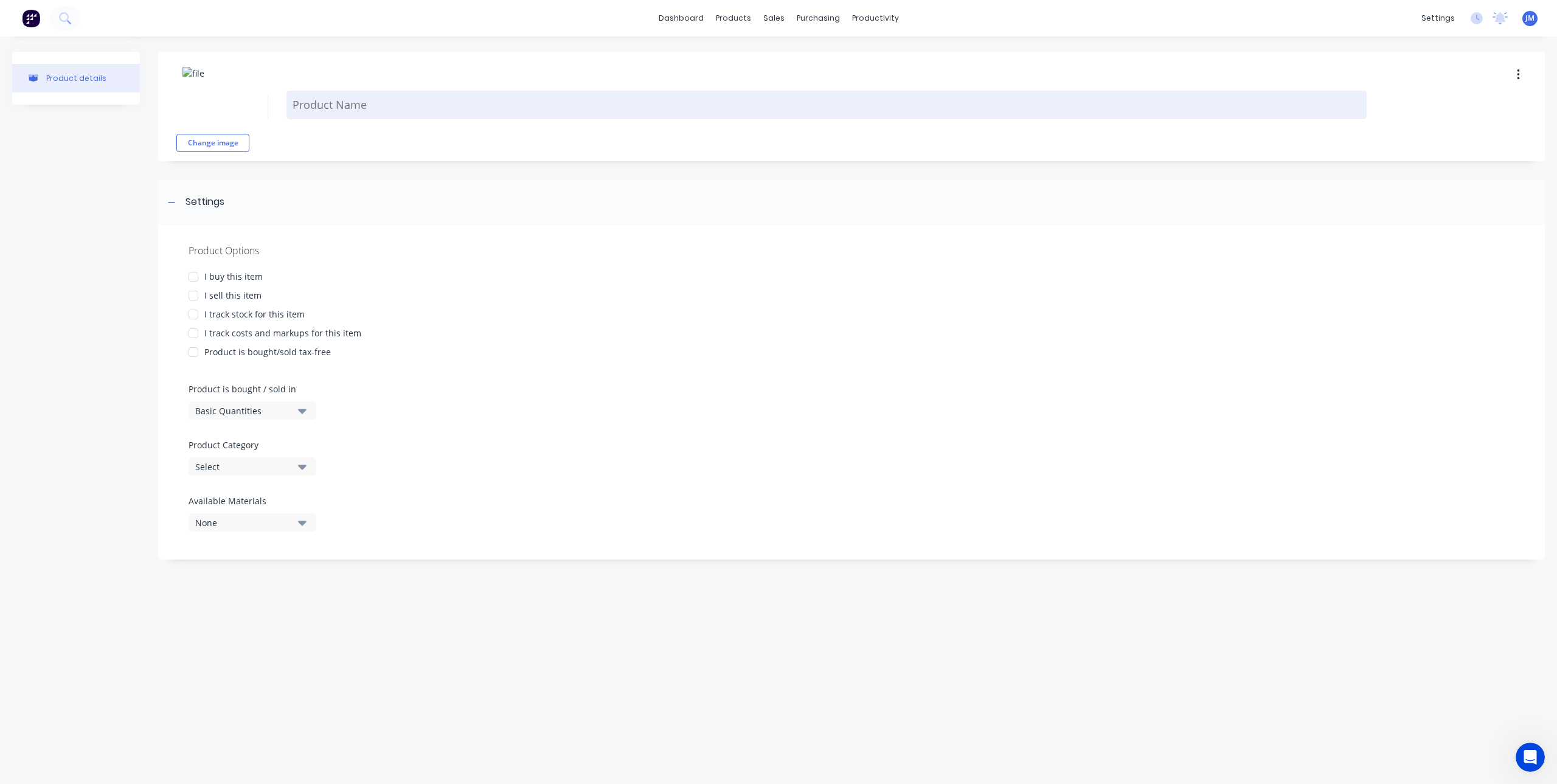
click at [367, 100] on textarea at bounding box center [826, 105] width 1080 height 29
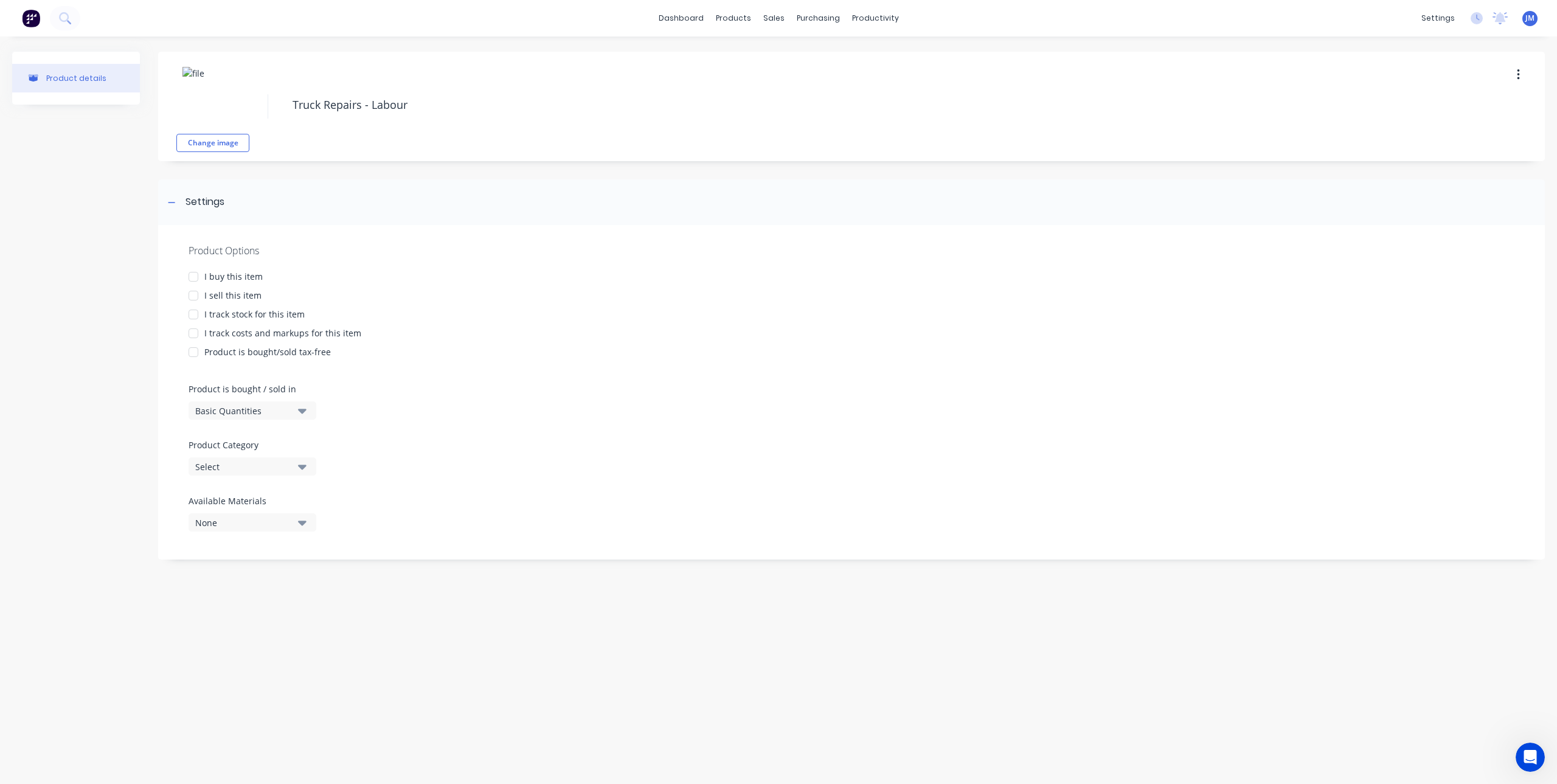
click at [192, 296] on div at bounding box center [193, 295] width 25 height 25
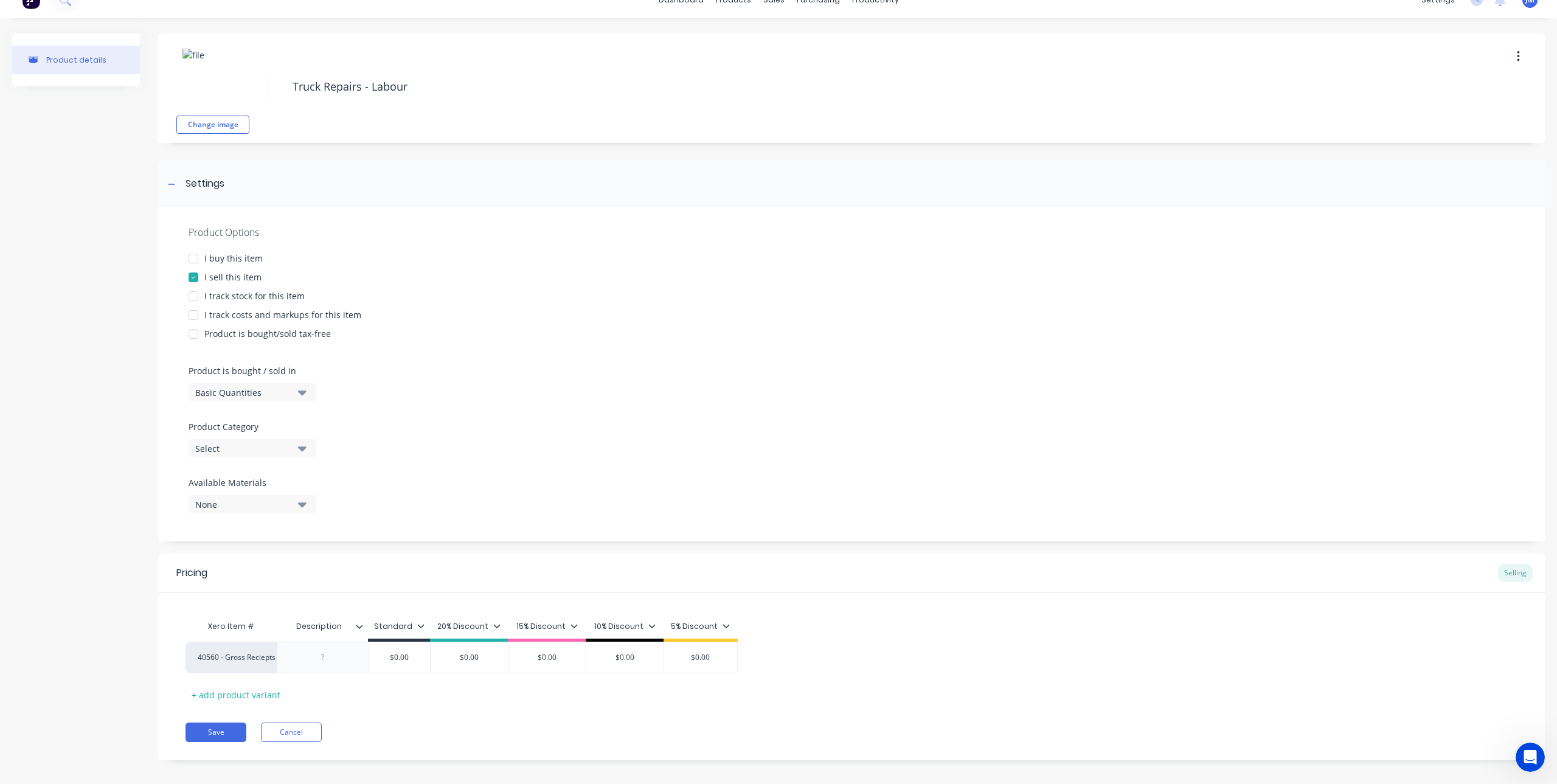
scroll to position [28, 0]
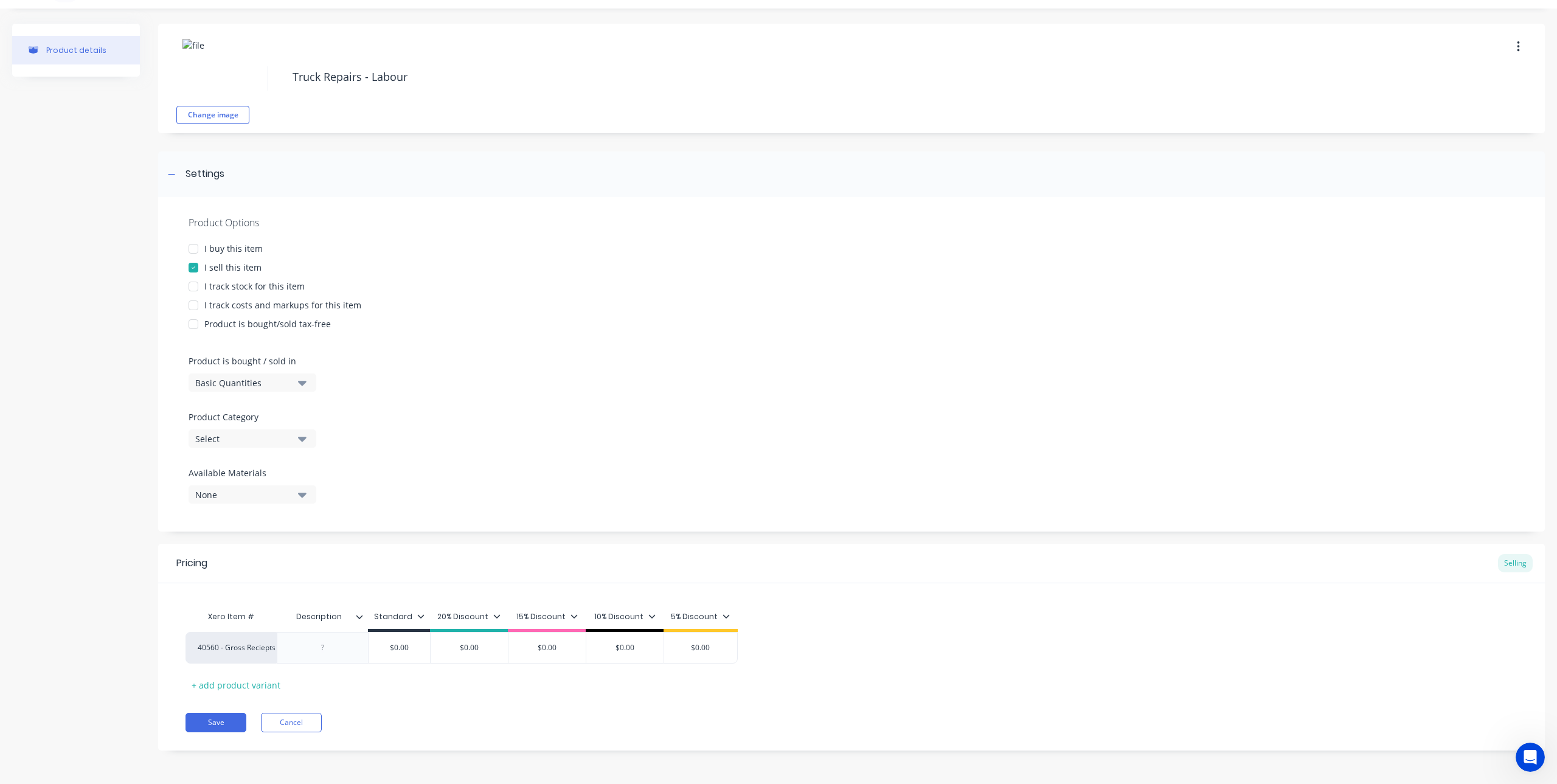
click at [414, 620] on div "Standard" at bounding box center [399, 616] width 50 height 11
click at [339, 488] on div at bounding box center [337, 488] width 25 height 25
click at [336, 512] on div at bounding box center [337, 512] width 25 height 25
click at [337, 532] on div at bounding box center [337, 536] width 25 height 25
click at [338, 552] on div at bounding box center [337, 561] width 25 height 25
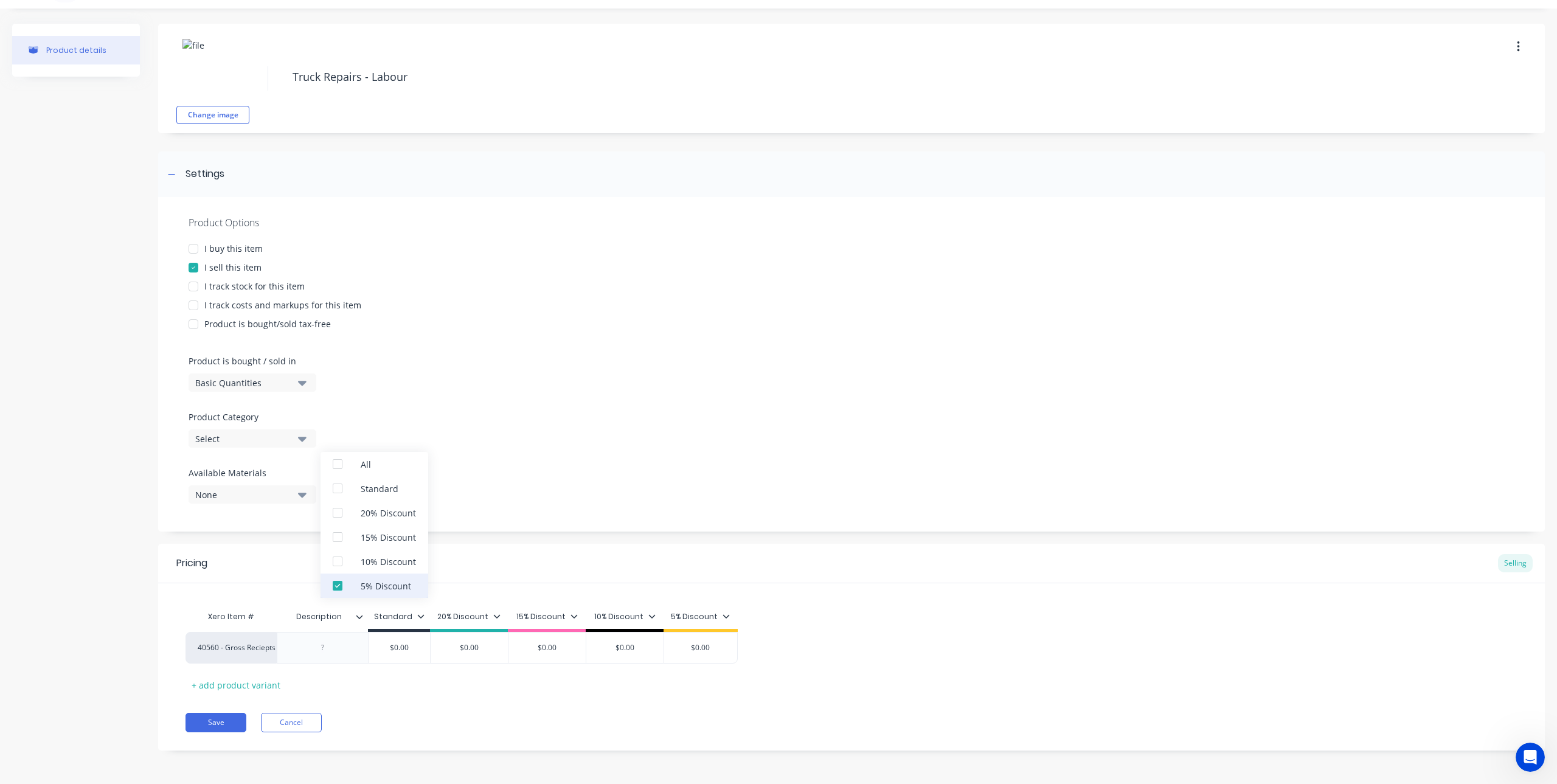
click at [336, 590] on div at bounding box center [337, 585] width 25 height 25
click at [339, 586] on div at bounding box center [337, 585] width 25 height 25
click at [341, 492] on div at bounding box center [337, 488] width 25 height 25
click at [340, 588] on div at bounding box center [337, 585] width 25 height 25
click at [540, 577] on div "Pricing Selling" at bounding box center [852, 564] width 1387 height 39
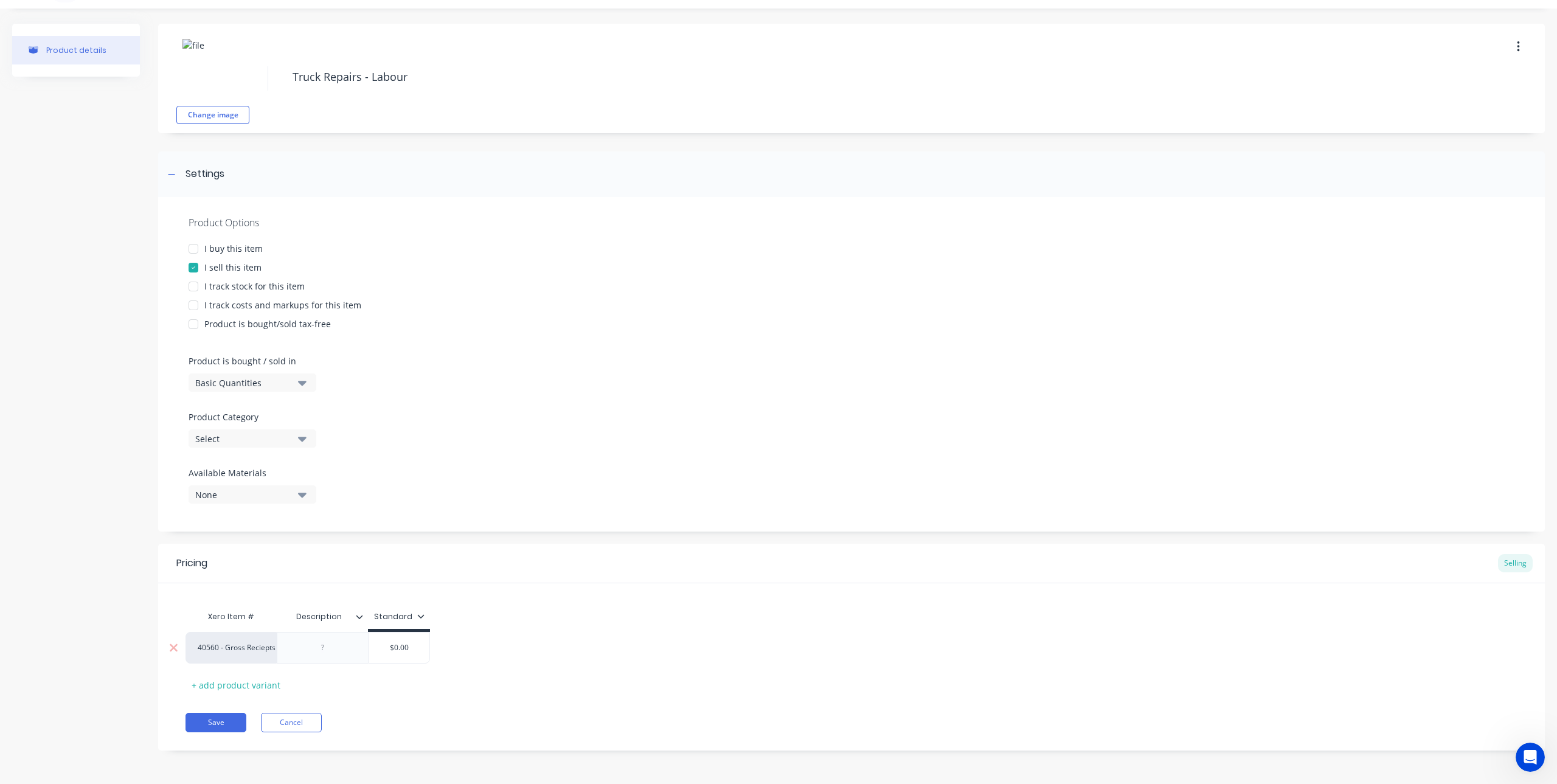
click at [224, 637] on div "40560 - Gross Reciepts" at bounding box center [231, 647] width 91 height 31
click at [216, 652] on div "40560 - Gross Reciepts" at bounding box center [231, 647] width 67 height 11
click at [226, 719] on button "Save" at bounding box center [215, 722] width 60 height 20
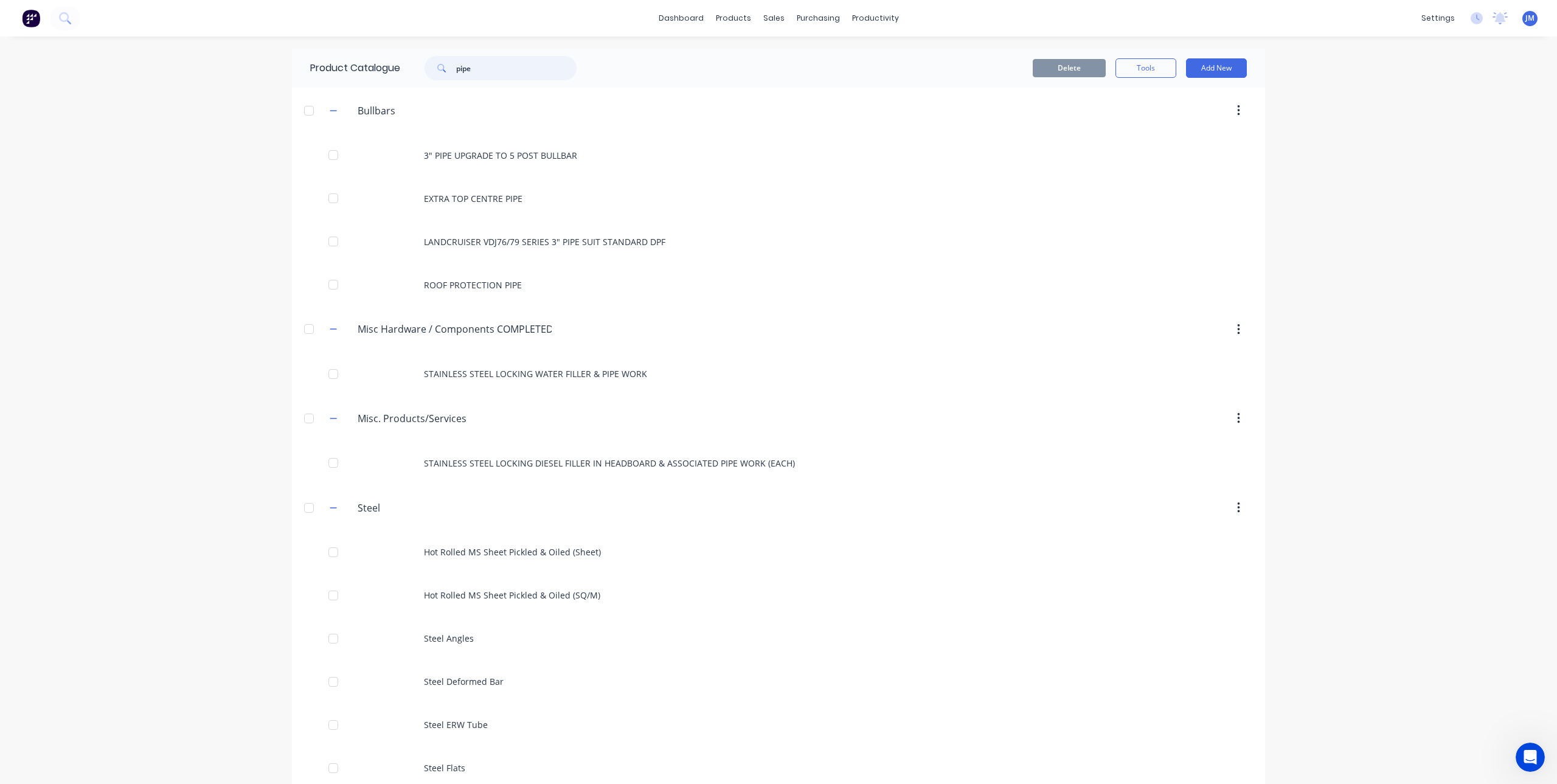
drag, startPoint x: 484, startPoint y: 66, endPoint x: 428, endPoint y: 71, distance: 56.2
click at [428, 71] on div "pipe" at bounding box center [501, 68] width 152 height 25
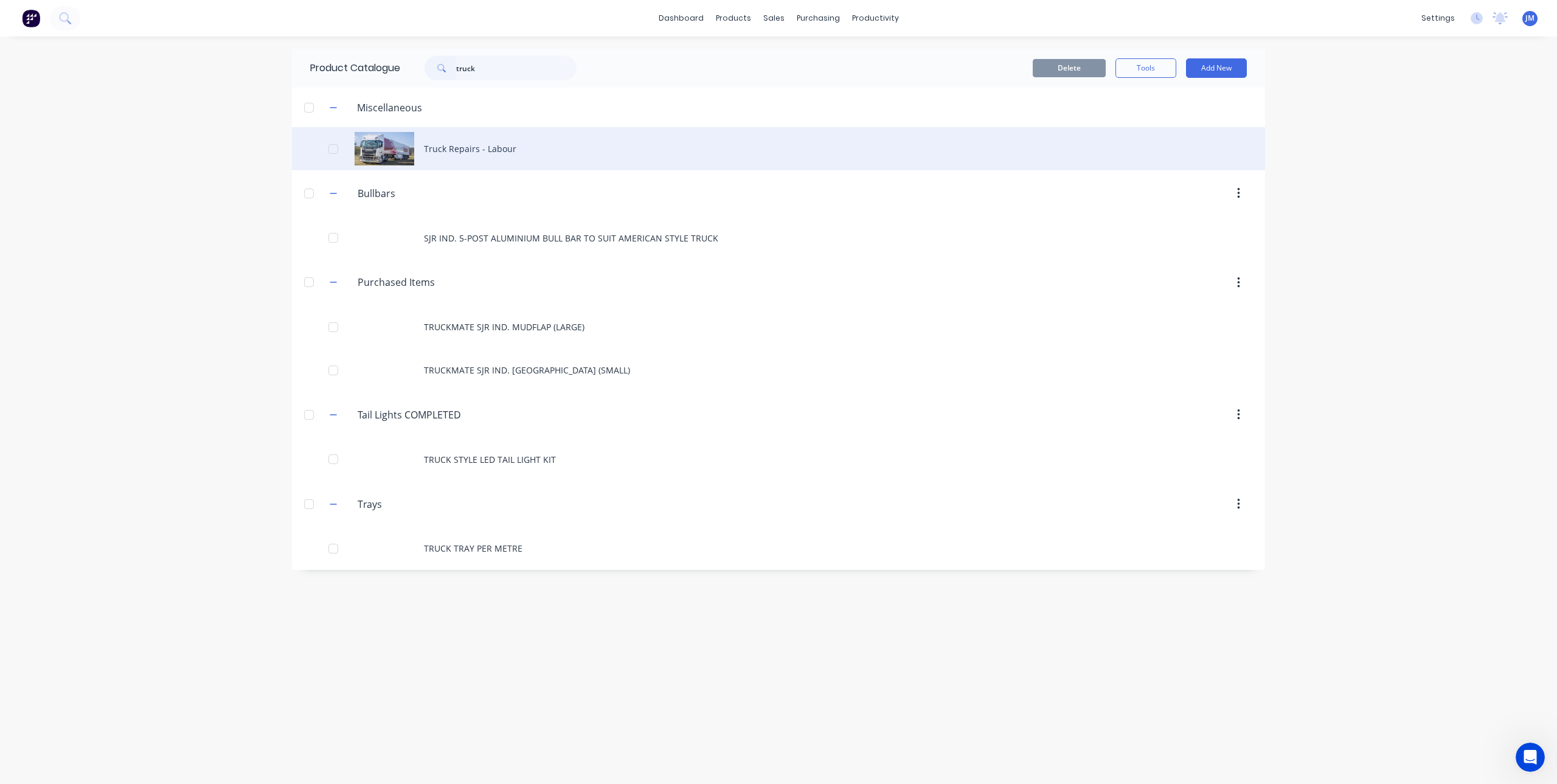
click at [472, 152] on div "Truck Repairs - Labour" at bounding box center [778, 148] width 974 height 43
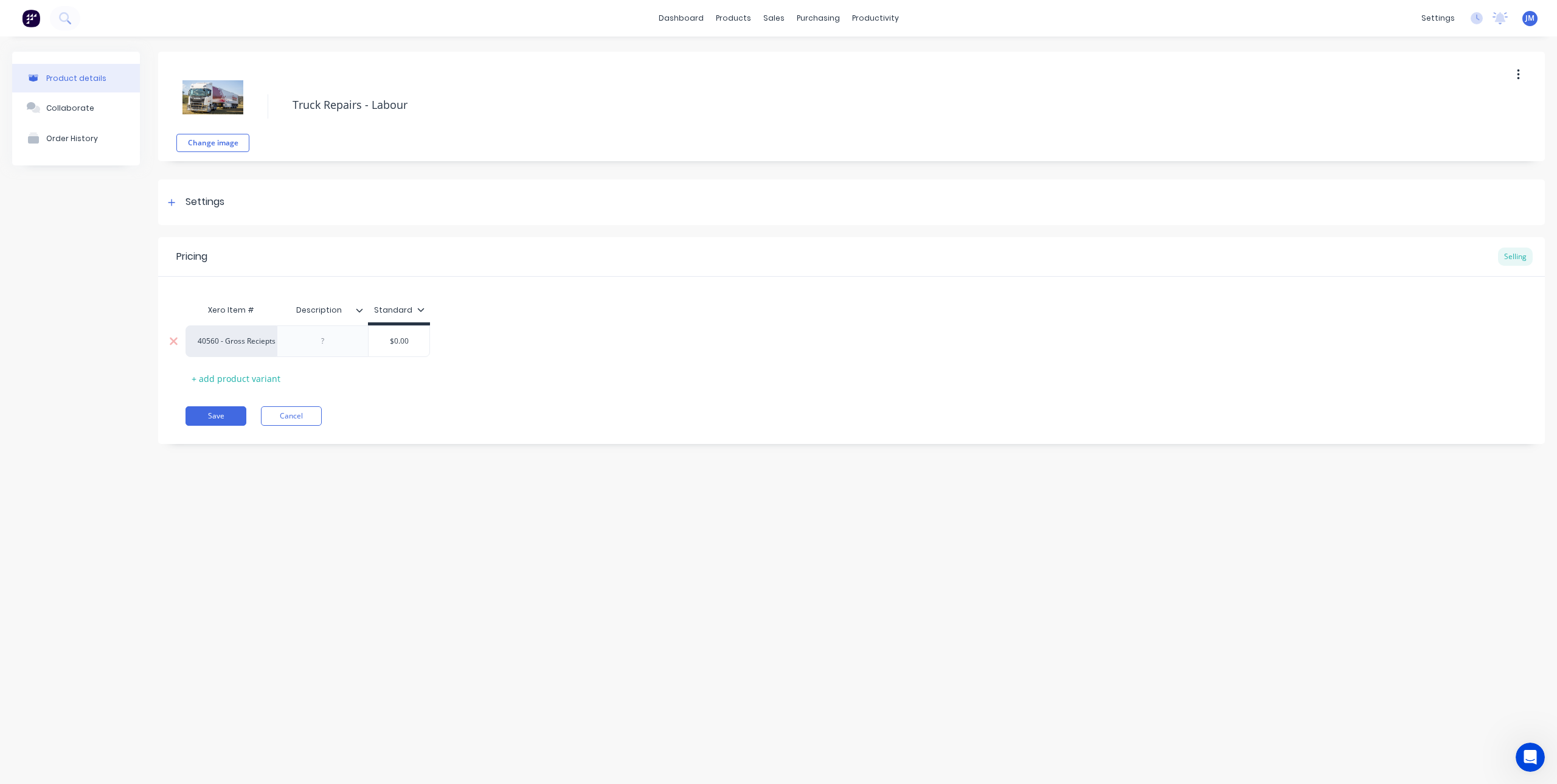
click at [237, 339] on div "40560 - Gross Reciepts" at bounding box center [231, 340] width 67 height 11
click at [637, 298] on div "Xero Item # Description Standard 40560 - Gross Reciepts 411 41109 - TFNSW Fees …" at bounding box center [852, 343] width 1332 height 90
click at [291, 422] on button "Cancel" at bounding box center [290, 415] width 60 height 20
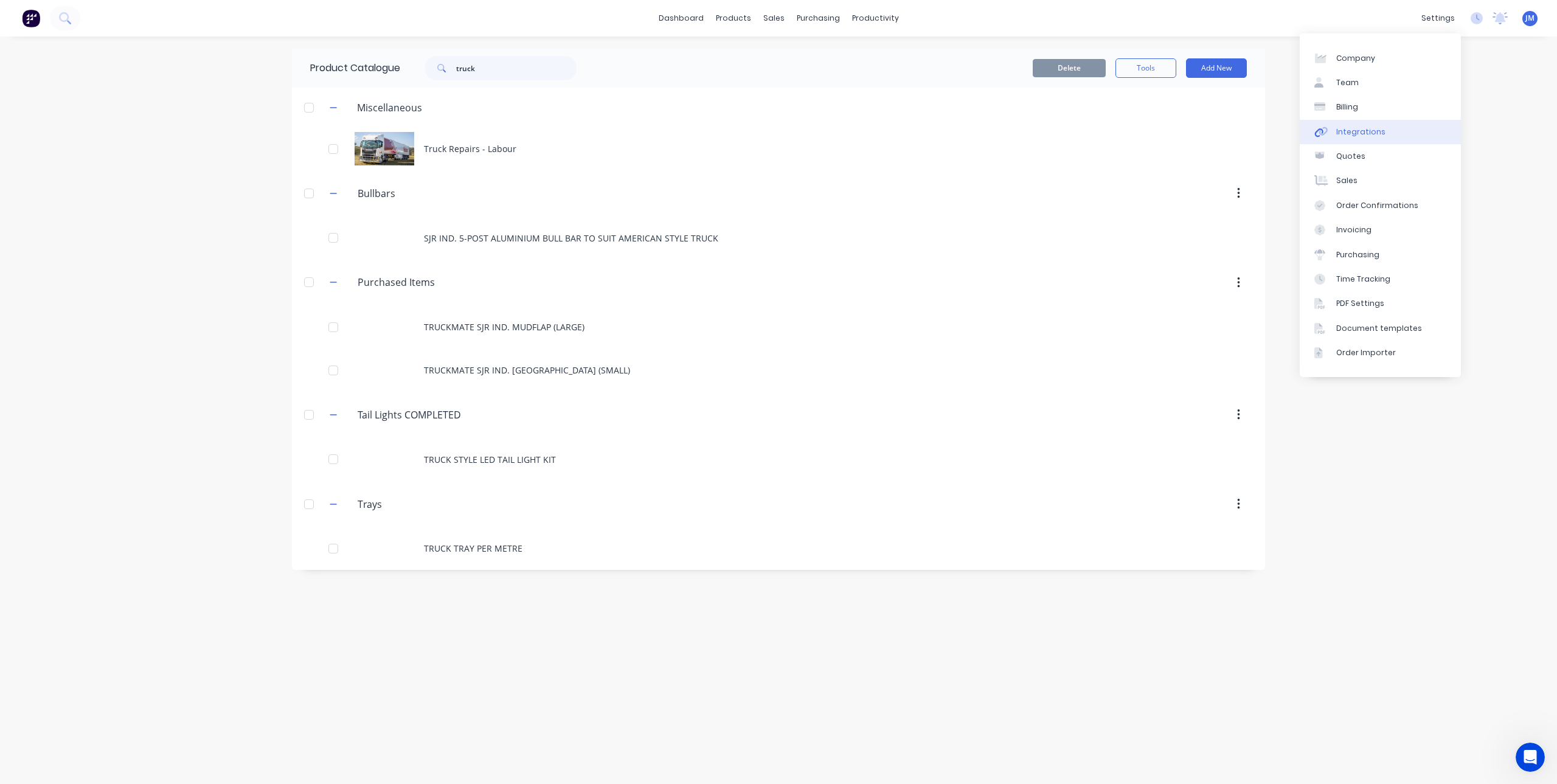
click at [1364, 130] on div "Integrations" at bounding box center [1361, 132] width 49 height 11
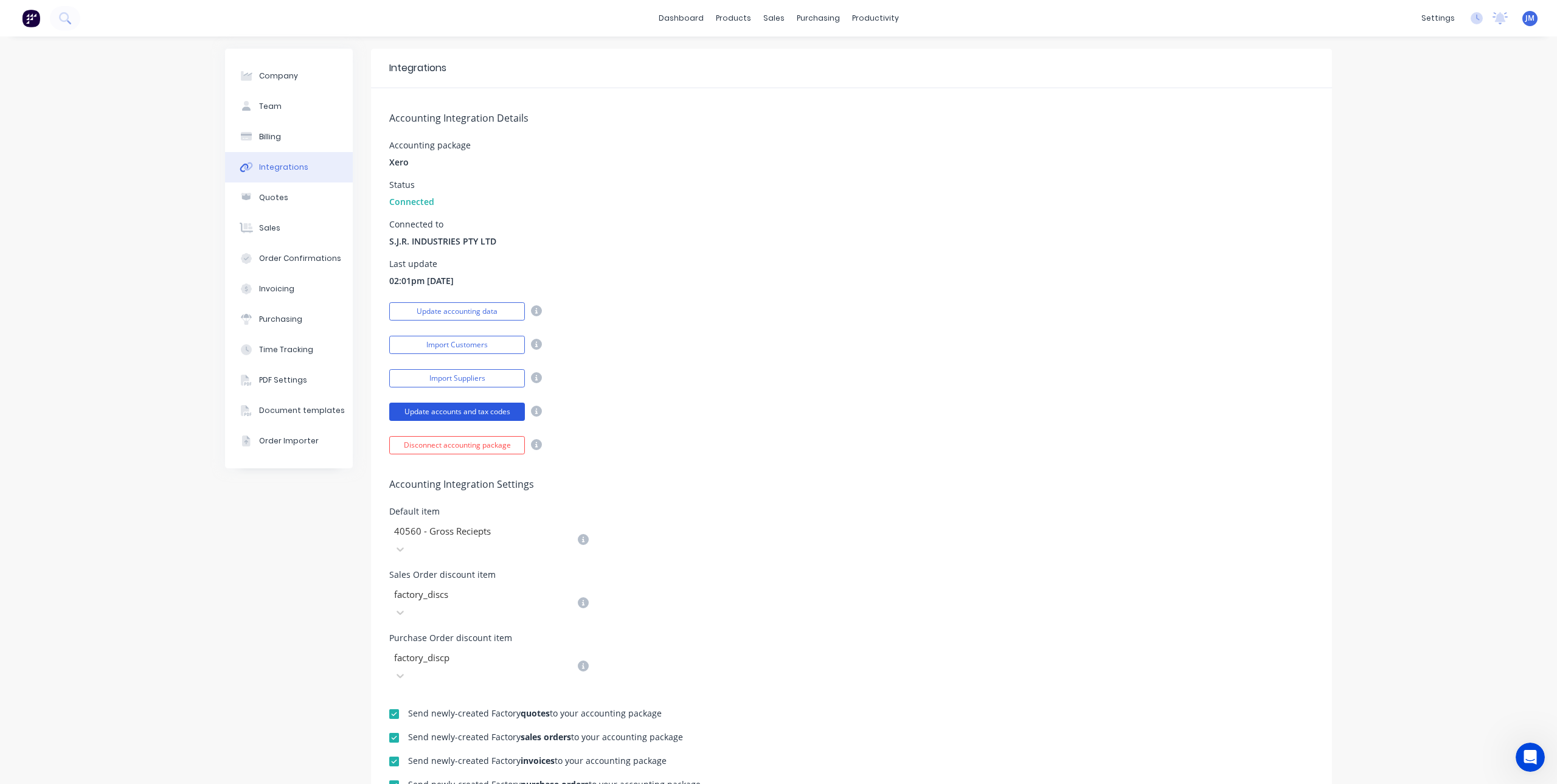
click at [482, 414] on button "Update accounts and tax codes" at bounding box center [457, 411] width 135 height 18
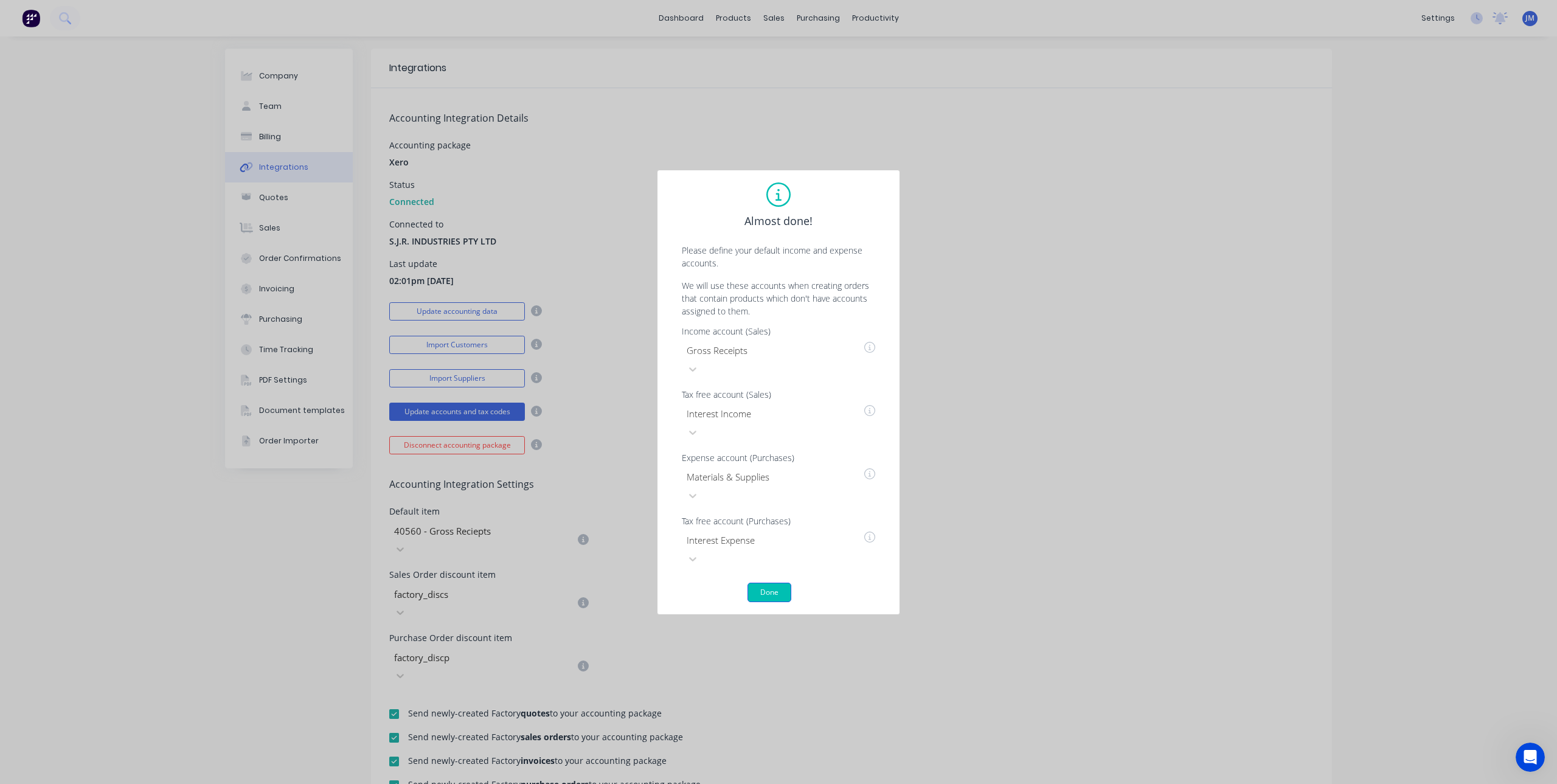
click at [779, 582] on button "Done" at bounding box center [769, 592] width 43 height 20
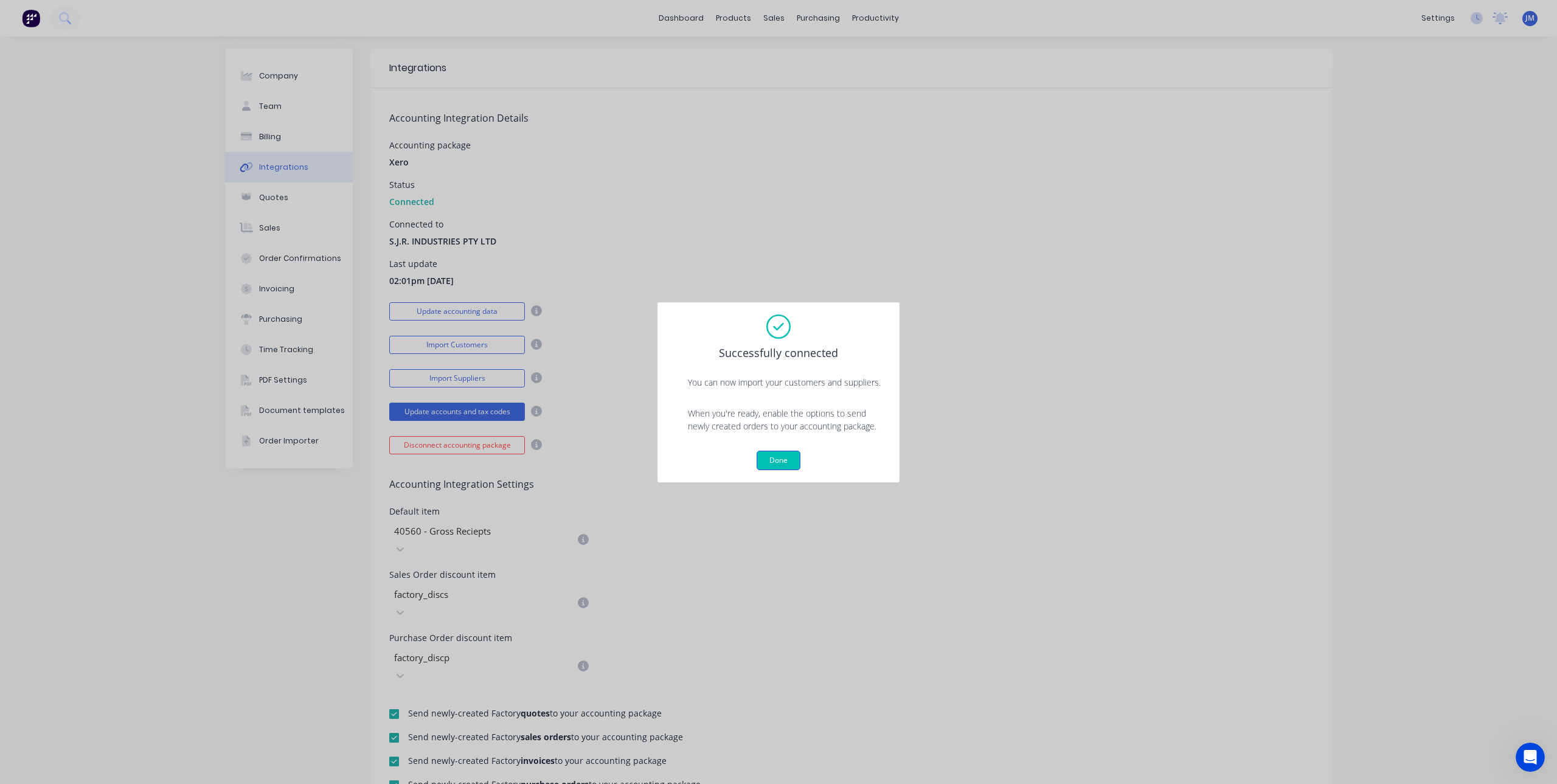
click at [793, 453] on button "Done" at bounding box center [778, 460] width 43 height 20
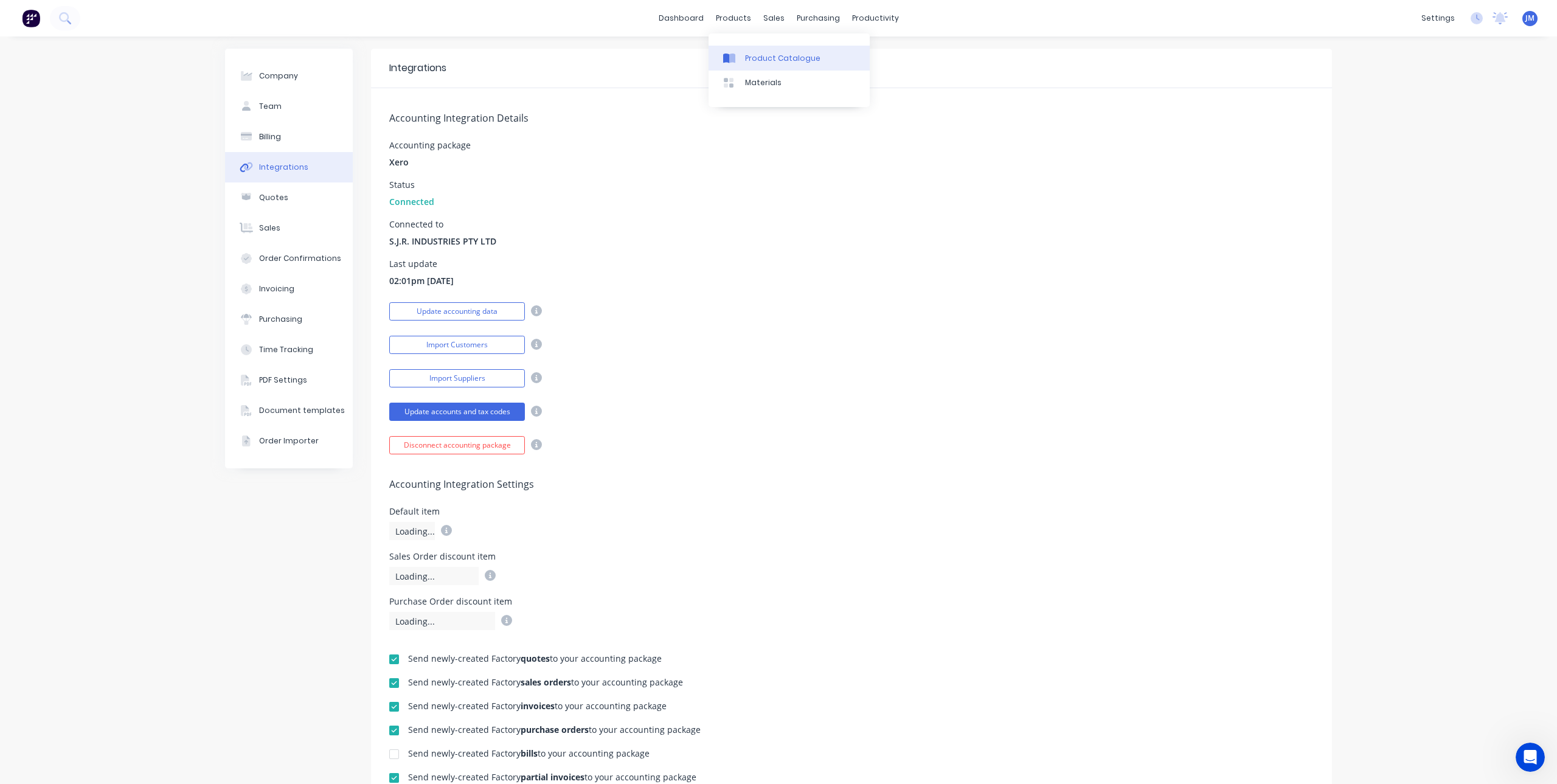
click at [738, 54] on div at bounding box center [732, 58] width 18 height 11
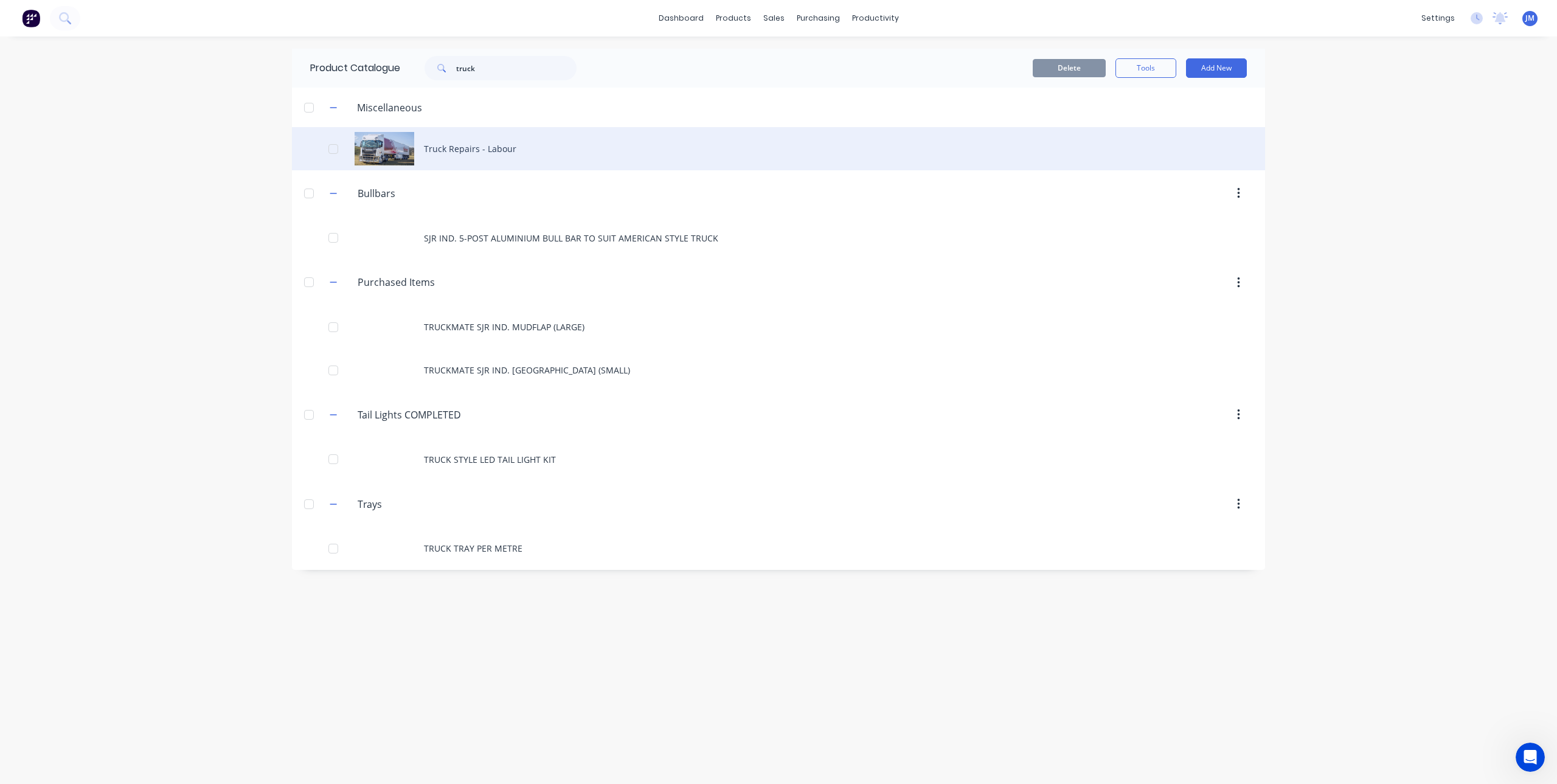
click at [452, 146] on div "Truck Repairs - Labour" at bounding box center [778, 148] width 974 height 43
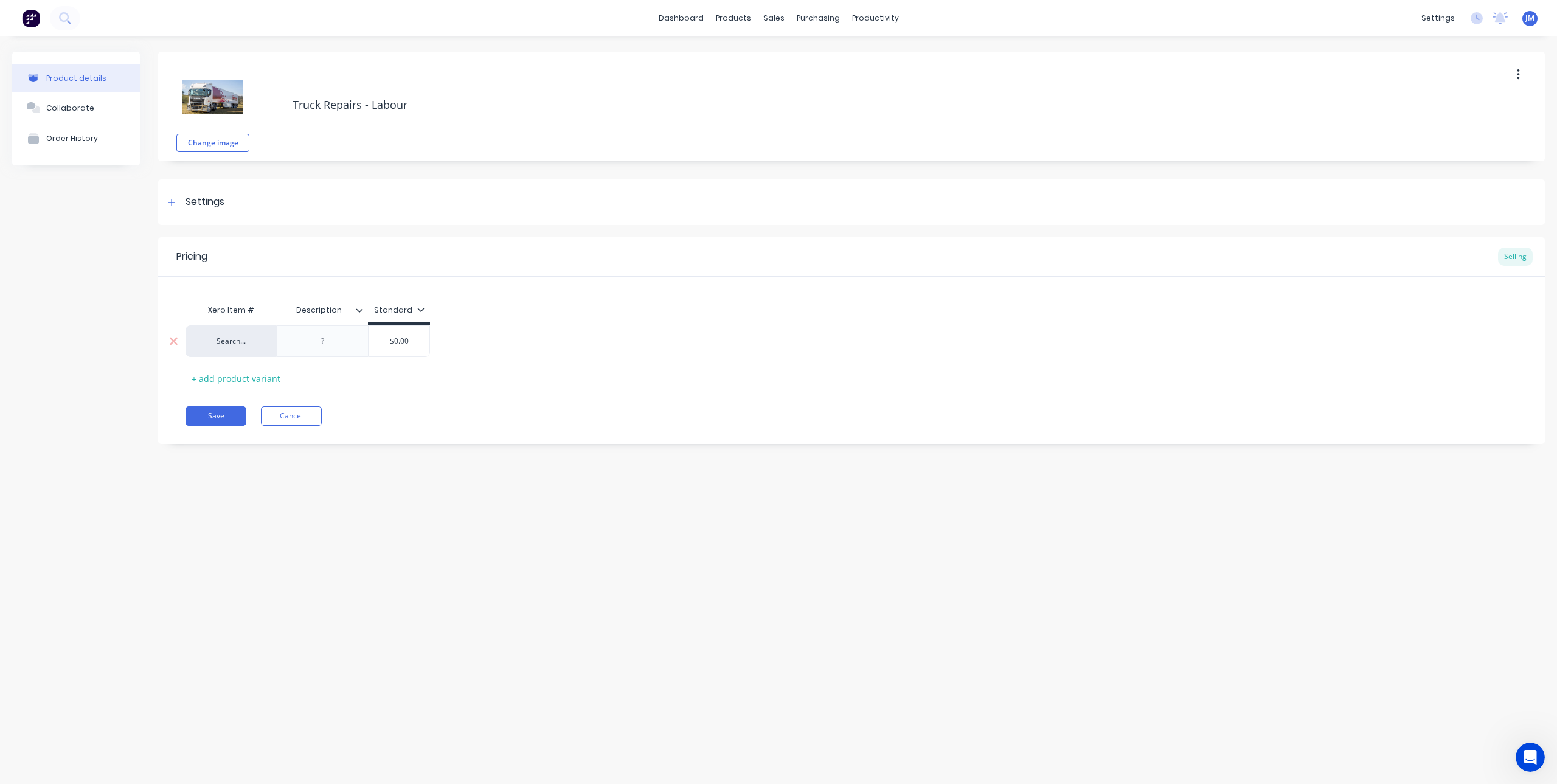
click at [239, 339] on div "Search..." at bounding box center [231, 340] width 67 height 11
click at [527, 413] on div "Save Cancel" at bounding box center [865, 415] width 1359 height 20
click at [265, 332] on div "Search... 411" at bounding box center [231, 340] width 91 height 31
click at [261, 340] on div "Search..." at bounding box center [231, 340] width 67 height 11
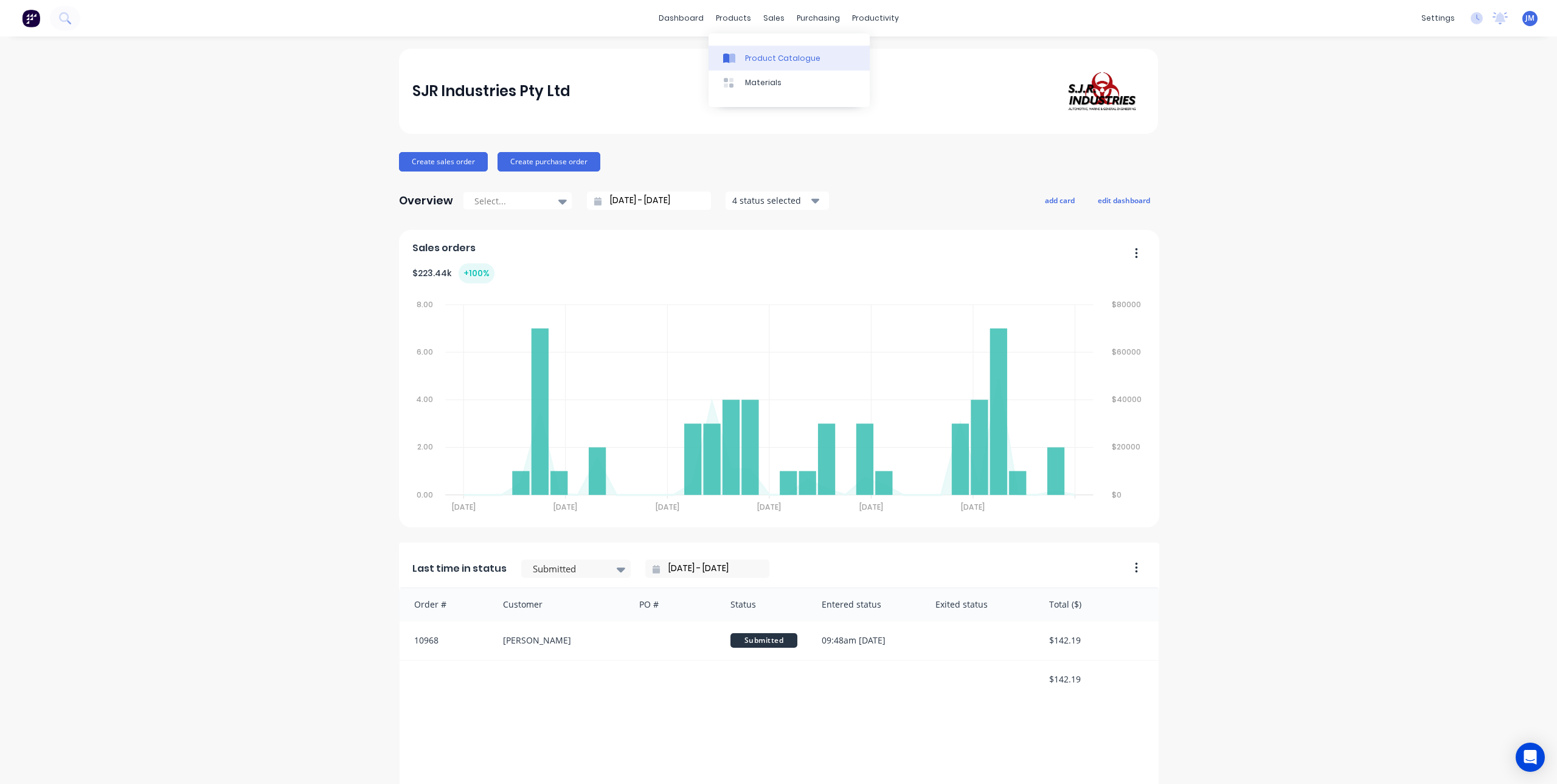
click at [744, 58] on link "Product Catalogue" at bounding box center [789, 58] width 161 height 25
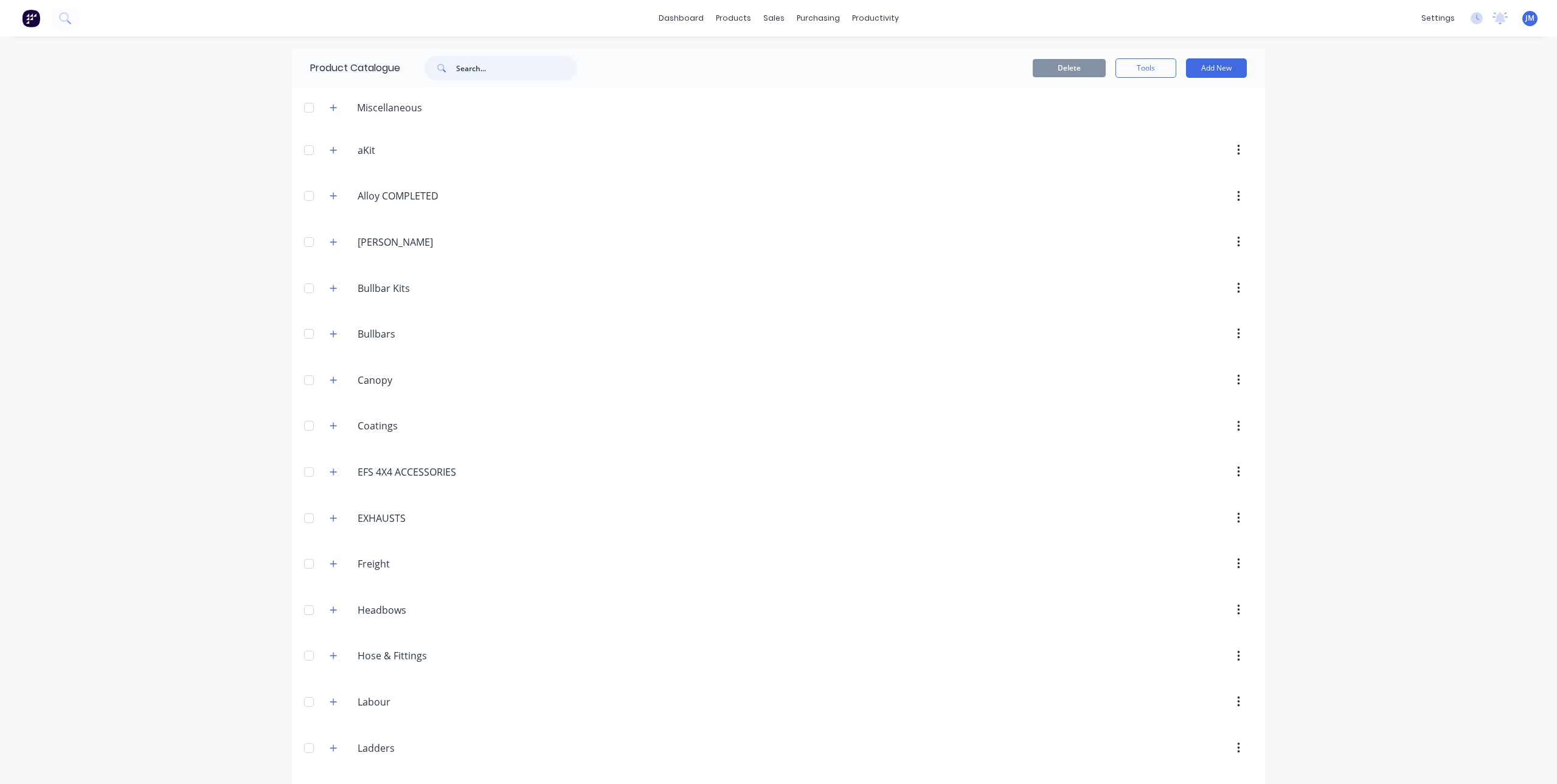
click at [504, 67] on input "text" at bounding box center [516, 68] width 120 height 25
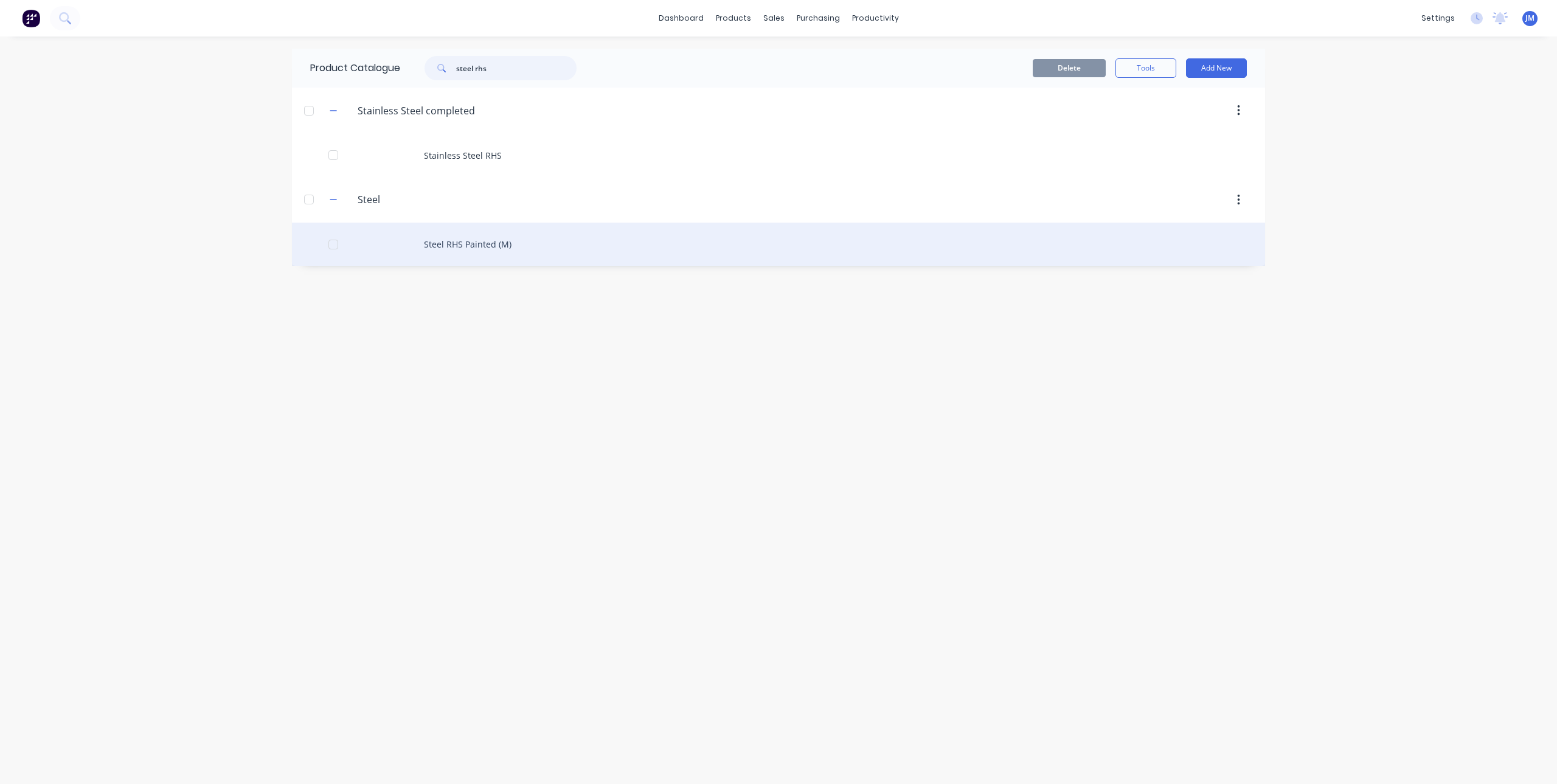
type input "steel rhs"
click at [453, 243] on div "Steel RHS Painted (M)" at bounding box center [778, 243] width 974 height 43
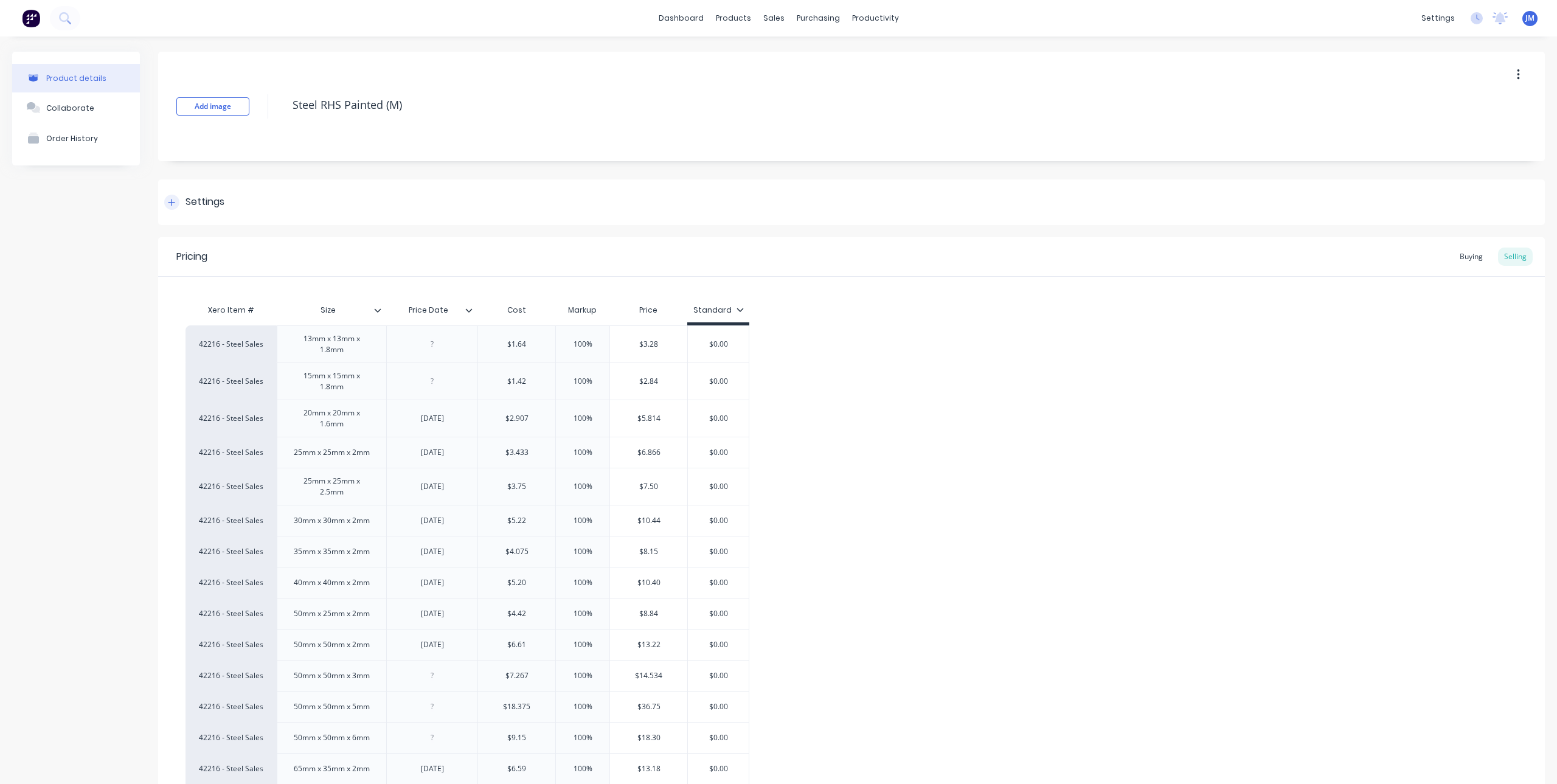
click at [173, 202] on icon at bounding box center [172, 203] width 7 height 7
type textarea "x"
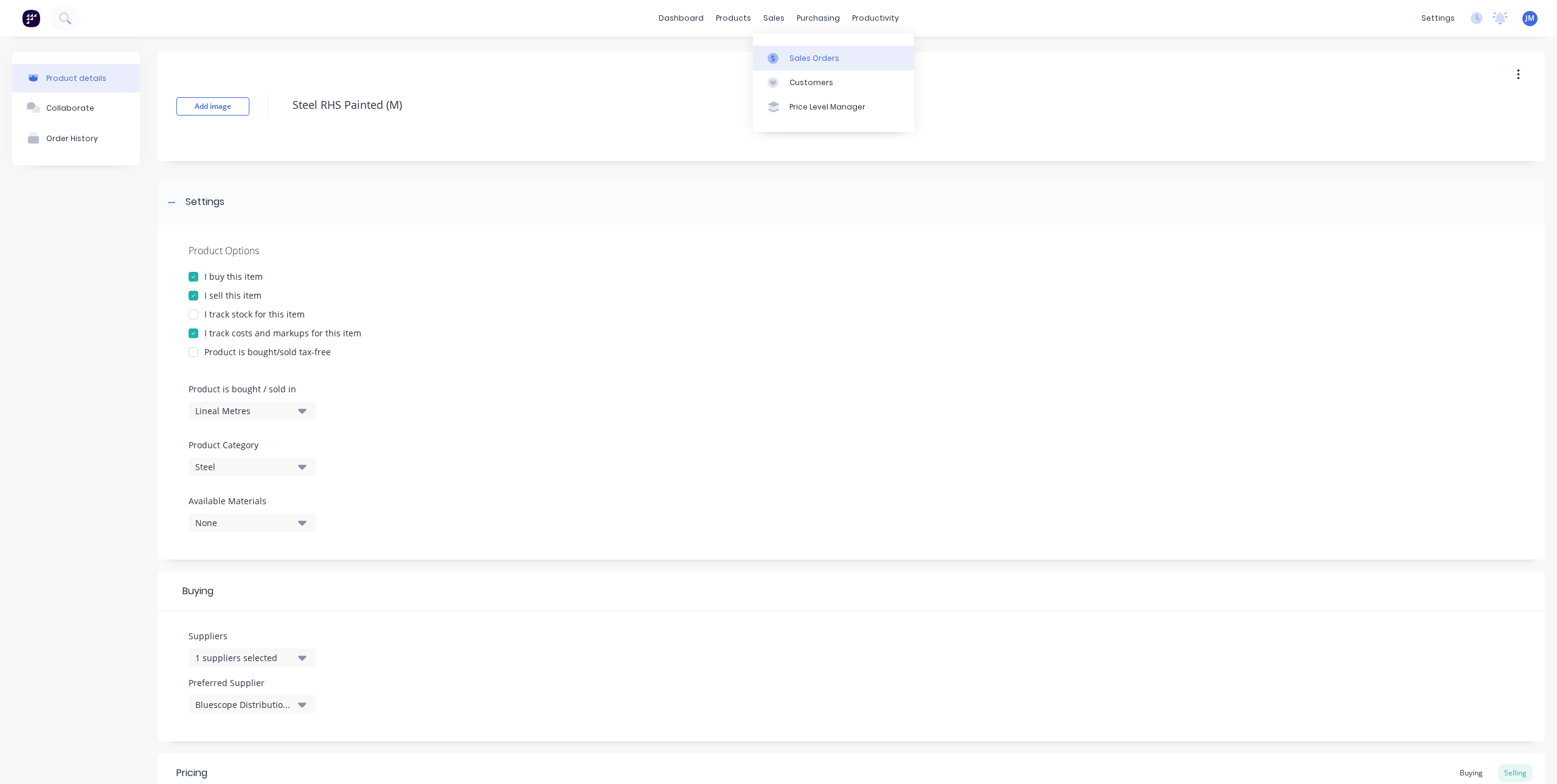
click at [780, 57] on div at bounding box center [776, 58] width 18 height 11
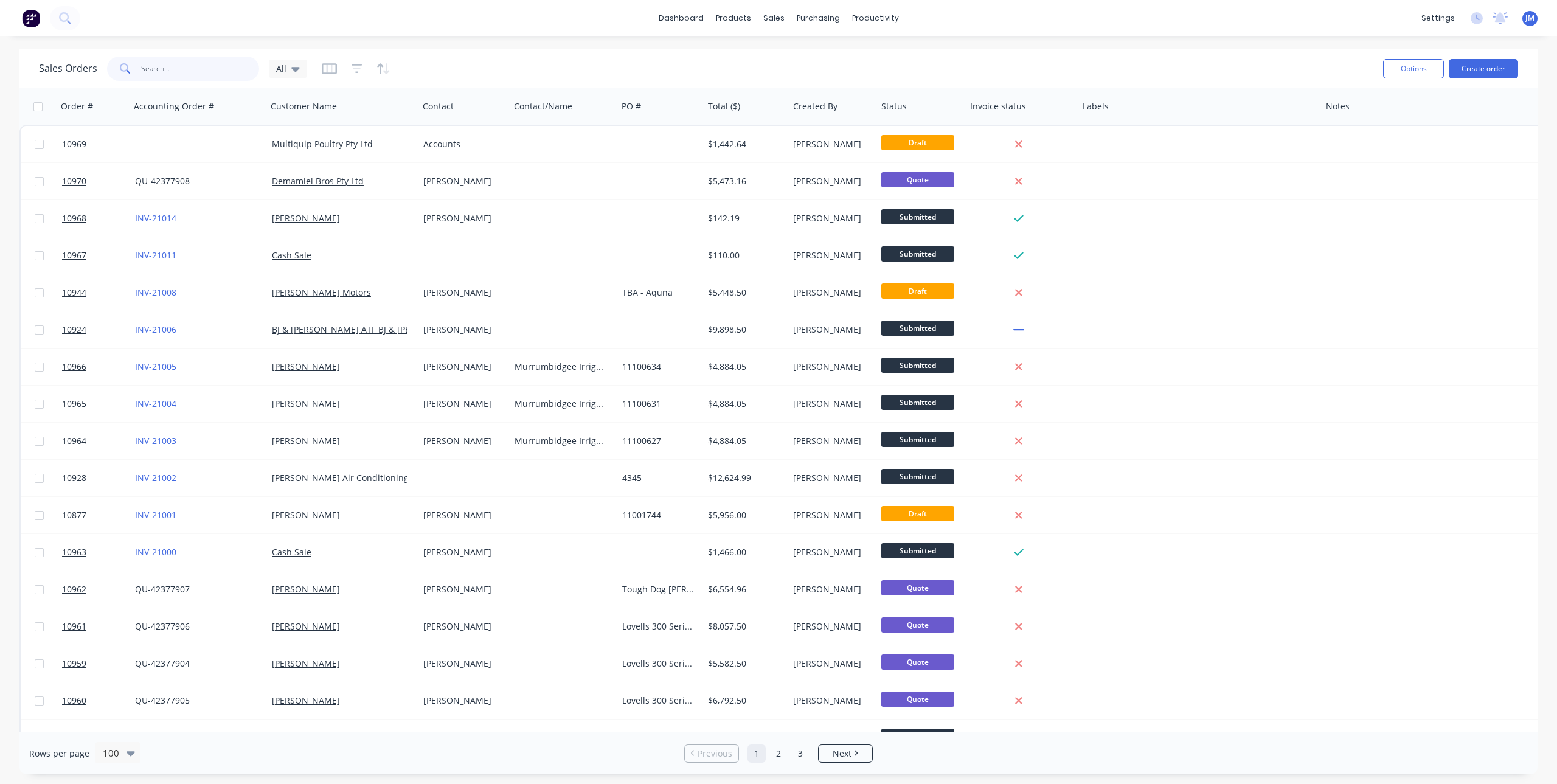
click at [198, 69] on input "text" at bounding box center [200, 68] width 118 height 25
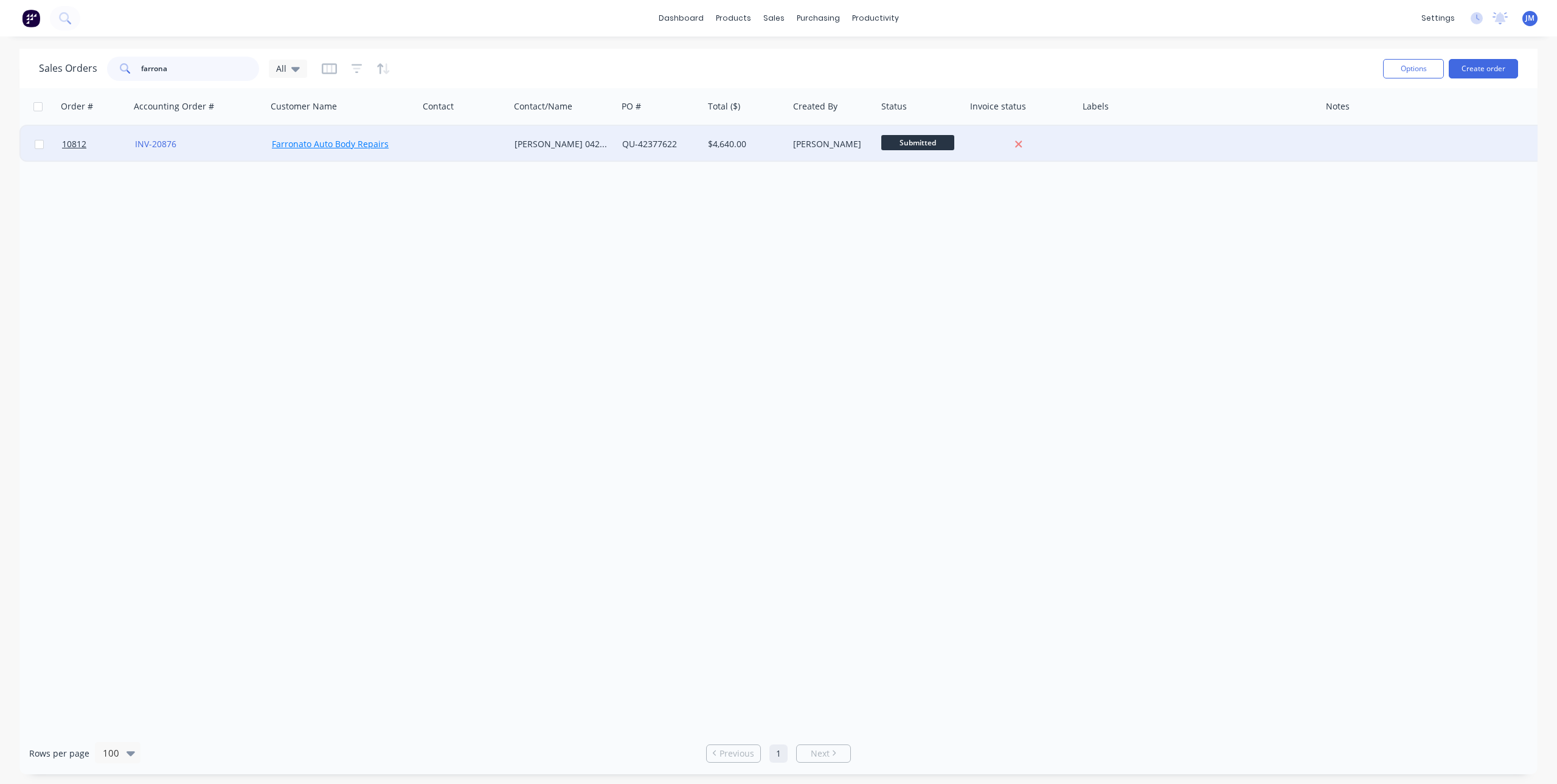
type input "farrona"
click at [325, 140] on link "Farronato Auto Body Repairs" at bounding box center [330, 144] width 117 height 12
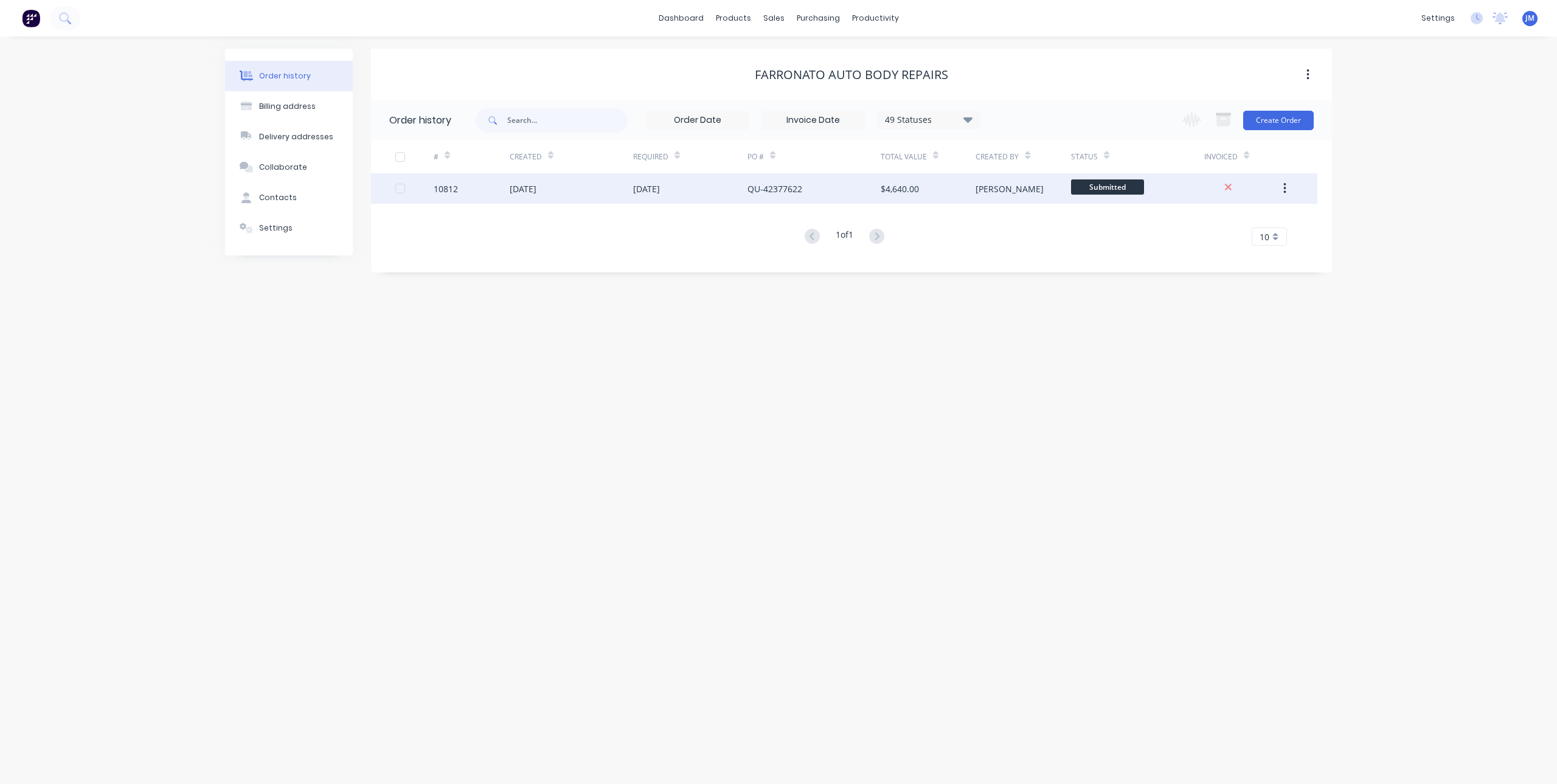
click at [1026, 178] on div "[PERSON_NAME]" at bounding box center [1023, 189] width 95 height 31
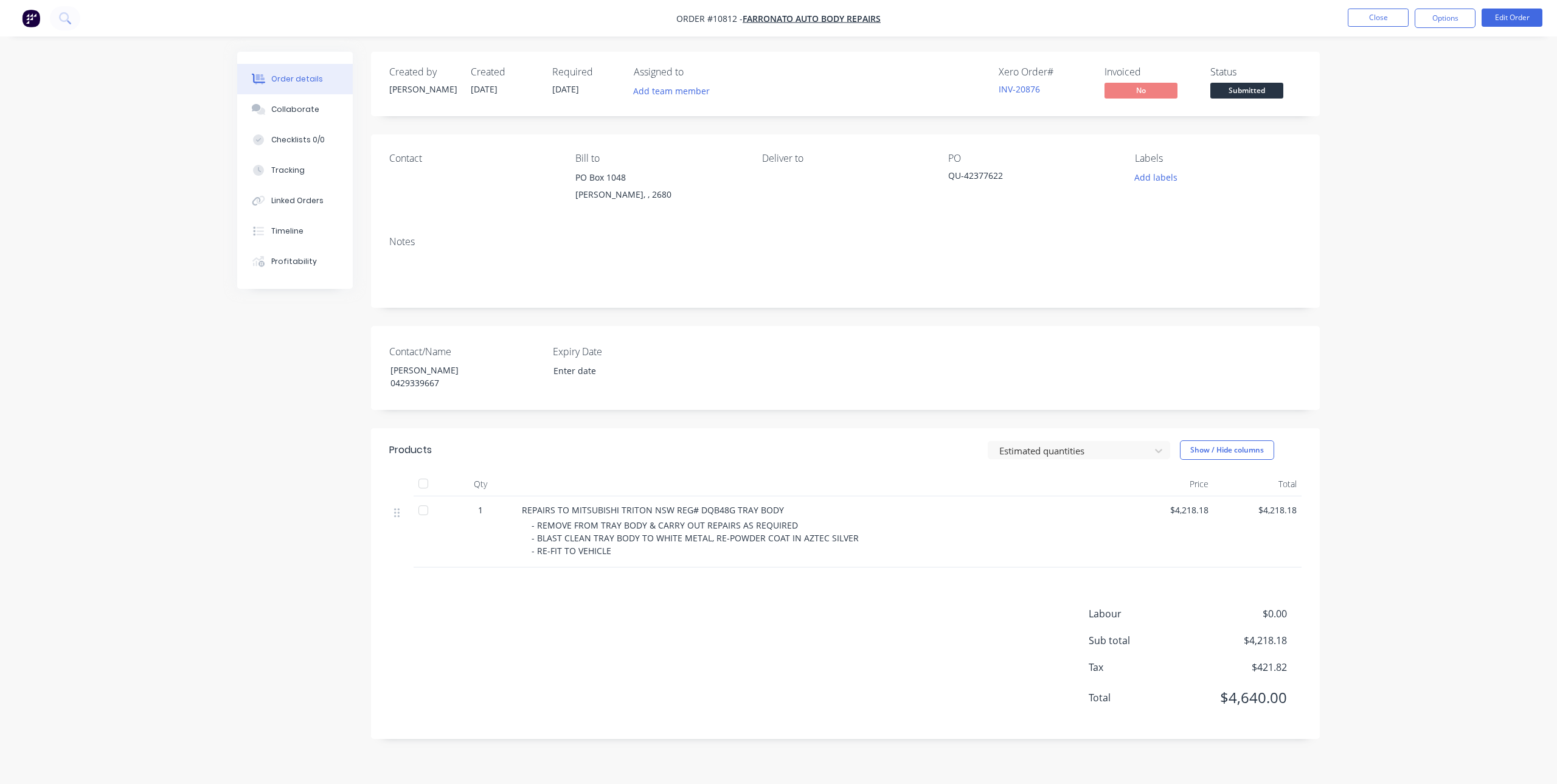
click at [993, 176] on div "QU-42377622" at bounding box center [1024, 178] width 152 height 17
click at [1485, 23] on button "Edit Order" at bounding box center [1512, 17] width 60 height 18
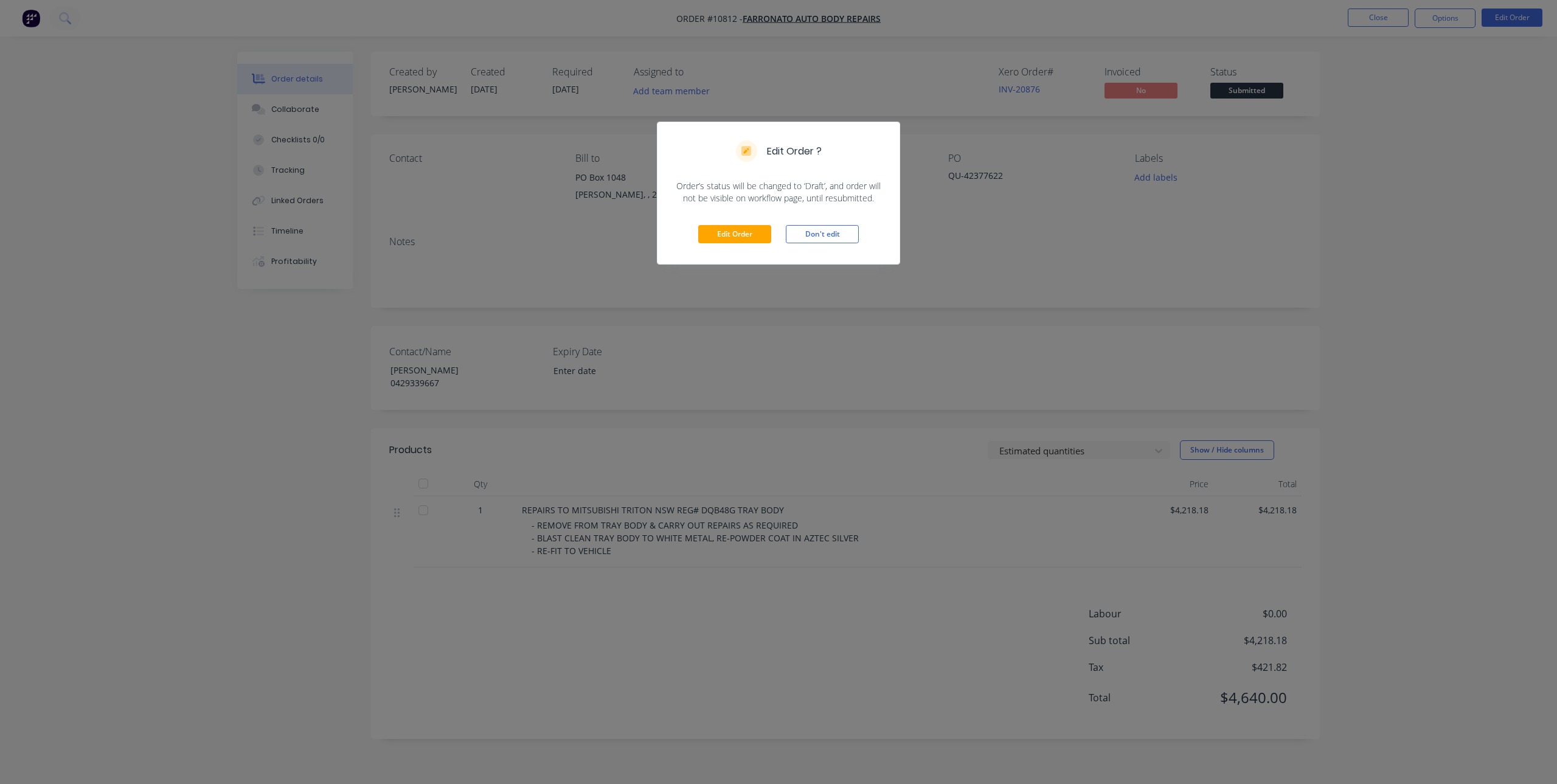
click at [756, 225] on div "Edit Order Don't edit" at bounding box center [778, 234] width 242 height 60
click at [756, 225] on button "Edit Order" at bounding box center [735, 233] width 73 height 18
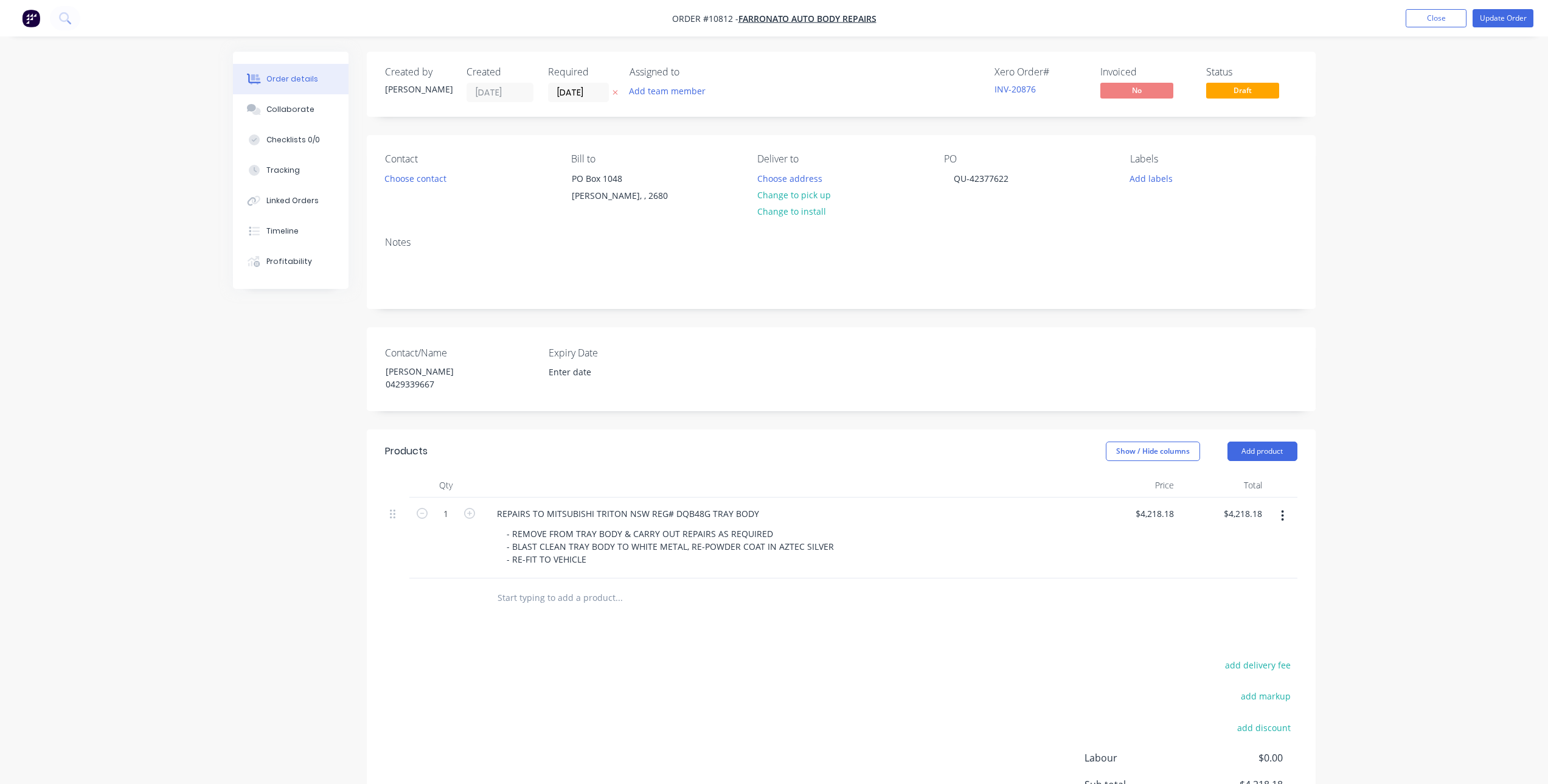
click at [1027, 174] on div "PO QU-42377622" at bounding box center [1027, 180] width 167 height 55
drag, startPoint x: 1014, startPoint y: 179, endPoint x: 919, endPoint y: 186, distance: 95.3
click at [919, 186] on div "Contact Choose contact Bill to PO Box 1048 Griffith, , 2680 Deliver to Choose a…" at bounding box center [841, 181] width 949 height 92
click at [957, 235] on div "Notes" at bounding box center [841, 267] width 949 height 82
click at [1482, 17] on button "Update Order" at bounding box center [1502, 18] width 60 height 18
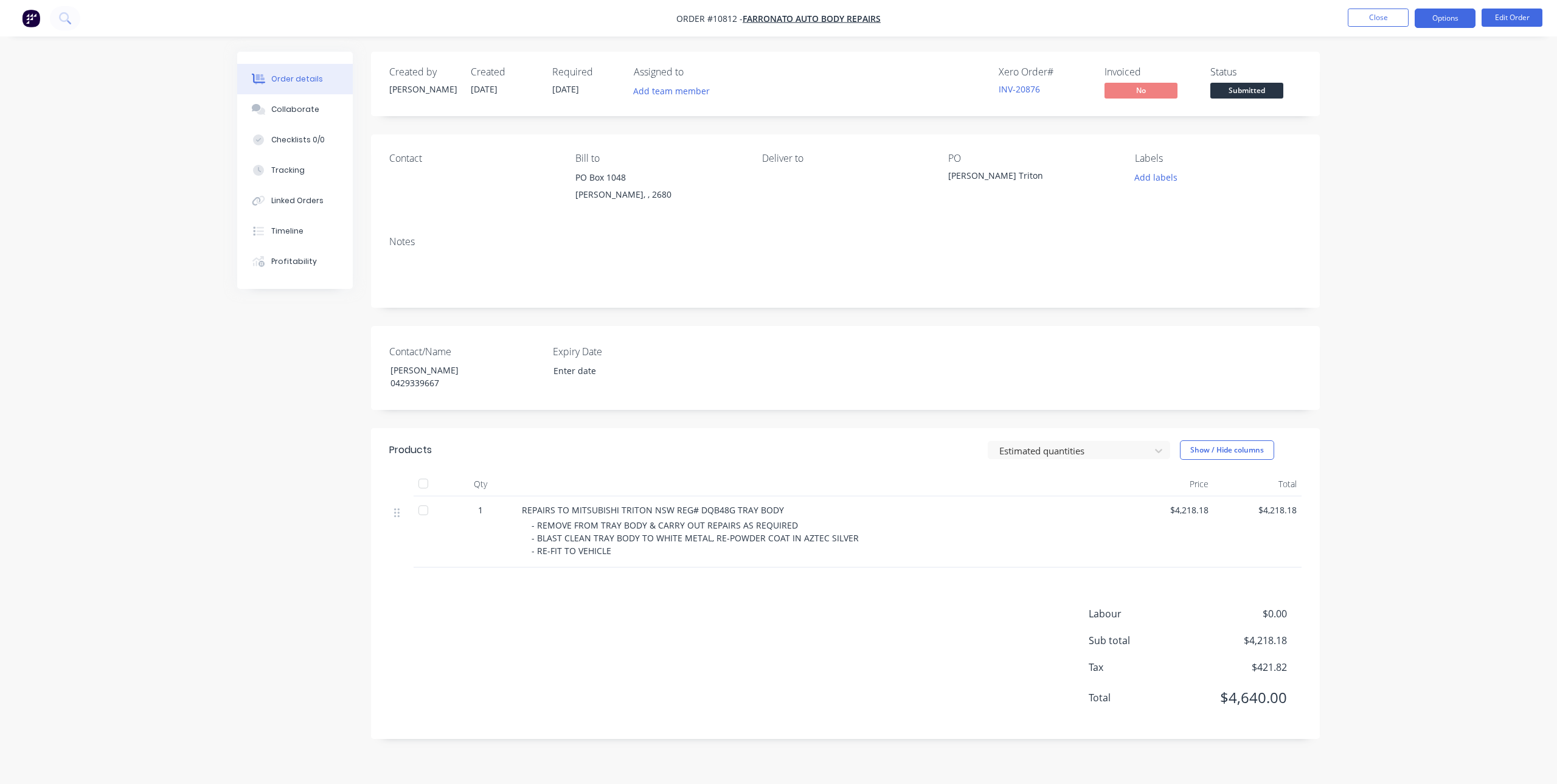
click at [1431, 20] on button "Options" at bounding box center [1445, 18] width 60 height 20
click at [1381, 72] on div "Invoice" at bounding box center [1408, 73] width 112 height 18
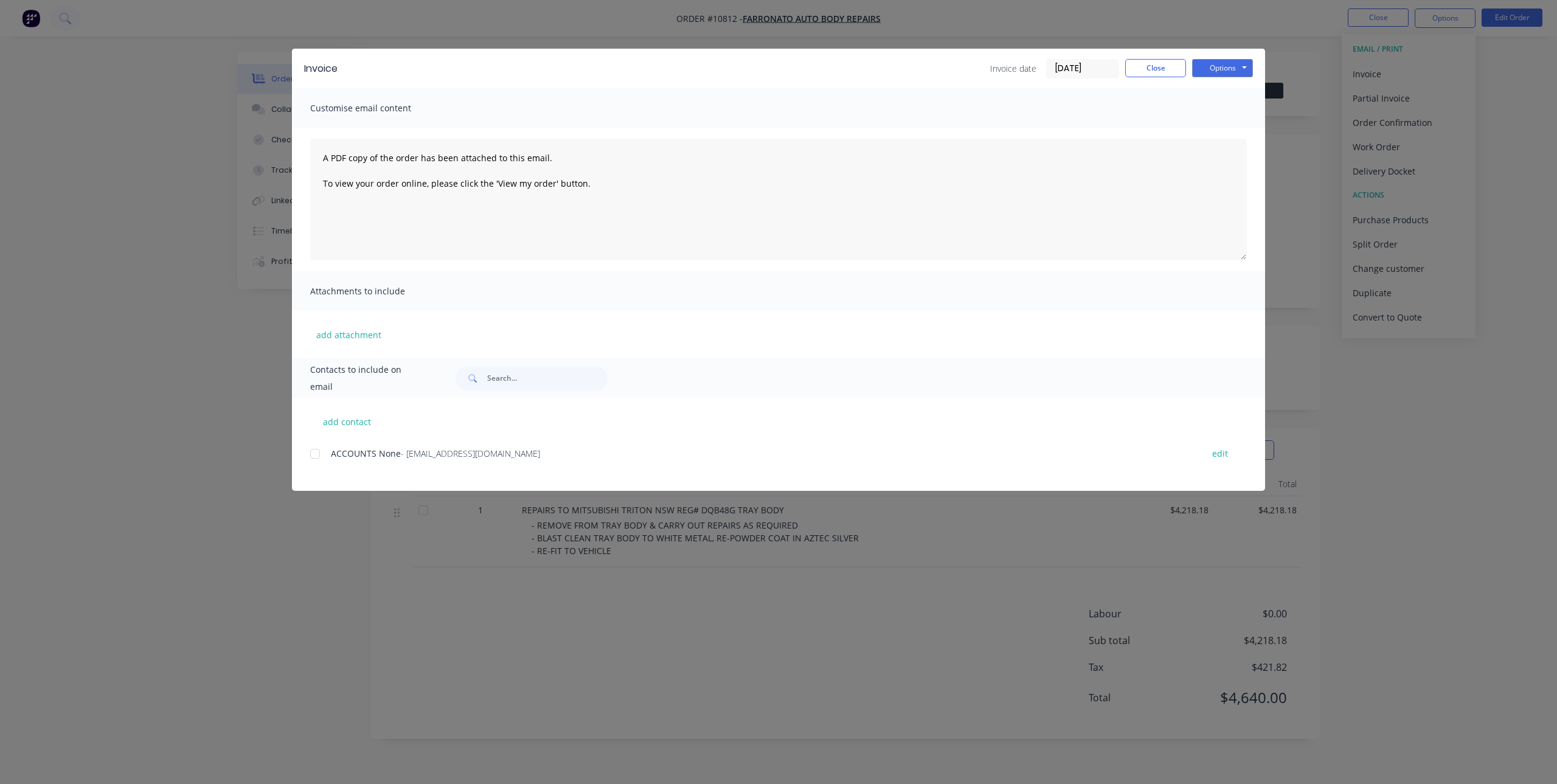
click at [369, 457] on span "ACCOUNTS None" at bounding box center [366, 454] width 70 height 12
click at [1229, 459] on button "edit" at bounding box center [1221, 453] width 31 height 16
select select "AU"
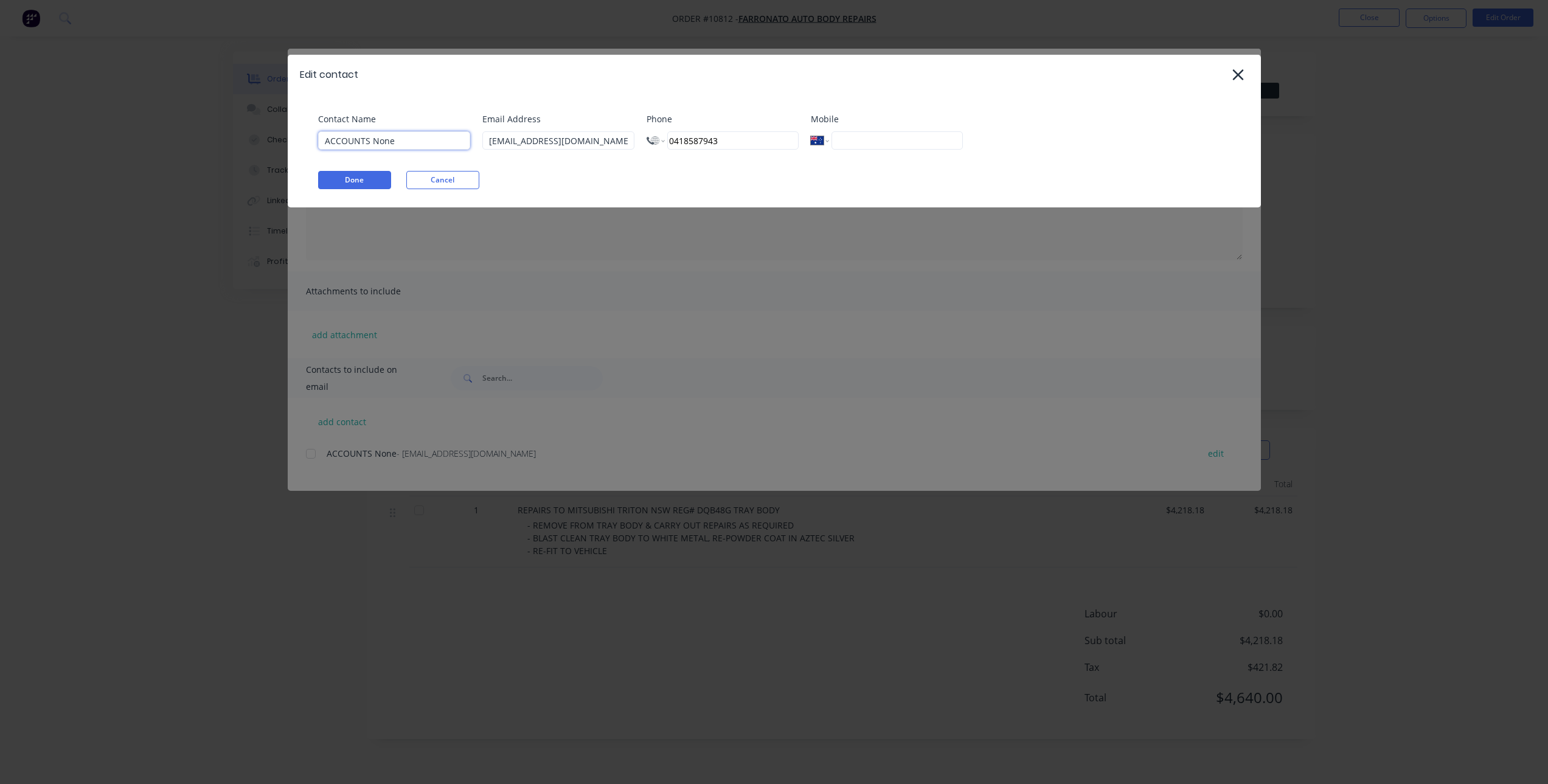
click at [425, 139] on input "ACCOUNTS None" at bounding box center [394, 140] width 152 height 18
type input "Accounts"
click at [565, 160] on div "Contact Name Accounts Email Address admin@farronatoautobody.com.au Phone Intern…" at bounding box center [774, 151] width 973 height 113
click at [297, 190] on div "Contact Name Accounts Email Address admin@farronatoautobody.com.au Phone Intern…" at bounding box center [774, 151] width 973 height 113
click at [344, 185] on button "Done" at bounding box center [355, 180] width 73 height 18
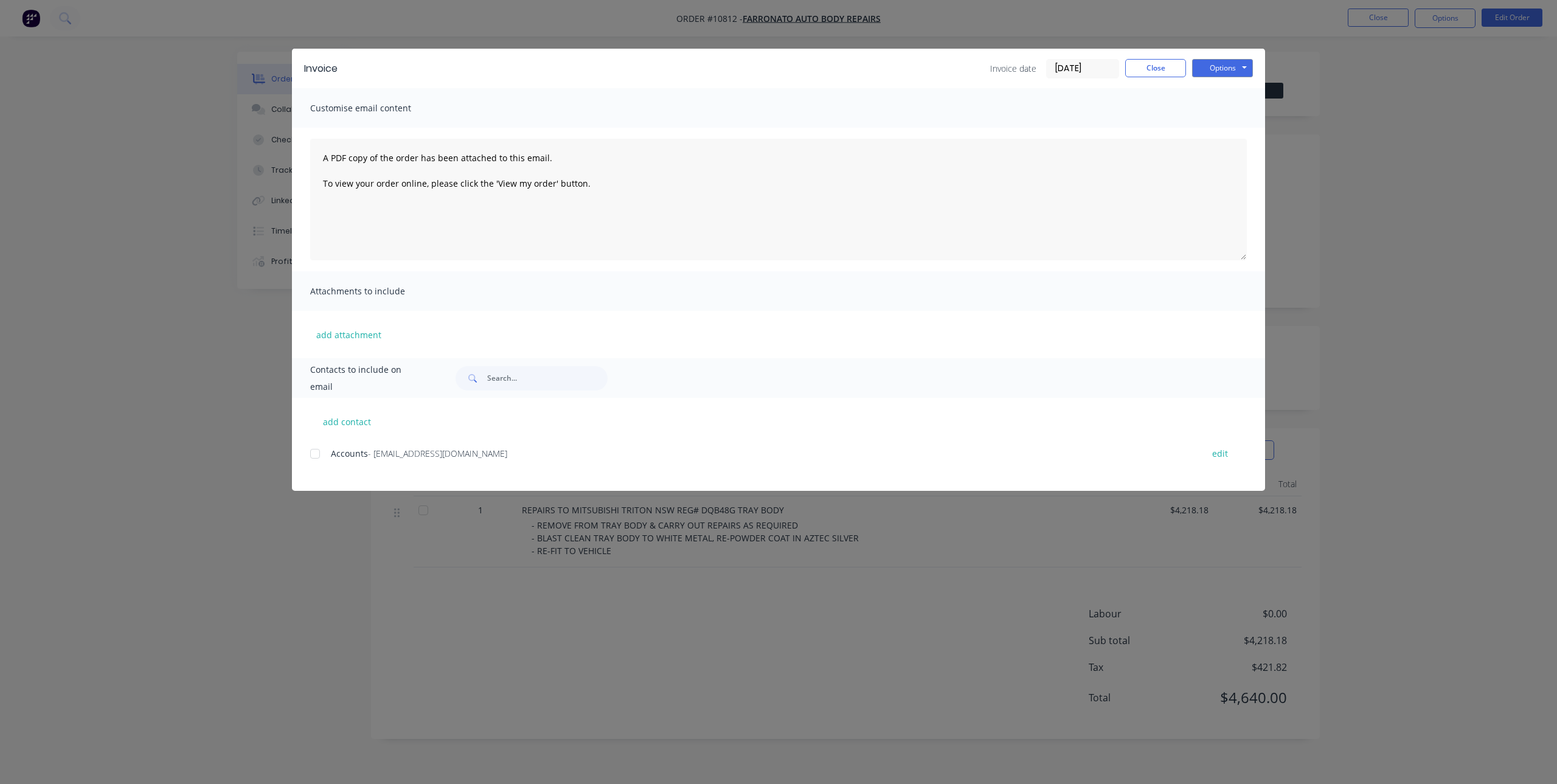
click at [310, 452] on div at bounding box center [315, 454] width 25 height 25
click at [1214, 67] on button "Options" at bounding box center [1222, 67] width 60 height 18
click at [1227, 134] on button "Email" at bounding box center [1231, 130] width 78 height 20
click at [1152, 71] on button "Close" at bounding box center [1155, 67] width 60 height 18
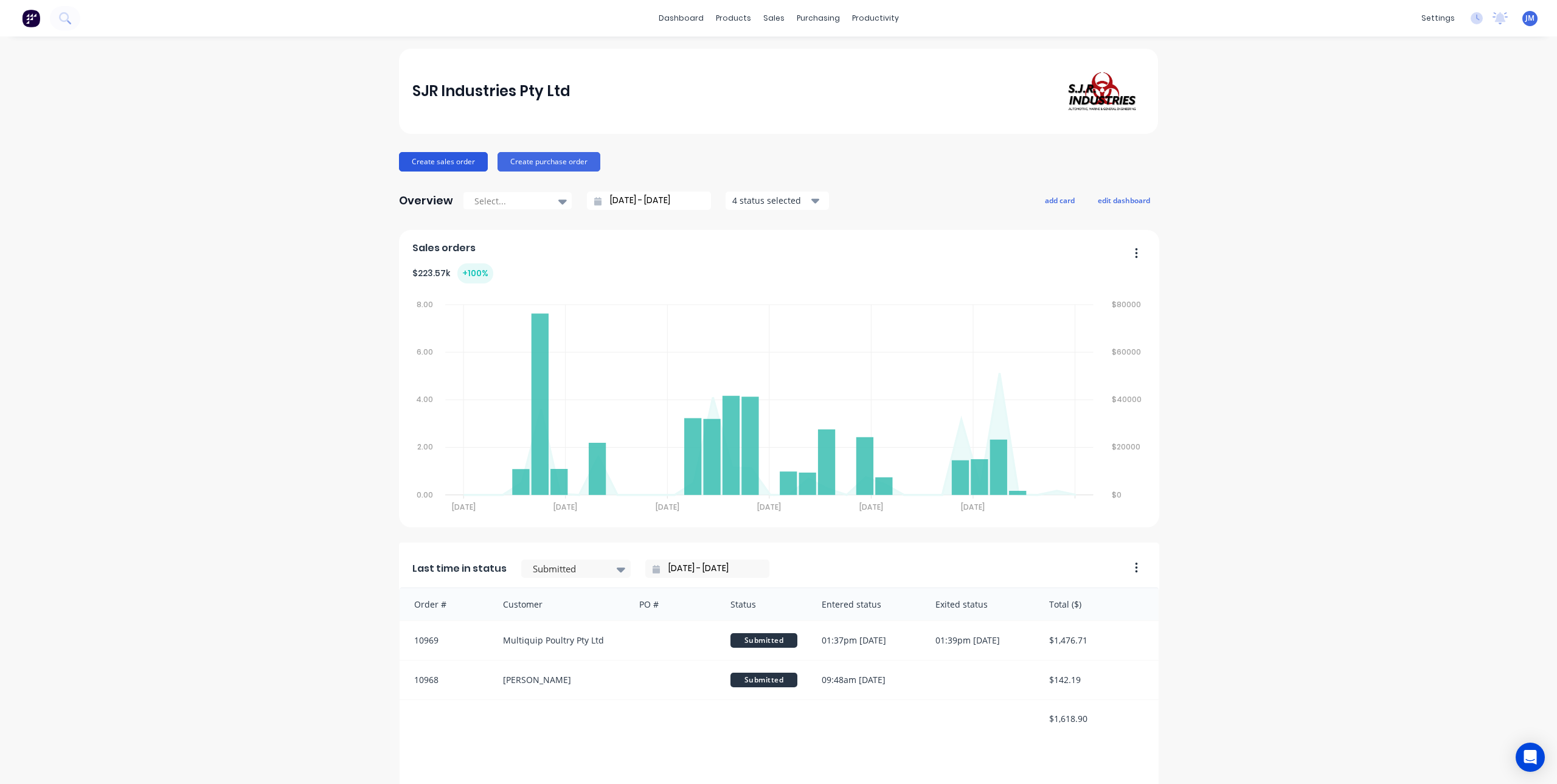
click at [457, 167] on button "Create sales order" at bounding box center [444, 162] width 89 height 20
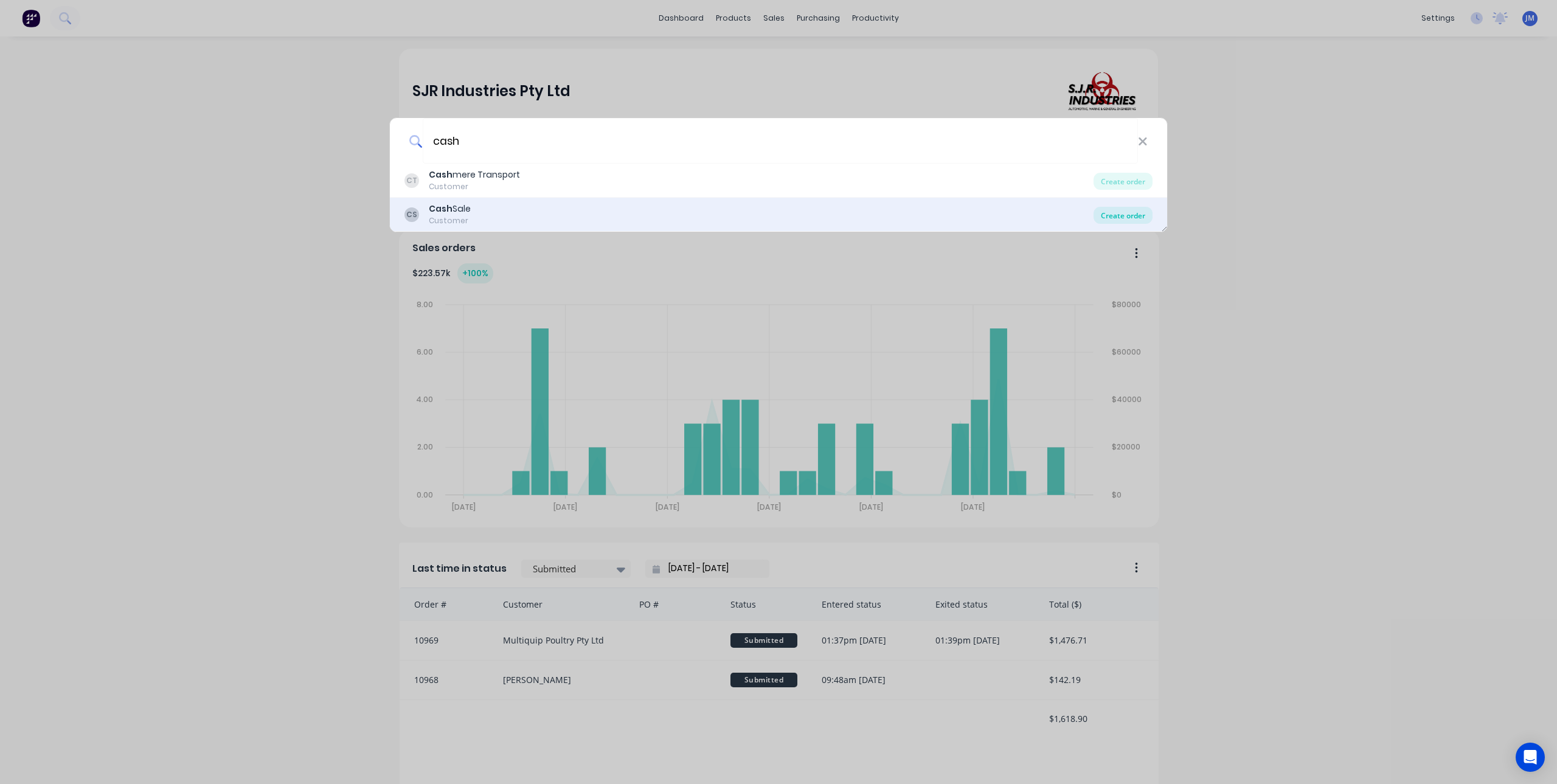
type input "cash"
click at [1126, 212] on div "Create order" at bounding box center [1123, 215] width 59 height 17
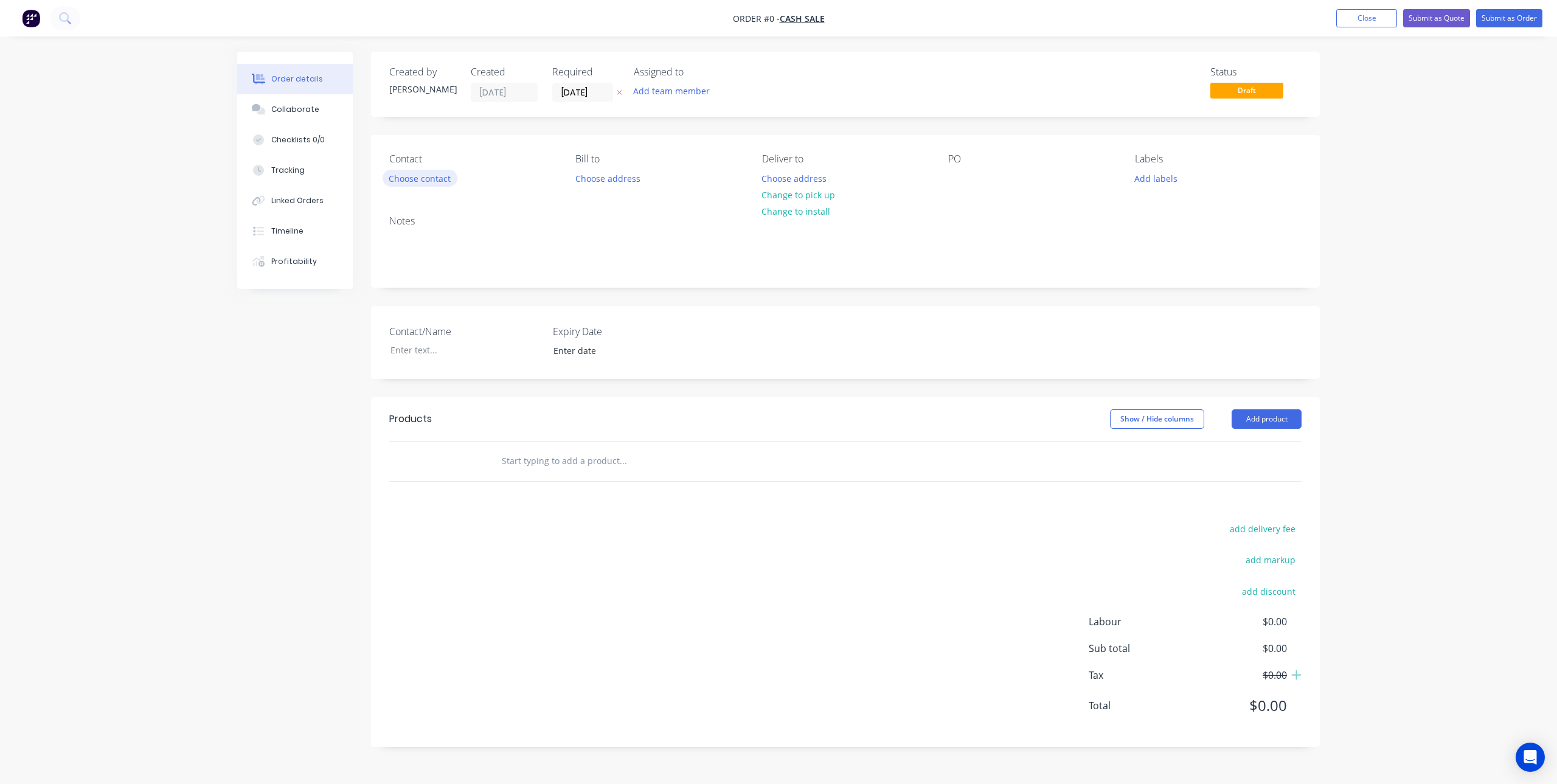
click at [427, 175] on button "Choose contact" at bounding box center [420, 177] width 75 height 16
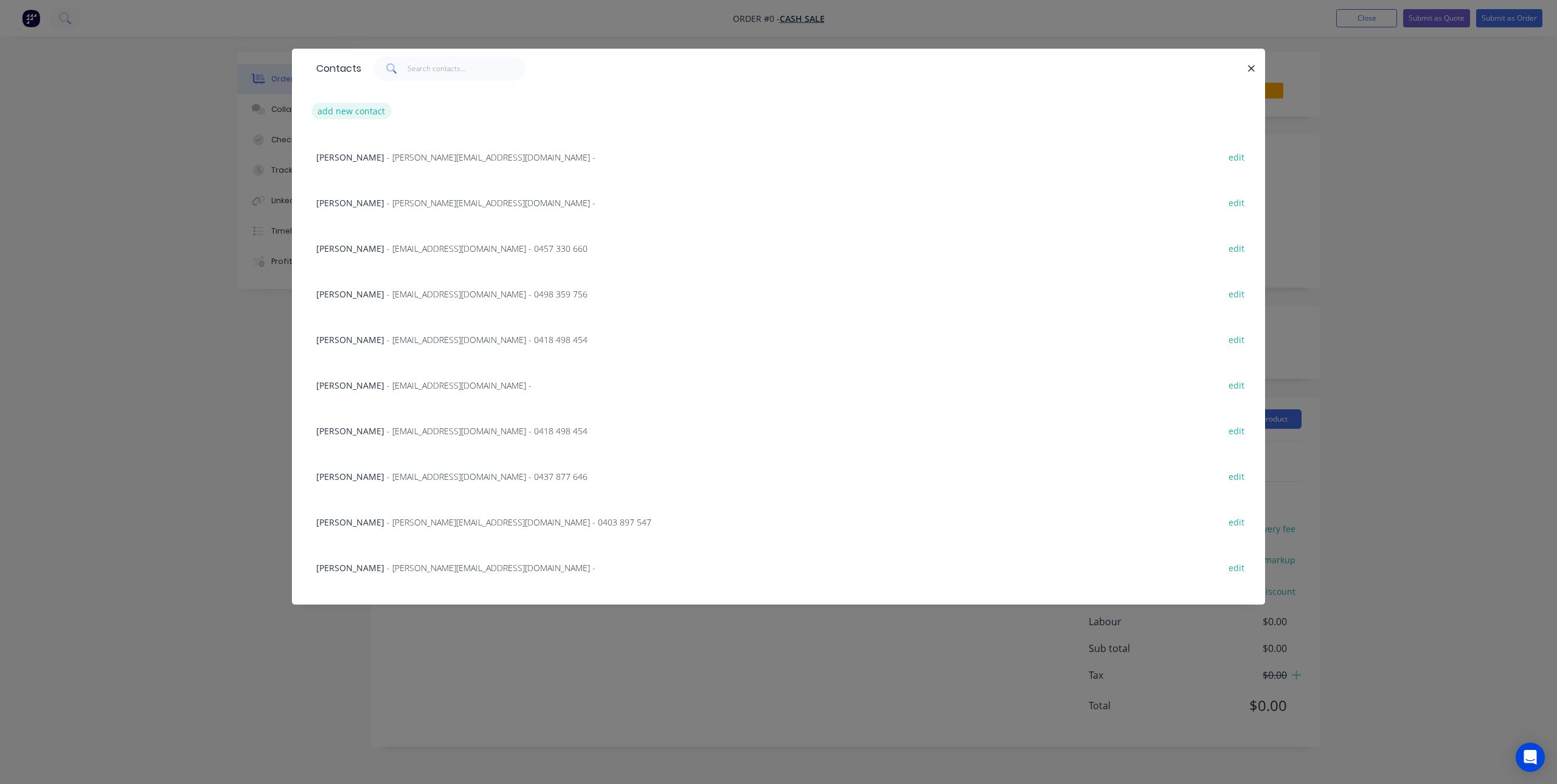
click at [342, 106] on button "add new contact" at bounding box center [352, 111] width 80 height 16
select select "AU"
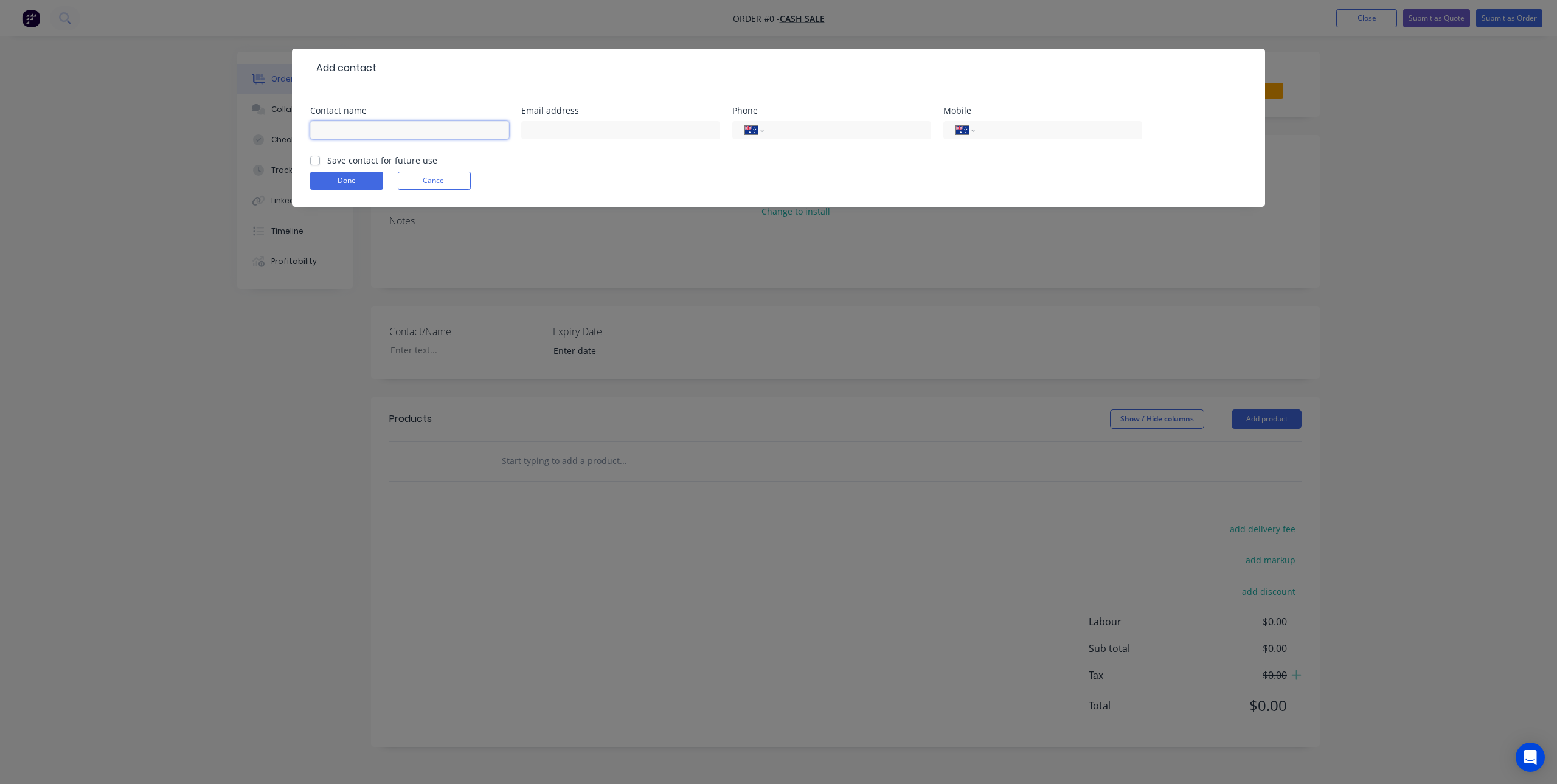
click at [380, 130] on input "text" at bounding box center [410, 129] width 199 height 18
type input "James"
click at [595, 121] on input "text" at bounding box center [621, 129] width 199 height 18
type input "Harvey"
click at [851, 127] on input "tel" at bounding box center [845, 130] width 146 height 14
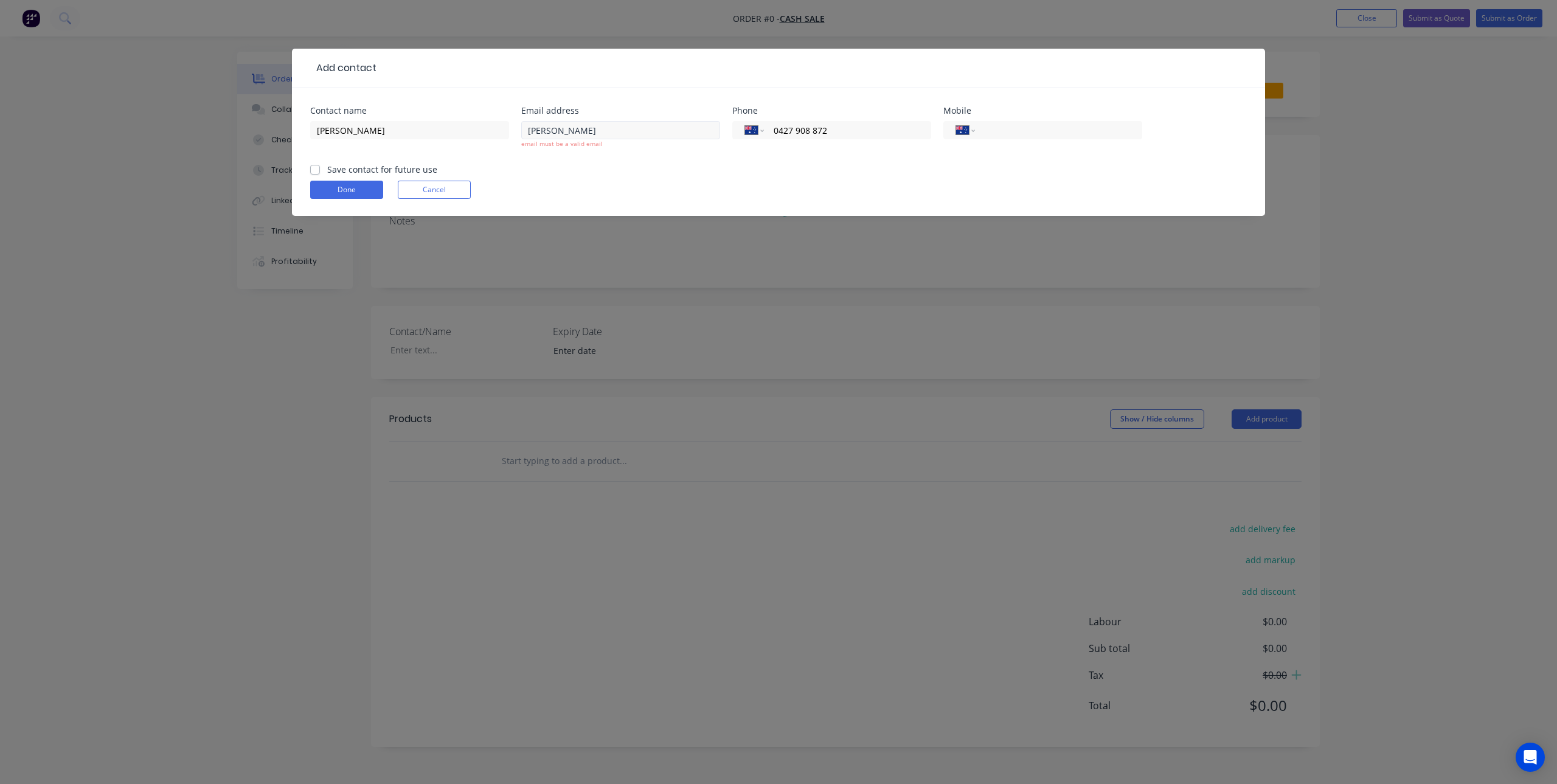
type input "0427 908 872"
drag, startPoint x: 585, startPoint y: 127, endPoint x: 503, endPoint y: 153, distance: 86.0
click at [503, 153] on div "Contact name James Email address Harvey email must be a valid email Phone Inter…" at bounding box center [778, 134] width 937 height 56
click at [402, 138] on input "James" at bounding box center [410, 129] width 199 height 18
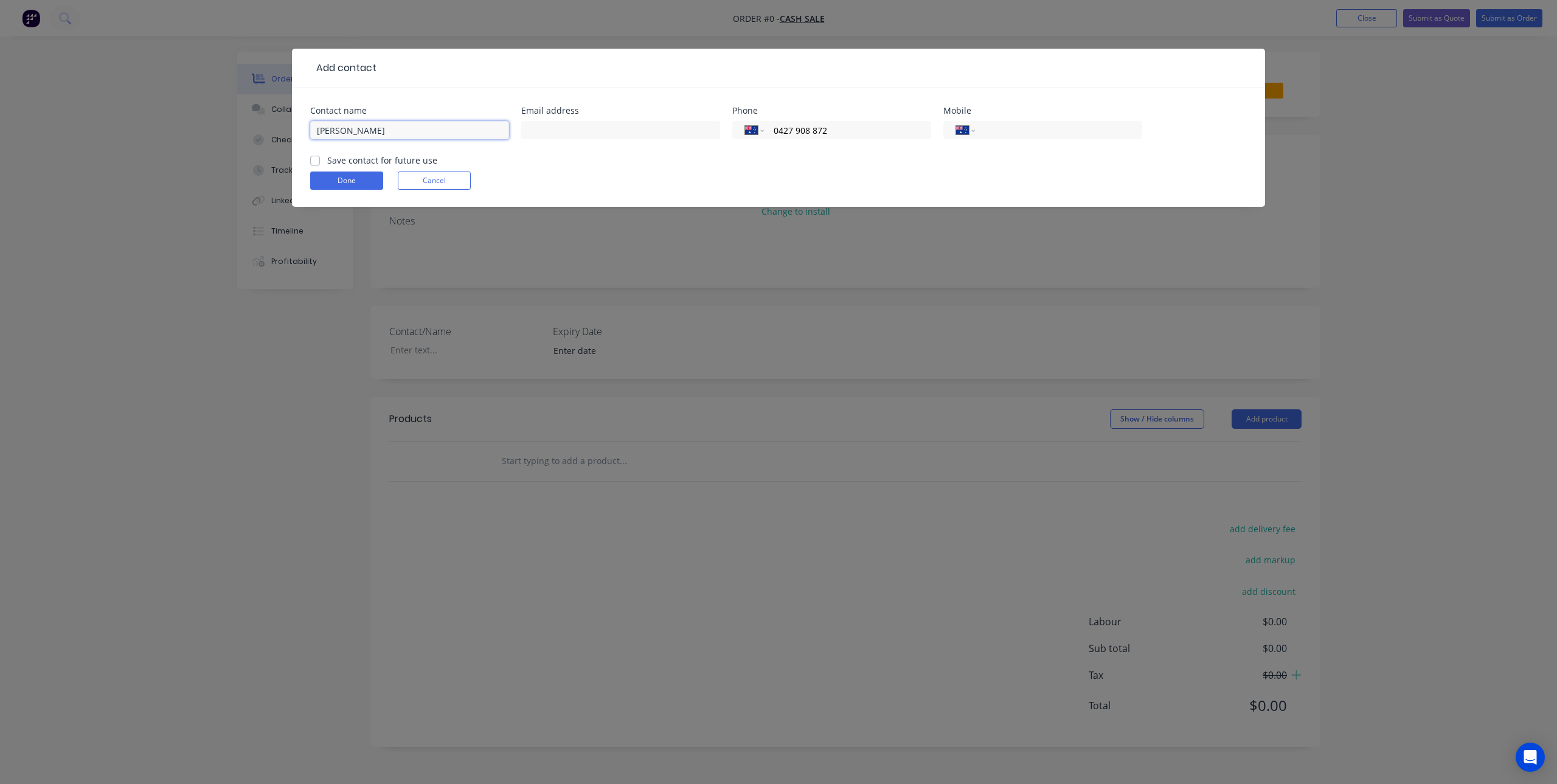
paste input "Harvey"
click at [342, 131] on input "JamesHarvey" at bounding box center [410, 129] width 199 height 18
type input "James Harvey"
click at [600, 133] on input "text" at bounding box center [621, 129] width 199 height 18
type input "jkharvey@outlook.com.au"
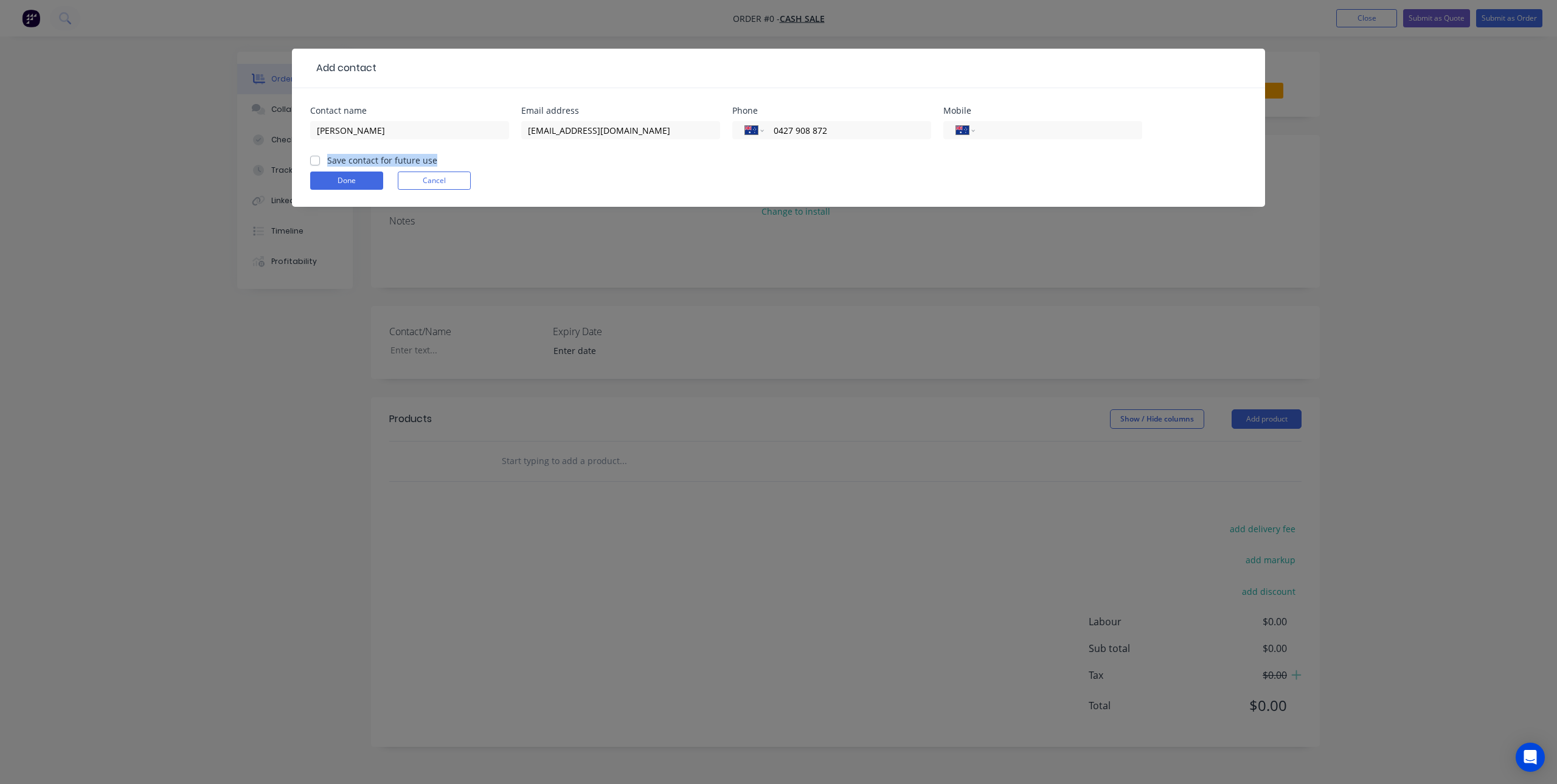
click at [319, 163] on div "Save contact for future use" at bounding box center [373, 160] width 127 height 13
click at [327, 161] on label "Save contact for future use" at bounding box center [382, 160] width 110 height 13
click at [312, 161] on input "Save contact for future use" at bounding box center [314, 160] width 9 height 12
checkbox input "true"
click at [326, 174] on button "Done" at bounding box center [347, 180] width 73 height 18
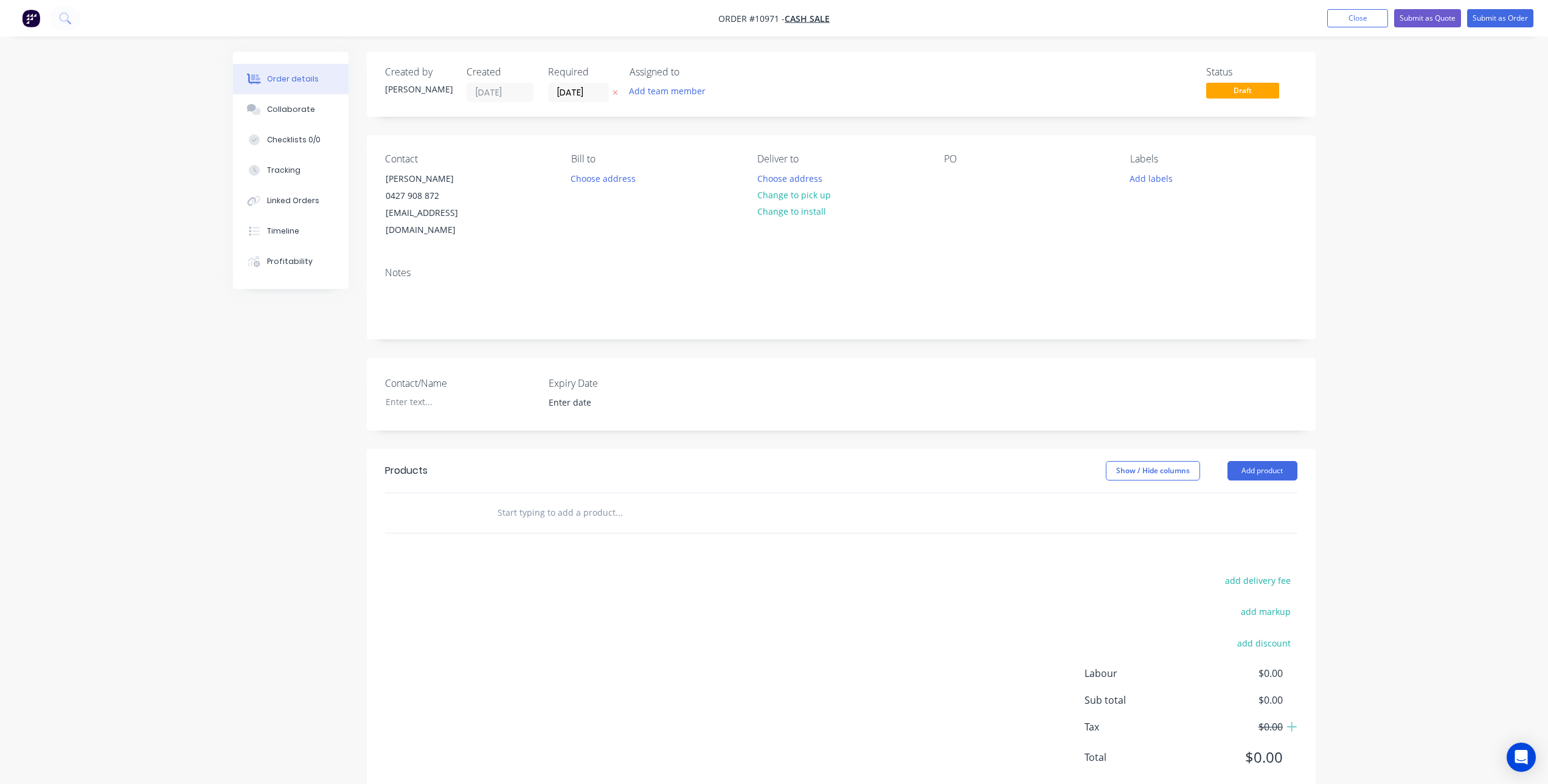
click at [549, 503] on input "text" at bounding box center [619, 512] width 244 height 25
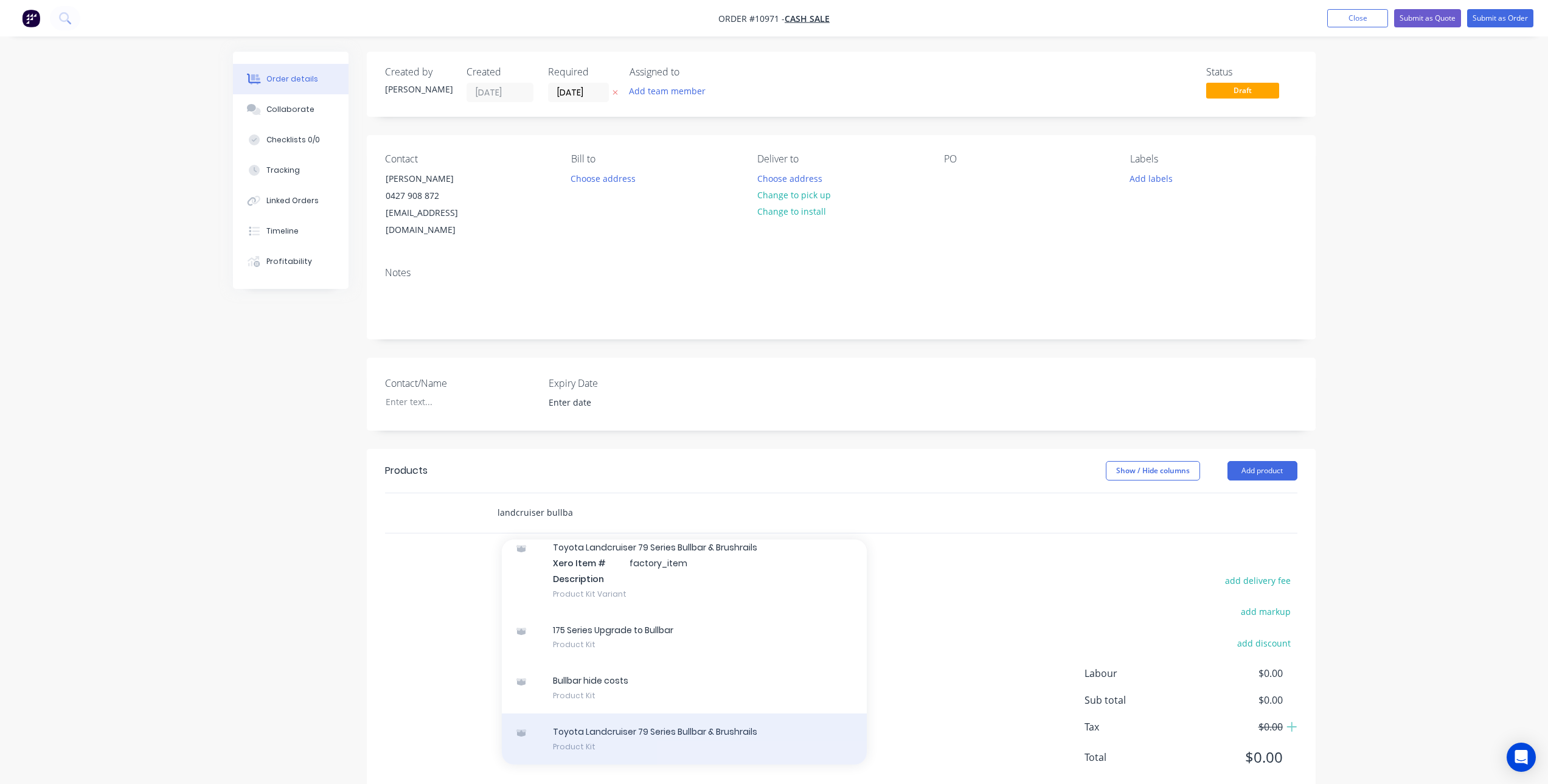
type input "landcruiser bullba"
click at [709, 717] on div "Toyota Landcruiser 79 Series Bullbar & Brushrails Product Kit" at bounding box center [684, 739] width 365 height 51
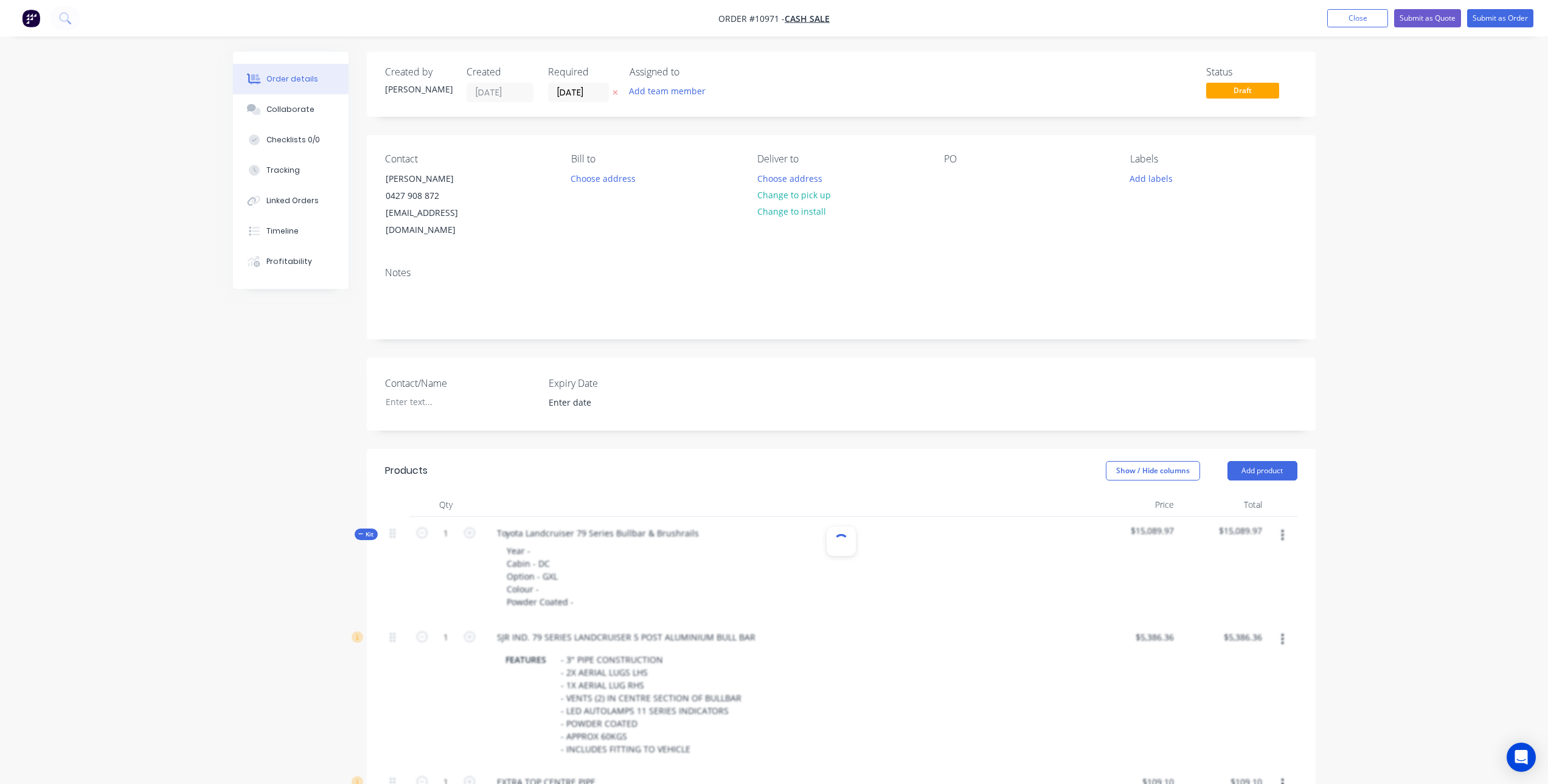
scroll to position [182, 0]
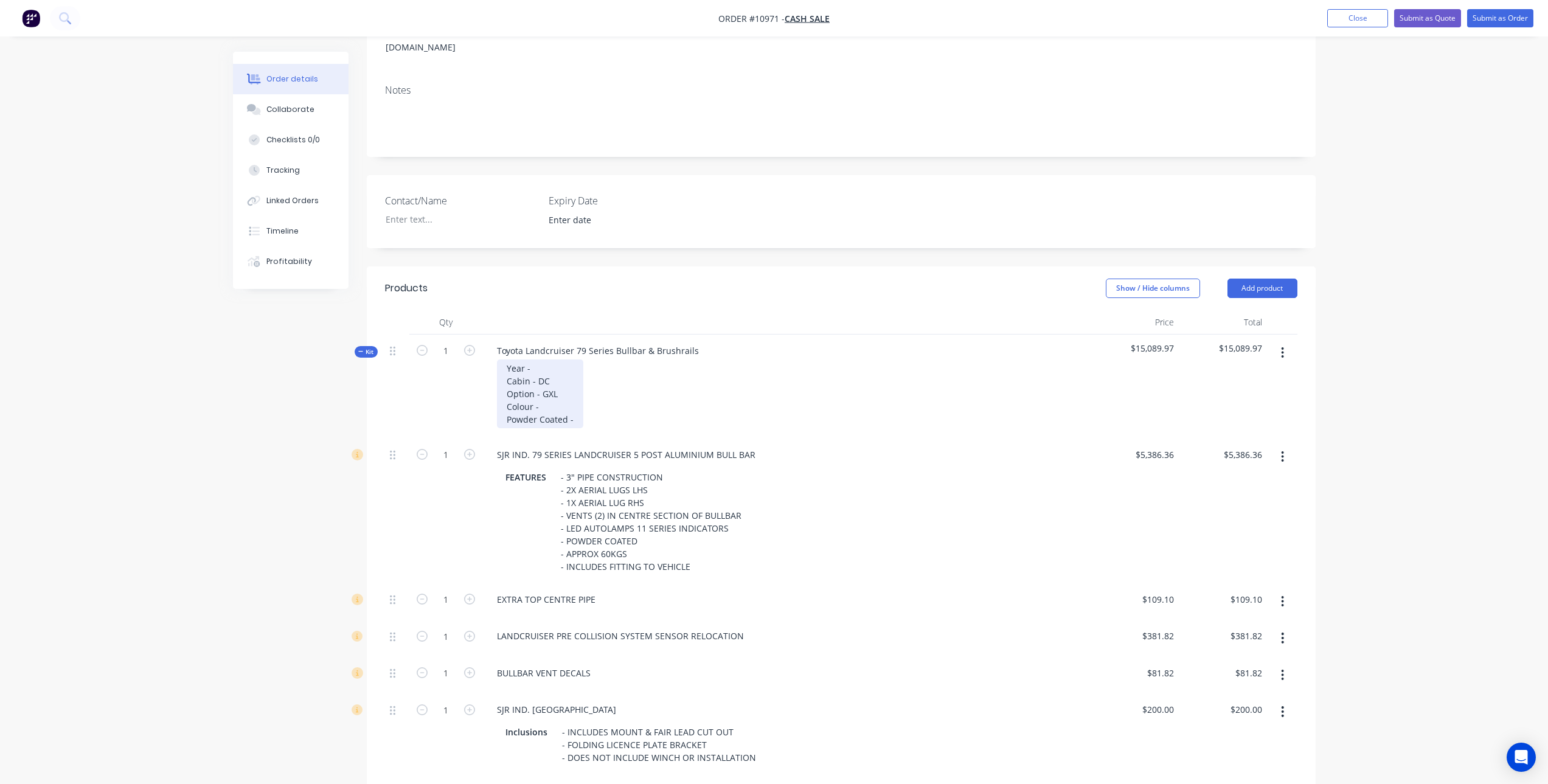
click at [554, 359] on div "Year - Cabin - DC Option - GXL Colour - Powder Coated -" at bounding box center [540, 393] width 86 height 69
click at [541, 361] on div "Year - 2008 Cabin - DC Option - GXL Colour - Powder Coated -" at bounding box center [540, 393] width 86 height 69
click at [568, 384] on div "Year - 2008 Cabin - SC Option - GXL Colour - Powder Coated -" at bounding box center [540, 393] width 86 height 69
click at [585, 409] on div "Year - 2008 Cabin - SC Option - GXL Colour - 058 French Vanilla Powder Coated -" at bounding box center [561, 393] width 129 height 69
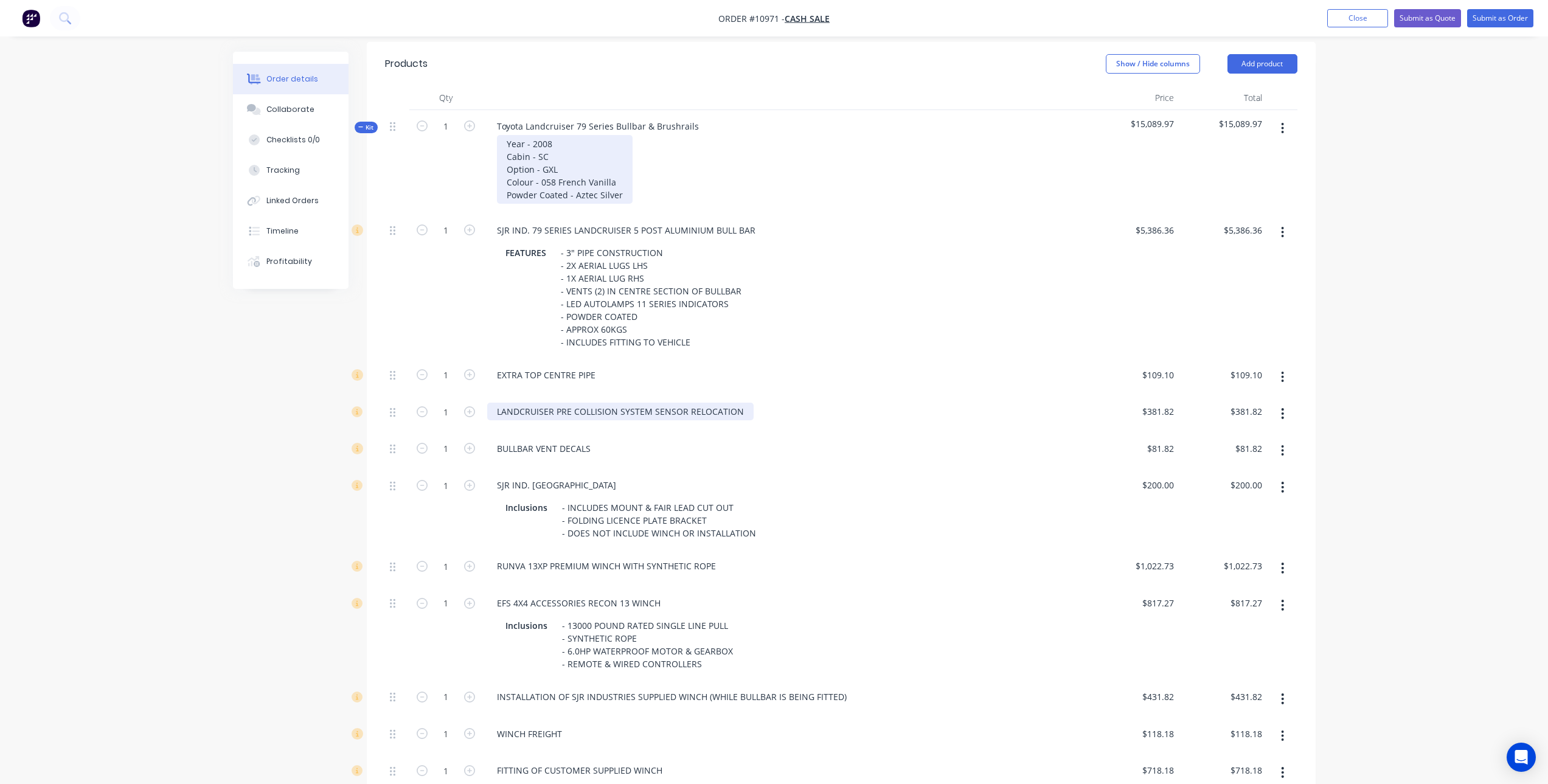
scroll to position [426, 0]
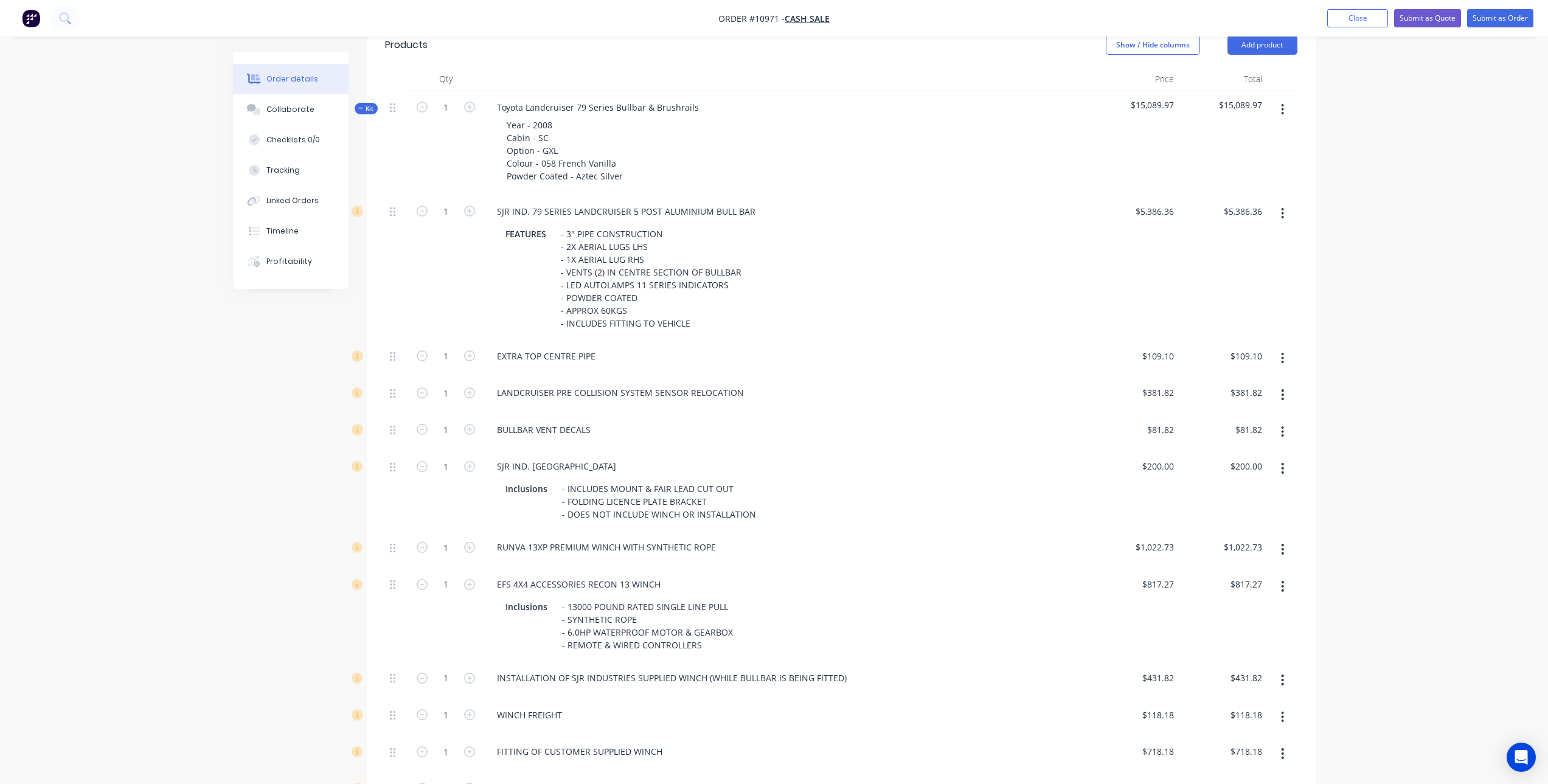
click at [1284, 384] on button "button" at bounding box center [1282, 395] width 29 height 22
click at [1216, 466] on div "Delete" at bounding box center [1240, 475] width 94 height 18
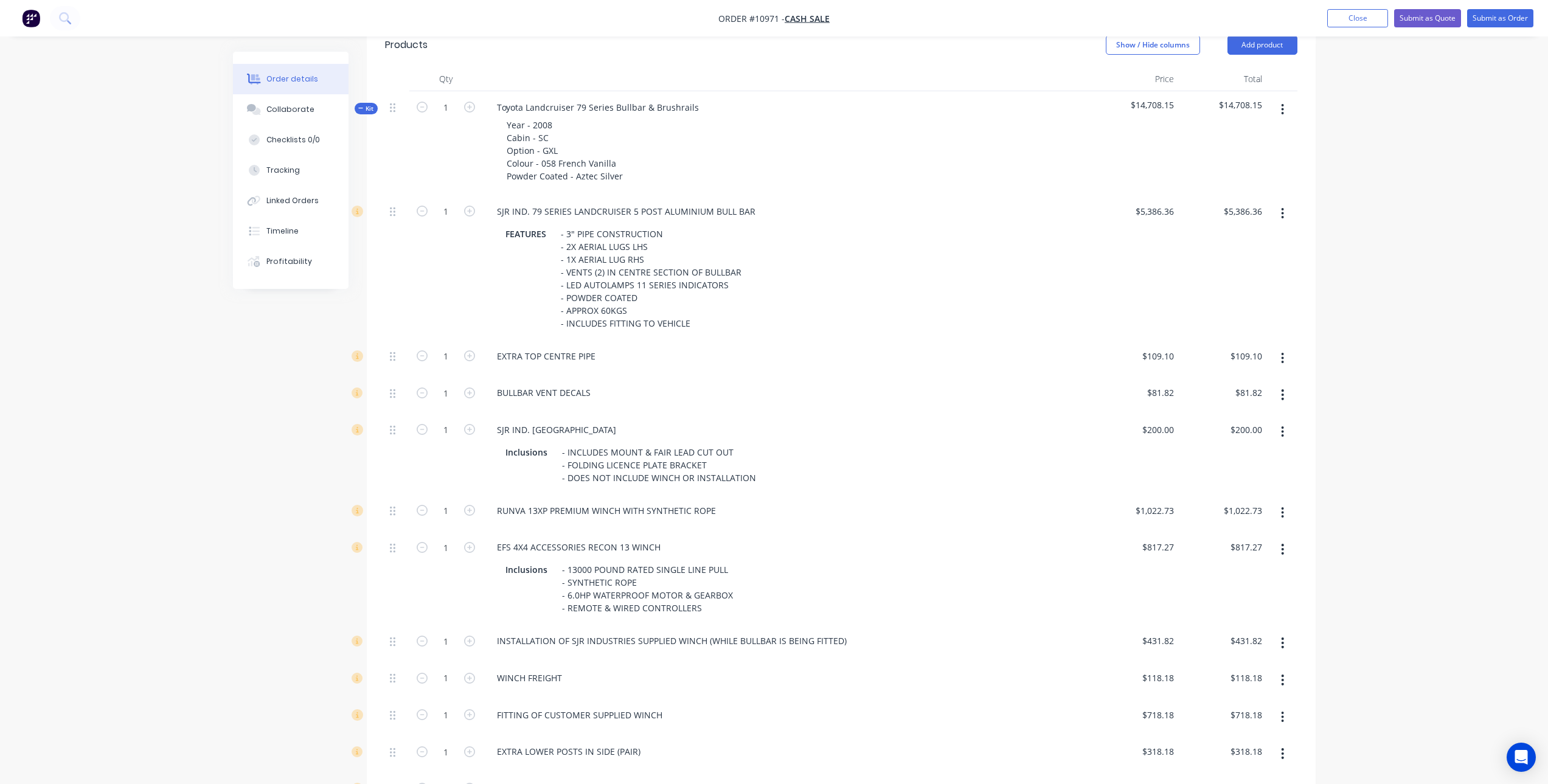
click at [1283, 388] on icon "button" at bounding box center [1282, 395] width 3 height 14
click at [1256, 466] on div "Delete" at bounding box center [1240, 475] width 94 height 18
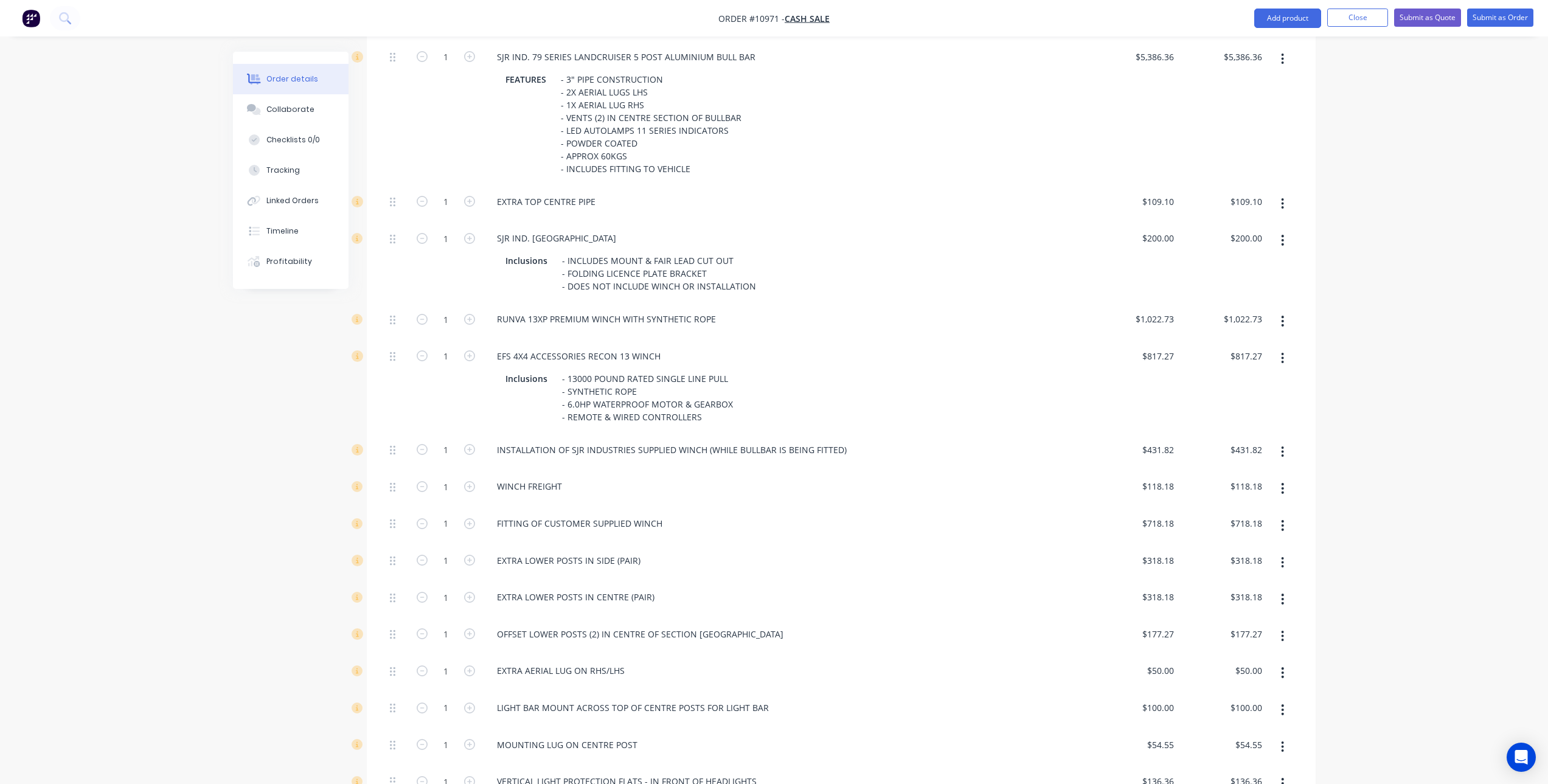
scroll to position [608, 0]
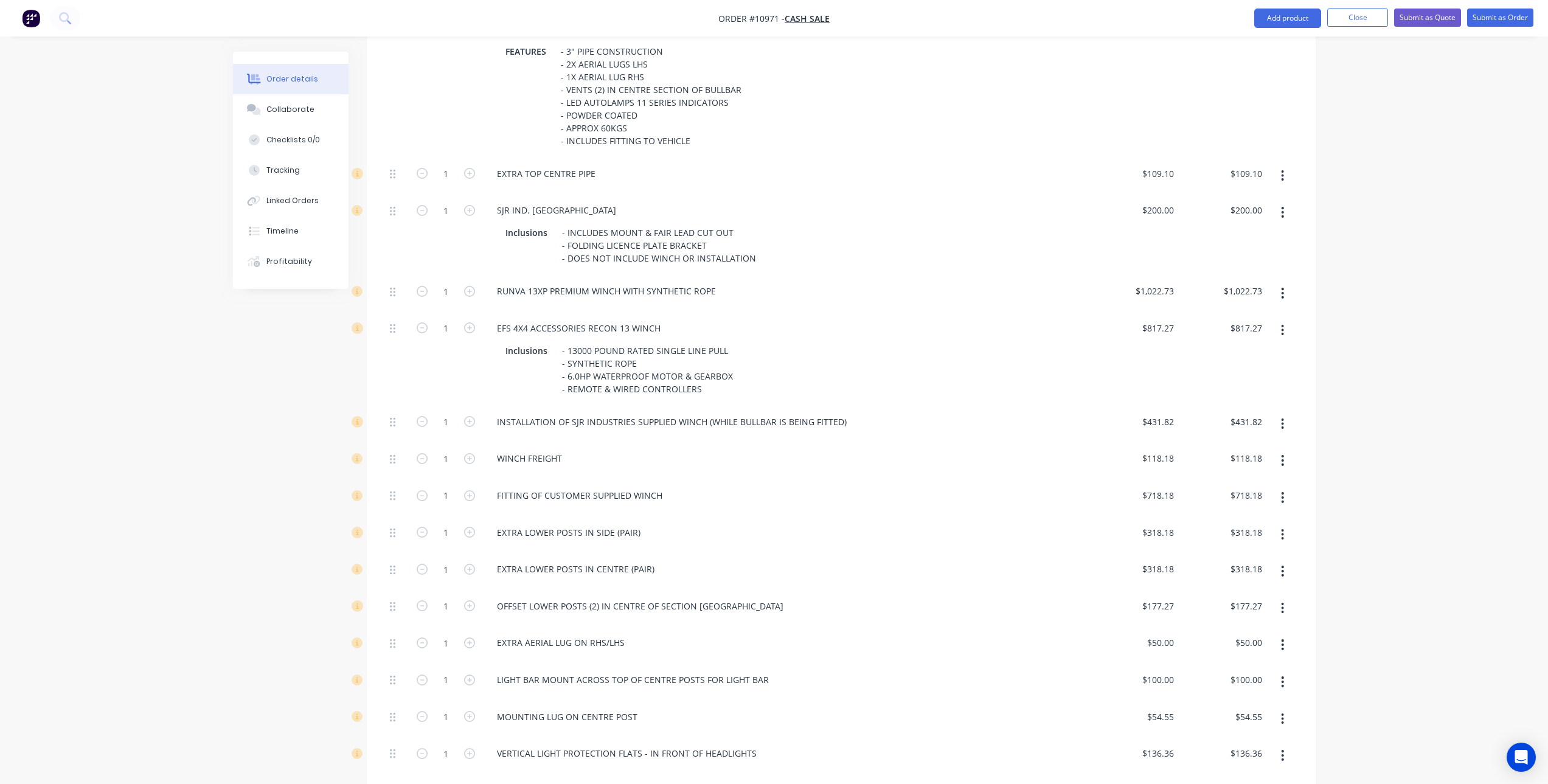
click at [1279, 282] on button "button" at bounding box center [1282, 293] width 29 height 22
click at [1239, 365] on div "Delete" at bounding box center [1240, 374] width 94 height 18
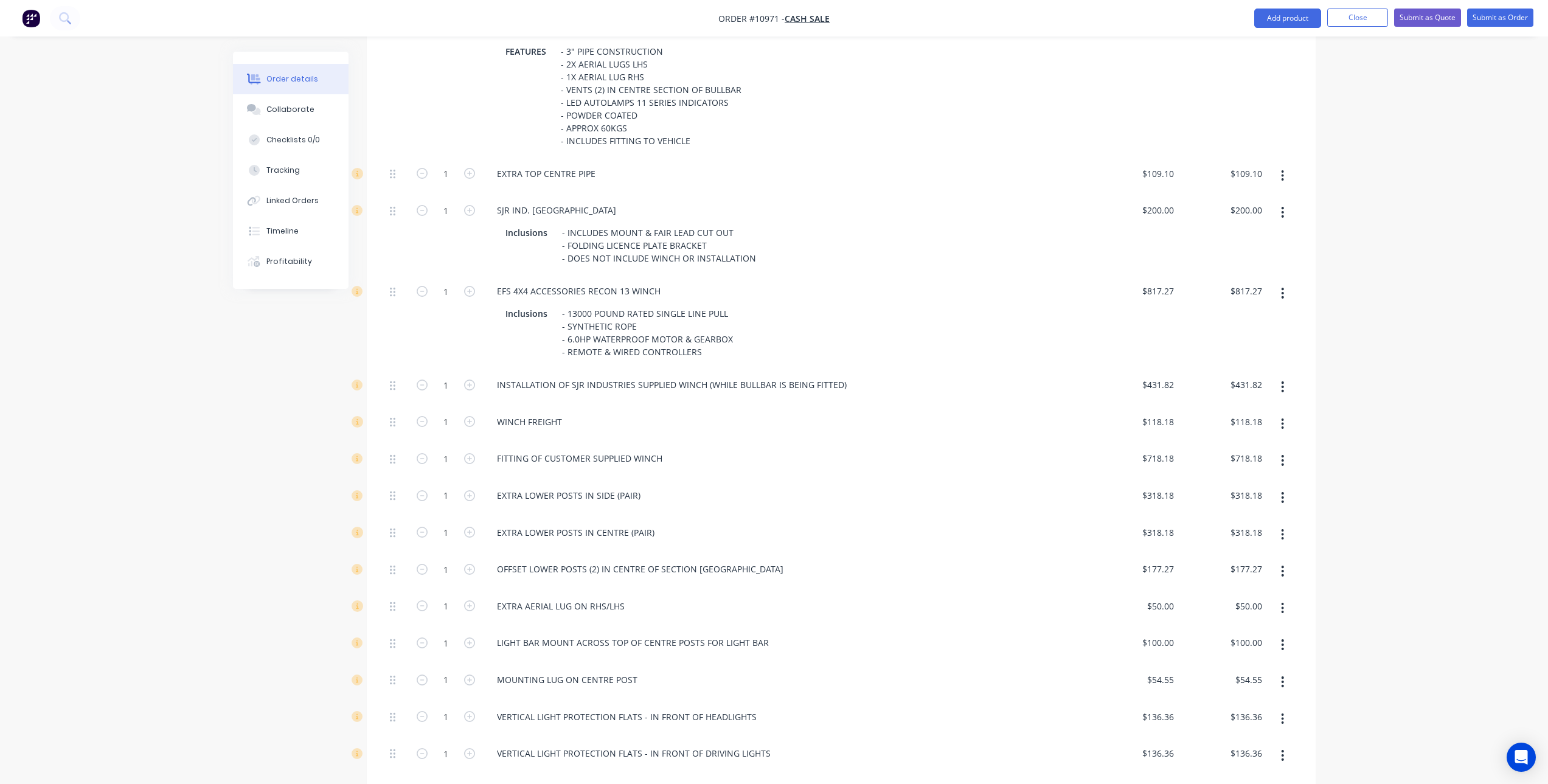
click at [1284, 286] on icon "button" at bounding box center [1282, 293] width 3 height 14
click at [1240, 365] on div "Delete" at bounding box center [1240, 374] width 94 height 18
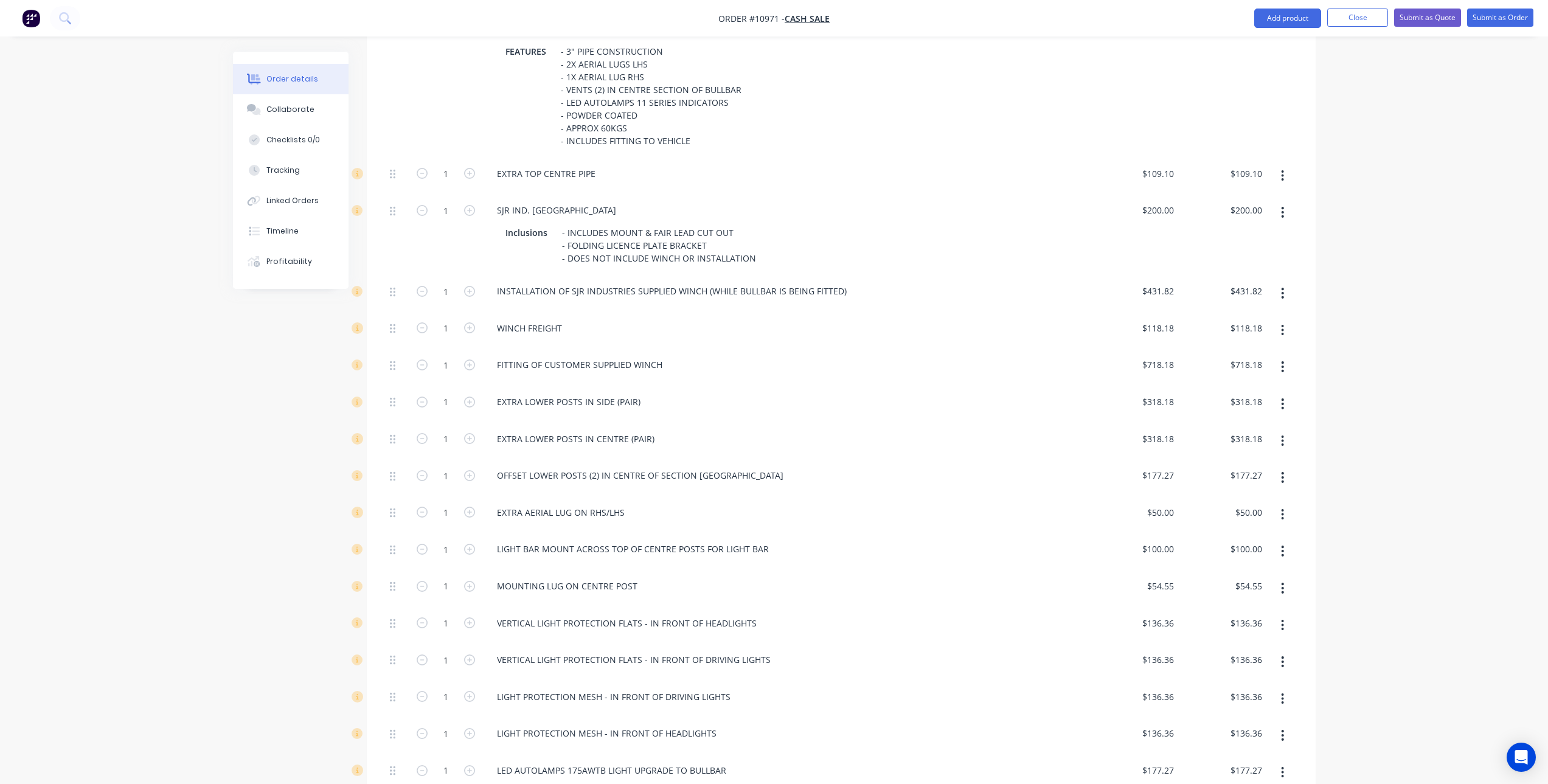
click at [1283, 286] on icon "button" at bounding box center [1282, 293] width 3 height 14
click at [1225, 366] on button "Delete" at bounding box center [1240, 374] width 116 height 25
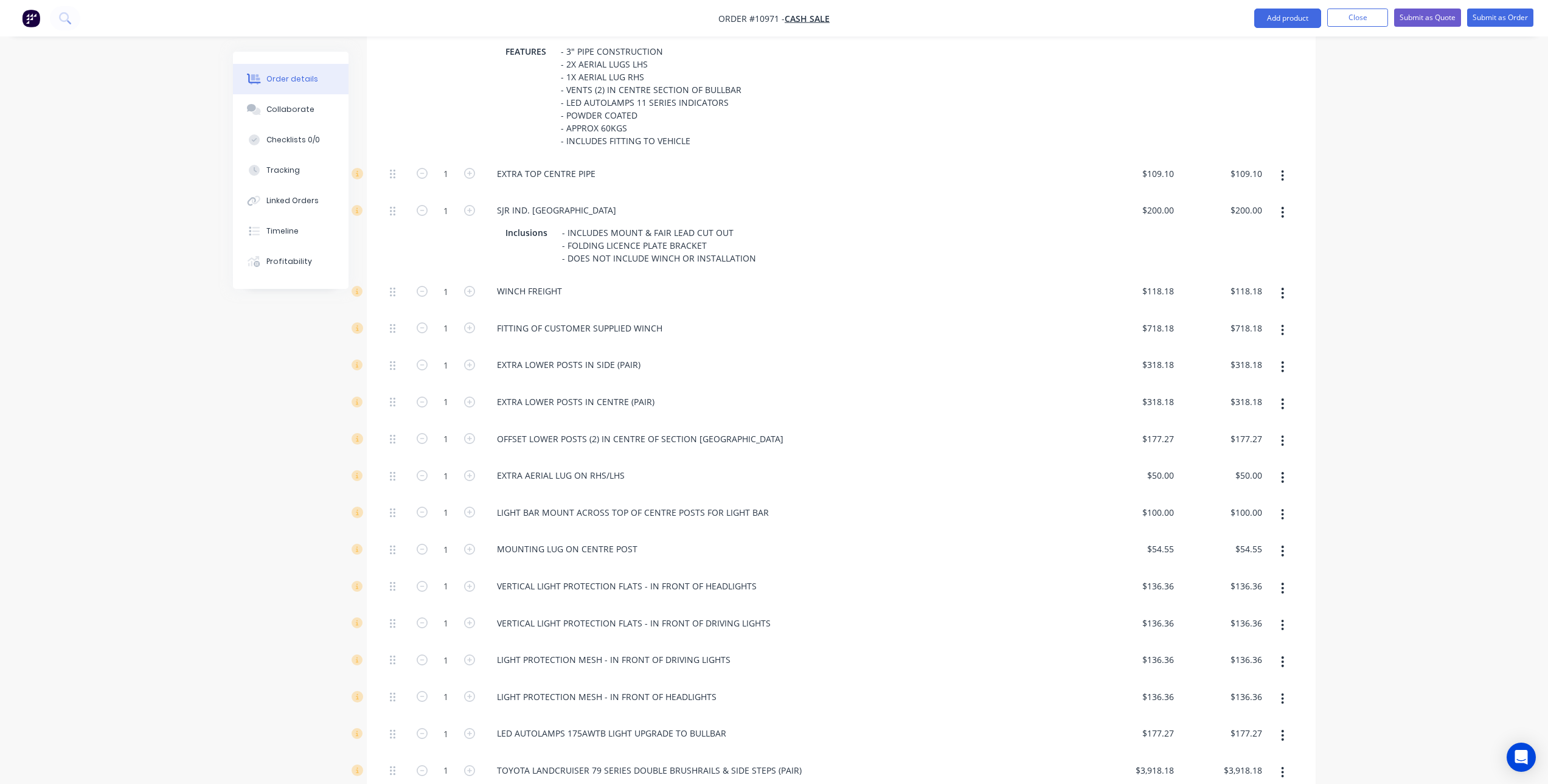
click at [1281, 286] on icon "button" at bounding box center [1282, 293] width 3 height 14
click at [1241, 365] on div "Delete" at bounding box center [1240, 374] width 94 height 18
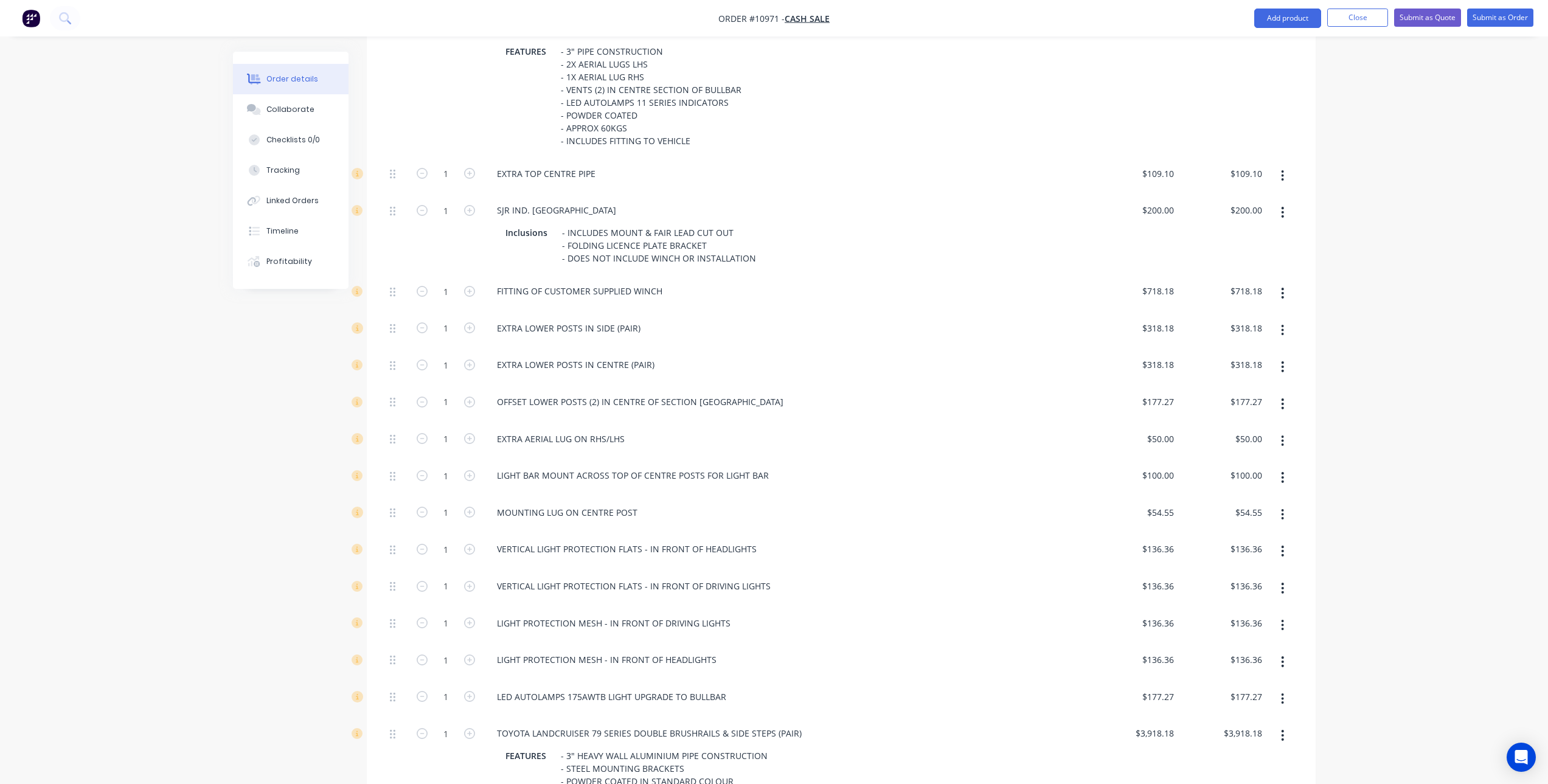
click at [1272, 319] on button "button" at bounding box center [1282, 330] width 29 height 22
click at [1240, 402] on div "Delete" at bounding box center [1240, 410] width 94 height 18
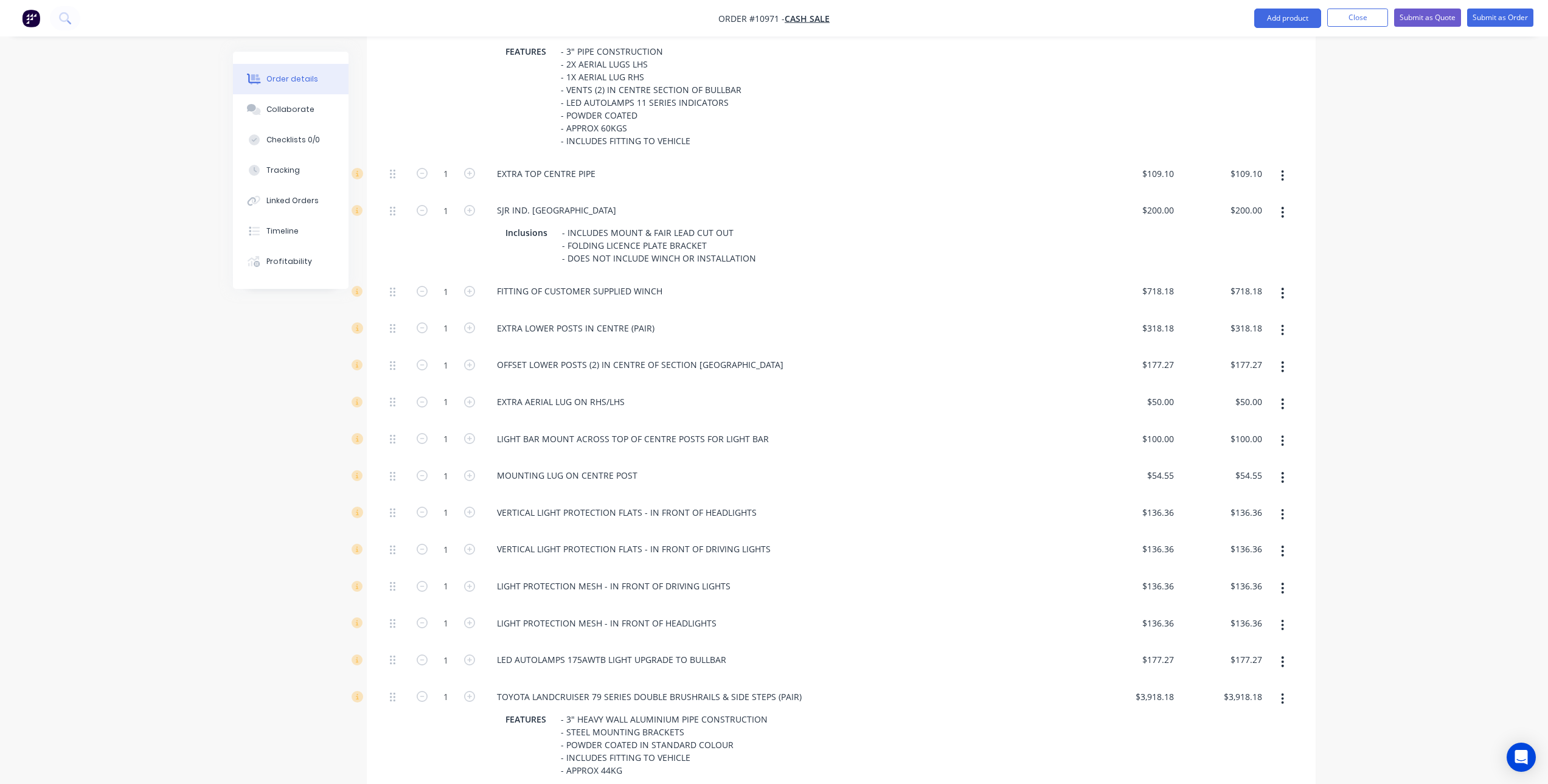
click at [1283, 323] on icon "button" at bounding box center [1282, 330] width 3 height 14
click at [1254, 402] on div "Delete" at bounding box center [1240, 410] width 94 height 18
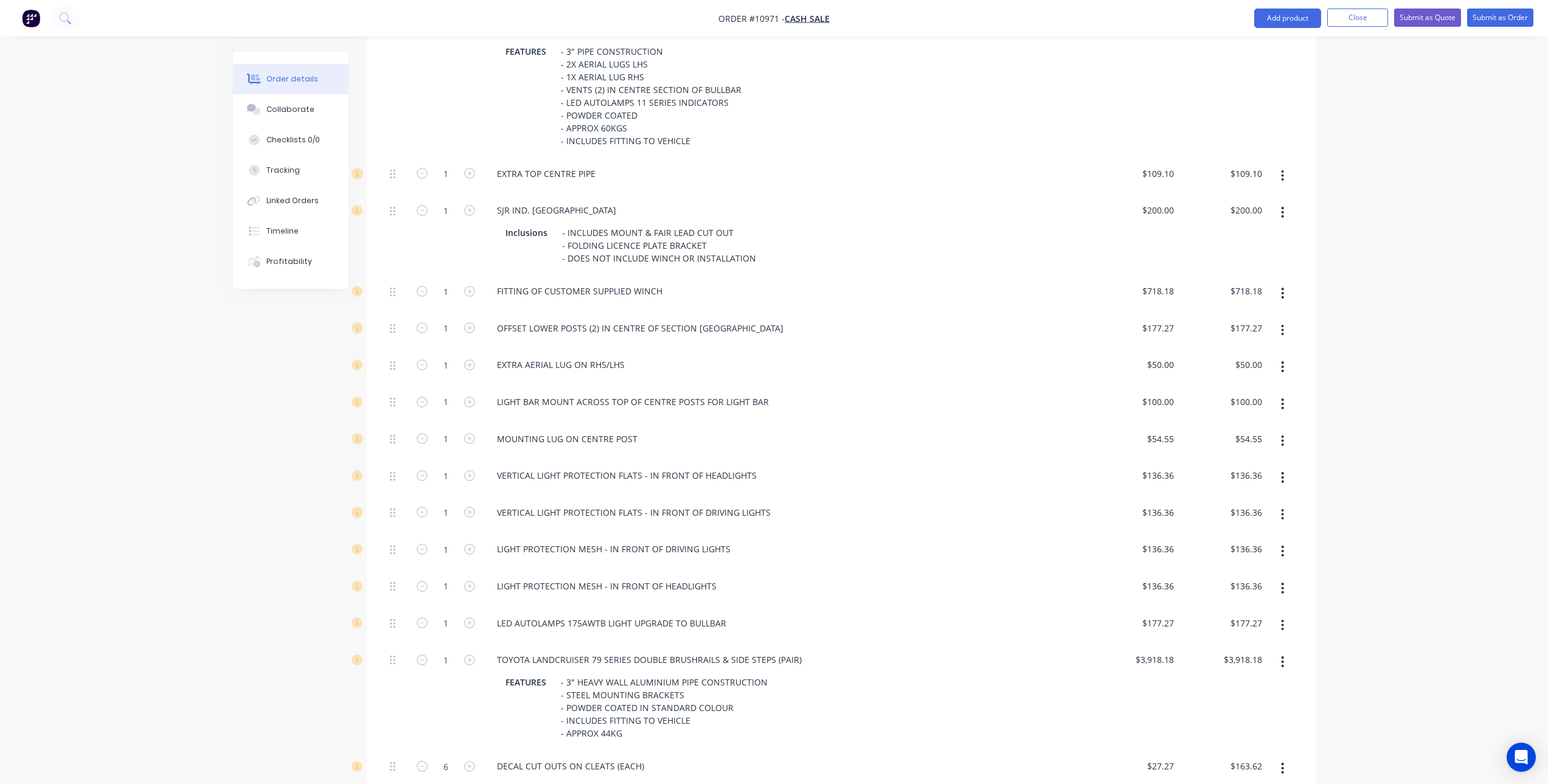
click at [1279, 319] on button "button" at bounding box center [1282, 330] width 29 height 22
click at [1257, 402] on div "Delete" at bounding box center [1240, 410] width 94 height 18
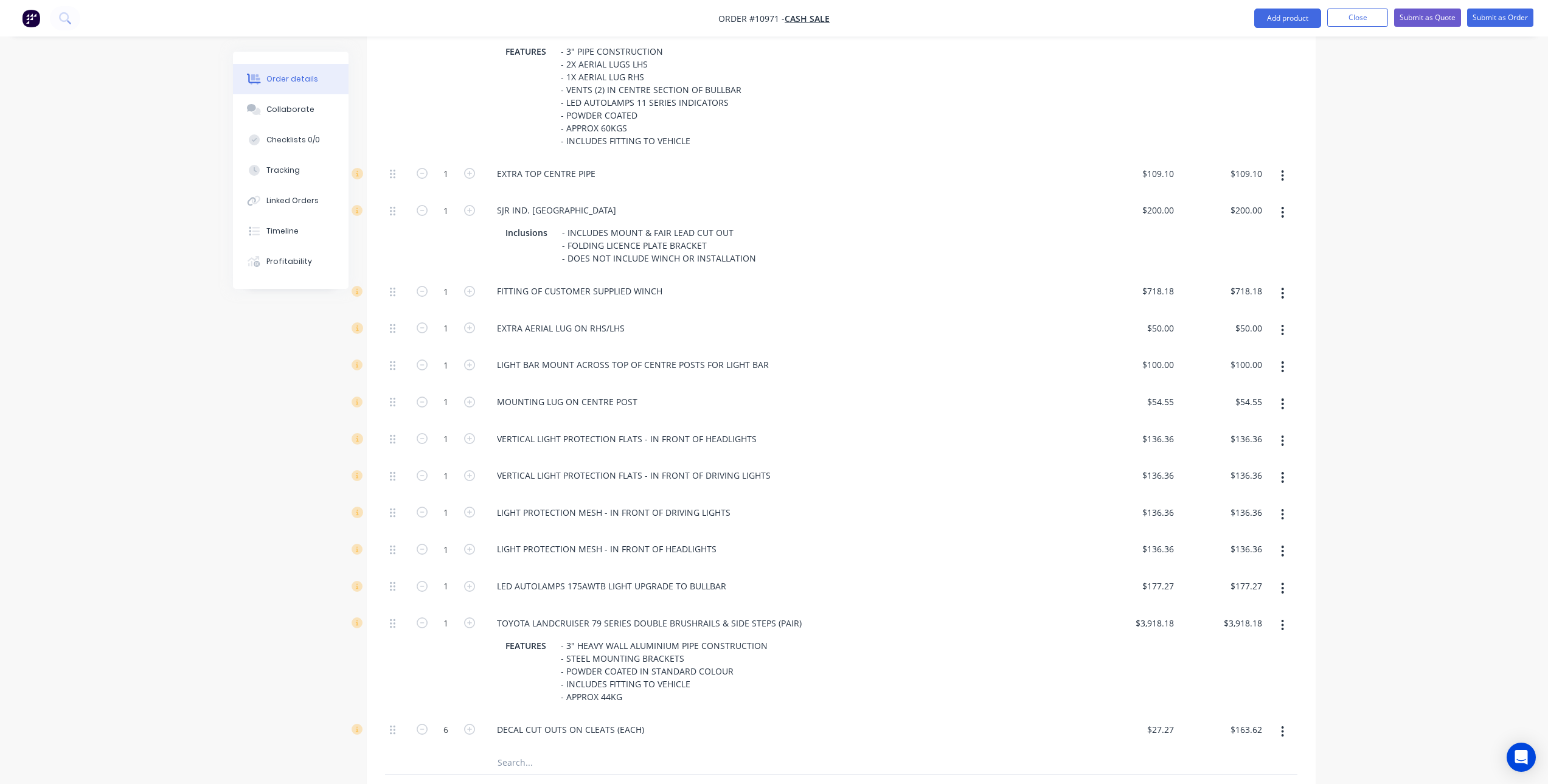
click at [1284, 319] on button "button" at bounding box center [1282, 330] width 29 height 22
click at [1254, 402] on div "Delete" at bounding box center [1240, 410] width 94 height 18
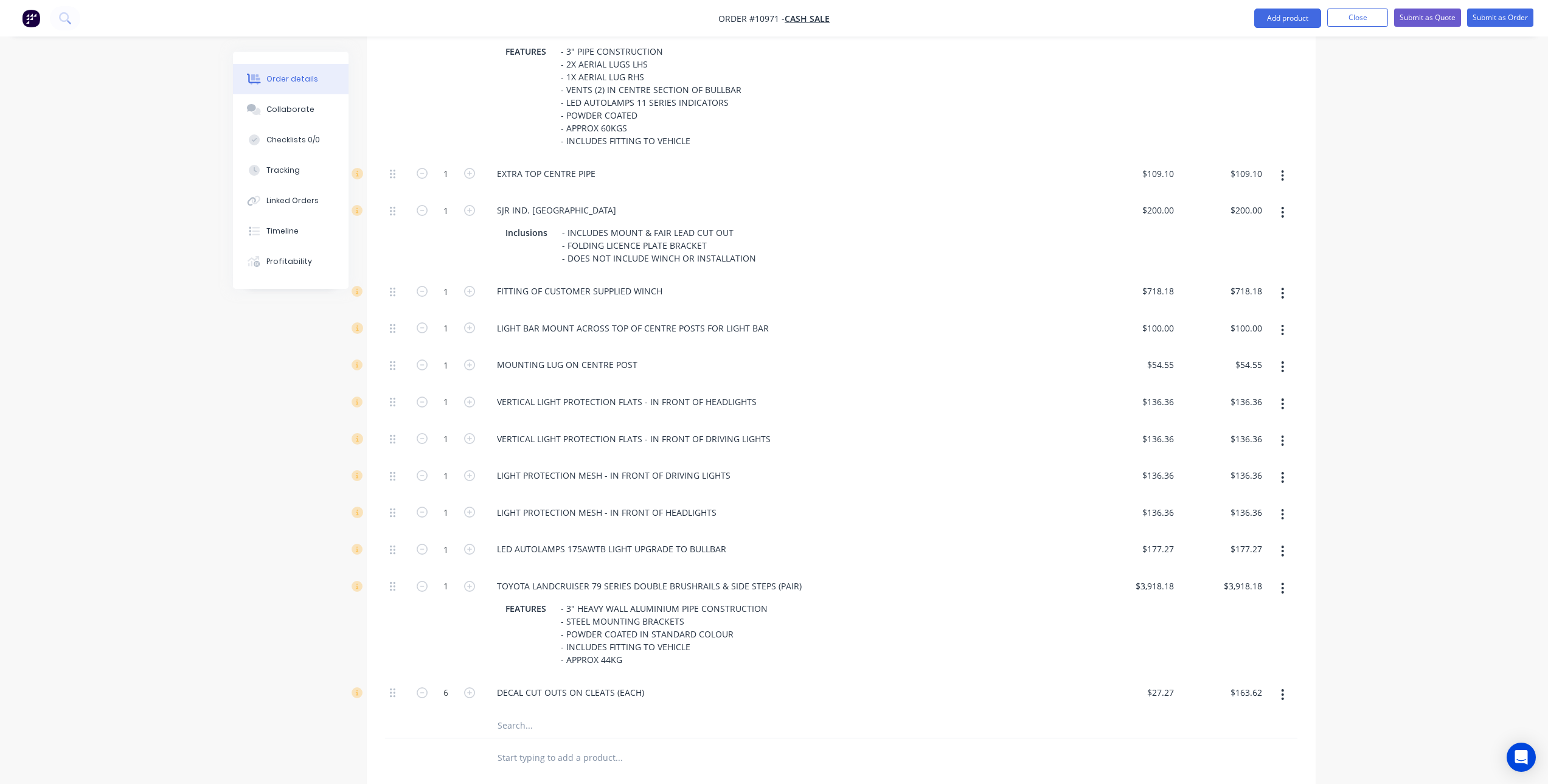
click at [1282, 324] on icon "button" at bounding box center [1282, 329] width 3 height 11
click at [1255, 402] on div "Delete" at bounding box center [1240, 410] width 94 height 18
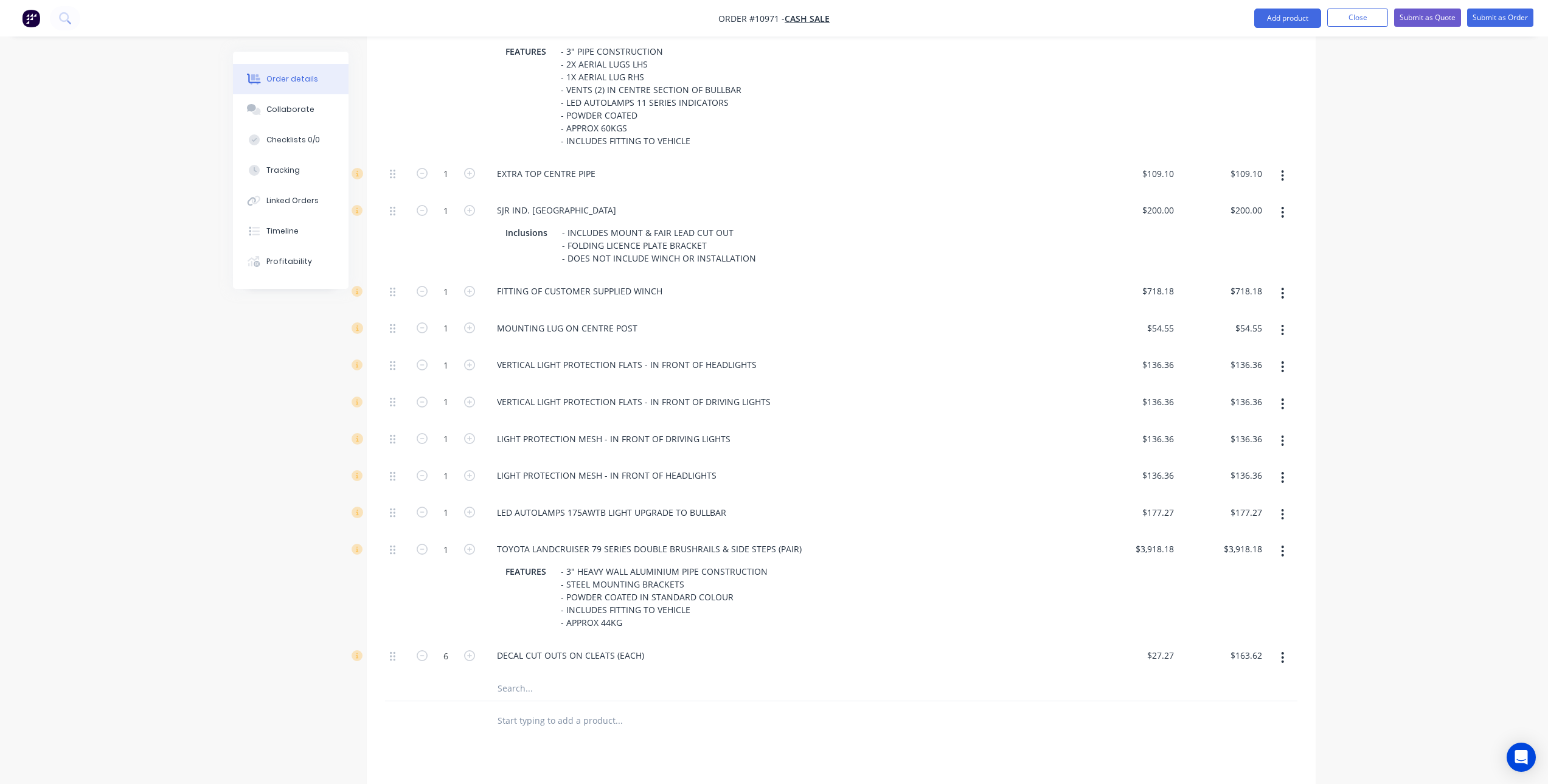
click at [1282, 324] on icon "button" at bounding box center [1282, 329] width 3 height 11
click at [1256, 402] on div "Delete" at bounding box center [1240, 410] width 94 height 18
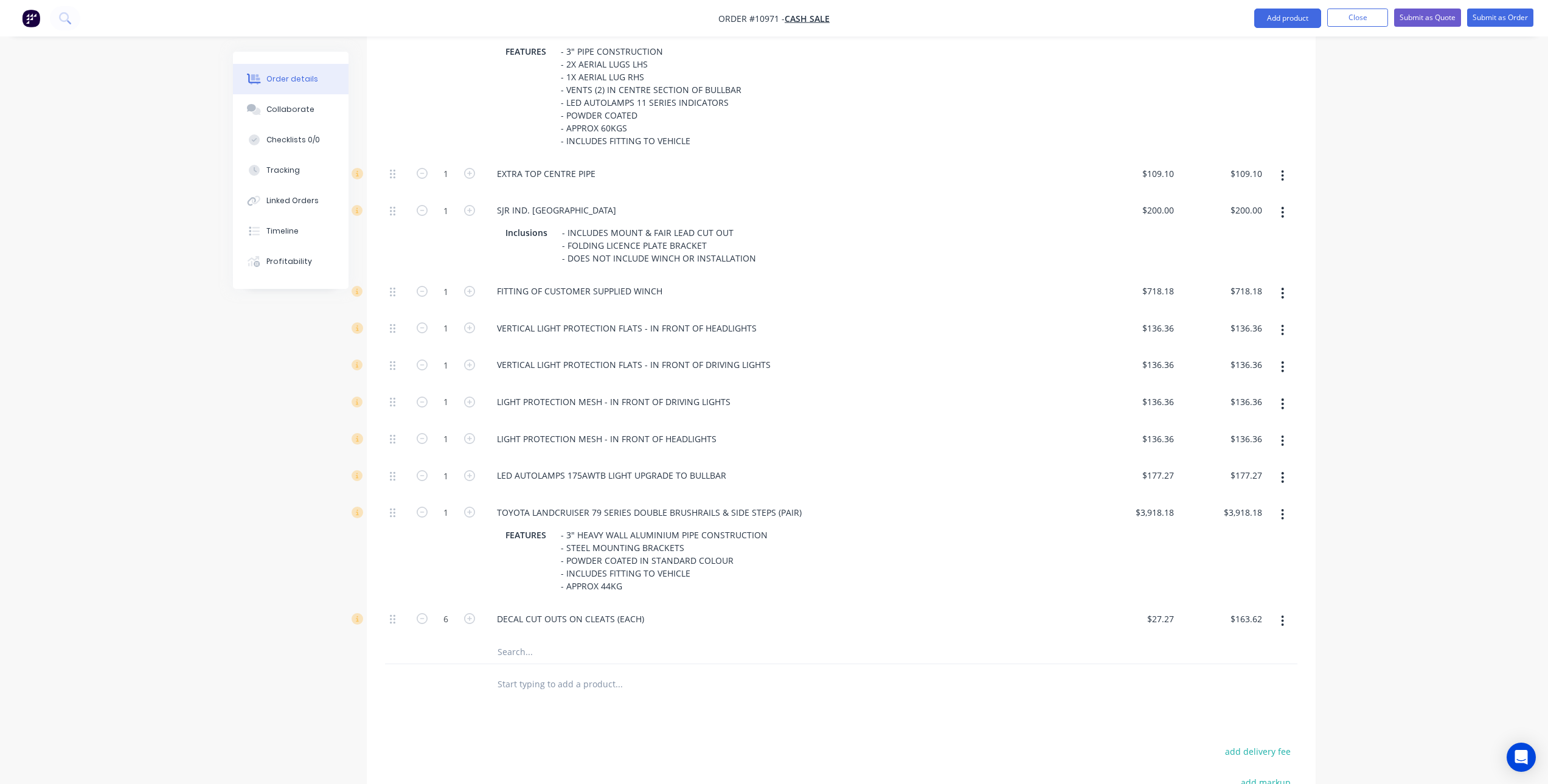
click at [1282, 360] on icon "button" at bounding box center [1282, 367] width 3 height 14
click at [1282, 324] on icon "button" at bounding box center [1282, 329] width 3 height 11
click at [1257, 402] on div "Delete" at bounding box center [1240, 410] width 94 height 18
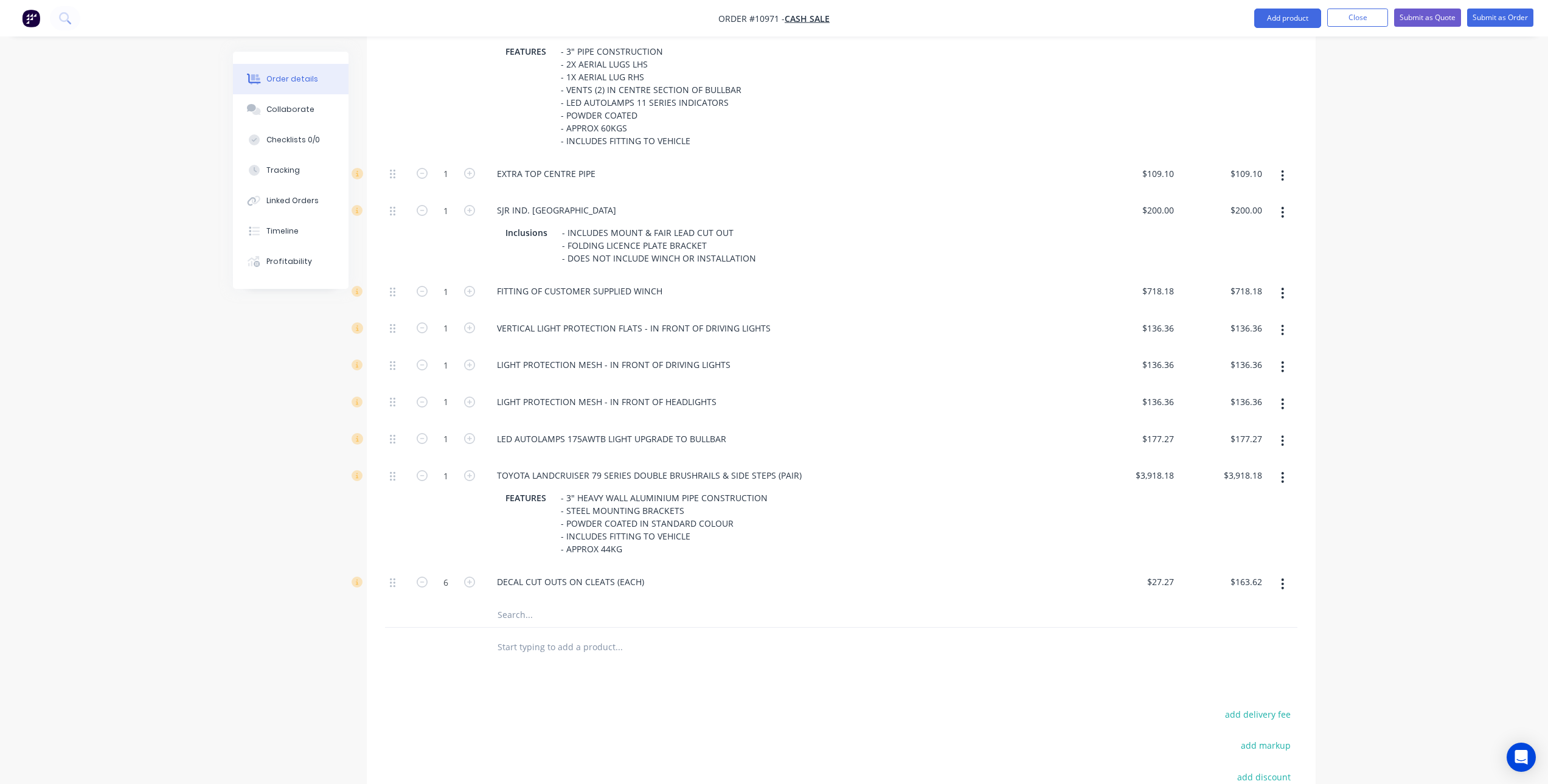
click at [1281, 360] on icon "button" at bounding box center [1282, 367] width 3 height 14
click at [1267, 435] on button "Delete" at bounding box center [1240, 447] width 116 height 25
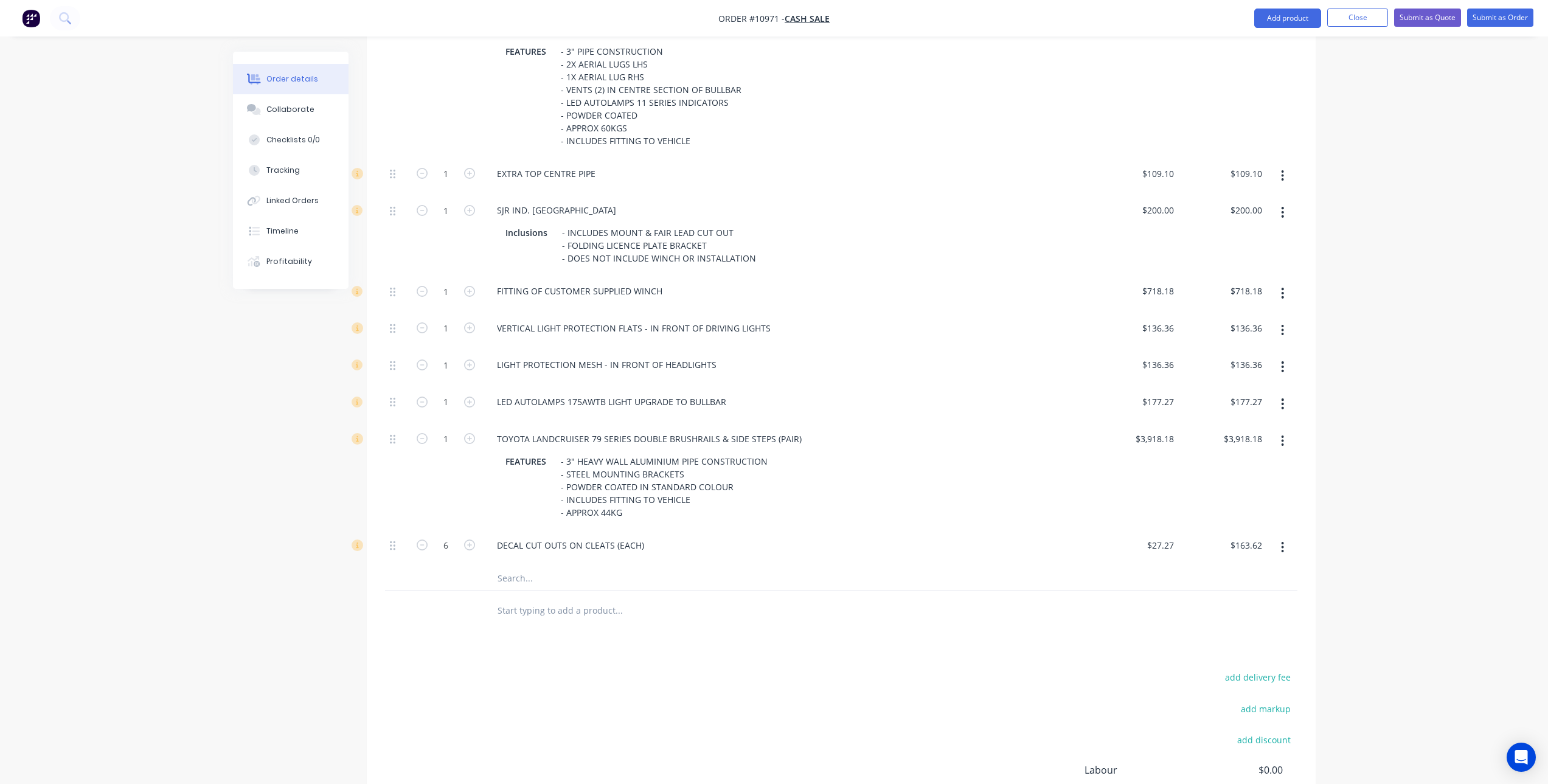
click at [1284, 360] on icon "button" at bounding box center [1282, 367] width 3 height 14
click at [1244, 438] on div "Delete" at bounding box center [1240, 447] width 94 height 18
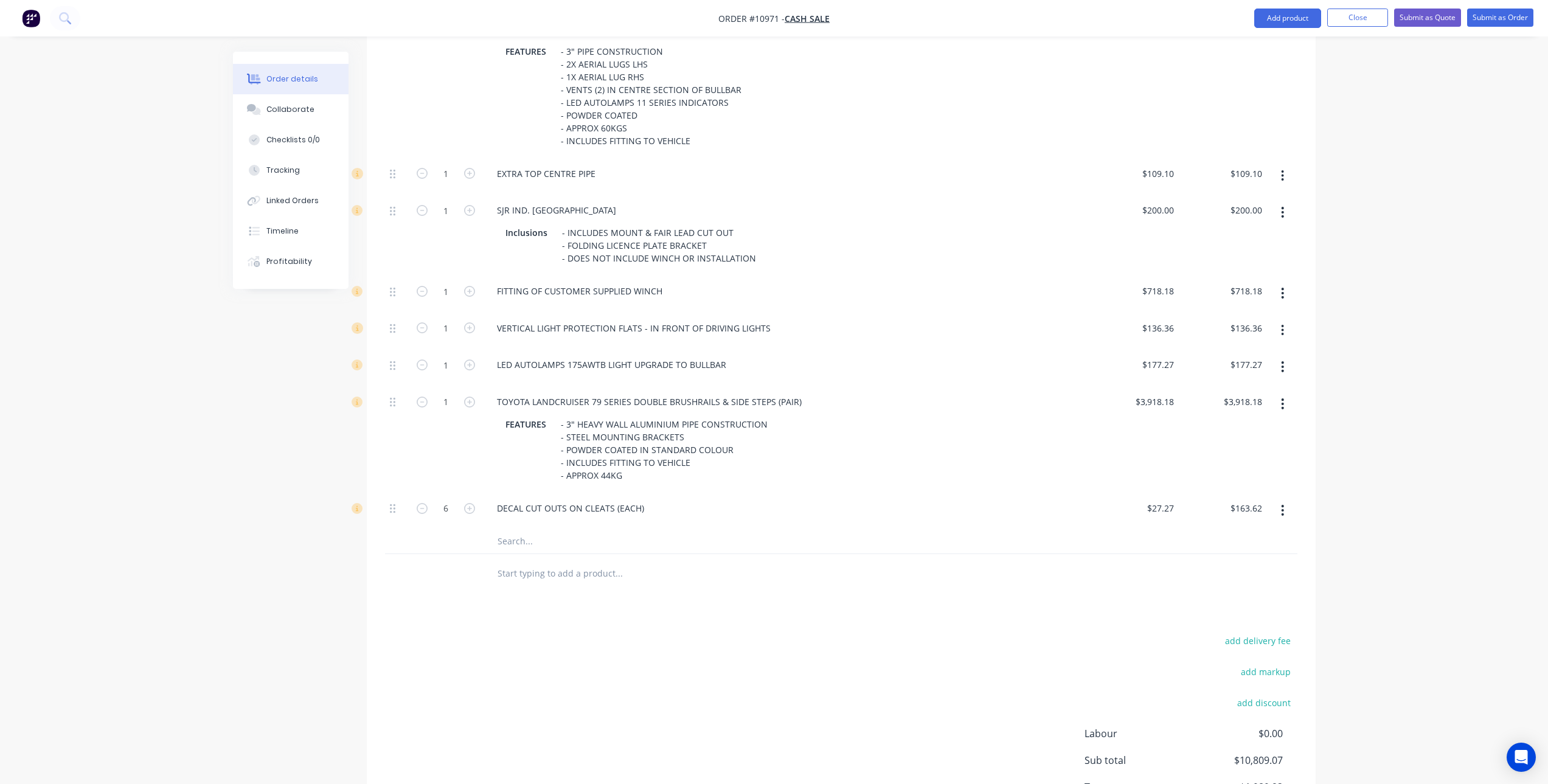
click at [1283, 360] on icon "button" at bounding box center [1282, 367] width 3 height 14
click at [1253, 438] on div "Delete" at bounding box center [1240, 447] width 94 height 18
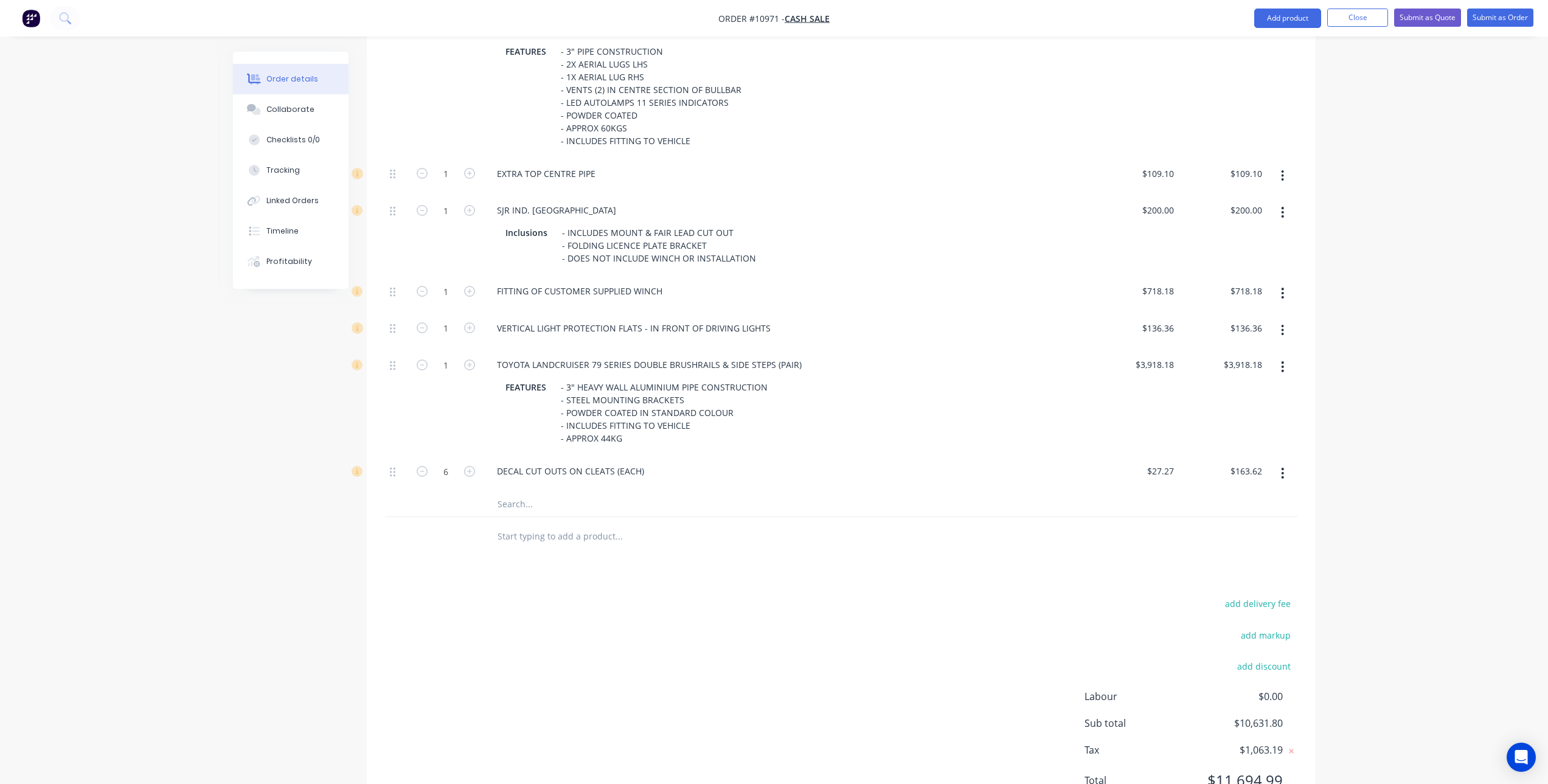
click at [1287, 462] on button "button" at bounding box center [1282, 473] width 29 height 22
click at [1229, 545] on div "Delete" at bounding box center [1240, 553] width 94 height 18
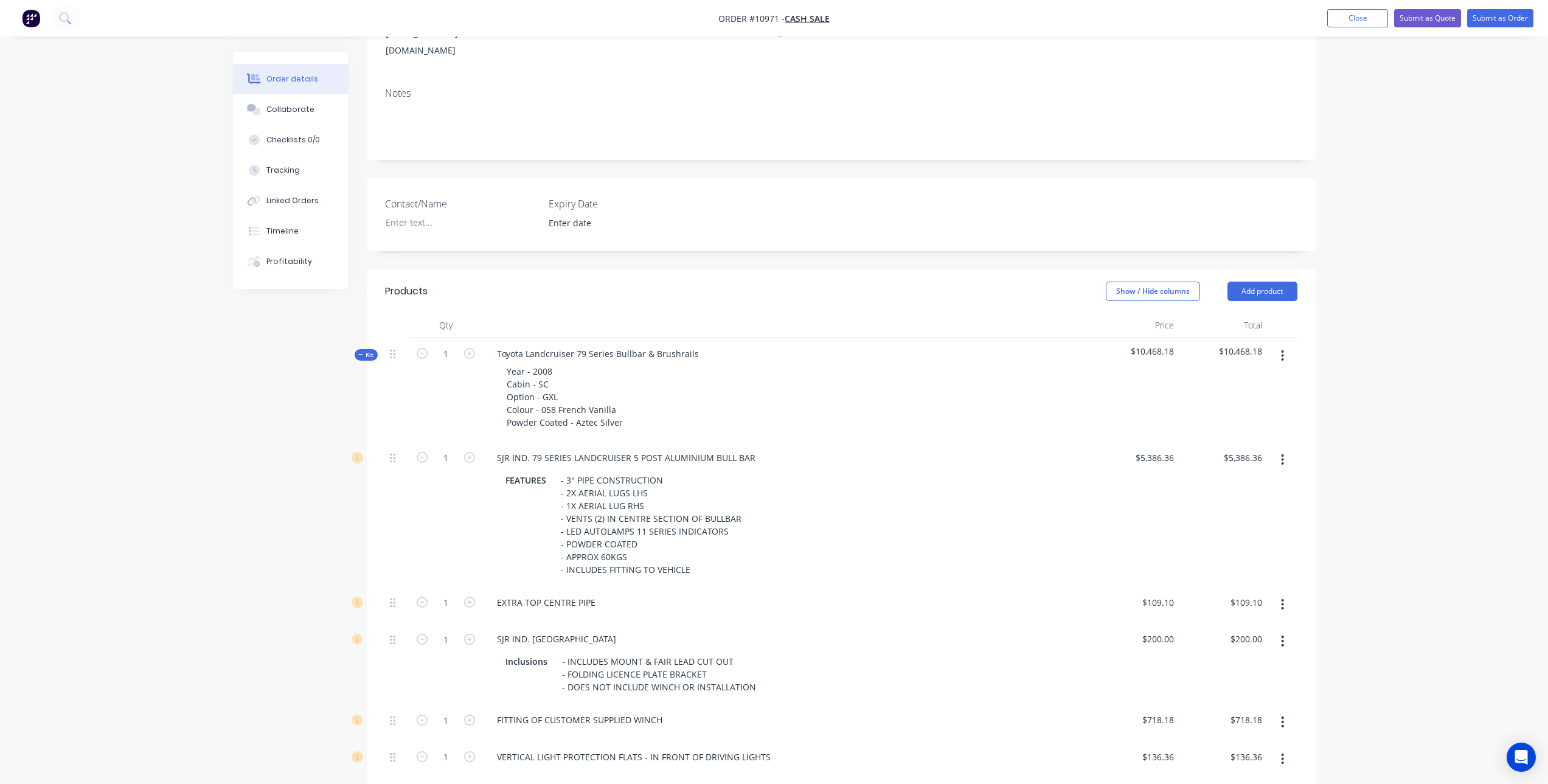
scroll to position [123, 0]
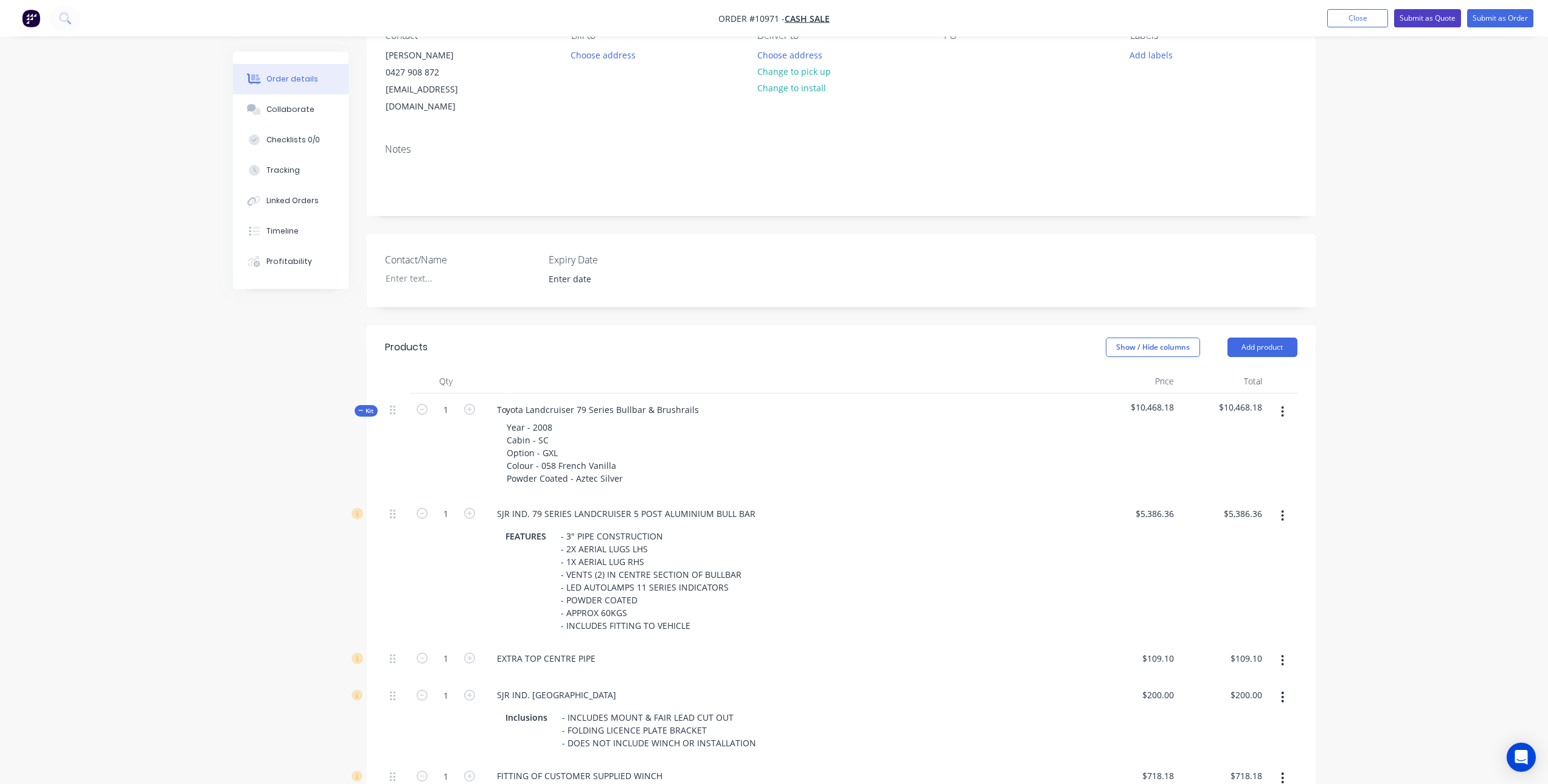
click at [1419, 12] on button "Submit as Quote" at bounding box center [1427, 18] width 67 height 18
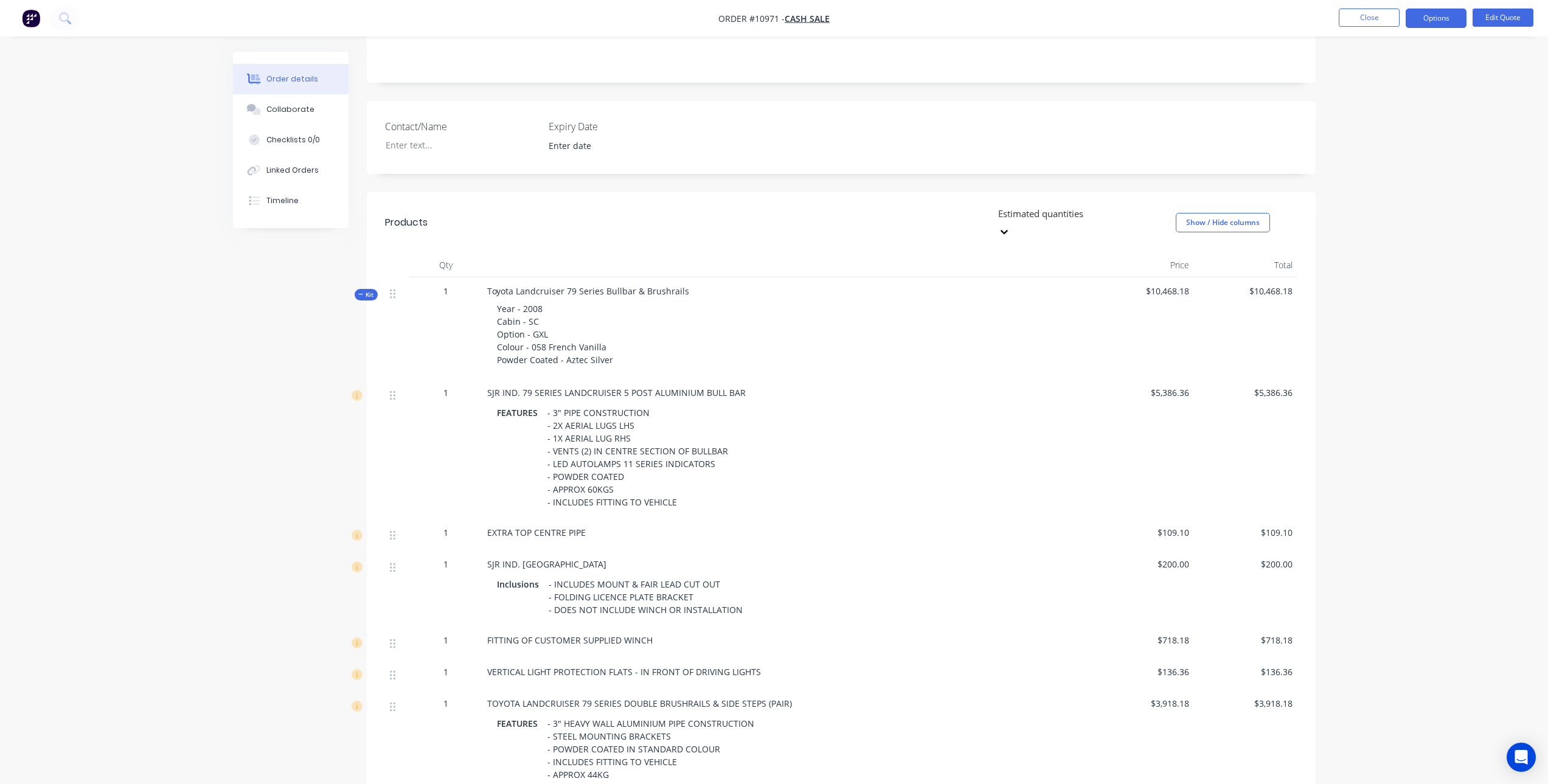
scroll to position [113, 0]
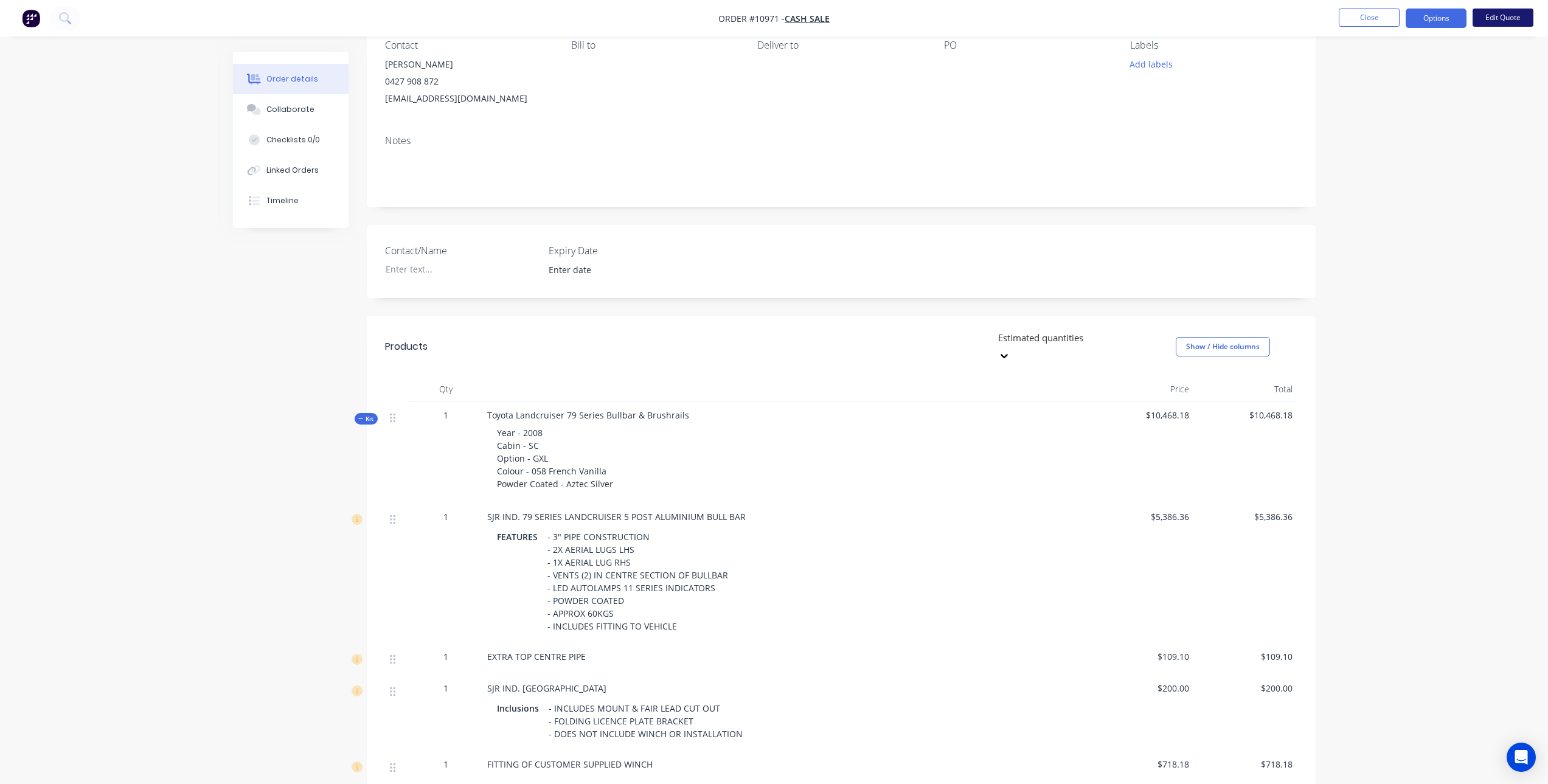
click at [1492, 16] on button "Edit Quote" at bounding box center [1502, 17] width 60 height 18
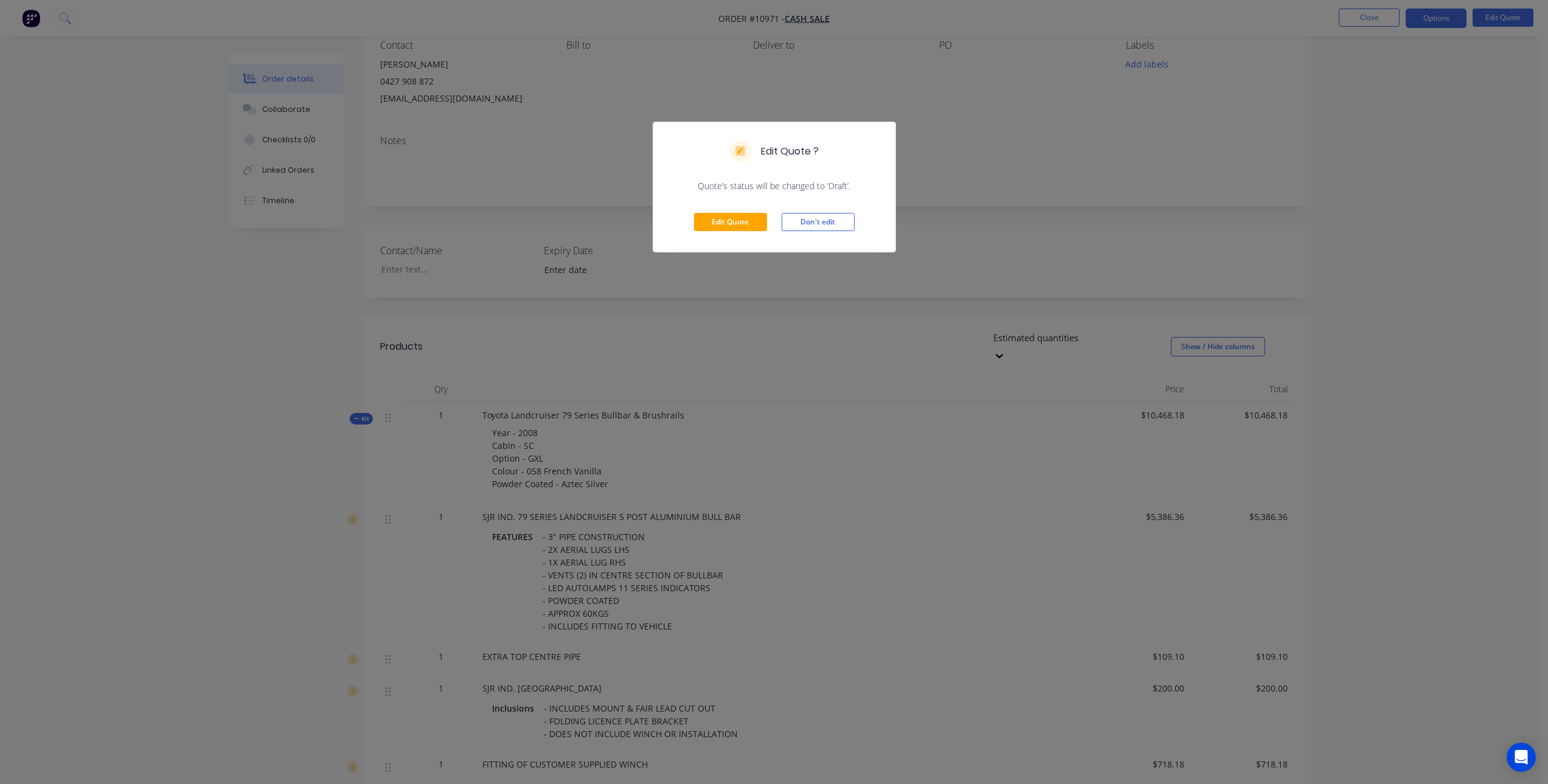
click at [723, 232] on div "Edit Quote Don't edit" at bounding box center [774, 222] width 242 height 60
click at [725, 226] on button "Edit Quote" at bounding box center [731, 221] width 73 height 18
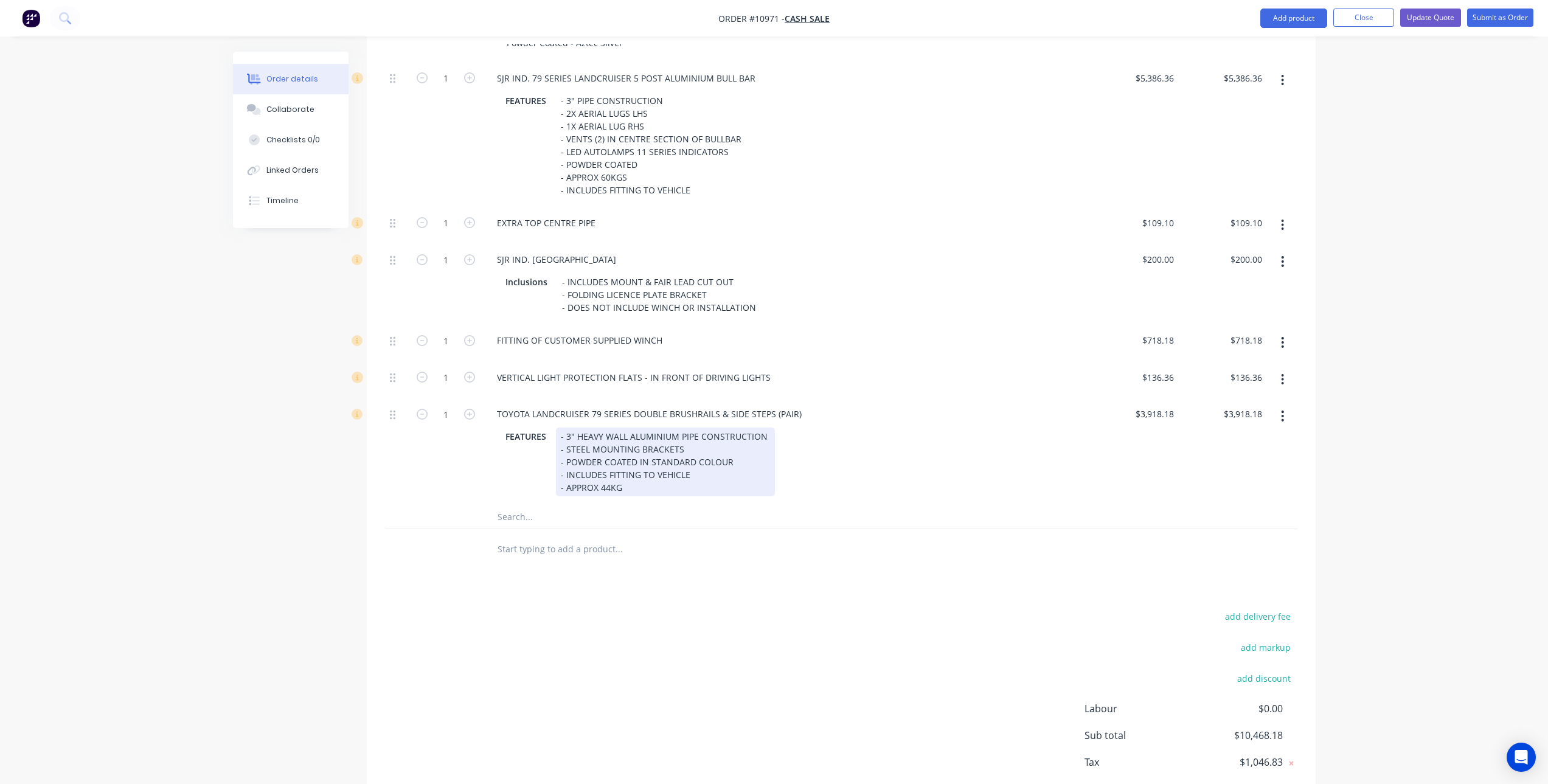
scroll to position [609, 0]
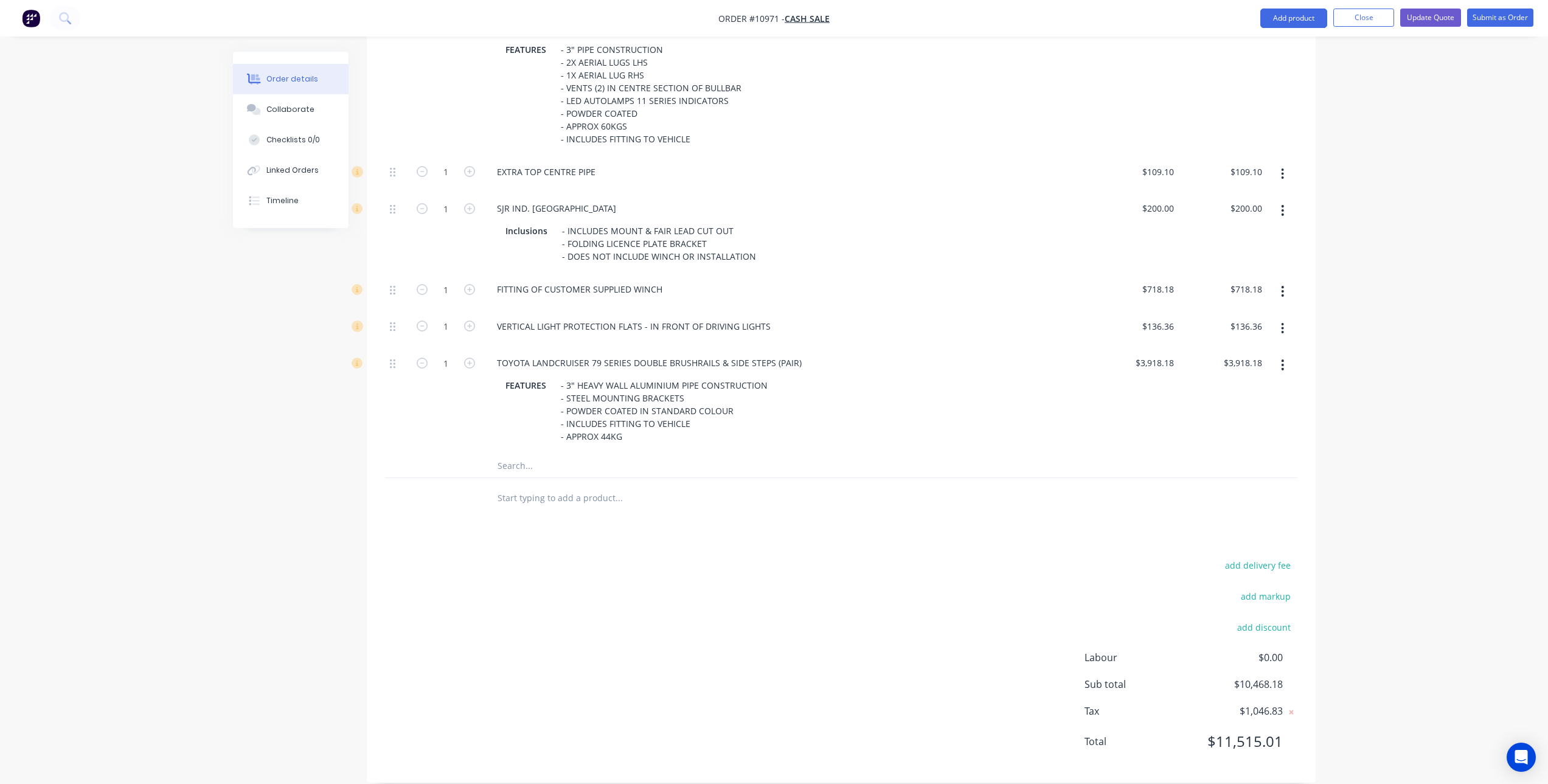
click at [555, 485] on input "text" at bounding box center [619, 497] width 244 height 25
type input "r"
type input "REPAIRS TO TRAY"
click at [575, 524] on button "Add REPAIRS TO TRAY to order" at bounding box center [684, 544] width 365 height 39
click at [606, 485] on div "REPAIRS TO TRAY" at bounding box center [786, 494] width 599 height 18
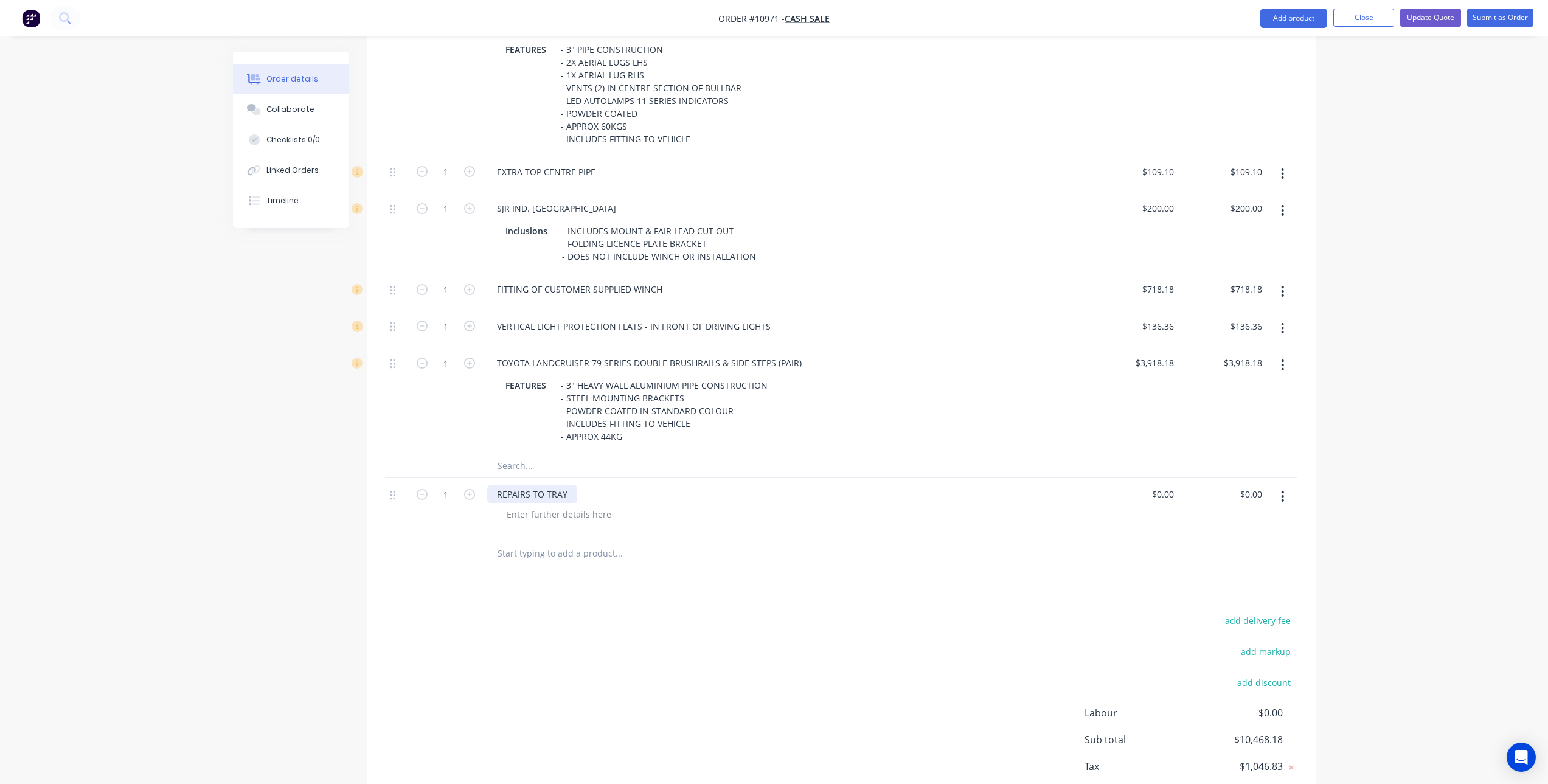
click at [571, 485] on div "REPAIRS TO TRAY" at bounding box center [532, 494] width 90 height 18
click at [584, 506] on div at bounding box center [559, 514] width 124 height 18
click at [1167, 485] on input "0" at bounding box center [1164, 494] width 28 height 18
type input "$1,183.24"
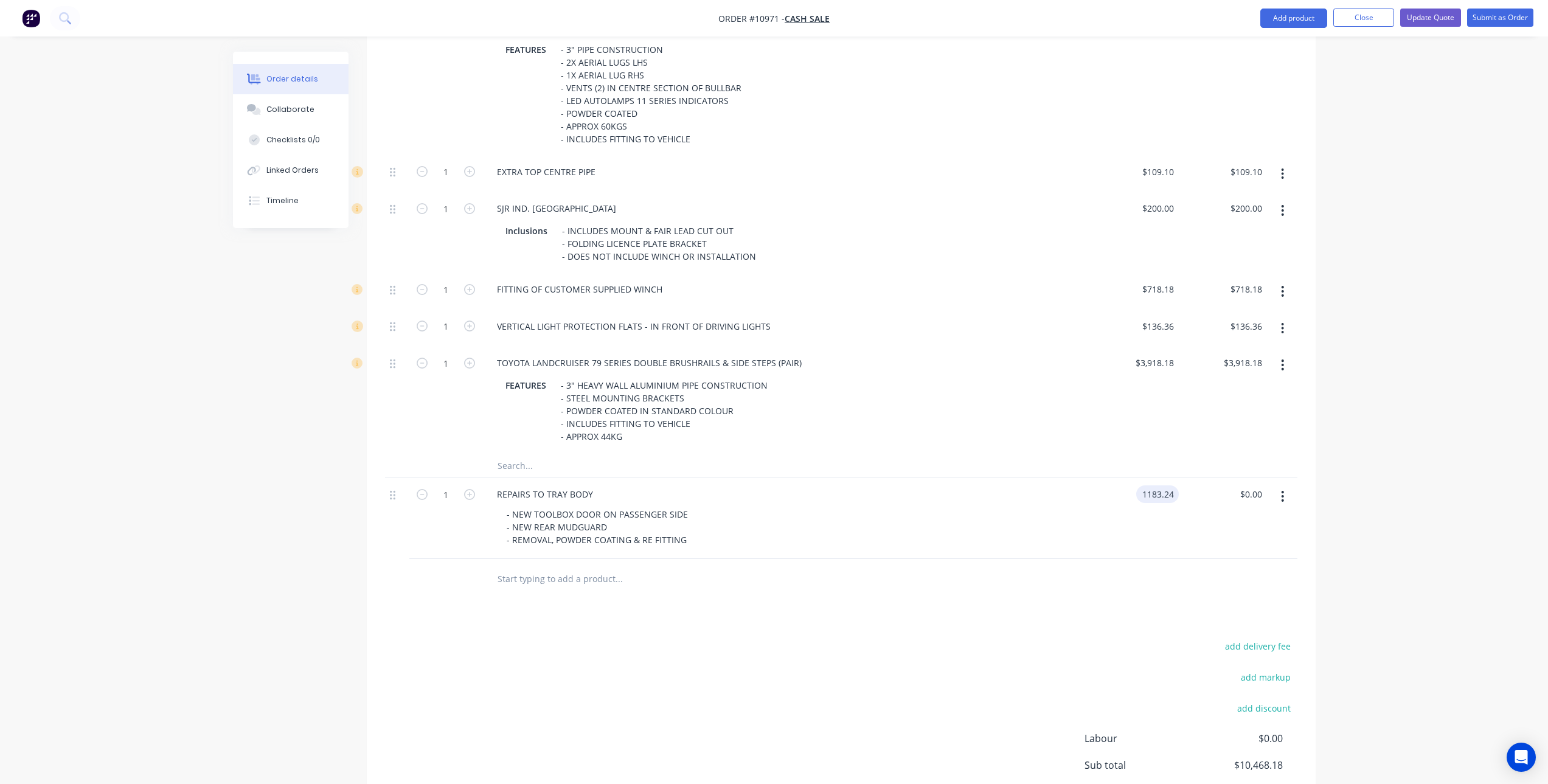
type input "$1,183.24"
click at [1132, 530] on div "$1,183.24 1183.24" at bounding box center [1135, 518] width 89 height 81
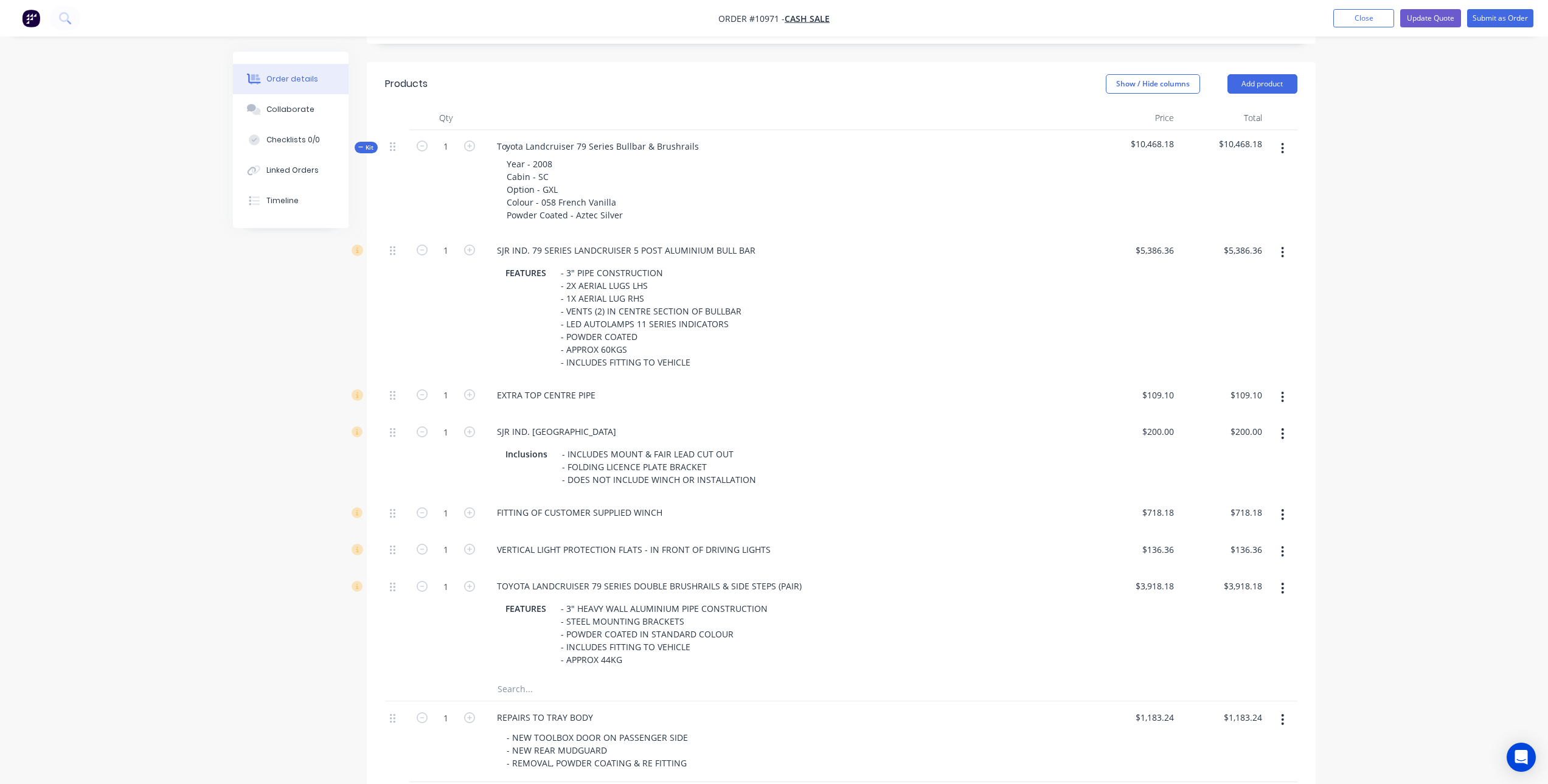
scroll to position [22, 0]
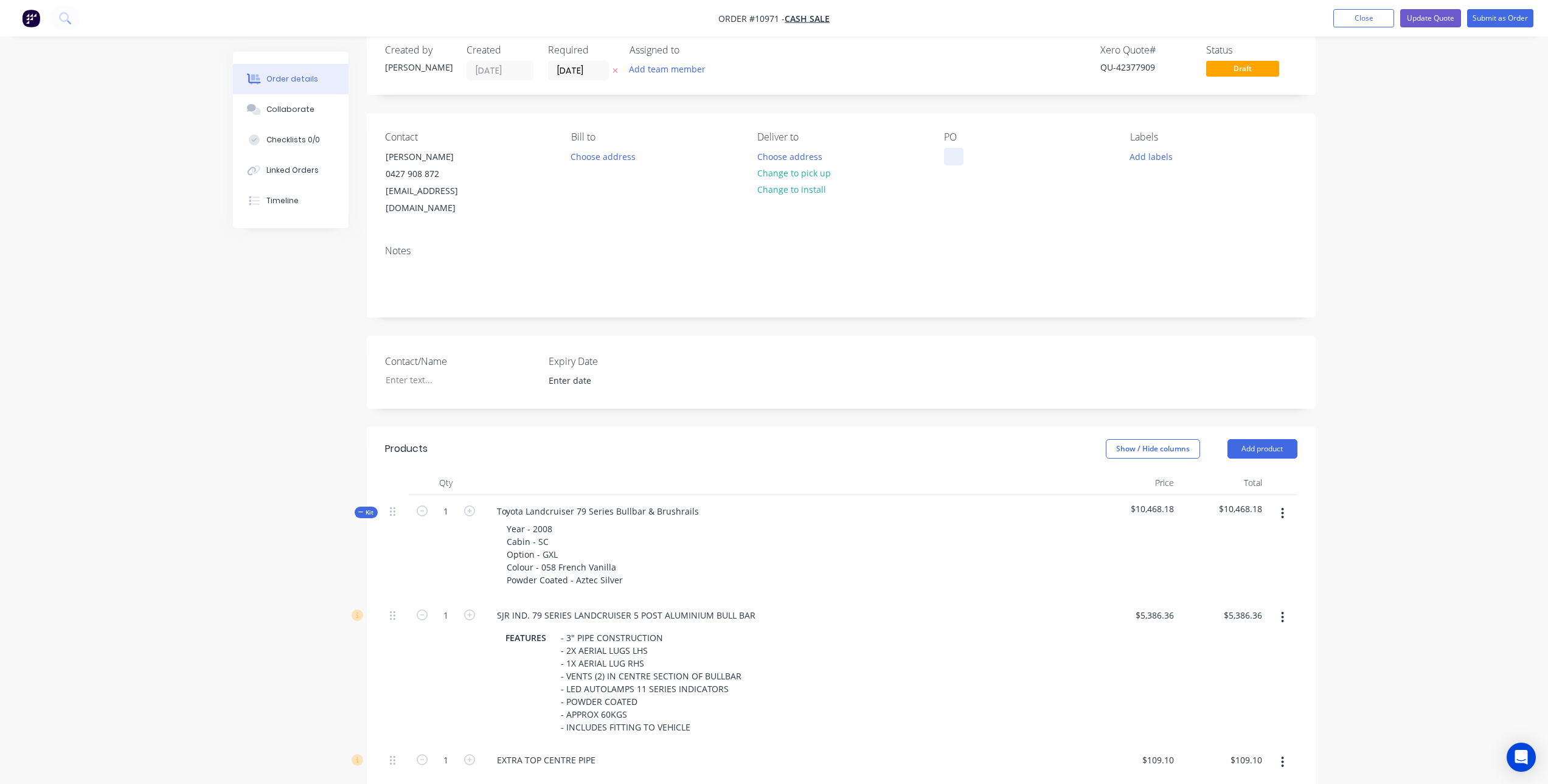
click at [952, 157] on div at bounding box center [953, 157] width 20 height 18
click at [1241, 439] on button "Add product" at bounding box center [1262, 449] width 70 height 20
click at [1250, 641] on div "Notes (External)" at bounding box center [1240, 650] width 94 height 18
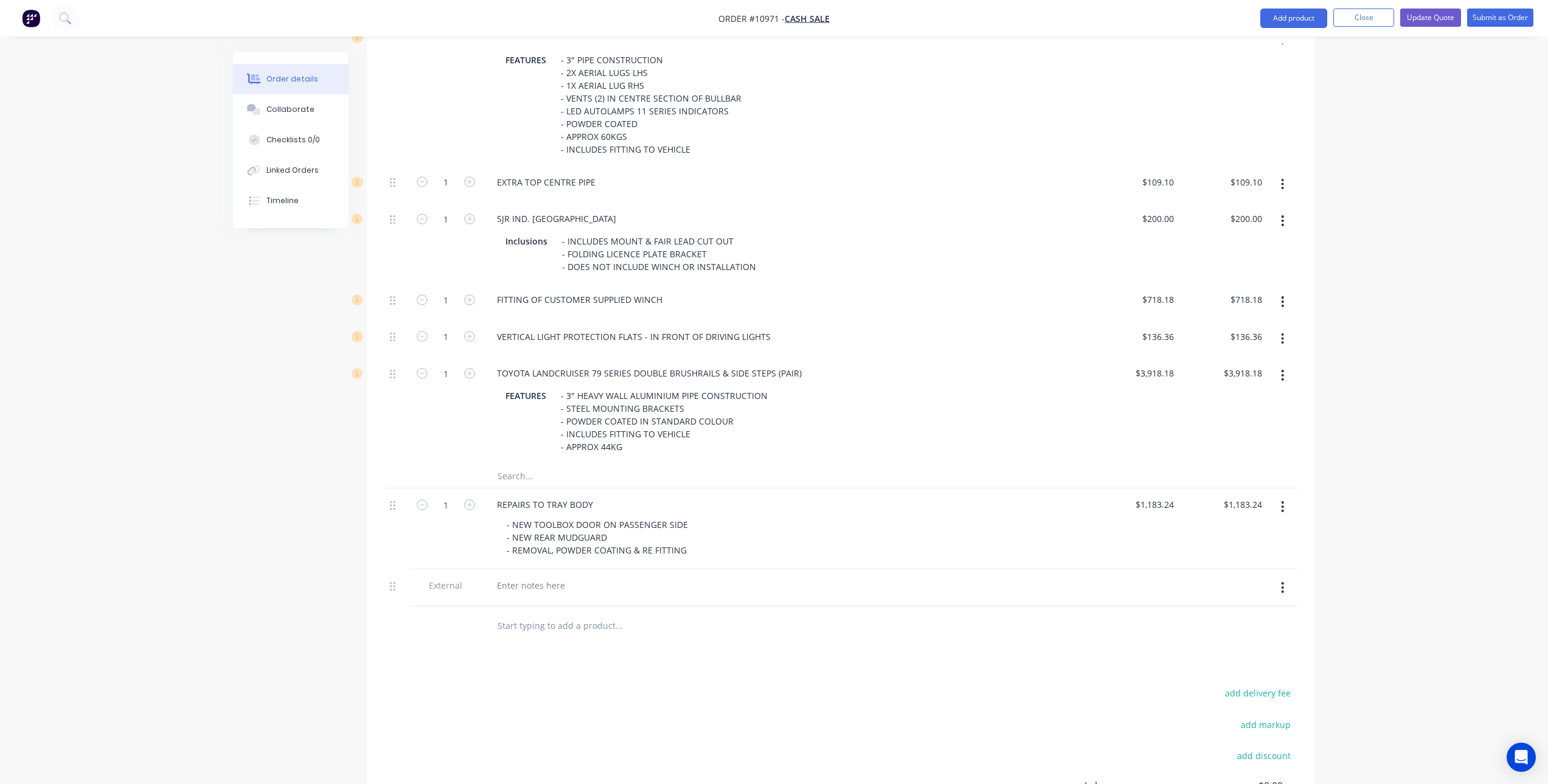
scroll to position [728, 0]
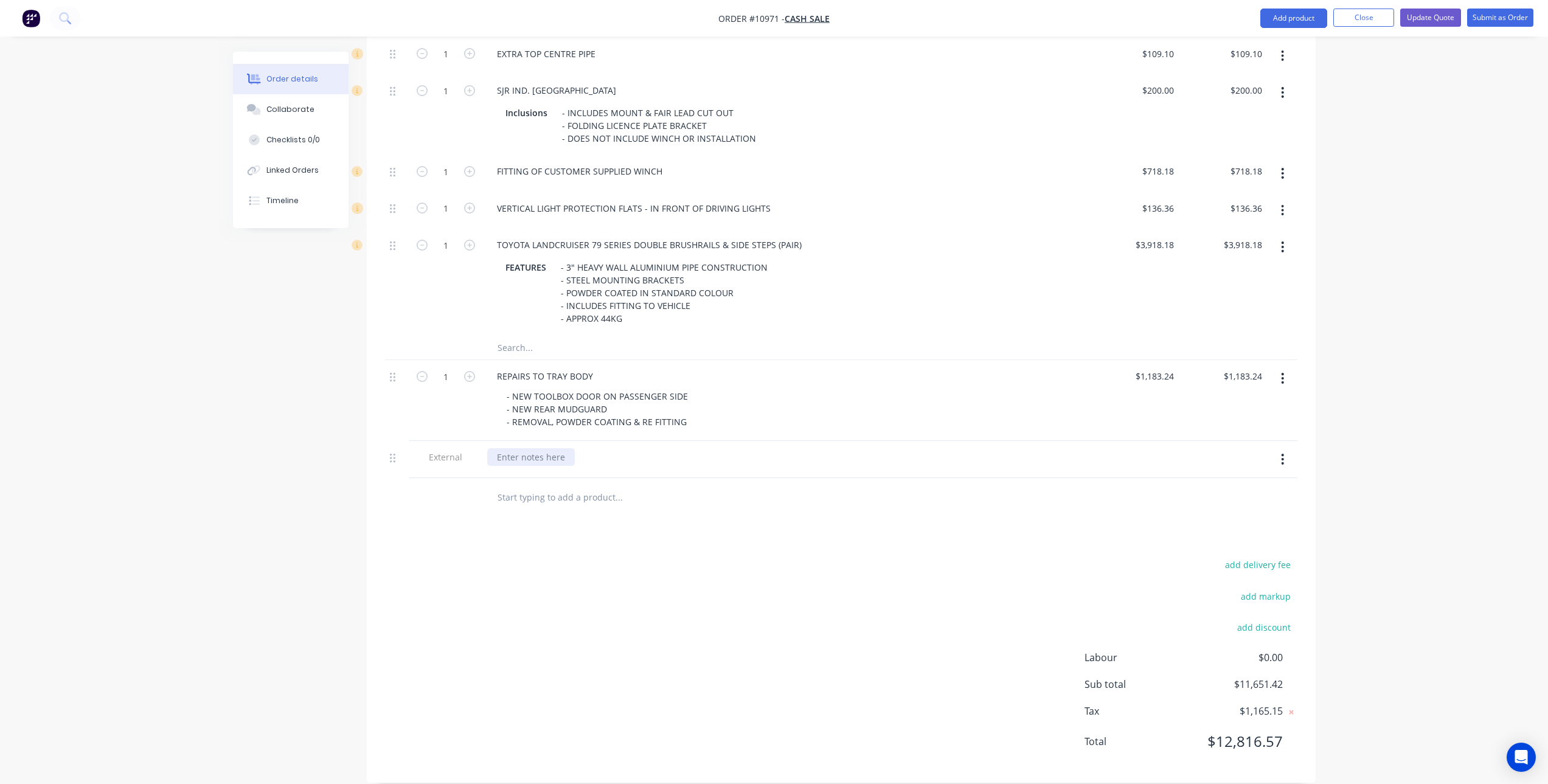
click at [547, 448] on div at bounding box center [530, 456] width 88 height 18
click at [668, 448] on div "REPAIRS TO TOYOTA LANDCRUISER BX04ZT" at bounding box center [584, 456] width 194 height 18
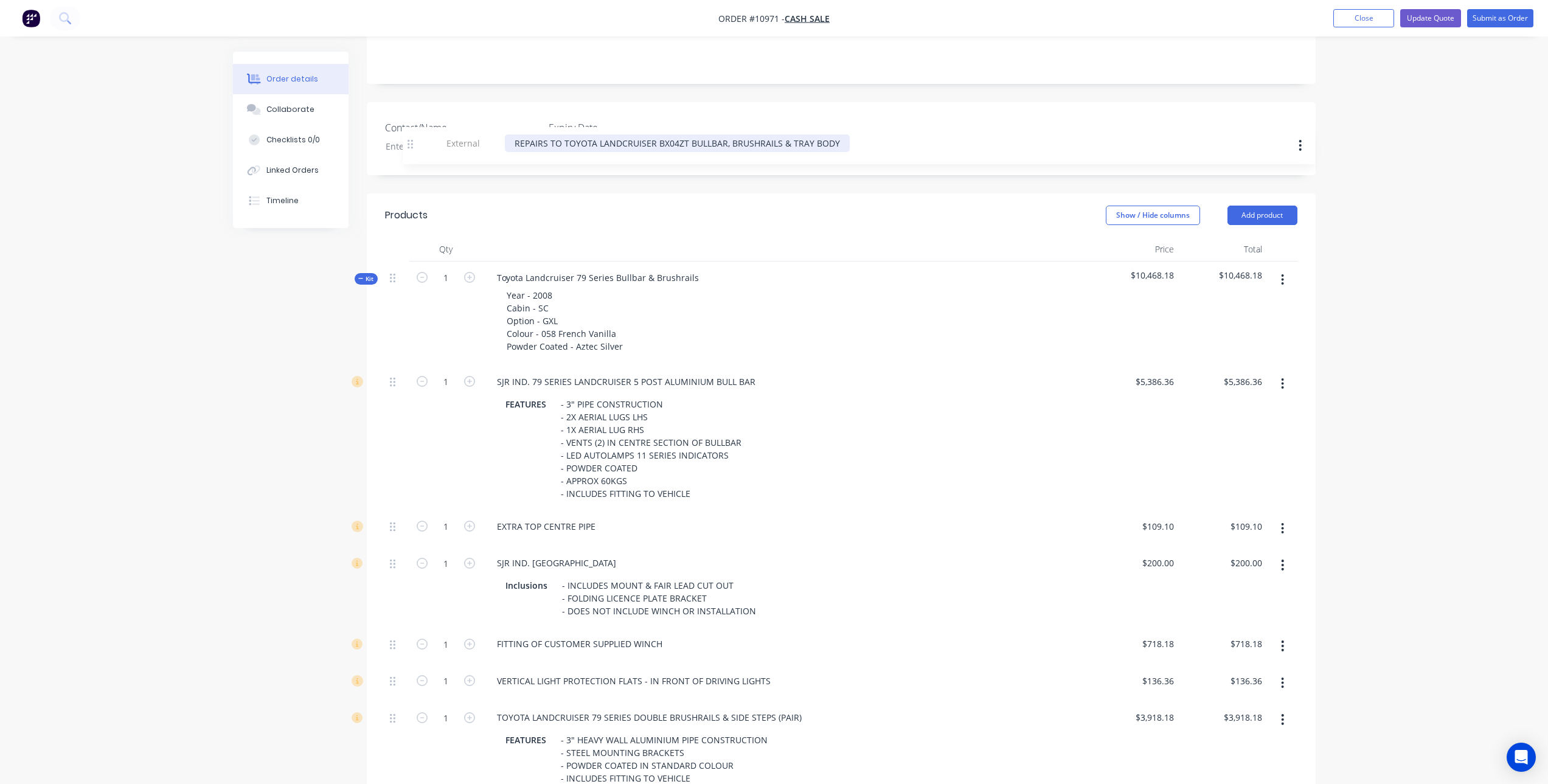
scroll to position [252, 0]
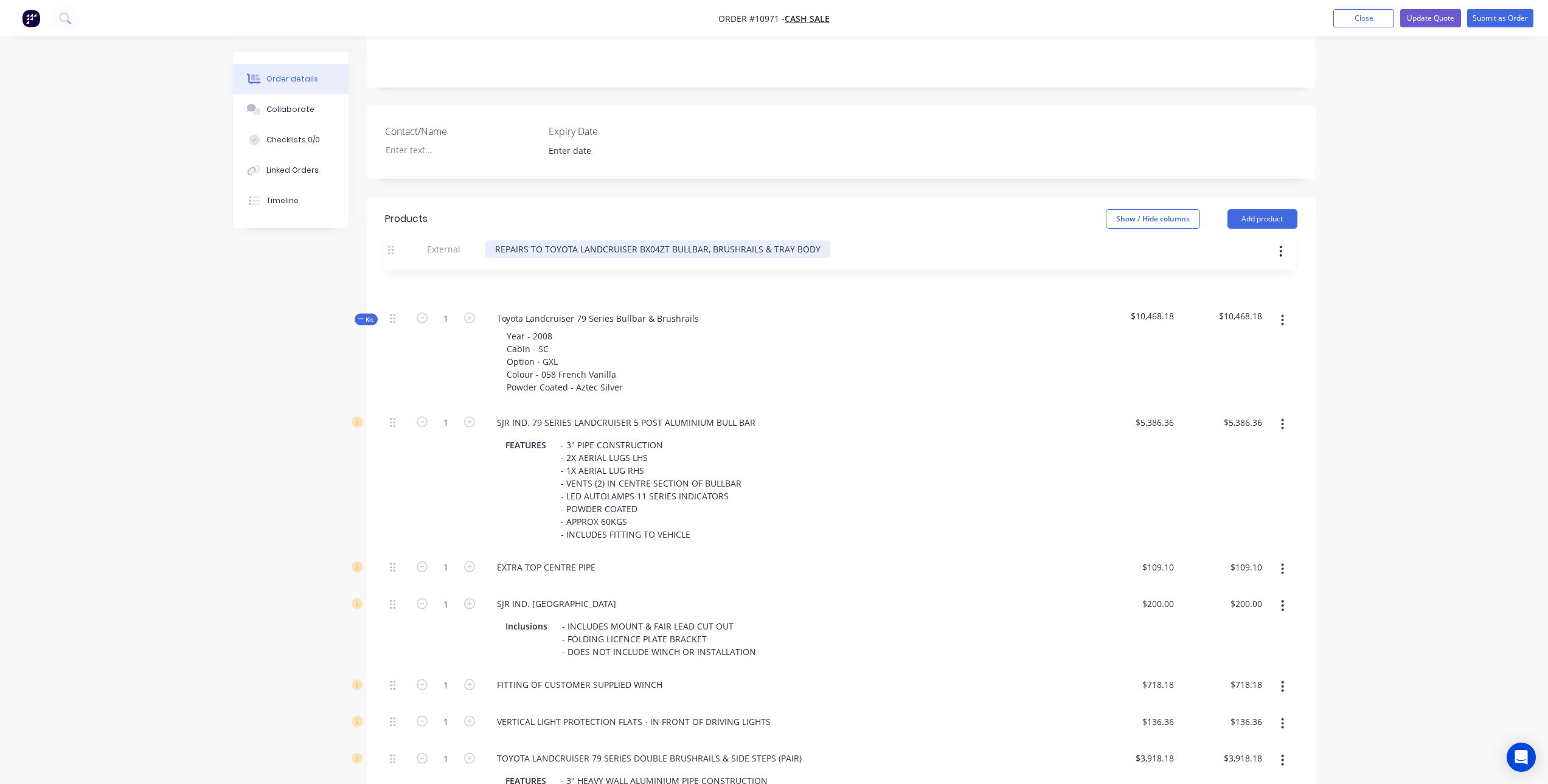
drag, startPoint x: 393, startPoint y: 441, endPoint x: 404, endPoint y: 232, distance: 209.3
click at [390, 220] on div "Products Show / Hide columns Add product Qty Price Total Kit 1 Toyota Landcruis…" at bounding box center [841, 595] width 949 height 797
click at [882, 363] on div "Year - 2008 Cabin - SC Option - GXL Colour - 058 French Vanilla Powder Coated -…" at bounding box center [786, 361] width 599 height 69
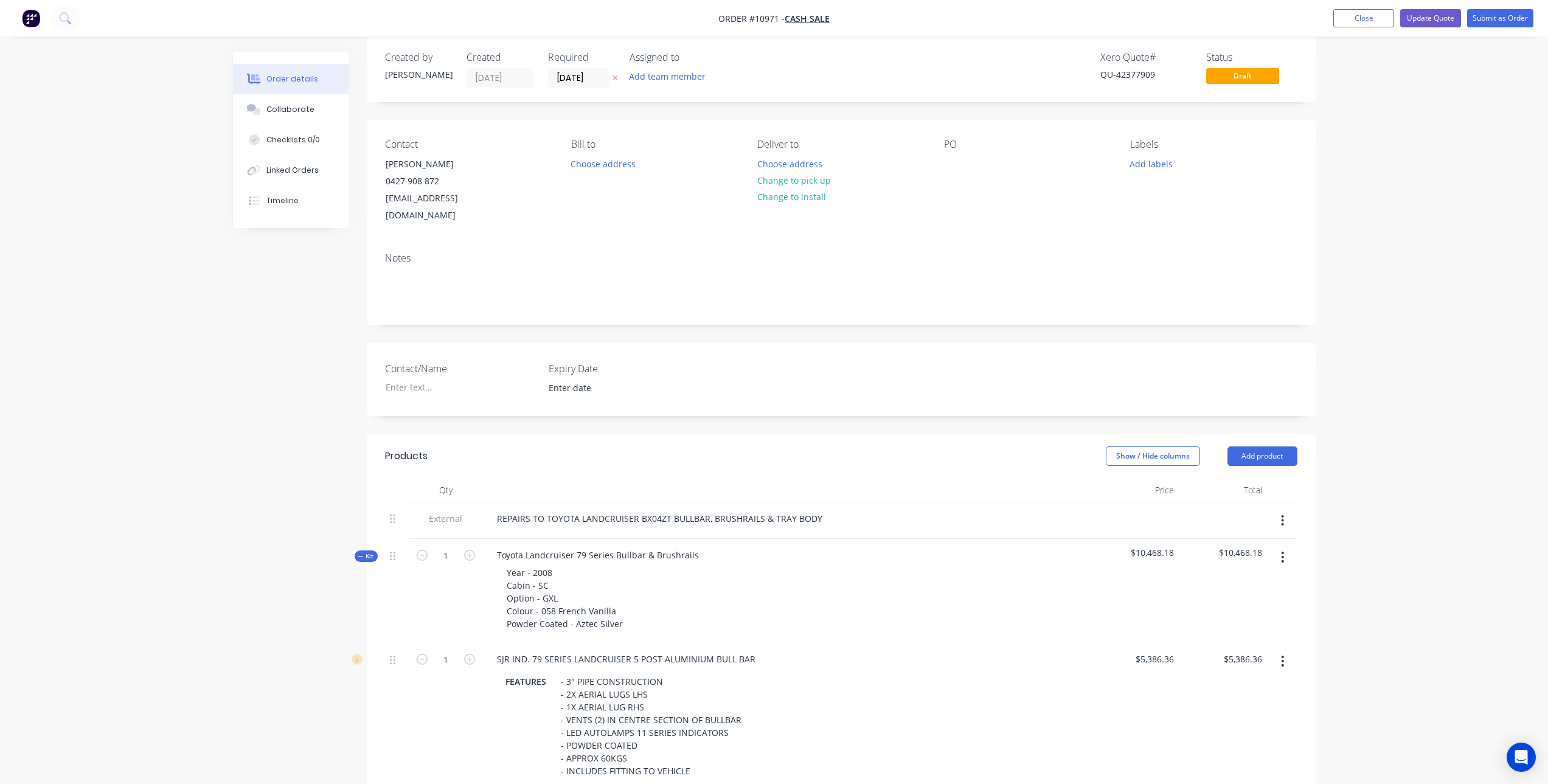
scroll to position [0, 0]
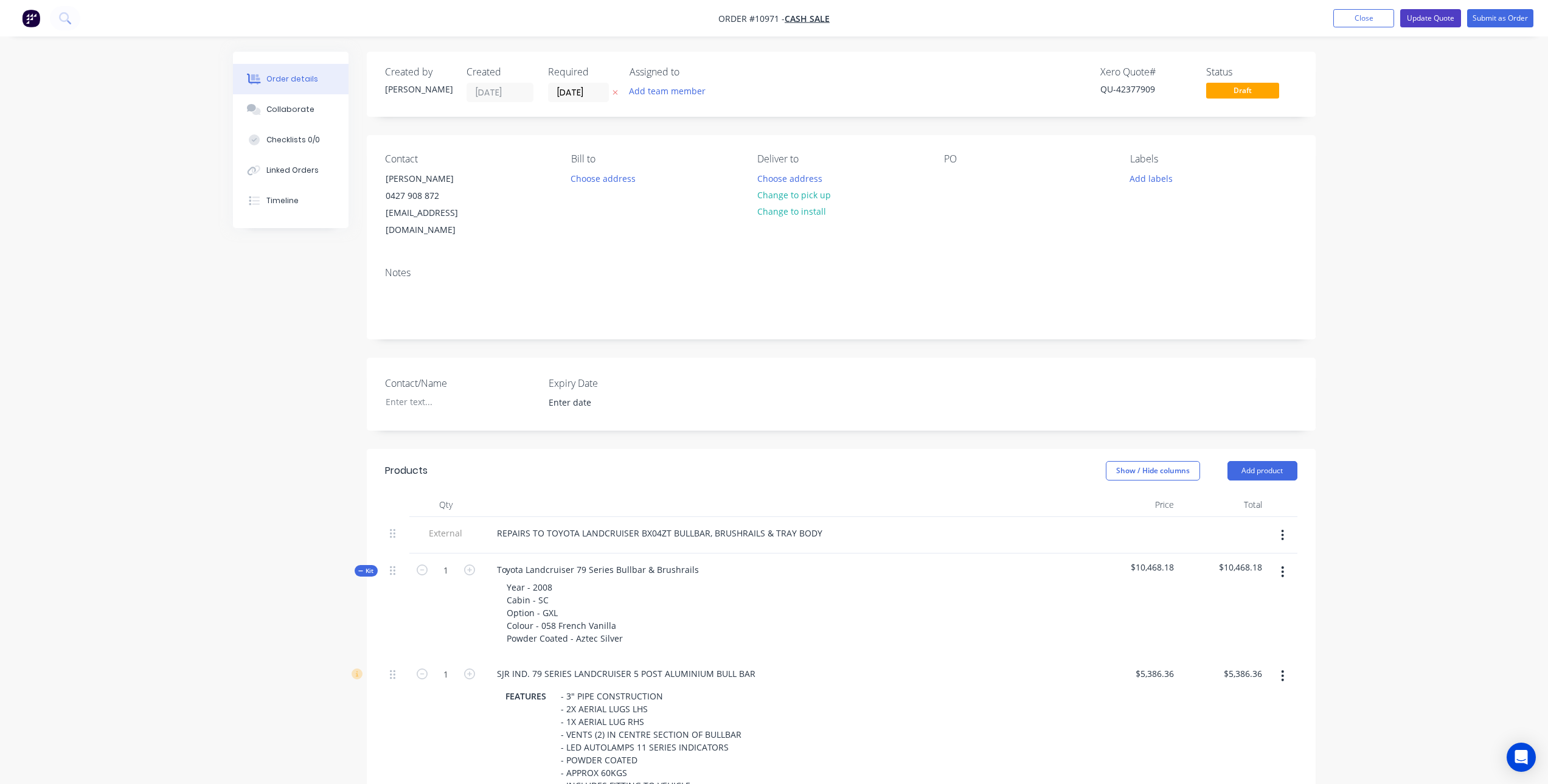
click at [1425, 22] on button "Update Quote" at bounding box center [1430, 18] width 60 height 18
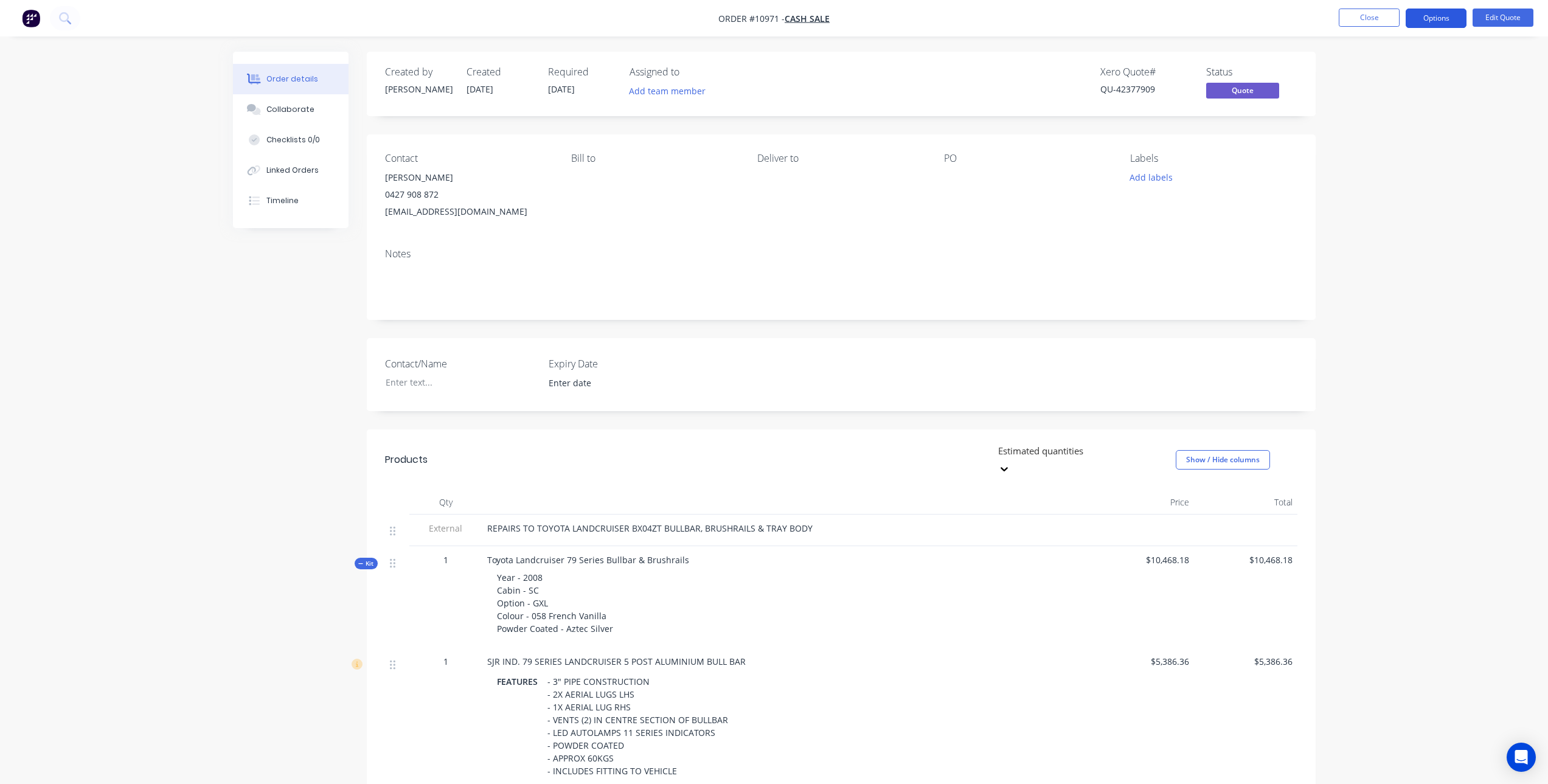
click at [1436, 17] on button "Options" at bounding box center [1436, 18] width 60 height 20
click at [1397, 73] on div "Quote" at bounding box center [1399, 73] width 112 height 18
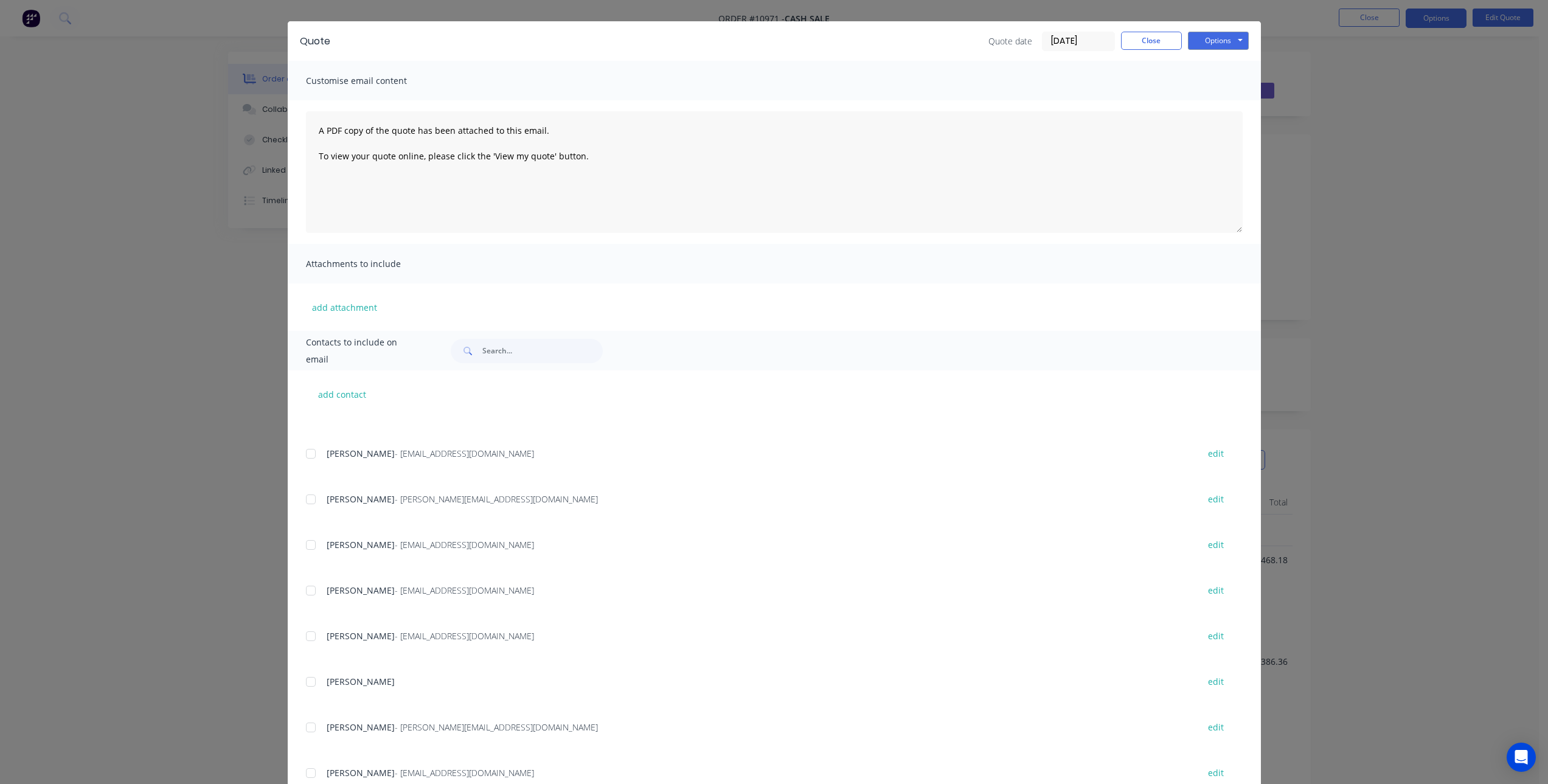
scroll to position [71, 0]
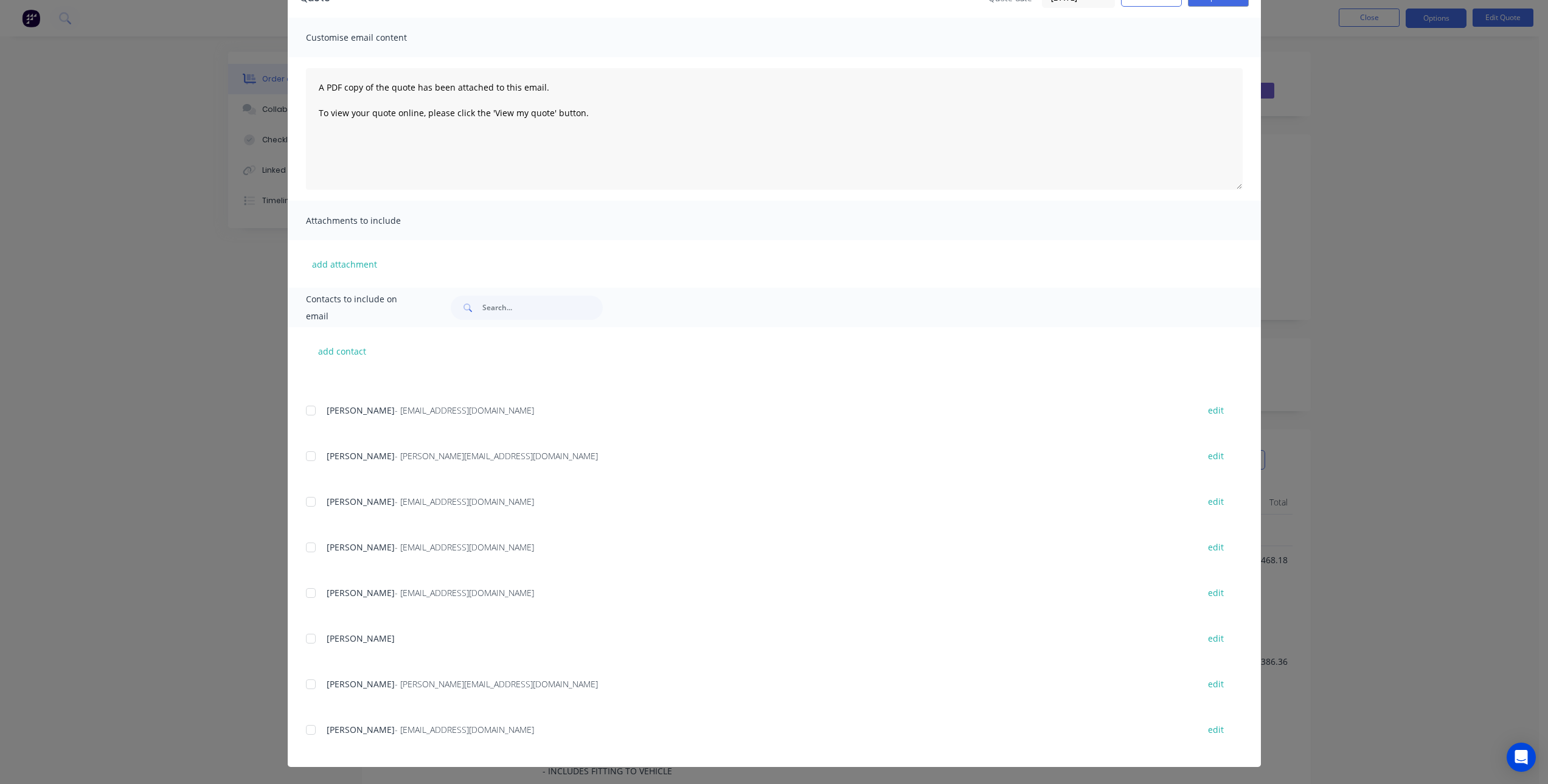
click at [304, 731] on div at bounding box center [311, 730] width 25 height 25
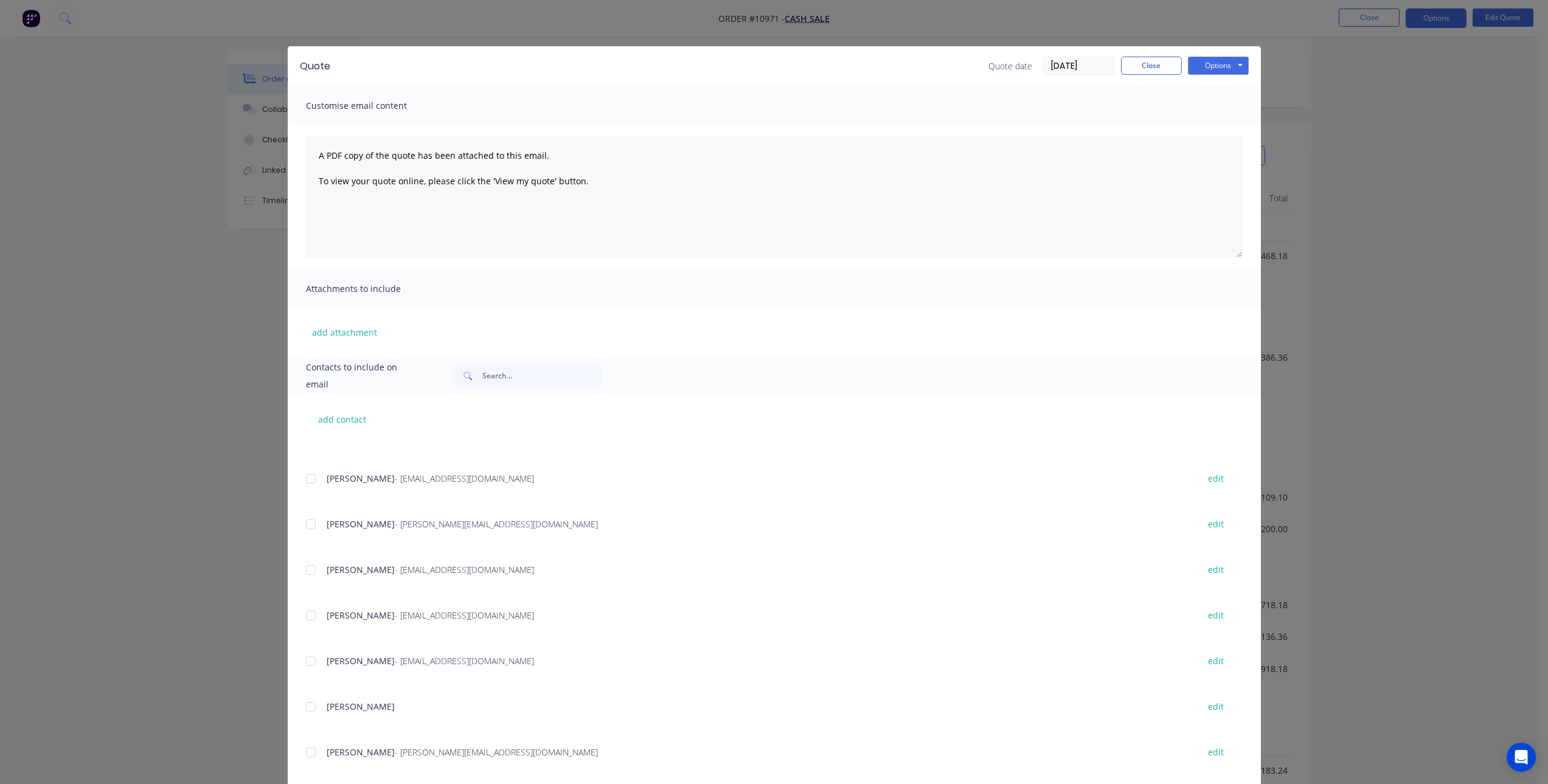
scroll to position [0, 0]
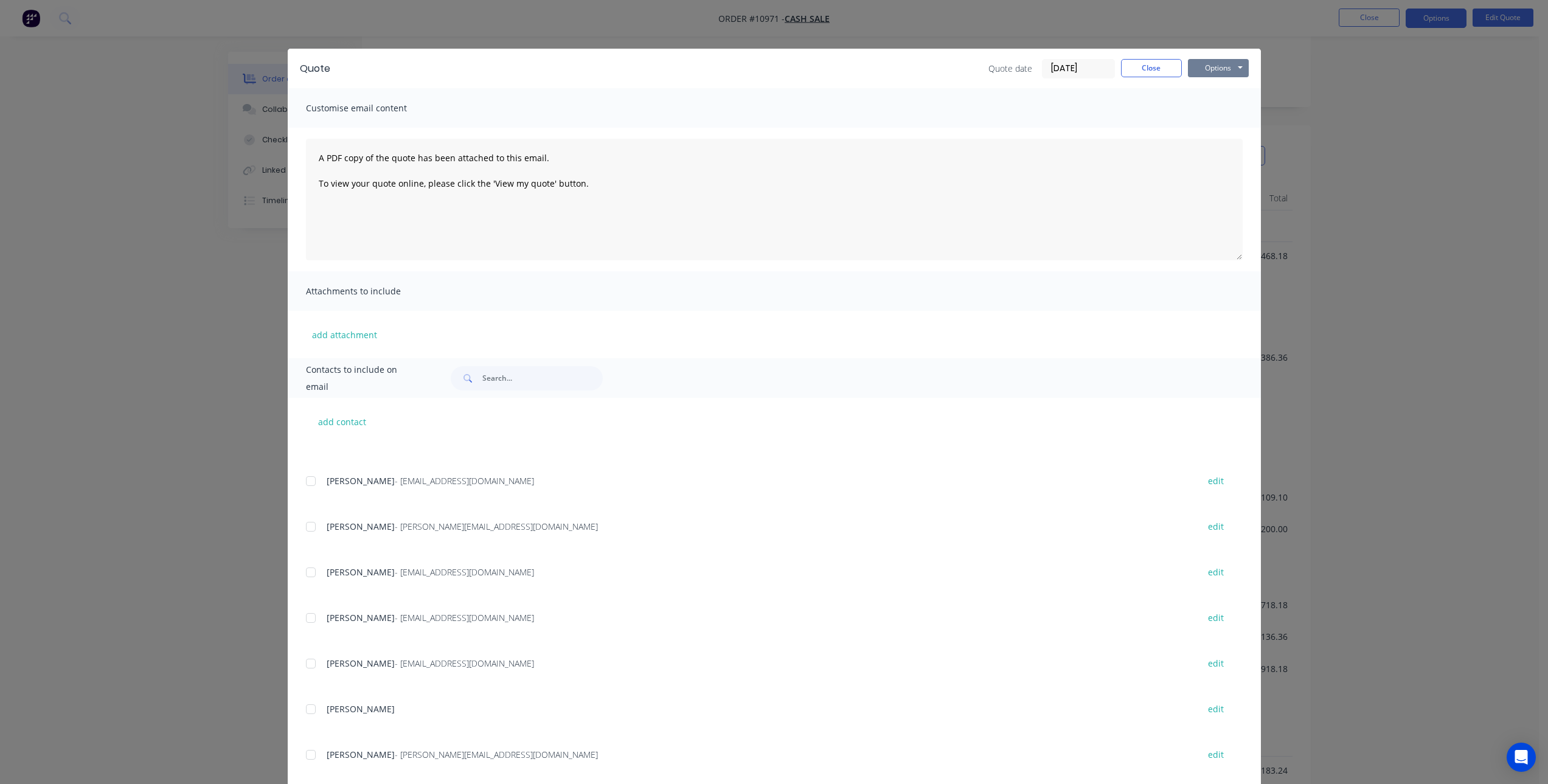
click at [1227, 71] on button "Options" at bounding box center [1218, 67] width 60 height 18
click at [1222, 127] on button "Email" at bounding box center [1226, 130] width 77 height 20
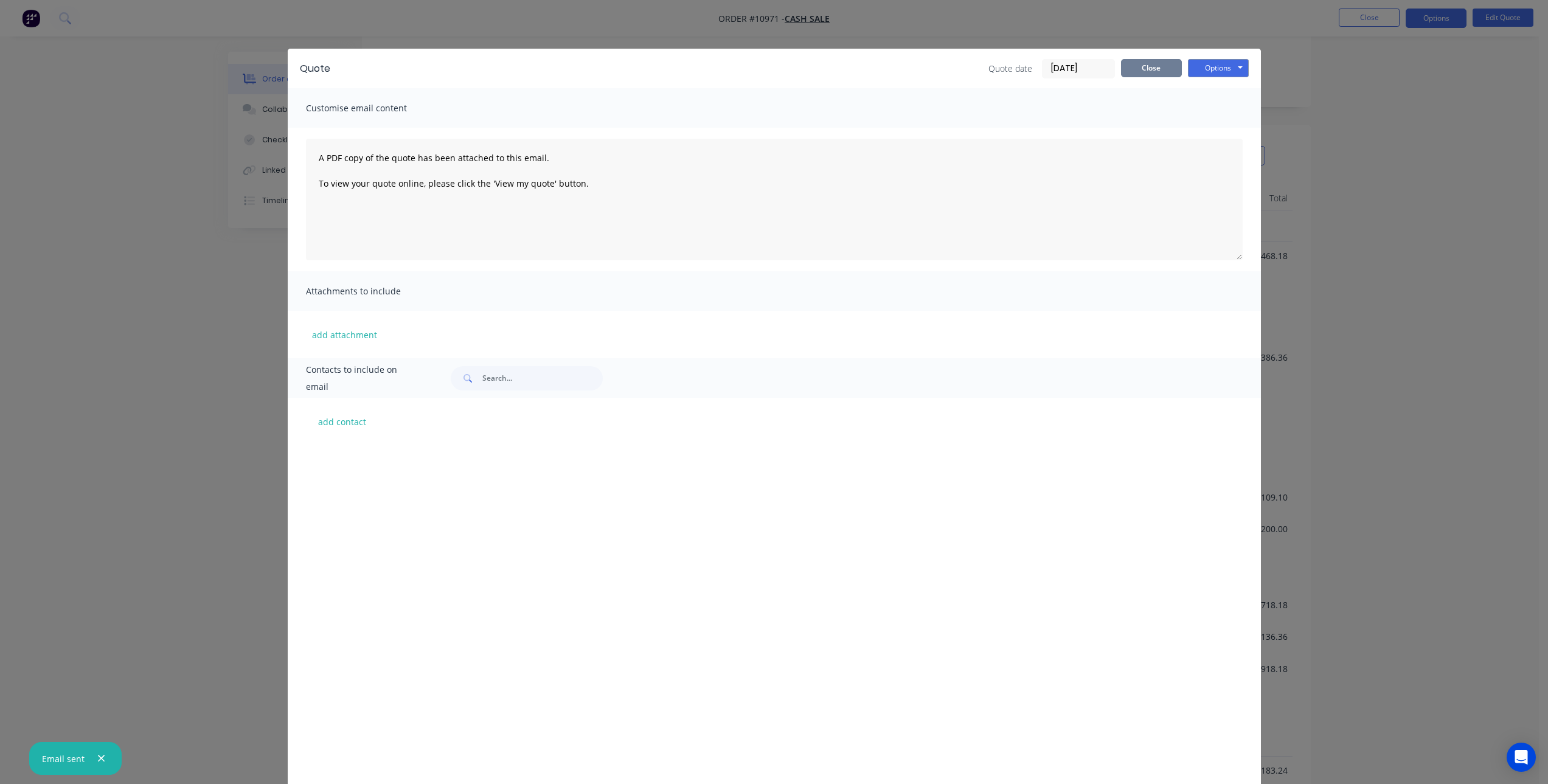
scroll to position [3164, 0]
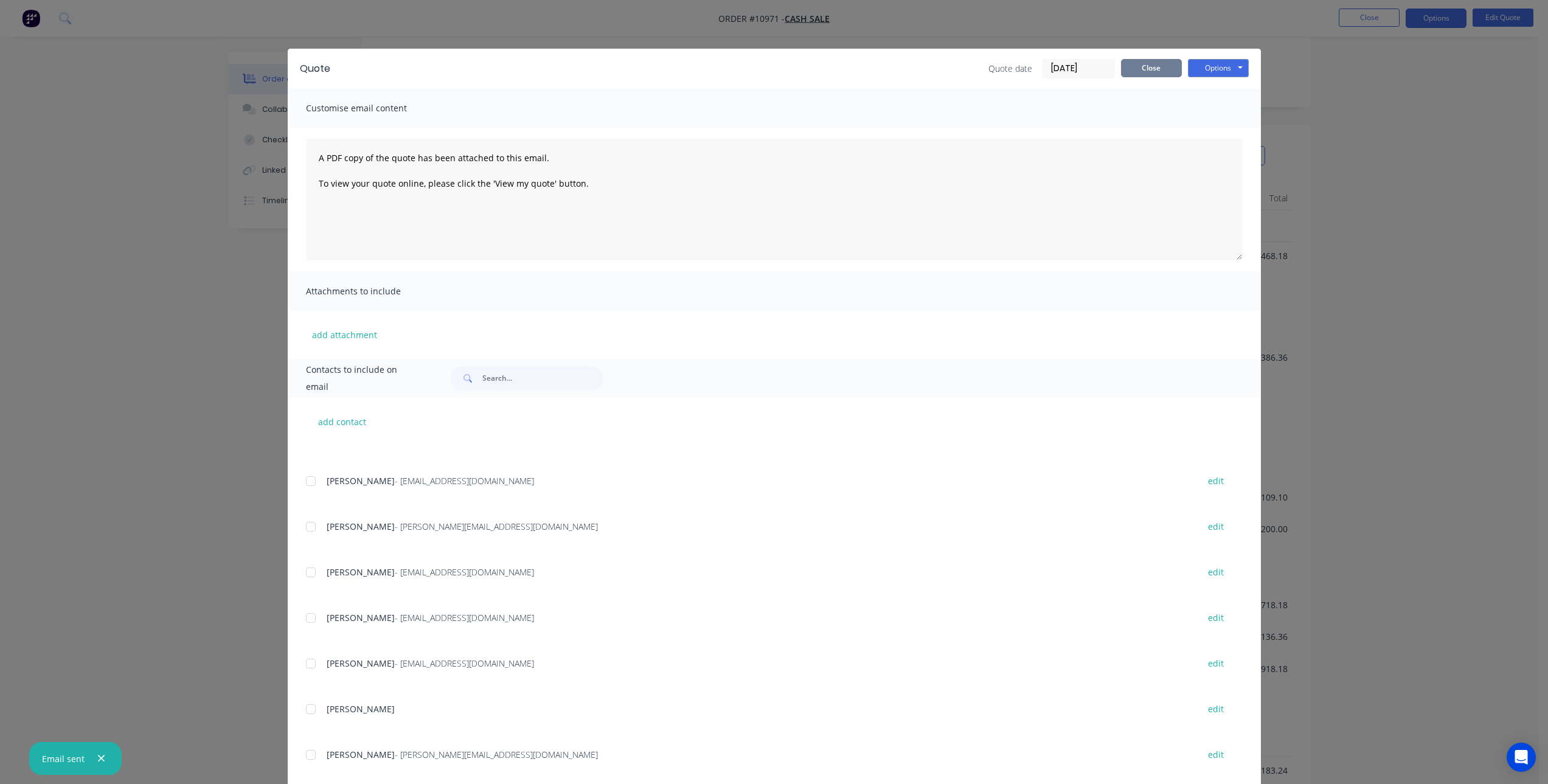
click at [1150, 59] on button "Close" at bounding box center [1150, 67] width 60 height 18
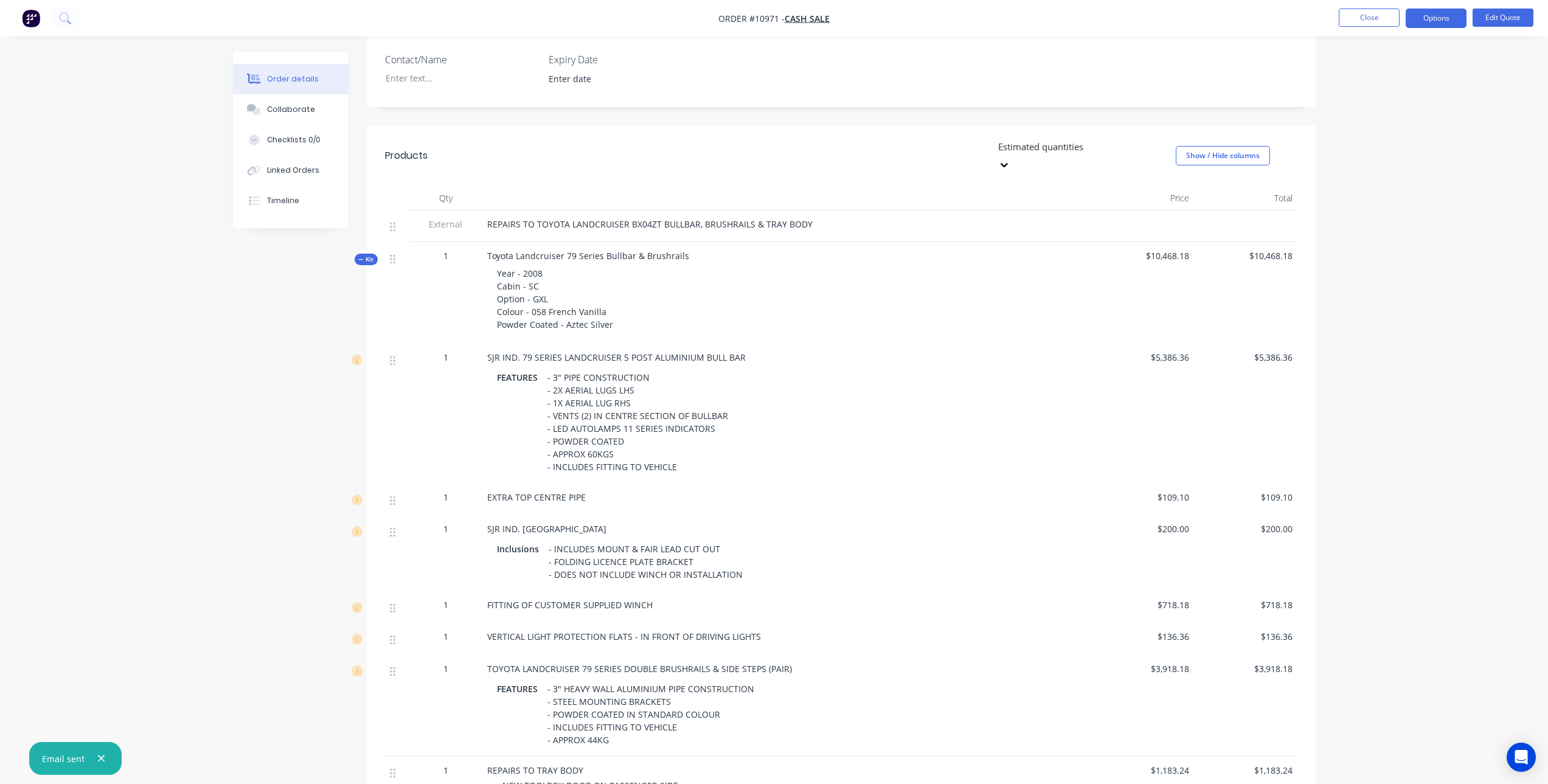
click at [1442, 297] on div "Order details Collaborate Checklists 0/0 Linked Orders Timeline Order details C…" at bounding box center [774, 357] width 1548 height 1321
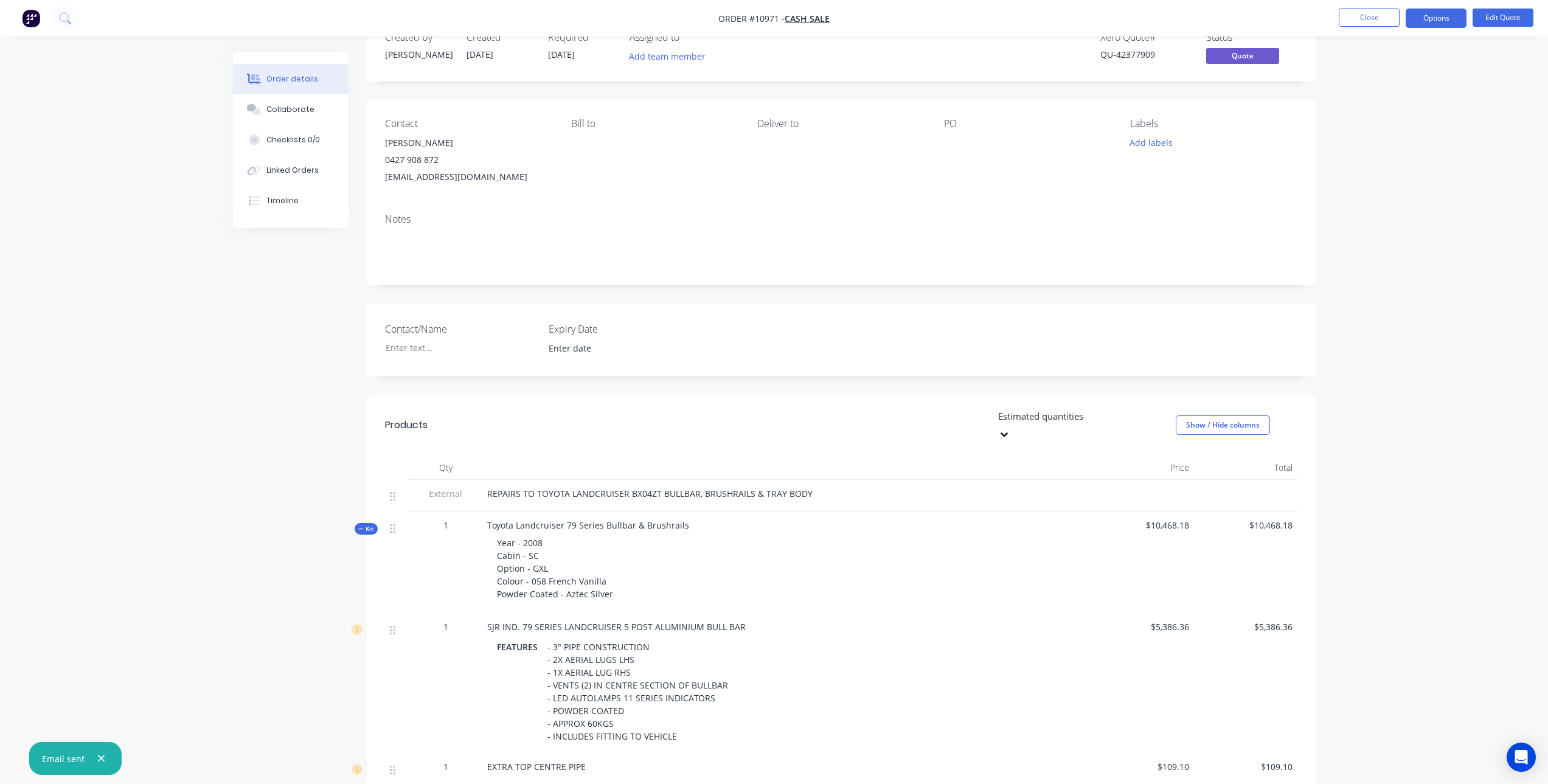
scroll to position [34, 0]
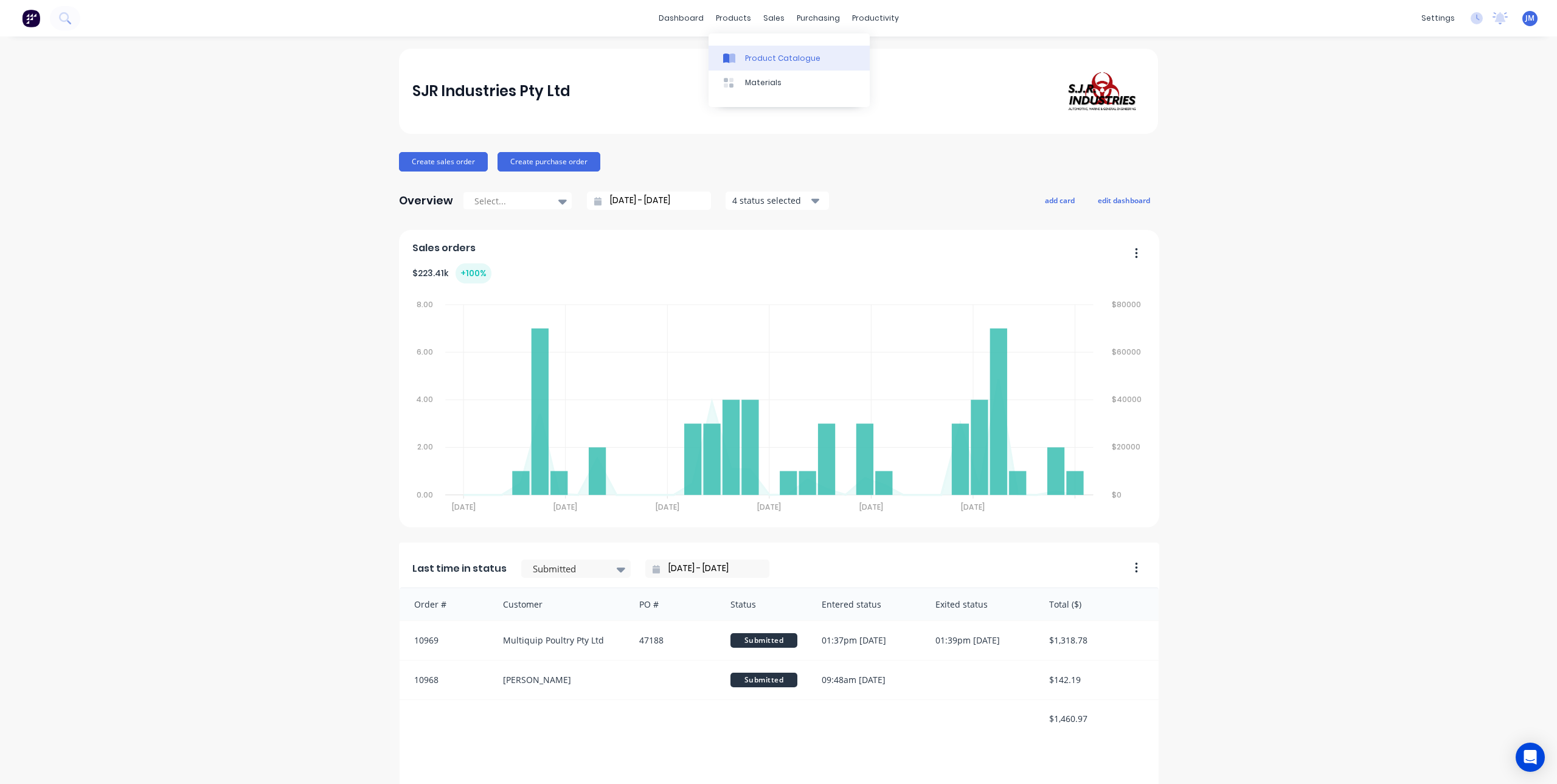
click at [738, 54] on div at bounding box center [732, 58] width 18 height 11
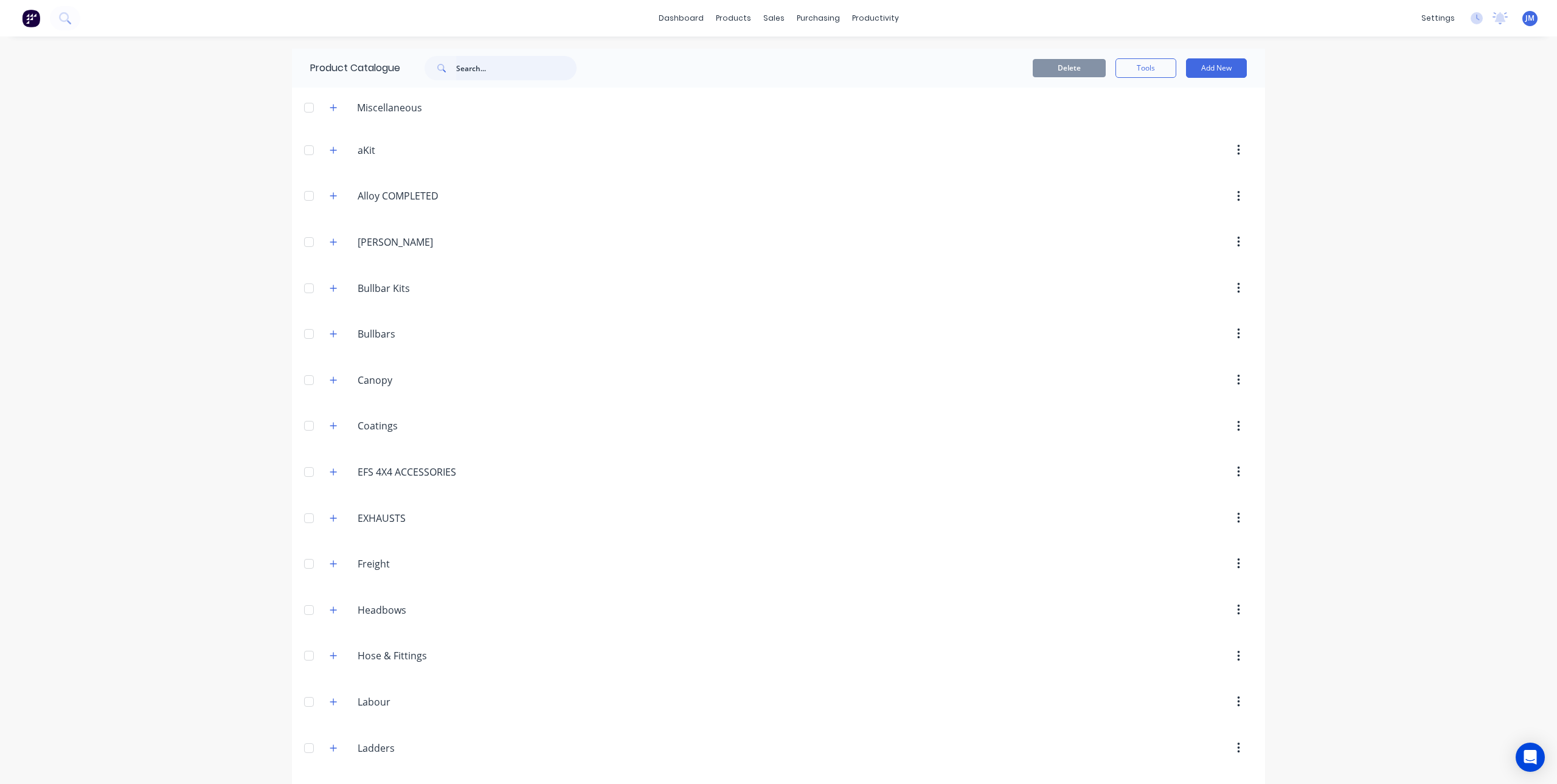
click at [485, 63] on input "text" at bounding box center [516, 68] width 120 height 25
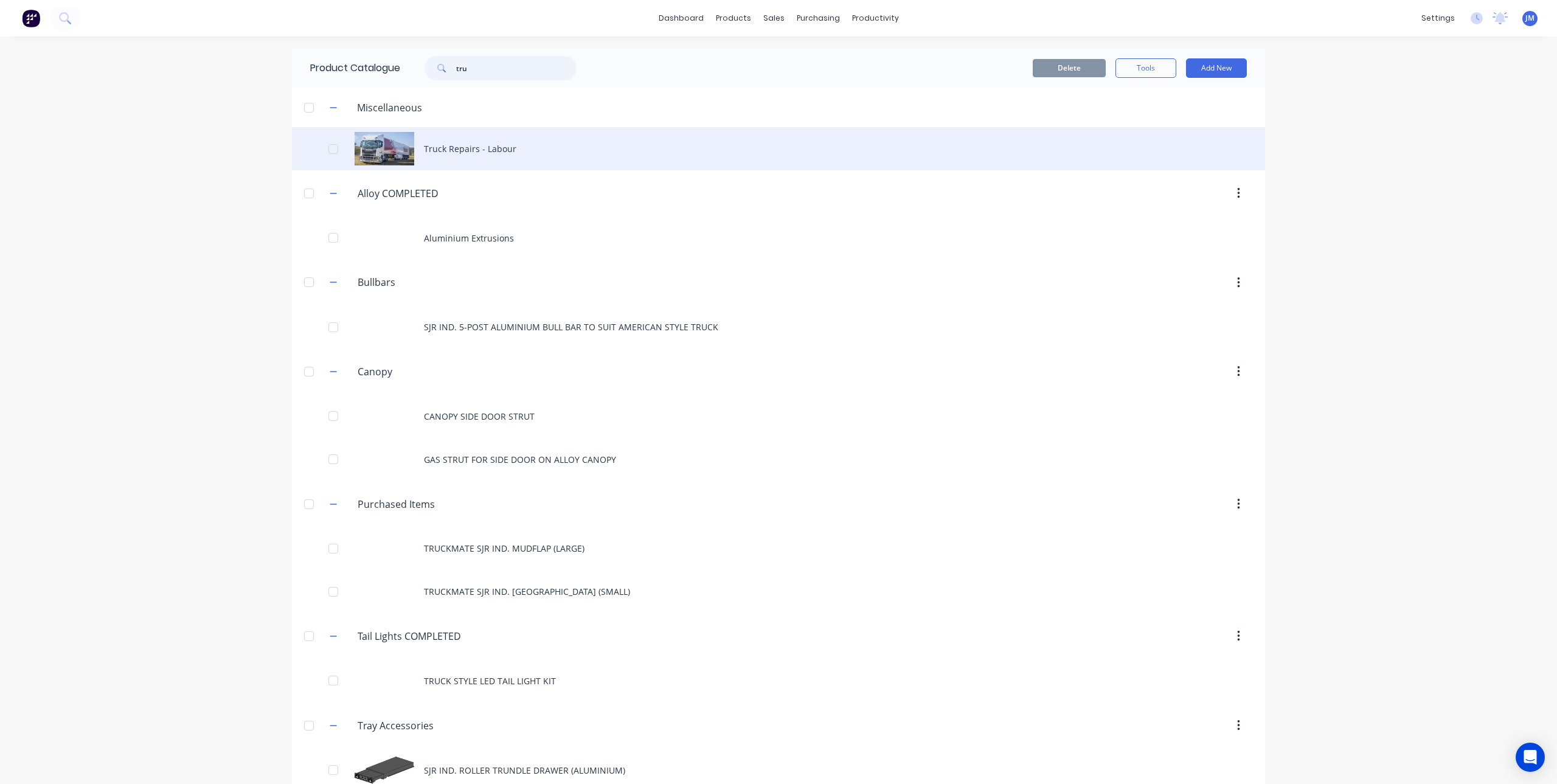
type input "tru"
click at [482, 156] on div "Truck Repairs - Labour" at bounding box center [778, 148] width 974 height 43
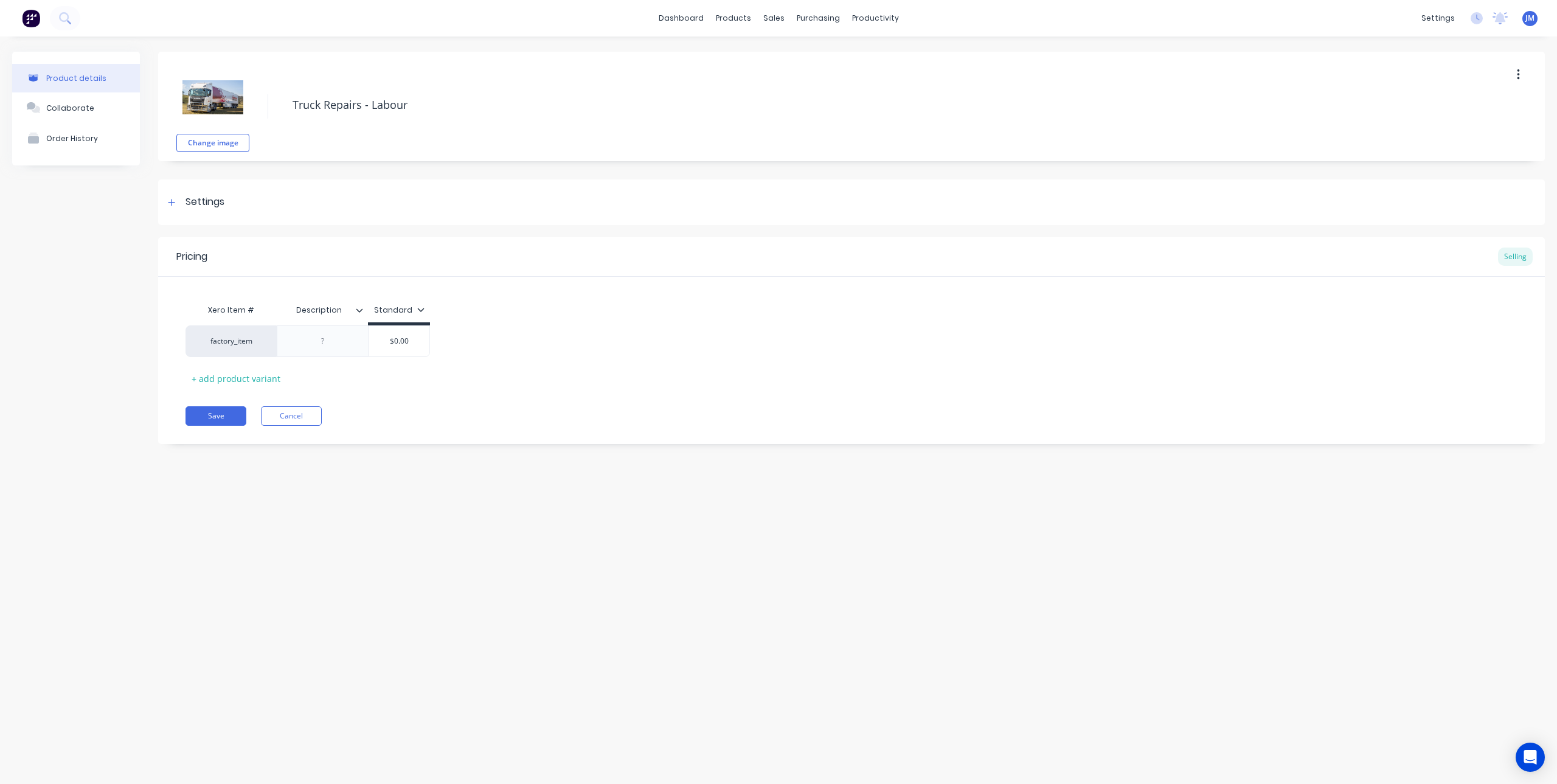
type textarea "x"
click at [246, 345] on div "factory_item" at bounding box center [231, 340] width 67 height 11
type input "truc"
click at [271, 314] on button "41125 - Truck Repairs" at bounding box center [294, 310] width 191 height 18
type textarea "x"
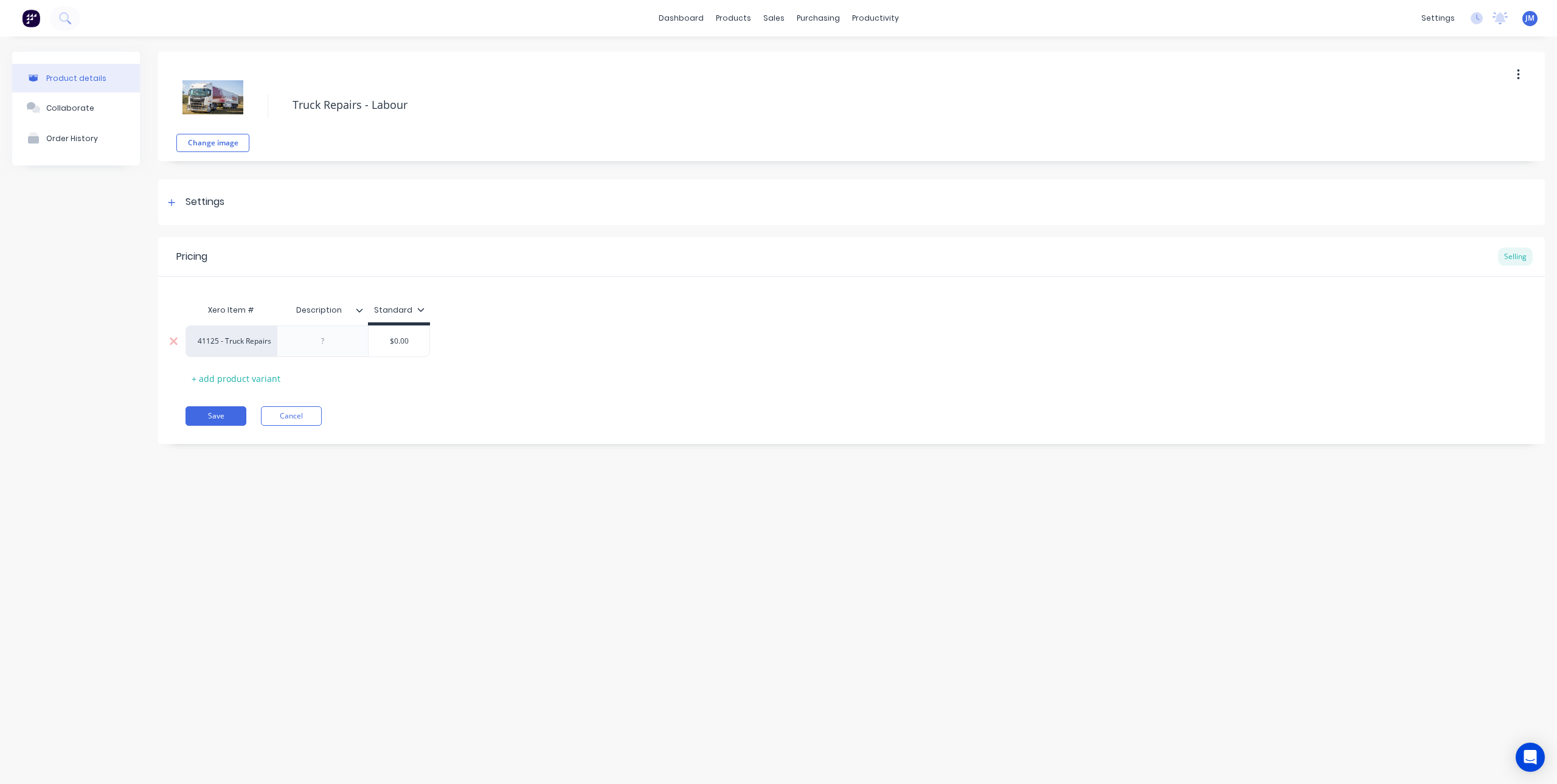
click at [466, 375] on div "Xero Item # Description Standard 41125 - Truck Repairs $0.00 + add product vari…" at bounding box center [852, 343] width 1332 height 90
type input "$0.00"
click at [387, 341] on input "$0.00" at bounding box center [399, 340] width 60 height 11
drag, startPoint x: 387, startPoint y: 341, endPoint x: 429, endPoint y: 341, distance: 42.0
click at [429, 341] on input "$0.00" at bounding box center [399, 340] width 60 height 11
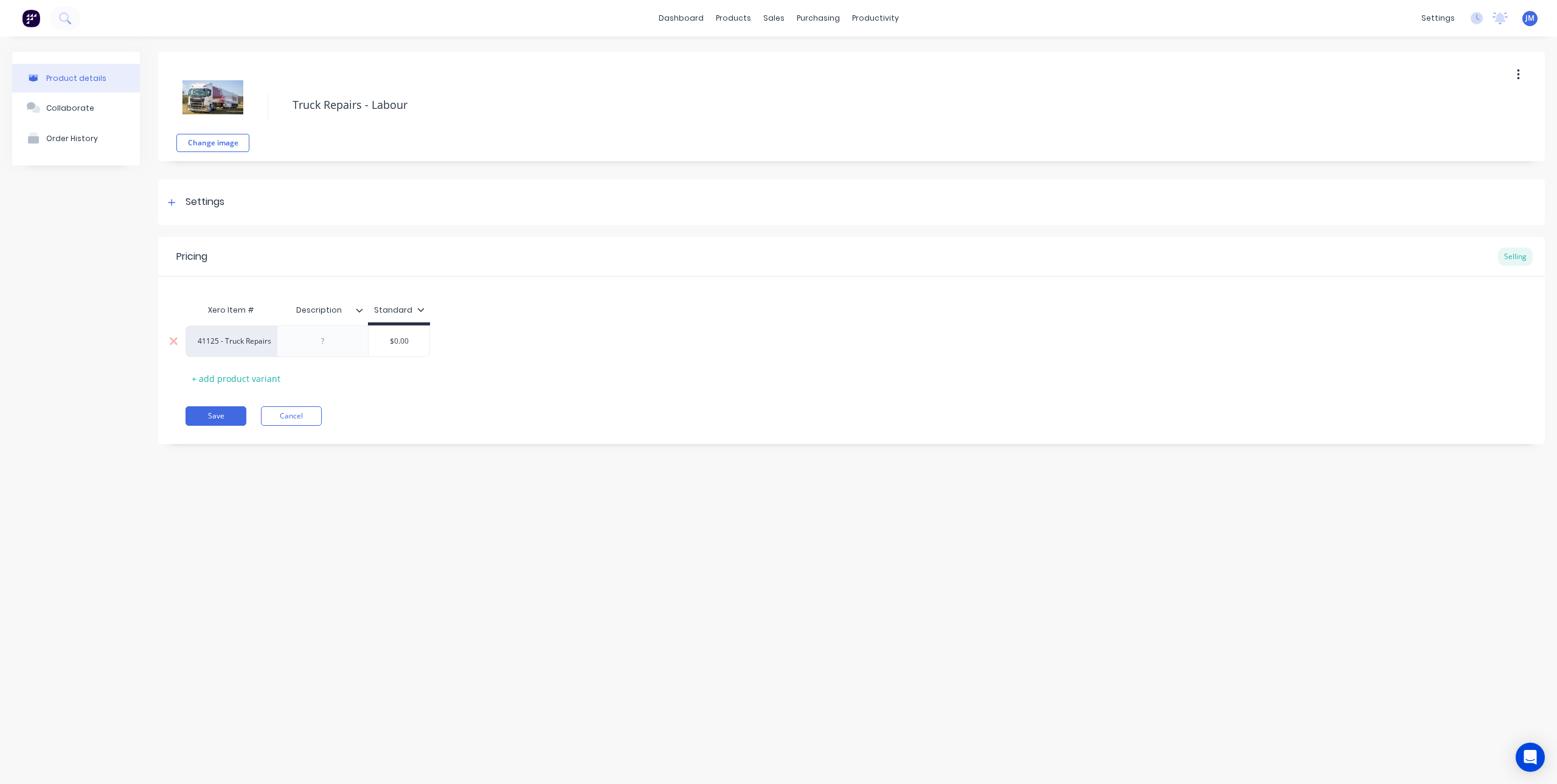
type textarea "x"
type input "1"
type textarea "x"
type input "12"
type textarea "x"
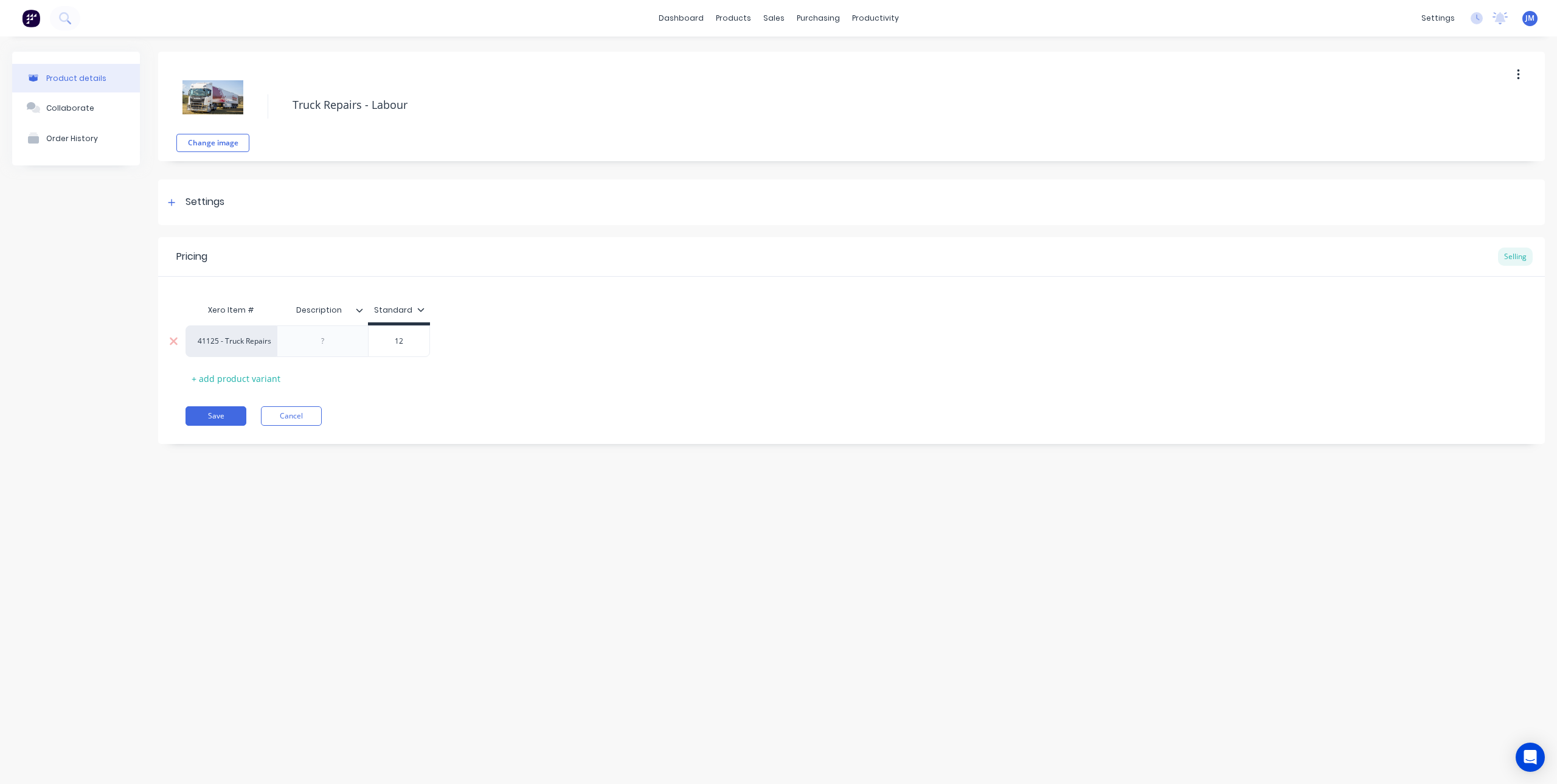
type input "127"
type textarea "x"
type input "127."
type textarea "x"
type input "127.2"
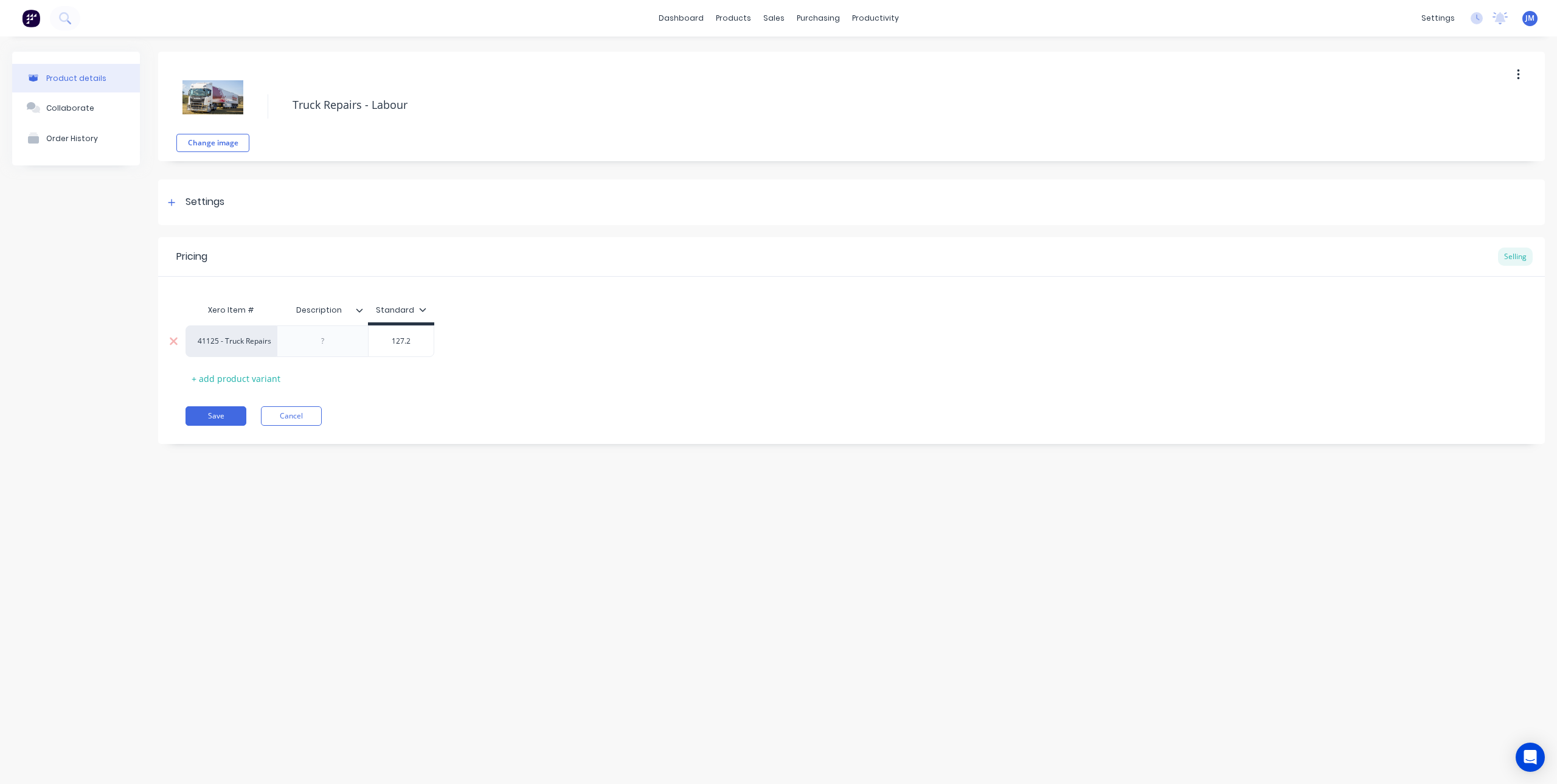
type textarea "x"
type input "127.27"
type textarea "x"
type input "127.272"
type textarea "x"
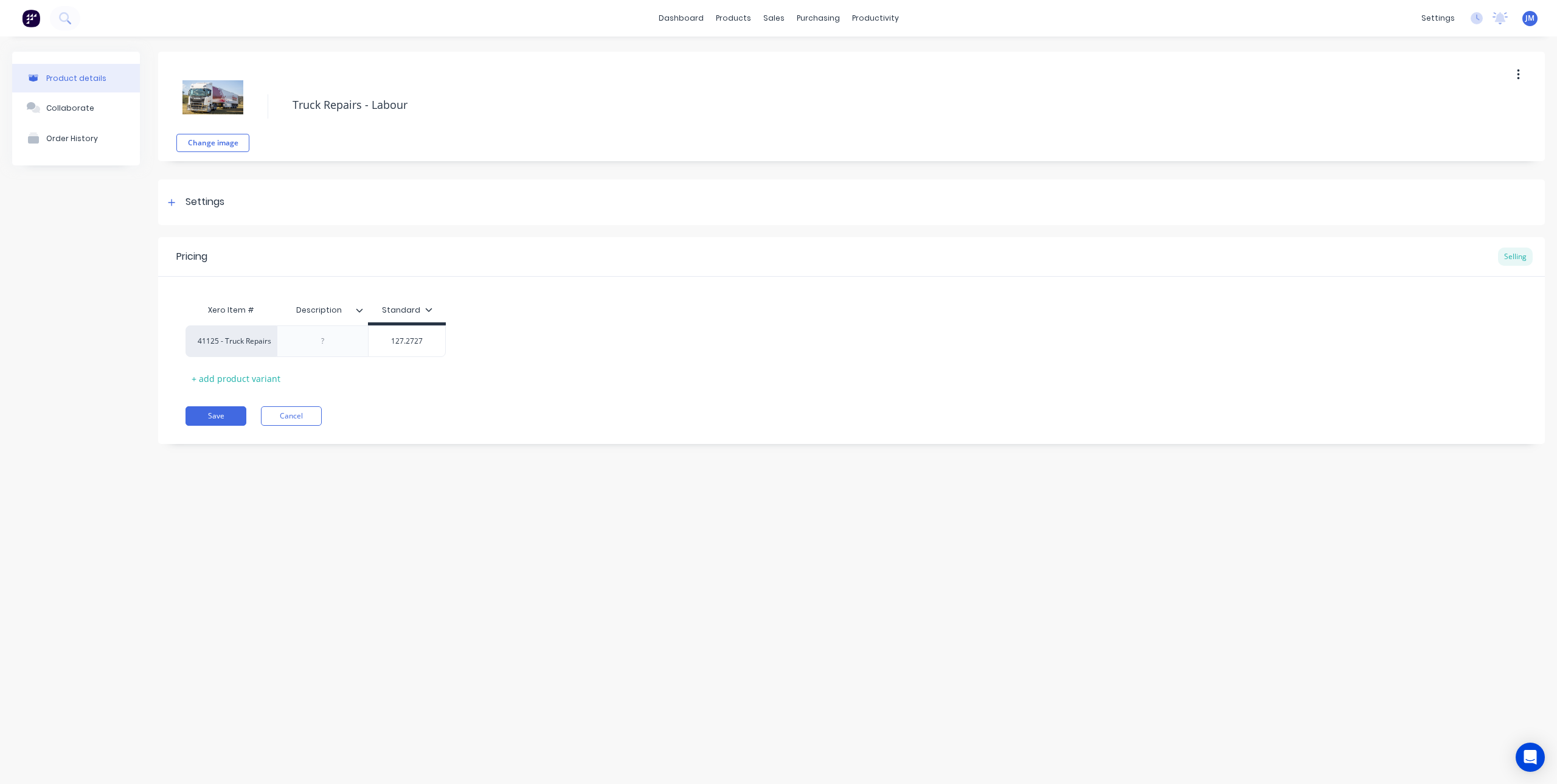
type input "127.2727"
click at [425, 391] on div "Pricing Selling Xero Item # Description Standard 41125 - Truck Repairs $127.272…" at bounding box center [852, 340] width 1387 height 207
click at [357, 309] on icon at bounding box center [360, 310] width 7 height 3
type textarea "x"
click at [511, 358] on div "Xero Item # Description Standard 41125 - Truck Repairs $127.2727 127.2727 + add…" at bounding box center [852, 343] width 1332 height 90
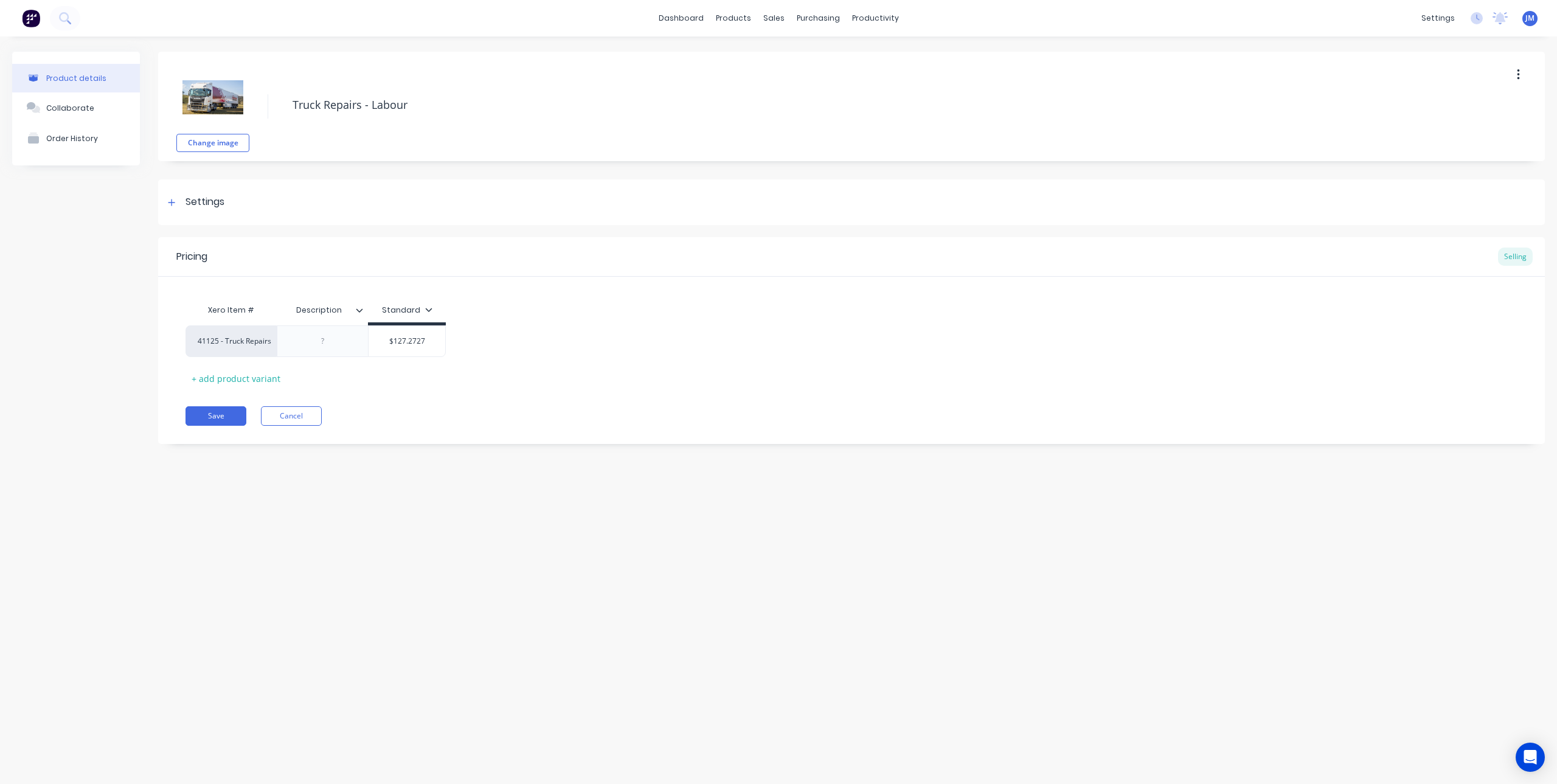
click at [344, 307] on input "Description" at bounding box center [319, 310] width 84 height 11
drag, startPoint x: 344, startPoint y: 307, endPoint x: 282, endPoint y: 309, distance: 62.0
click at [282, 309] on input "Description" at bounding box center [319, 310] width 84 height 11
type input "-"
click at [429, 412] on div "Save Cancel" at bounding box center [865, 415] width 1359 height 20
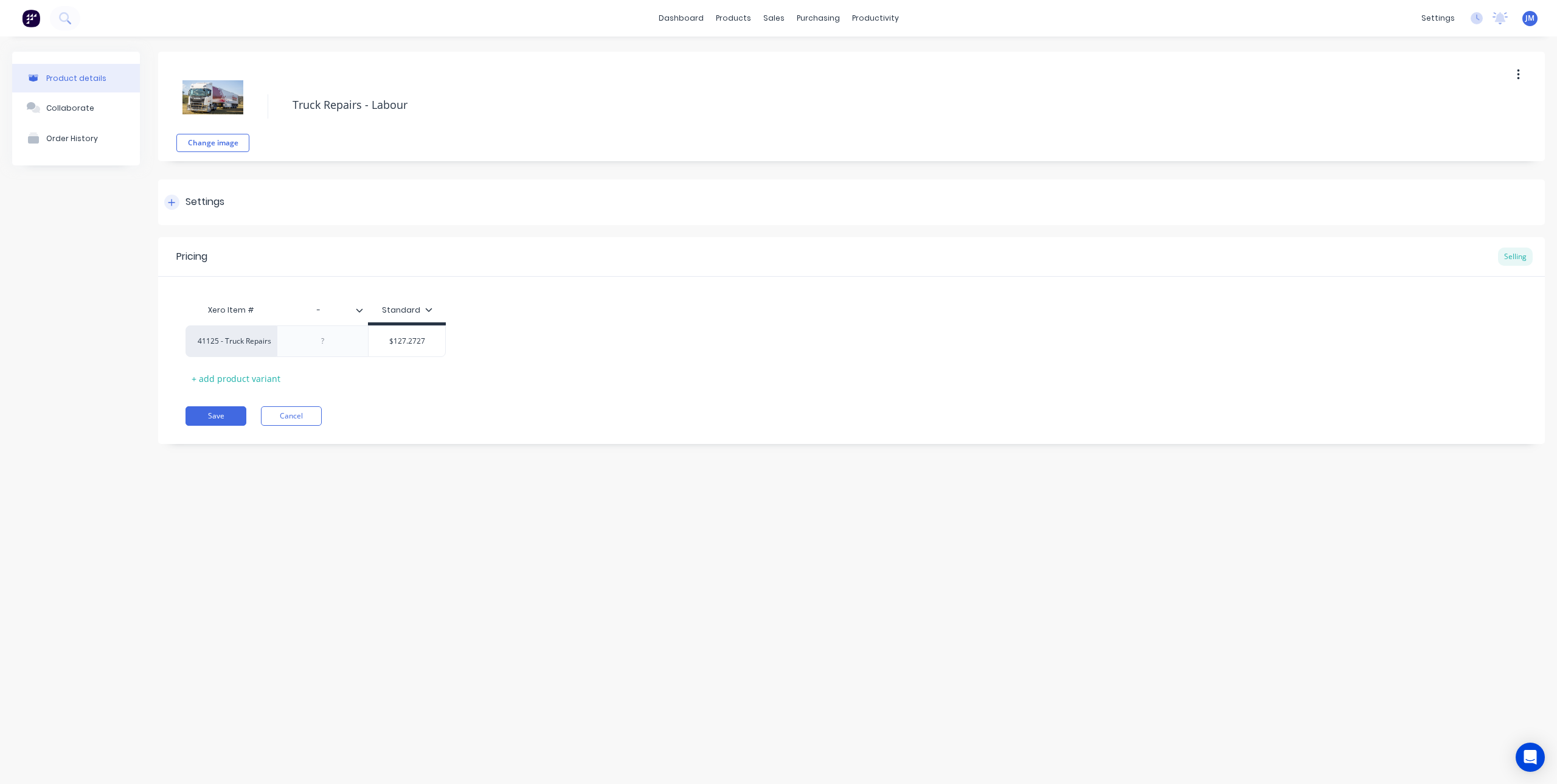
click at [170, 201] on icon at bounding box center [171, 203] width 8 height 9
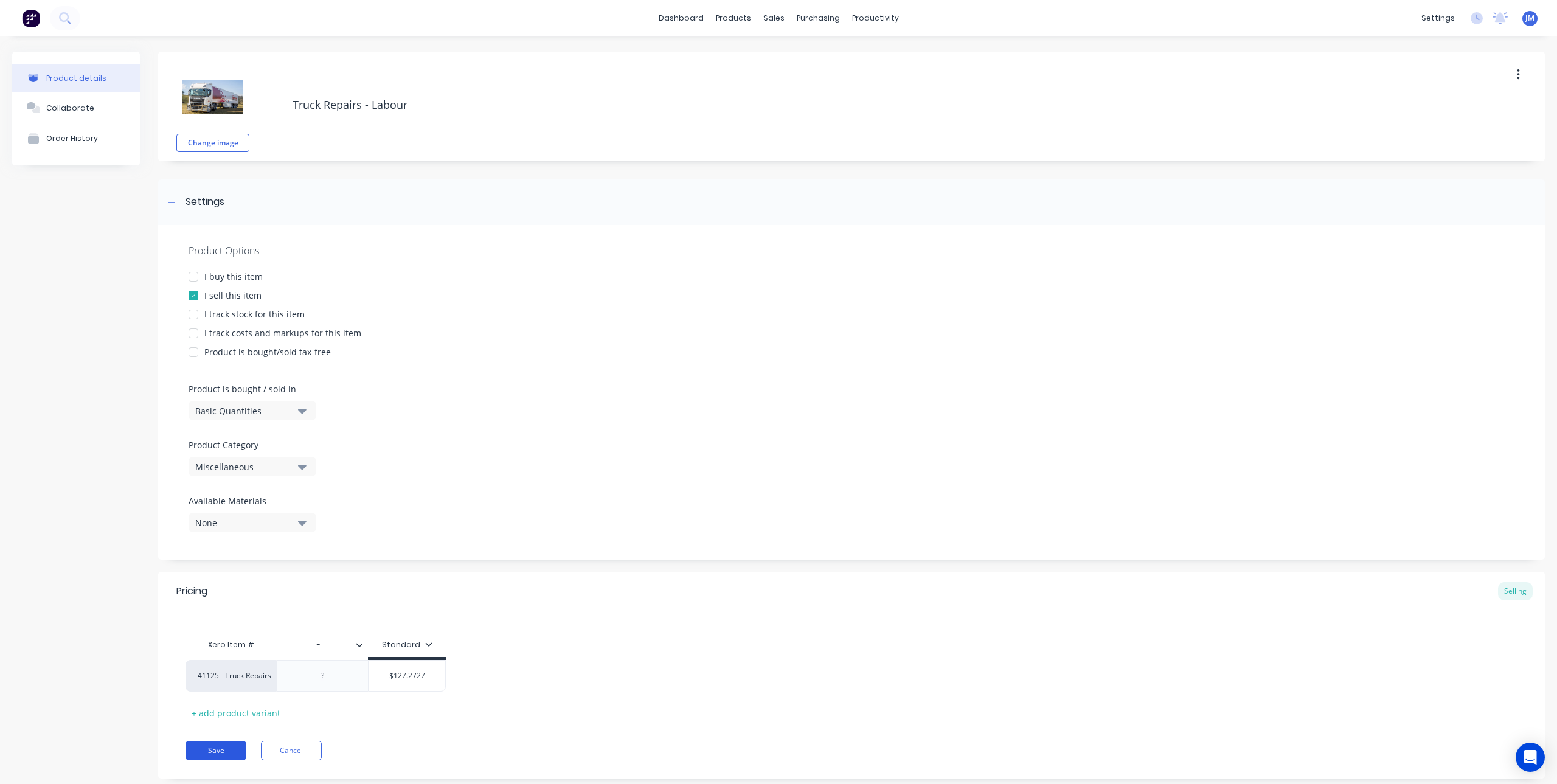
click at [232, 746] on button "Save" at bounding box center [215, 750] width 60 height 20
type textarea "x"
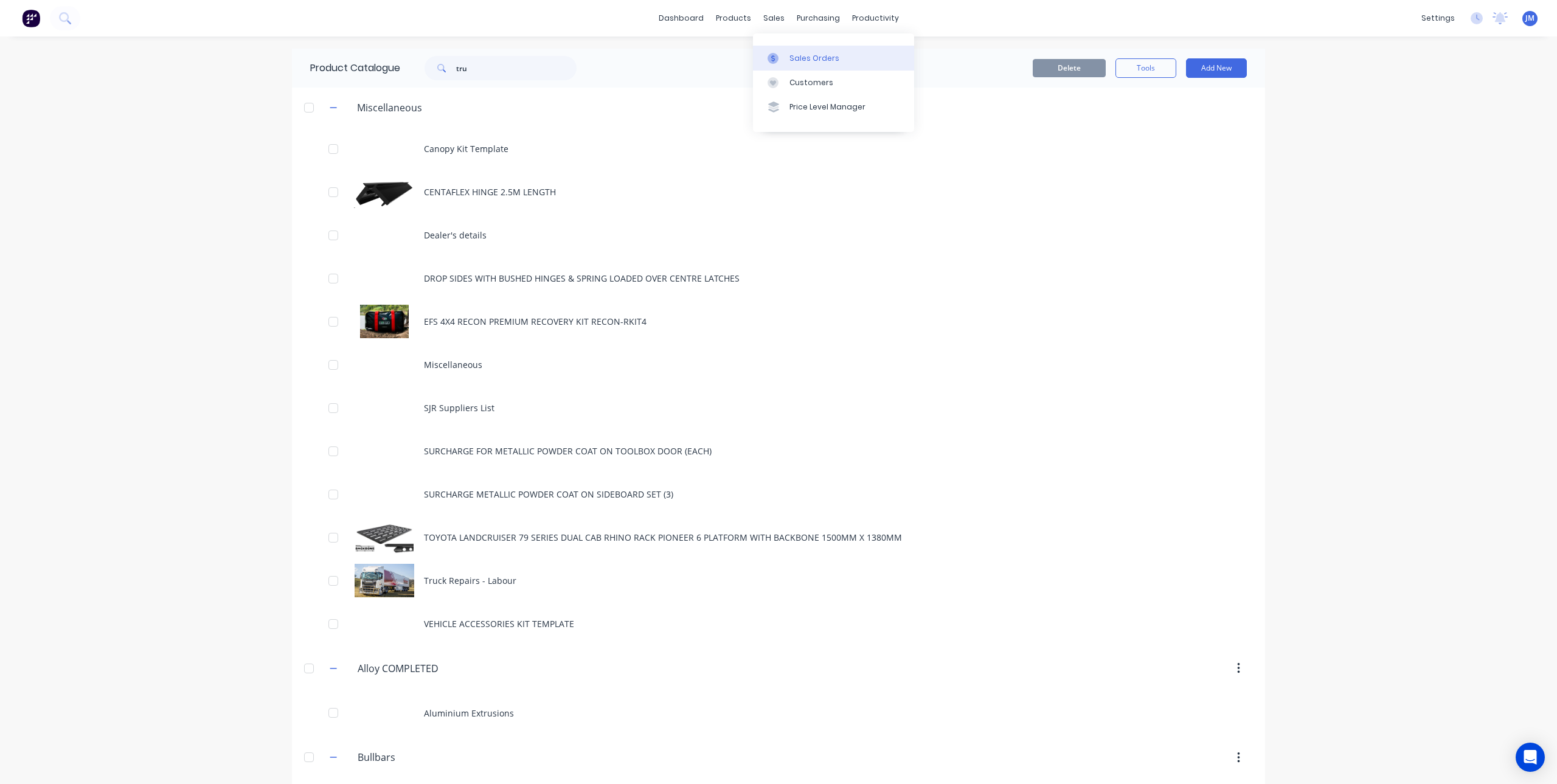
click at [782, 59] on div at bounding box center [776, 58] width 18 height 11
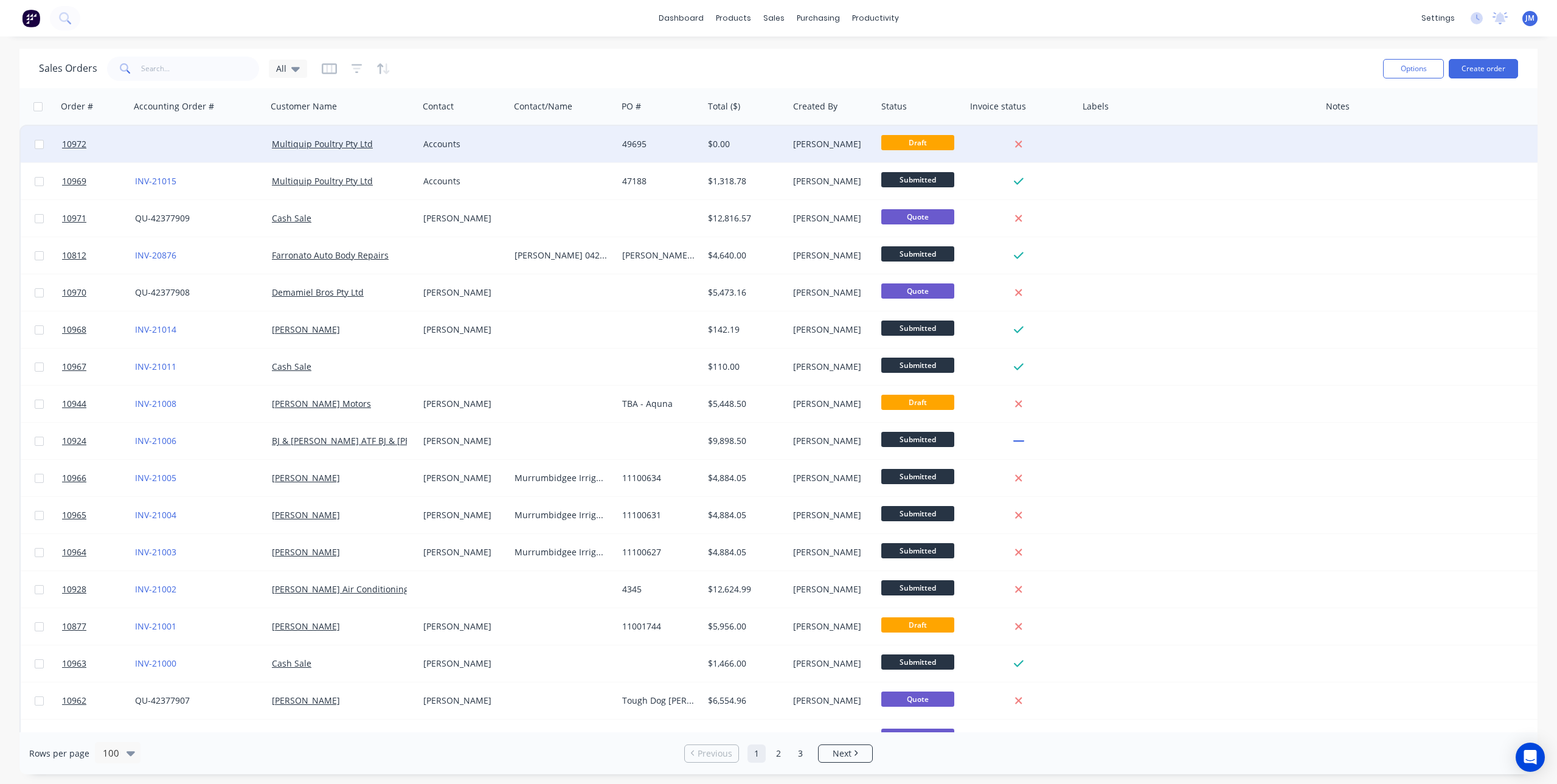
click at [502, 137] on div "Accounts" at bounding box center [463, 144] width 91 height 37
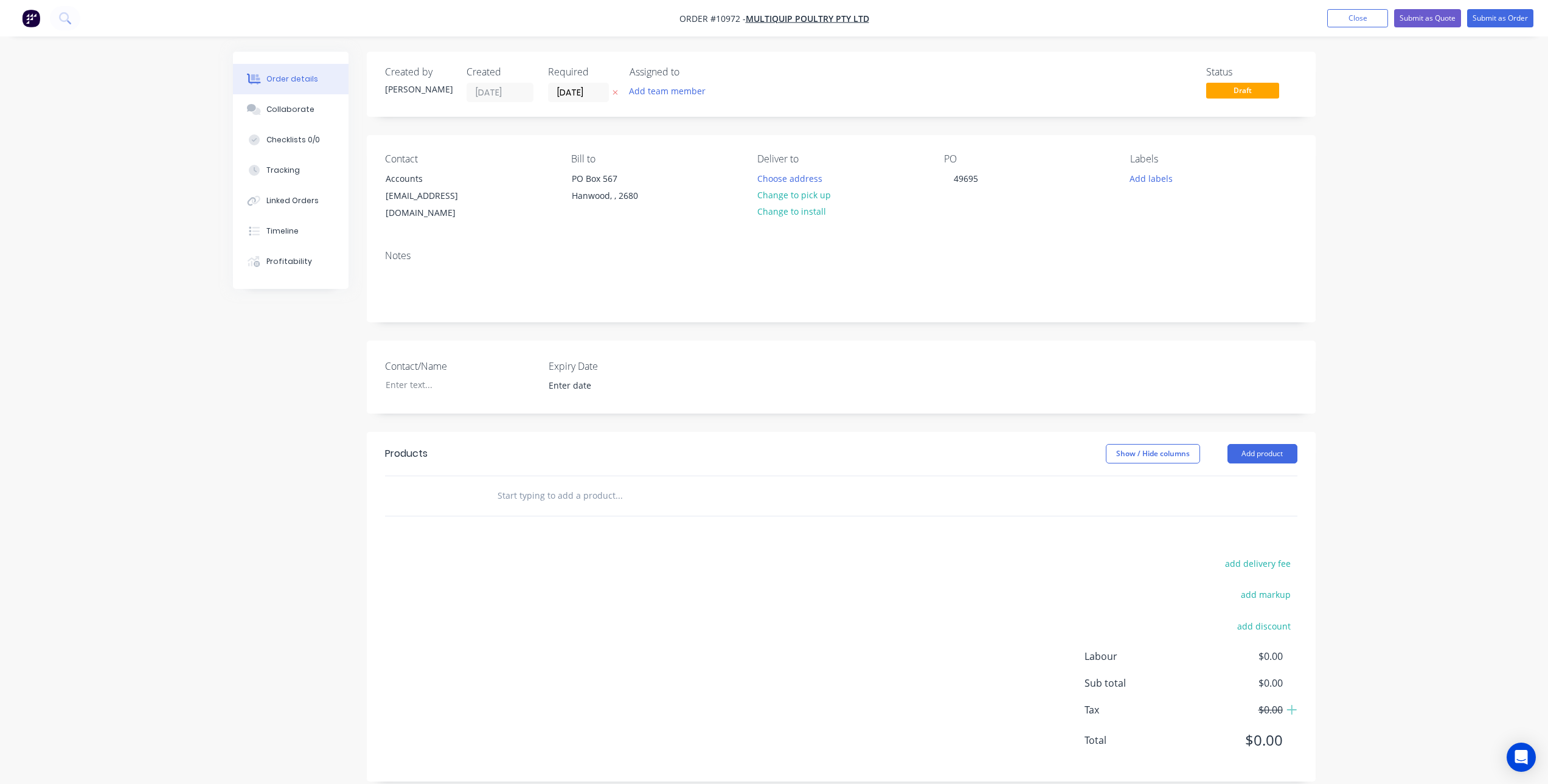
click at [554, 484] on input "text" at bounding box center [619, 495] width 244 height 25
type input "r"
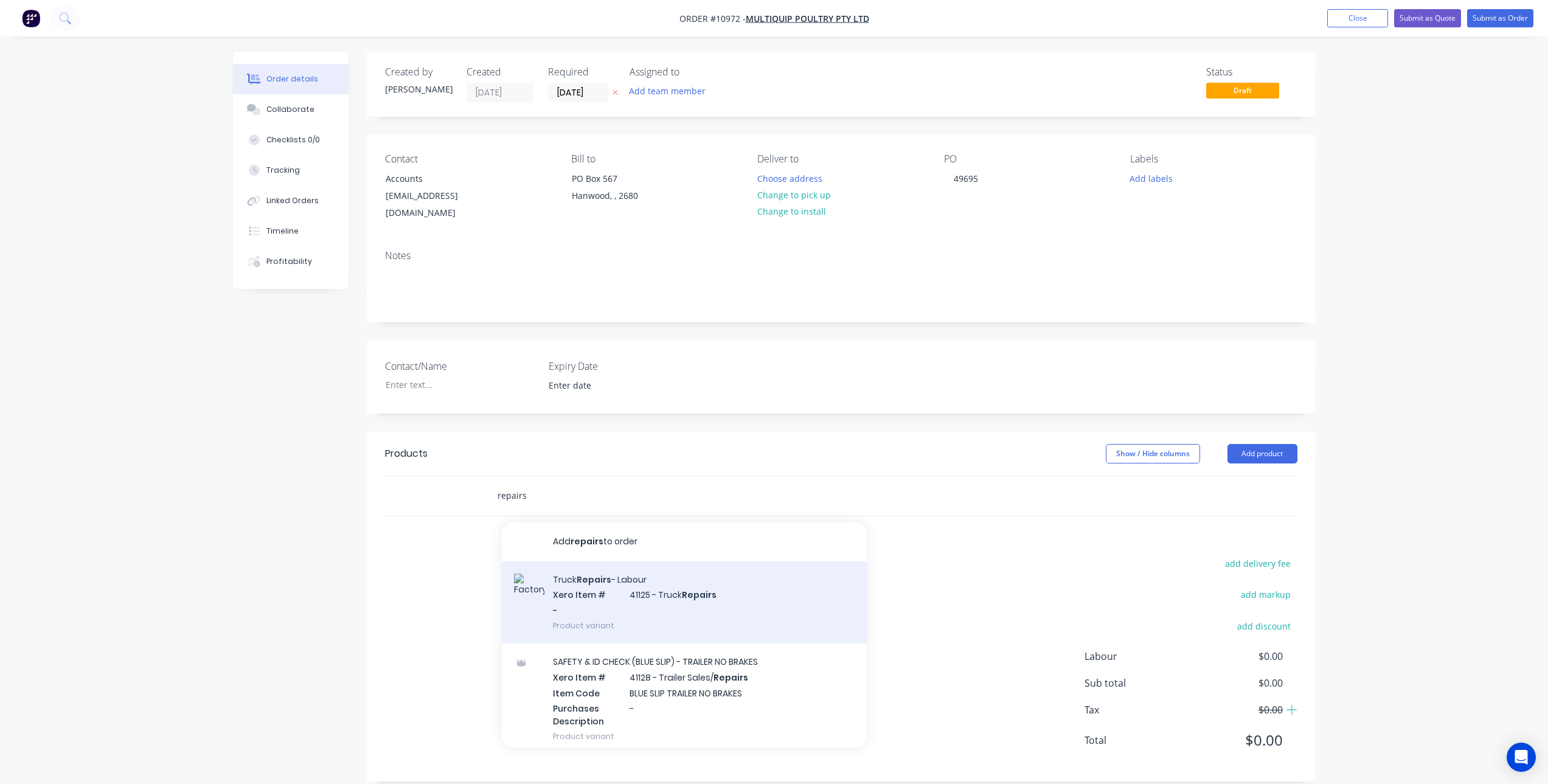
type input "repairs"
click at [639, 575] on div "Truck Repairs - Labour Xero Item # 41125 - Truck Repairs - Product variant" at bounding box center [684, 602] width 365 height 82
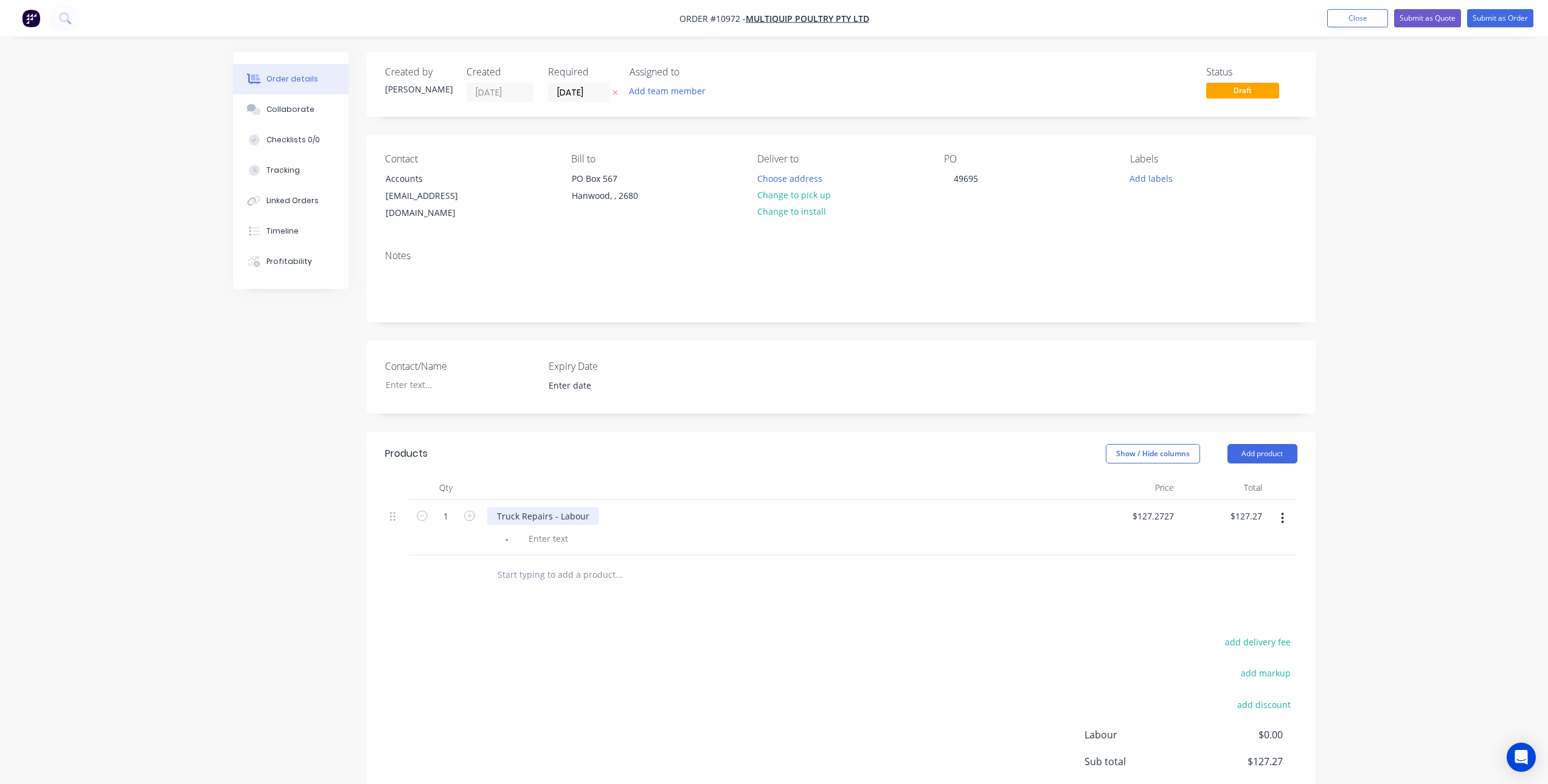
click at [560, 507] on div "Truck Repairs - Labour" at bounding box center [542, 516] width 112 height 18
drag, startPoint x: 590, startPoint y: 502, endPoint x: 462, endPoint y: 501, distance: 128.0
click at [462, 501] on div "1 Truck Repairs - Labour - $127.2727 $127.2727 $127.27 $127.27" at bounding box center [840, 527] width 912 height 55
click at [595, 633] on div "add delivery fee add markup add discount Labour $0.00 Sub total $127.27 Tax $12…" at bounding box center [840, 737] width 912 height 208
click at [598, 564] on input "text" at bounding box center [619, 575] width 244 height 25
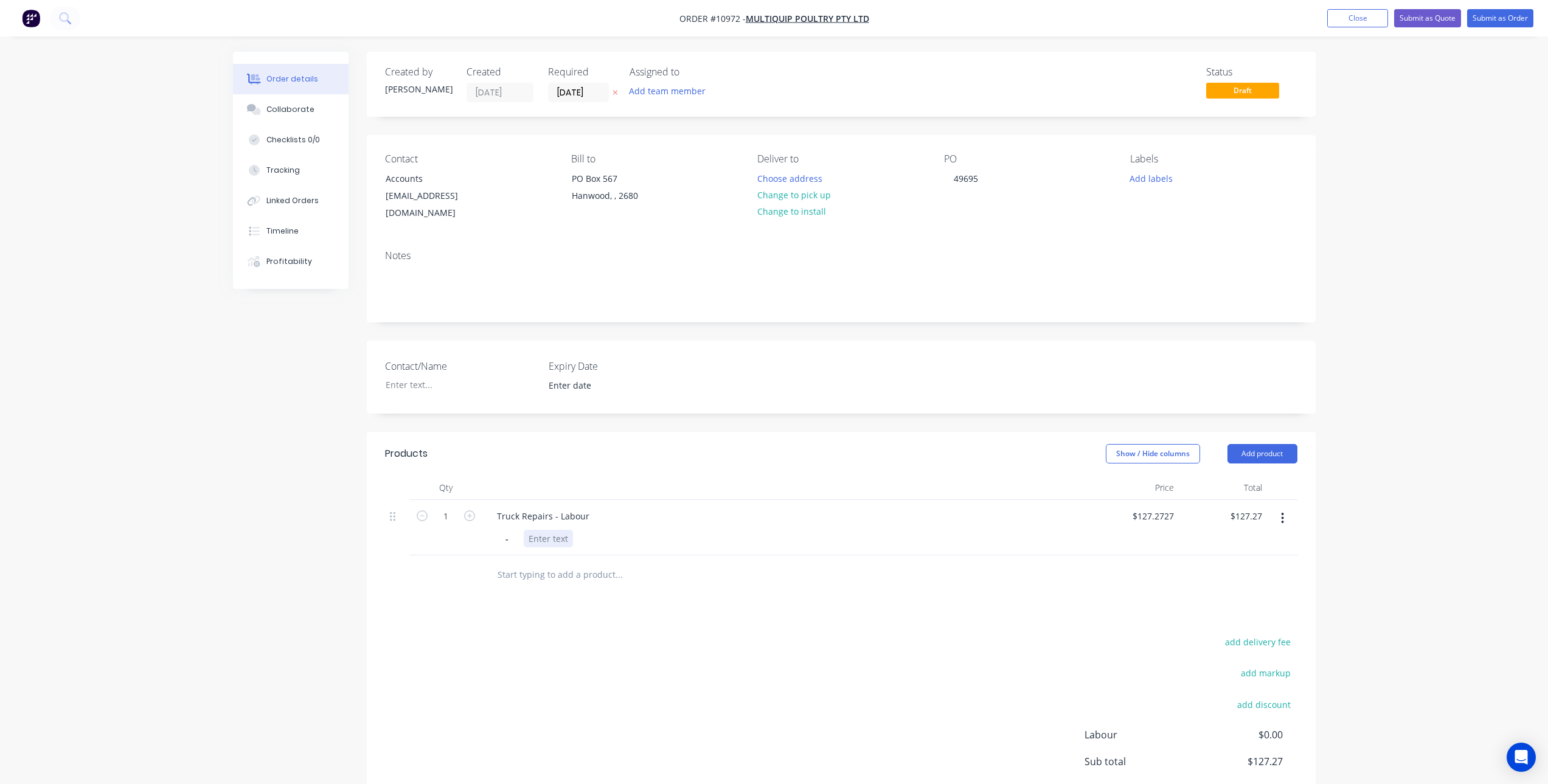
click at [550, 529] on div at bounding box center [548, 538] width 49 height 18
click at [679, 582] on div "Products Show / Hide columns Add product Qty Price Total 1 Truck Repairs - Labo…" at bounding box center [841, 645] width 949 height 428
click at [442, 507] on input "1" at bounding box center [445, 516] width 32 height 18
type input "3.5"
type input "$445.45"
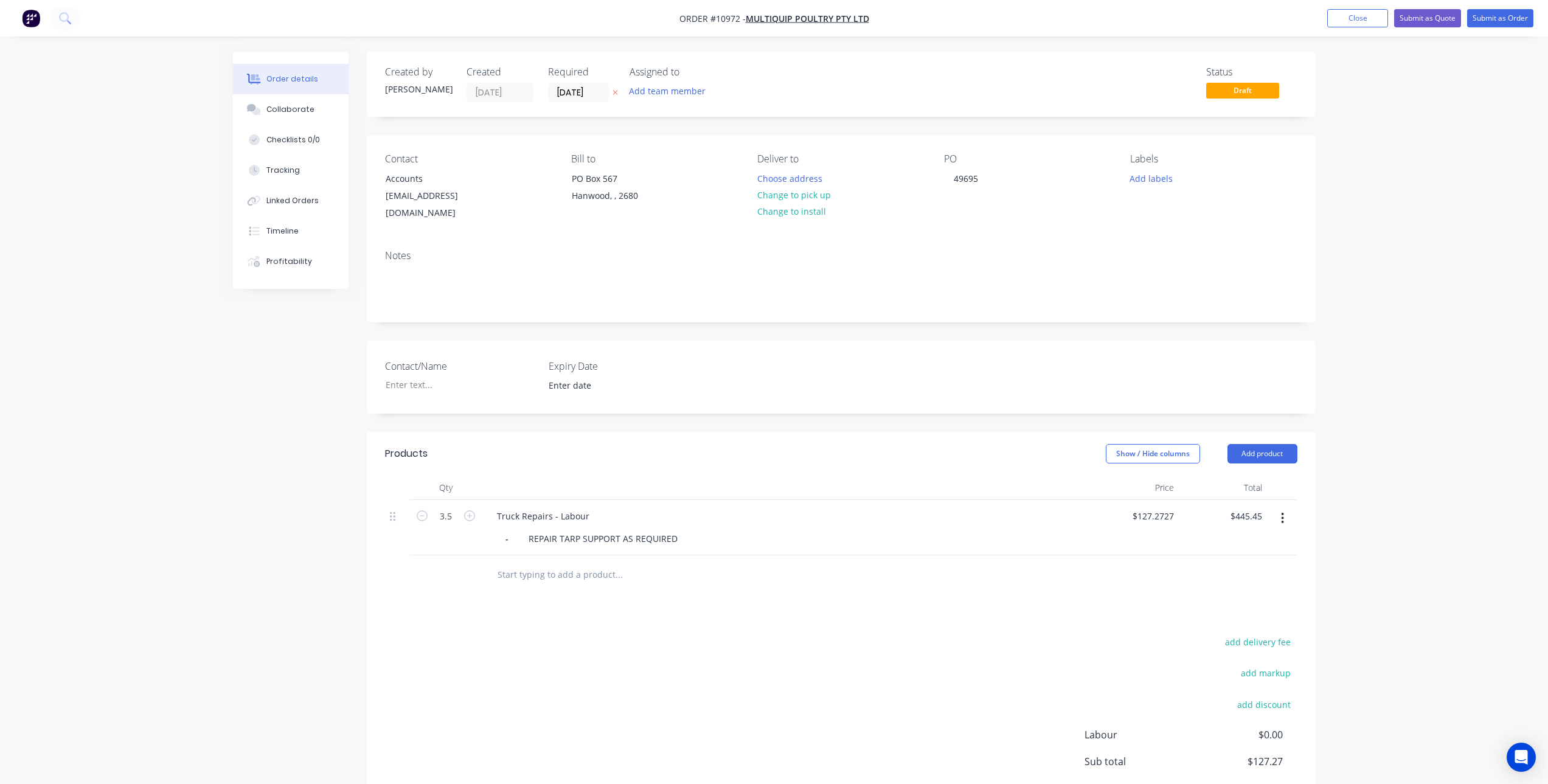
drag, startPoint x: 663, startPoint y: 709, endPoint x: 644, endPoint y: 692, distance: 25.5
click at [648, 700] on div "add delivery fee add markup add discount Labour $0.00 Sub total $127.27 Tax $12…" at bounding box center [840, 737] width 912 height 208
click at [587, 564] on input "text" at bounding box center [619, 575] width 244 height 25
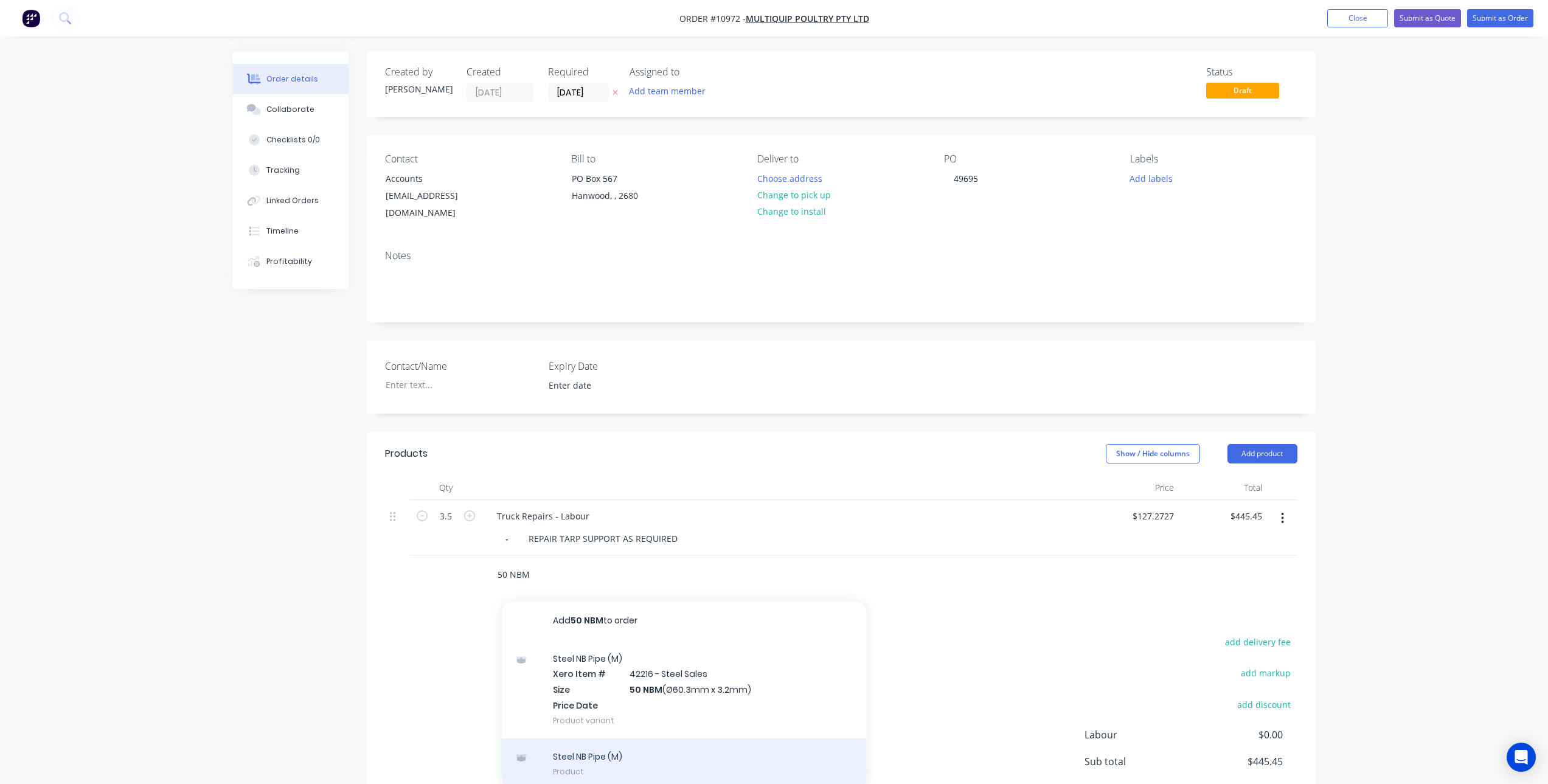
type input "50 NBM"
click at [611, 751] on div "Steel NB Pipe (M) Product" at bounding box center [684, 764] width 365 height 51
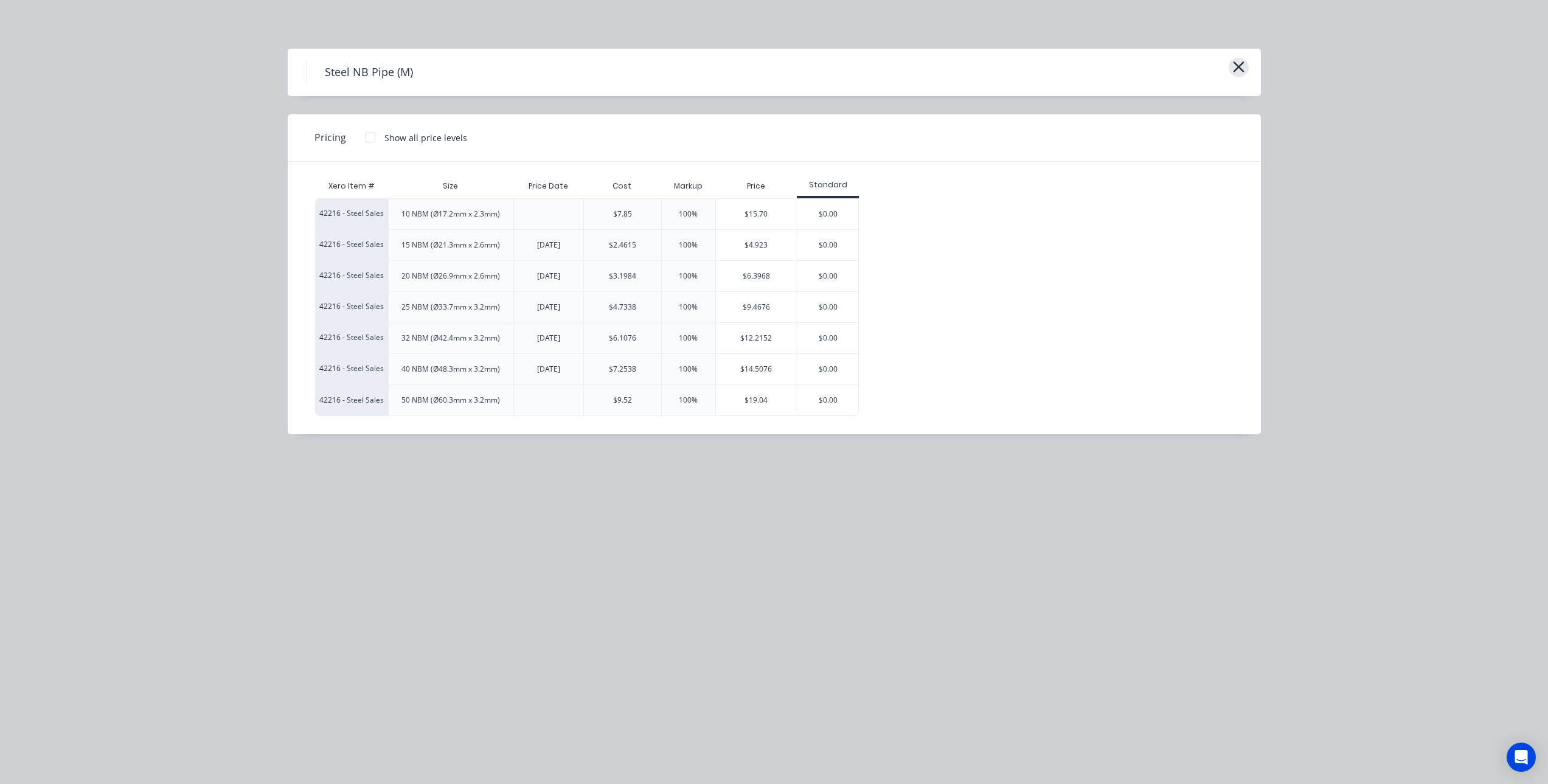
click at [1243, 71] on icon "button" at bounding box center [1238, 67] width 13 height 17
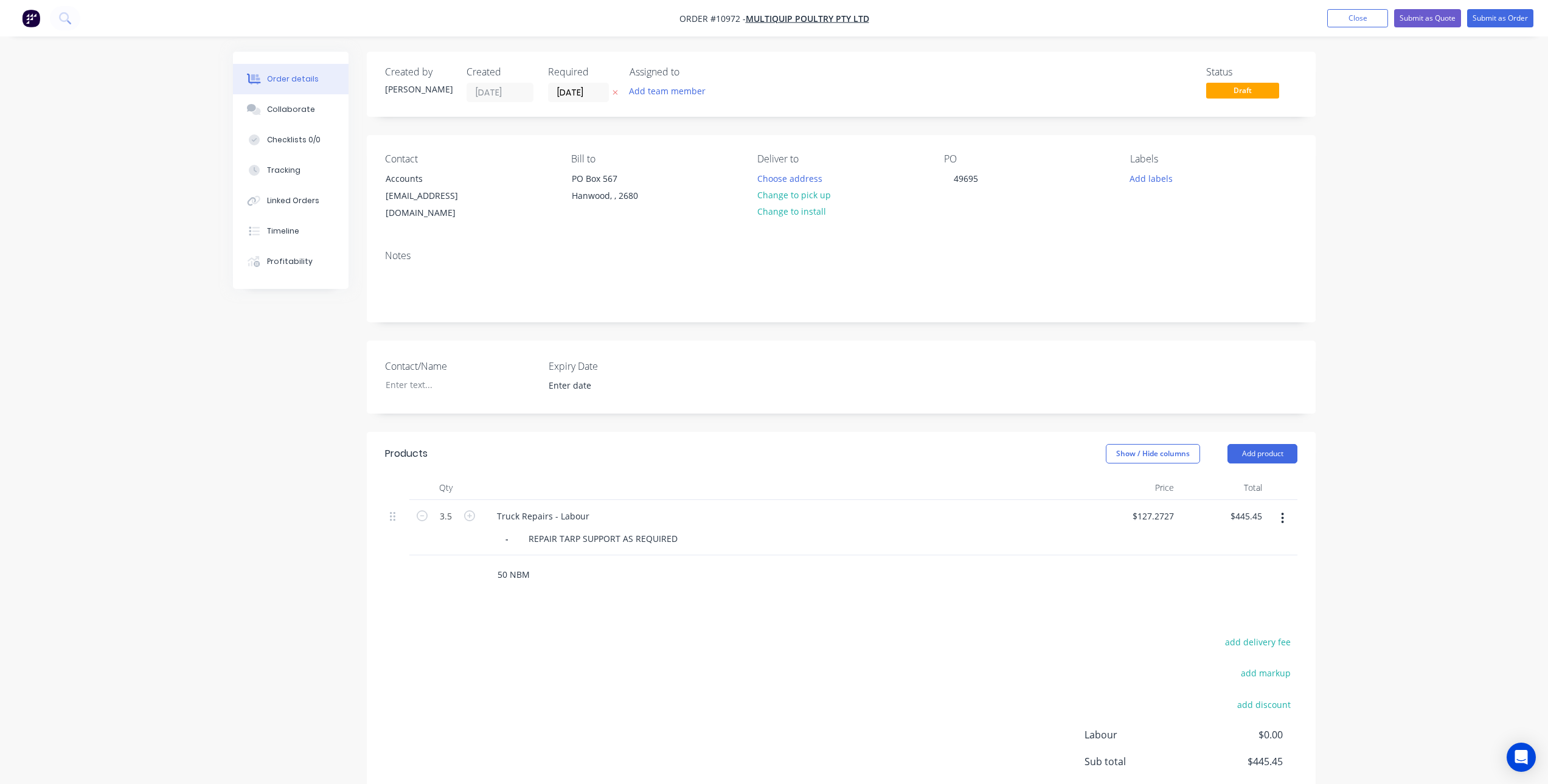
click at [553, 563] on input "50 NBM" at bounding box center [619, 575] width 244 height 25
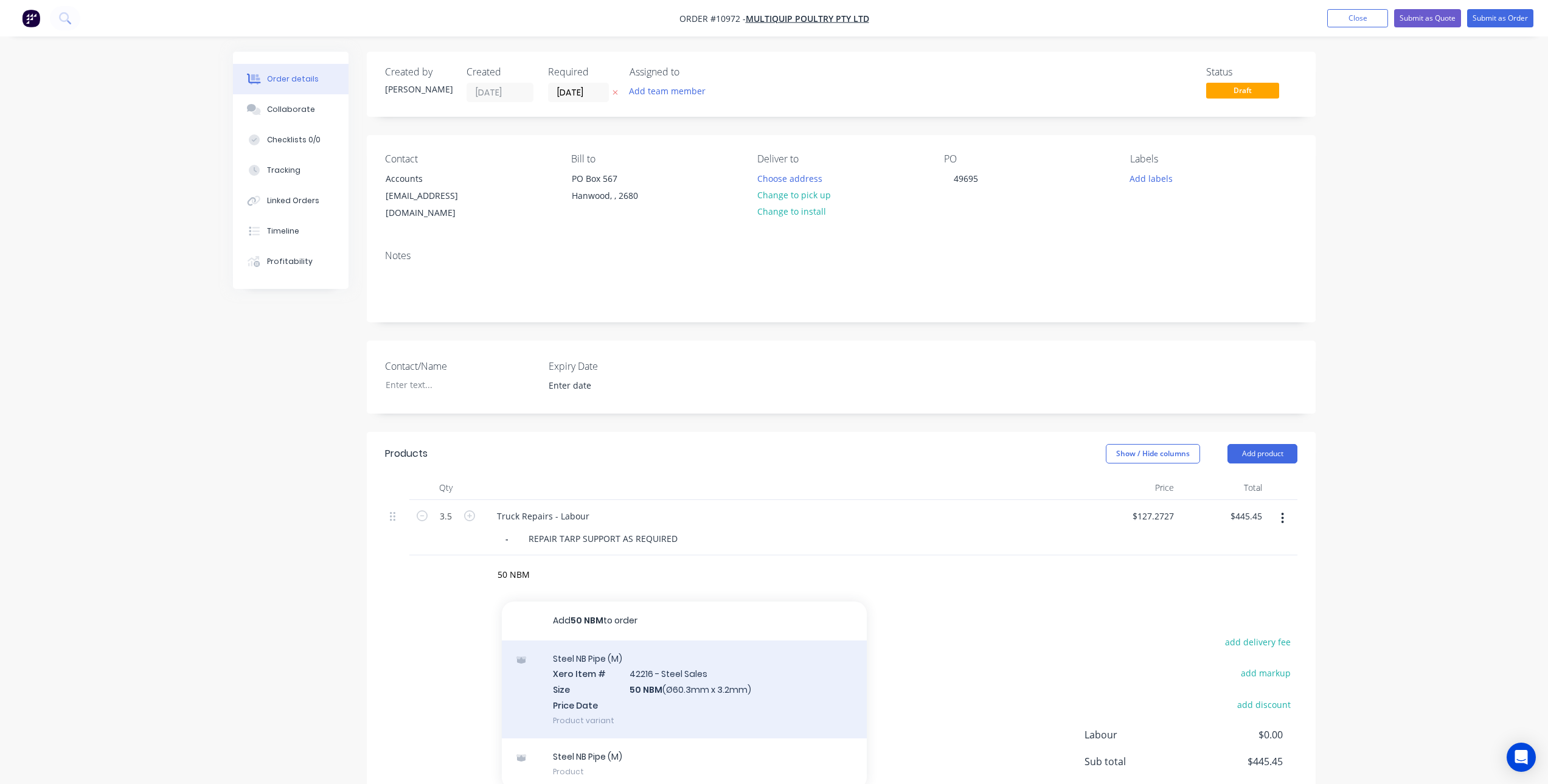
click at [628, 686] on div "Steel NB Pipe (M) Xero Item # 42216 - Steel Sales Size 50 NBM (Ø60.3mm x 3.2mm)…" at bounding box center [684, 689] width 365 height 98
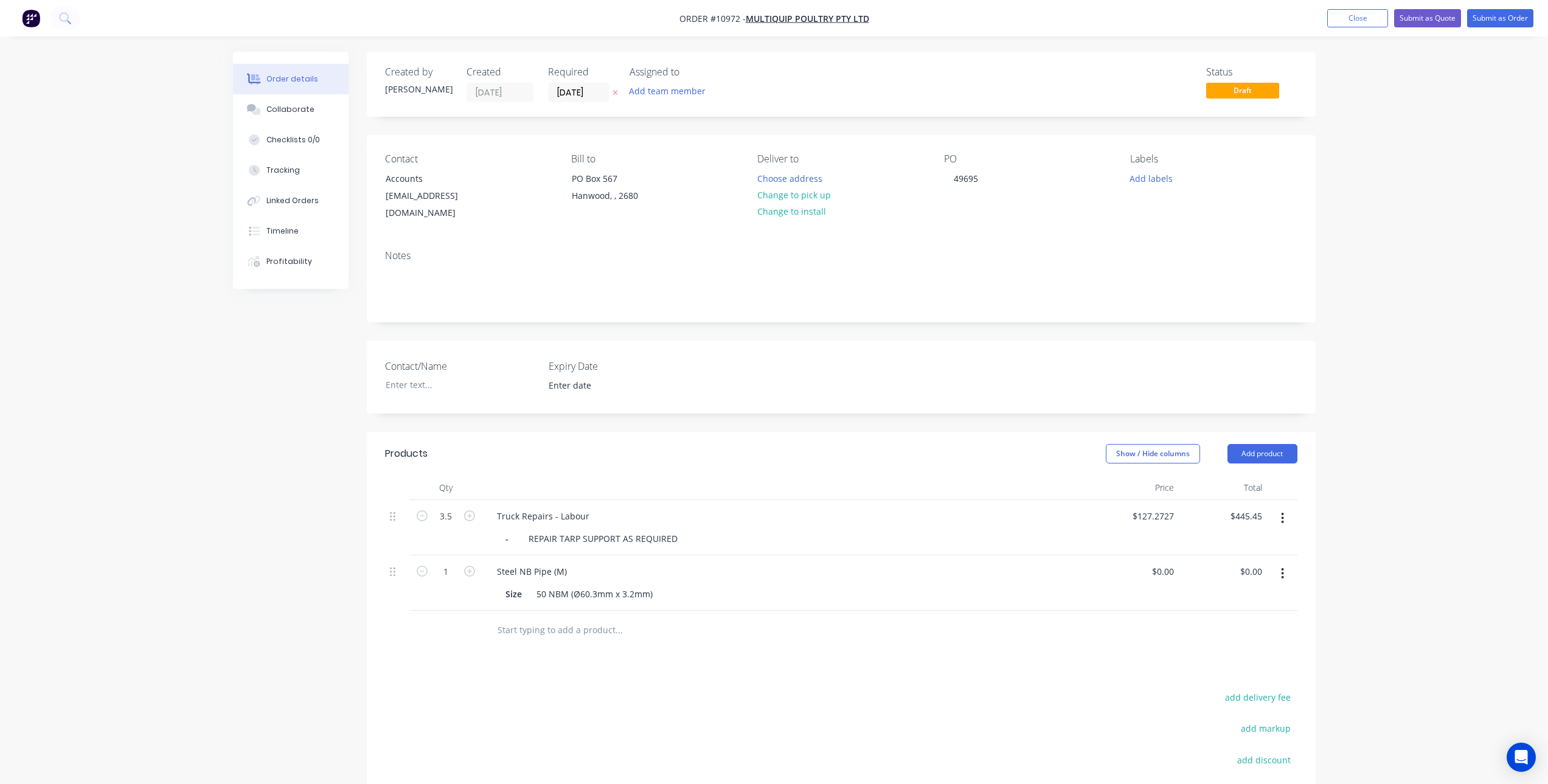
click at [1285, 563] on button "button" at bounding box center [1282, 574] width 29 height 22
click at [1205, 669] on div "Delete" at bounding box center [1240, 678] width 94 height 18
click at [534, 563] on input "text" at bounding box center [619, 575] width 244 height 25
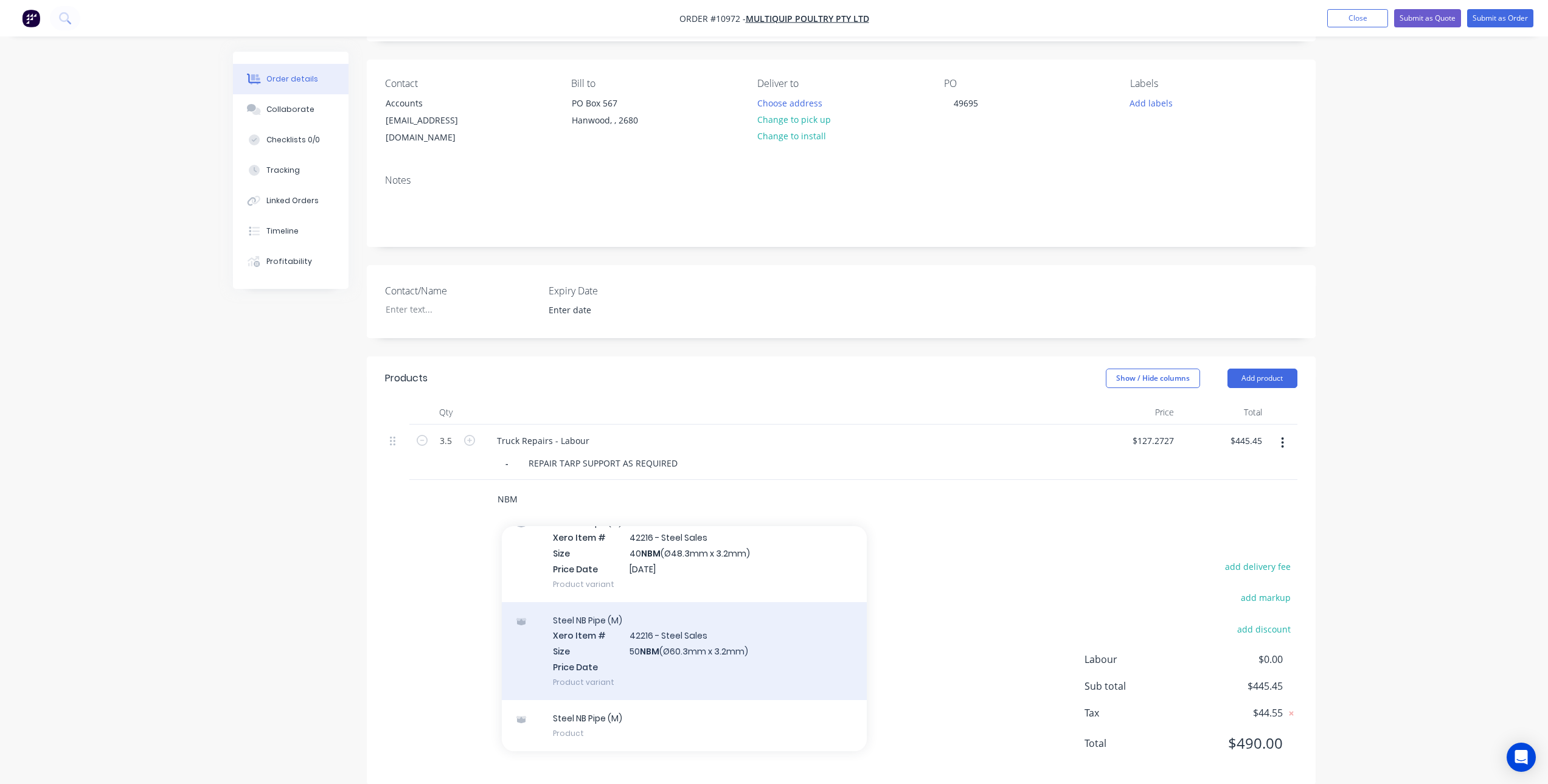
scroll to position [81, 0]
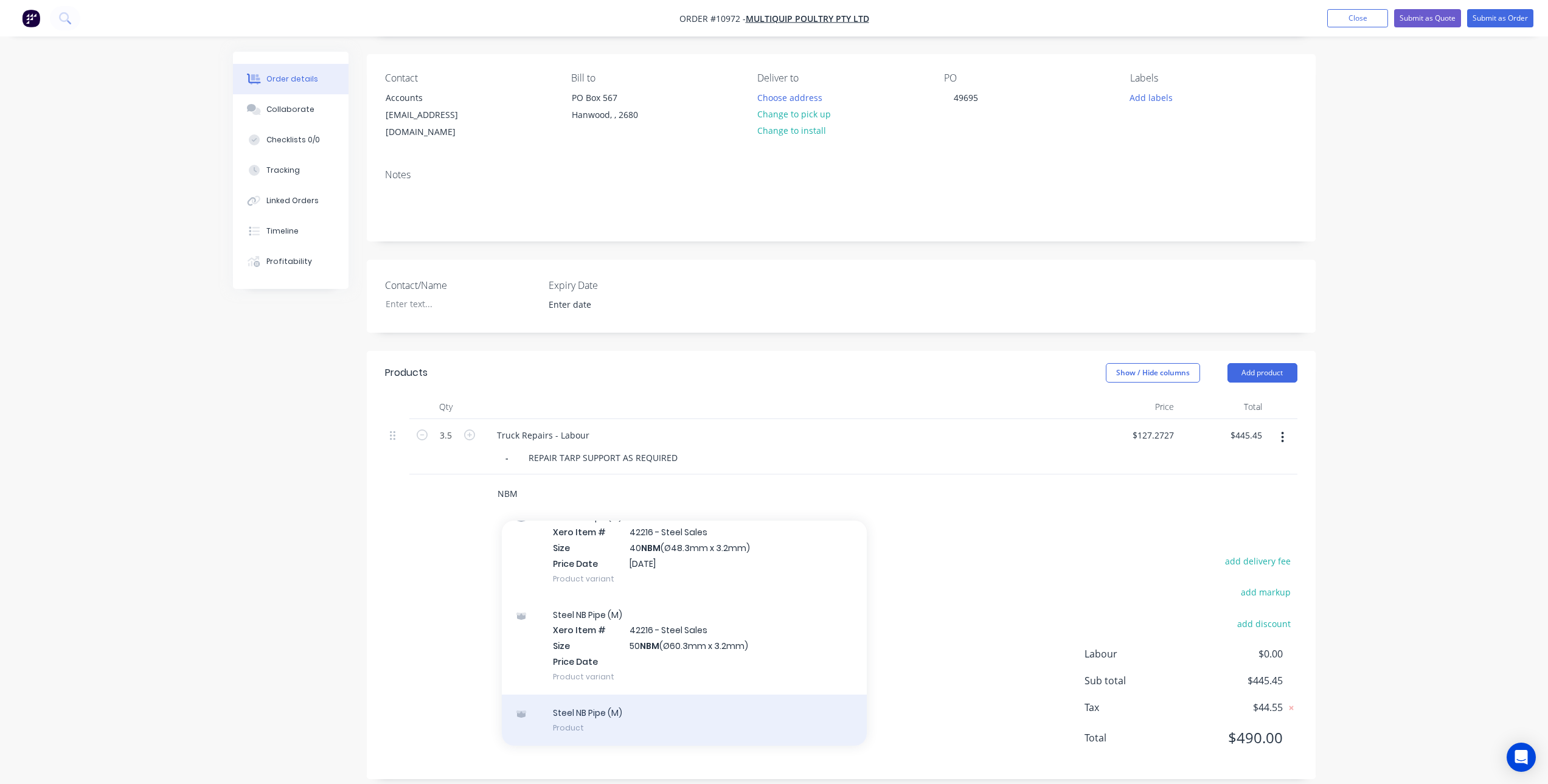
type input "NBM"
click at [631, 703] on div "Steel NB Pipe (M) Product" at bounding box center [684, 720] width 365 height 51
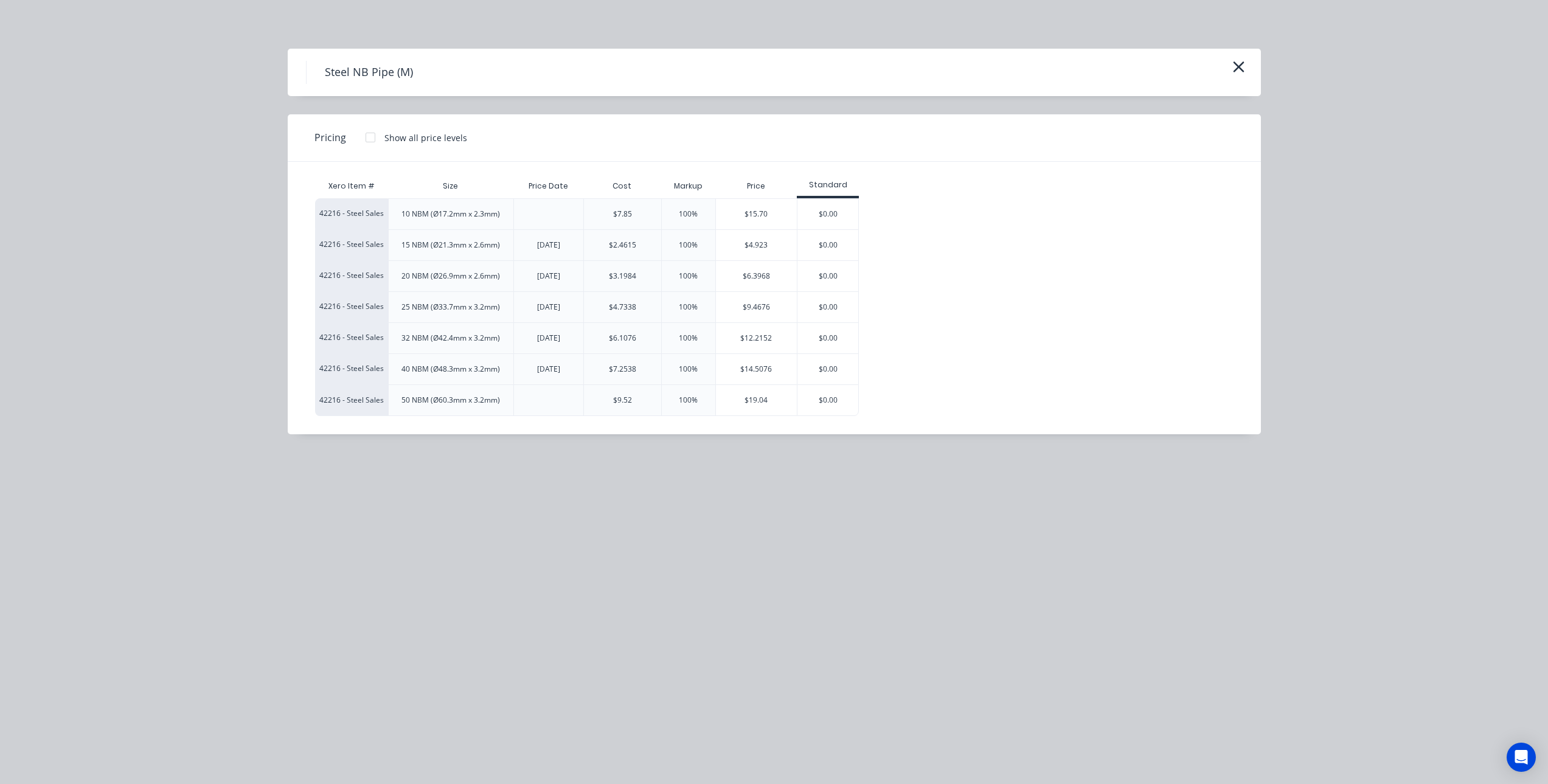
click at [445, 396] on div "50 NBM (Ø60.3mm x 3.2mm)" at bounding box center [450, 400] width 99 height 11
click at [760, 398] on div "$19.04" at bounding box center [757, 400] width 82 height 31
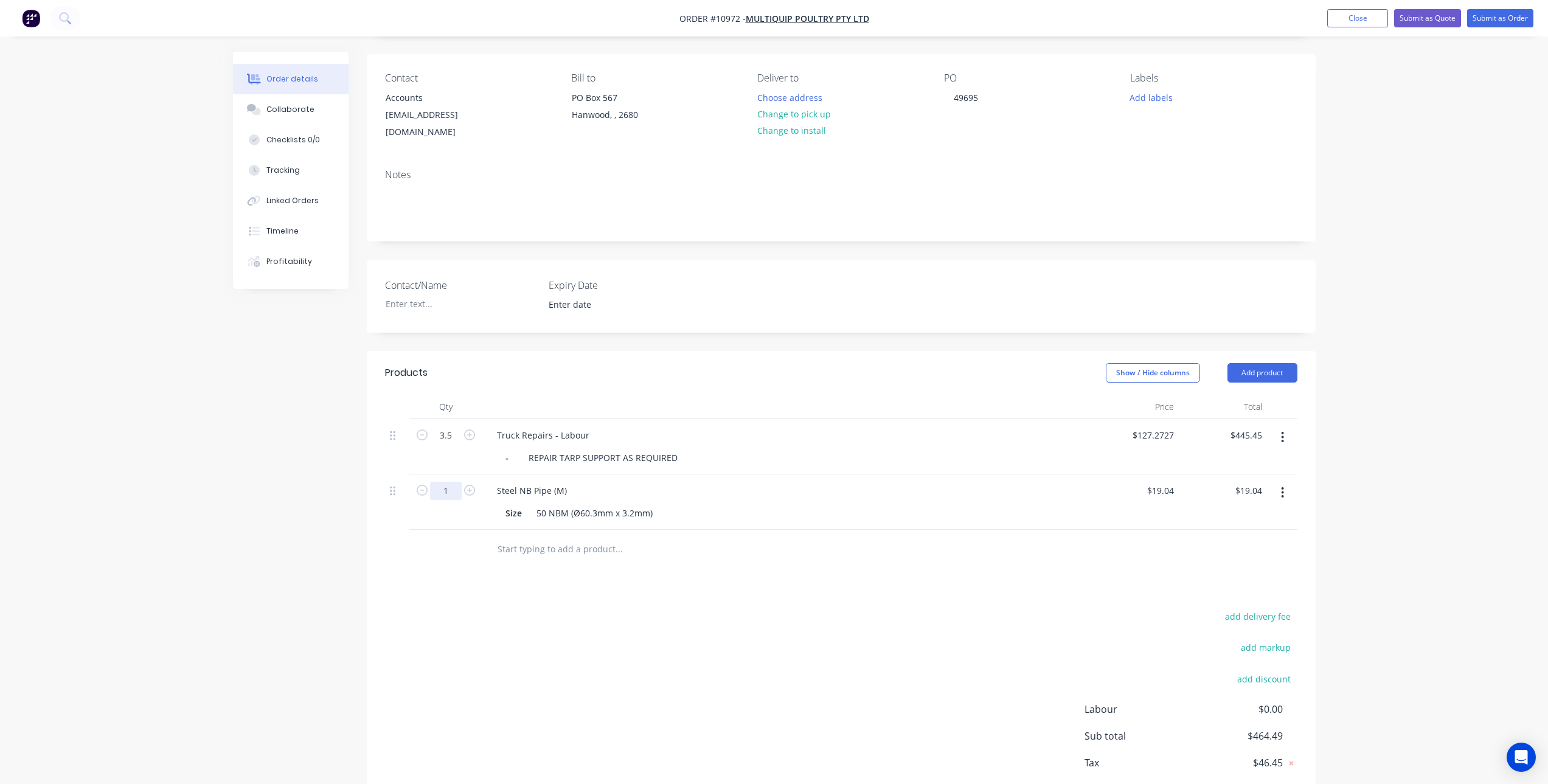
click at [444, 482] on input "1" at bounding box center [445, 490] width 32 height 18
type input "."
type input "3.8"
type input "$72.35"
click at [559, 615] on div "add delivery fee add markup add discount Labour $0.00 Sub total $464.49 Tax $46…" at bounding box center [840, 712] width 912 height 208
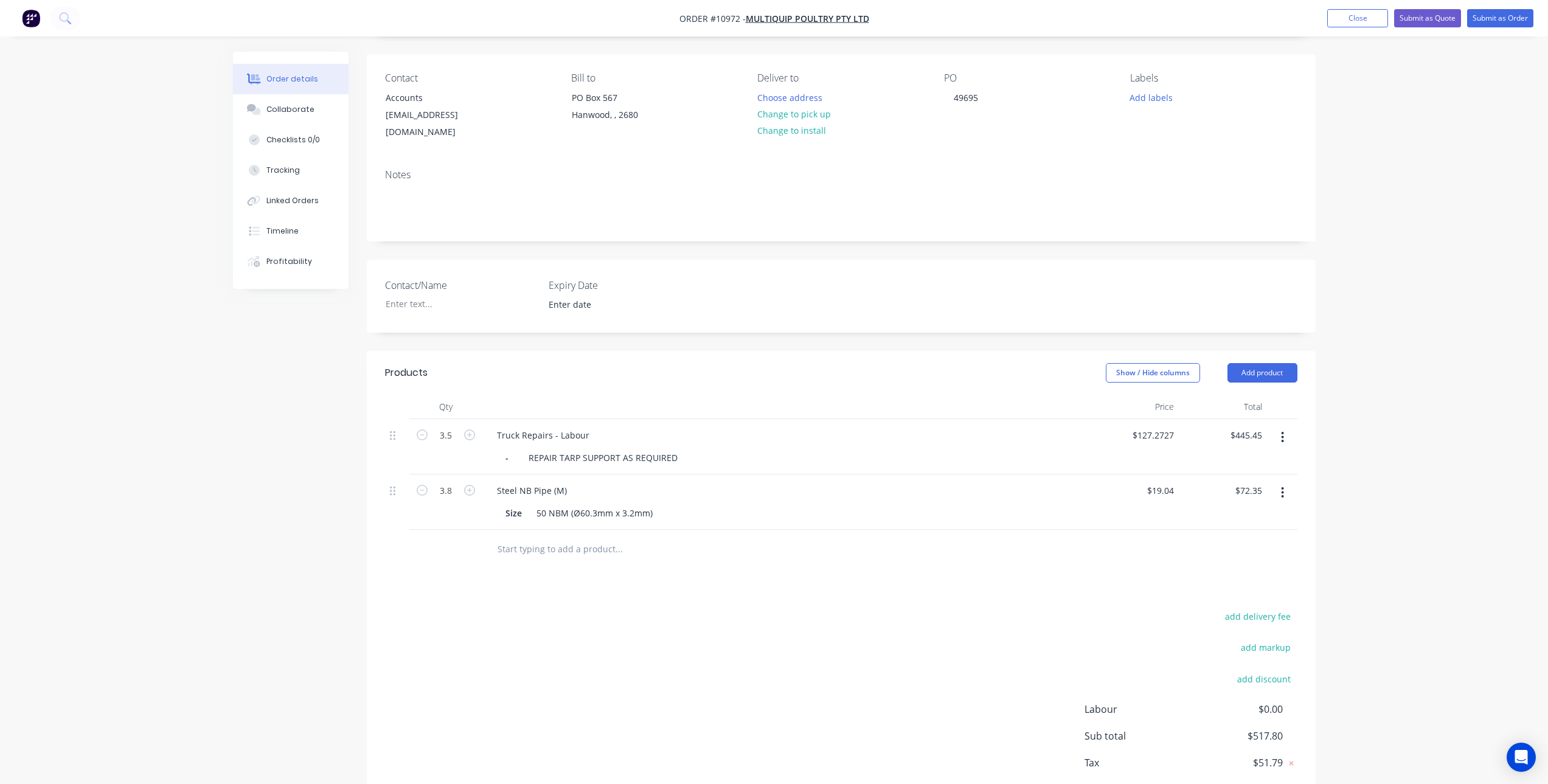
click at [550, 540] on input "text" at bounding box center [619, 549] width 244 height 25
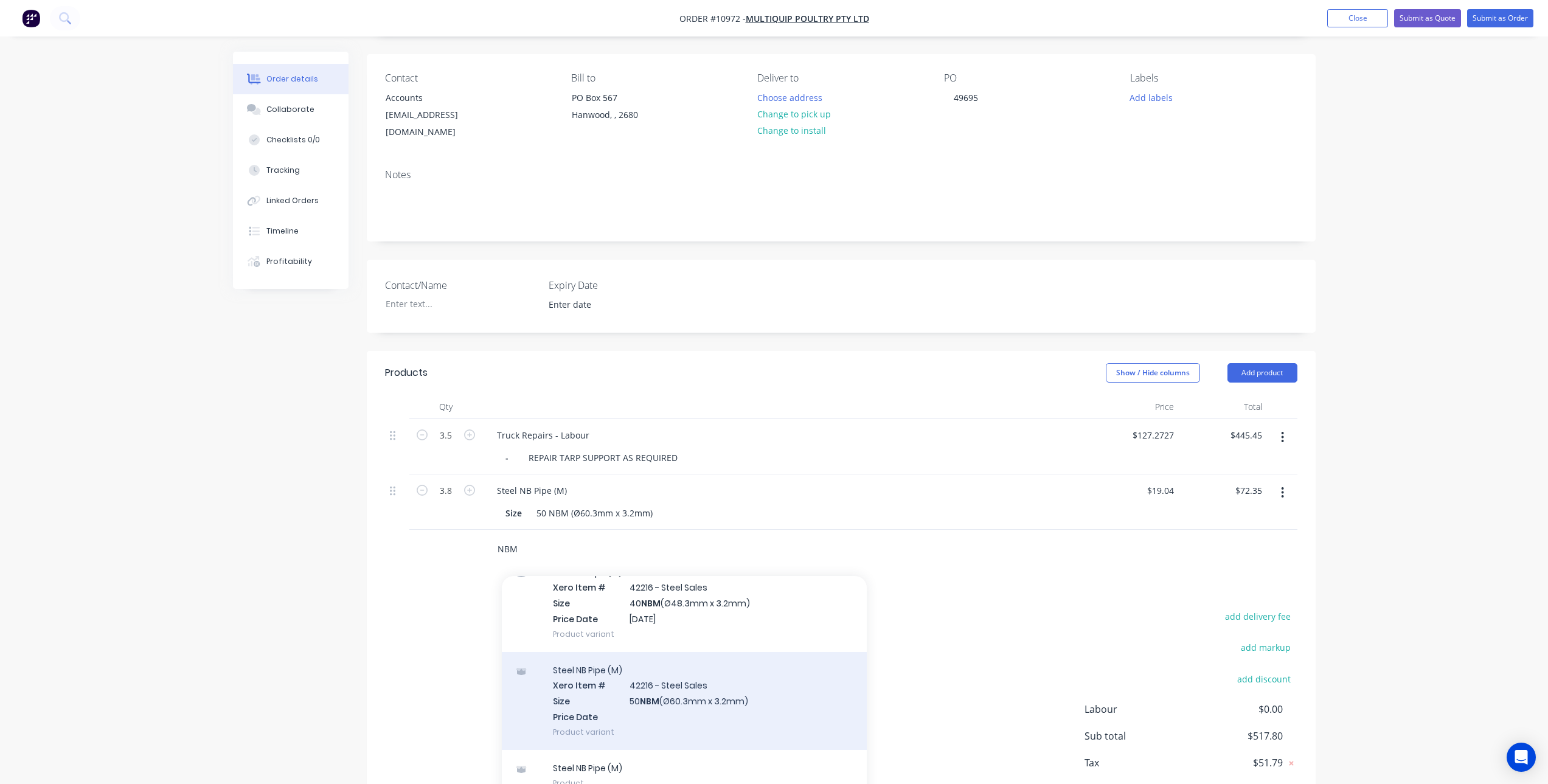
scroll to position [136, 0]
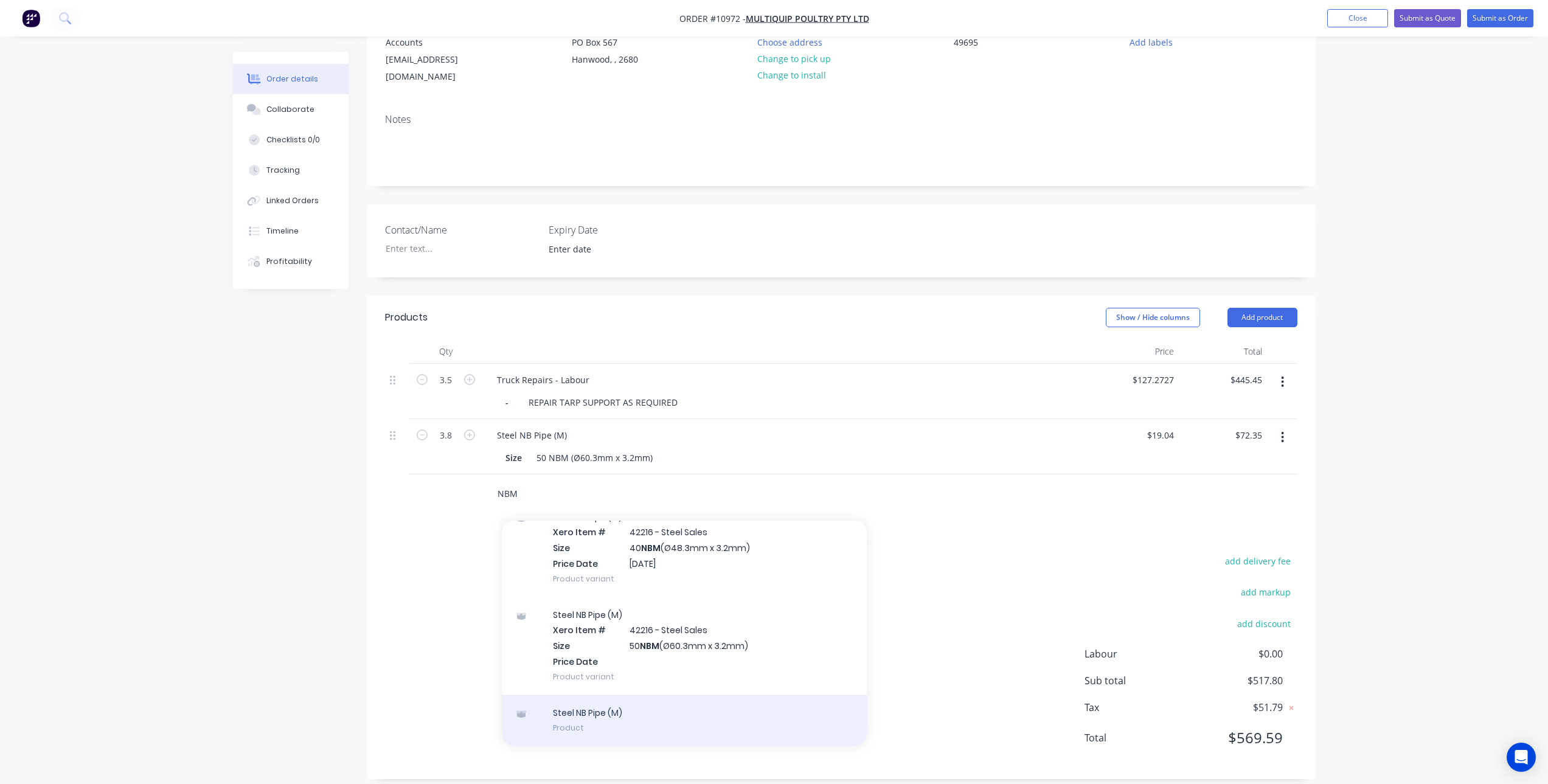
type input "NBM"
click at [640, 702] on div "Steel NB Pipe (M) Product" at bounding box center [684, 720] width 365 height 51
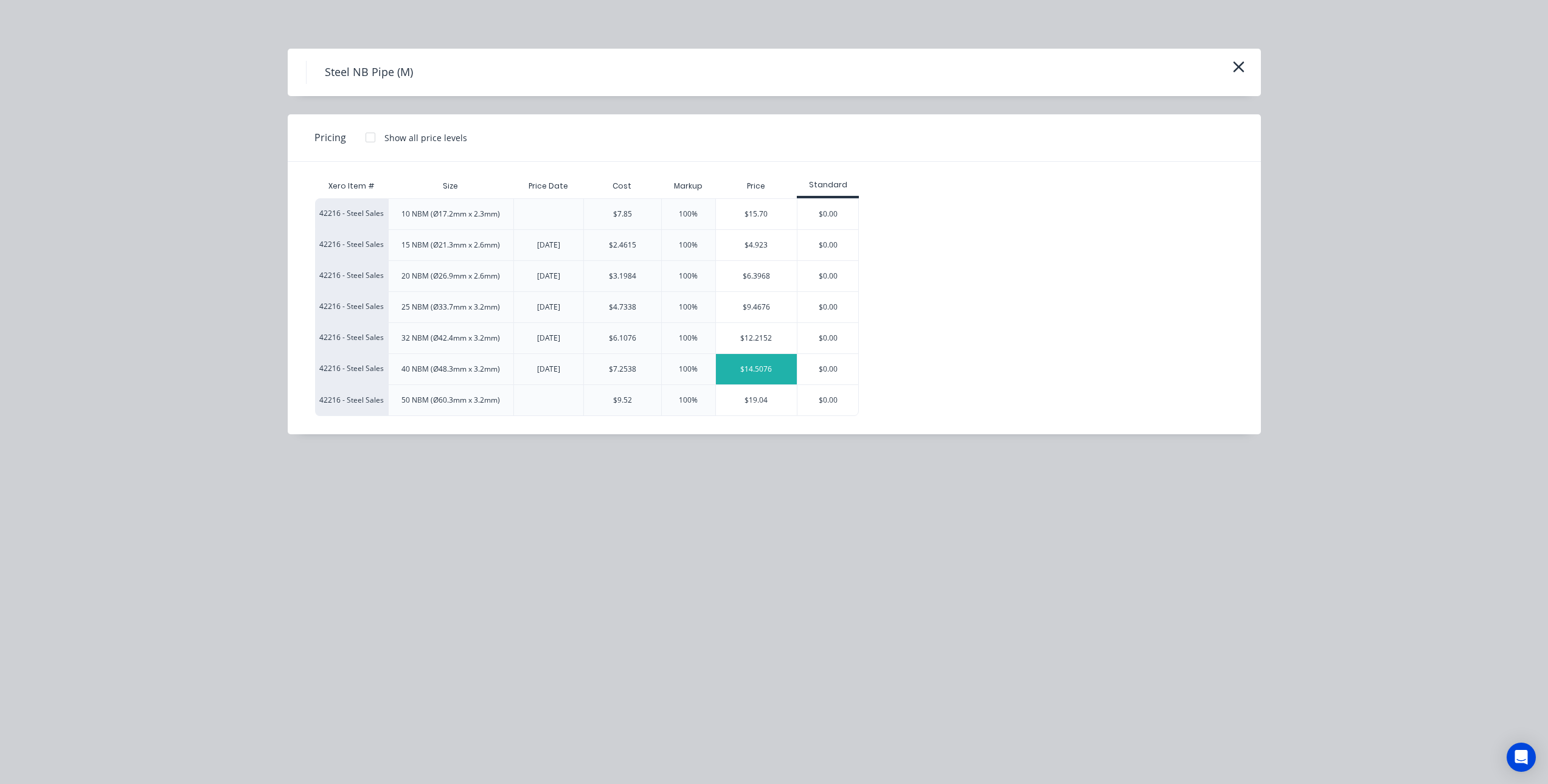
click at [760, 369] on div "$14.5076" at bounding box center [757, 369] width 82 height 31
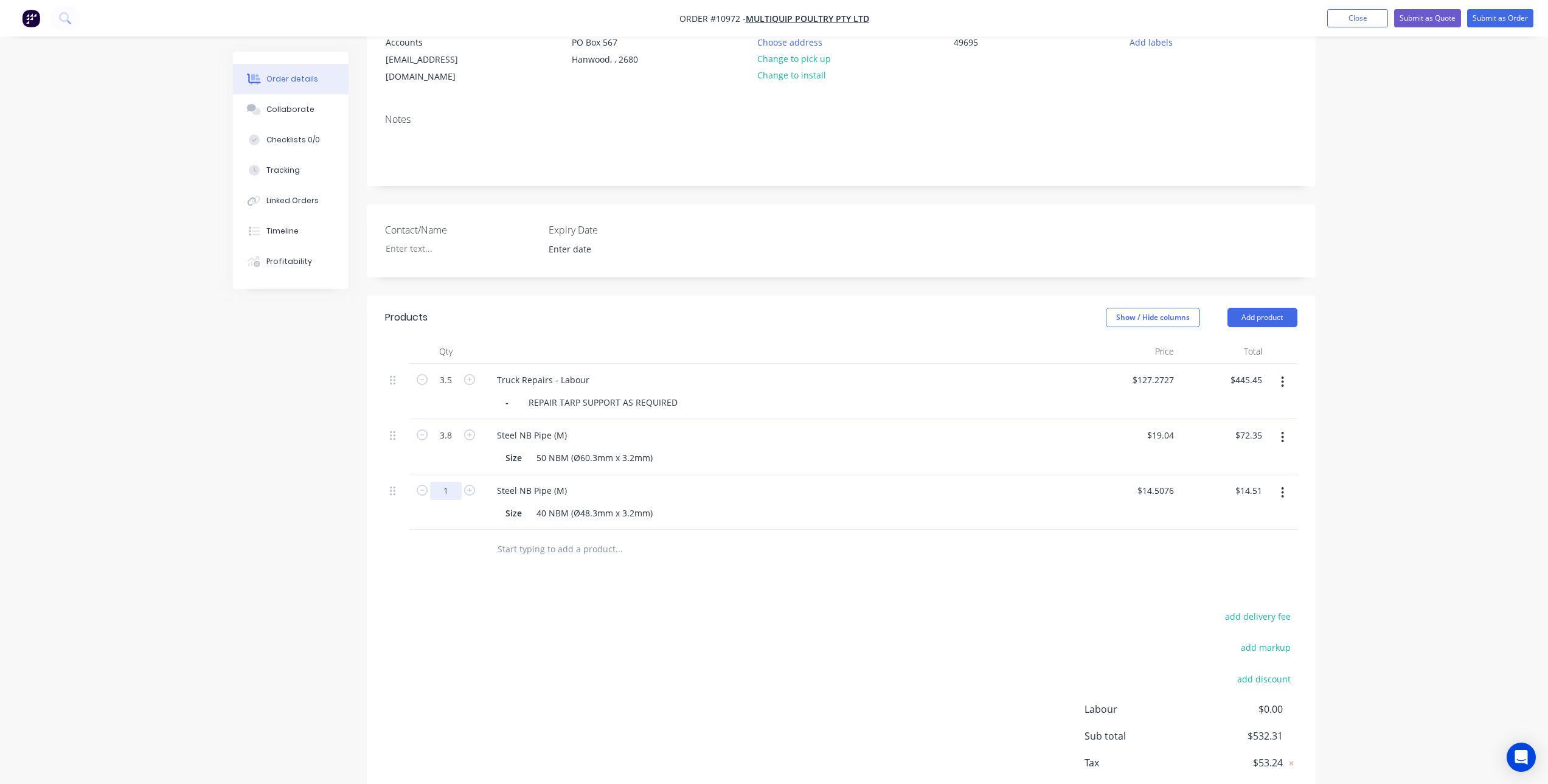
click at [456, 482] on input "1" at bounding box center [445, 490] width 32 height 18
type input "0.25"
type input "$3.63"
click at [621, 621] on div "add delivery fee add markup add discount Labour $0.00 Sub total $521.43 Tax $52…" at bounding box center [840, 712] width 912 height 208
click at [522, 537] on input "text" at bounding box center [619, 549] width 244 height 25
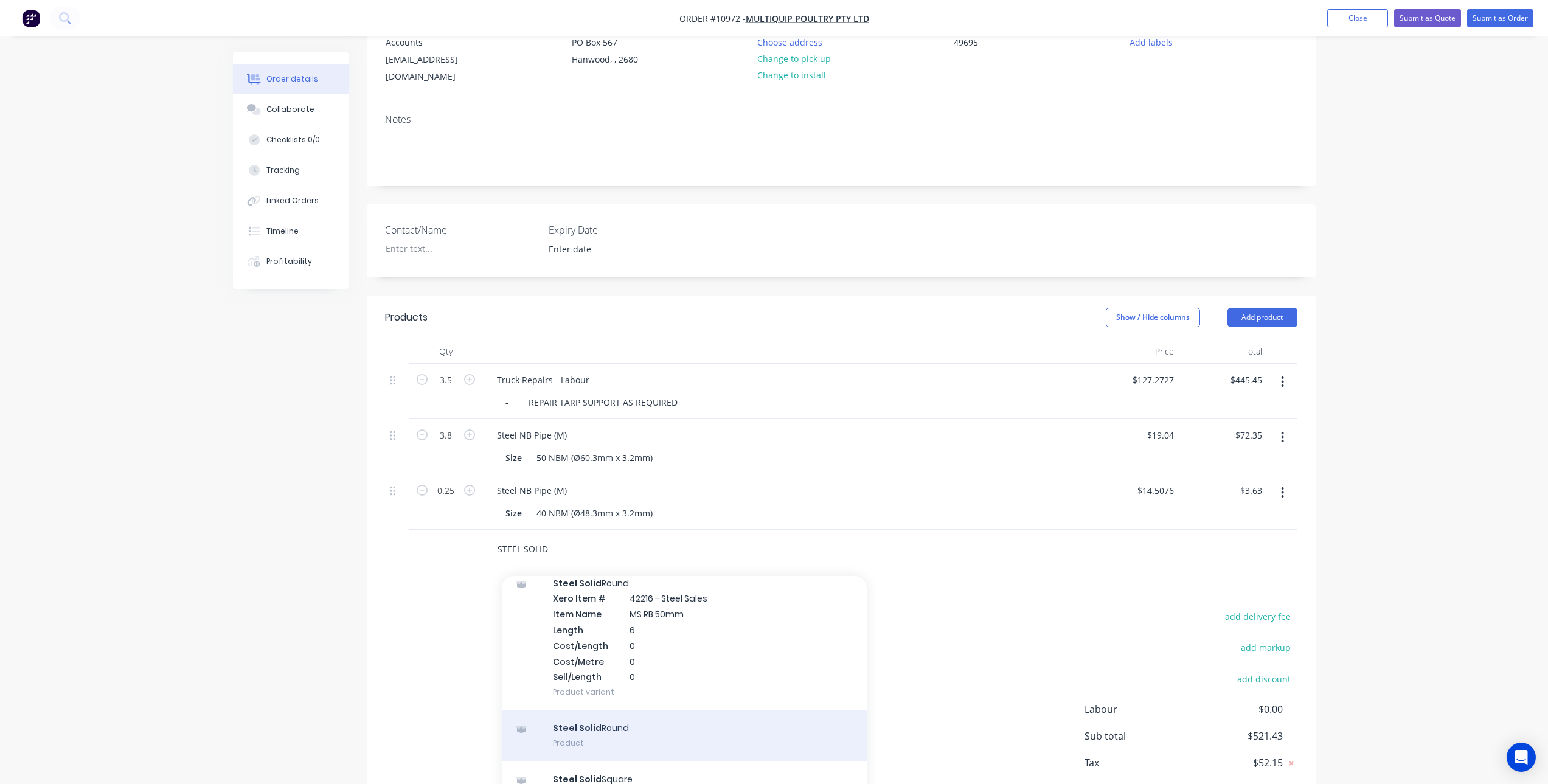
scroll to position [2092, 0]
type input "STEEL SOLID"
click at [621, 707] on div "Steel Solid Round Product" at bounding box center [684, 724] width 365 height 51
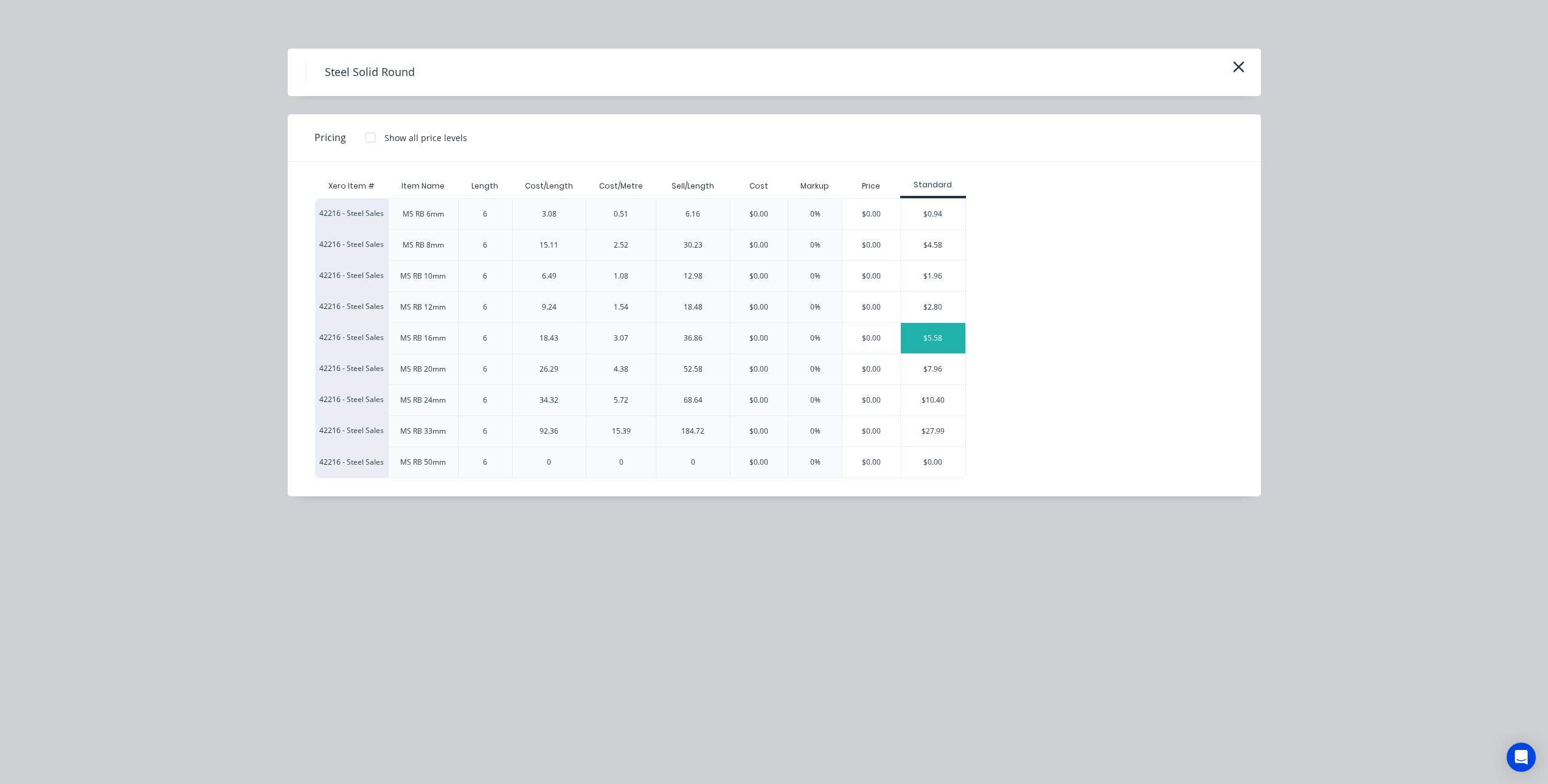
click at [947, 335] on div "$5.58" at bounding box center [933, 338] width 65 height 31
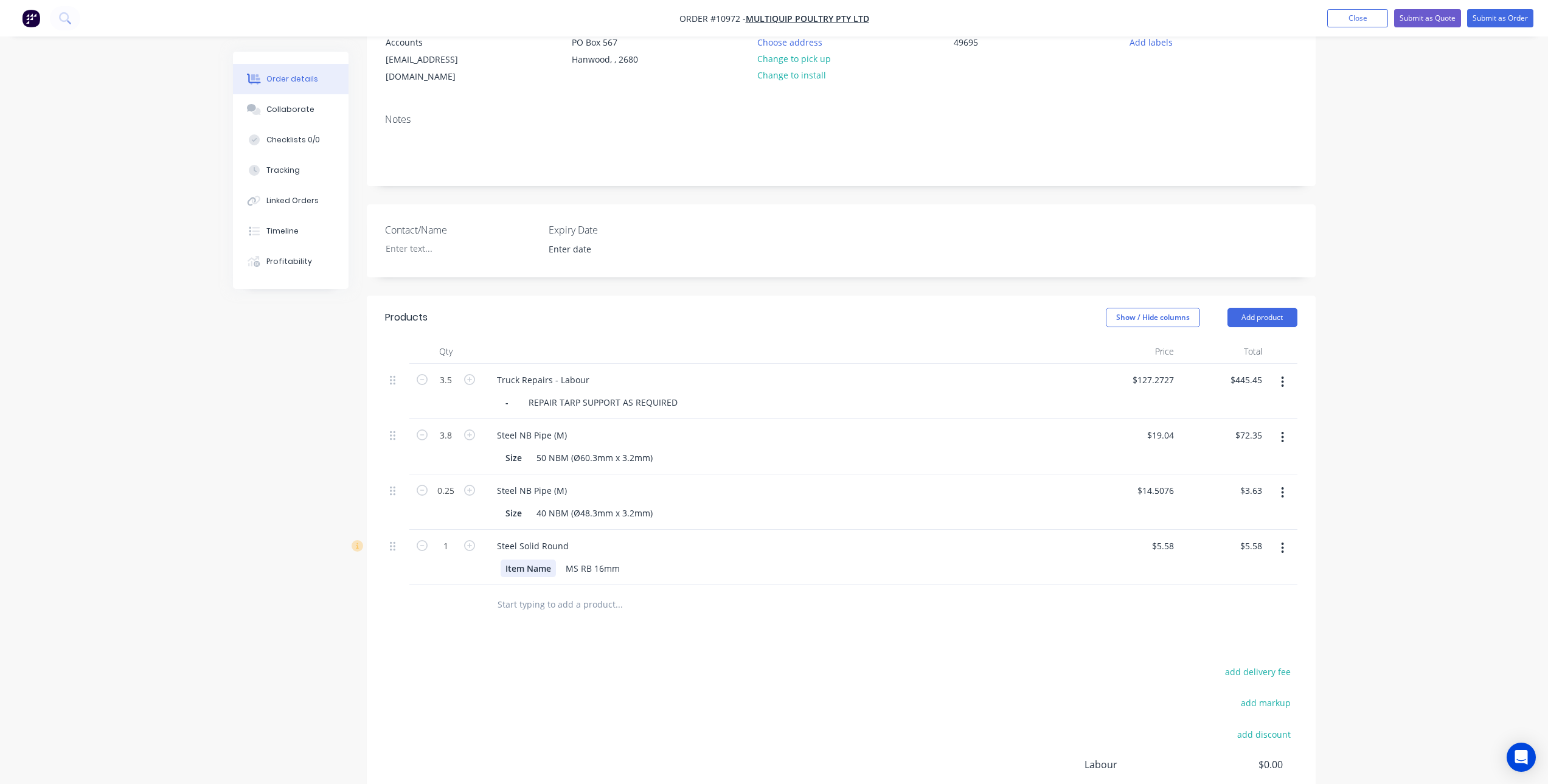
click at [544, 559] on div "Item Name" at bounding box center [528, 568] width 55 height 18
drag, startPoint x: 551, startPoint y: 554, endPoint x: 482, endPoint y: 554, distance: 69.0
click at [482, 554] on div "Steel Solid Round Item Name MS RB 16mm" at bounding box center [786, 557] width 608 height 55
click at [581, 559] on div "MS RB 16mm" at bounding box center [563, 568] width 64 height 18
drag, startPoint x: 565, startPoint y: 557, endPoint x: 527, endPoint y: 557, distance: 38.0
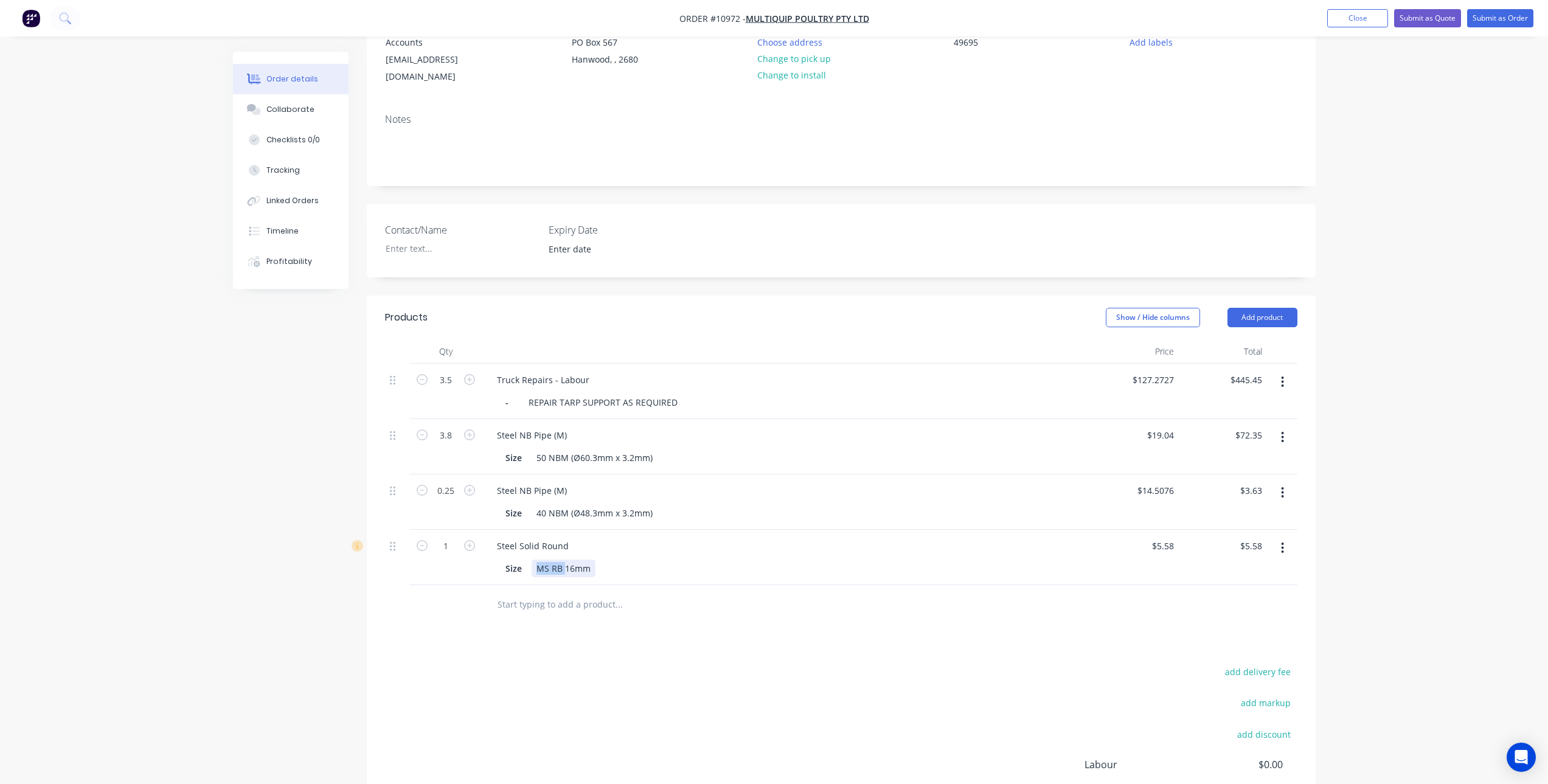
click at [527, 559] on div "Size MS RB 16mm" at bounding box center [784, 568] width 567 height 18
click at [684, 663] on div "add delivery fee add markup add discount Labour $0.00 Sub total $527.01 Tax $52…" at bounding box center [840, 767] width 912 height 208
click at [447, 537] on input "1" at bounding box center [445, 546] width 32 height 18
type input "0.5"
type input "$2.79"
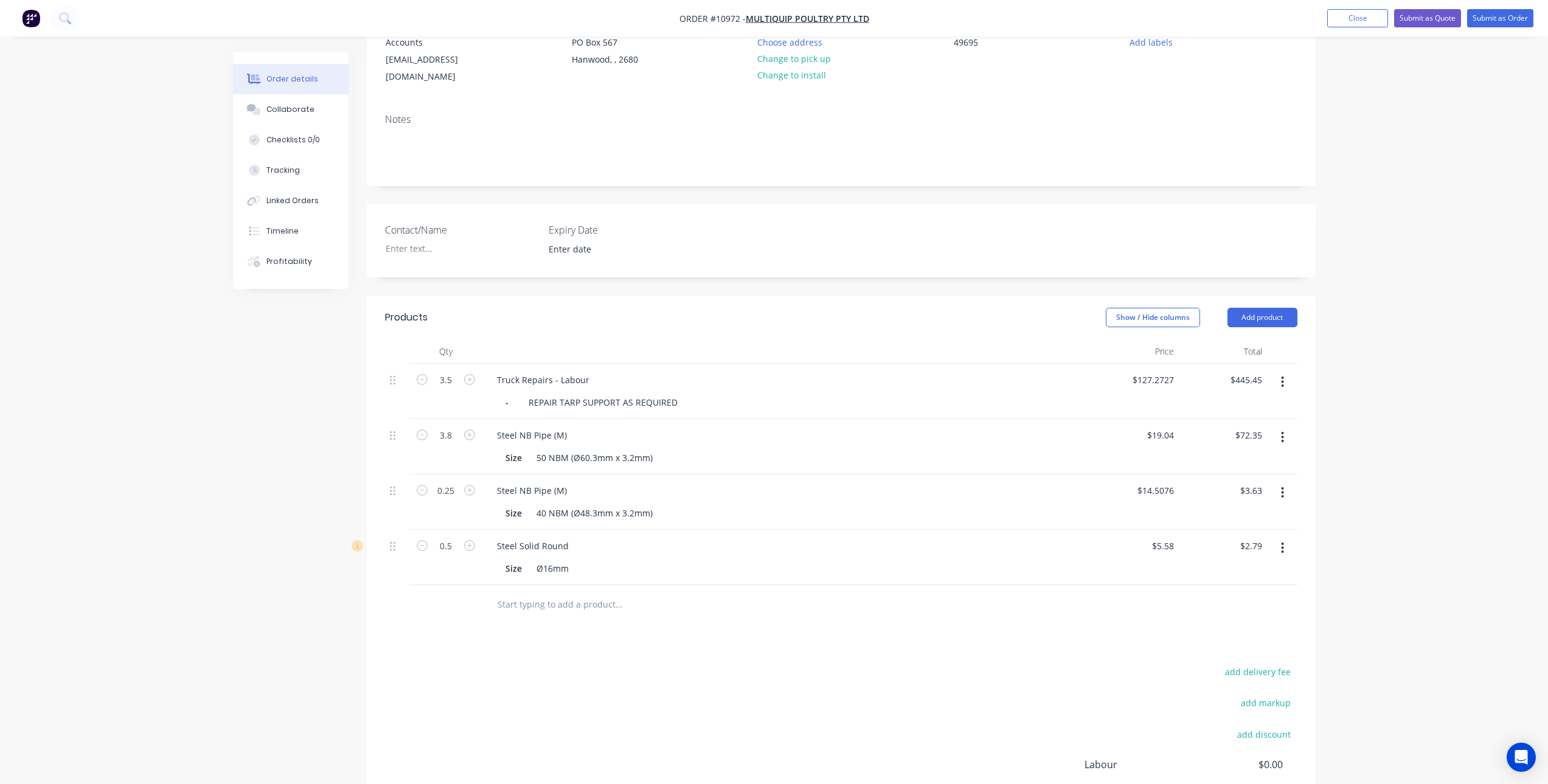
click at [668, 702] on div "add delivery fee add markup add discount Labour $0.00 Sub total $527.01 Tax $52…" at bounding box center [840, 767] width 912 height 208
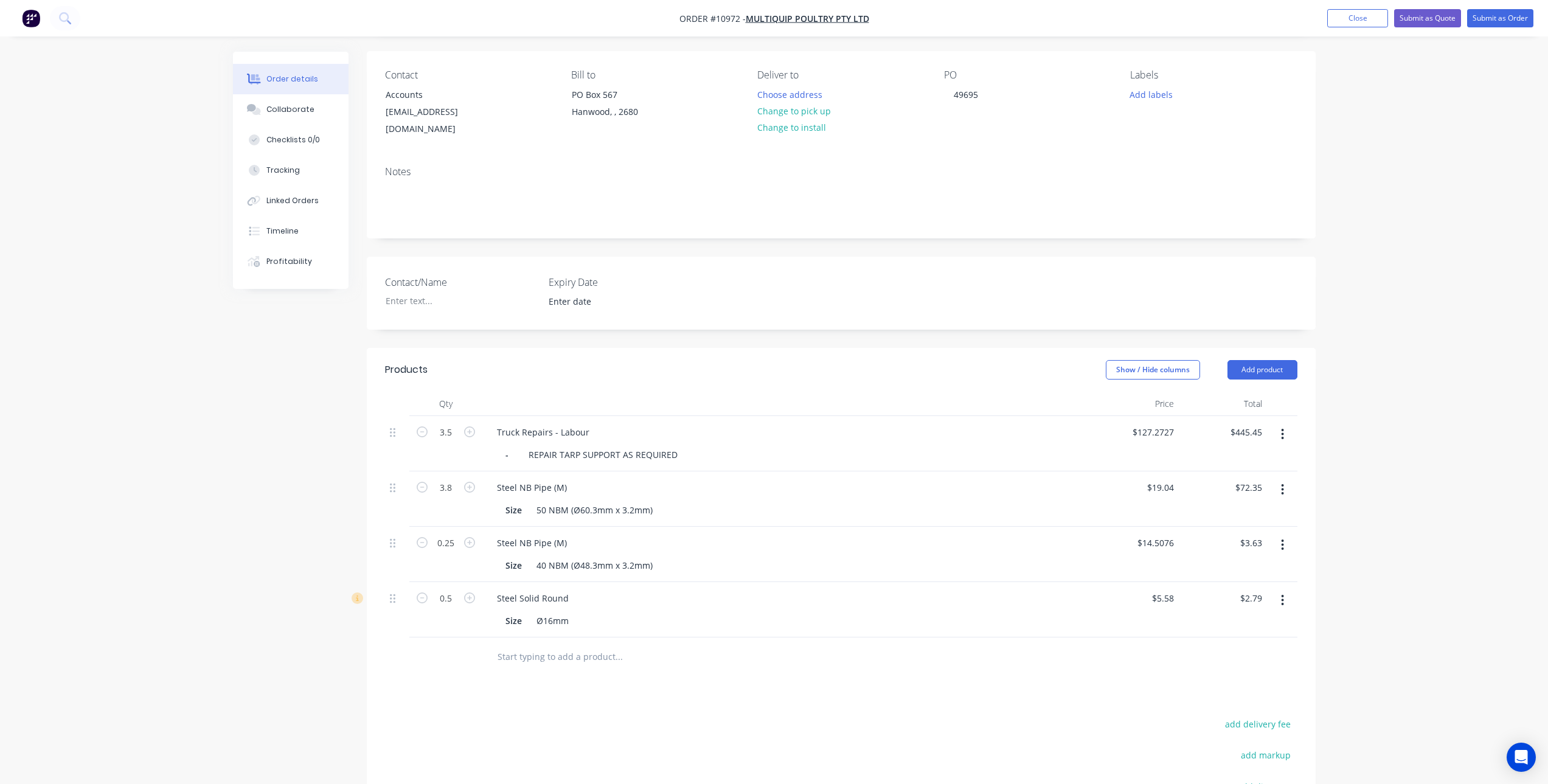
scroll to position [0, 0]
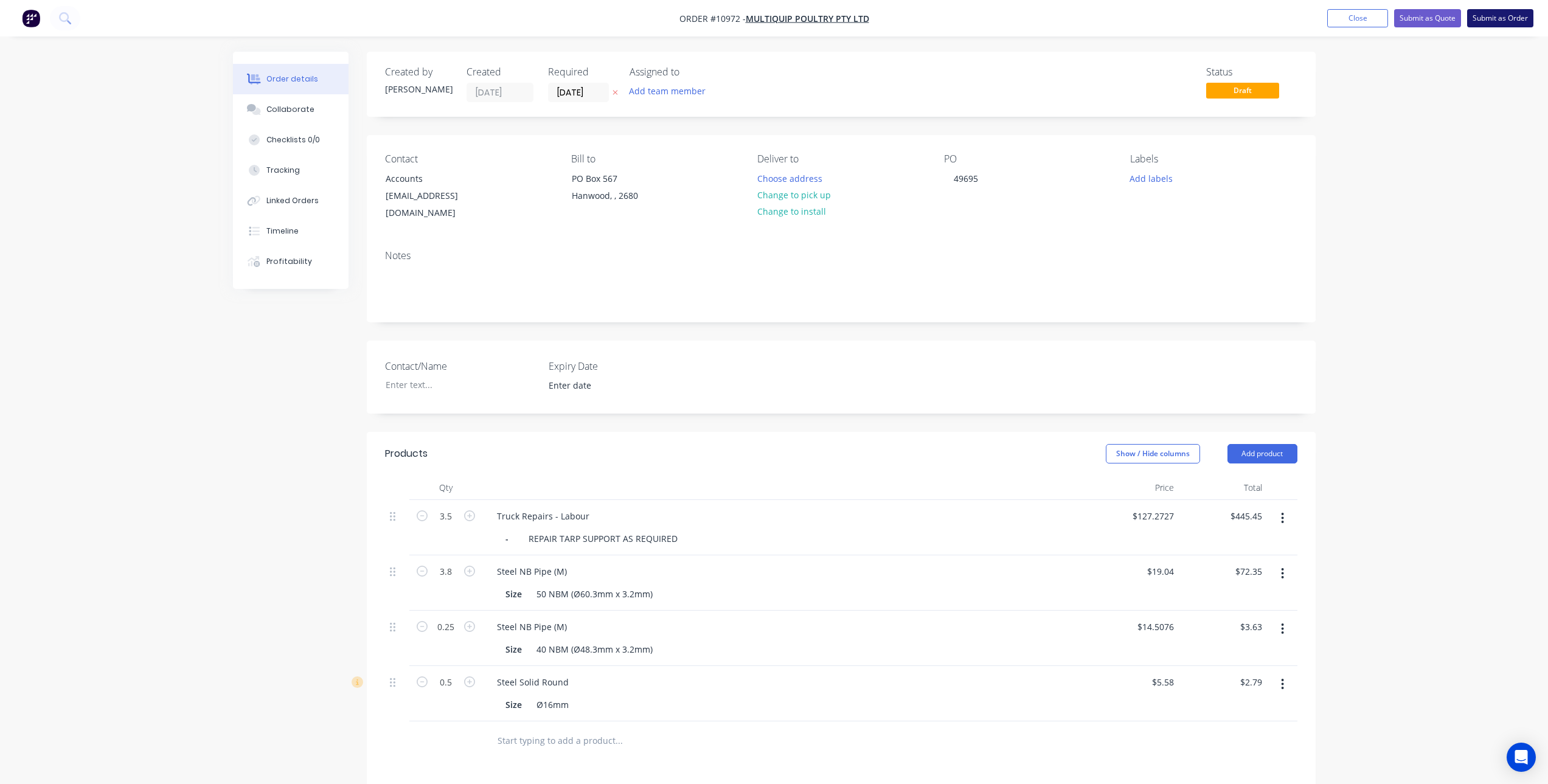
click at [1525, 14] on button "Submit as Order" at bounding box center [1500, 18] width 66 height 18
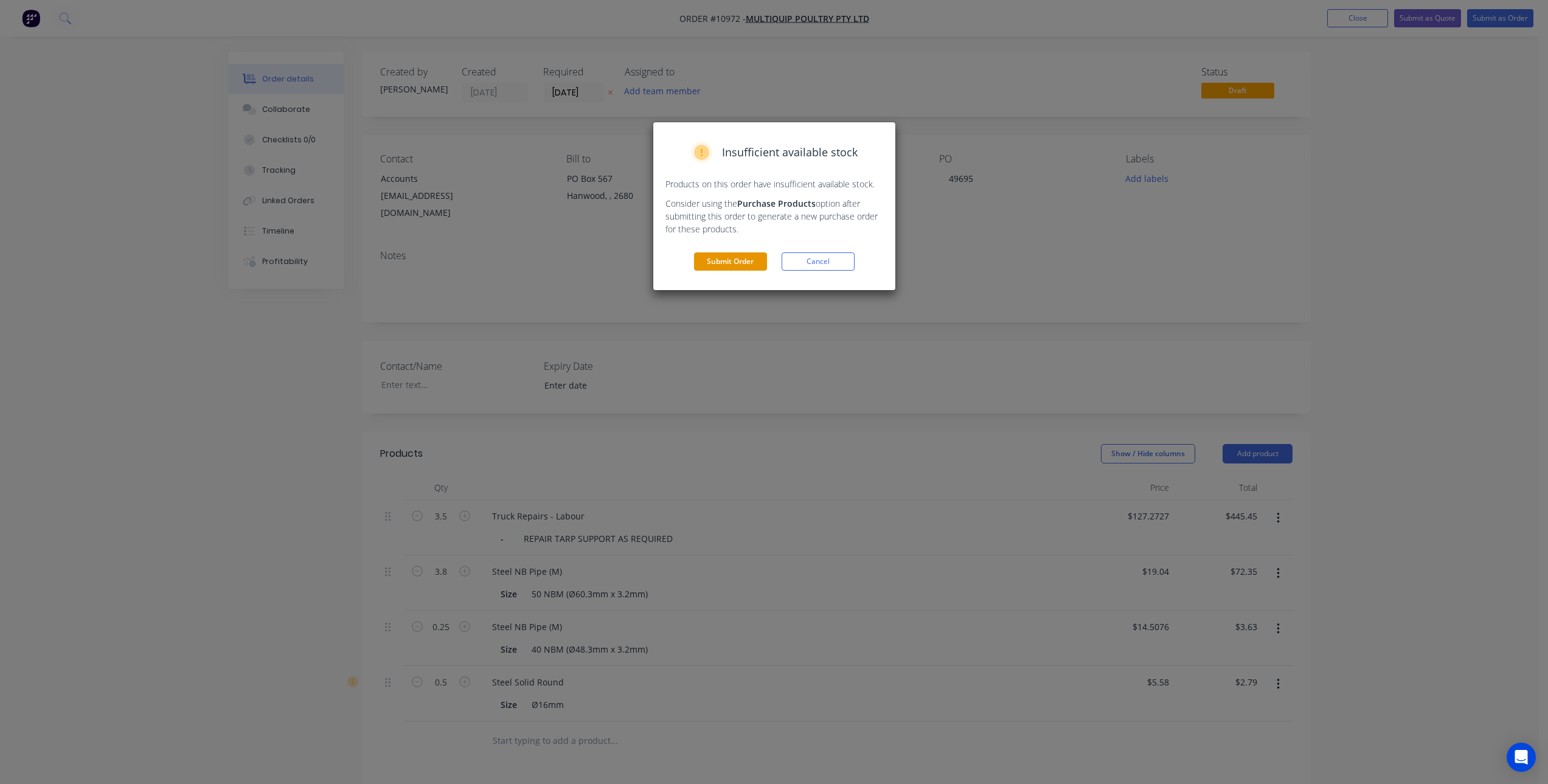
click at [712, 262] on button "Submit Order" at bounding box center [731, 260] width 73 height 18
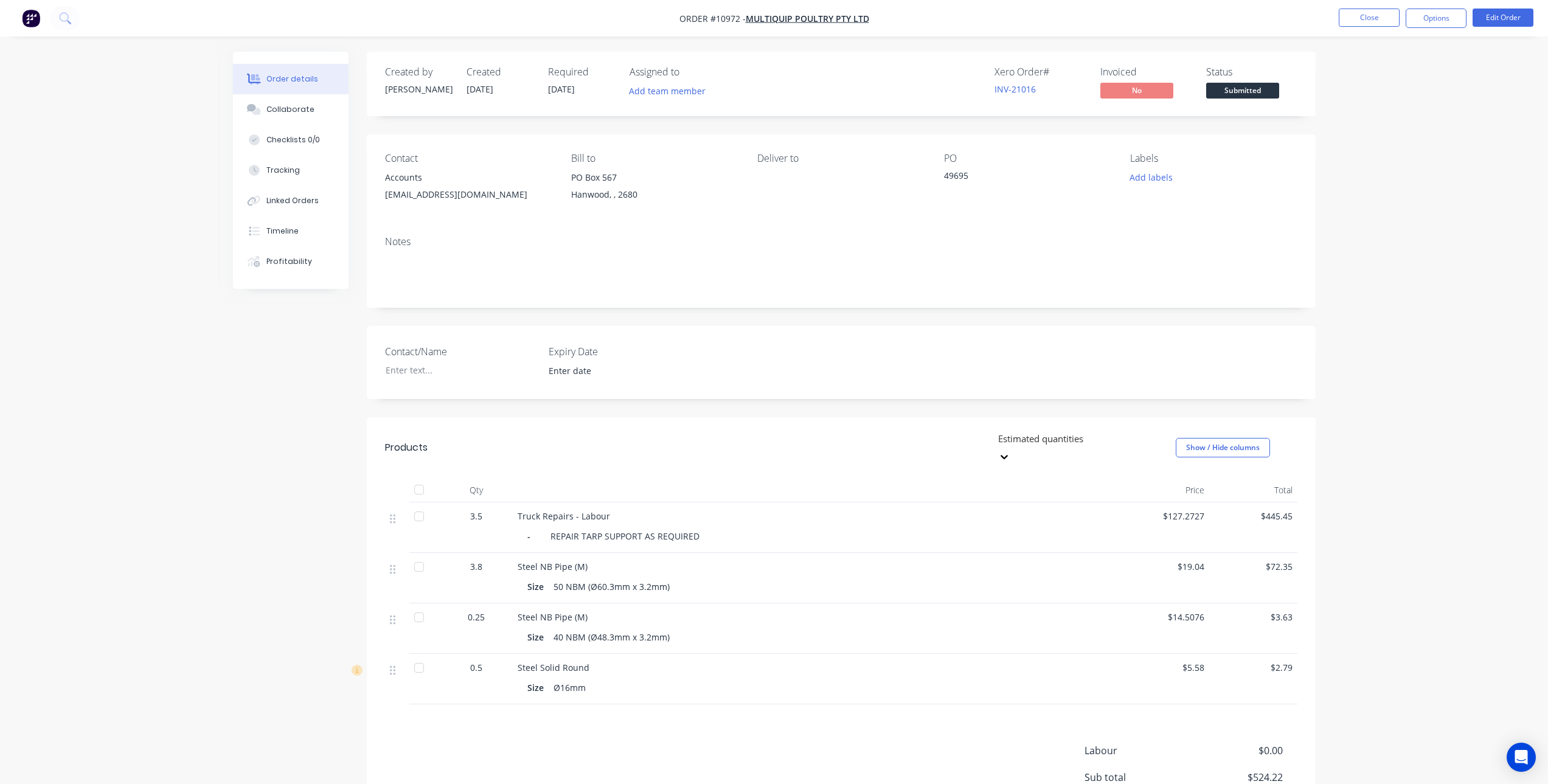
click at [1427, 8] on nav "Order #10972 - Multiquip Poultry Pty Ltd Close Options Edit Order" at bounding box center [774, 18] width 1548 height 37
click at [1433, 16] on button "Options" at bounding box center [1436, 18] width 60 height 20
click at [1381, 67] on div "Invoice" at bounding box center [1399, 73] width 112 height 18
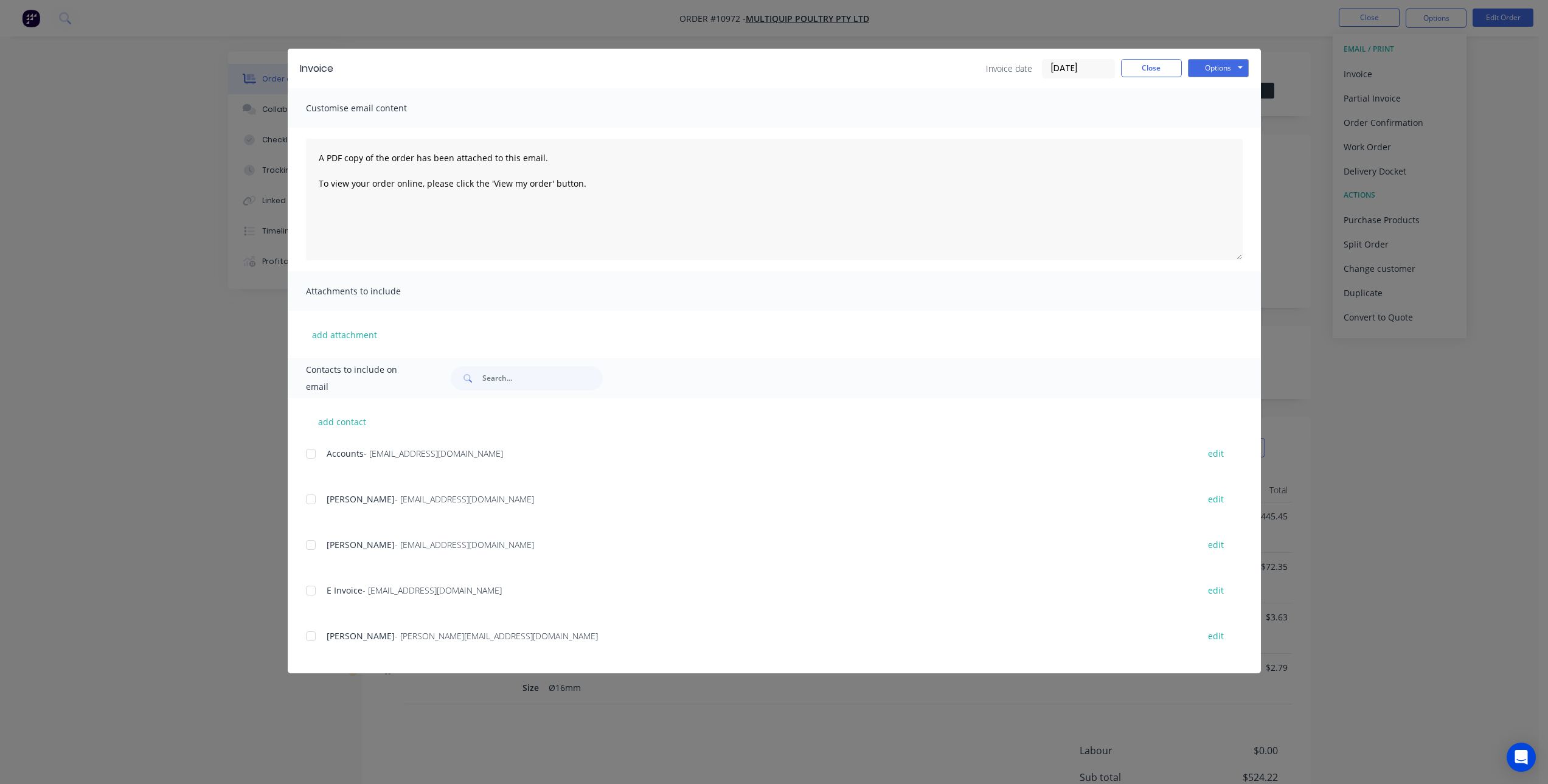
click at [319, 455] on div at bounding box center [311, 454] width 25 height 25
click at [307, 587] on div at bounding box center [311, 590] width 25 height 25
click at [1234, 72] on button "Options" at bounding box center [1218, 67] width 60 height 18
click at [1227, 129] on button "Email" at bounding box center [1226, 130] width 77 height 20
click at [1156, 73] on button "Close" at bounding box center [1150, 67] width 60 height 18
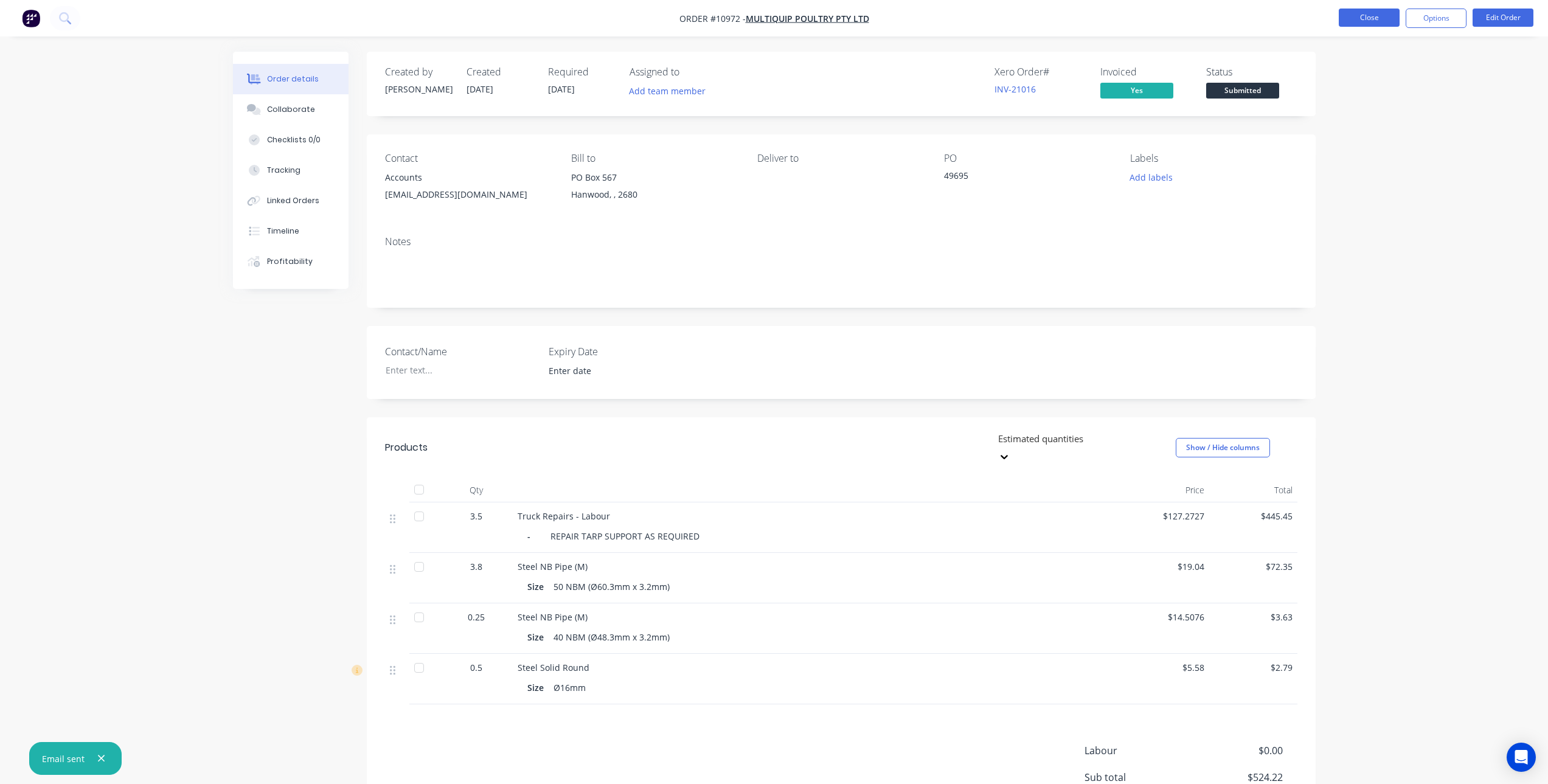
click at [1373, 18] on button "Close" at bounding box center [1368, 17] width 60 height 18
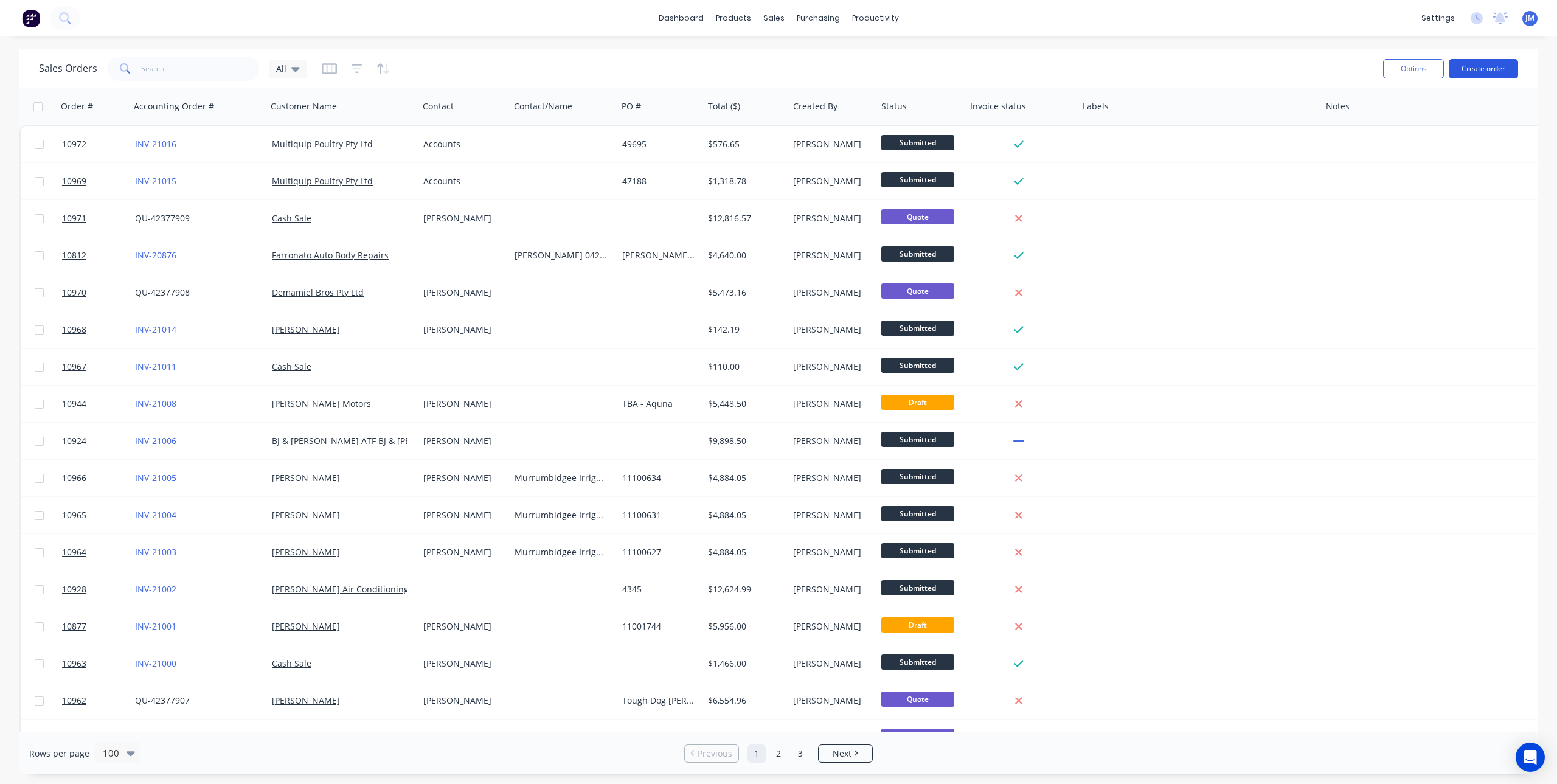
click at [1494, 71] on button "Create order" at bounding box center [1483, 68] width 69 height 20
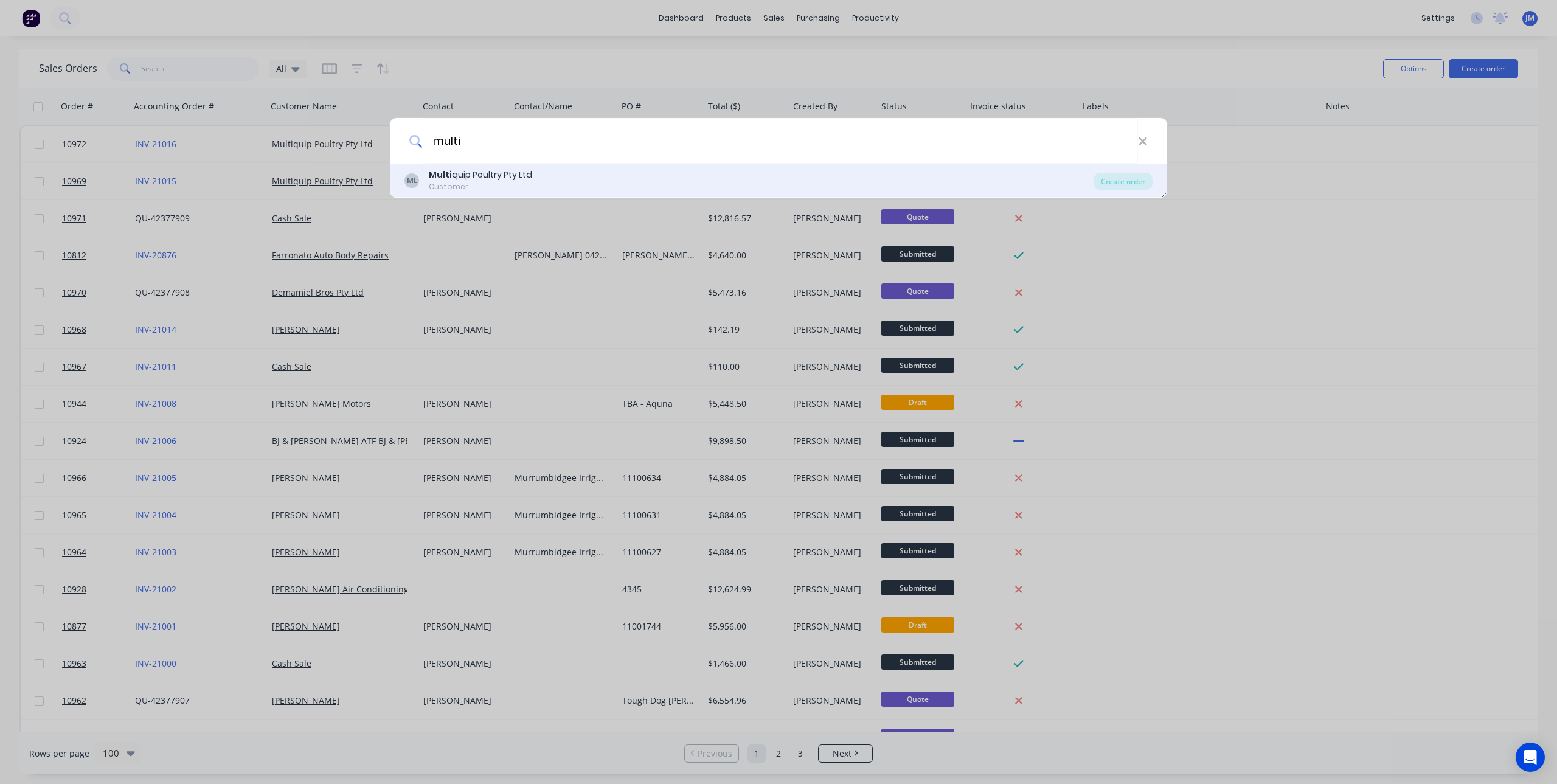
type input "multi"
click at [1108, 172] on div "ML Multi quip Poultry Pty Ltd Customer Create order" at bounding box center [778, 180] width 778 height 34
click at [1116, 184] on div "Create order" at bounding box center [1123, 181] width 59 height 17
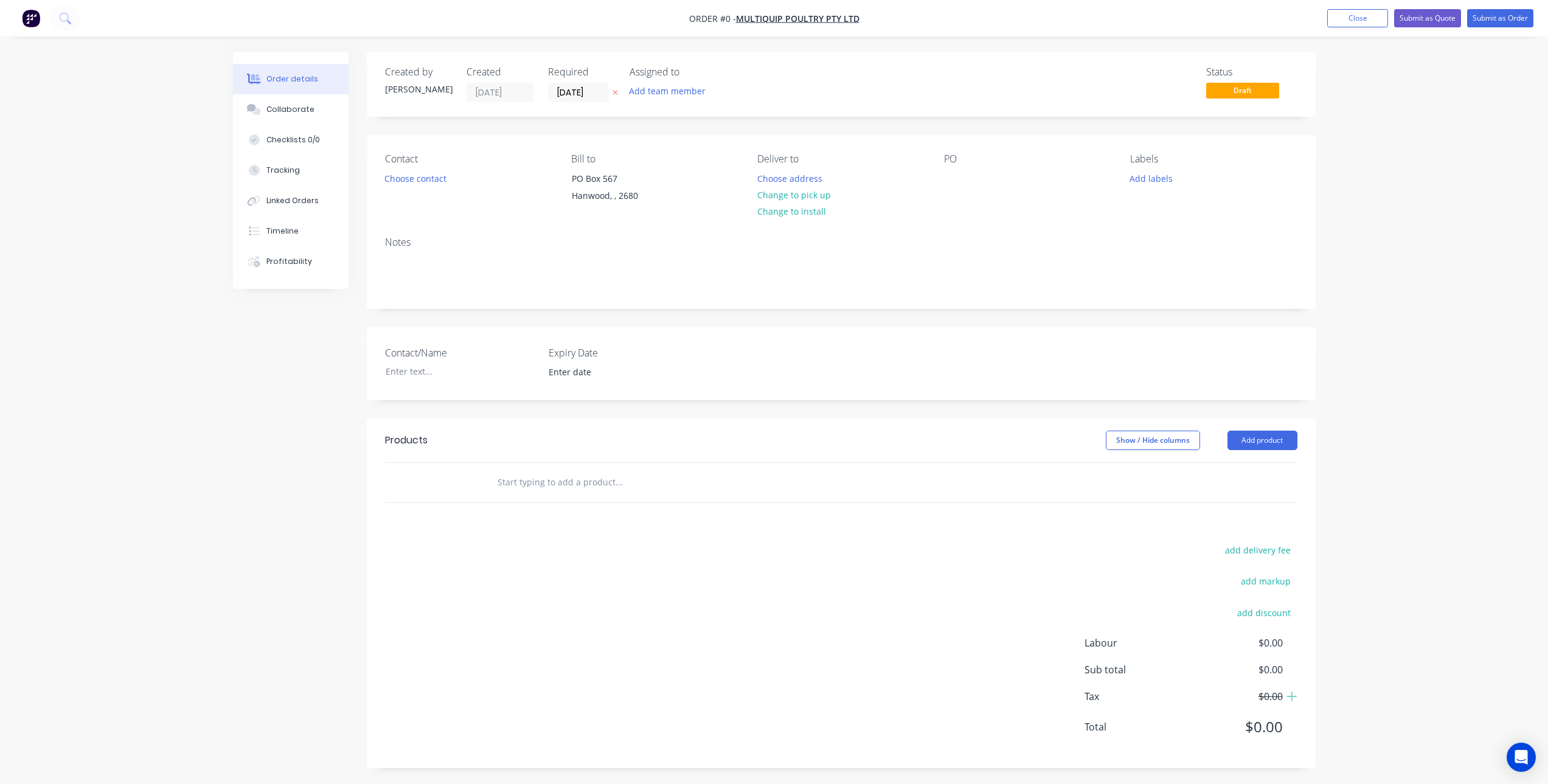
click at [565, 489] on input "text" at bounding box center [619, 482] width 244 height 25
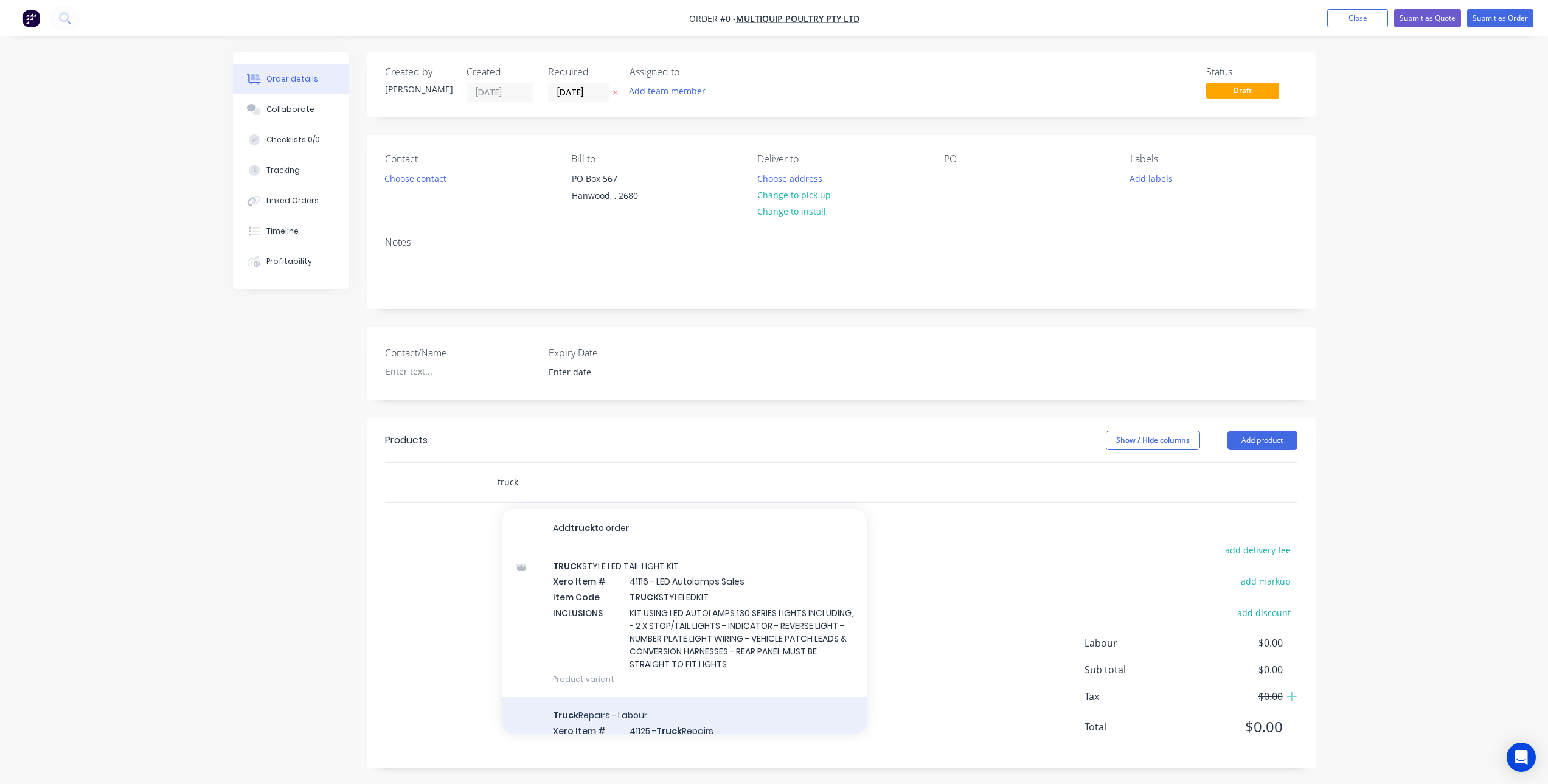
type input "truck"
click at [592, 712] on div "Truck Repairs - Labour Xero Item # 41125 - Truck Repairs - Product variant" at bounding box center [684, 737] width 365 height 82
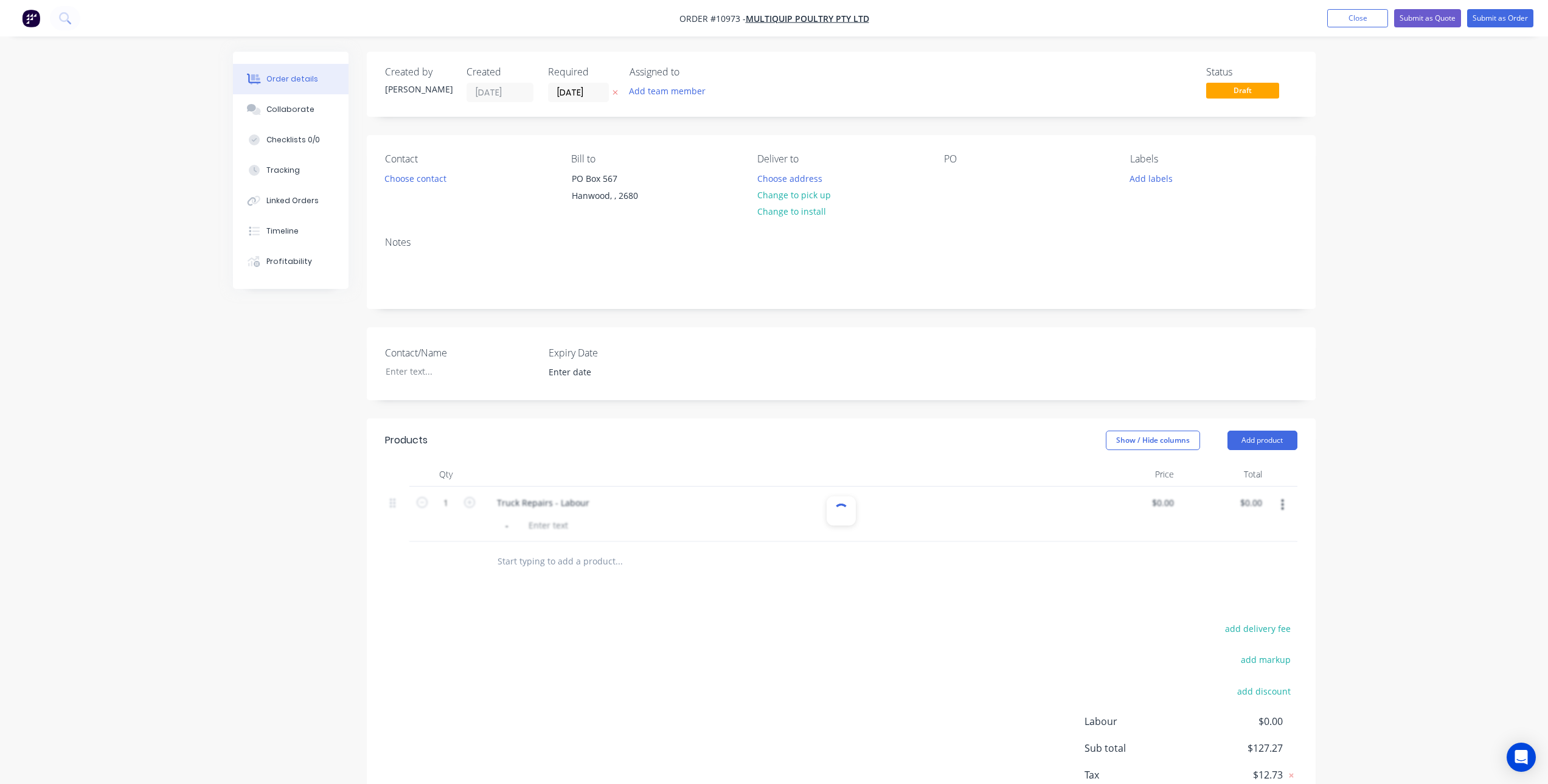
type input "$127.2727"
type input "$127.27"
click at [545, 502] on div "Truck Repairs - Labour" at bounding box center [542, 502] width 112 height 18
click at [567, 532] on div at bounding box center [548, 524] width 49 height 18
click at [563, 527] on div at bounding box center [548, 524] width 49 height 18
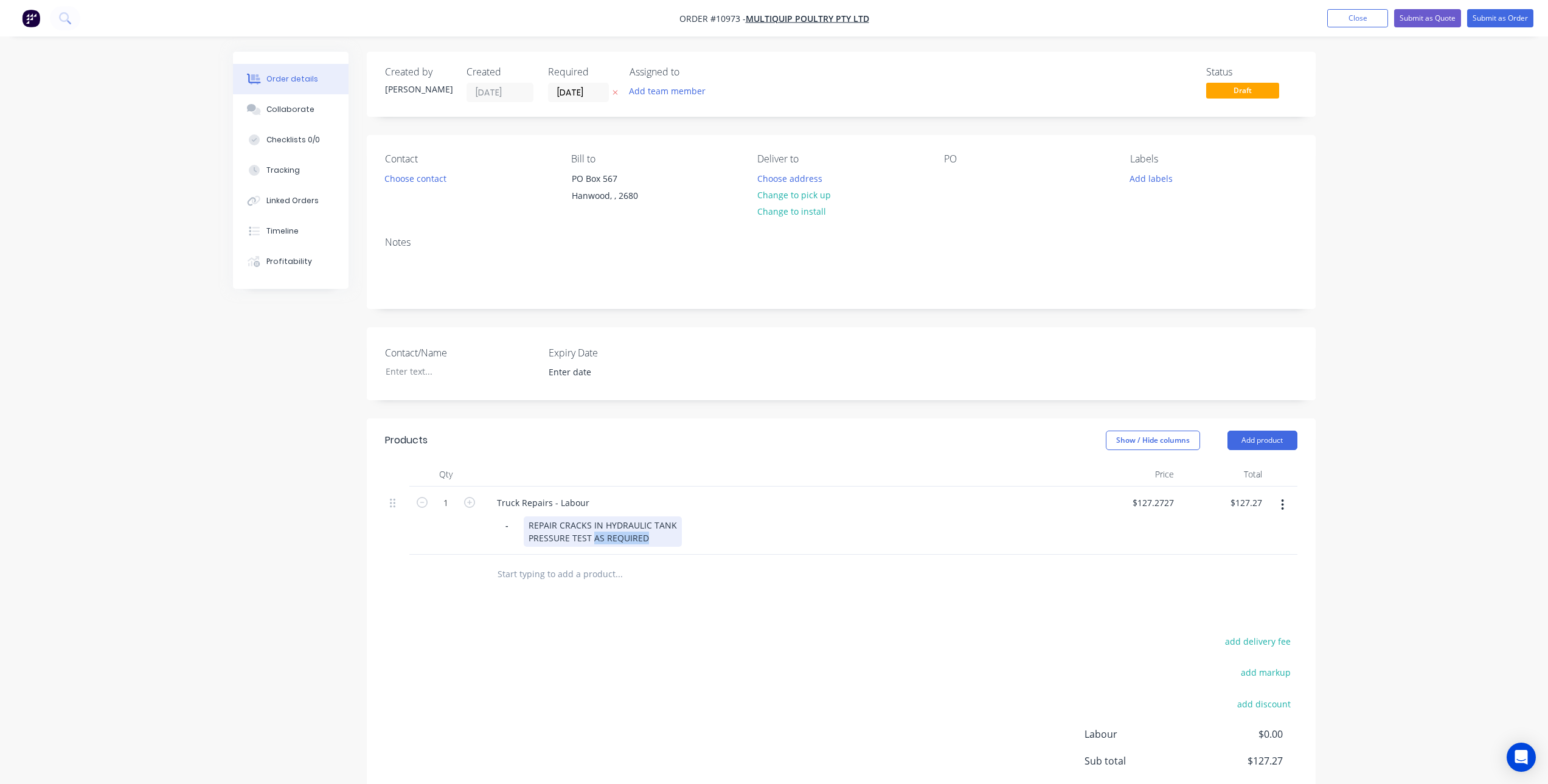
drag, startPoint x: 649, startPoint y: 538, endPoint x: 594, endPoint y: 548, distance: 55.9
click at [594, 548] on div "Truck Repairs - Labour - REPAIR CRACKS IN HYDRAULIC TANK PRESSURE TEST AS REQUI…" at bounding box center [786, 520] width 608 height 68
click at [671, 522] on div "REPAIR CRACKS IN HYDRAULIC TANK PRESSURE TEST" at bounding box center [603, 531] width 158 height 31
click at [512, 523] on div "-" at bounding box center [509, 524] width 18 height 18
click at [531, 529] on div "REPAIR CRACKS IN HYDRAULIC TANK AS REQUIRED PRESSURE TEST" at bounding box center [631, 531] width 215 height 31
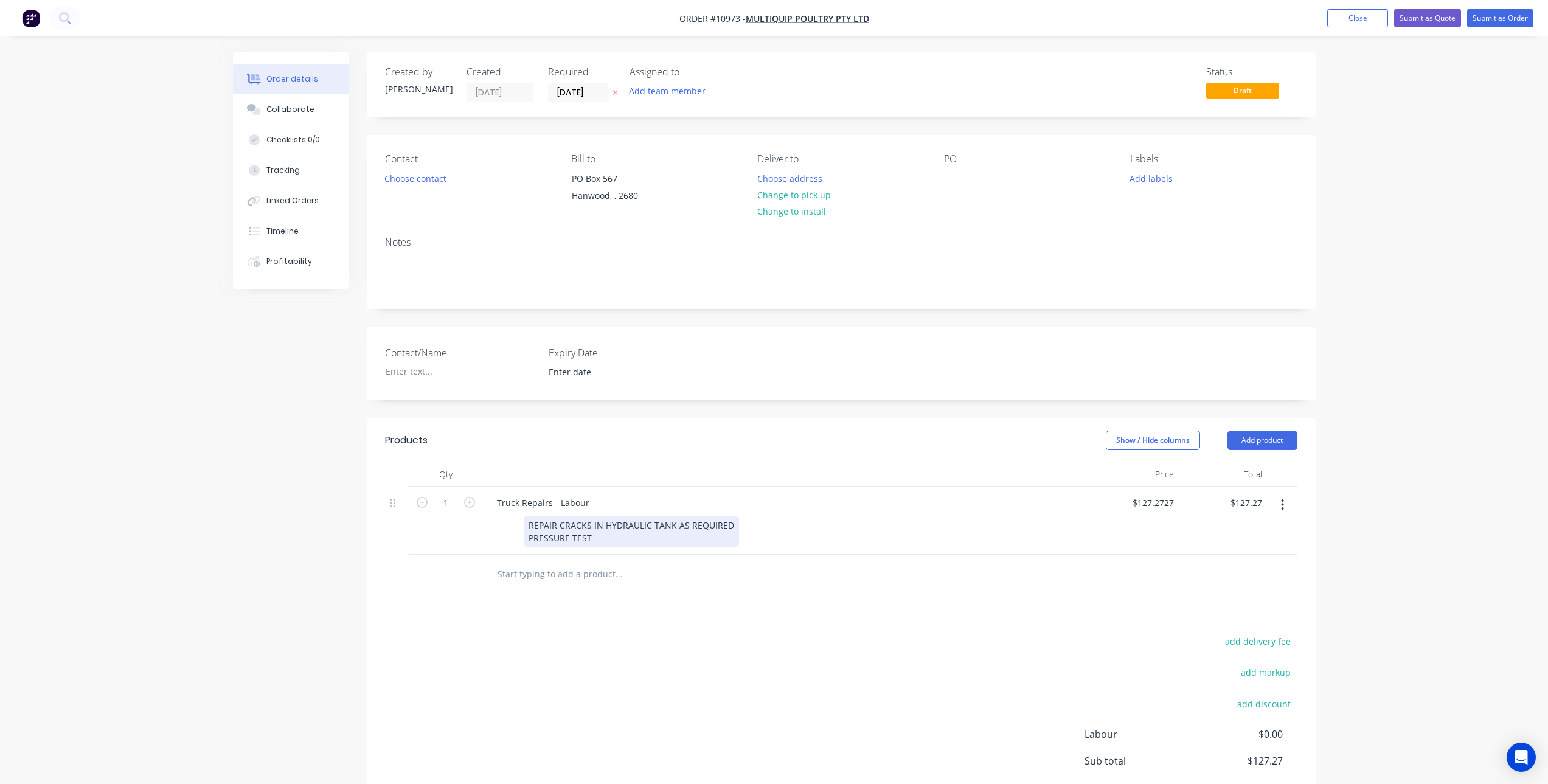
click at [531, 529] on div "REPAIR CRACKS IN HYDRAULIC TANK AS REQUIRED PRESSURE TEST" at bounding box center [631, 531] width 215 height 31
click at [529, 529] on div "REPAIR CRACKS IN HYDRAULIC TANK AS REQUIRED PRESSURE TEST" at bounding box center [631, 531] width 215 height 31
click at [528, 546] on div "- REPAIR CRACKS IN HYDRAULIC TANK AS REQUIRED PRESSURE TEST" at bounding box center [634, 531] width 221 height 31
click at [658, 635] on div "add delivery fee add markup add discount Labour $0.00 Sub total $127.27 Tax $12…" at bounding box center [840, 736] width 912 height 208
click at [622, 639] on div "add delivery fee add markup add discount Labour $0.00 Sub total $127.27 Tax $12…" at bounding box center [840, 736] width 912 height 208
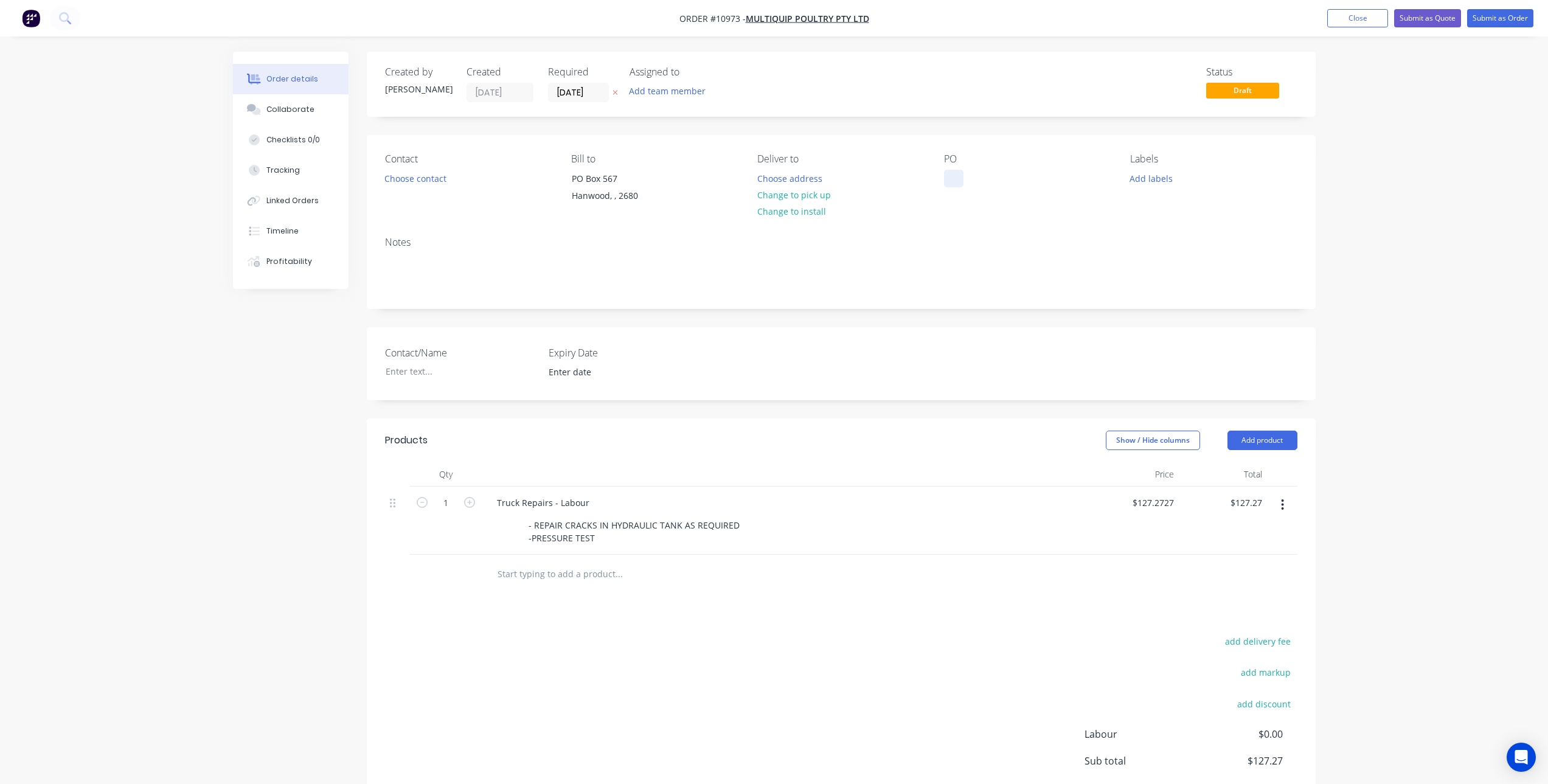
click at [960, 185] on div at bounding box center [953, 178] width 20 height 18
click at [909, 489] on div "Truck Repairs - Labour - REPAIR CRACKS IN HYDRAULIC TANK AS REQUIRED -PRESSURE …" at bounding box center [786, 520] width 608 height 68
click at [1495, 12] on button "Submit as Order" at bounding box center [1500, 18] width 66 height 18
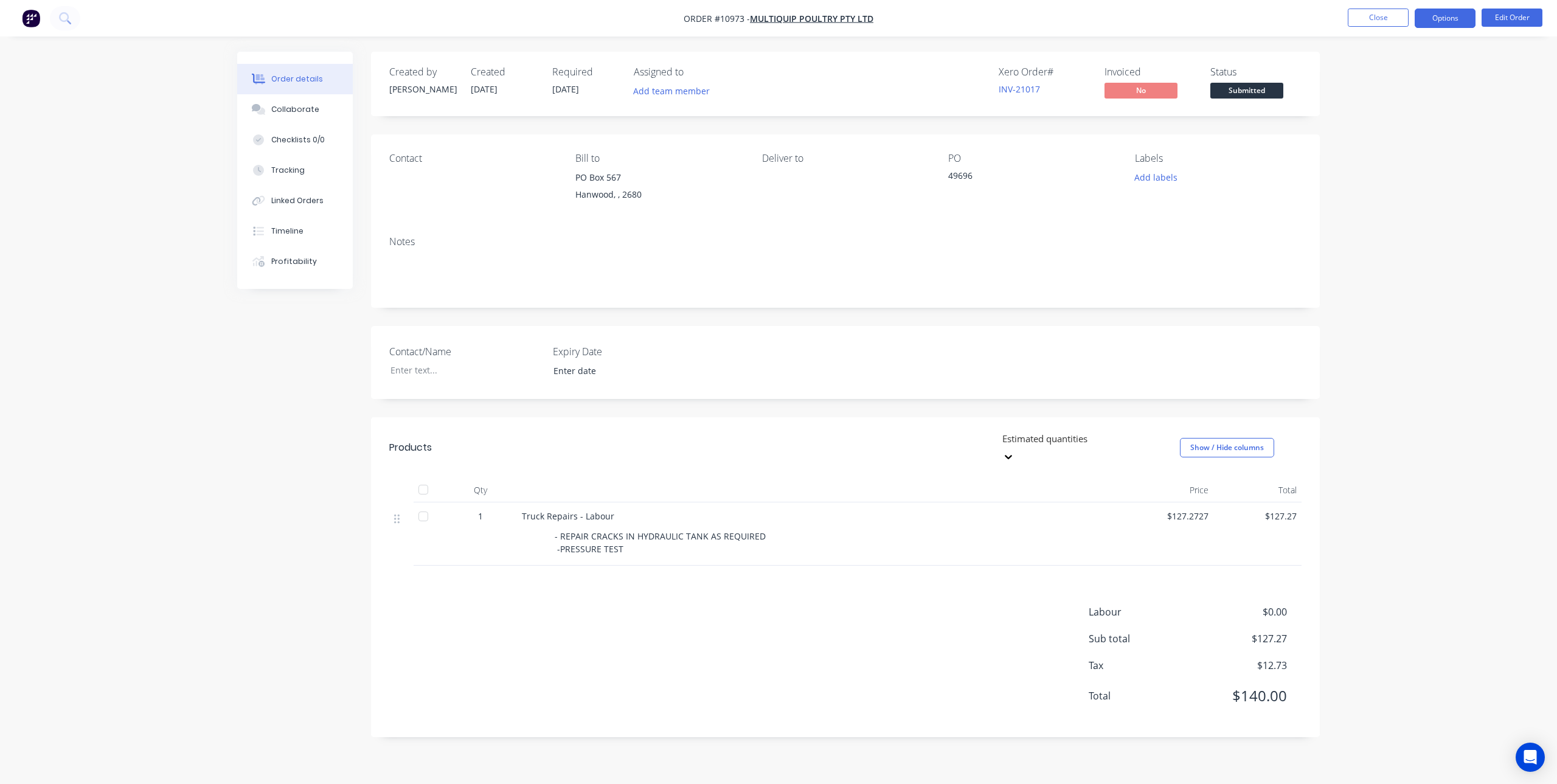
click at [1436, 20] on button "Options" at bounding box center [1445, 18] width 60 height 20
click at [1410, 70] on div "Invoice" at bounding box center [1408, 73] width 112 height 18
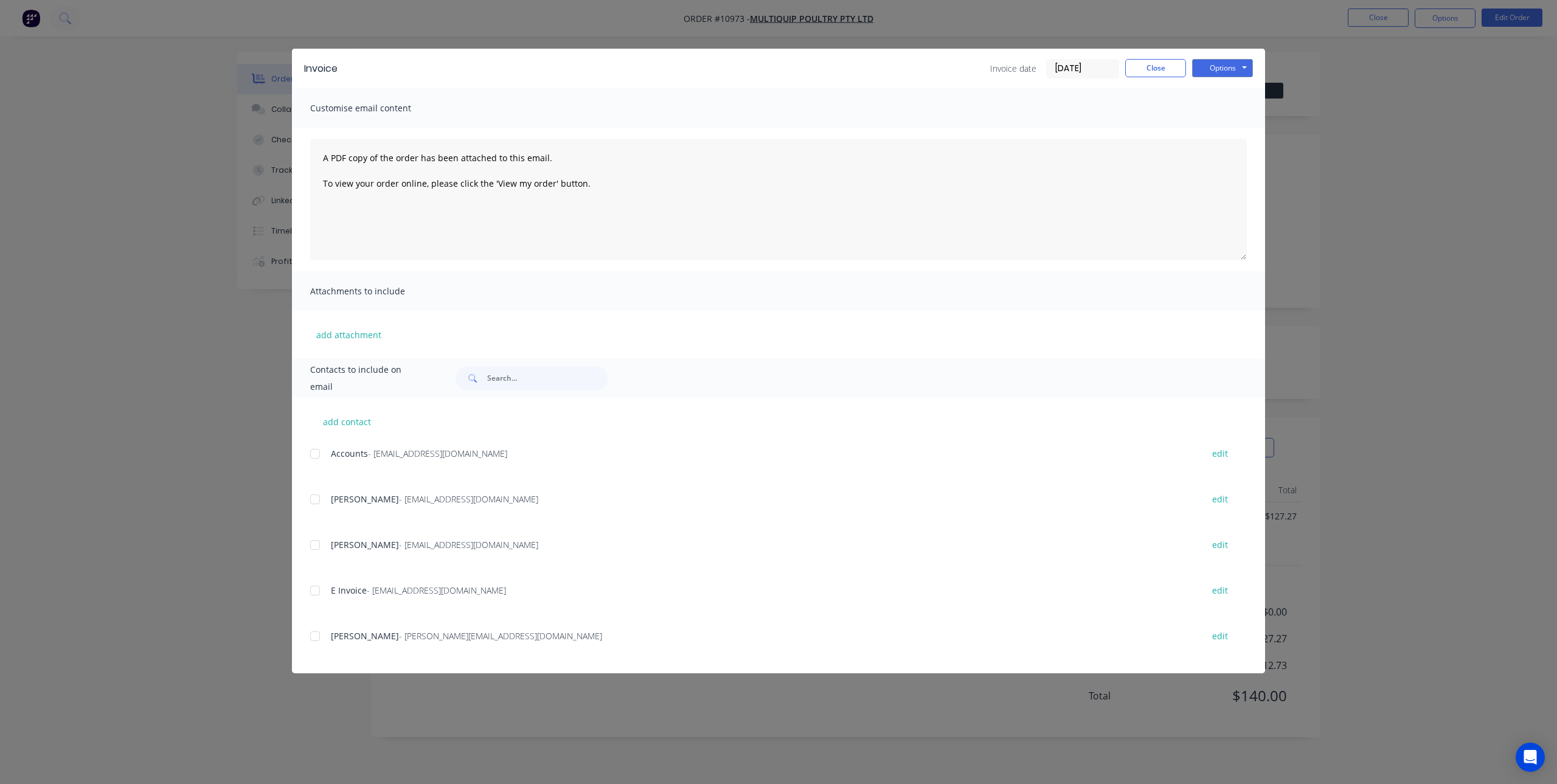
click at [311, 455] on div at bounding box center [315, 454] width 25 height 25
click at [316, 591] on div at bounding box center [315, 590] width 25 height 25
click at [1230, 63] on button "Options" at bounding box center [1222, 67] width 60 height 18
click at [1229, 128] on button "Email" at bounding box center [1231, 130] width 78 height 20
click at [1159, 77] on button "Close" at bounding box center [1155, 67] width 60 height 18
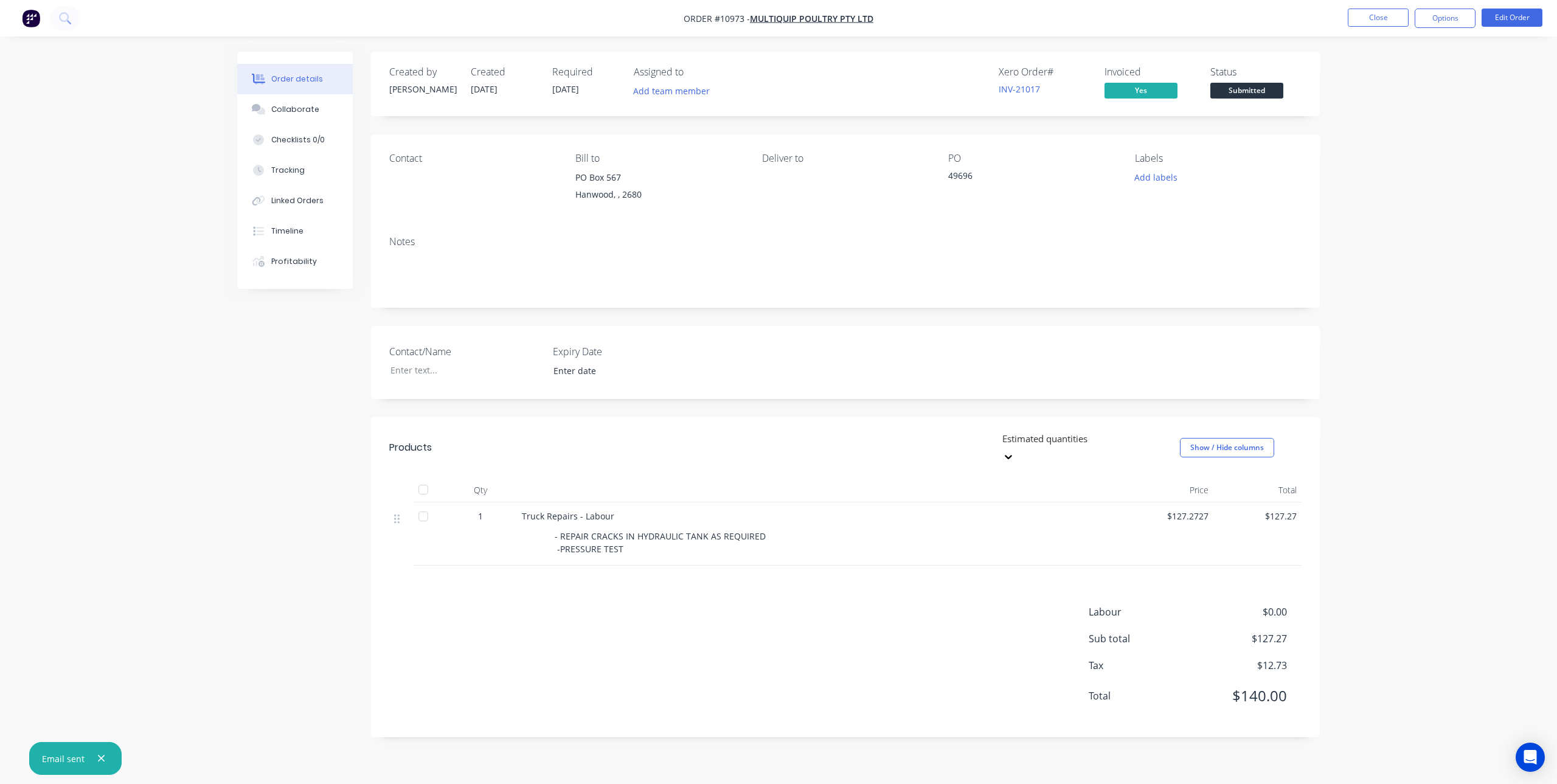
click at [918, 623] on div "Labour $0.00 Sub total $127.27 Tax $12.73 Total $140.00" at bounding box center [845, 661] width 912 height 114
click at [1388, 9] on button "Close" at bounding box center [1378, 17] width 60 height 18
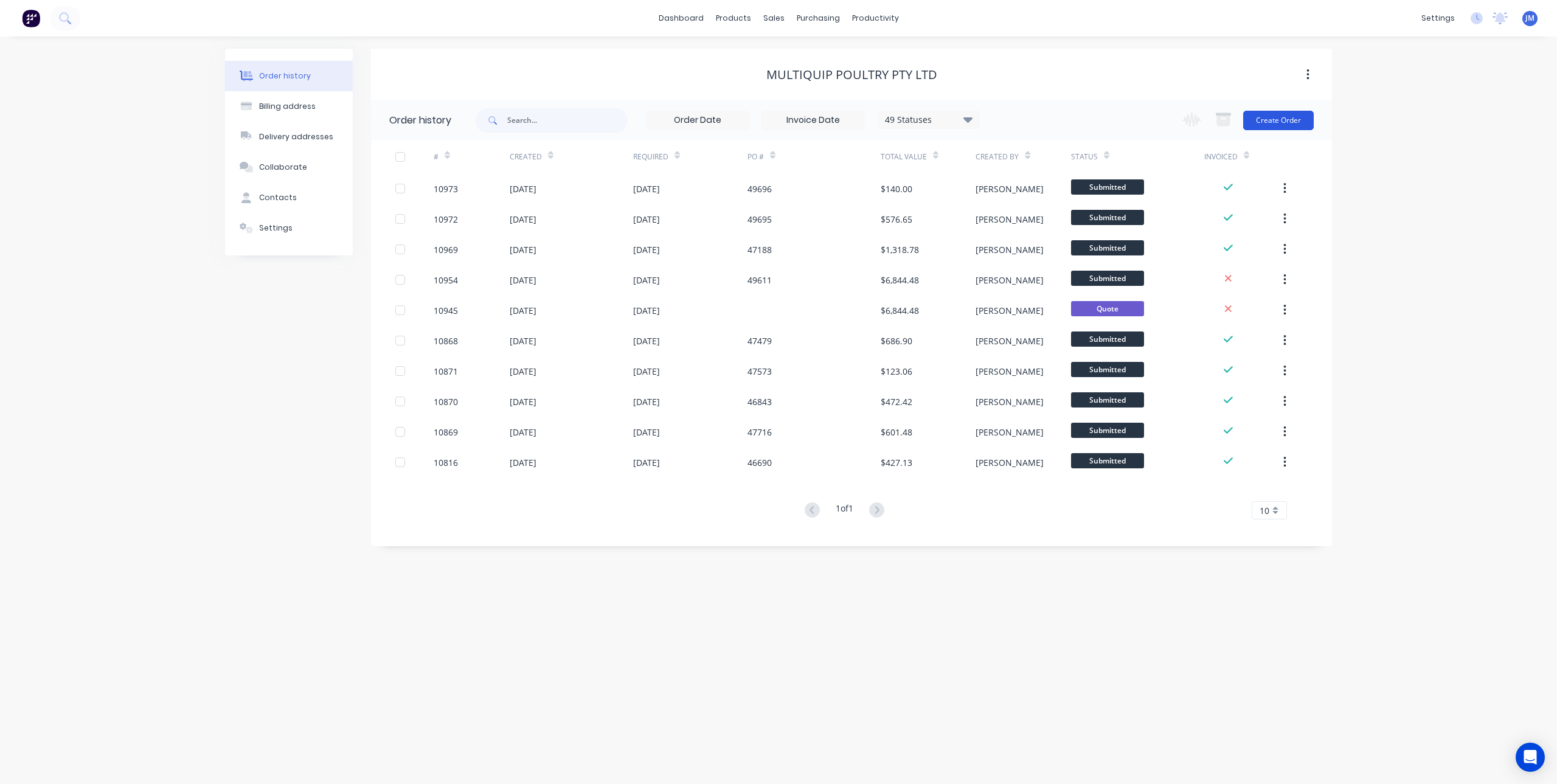
click at [1278, 114] on button "Create Order" at bounding box center [1278, 120] width 71 height 20
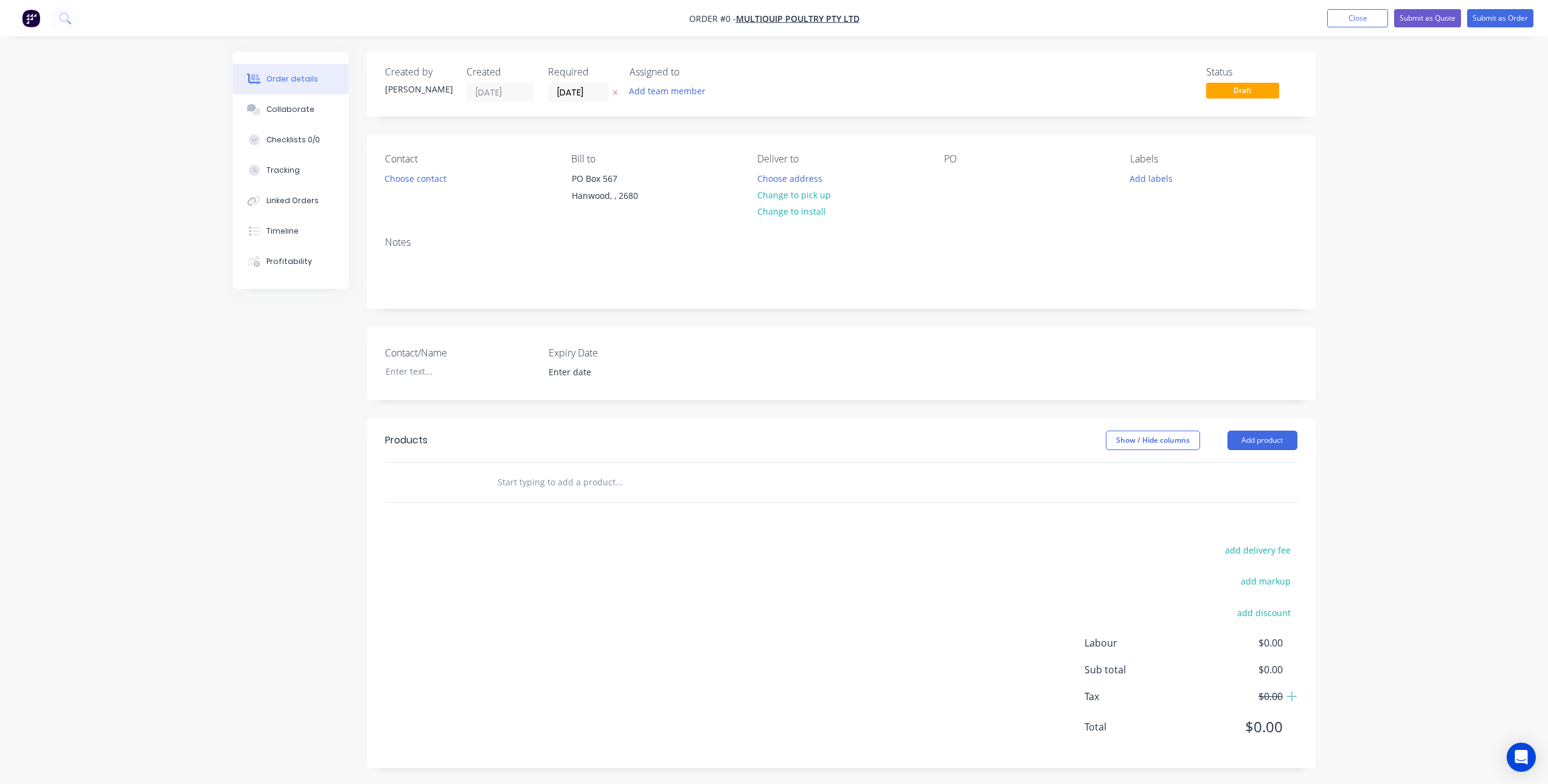
click at [559, 486] on input "text" at bounding box center [619, 482] width 244 height 25
click at [580, 483] on input "text" at bounding box center [619, 482] width 244 height 25
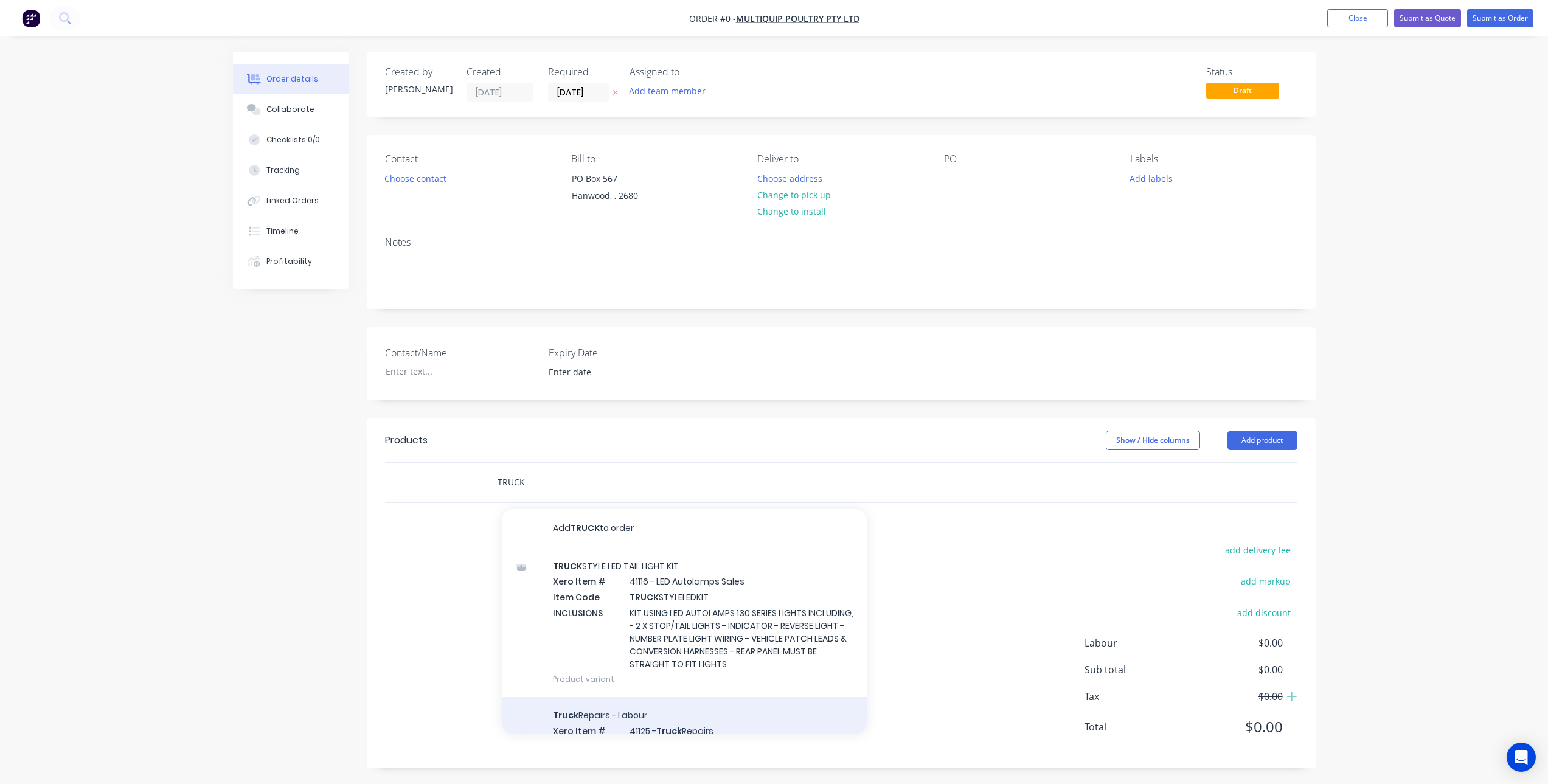
type input "TRUCK"
click at [636, 725] on div "Truck Repairs - Labour Xero Item # 41125 - Truck Repairs - Product variant" at bounding box center [684, 737] width 365 height 82
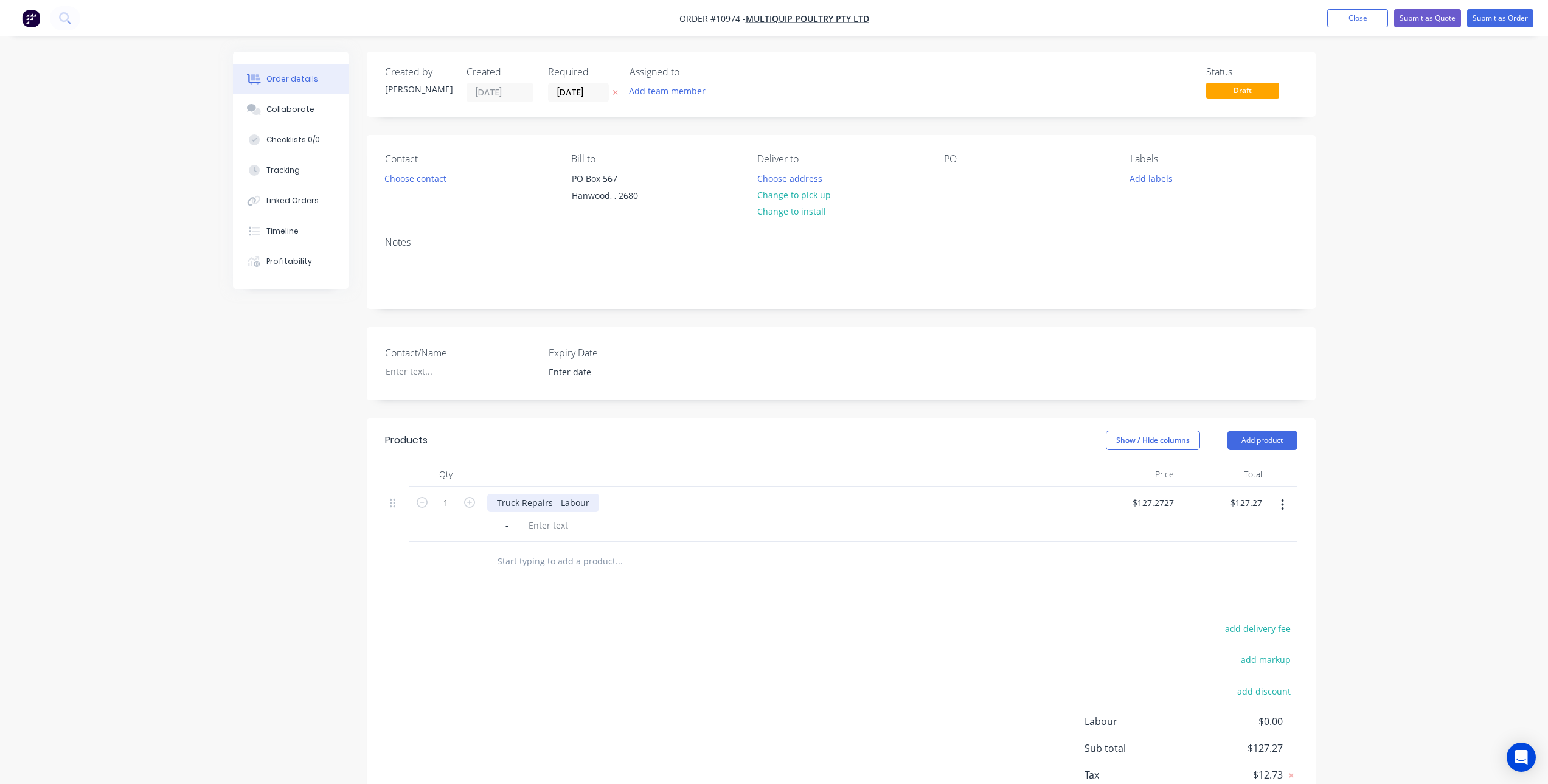
click at [588, 503] on div "Truck Repairs - Labour" at bounding box center [542, 502] width 112 height 18
paste div
click at [503, 524] on div "-" at bounding box center [509, 524] width 18 height 18
click at [510, 532] on div "-" at bounding box center [509, 524] width 18 height 18
drag, startPoint x: 451, startPoint y: 506, endPoint x: 459, endPoint y: 506, distance: 8.0
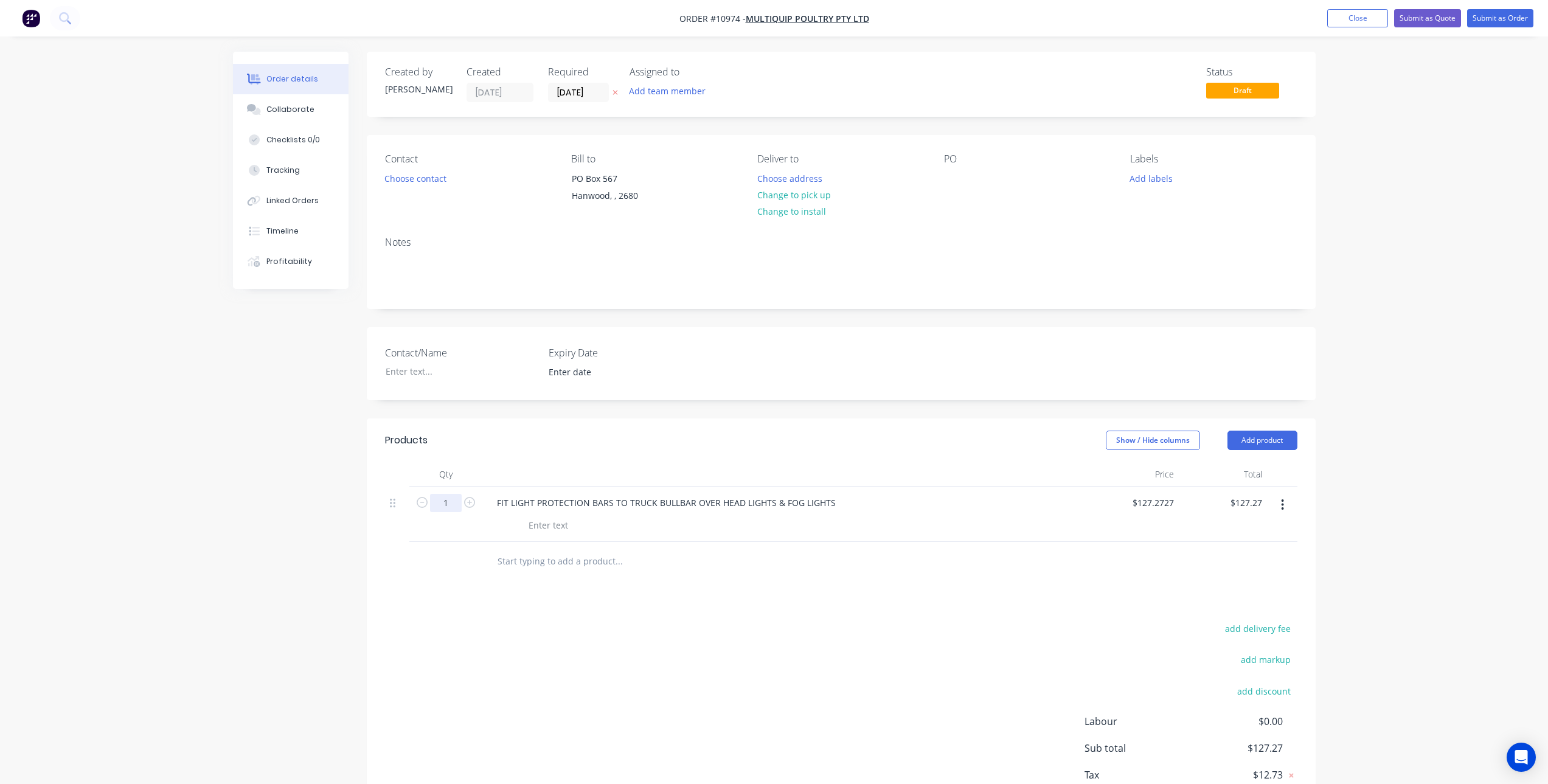
click at [451, 506] on input "1" at bounding box center [445, 502] width 32 height 18
type input "3"
type input "$381.82"
click at [799, 675] on div "add delivery fee add markup add discount Labour $0.00 Sub total $381.82 Tax $38…" at bounding box center [840, 724] width 912 height 208
click at [574, 563] on input "text" at bounding box center [619, 561] width 244 height 25
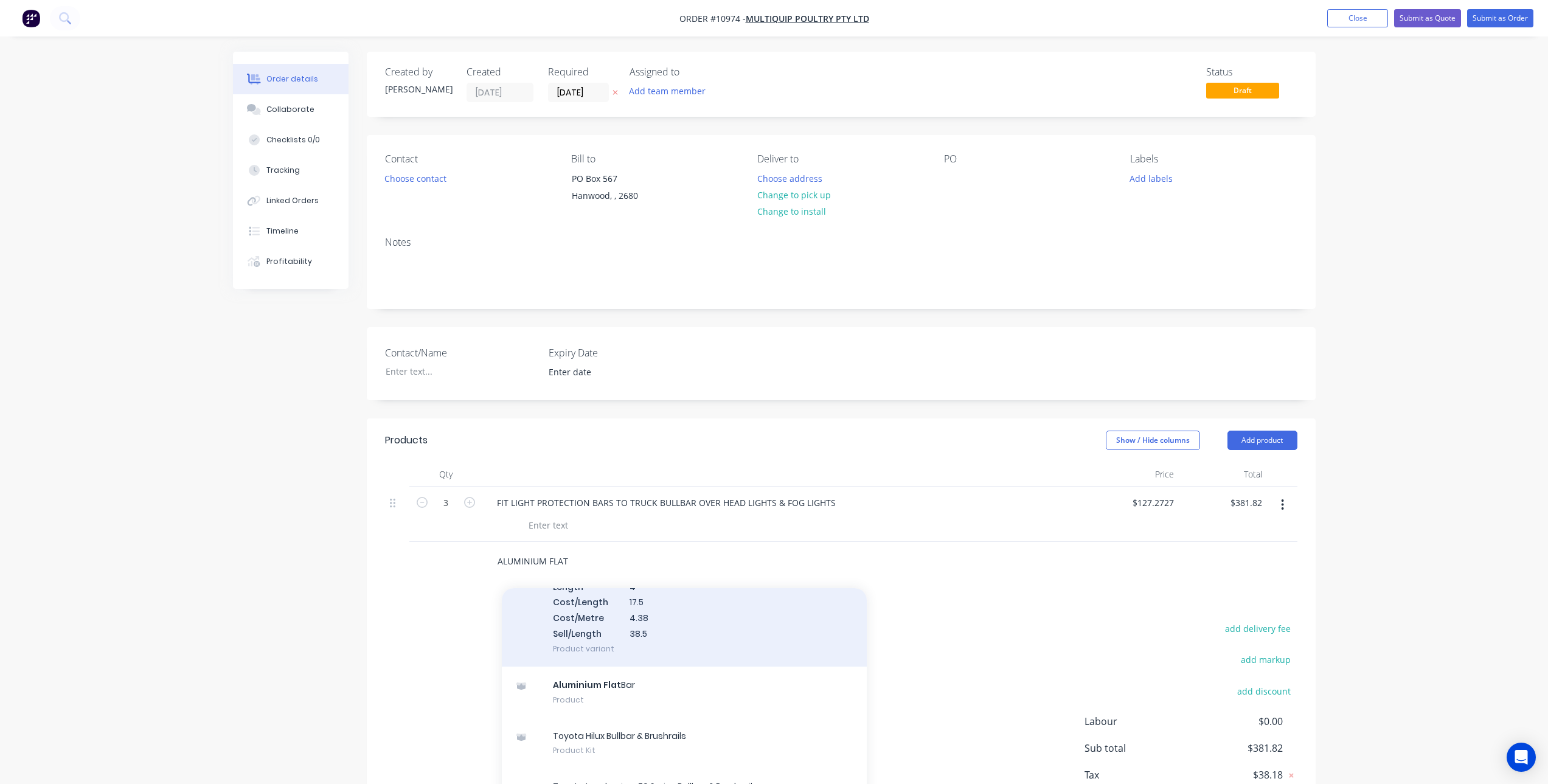
scroll to position [3303, 0]
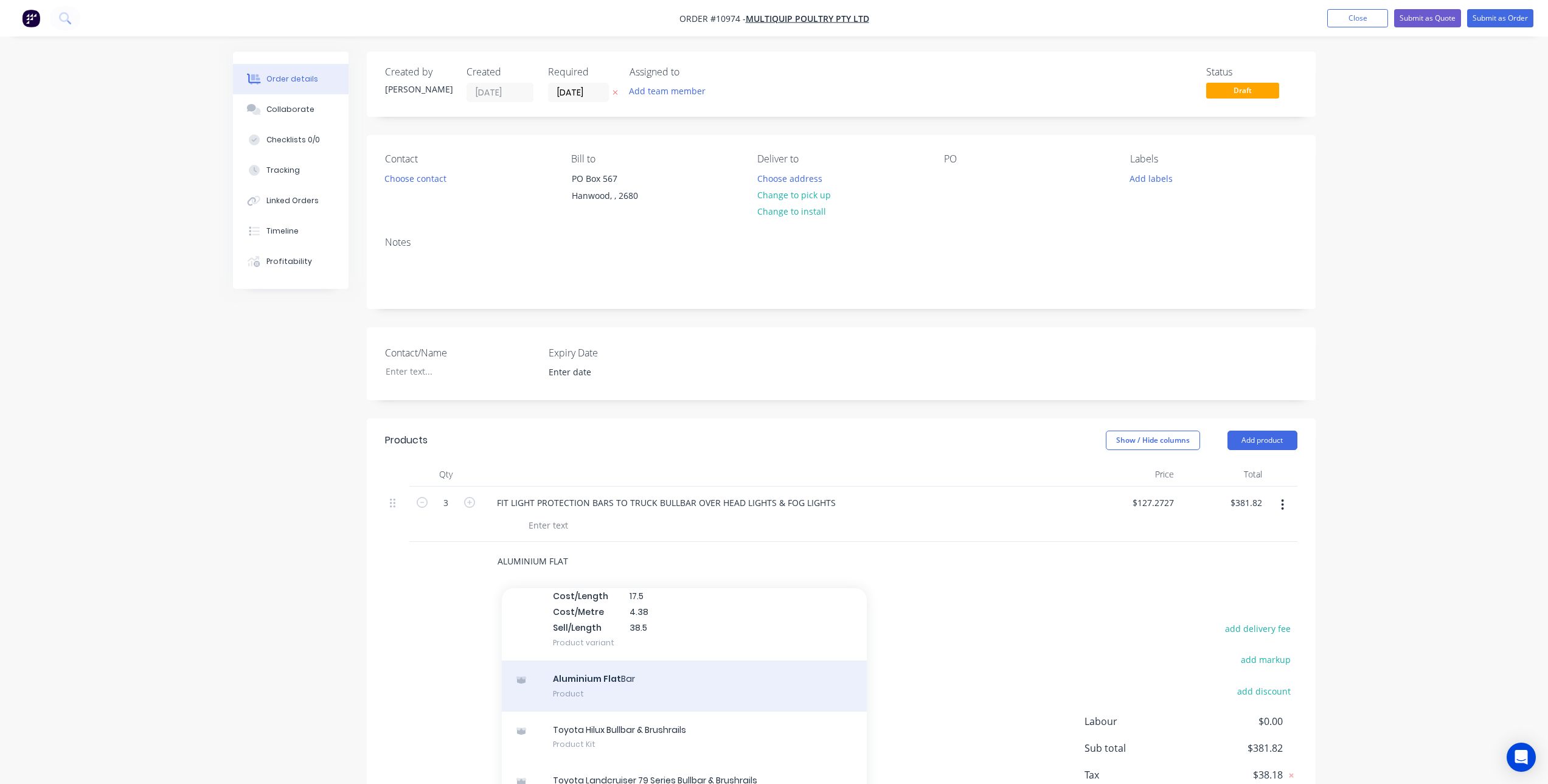
type input "ALUMINIUM FLAT"
click at [672, 678] on div "Aluminium Flat Bar Product" at bounding box center [684, 686] width 365 height 51
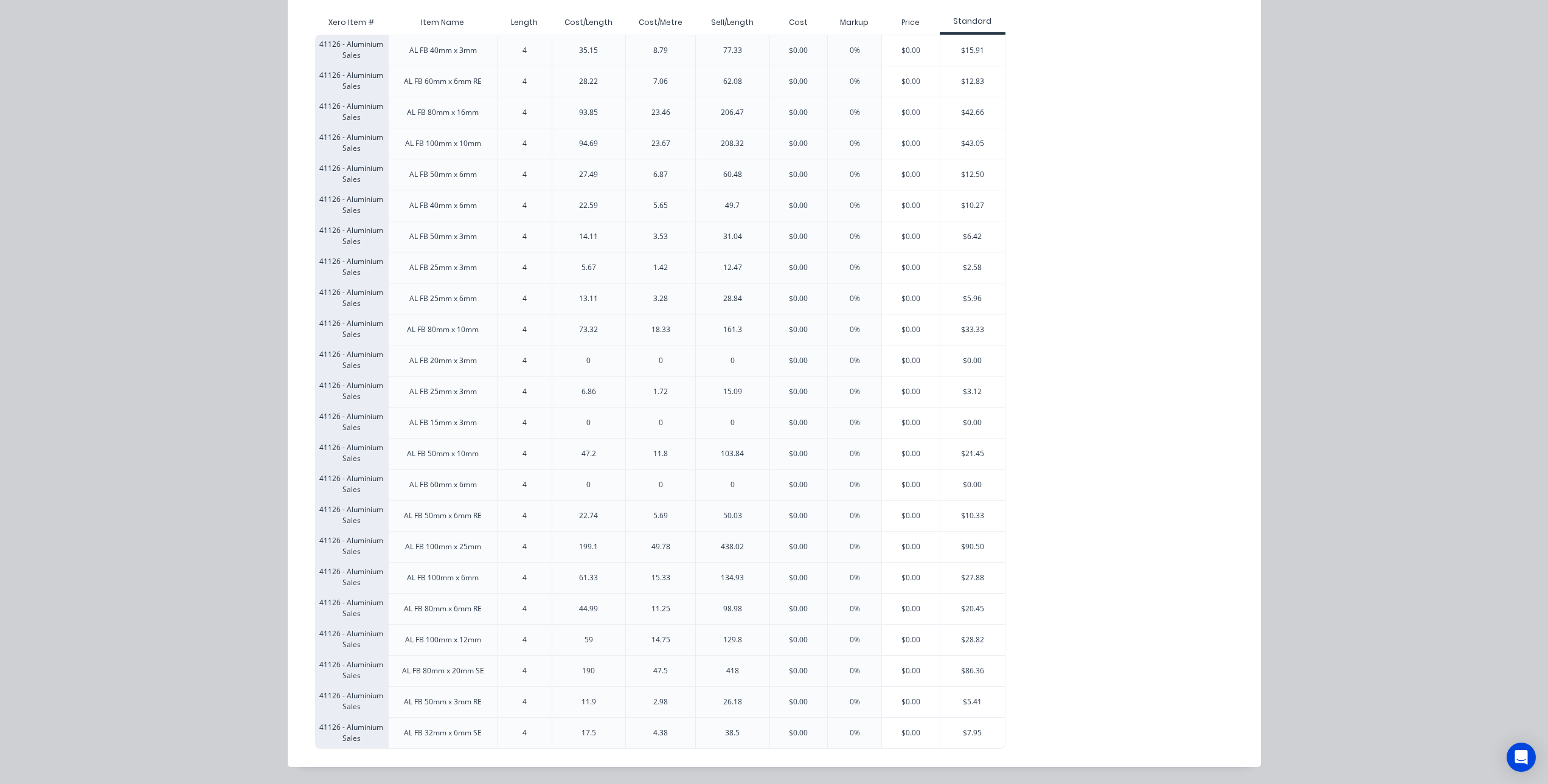
scroll to position [98, 0]
click at [978, 180] on div "$12.50" at bounding box center [972, 175] width 65 height 31
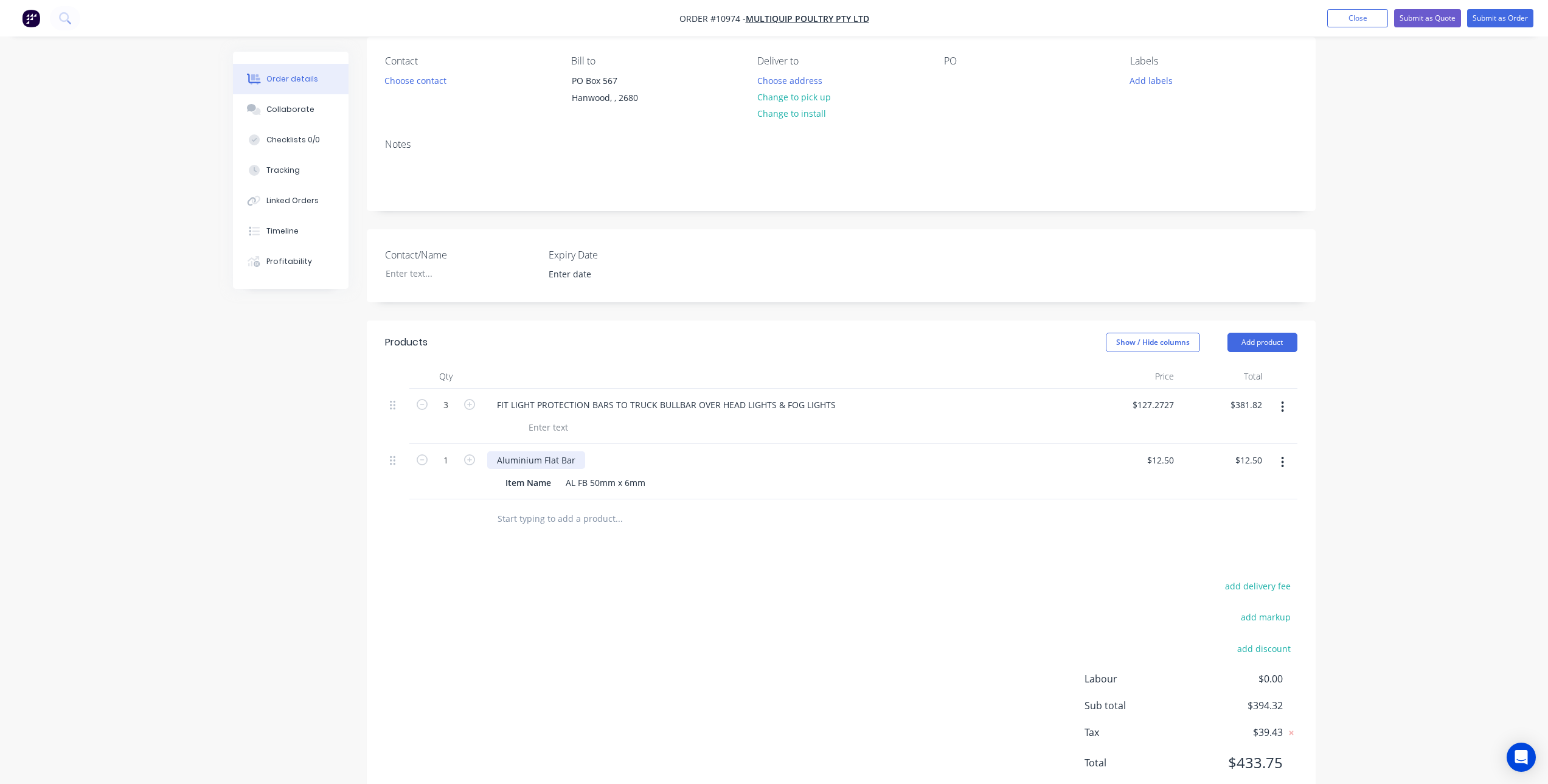
click at [561, 459] on div "Aluminium Flat Bar" at bounding box center [536, 460] width 98 height 18
drag, startPoint x: 553, startPoint y: 483, endPoint x: 473, endPoint y: 484, distance: 80.0
click at [473, 484] on div "1 Aluminium Flat Bar Item Name AL FB 50mm x 6mm $12.50 $12.50 $12.50 $12.50" at bounding box center [840, 471] width 912 height 55
click at [481, 485] on div "1" at bounding box center [446, 471] width 73 height 55
drag, startPoint x: 550, startPoint y: 484, endPoint x: 506, endPoint y: 484, distance: 44.0
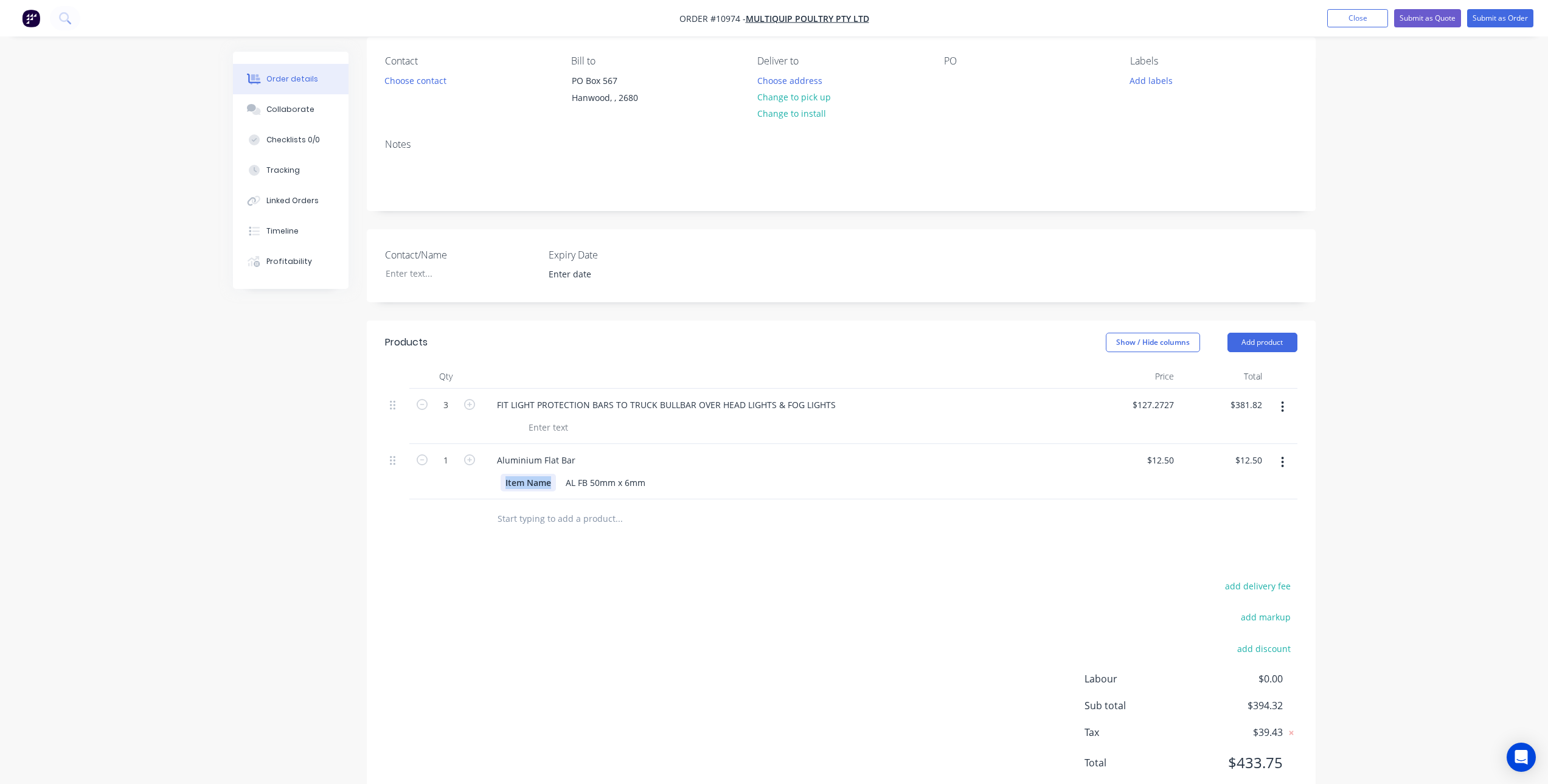
click at [506, 484] on div "Item Name" at bounding box center [528, 482] width 55 height 18
click at [748, 547] on div "Products Show / Hide columns Add product Qty Price Total 3 FIT LIGHT PROTECTION…" at bounding box center [841, 562] width 949 height 484
click at [578, 480] on div "AL FB 50mm x 6mm" at bounding box center [576, 482] width 89 height 18
drag, startPoint x: 562, startPoint y: 483, endPoint x: 516, endPoint y: 486, distance: 46.1
click at [516, 486] on div "Size AL FB 50mm x 6mm" at bounding box center [784, 482] width 567 height 18
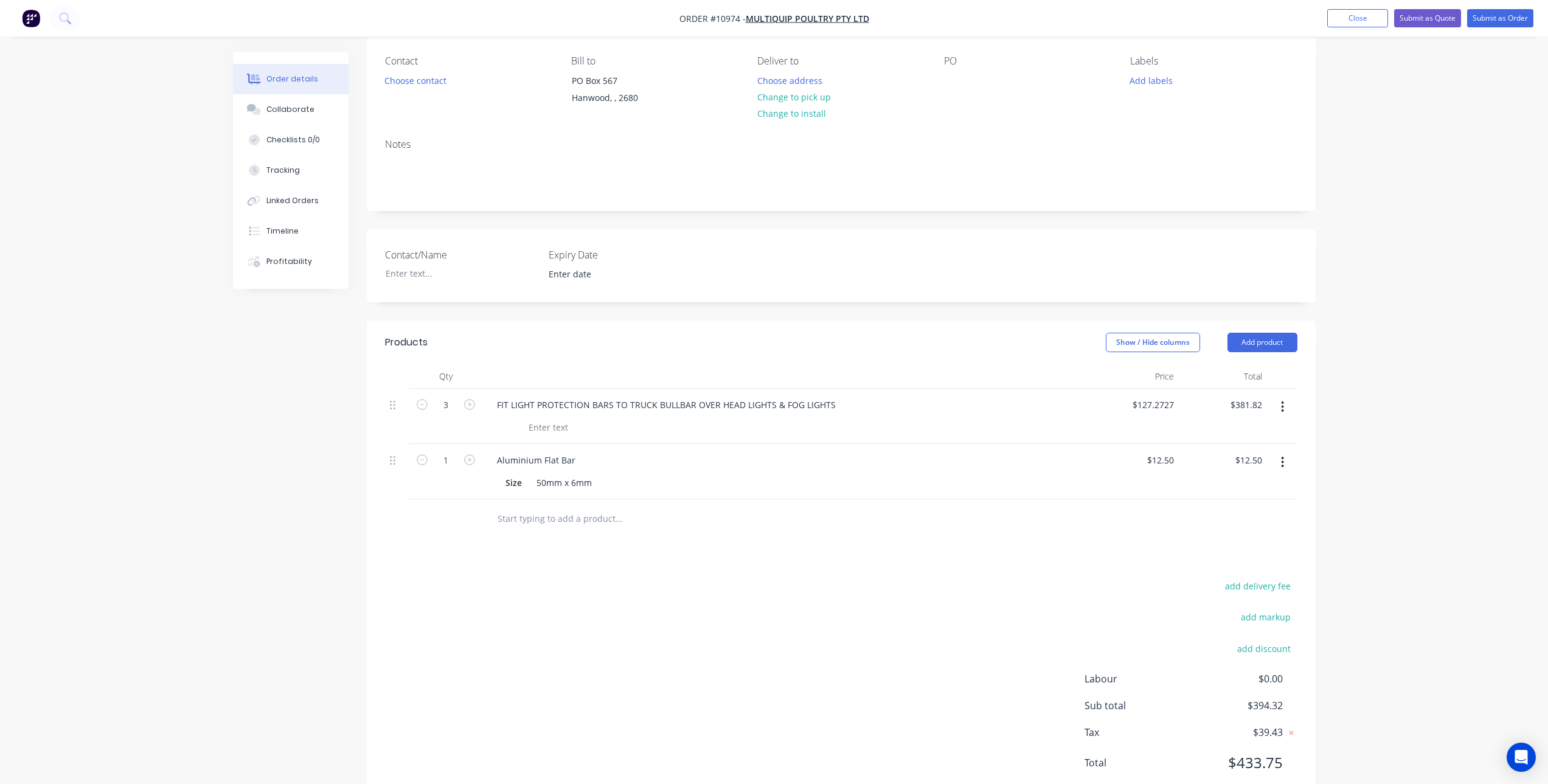
click at [534, 563] on div "Products Show / Hide columns Add product Qty Price Total 3 FIT LIGHT PROTECTION…" at bounding box center [841, 562] width 949 height 484
click at [1166, 460] on input "12.5" at bounding box center [1167, 460] width 23 height 18
click at [1168, 456] on input "12.5" at bounding box center [1167, 460] width 23 height 18
type input "$21.3272"
type input "$21.33"
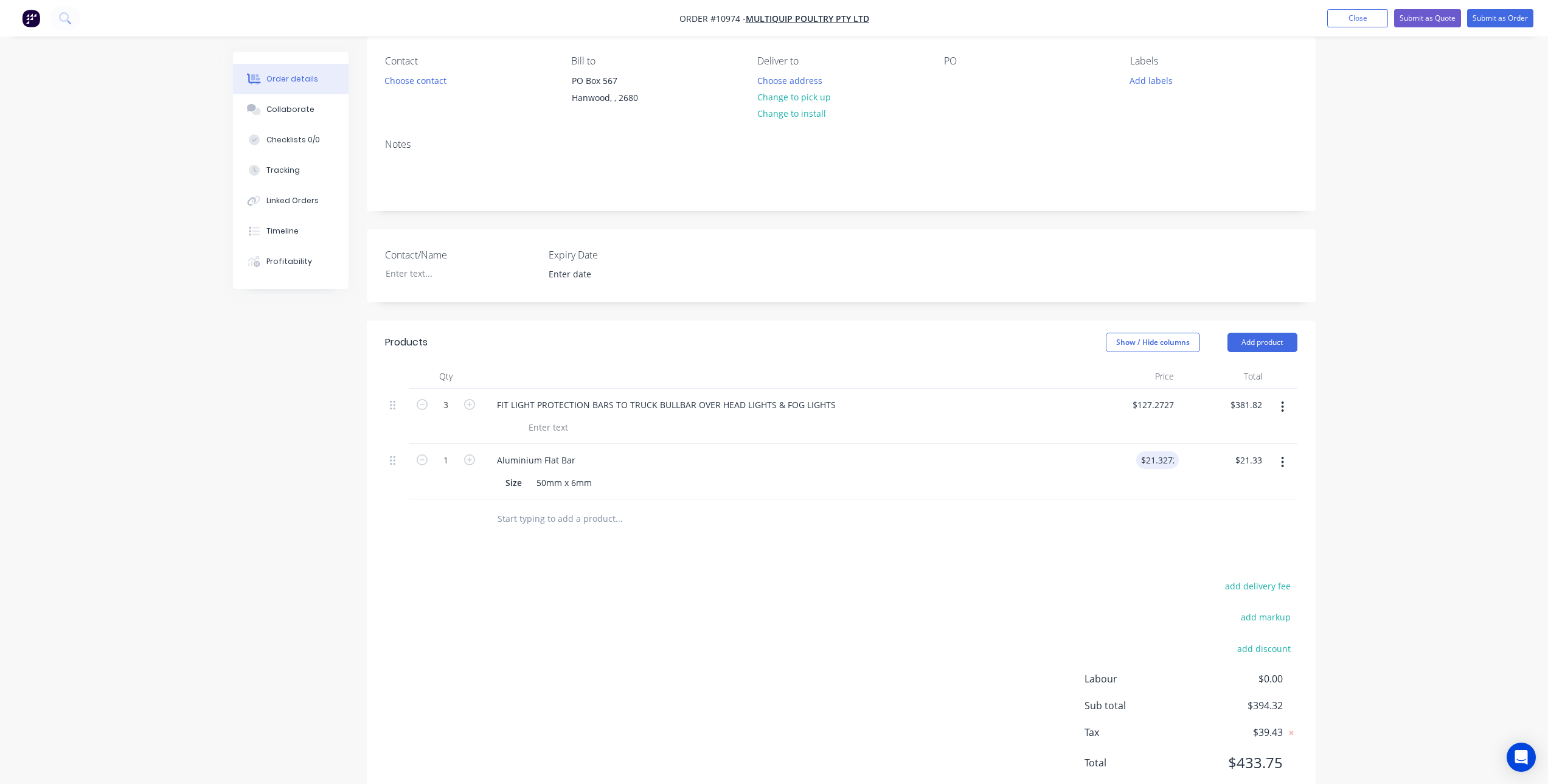
click at [999, 581] on div "add delivery fee add markup add discount Labour $0.00 Sub total $394.32 Tax $39…" at bounding box center [840, 681] width 912 height 208
click at [443, 456] on input "1" at bounding box center [445, 460] width 32 height 18
type input "1.8"
type input "$38.39"
click at [594, 614] on div "add delivery fee add markup add discount Labour $0.00 Sub total $403.15 Tax $40…" at bounding box center [840, 681] width 912 height 208
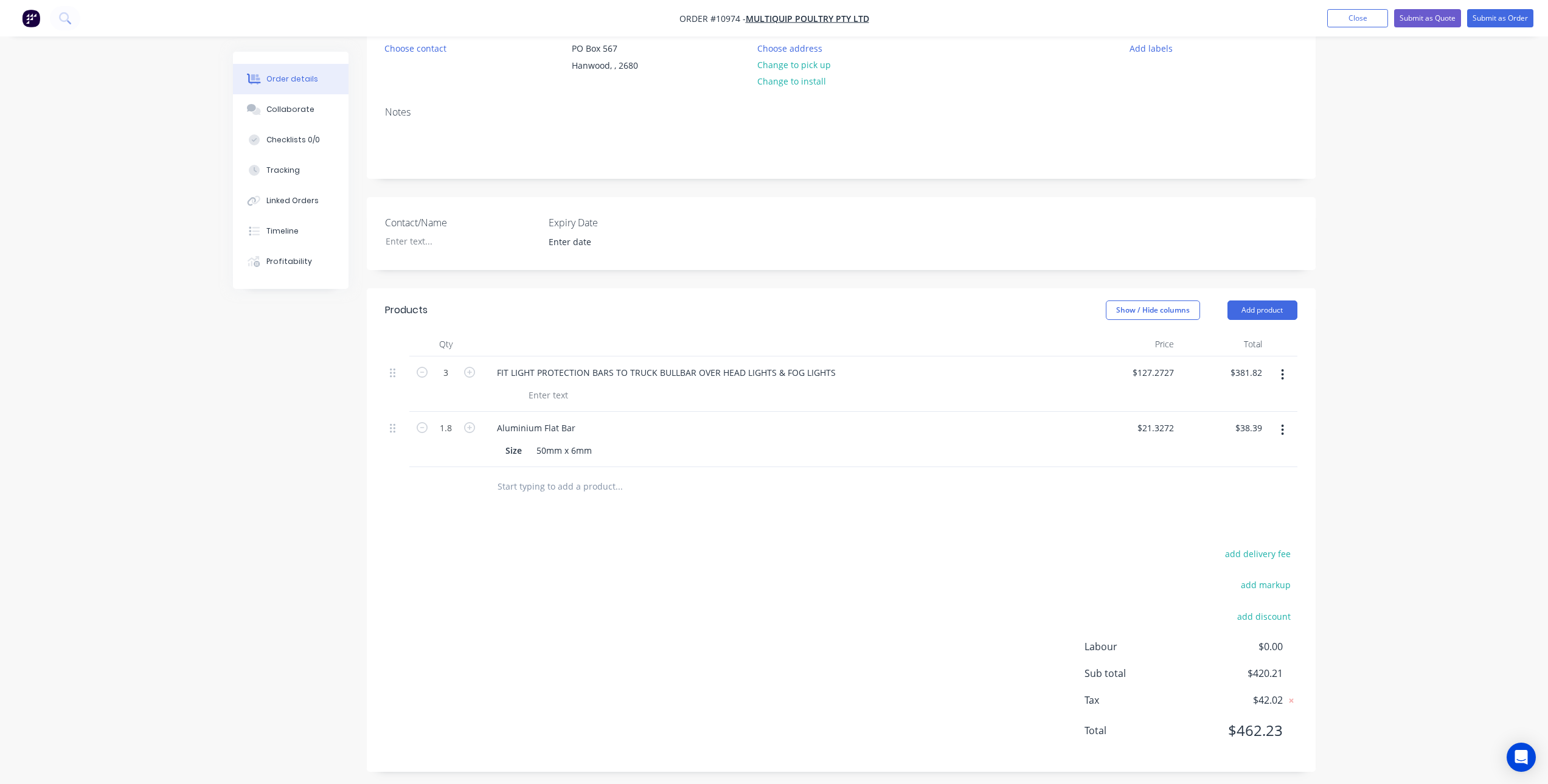
scroll to position [136, 0]
click at [1144, 366] on input "127.2727" at bounding box center [1155, 366] width 48 height 18
type input "$118.1818"
type input "$354.55"
click at [1083, 419] on div "Aluminium Flat Bar" at bounding box center [786, 421] width 599 height 18
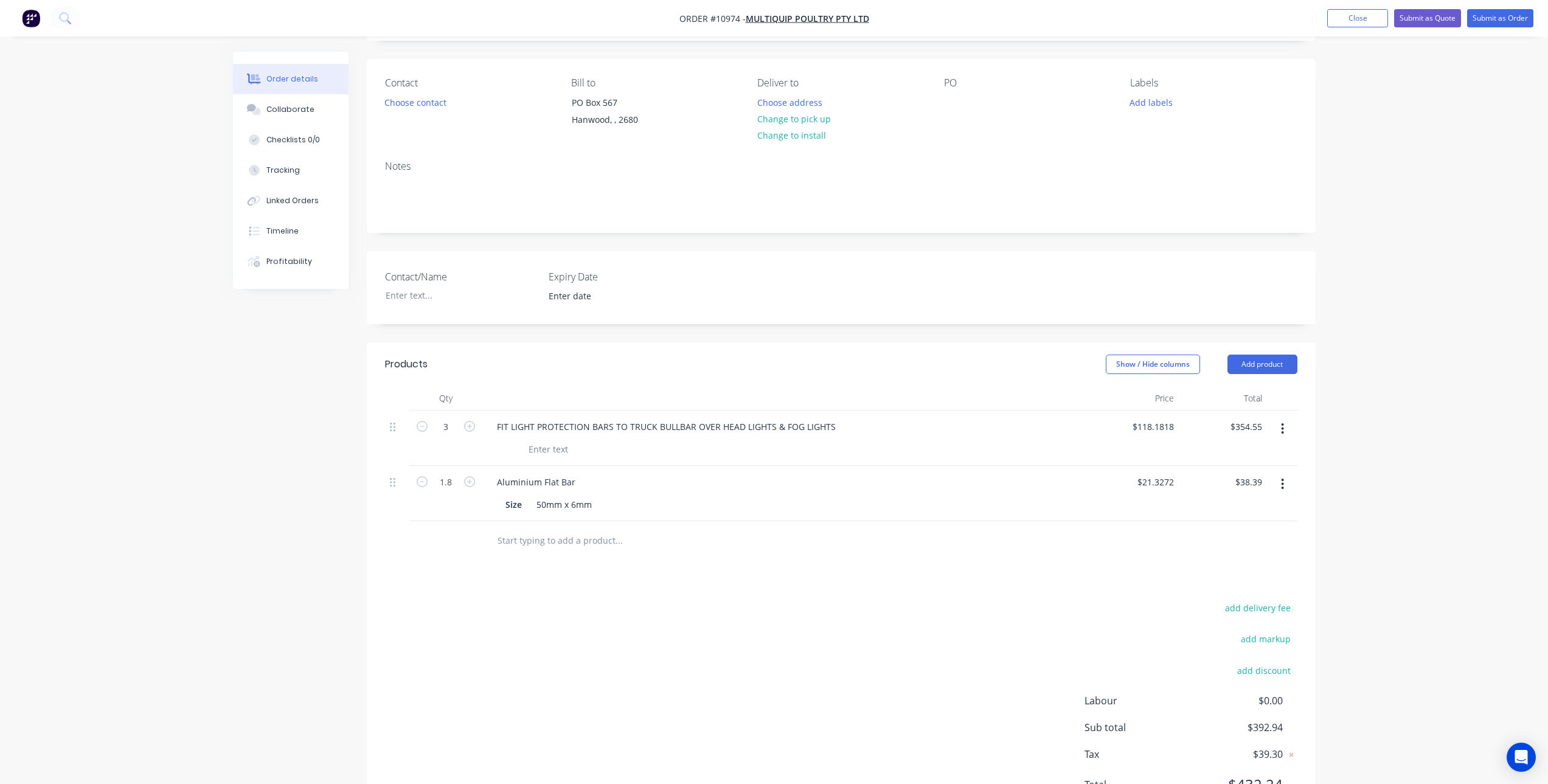
scroll to position [0, 0]
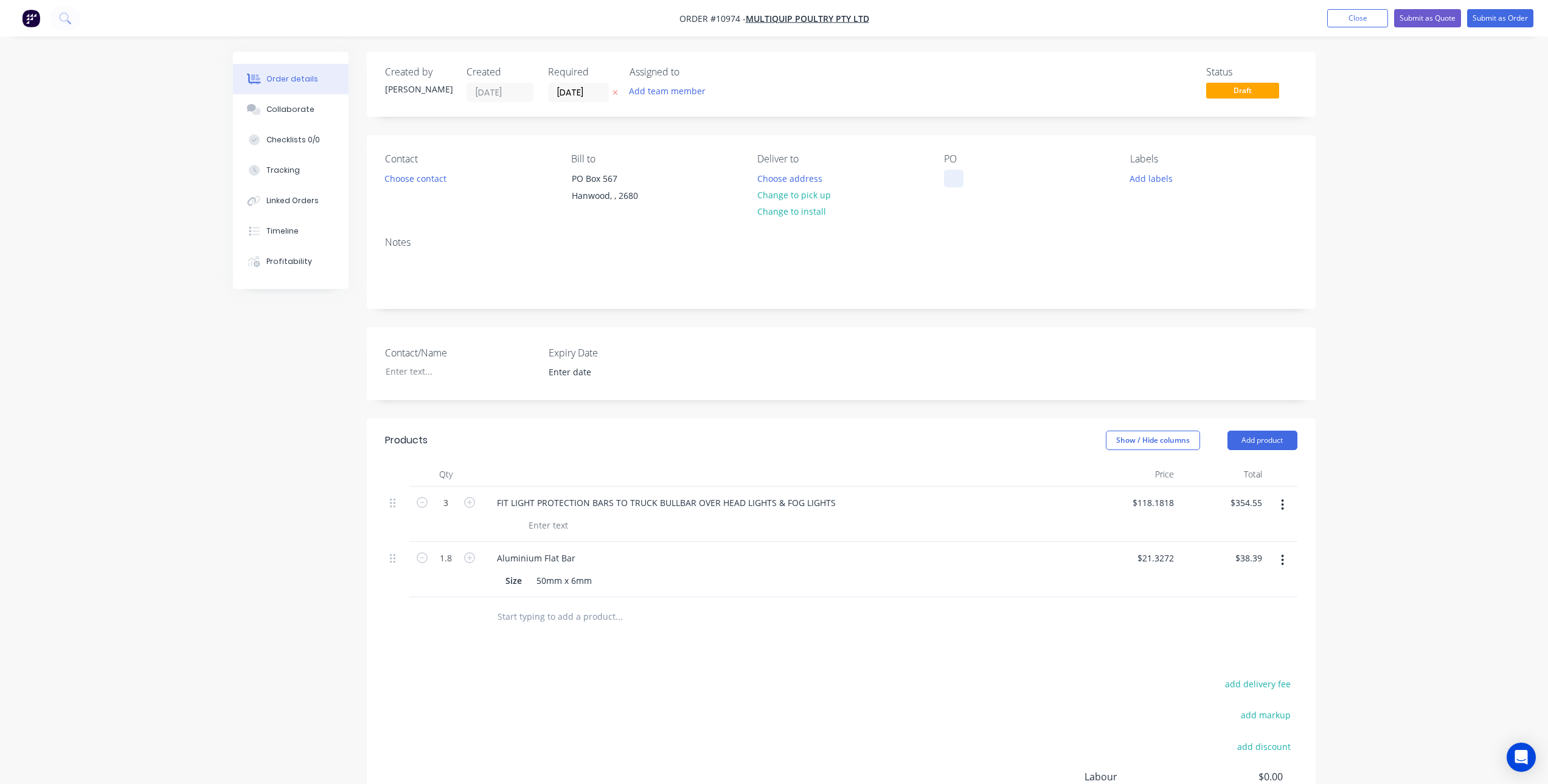
click at [952, 175] on div at bounding box center [953, 178] width 20 height 18
click at [963, 184] on div "tba" at bounding box center [960, 178] width 33 height 18
drag, startPoint x: 931, startPoint y: 190, endPoint x: 924, endPoint y: 191, distance: 7.1
click at [924, 191] on div "Contact Choose contact [PERSON_NAME] to [STREET_ADDRESS] Deliver to Choose addr…" at bounding box center [841, 181] width 949 height 92
click at [962, 181] on div "tba" at bounding box center [960, 178] width 33 height 18
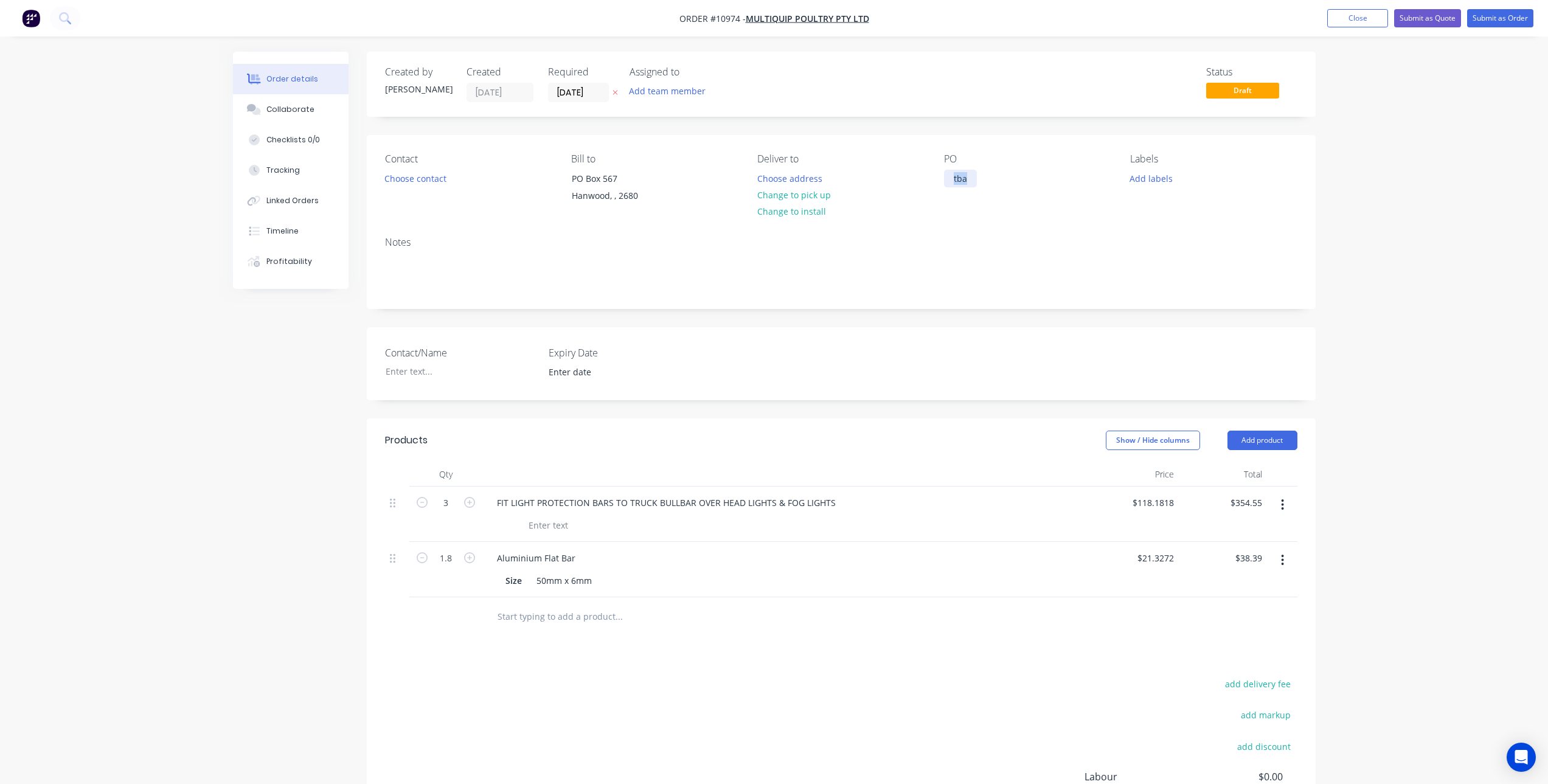
drag, startPoint x: 968, startPoint y: 180, endPoint x: 940, endPoint y: 182, distance: 28.1
click at [940, 182] on div "Contact Choose contact [PERSON_NAME] to [STREET_ADDRESS] Deliver to Choose addr…" at bounding box center [841, 181] width 949 height 92
click at [1505, 18] on button "Submit as Order" at bounding box center [1500, 18] width 66 height 18
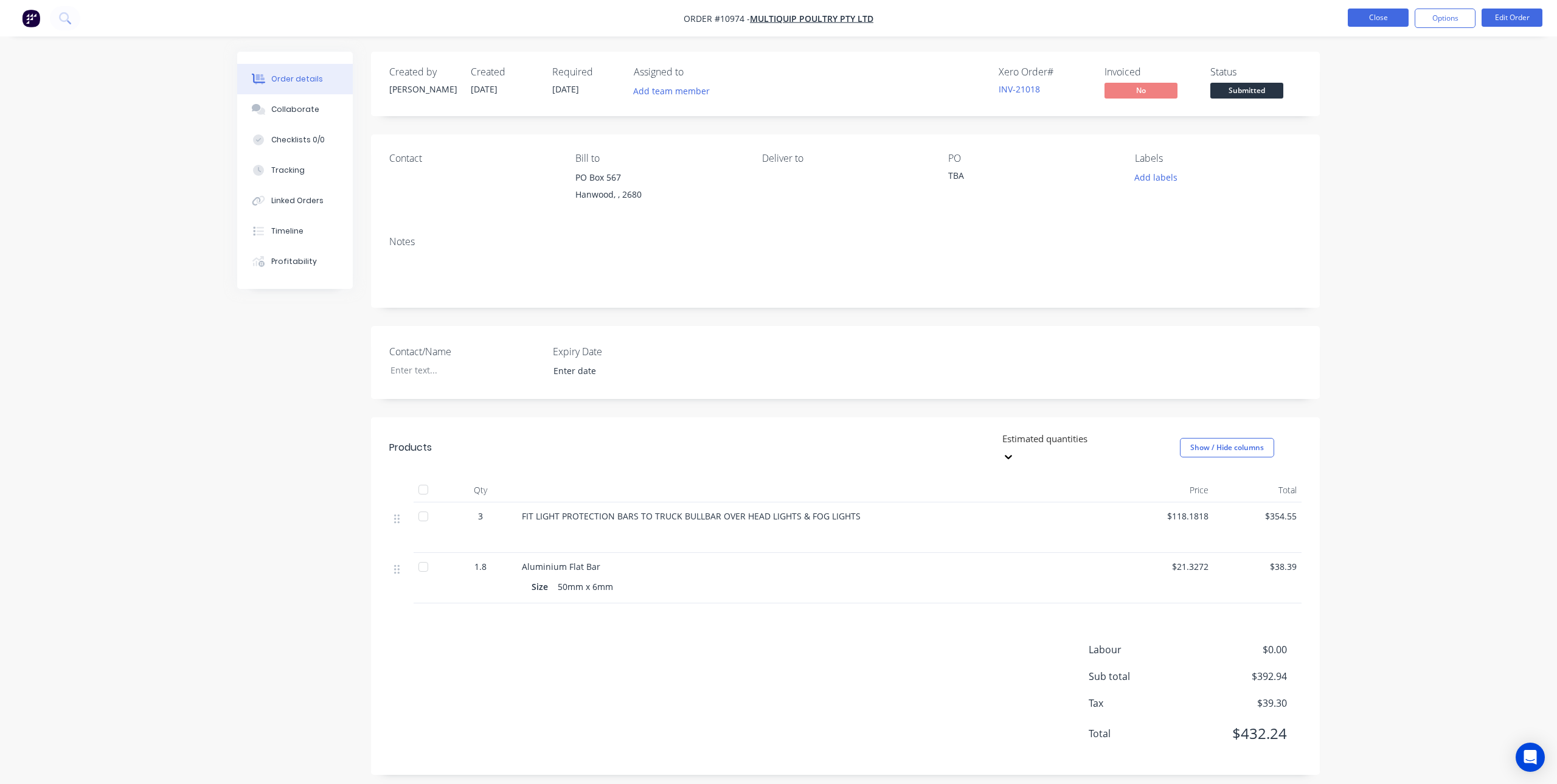
click at [1369, 16] on button "Close" at bounding box center [1378, 17] width 60 height 18
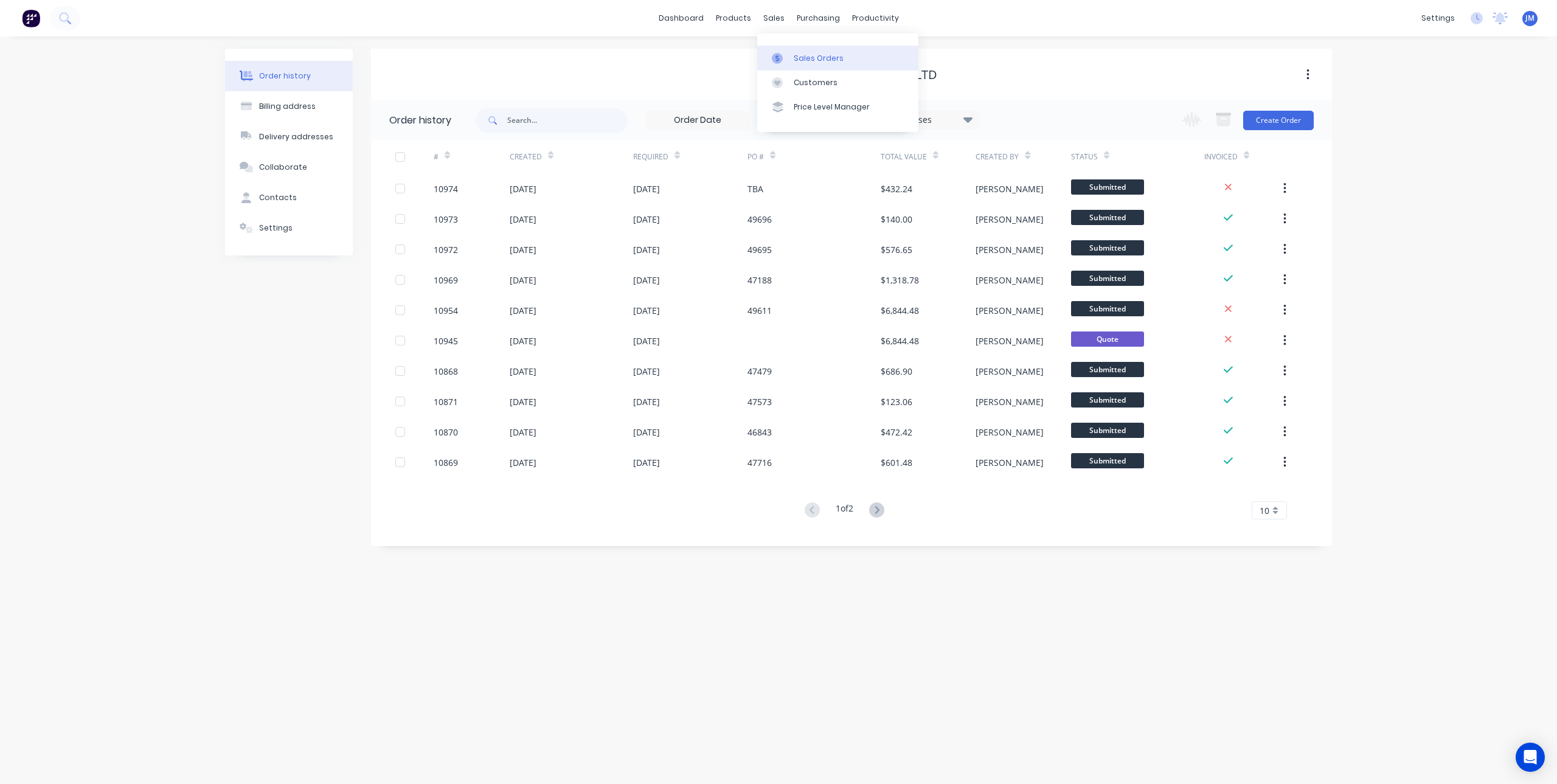
click at [786, 55] on div at bounding box center [780, 58] width 18 height 11
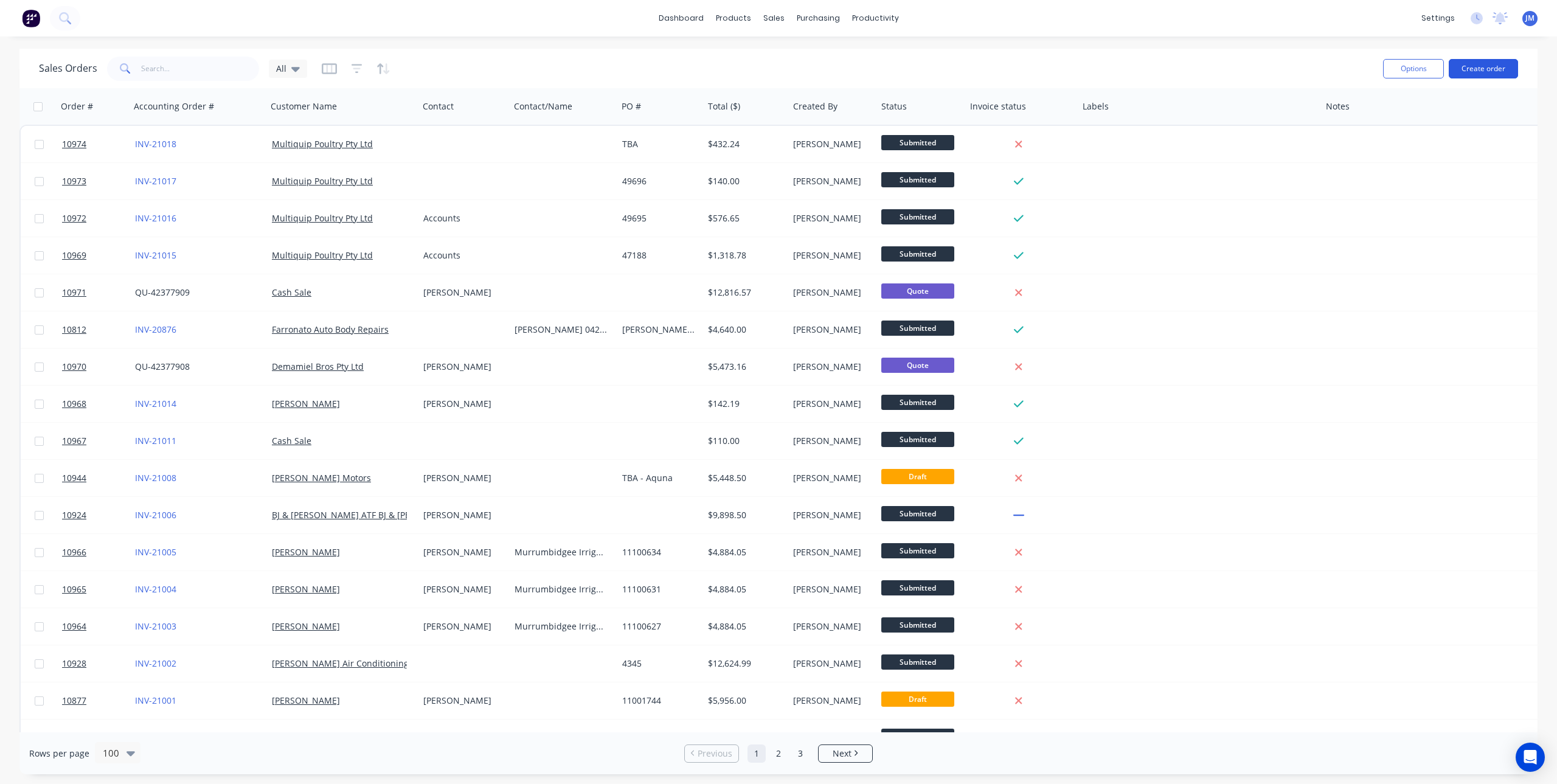
click at [1493, 65] on button "Create order" at bounding box center [1483, 68] width 69 height 20
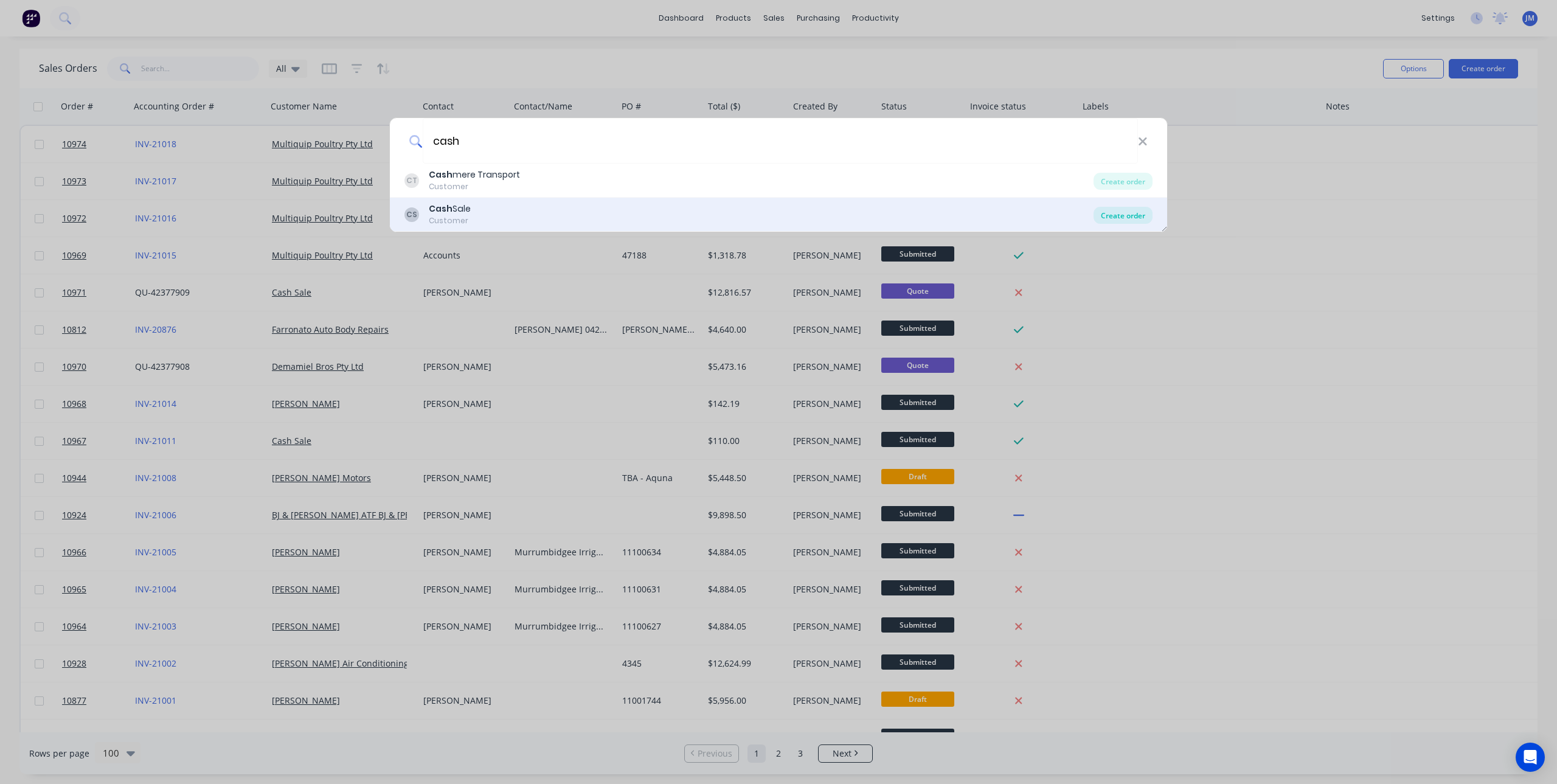
type input "cash"
click at [1117, 209] on div "Create order" at bounding box center [1123, 215] width 59 height 17
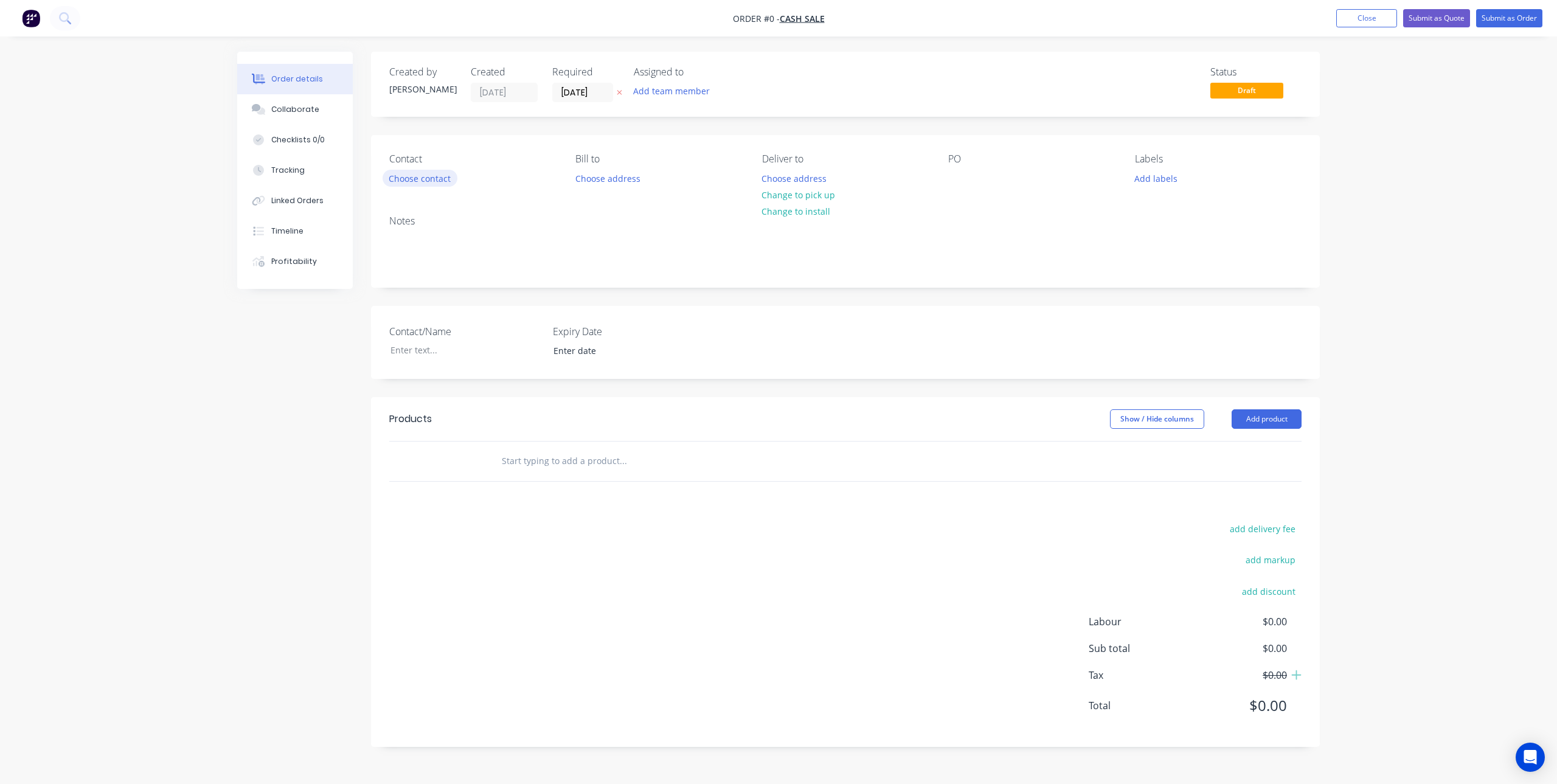
click at [425, 179] on button "Choose contact" at bounding box center [420, 177] width 75 height 16
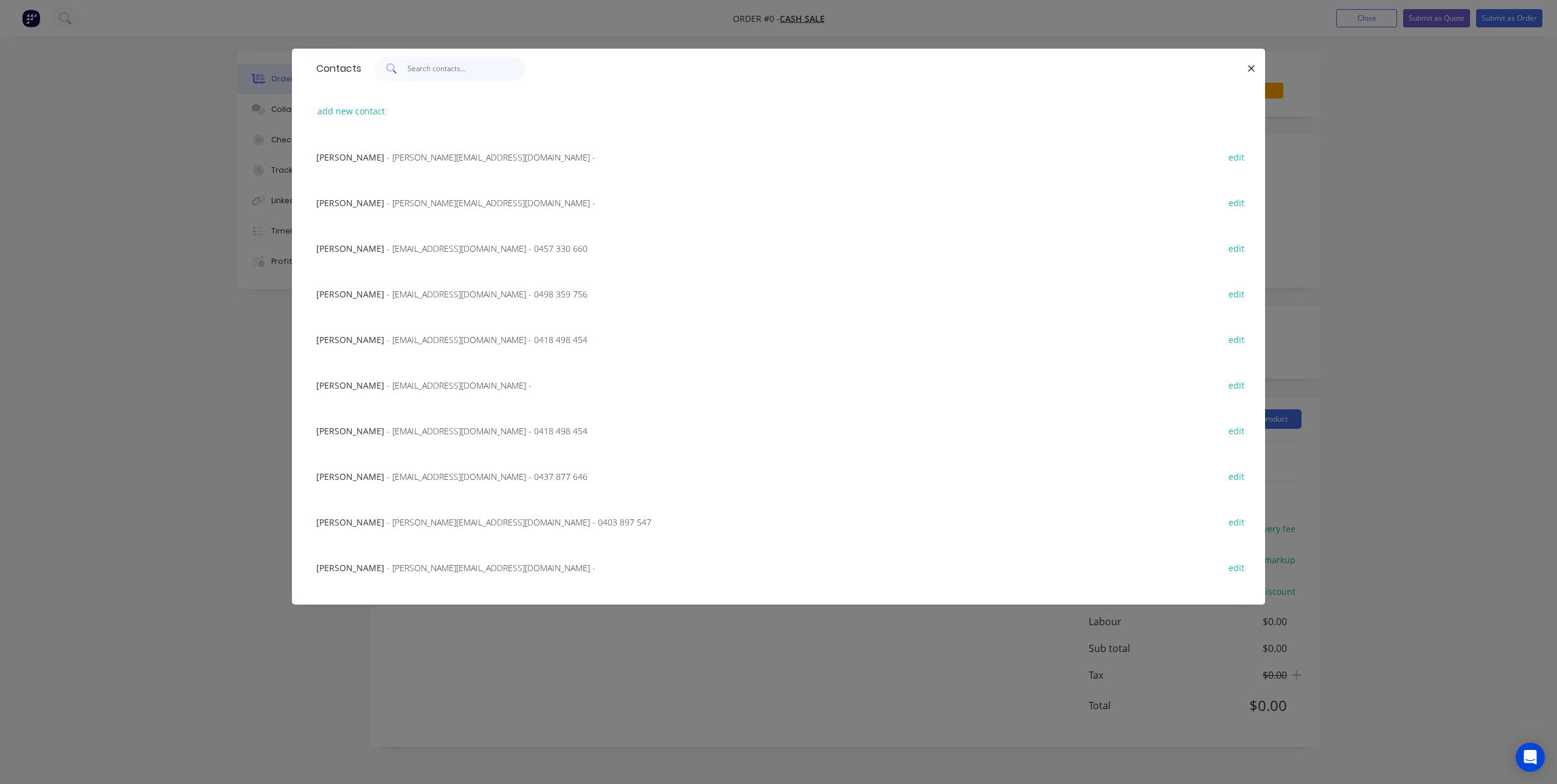
click at [431, 72] on input "text" at bounding box center [467, 68] width 118 height 25
click at [365, 108] on button "add new contact" at bounding box center [352, 111] width 80 height 16
select select "AU"
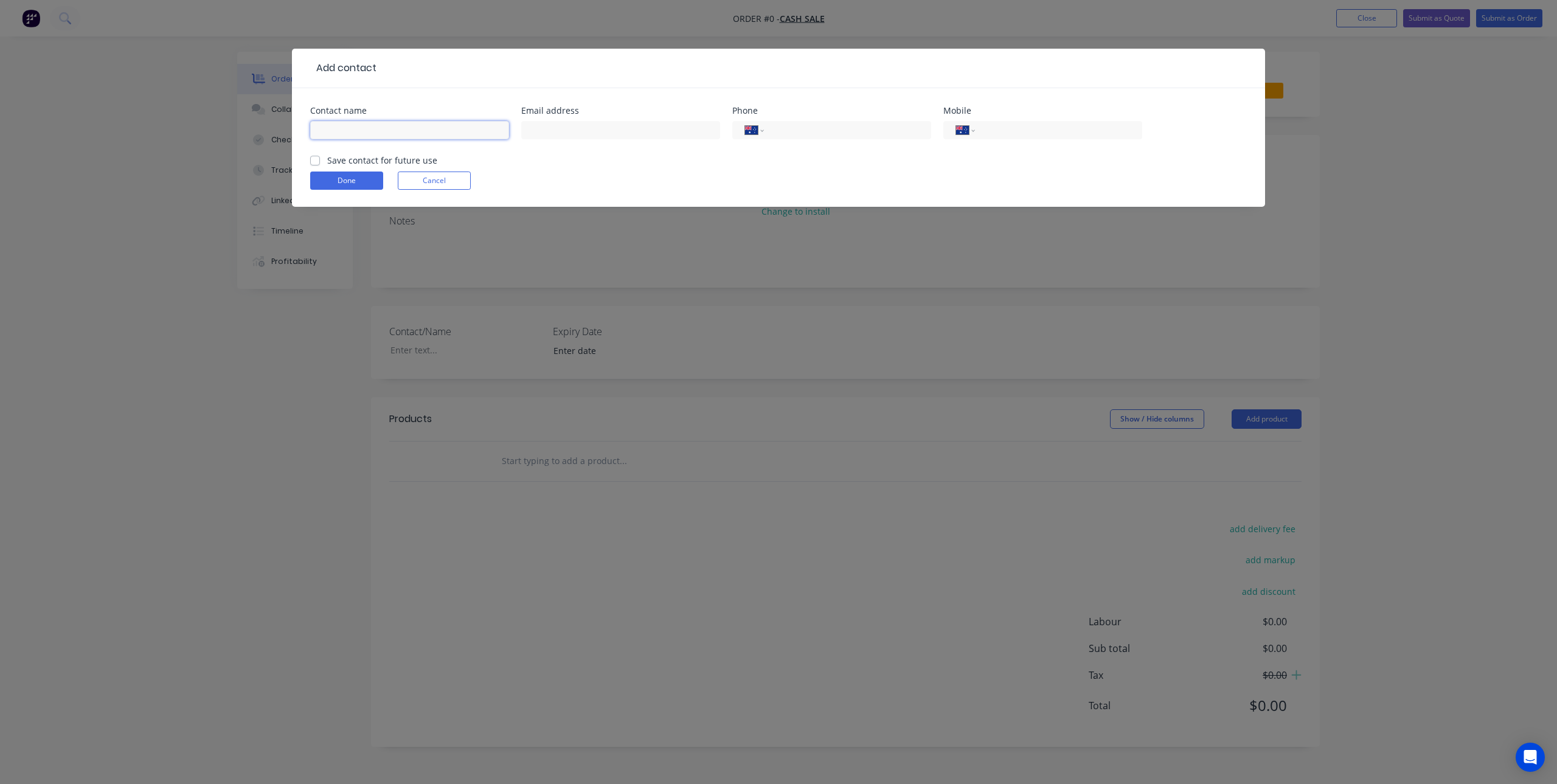
click at [371, 126] on input "text" at bounding box center [410, 129] width 199 height 18
type input "[PERSON_NAME]"
click at [320, 163] on div "Save contact for future use" at bounding box center [373, 160] width 127 height 13
click at [327, 157] on label "Save contact for future use" at bounding box center [382, 160] width 110 height 13
click at [317, 157] on input "Save contact for future use" at bounding box center [314, 160] width 9 height 12
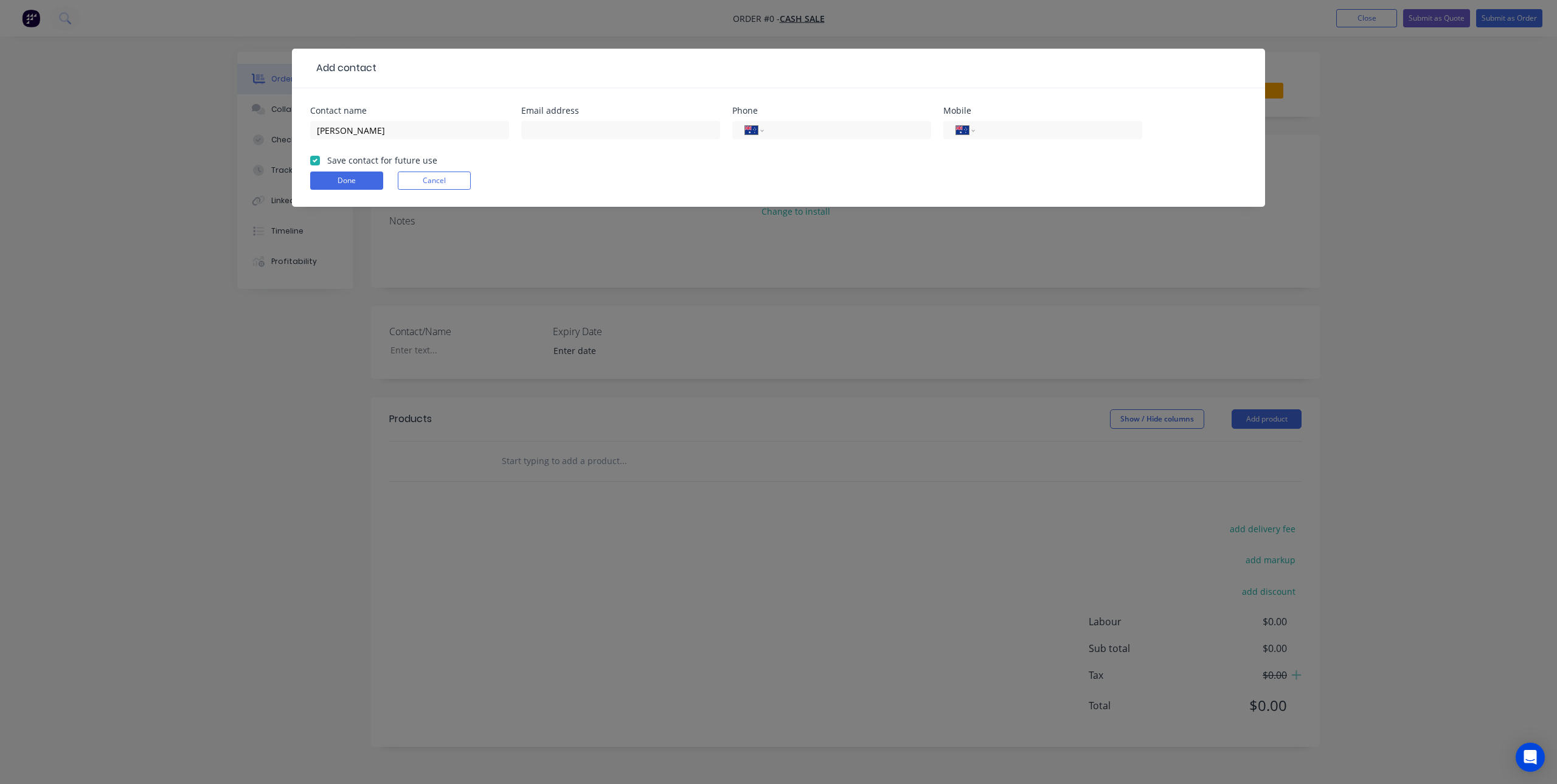
checkbox input "true"
click at [546, 129] on input "text" at bounding box center [621, 129] width 199 height 18
click at [773, 125] on input "tel" at bounding box center [845, 130] width 146 height 14
click at [1059, 129] on input "tel" at bounding box center [1056, 130] width 146 height 14
type input "0417 396 697"
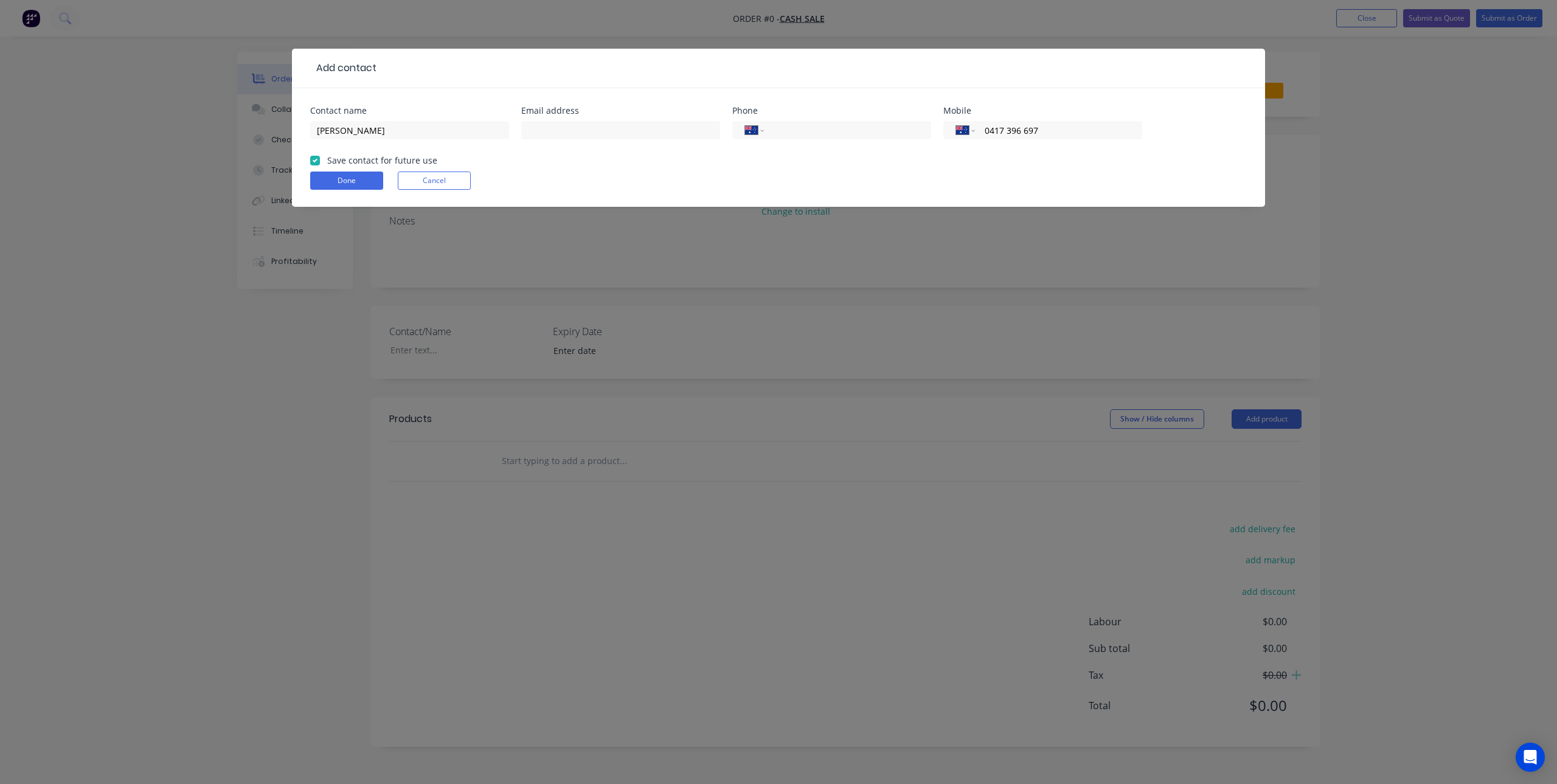
click at [353, 169] on form "Contact name [PERSON_NAME] Email address Phone International [GEOGRAPHIC_DATA] …" at bounding box center [778, 157] width 937 height 100
click at [349, 175] on button "Done" at bounding box center [347, 180] width 73 height 18
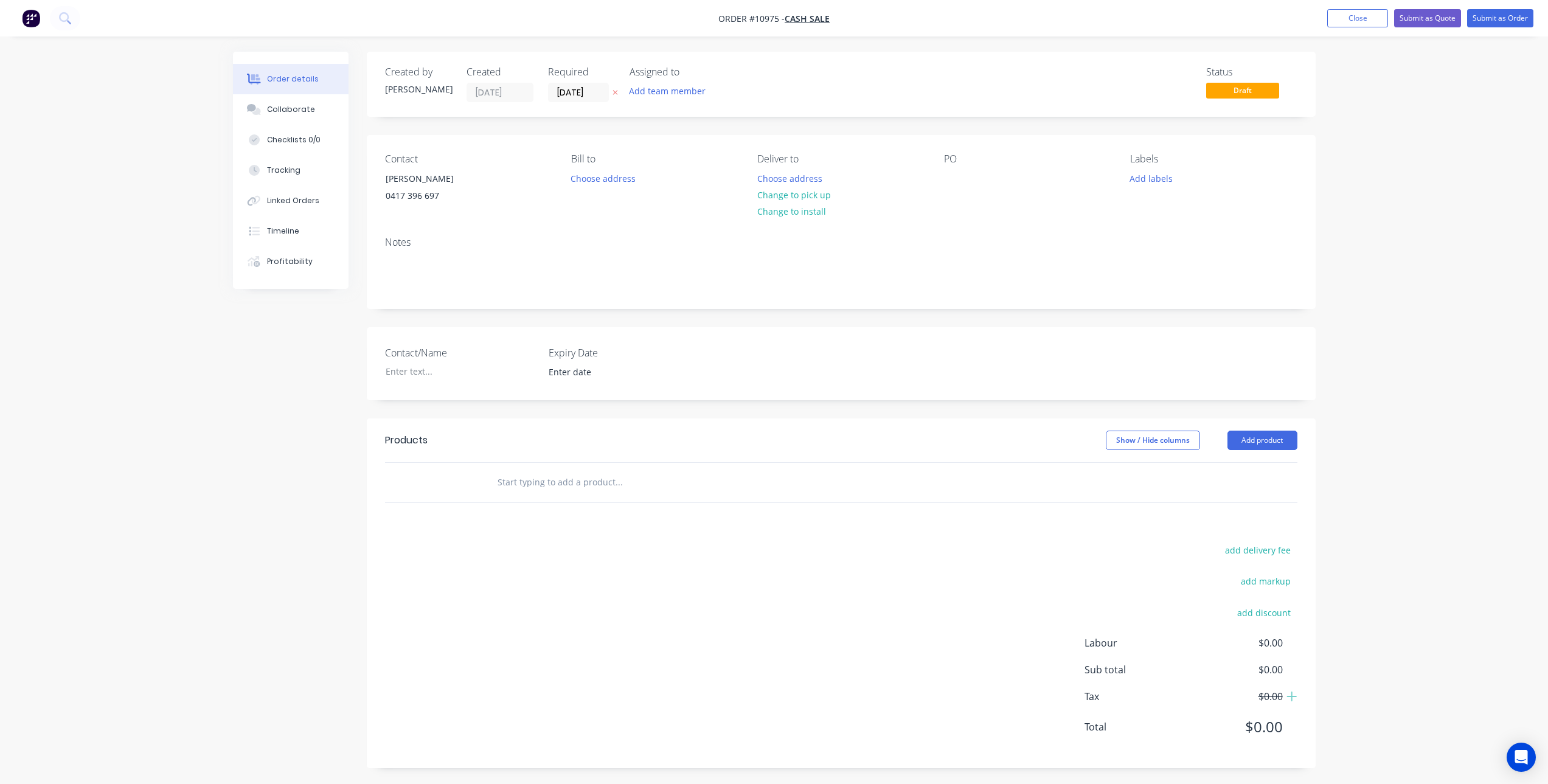
click at [557, 482] on input "text" at bounding box center [619, 482] width 244 height 25
type input "m"
type input "MANUFACTURE REPLACEMENT TOOLBOX DOOR"
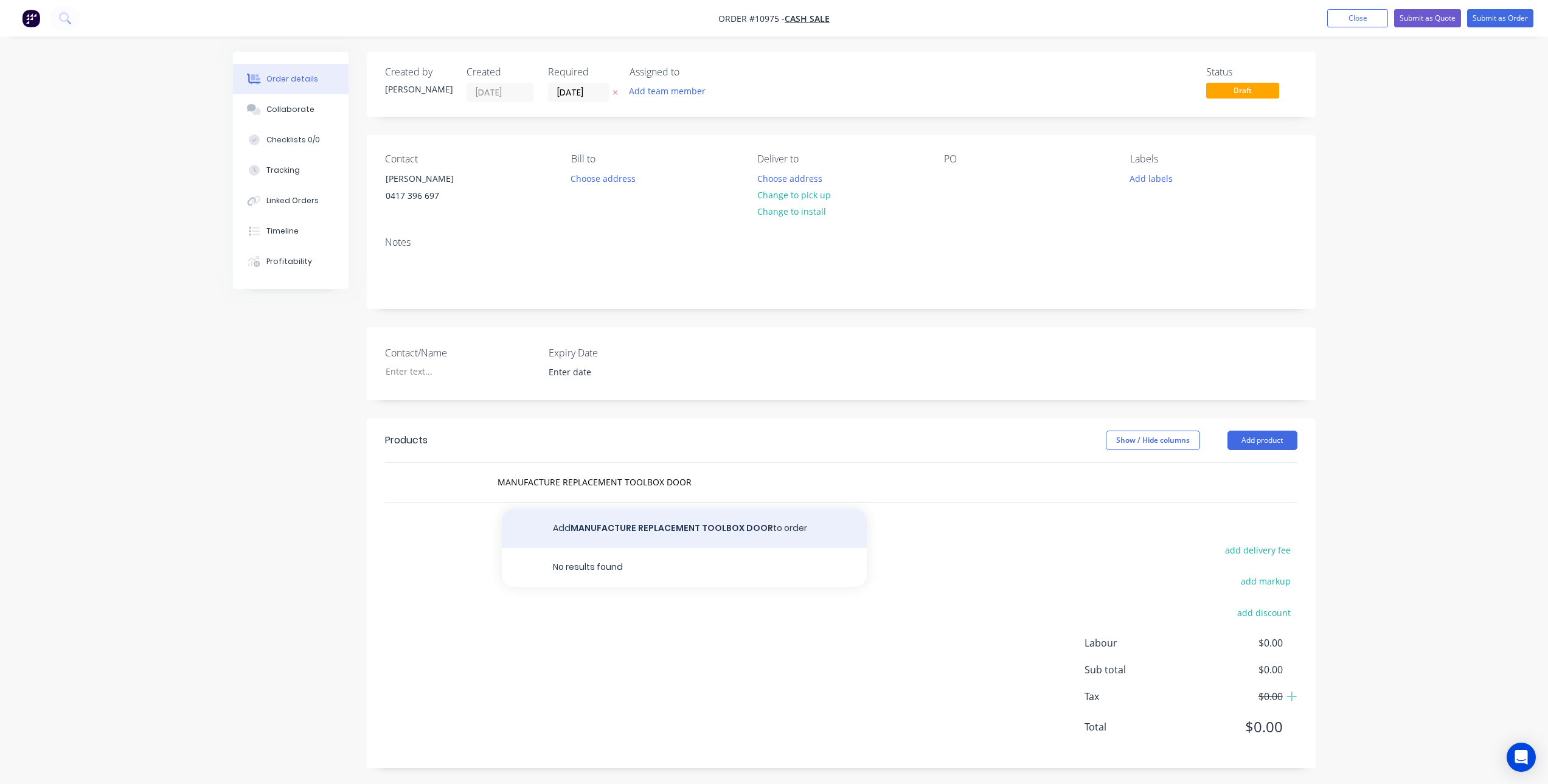
click at [628, 520] on button "Add MANUFACTURE REPLACEMENT TOOLBOX DOOR to order" at bounding box center [684, 529] width 365 height 39
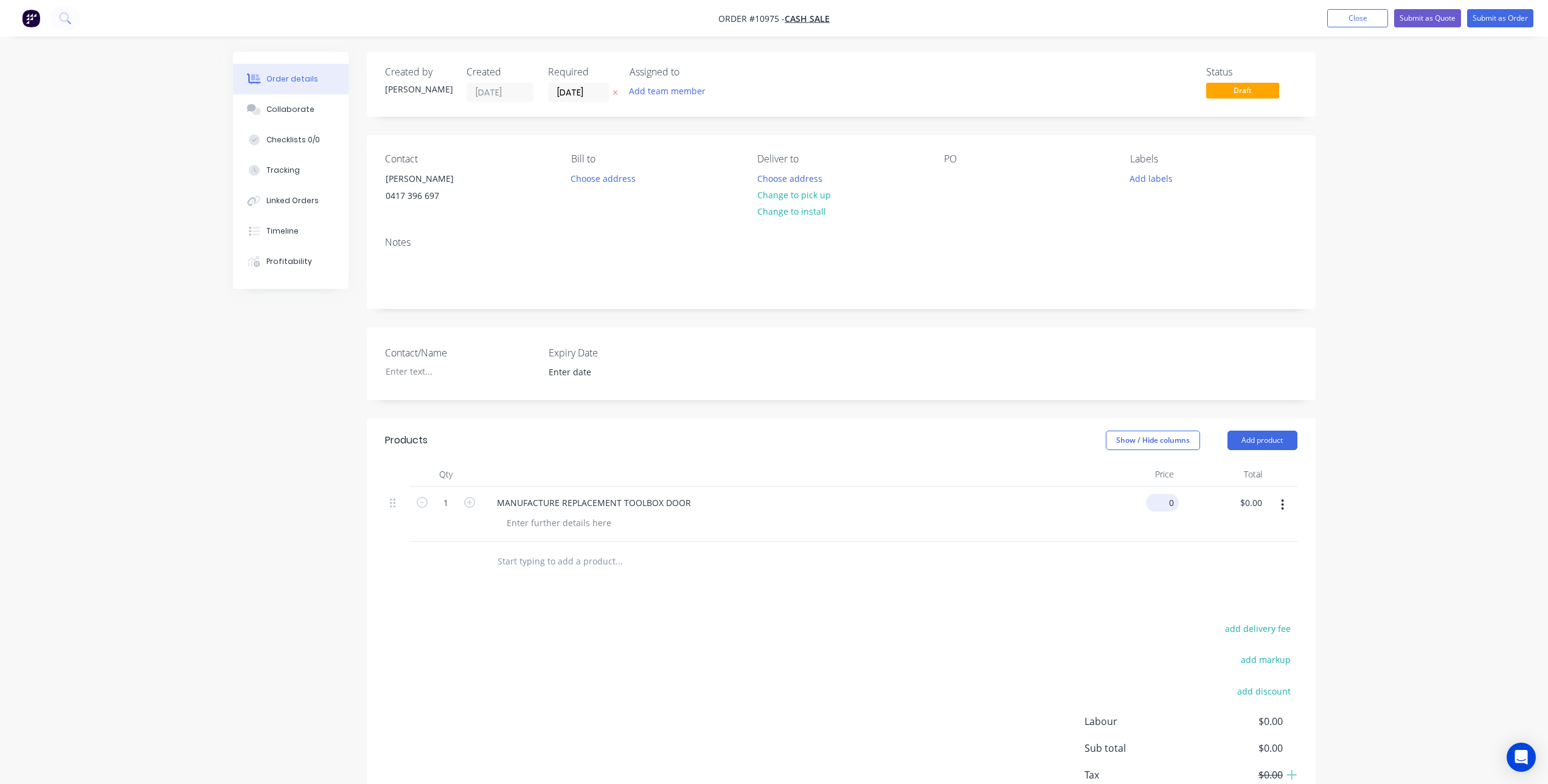
click at [1163, 503] on div "0 $0.00" at bounding box center [1162, 502] width 33 height 18
type input "$127.2727"
type input "$127.27"
click at [444, 499] on input "1" at bounding box center [445, 502] width 32 height 18
click at [446, 499] on input "1" at bounding box center [445, 502] width 32 height 18
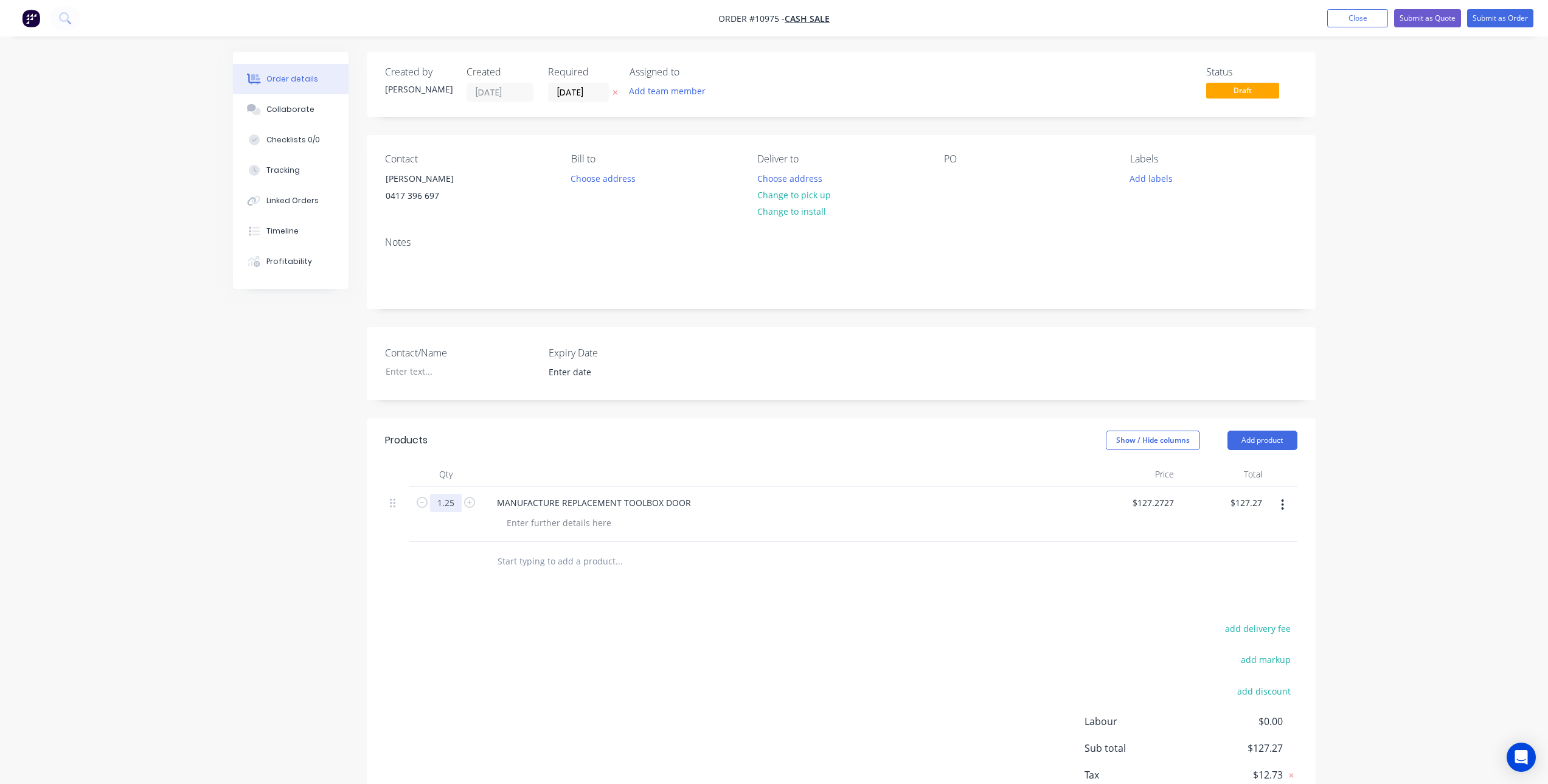
type input "1.25"
type input "$159.09"
click at [563, 612] on div "Products Show / Hide columns Add product Qty Price Total 1.25 MANUFACTURE REPLA…" at bounding box center [841, 632] width 949 height 428
click at [514, 563] on input "text" at bounding box center [619, 561] width 244 height 25
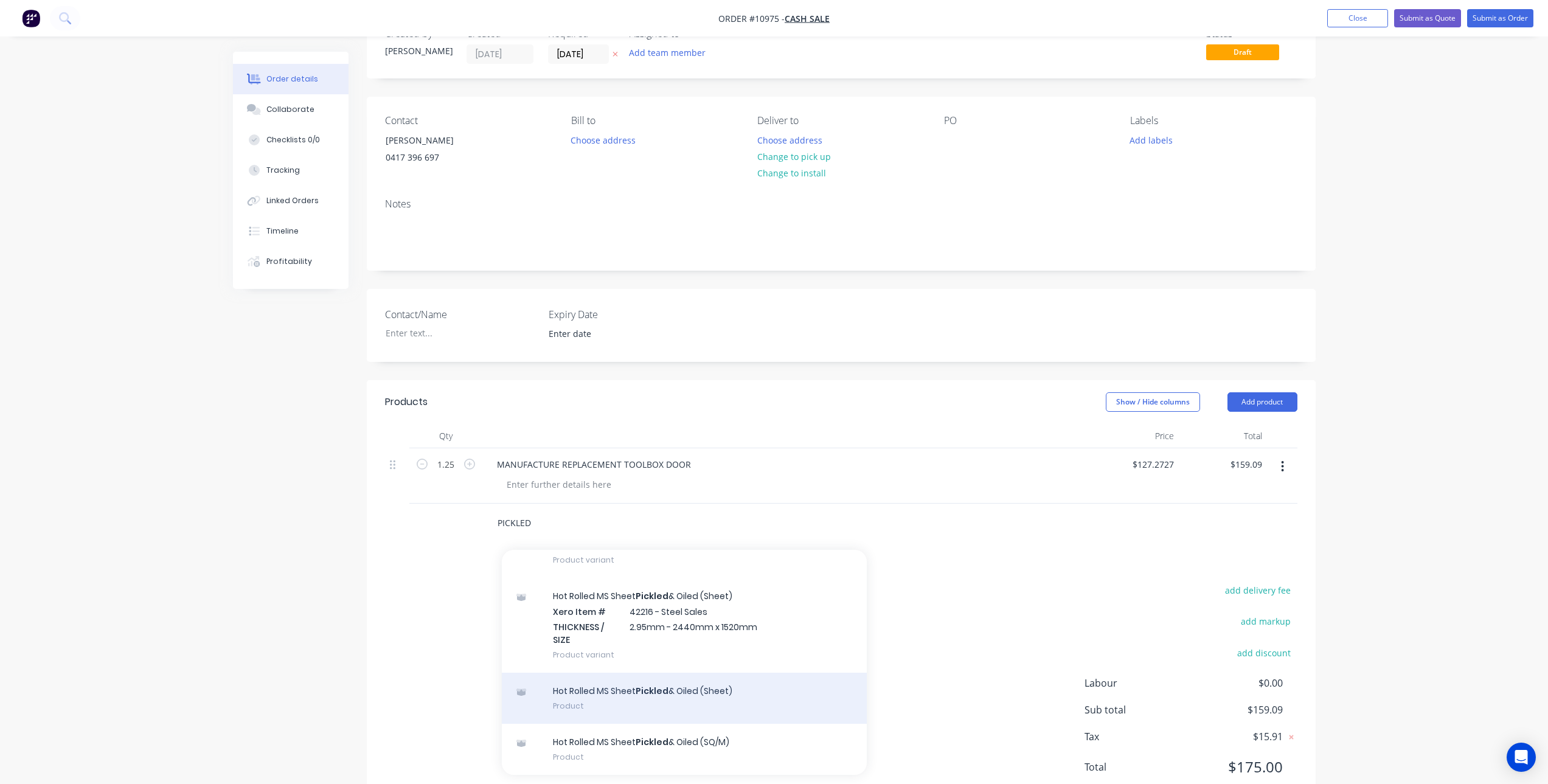
scroll to position [81, 0]
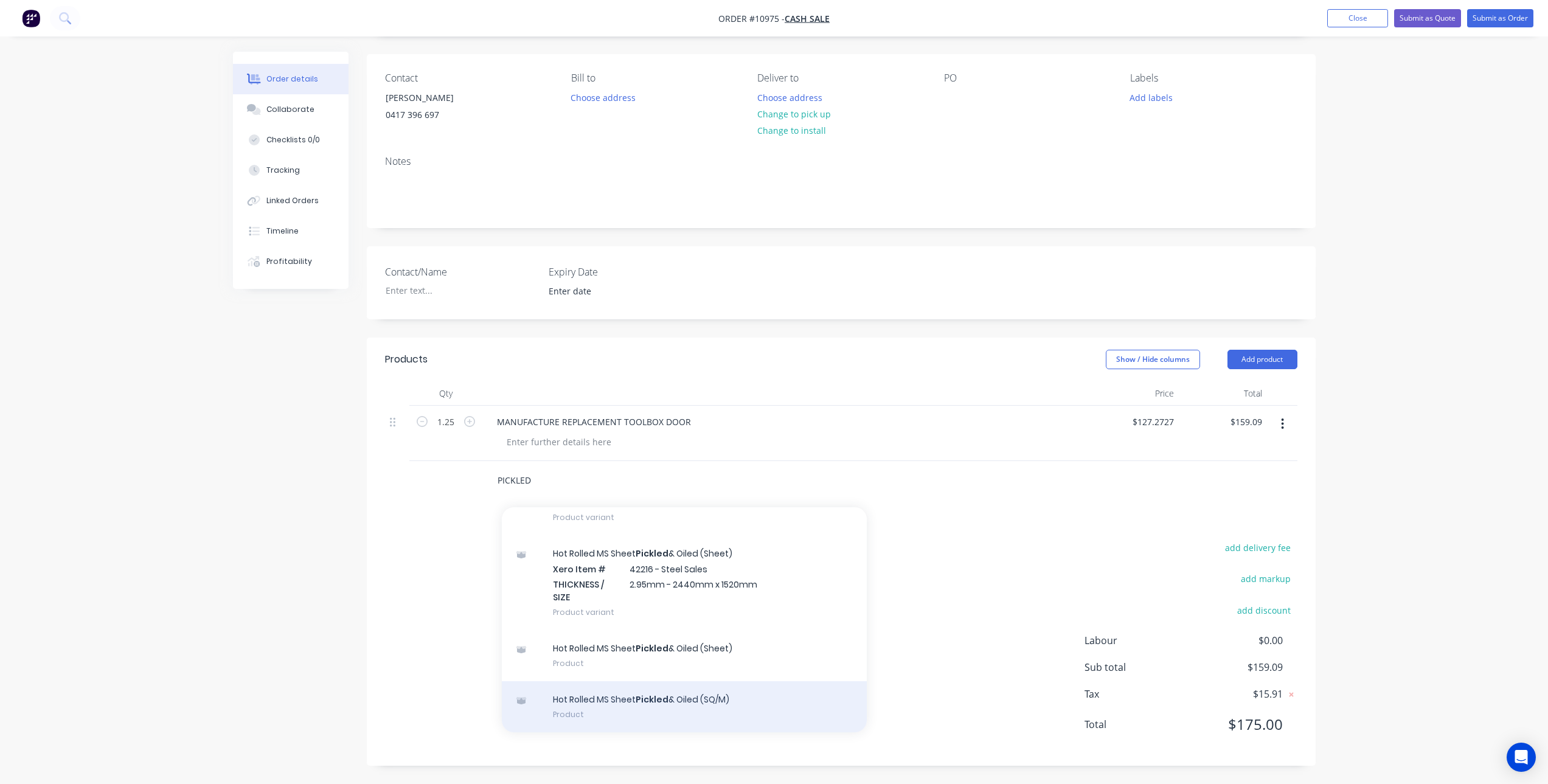
type input "PICKLED"
click at [675, 701] on div "Hot Rolled MS Sheet Pickled & Oiled (SQ/M) Product" at bounding box center [684, 707] width 365 height 51
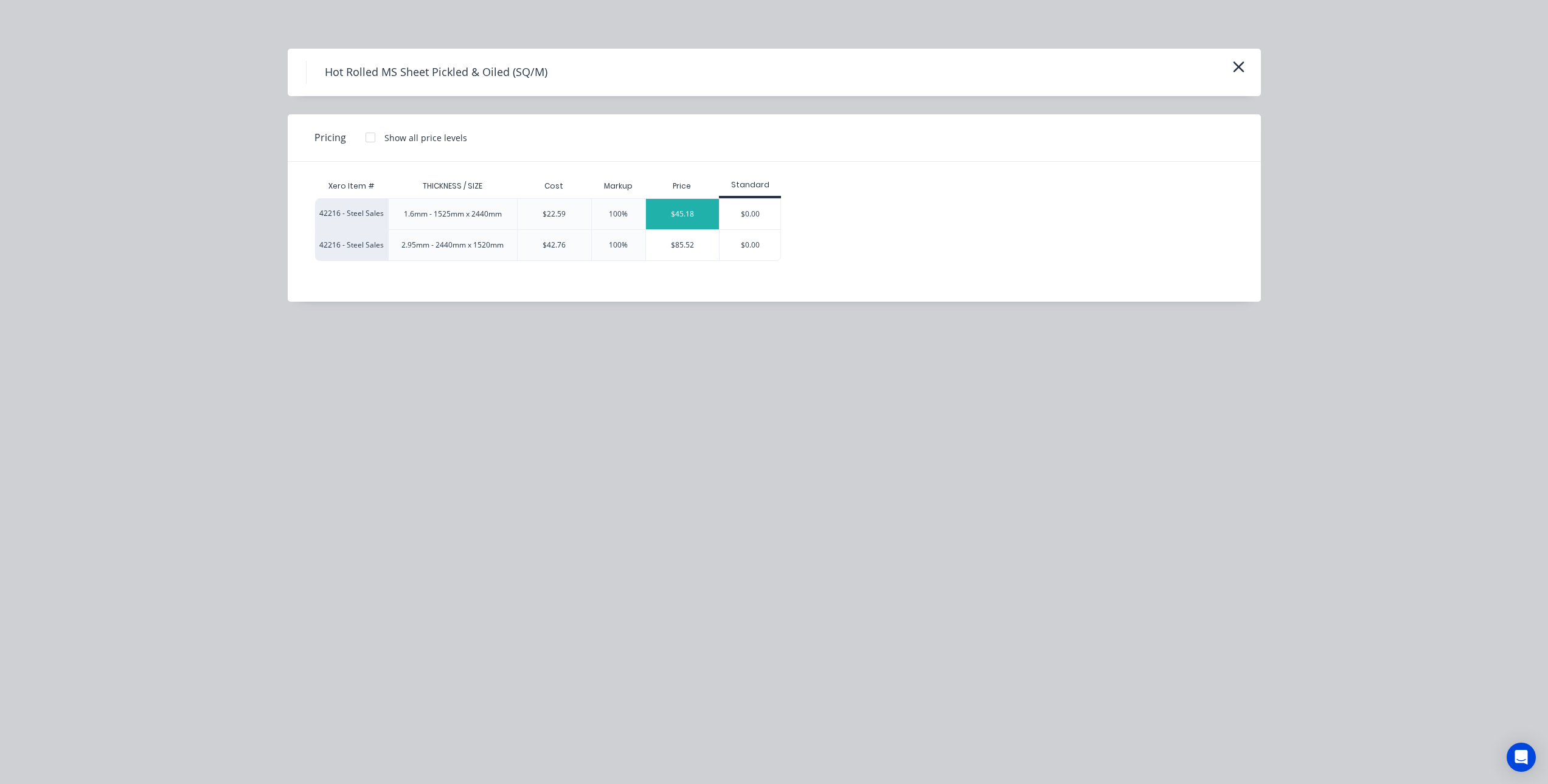
click at [701, 211] on div "$45.18" at bounding box center [682, 215] width 73 height 31
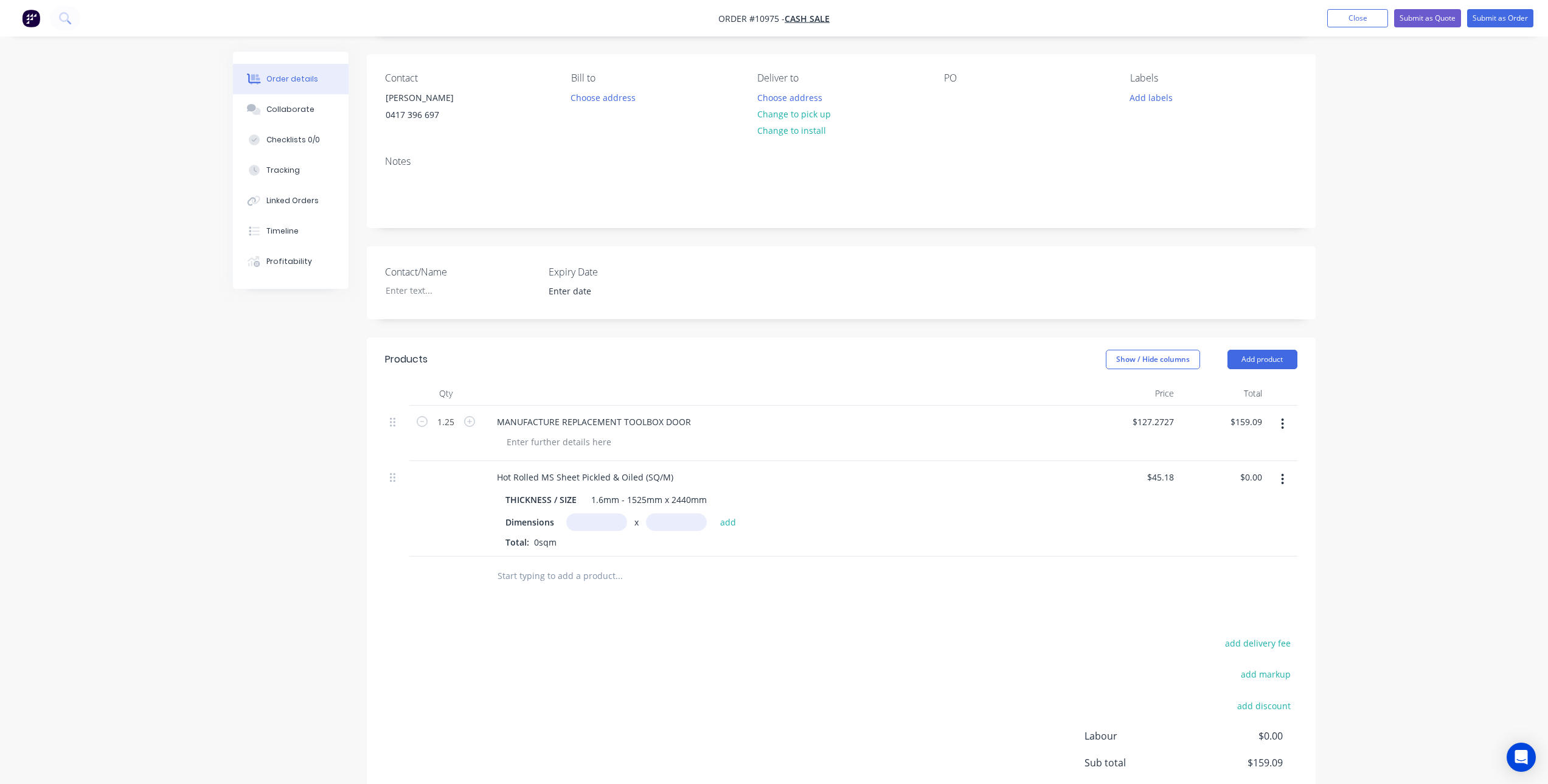
click at [588, 519] on input "text" at bounding box center [596, 522] width 60 height 18
click at [662, 523] on input "text" at bounding box center [675, 522] width 60 height 18
click at [611, 523] on input "720m" at bounding box center [596, 522] width 60 height 18
click at [575, 522] on input "720m" at bounding box center [596, 522] width 60 height 18
click at [682, 522] on input "text" at bounding box center [675, 522] width 60 height 18
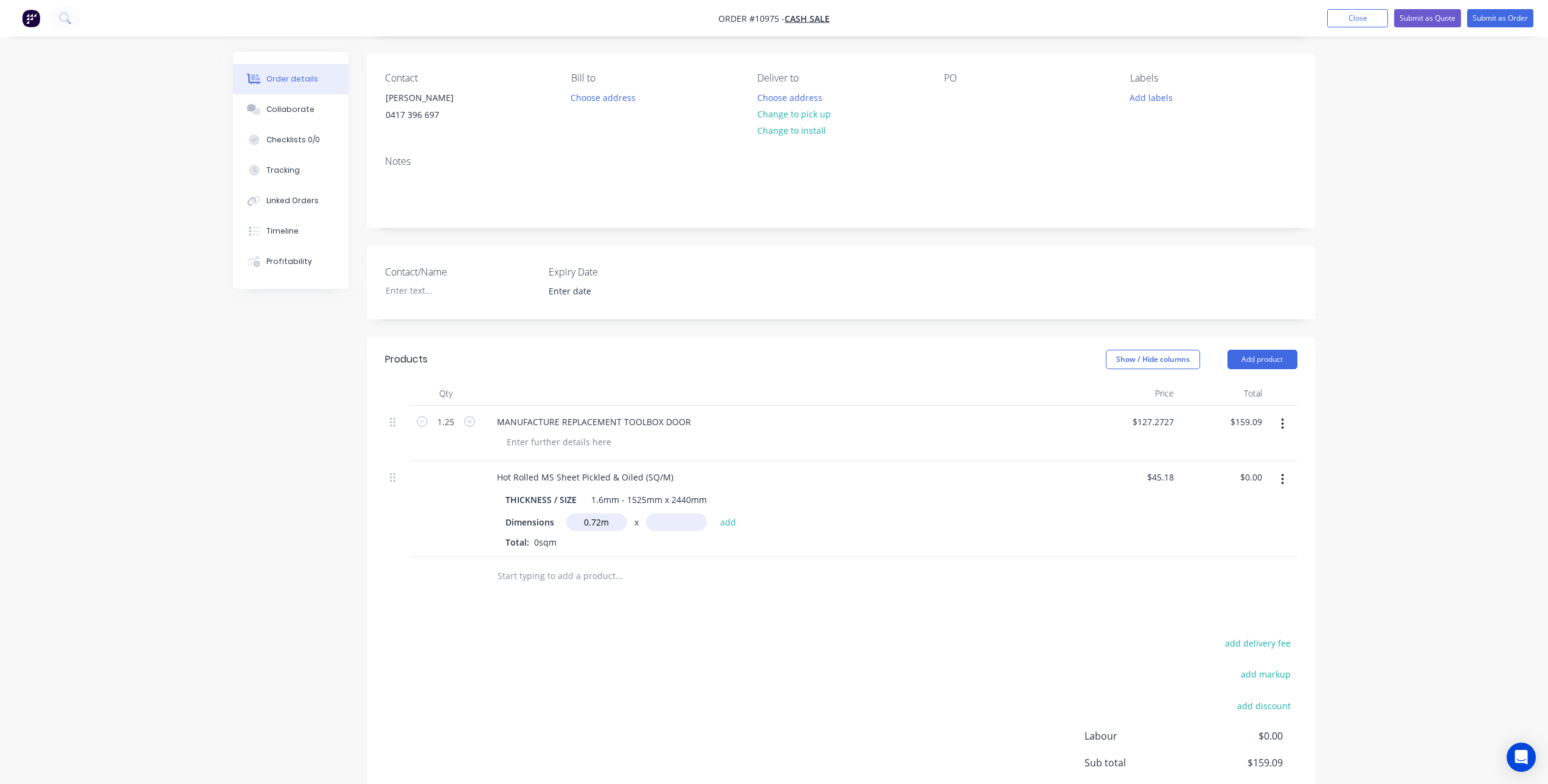
click at [582, 524] on input "0.72m" at bounding box center [596, 522] width 60 height 18
drag, startPoint x: 609, startPoint y: 523, endPoint x: 618, endPoint y: 520, distance: 9.5
click at [618, 520] on input "0.72m" at bounding box center [596, 522] width 60 height 18
click at [592, 523] on input "075" at bounding box center [596, 522] width 60 height 18
type input "0.75m"
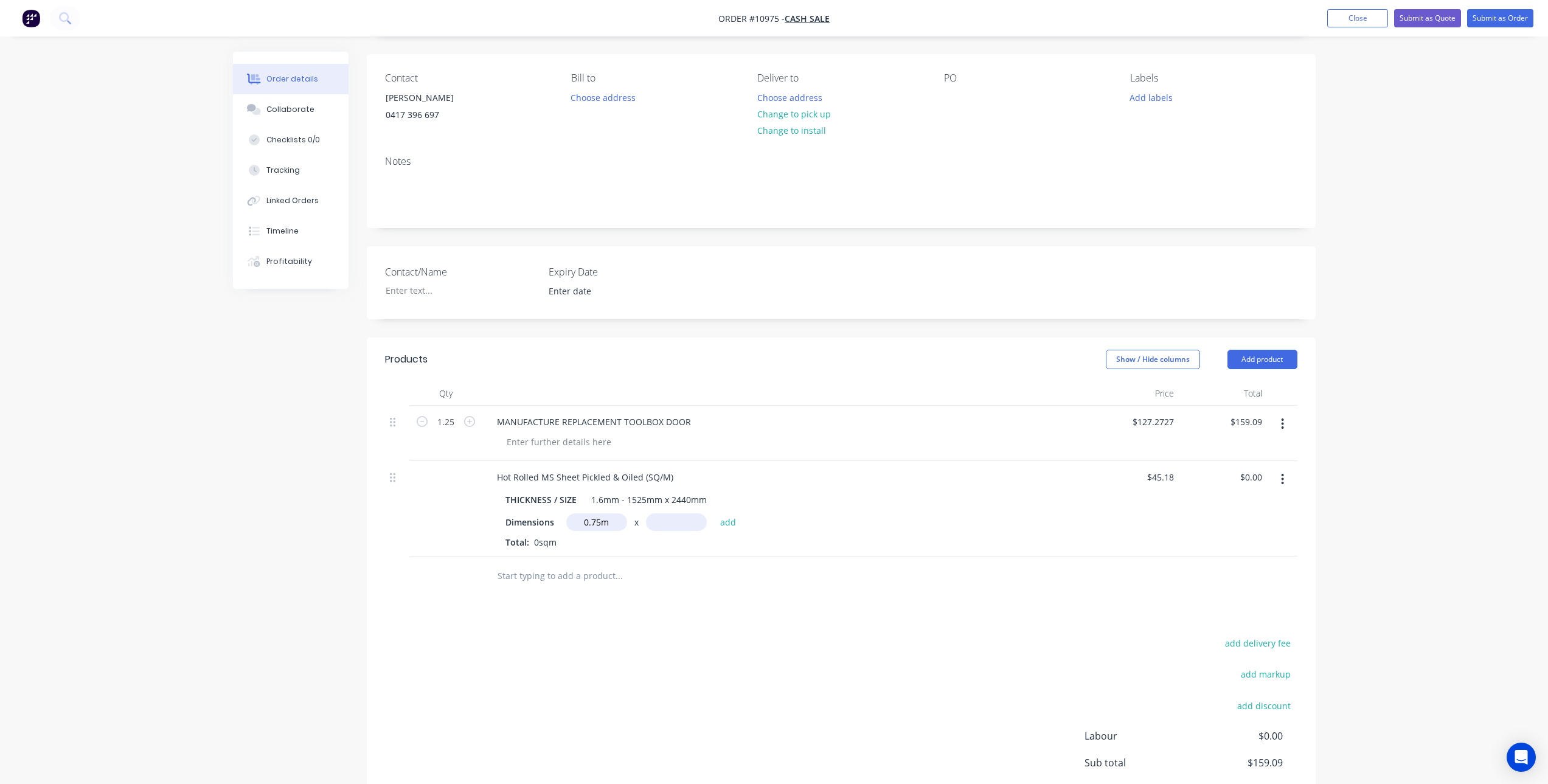
click at [667, 523] on input "text" at bounding box center [675, 522] width 60 height 18
type input "0.4m"
click at [732, 522] on button "add" at bounding box center [728, 521] width 29 height 16
type input "$13.55"
click at [716, 598] on input "text" at bounding box center [619, 596] width 244 height 25
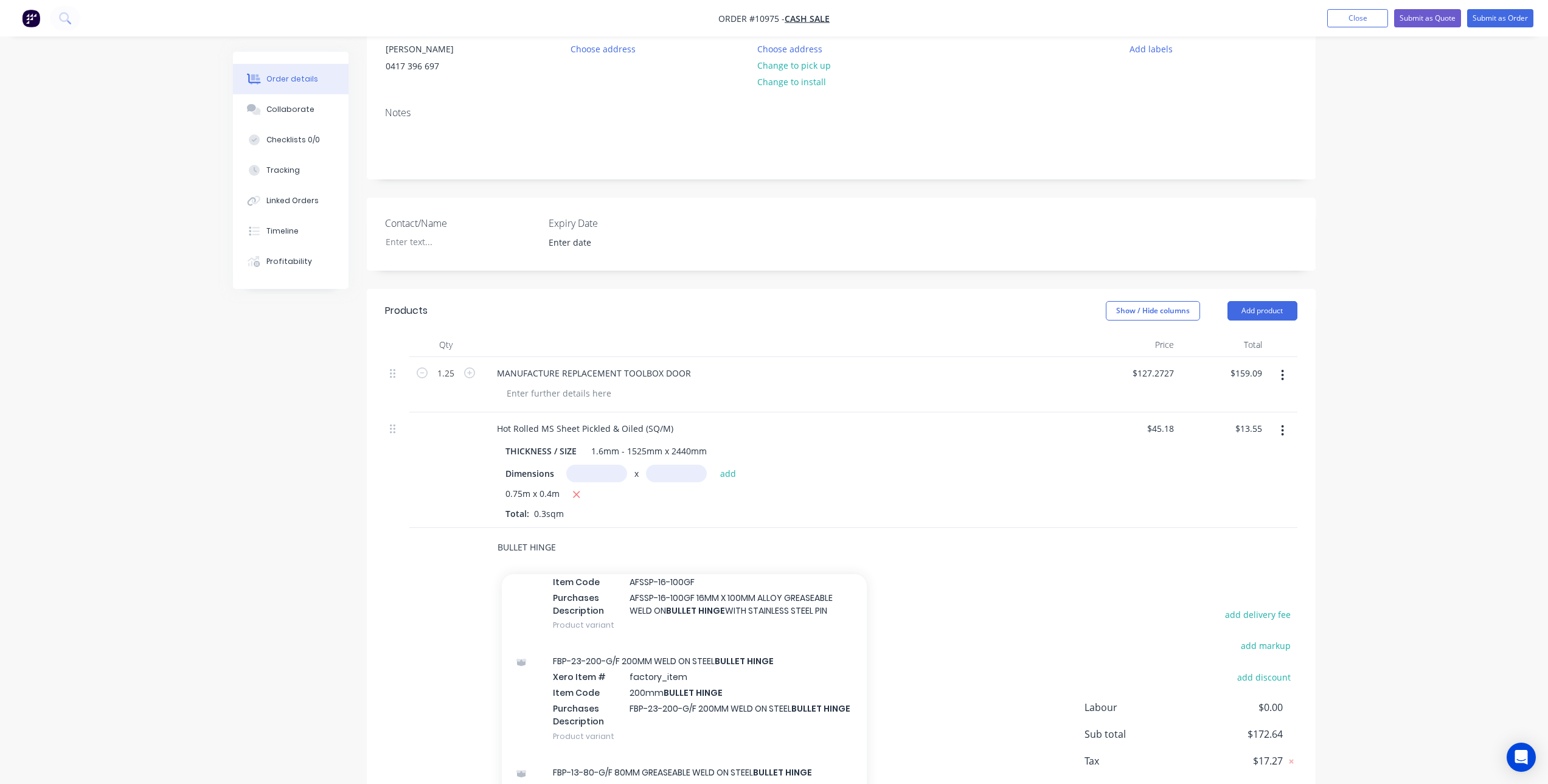
scroll to position [197, 0]
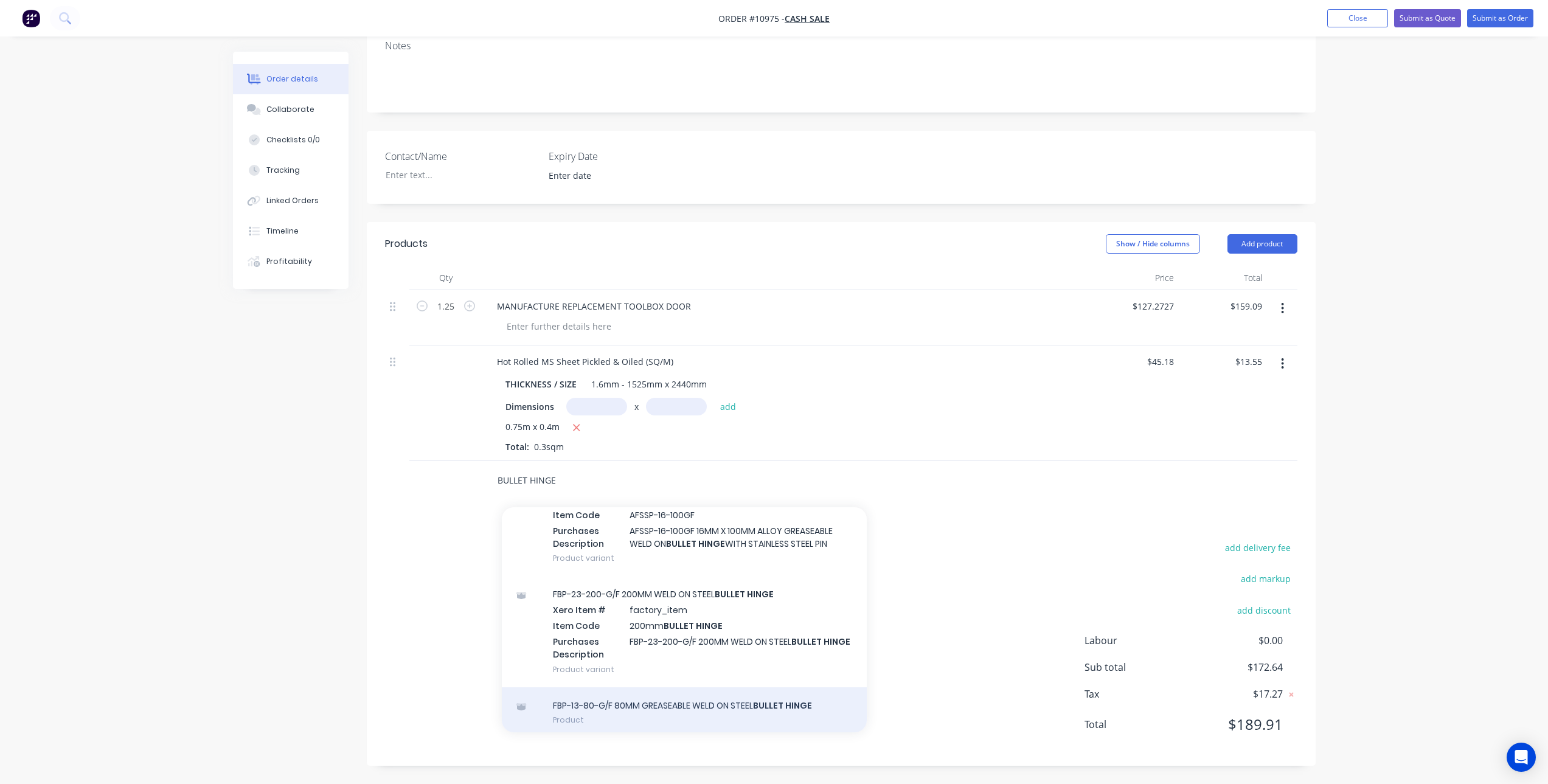
type input "BULLET HINGE"
click at [763, 701] on div "FBP-13-80-G/F 80MM GREASEABLE WELD ON STEEL BULLET HINGE Product" at bounding box center [684, 712] width 365 height 51
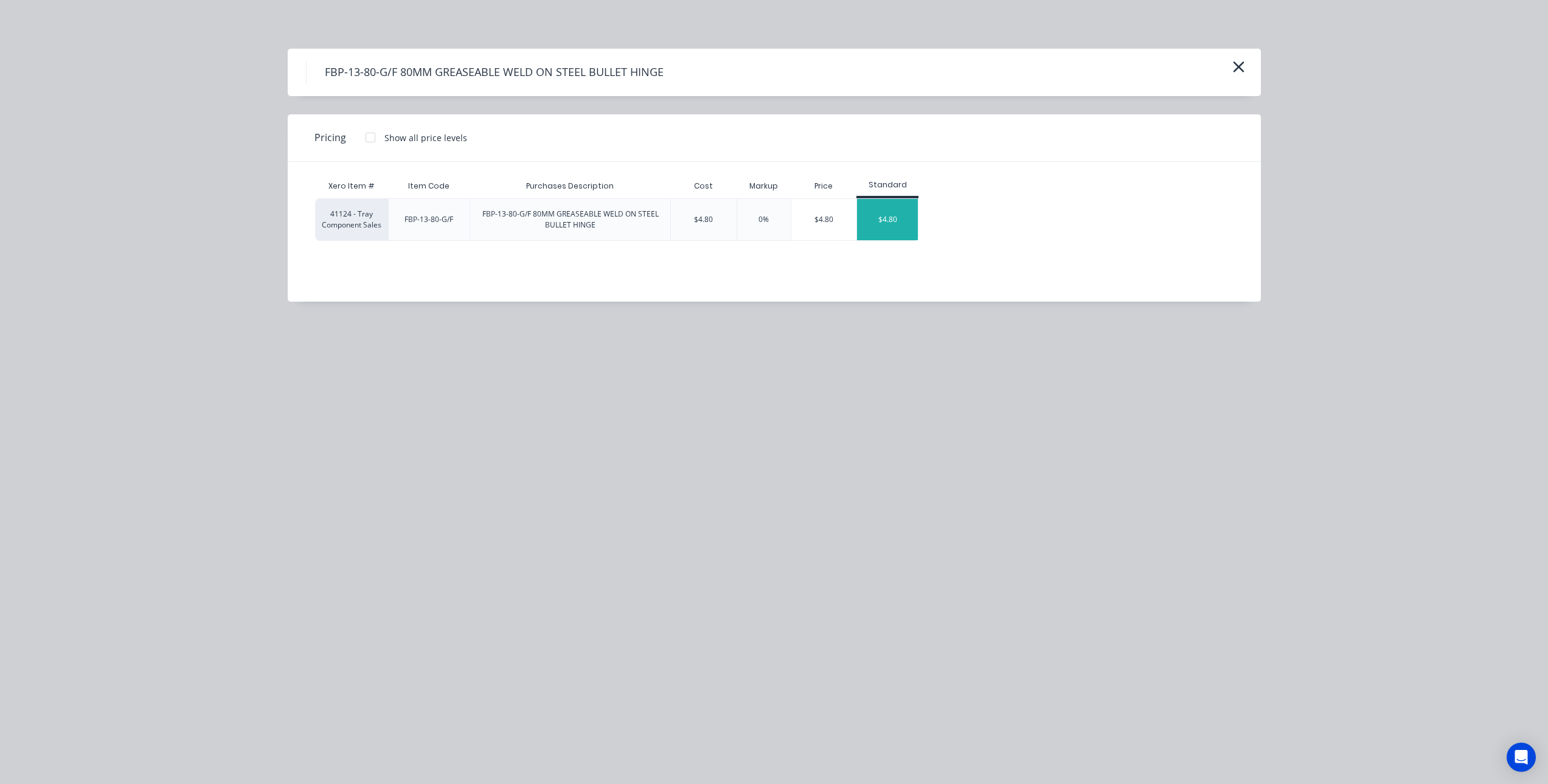
click at [875, 217] on div "$4.80" at bounding box center [886, 220] width 60 height 42
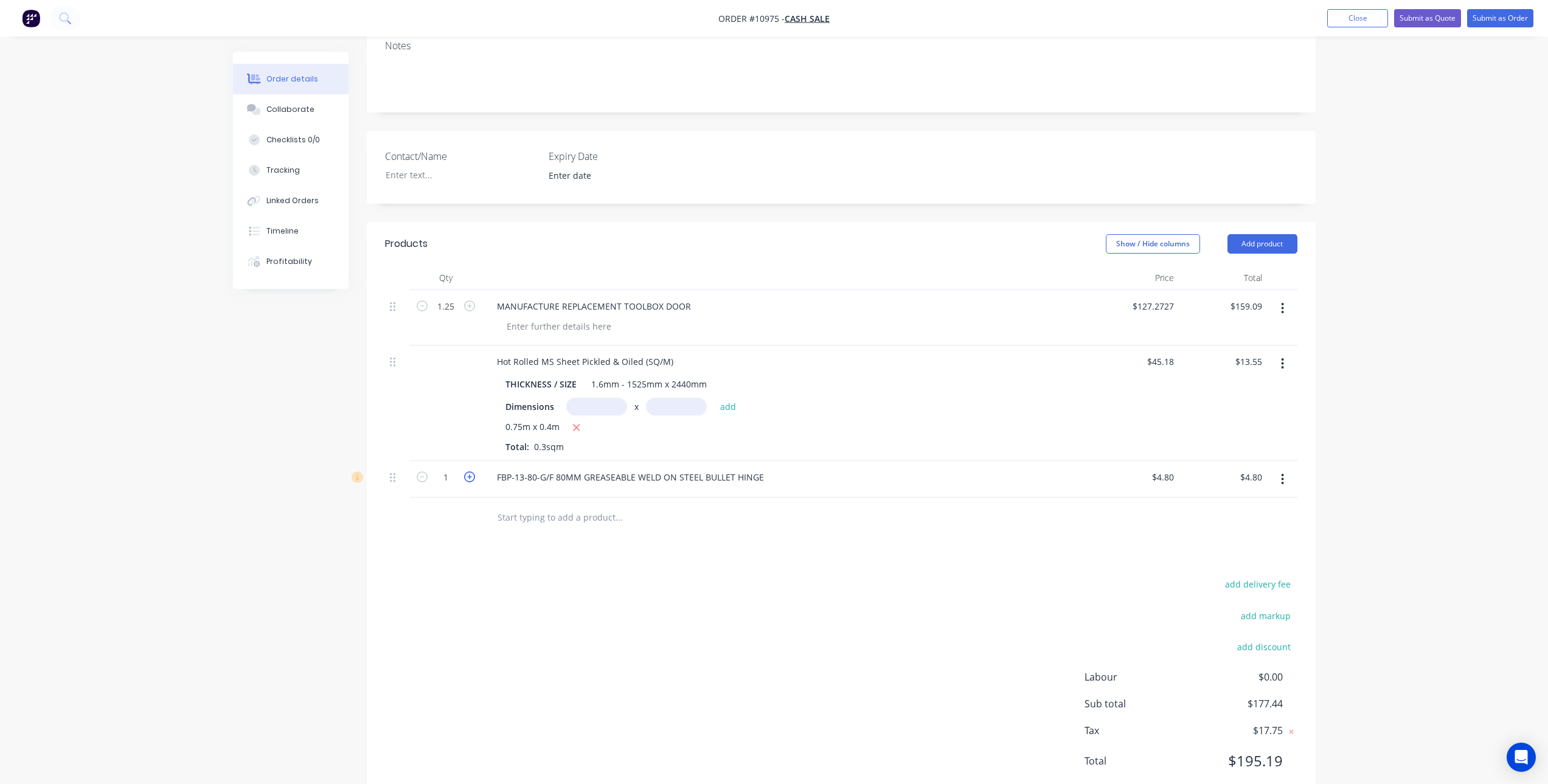
click at [472, 478] on icon "button" at bounding box center [469, 477] width 11 height 11
type input "2"
type input "$9.60"
click at [469, 475] on icon "button" at bounding box center [469, 477] width 11 height 11
type input "3"
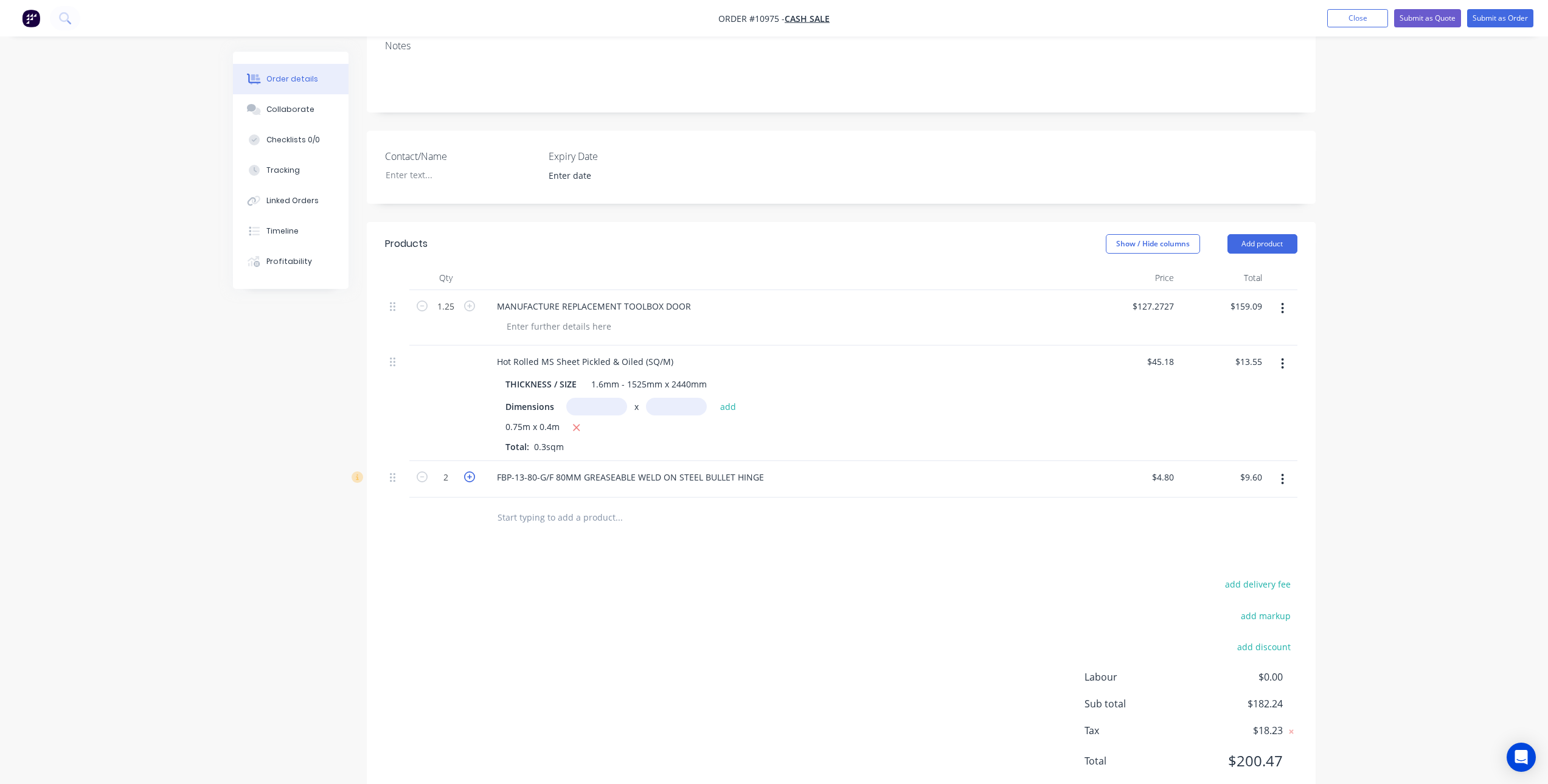
type input "$14.40"
click at [469, 475] on icon "button" at bounding box center [469, 477] width 11 height 11
type input "4"
type input "$19.20"
click at [523, 565] on div "Products Show / Hide columns Add product Qty Price Total 1.25 MANUFACTURE REPLA…" at bounding box center [841, 512] width 949 height 581
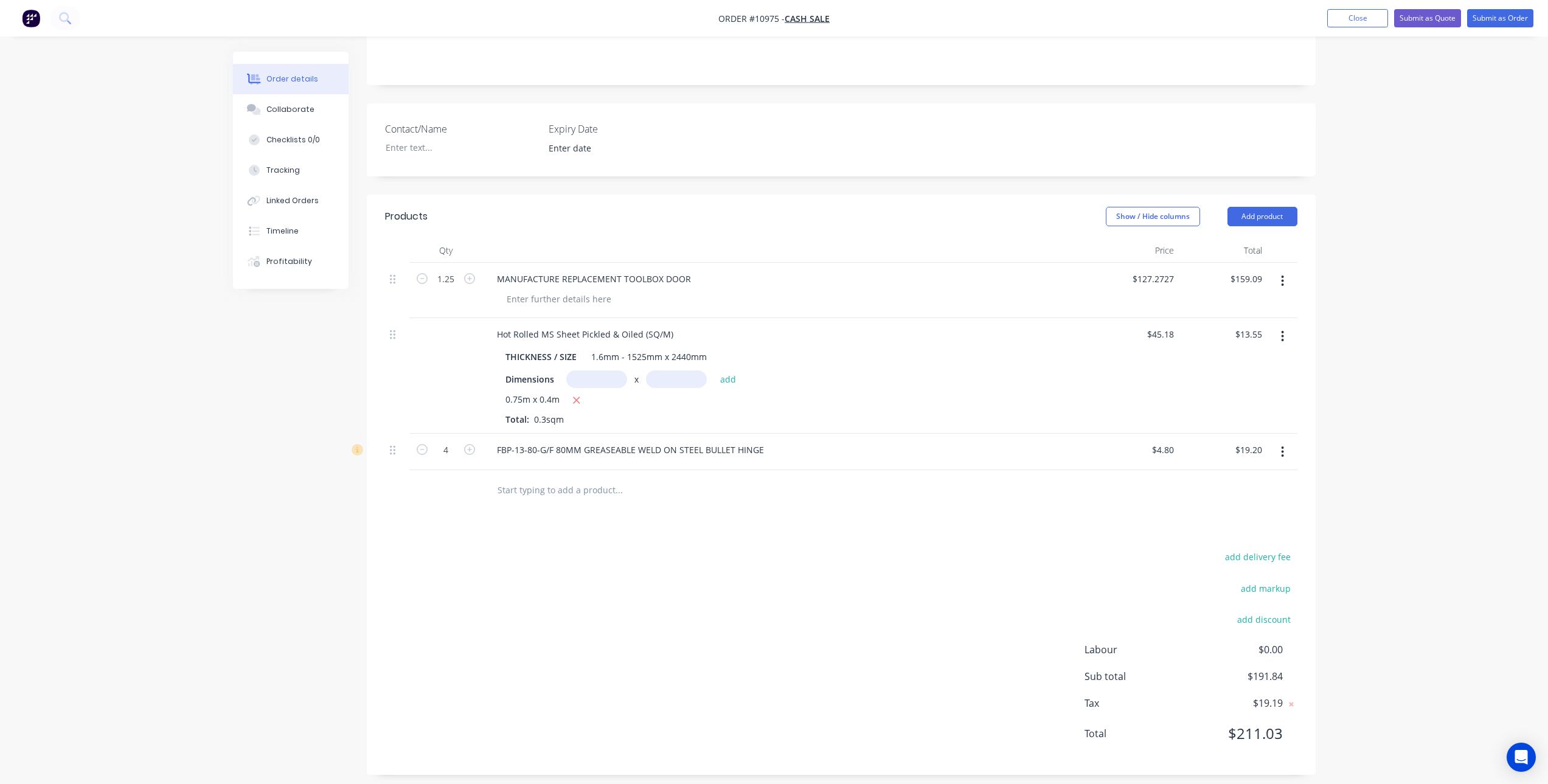
scroll to position [233, 0]
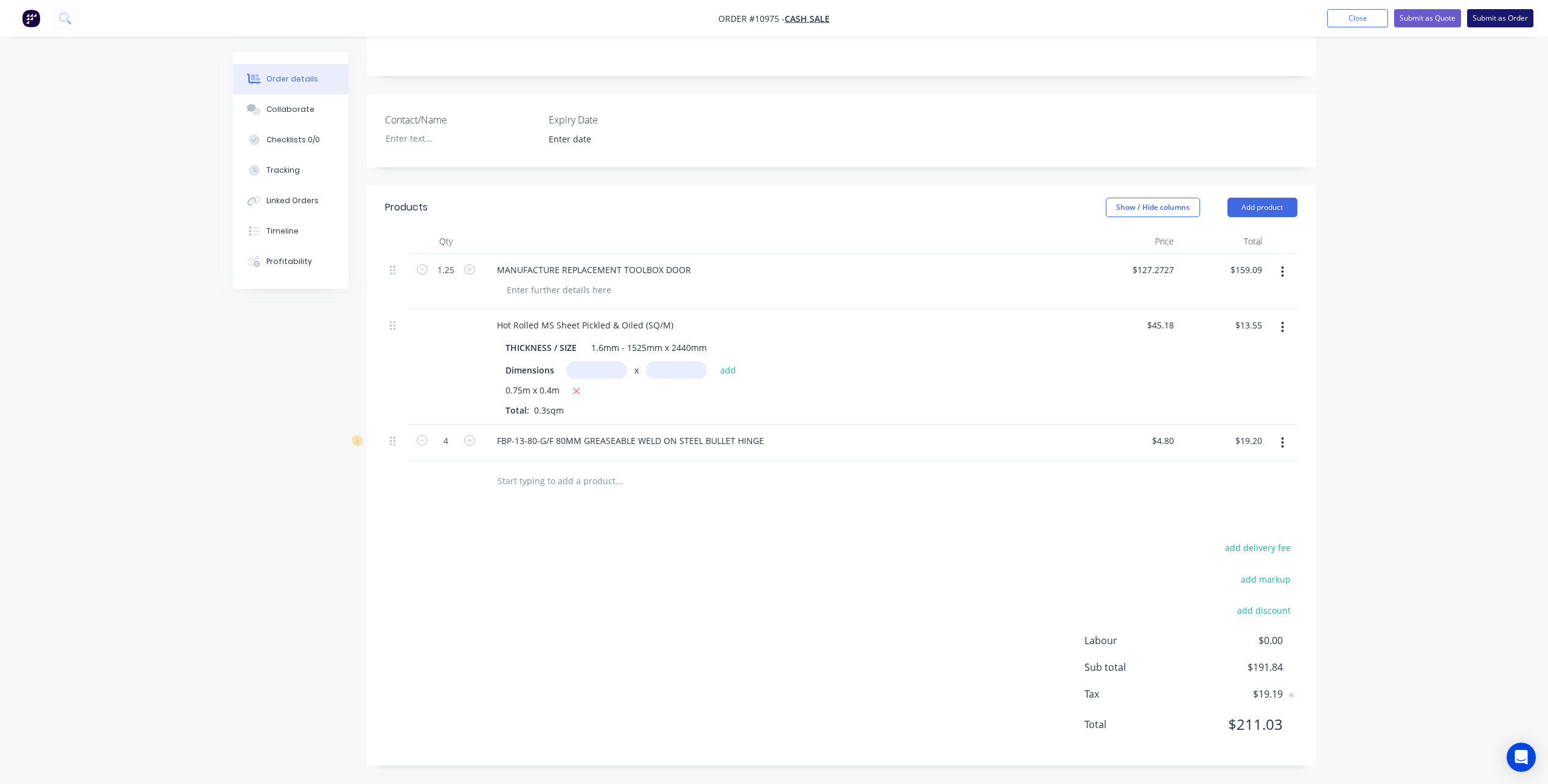
click at [1499, 17] on button "Submit as Order" at bounding box center [1500, 18] width 66 height 18
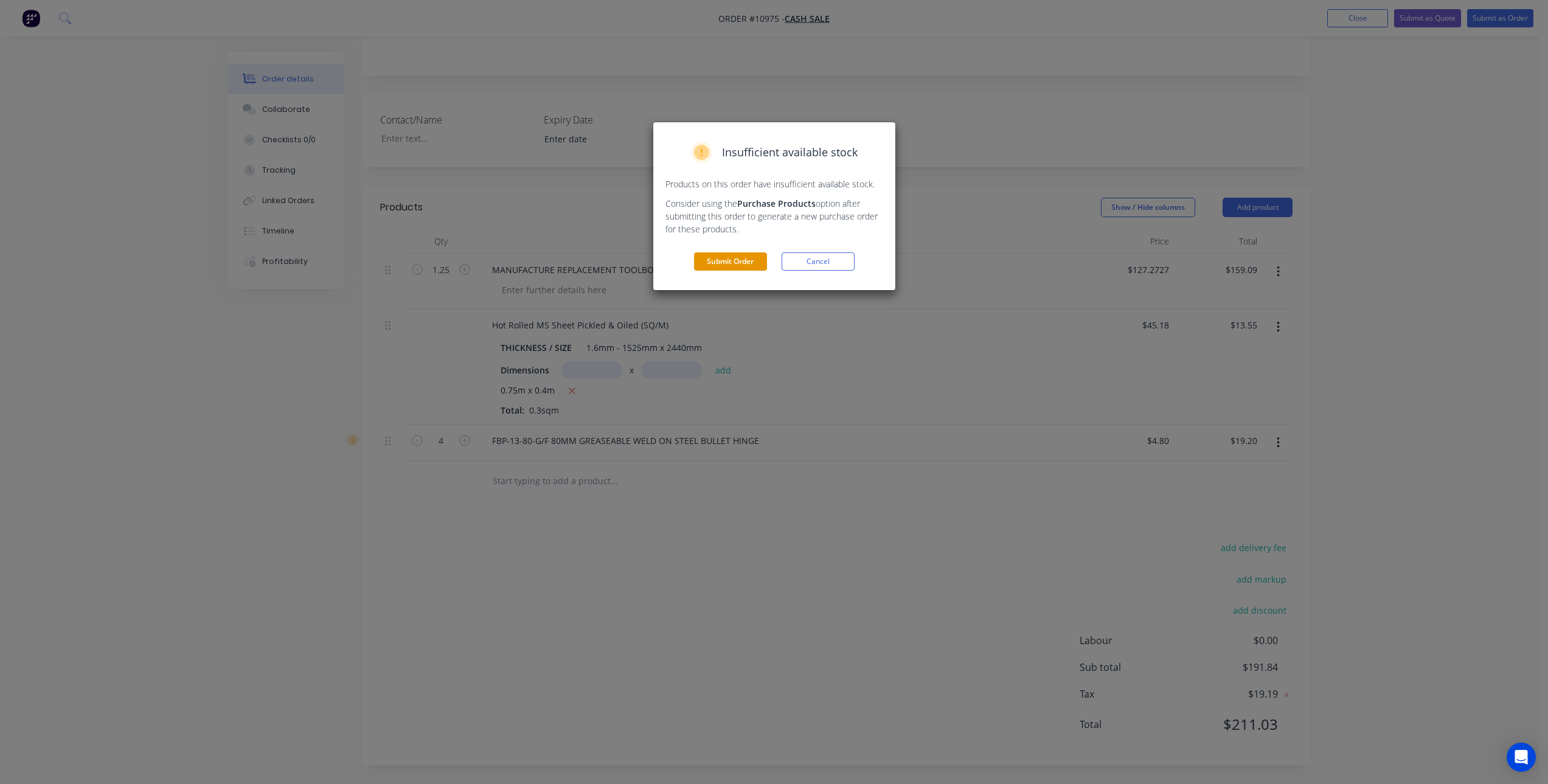
click at [716, 261] on button "Submit Order" at bounding box center [731, 260] width 73 height 18
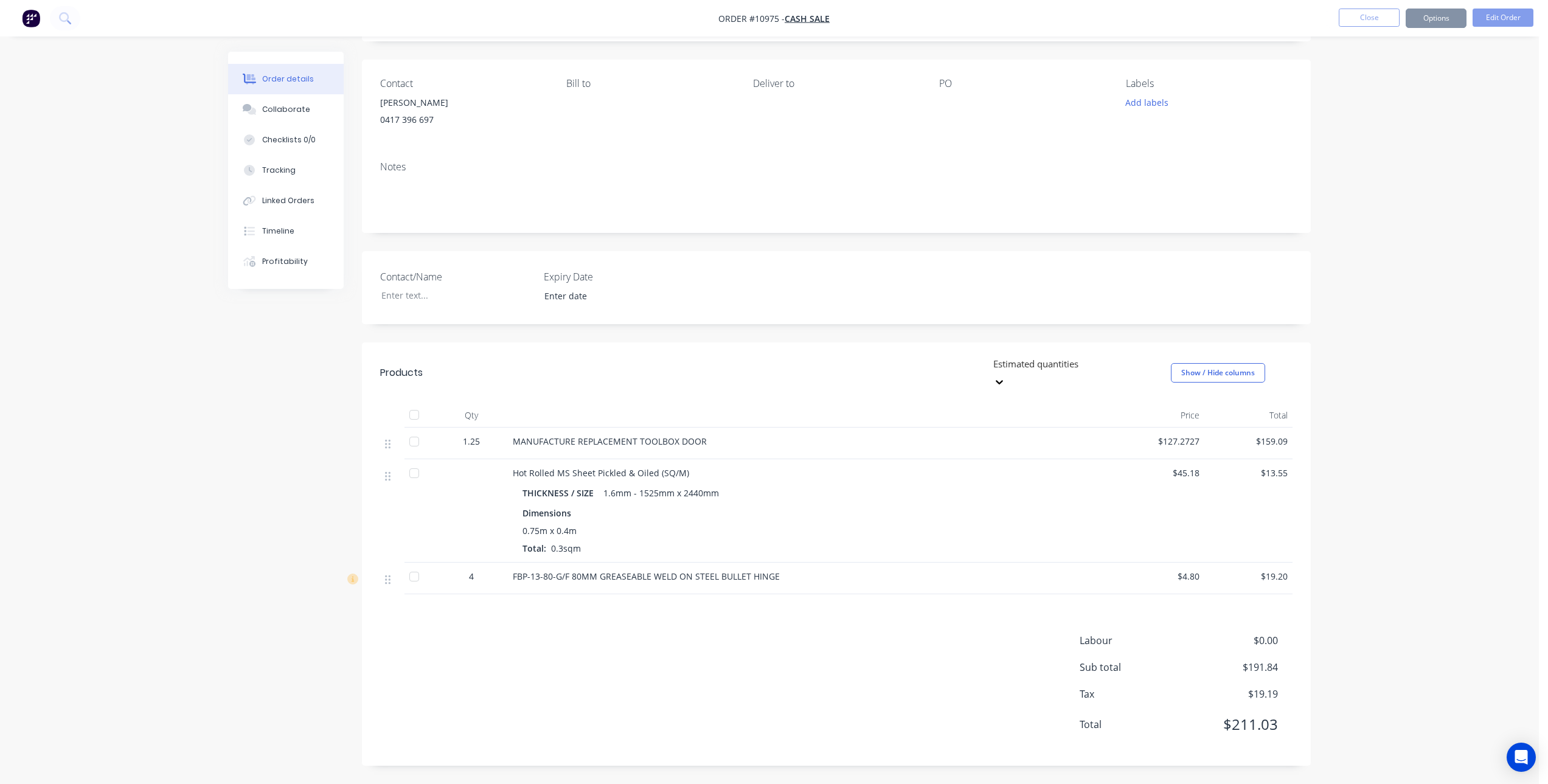
scroll to position [58, 0]
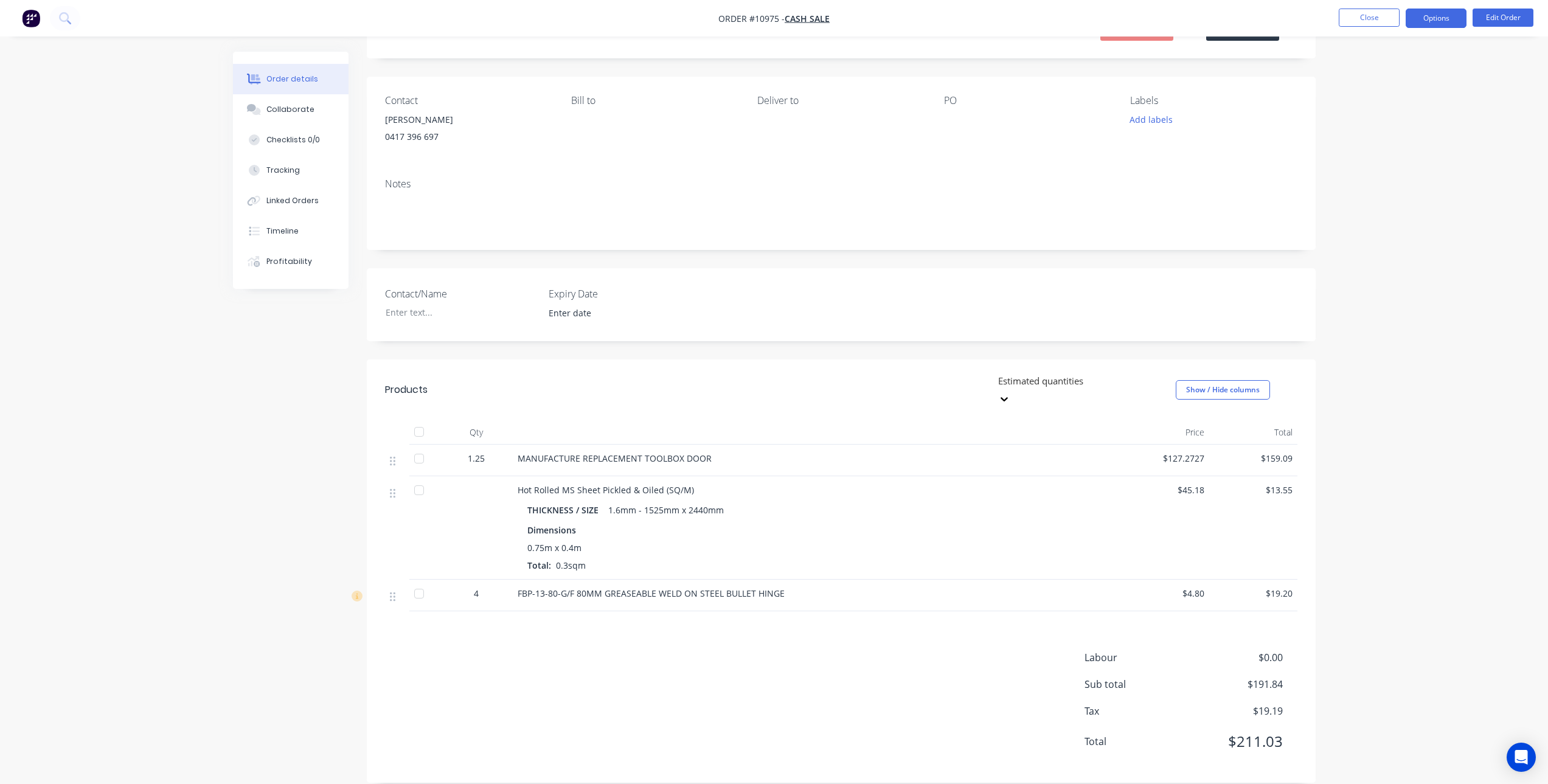
click at [1444, 19] on button "Options" at bounding box center [1436, 18] width 60 height 20
click at [1381, 83] on button "Invoice" at bounding box center [1399, 73] width 134 height 25
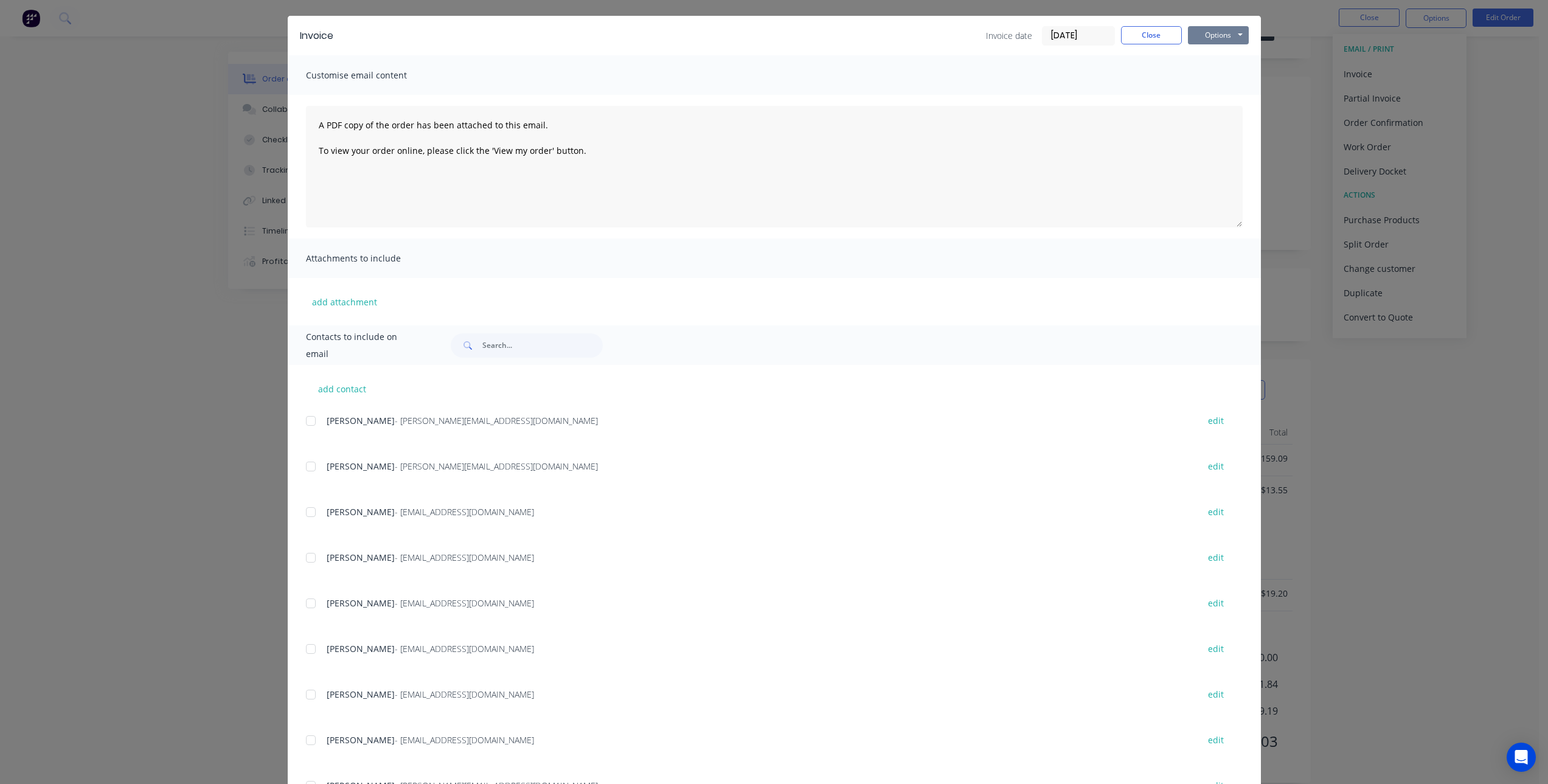
scroll to position [0, 0]
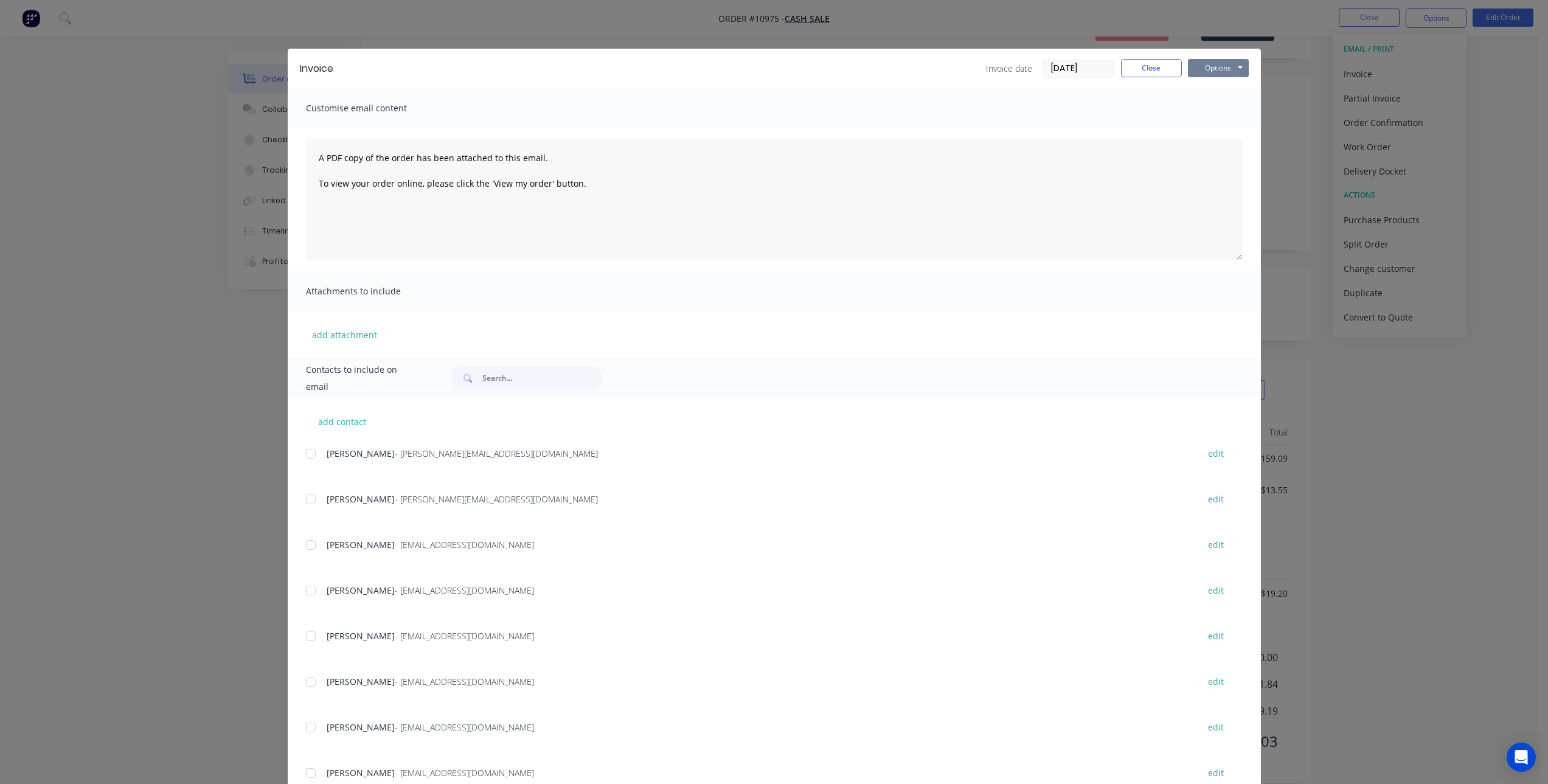
click at [1221, 60] on button "Options" at bounding box center [1218, 67] width 60 height 18
click at [1227, 114] on button "Print" at bounding box center [1226, 110] width 77 height 20
click at [1157, 67] on button "Close" at bounding box center [1150, 67] width 60 height 18
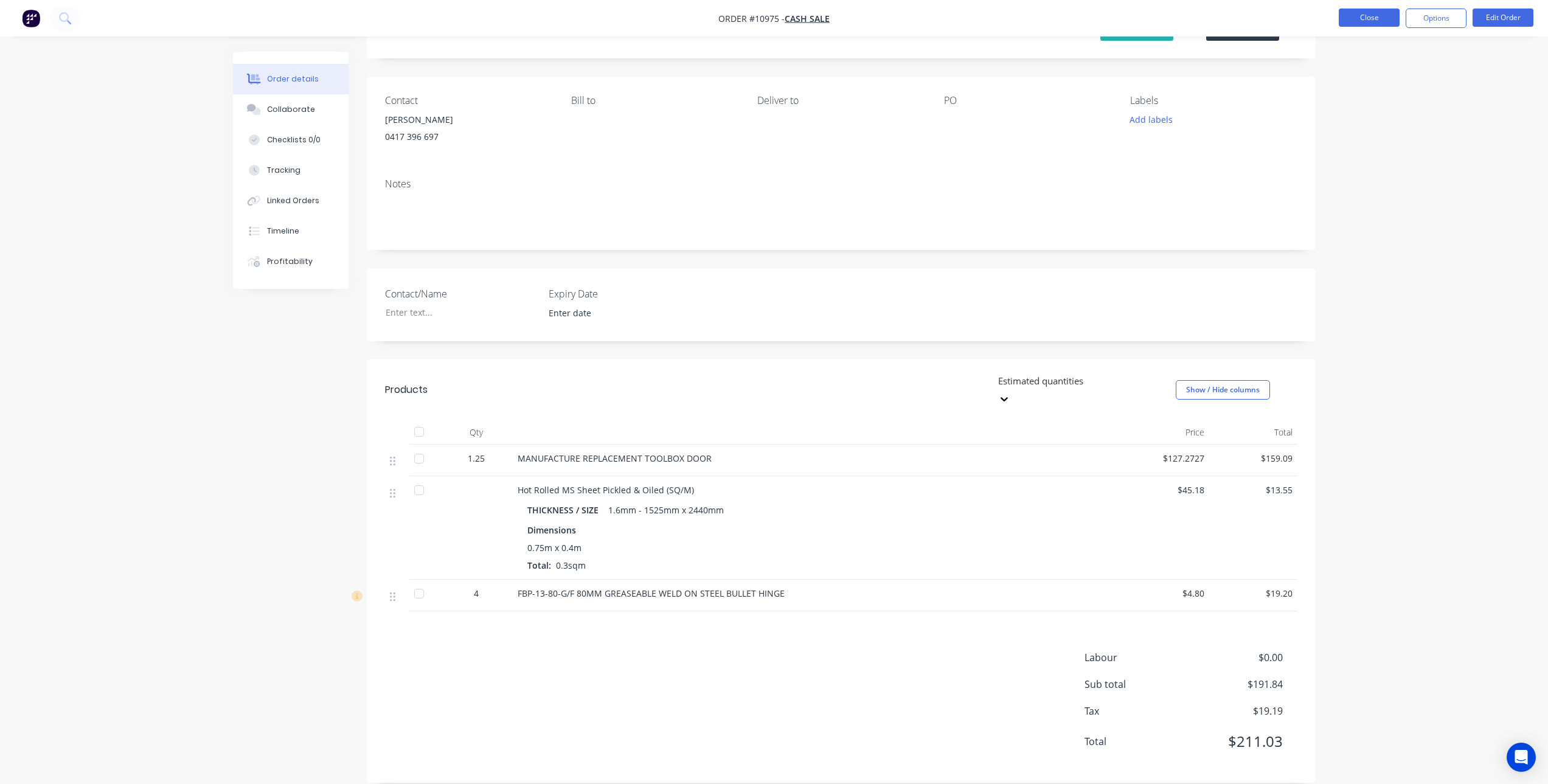
click at [1388, 17] on button "Close" at bounding box center [1368, 17] width 60 height 18
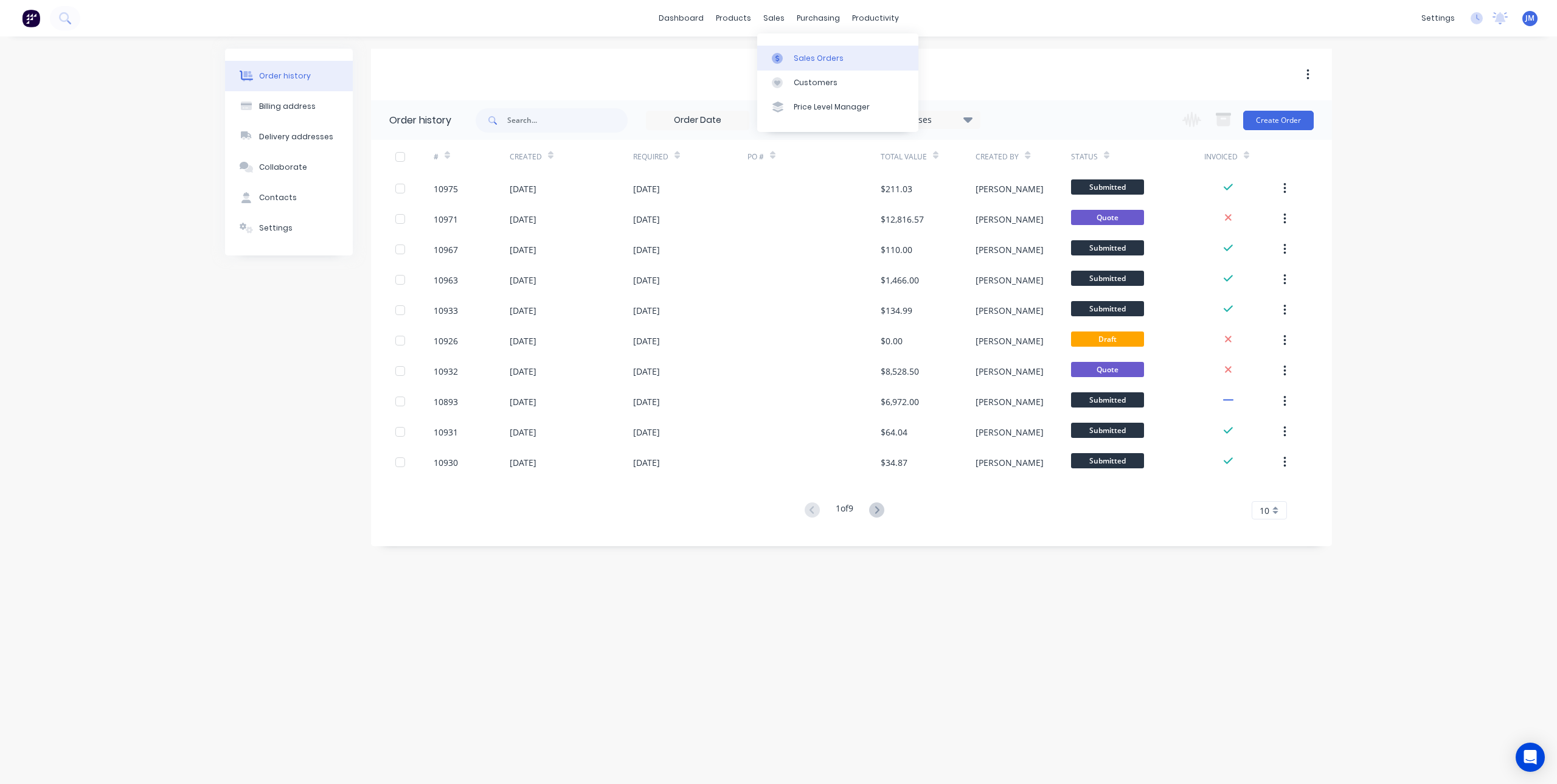
click at [790, 59] on div at bounding box center [780, 58] width 18 height 11
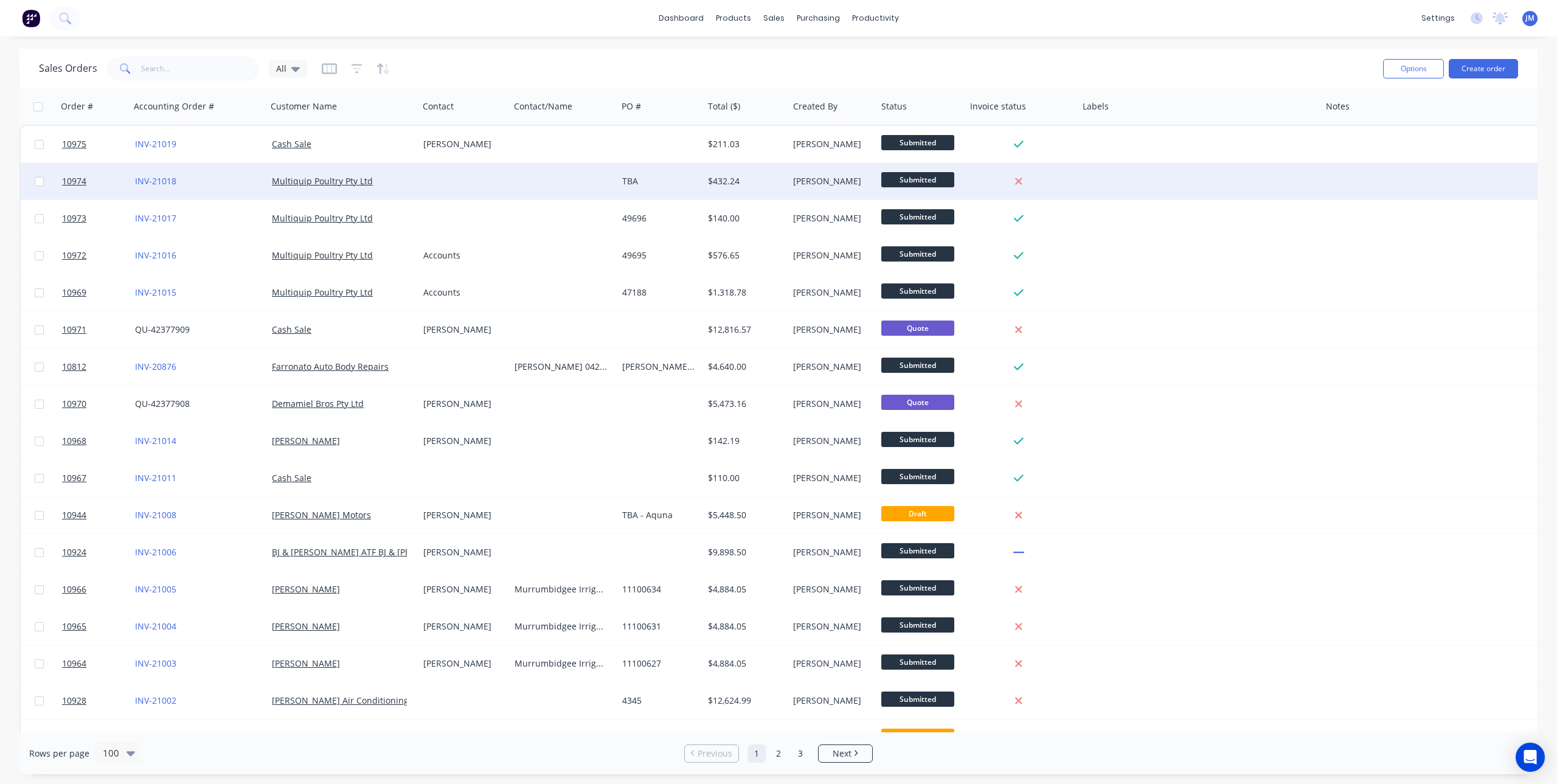
click at [408, 174] on div "Multiquip Poultry Pty Ltd" at bounding box center [343, 180] width 152 height 37
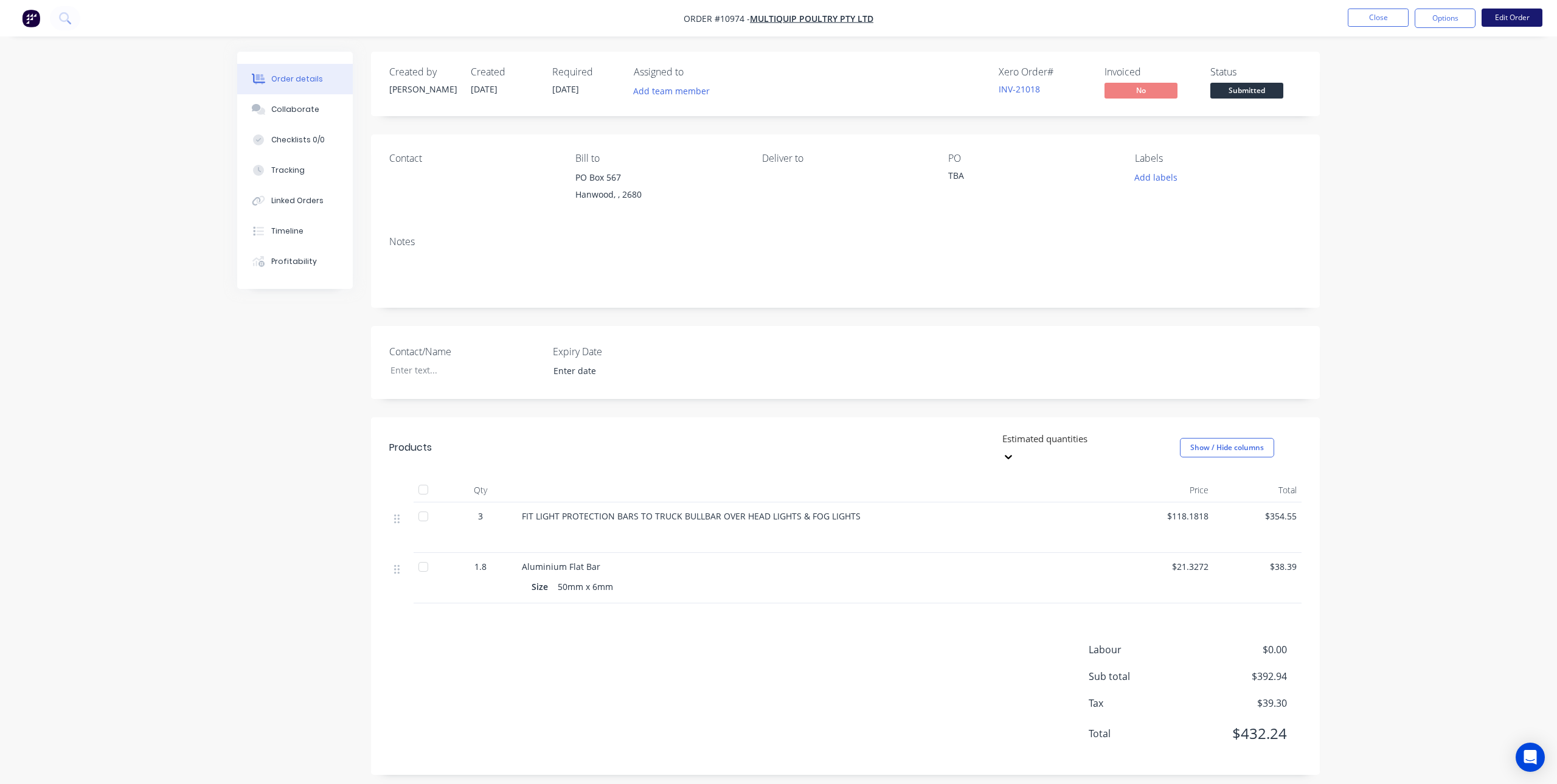
click at [1523, 13] on button "Edit Order" at bounding box center [1512, 17] width 60 height 18
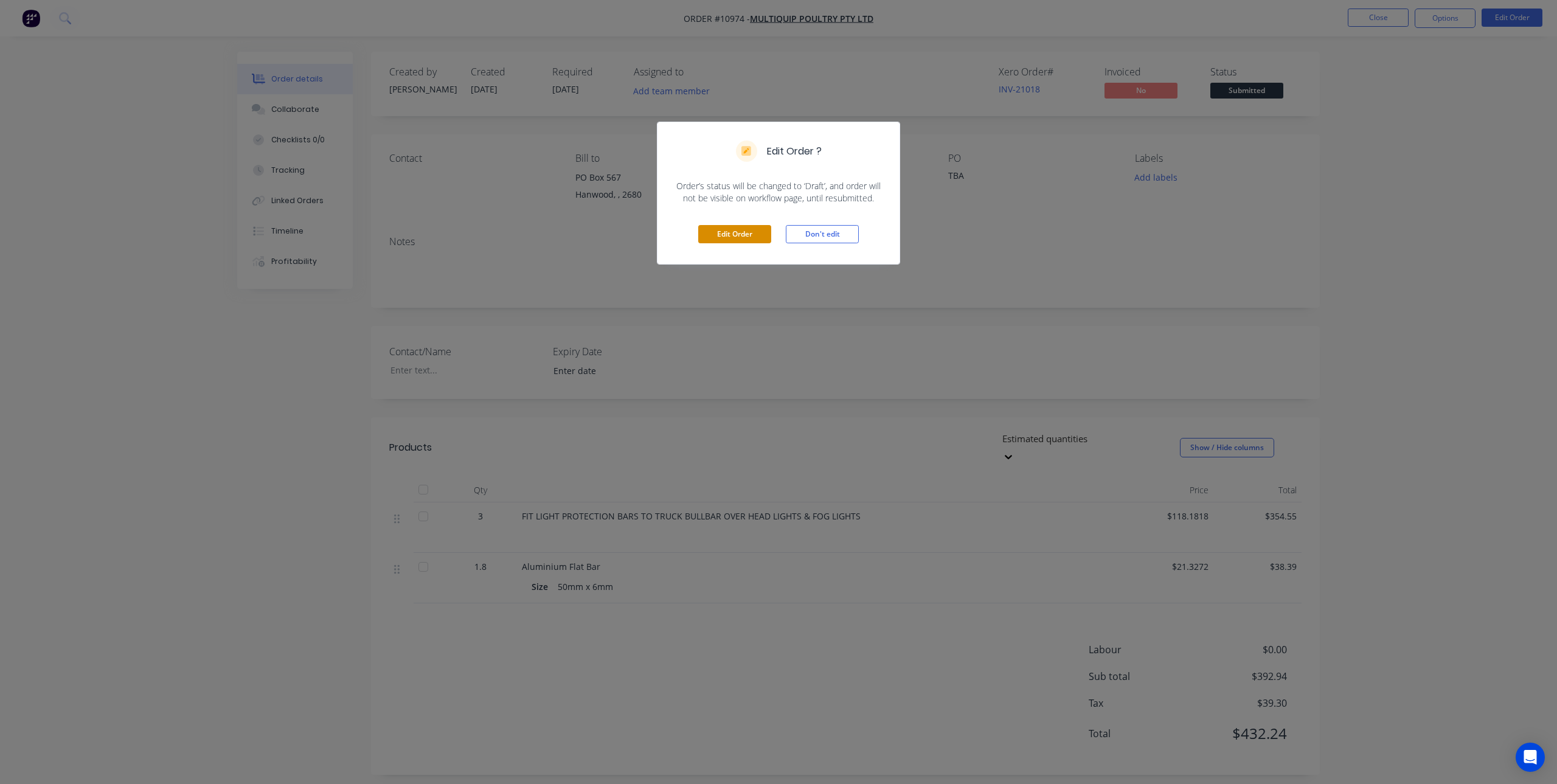
click at [743, 243] on button "Edit Order" at bounding box center [735, 233] width 73 height 18
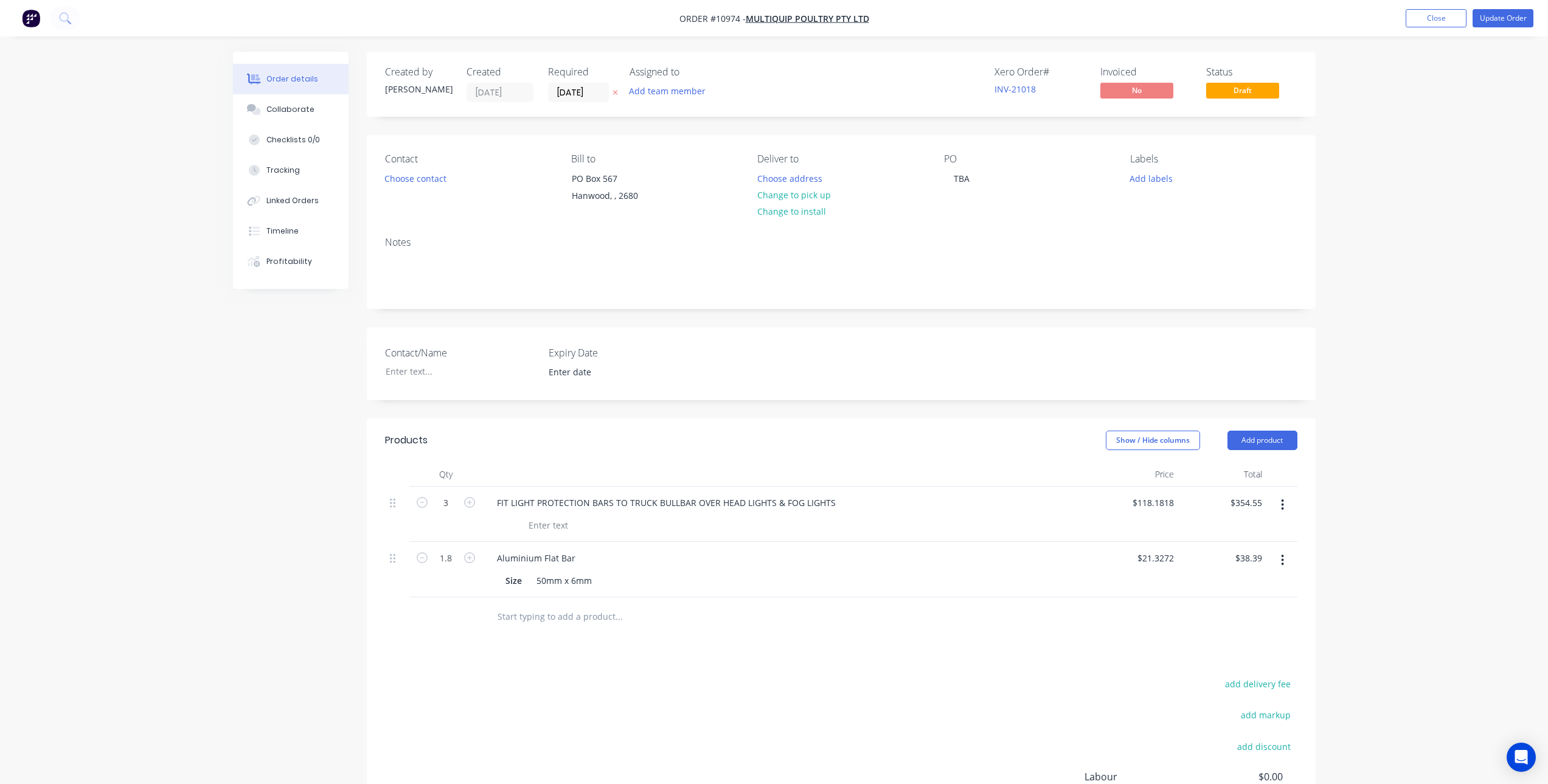
click at [1024, 79] on div "Xero Order # INV-21018" at bounding box center [1040, 84] width 91 height 36
click at [967, 179] on div "TBA" at bounding box center [960, 178] width 35 height 18
click at [976, 178] on div "TBA" at bounding box center [960, 178] width 35 height 18
drag, startPoint x: 970, startPoint y: 178, endPoint x: 937, endPoint y: 182, distance: 33.2
click at [937, 182] on div "Contact Choose contact [PERSON_NAME] to [STREET_ADDRESS] Deliver to Choose addr…" at bounding box center [841, 181] width 949 height 92
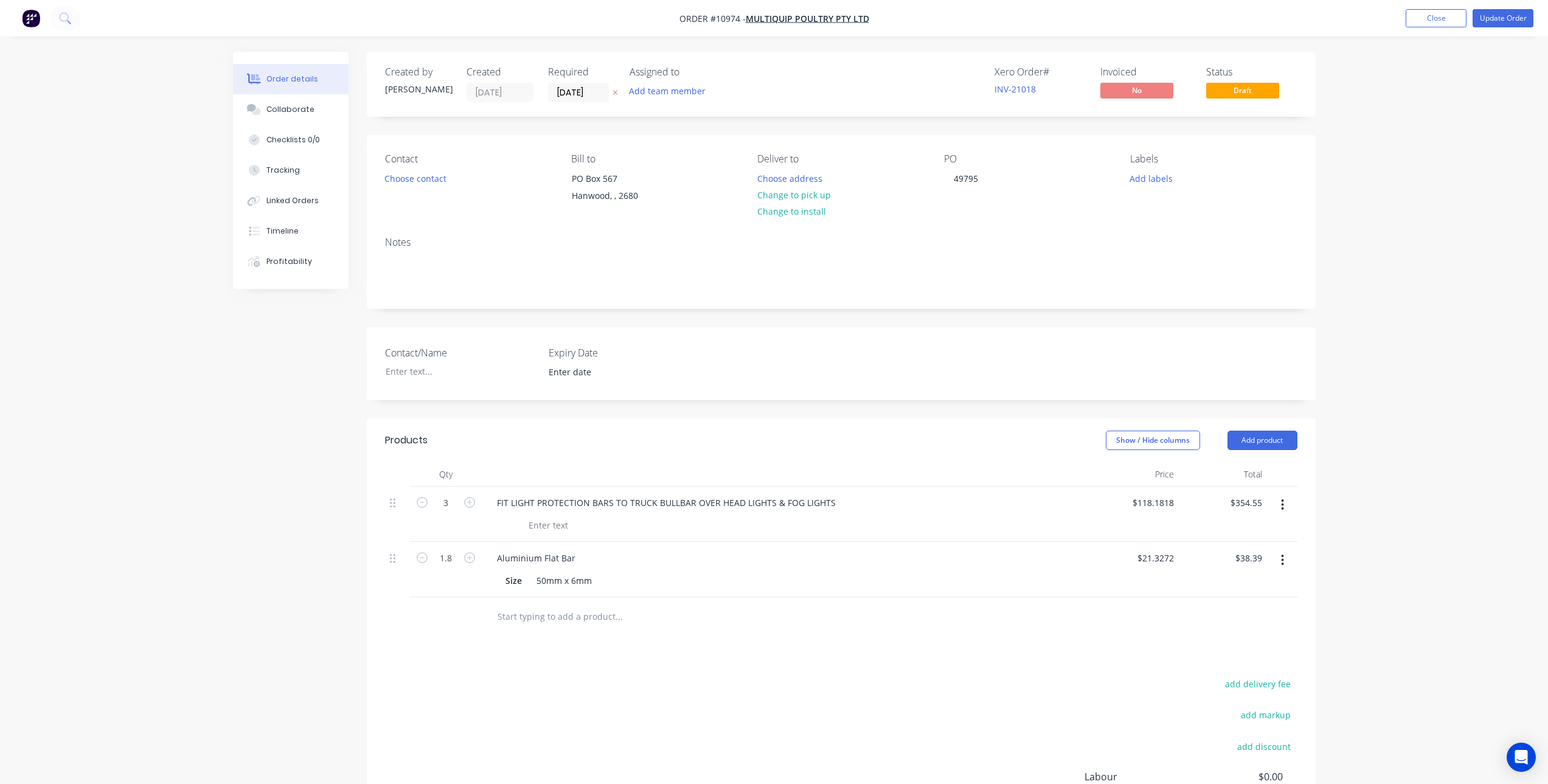
click at [952, 243] on div "Notes" at bounding box center [840, 243] width 912 height 12
click at [1487, 25] on button "Update Order" at bounding box center [1502, 18] width 60 height 18
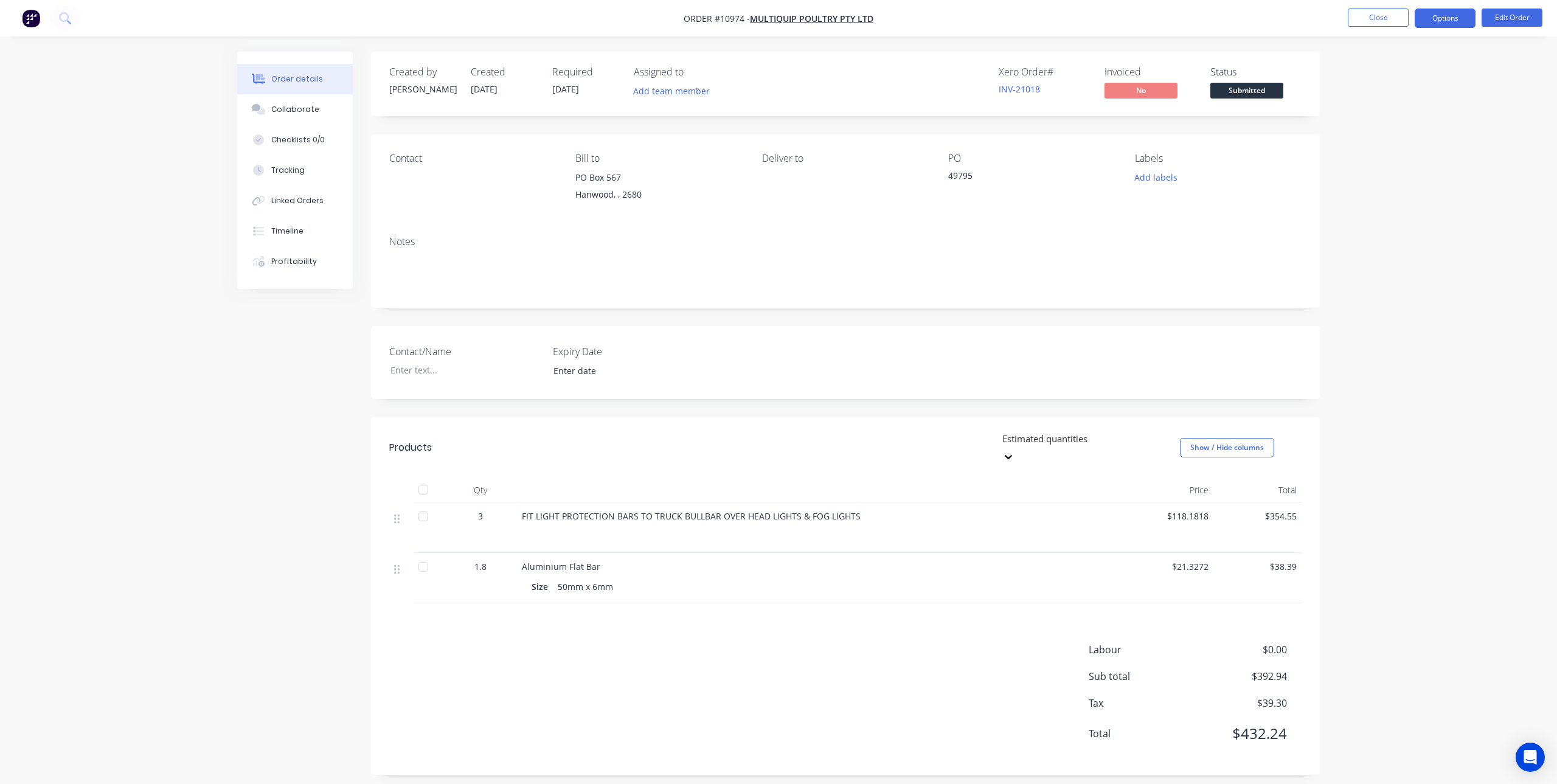
click at [1441, 16] on button "Options" at bounding box center [1445, 18] width 60 height 20
click at [1398, 75] on div "Invoice" at bounding box center [1408, 73] width 112 height 18
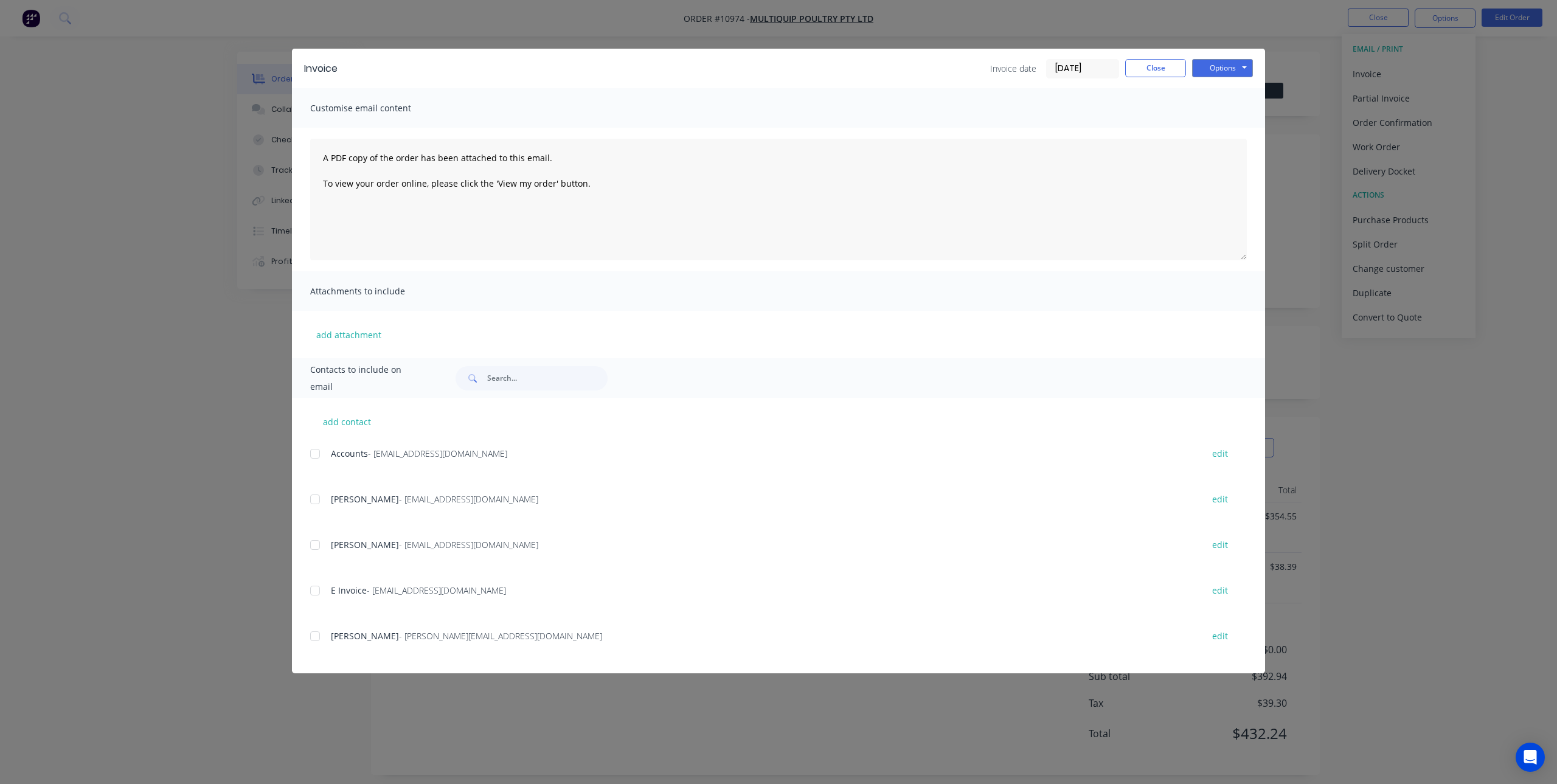
click at [313, 455] on div at bounding box center [315, 454] width 25 height 25
click at [315, 590] on div at bounding box center [315, 590] width 25 height 25
click at [1235, 71] on button "Options" at bounding box center [1222, 67] width 60 height 18
click at [1221, 129] on button "Email" at bounding box center [1231, 130] width 78 height 20
click at [1161, 69] on button "Close" at bounding box center [1155, 67] width 60 height 18
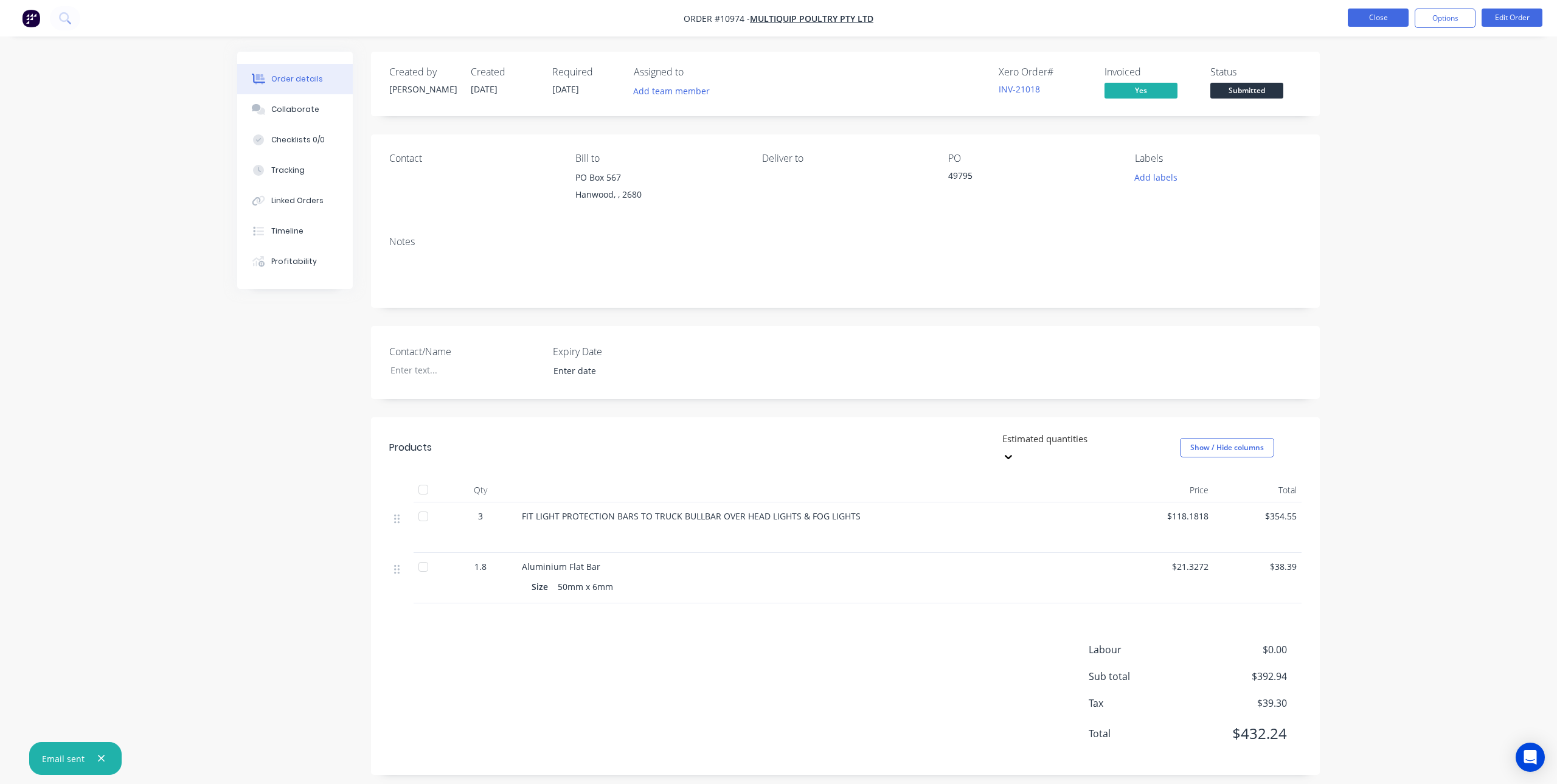
click at [1376, 24] on button "Close" at bounding box center [1378, 17] width 60 height 18
